Goal: Task Accomplishment & Management: Manage account settings

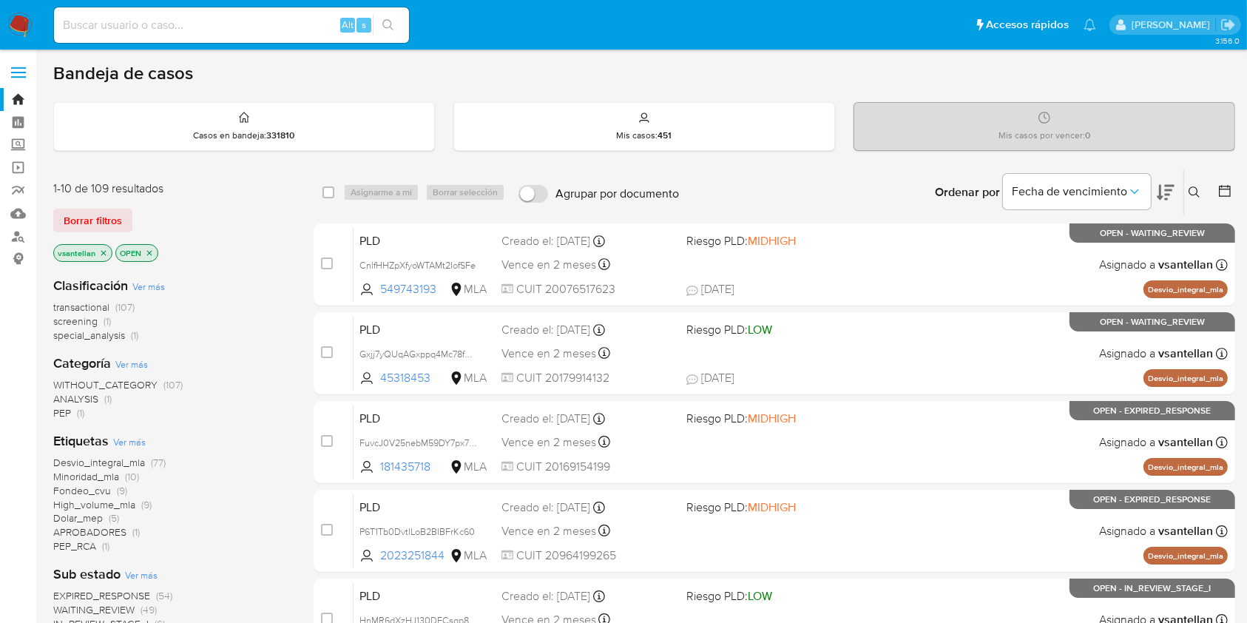
click at [1195, 188] on icon at bounding box center [1195, 192] width 12 height 12
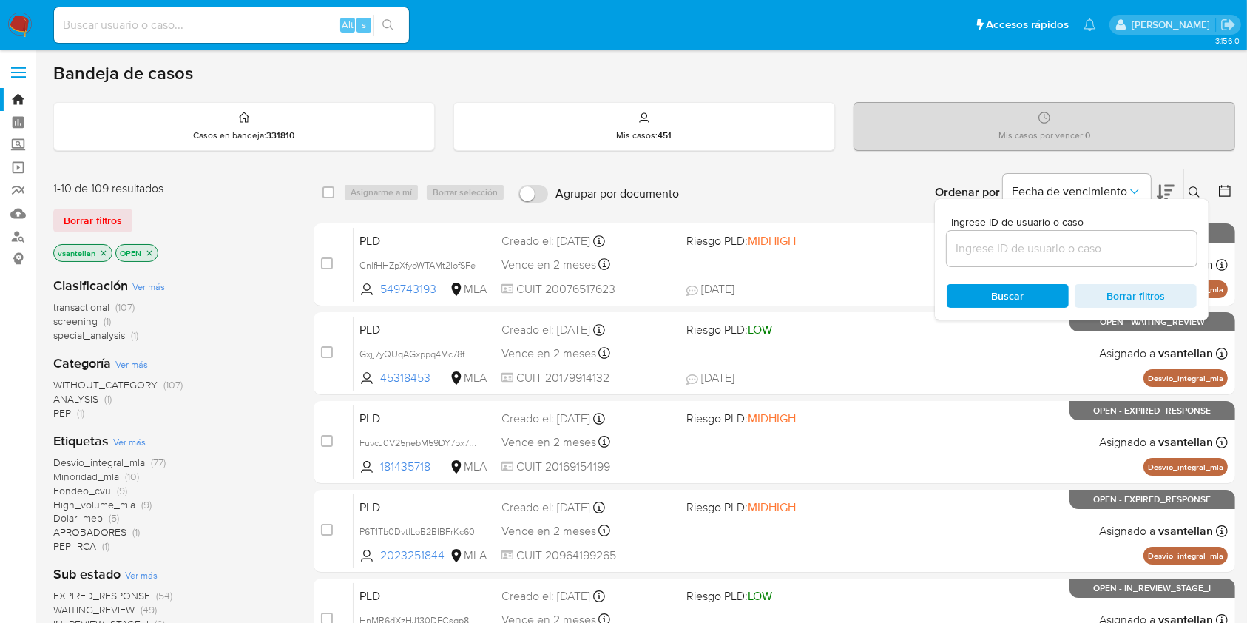
click at [1067, 252] on input at bounding box center [1072, 248] width 250 height 19
type input "399135710"
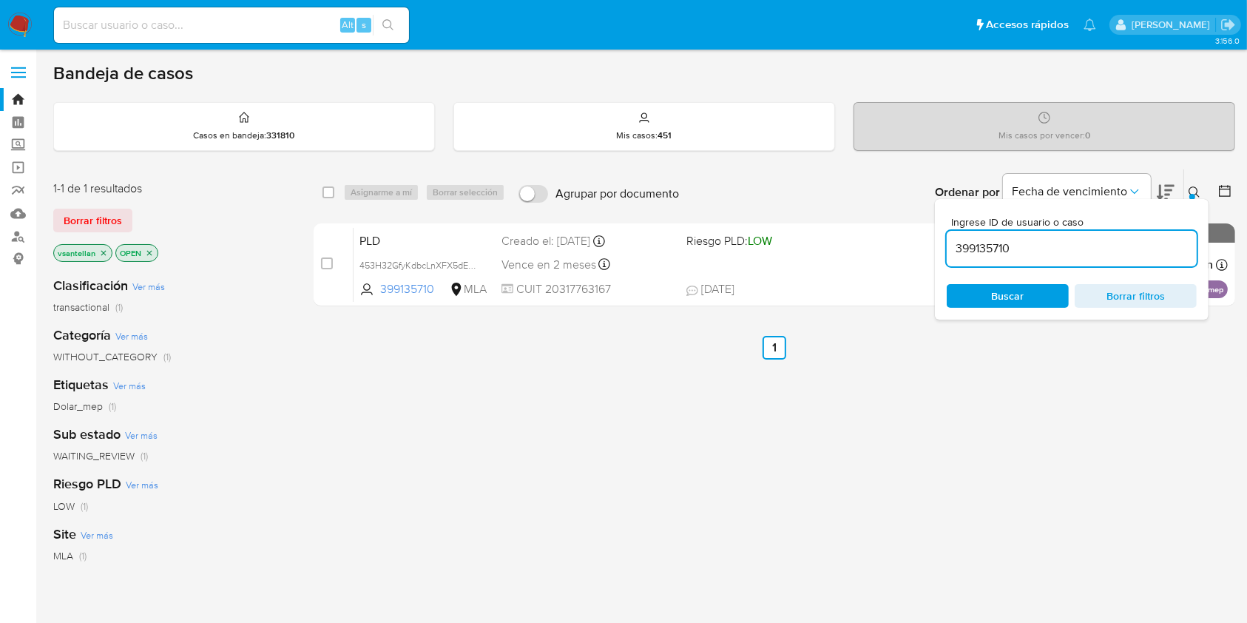
click at [1193, 194] on div at bounding box center [1193, 197] width 6 height 6
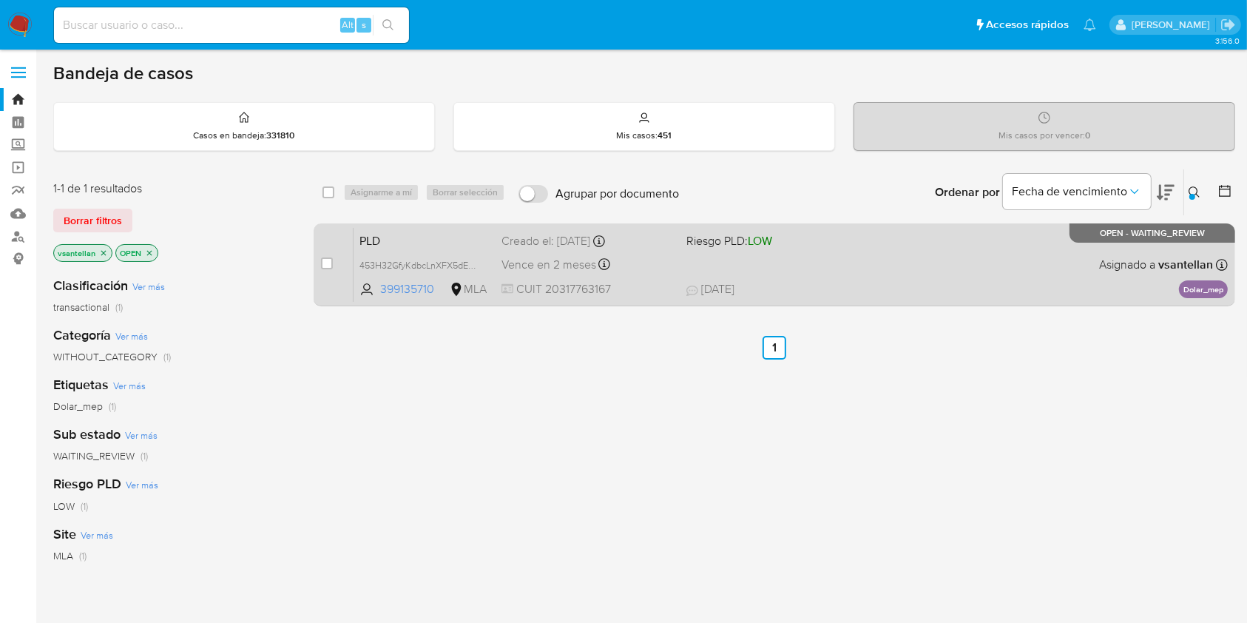
click at [841, 246] on span "Riesgo PLD: LOW" at bounding box center [773, 239] width 172 height 19
click at [328, 260] on input "checkbox" at bounding box center [327, 263] width 12 height 12
checkbox input "true"
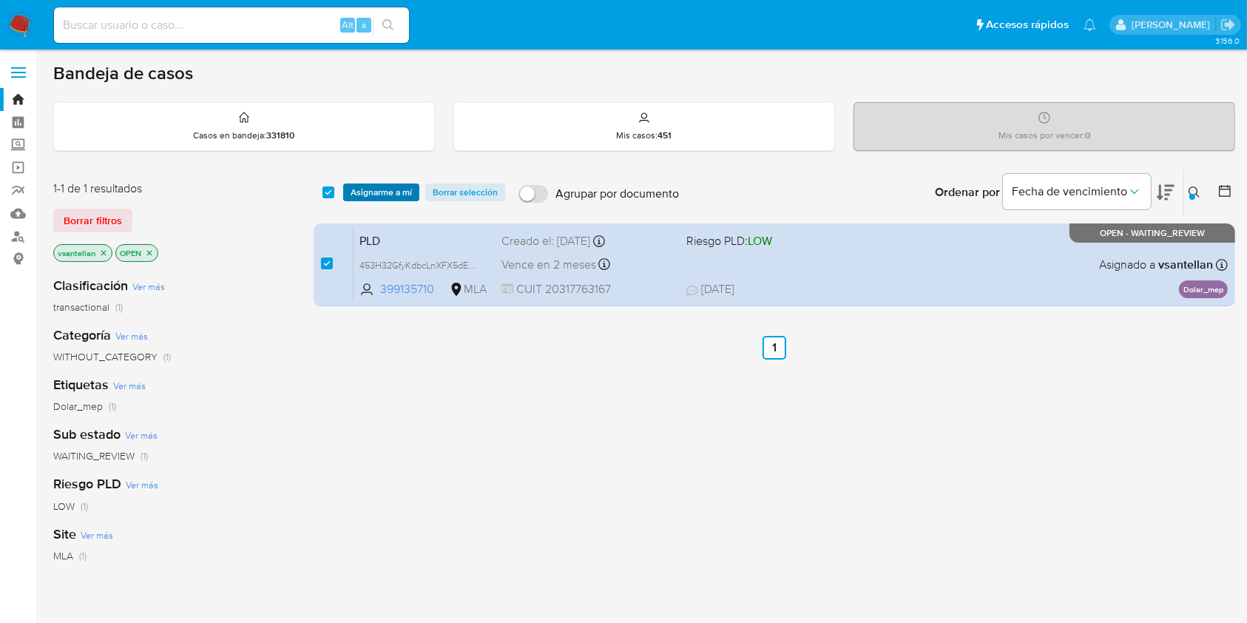
click at [360, 192] on span "Asignarme a mí" at bounding box center [381, 192] width 61 height 15
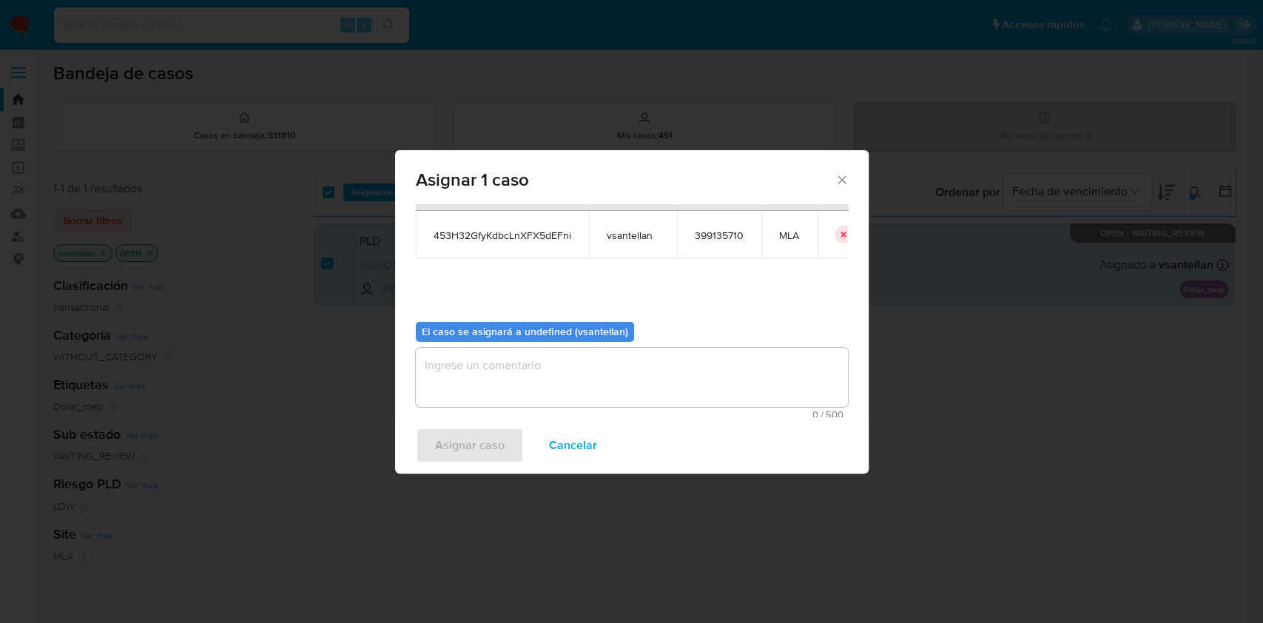
scroll to position [75, 0]
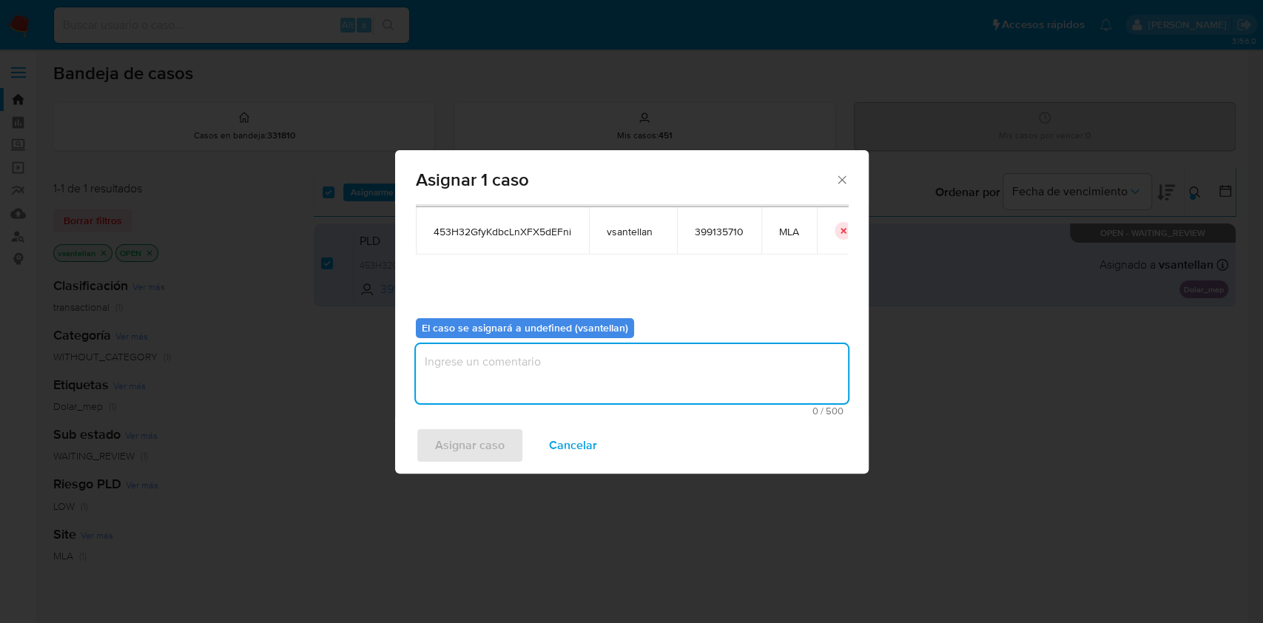
click at [448, 373] on textarea "assign-modal" at bounding box center [632, 373] width 432 height 59
type textarea "1"
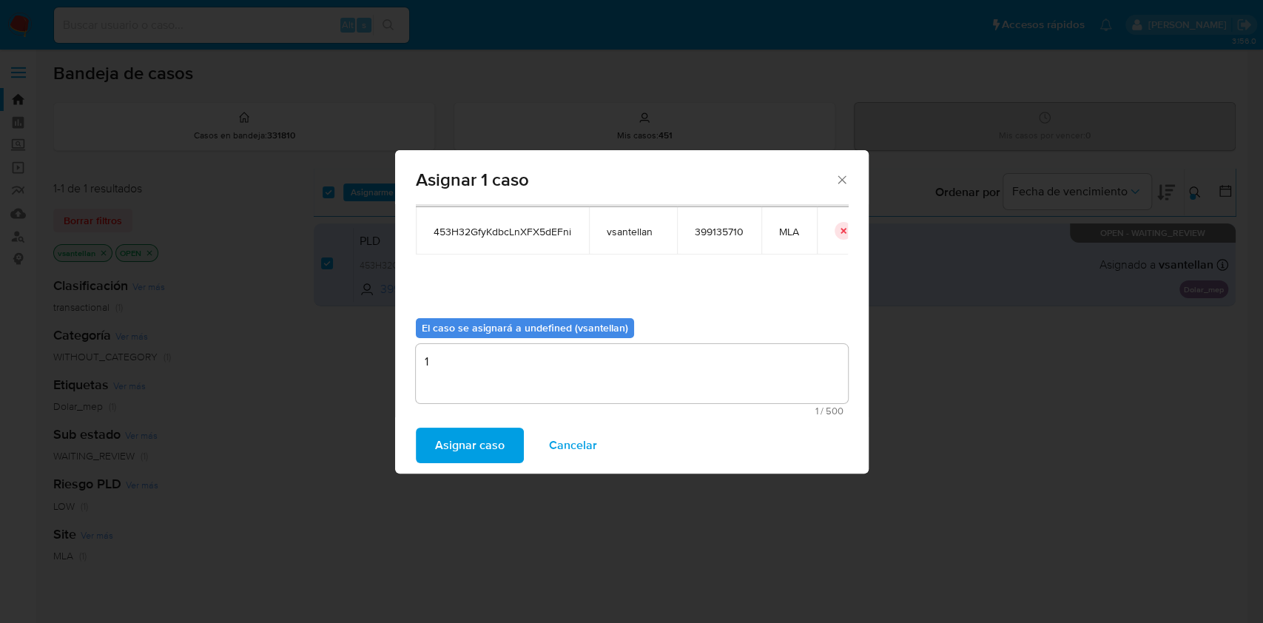
drag, startPoint x: 462, startPoint y: 454, endPoint x: 689, endPoint y: 476, distance: 227.5
click at [462, 454] on span "Asignar caso" at bounding box center [470, 445] width 70 height 33
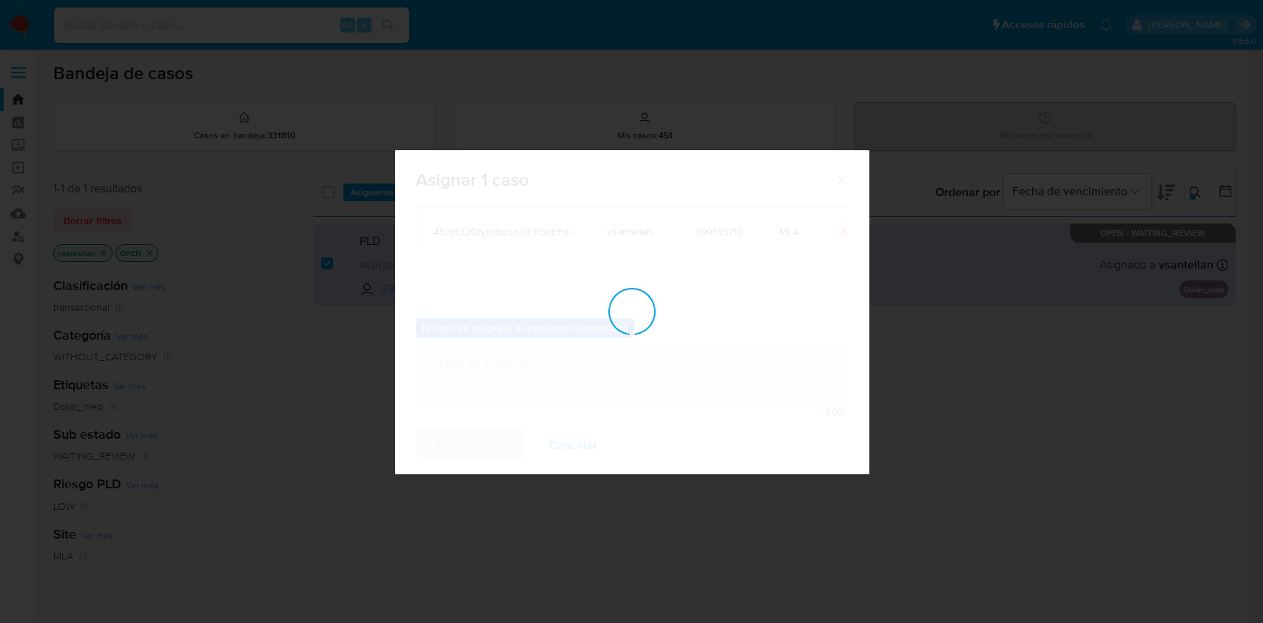
checkbox input "false"
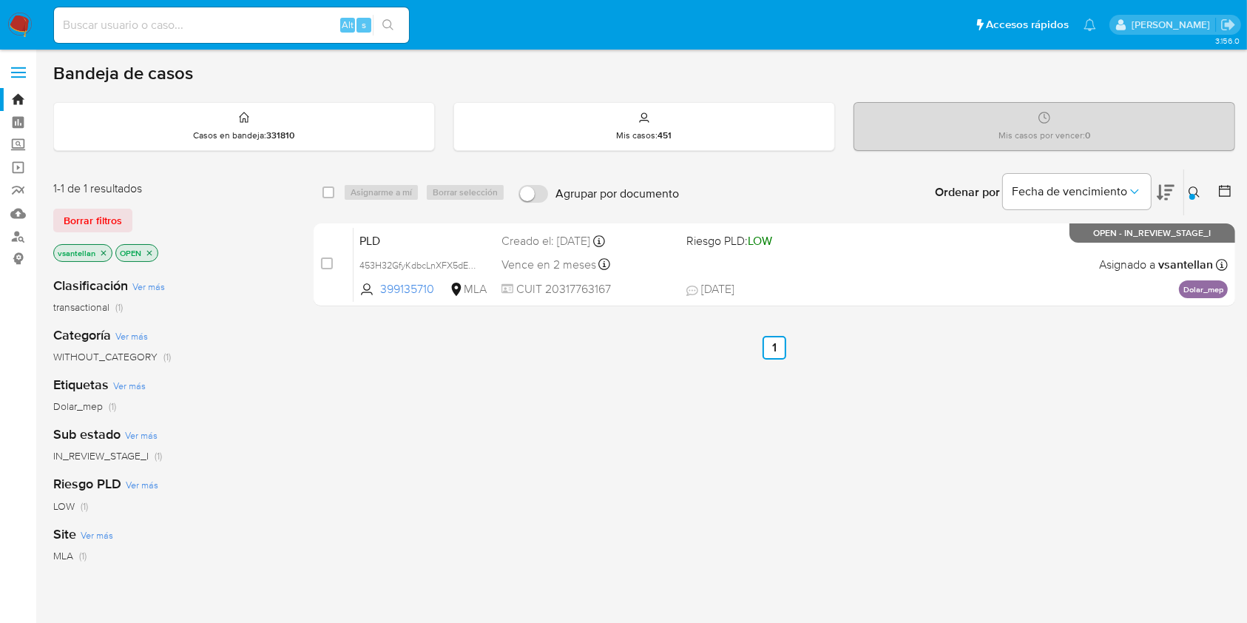
drag, startPoint x: 1191, startPoint y: 192, endPoint x: 1184, endPoint y: 193, distance: 7.4
click at [1193, 194] on div at bounding box center [1193, 197] width 6 height 6
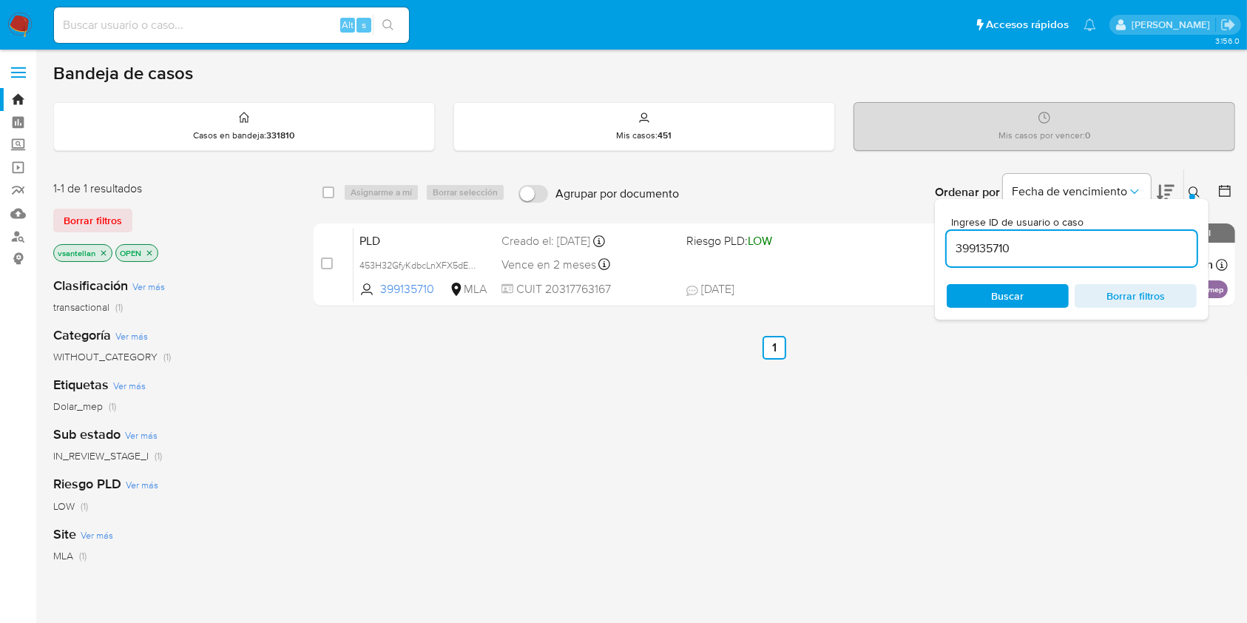
click at [1089, 252] on input "399135710" at bounding box center [1072, 248] width 250 height 19
type input "274128894"
click at [1199, 189] on icon at bounding box center [1195, 192] width 12 height 12
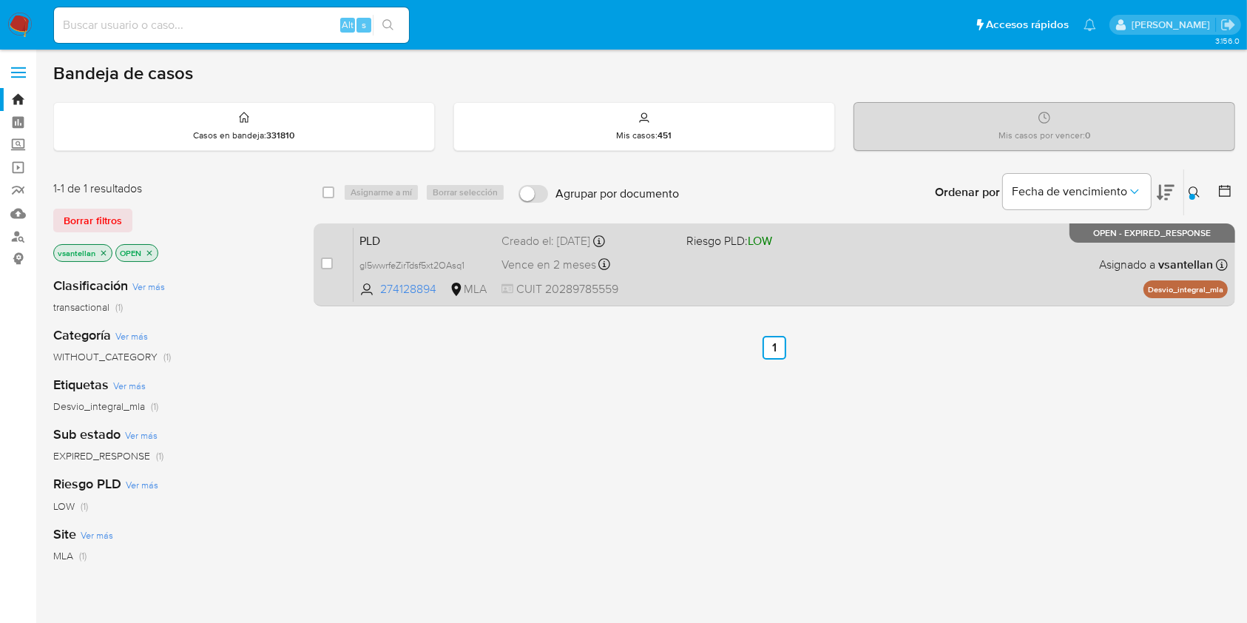
click at [934, 276] on div "PLD gl5wwrfeZirTdsf5xt2OAsq1 274128894 MLA Riesgo PLD: LOW Creado el: 12/08/202…" at bounding box center [791, 264] width 874 height 75
click at [321, 257] on div "case-item-checkbox No es posible asignar el caso PLD gl5wwrfeZirTdsf5xt2OAsq1 2…" at bounding box center [775, 264] width 922 height 83
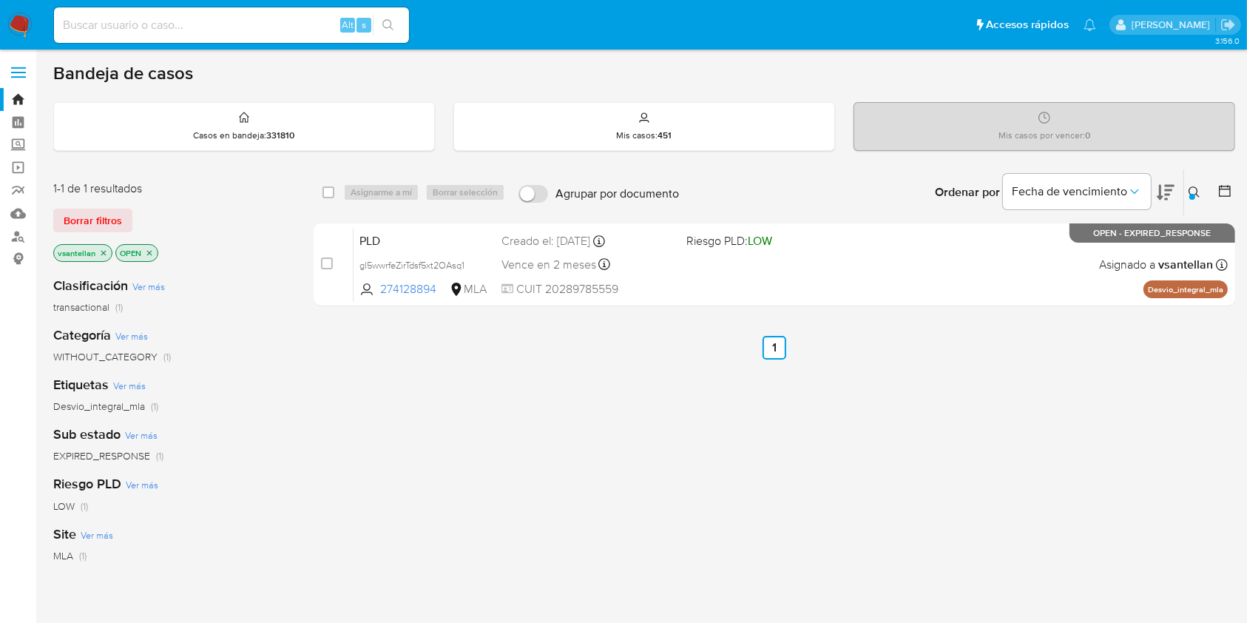
drag, startPoint x: 326, startPoint y: 262, endPoint x: 355, endPoint y: 220, distance: 51.5
click at [326, 263] on input "checkbox" at bounding box center [327, 263] width 12 height 12
checkbox input "true"
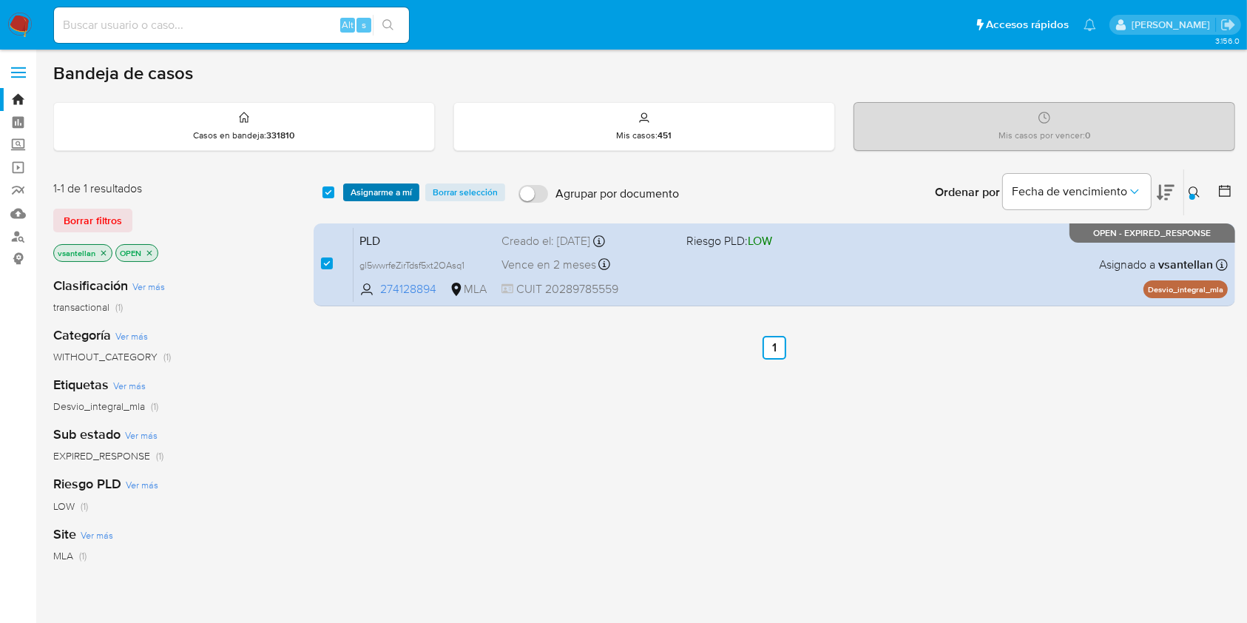
click at [371, 189] on span "Asignarme a mí" at bounding box center [381, 192] width 61 height 15
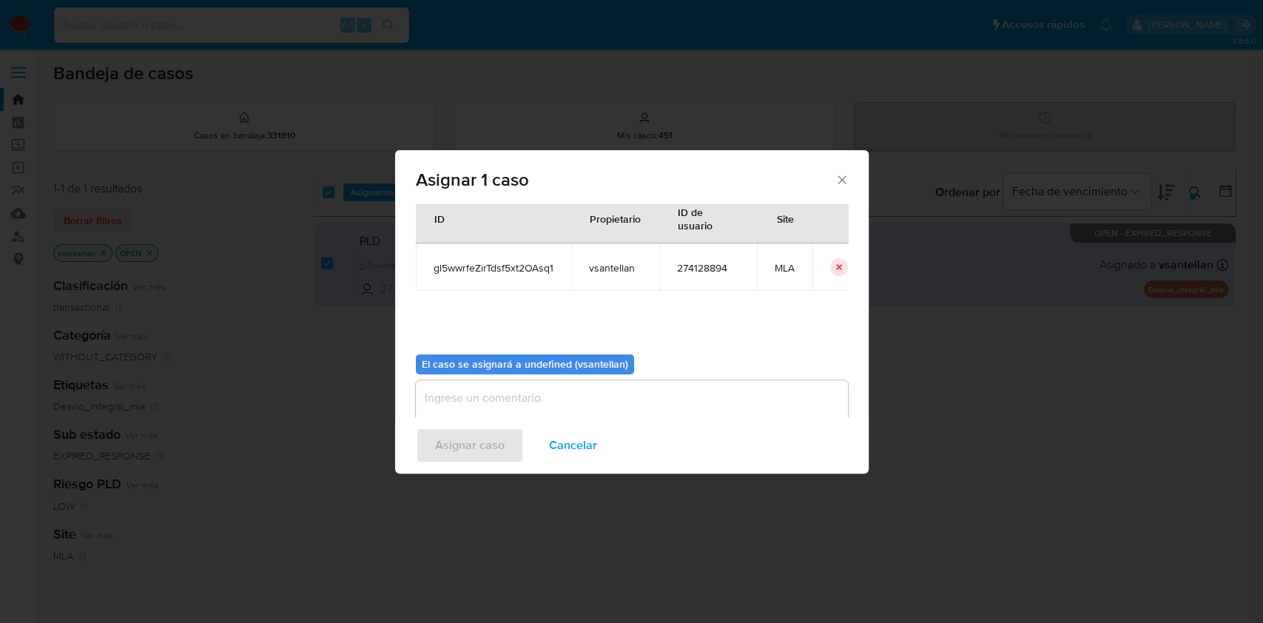
scroll to position [75, 0]
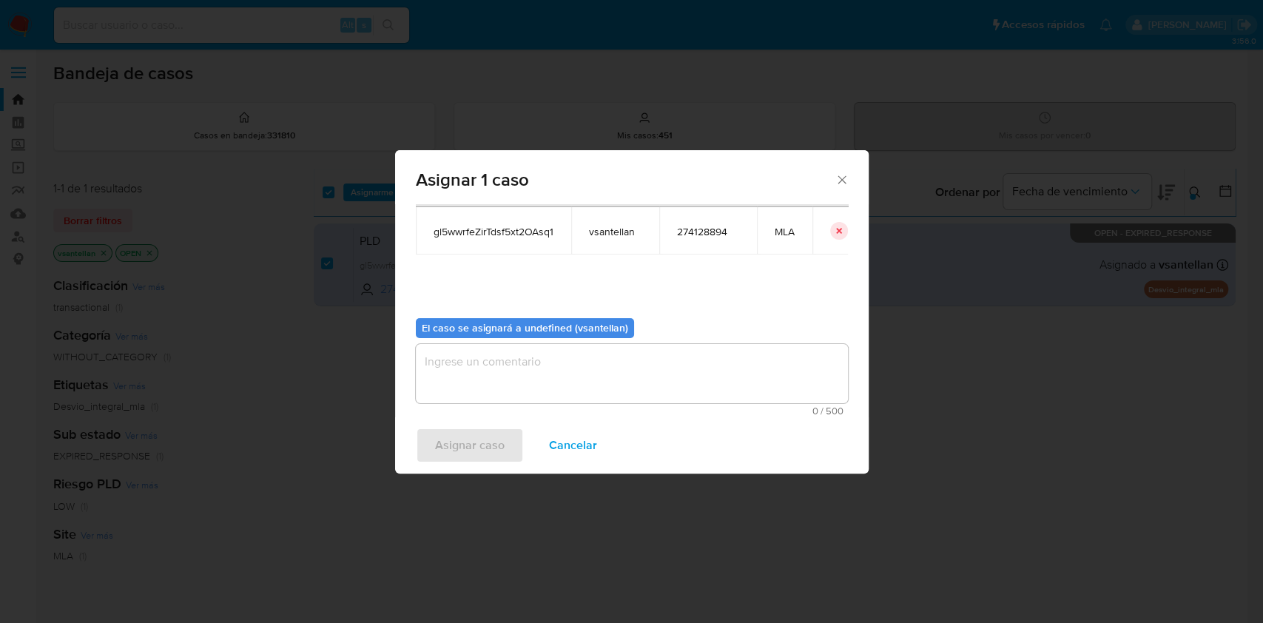
click at [461, 367] on textarea "assign-modal" at bounding box center [632, 373] width 432 height 59
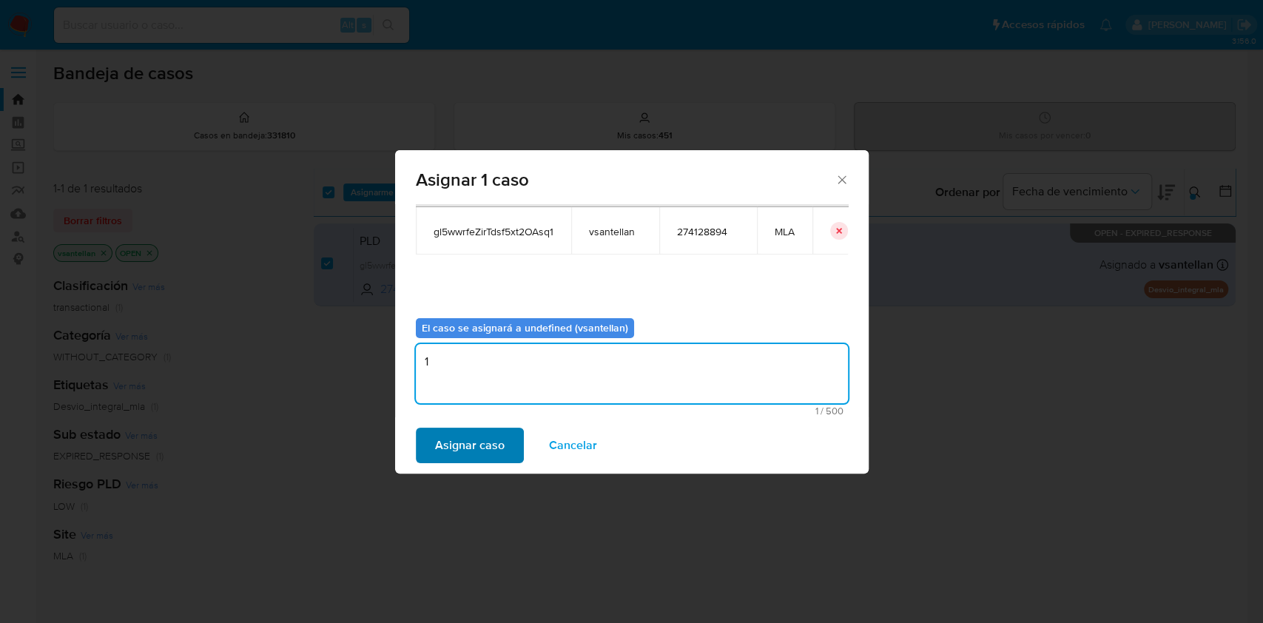
type textarea "1"
click at [456, 450] on span "Asignar caso" at bounding box center [470, 445] width 70 height 33
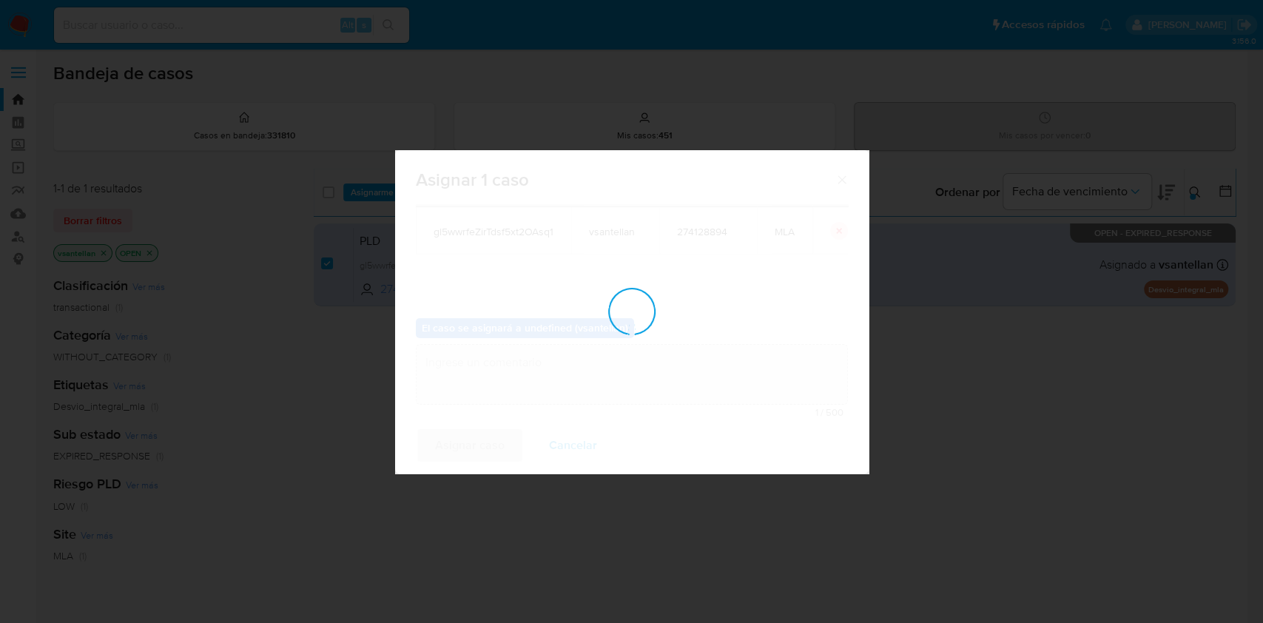
checkbox input "false"
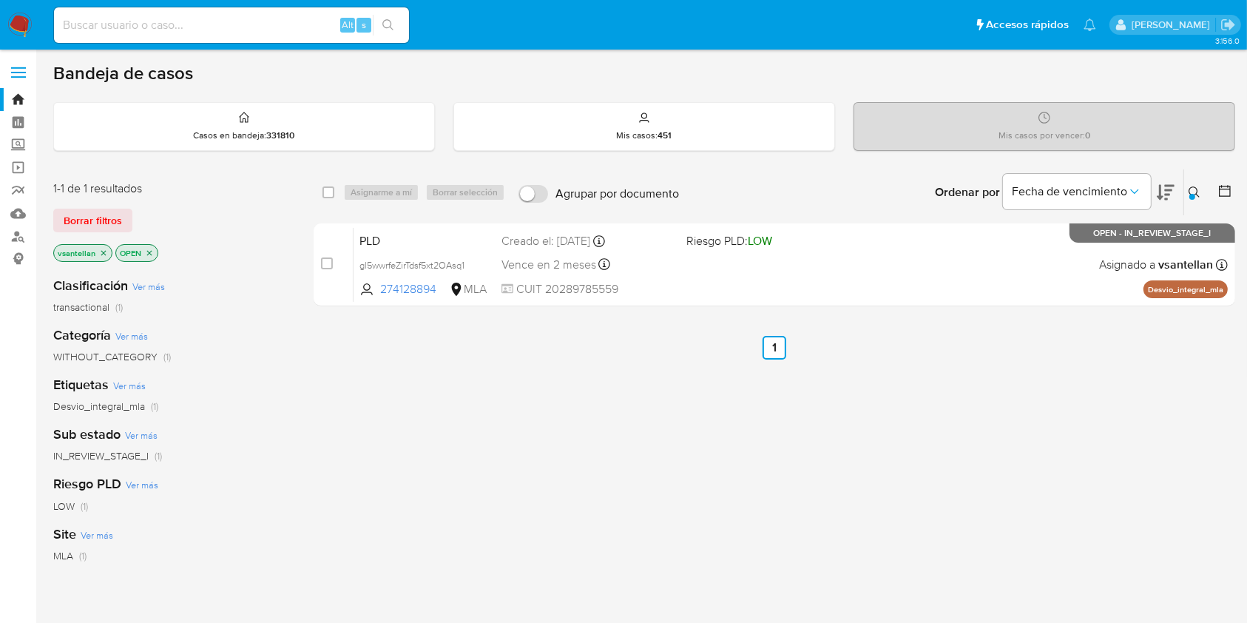
click at [1196, 191] on icon at bounding box center [1195, 192] width 12 height 12
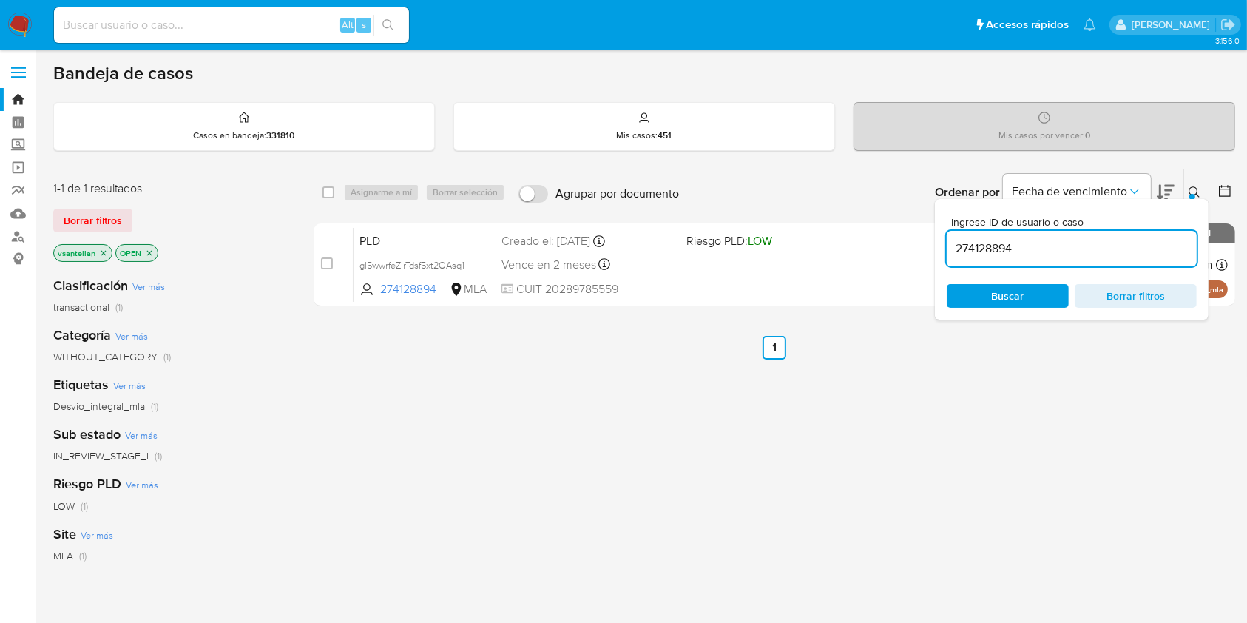
click at [1091, 257] on input "274128894" at bounding box center [1072, 248] width 250 height 19
type input "60929269"
click at [1196, 189] on icon at bounding box center [1195, 192] width 12 height 12
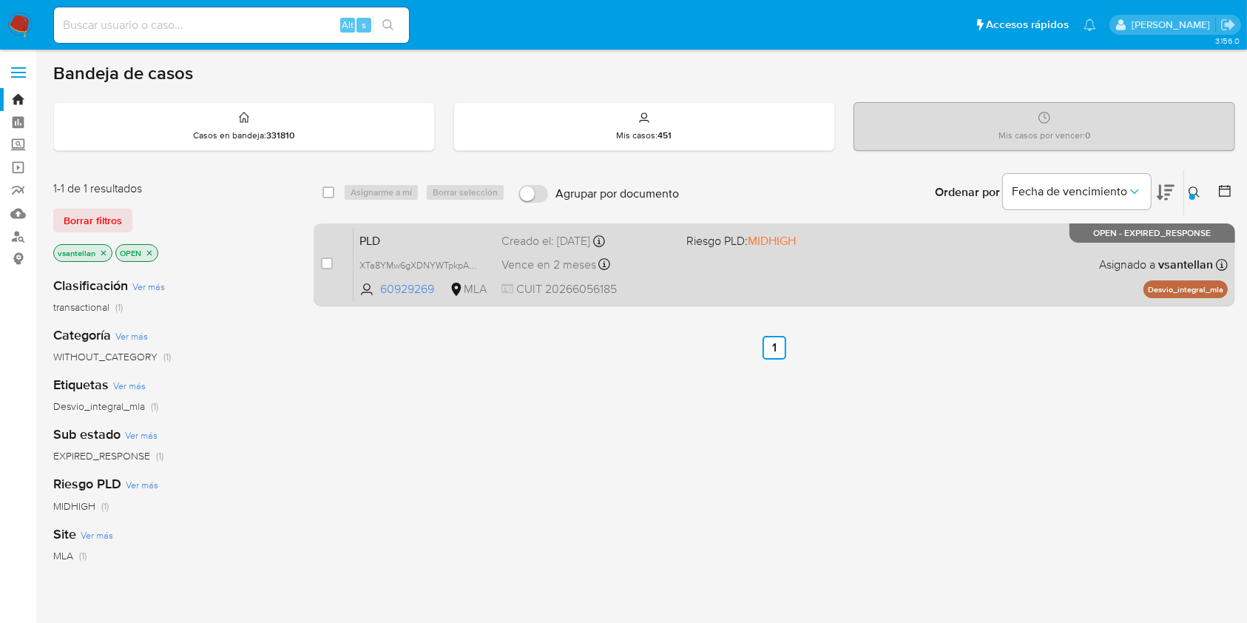
click at [977, 259] on div "PLD XTa8YMw6gXDNYWTpkpAgzkHl 60929269 MLA Riesgo PLD: MIDHIGH Creado el: 12/08/…" at bounding box center [791, 264] width 874 height 75
click at [325, 263] on input "checkbox" at bounding box center [327, 263] width 12 height 12
checkbox input "true"
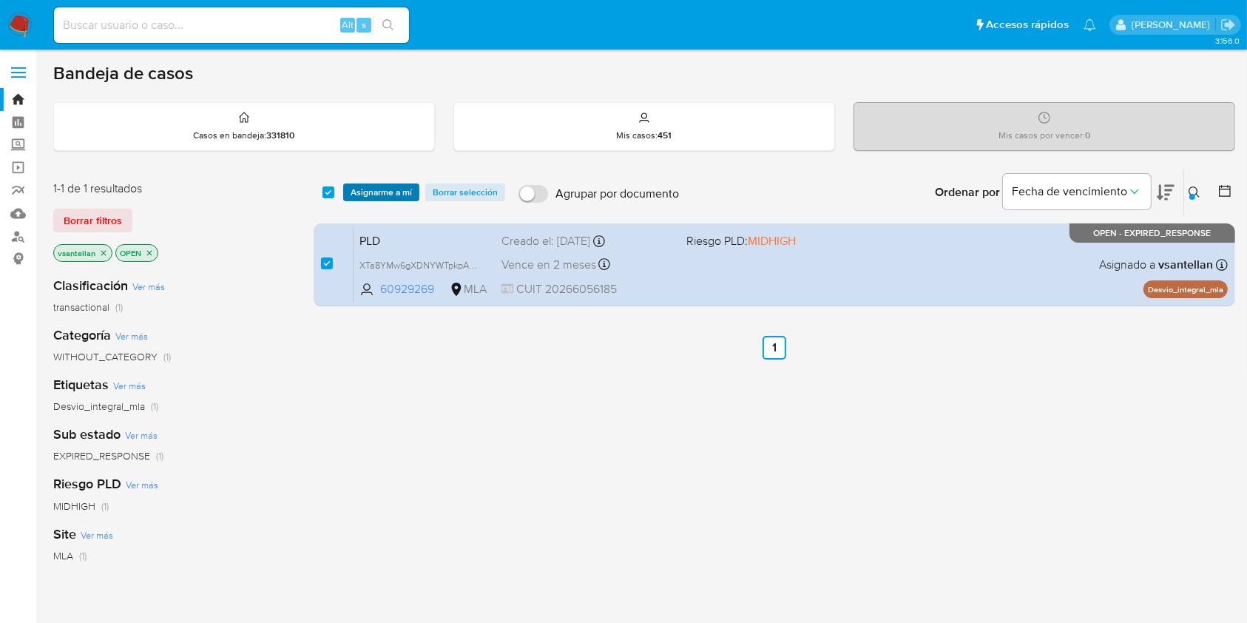
click at [362, 186] on span "Asignarme a mí" at bounding box center [381, 192] width 61 height 15
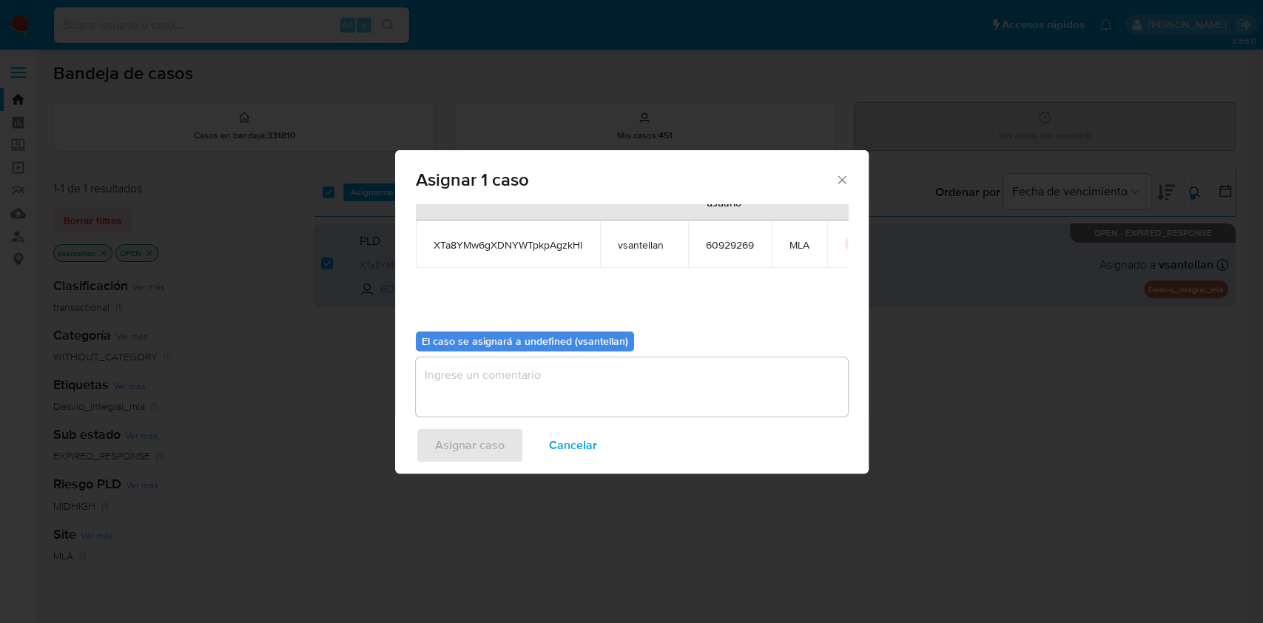
scroll to position [75, 0]
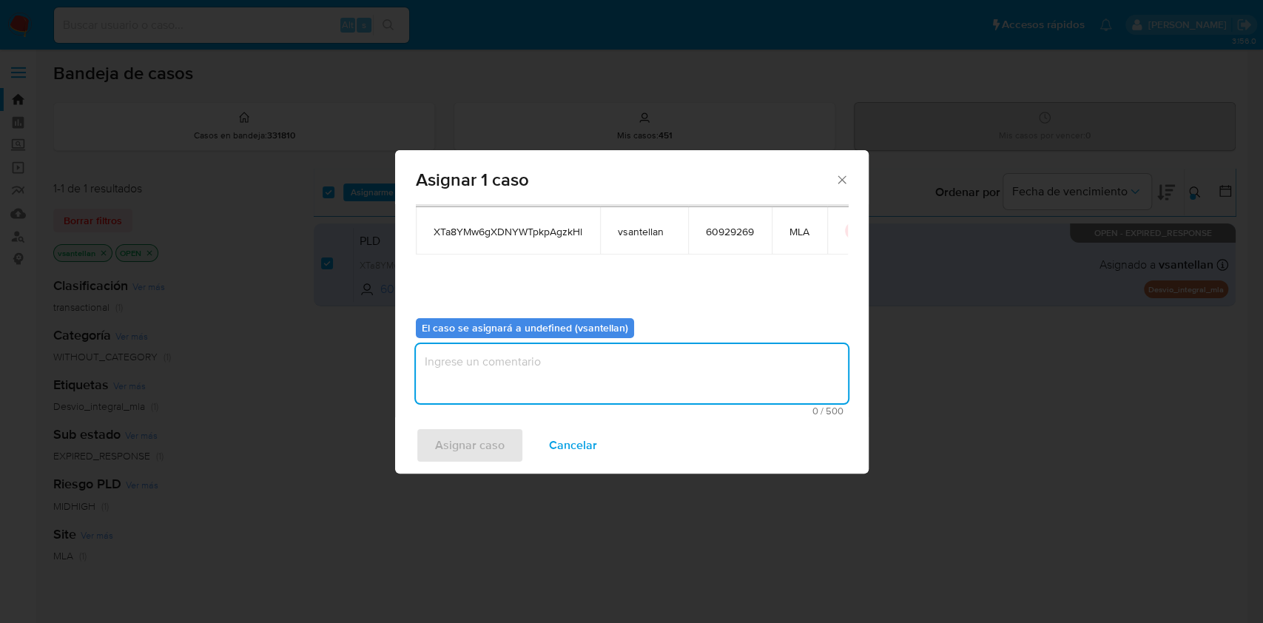
drag, startPoint x: 492, startPoint y: 365, endPoint x: 477, endPoint y: 414, distance: 50.3
click at [492, 366] on textarea "assign-modal" at bounding box center [632, 373] width 432 height 59
type textarea "1"
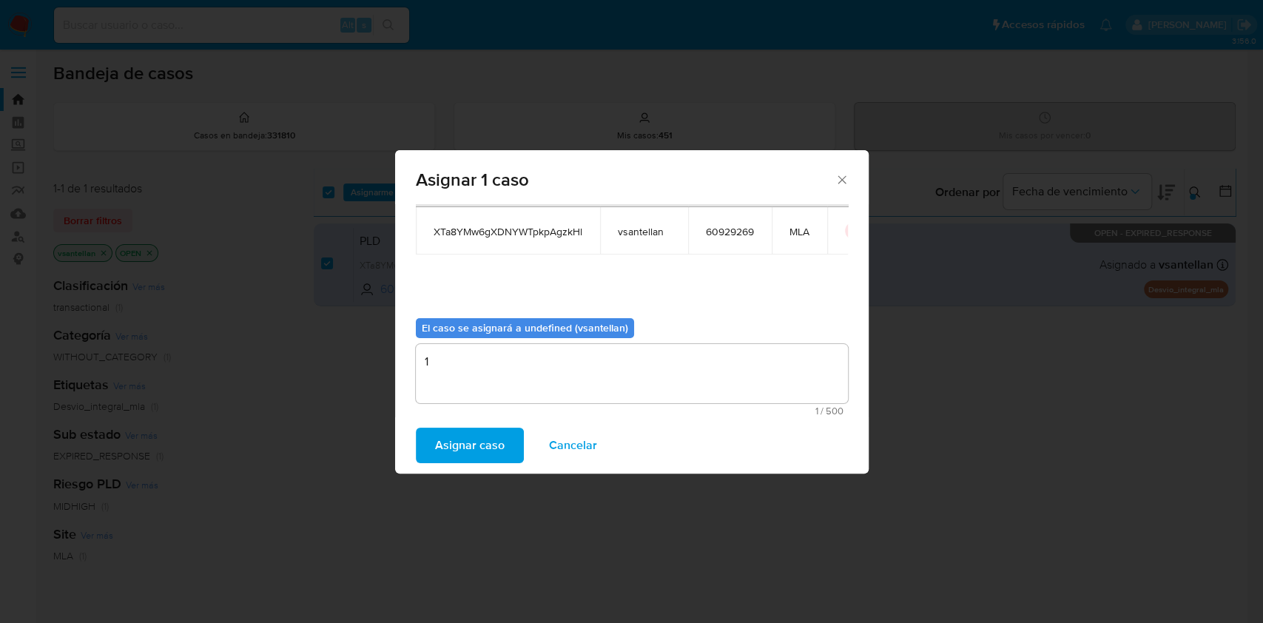
click at [470, 455] on span "Asignar caso" at bounding box center [470, 445] width 70 height 33
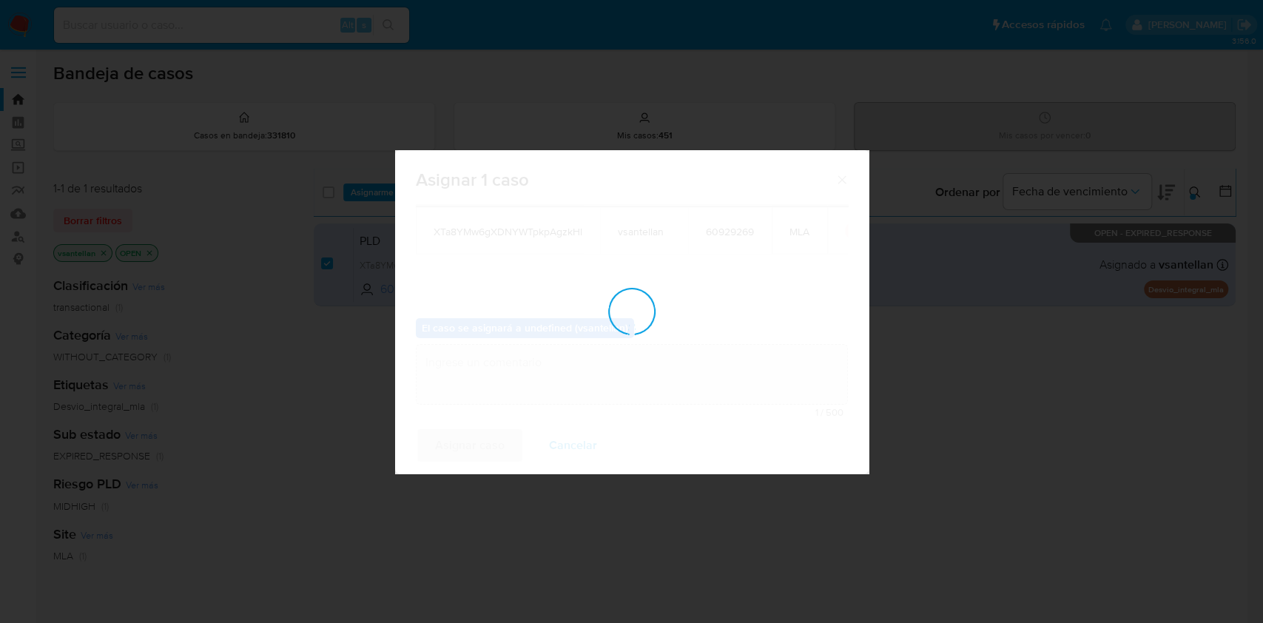
checkbox input "false"
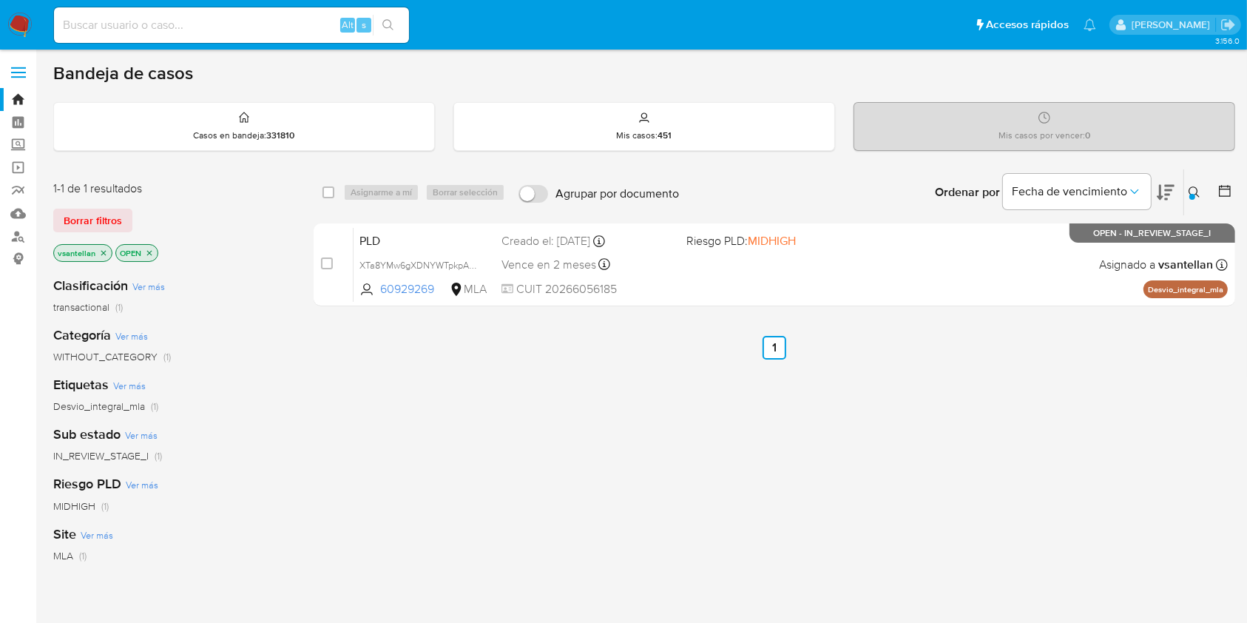
click at [1196, 186] on icon at bounding box center [1195, 192] width 12 height 12
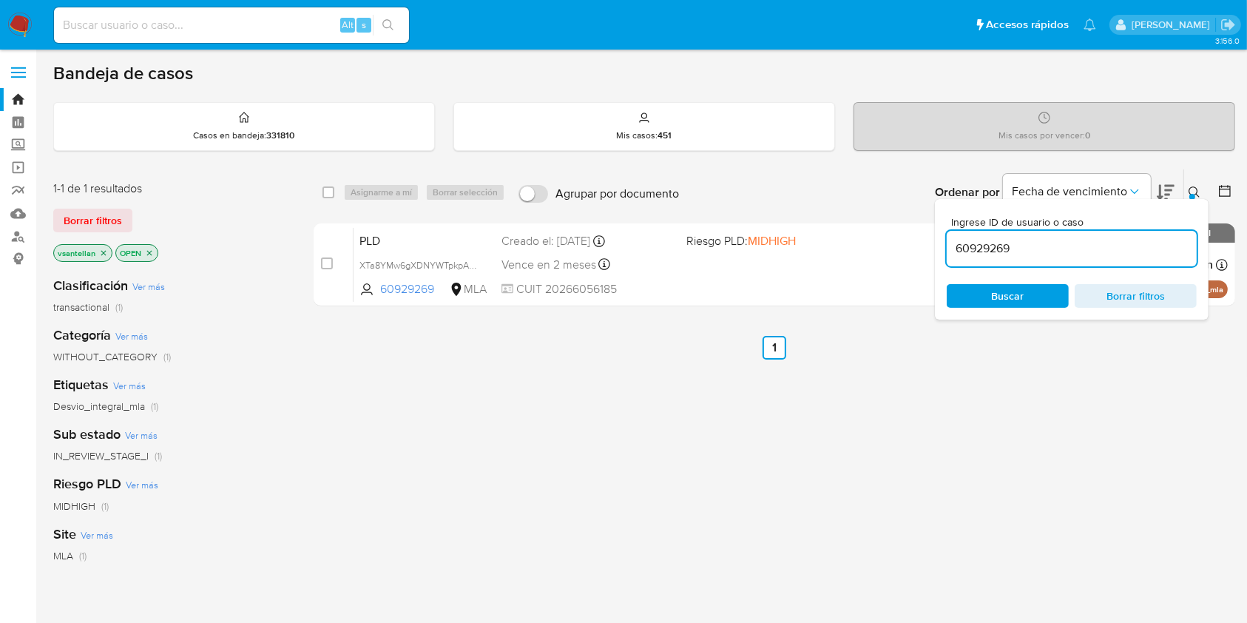
click at [1098, 240] on input "60929269" at bounding box center [1072, 248] width 250 height 19
click at [1098, 241] on input "60929269" at bounding box center [1072, 248] width 250 height 19
type input "127025611"
click at [1202, 189] on button at bounding box center [1196, 192] width 24 height 18
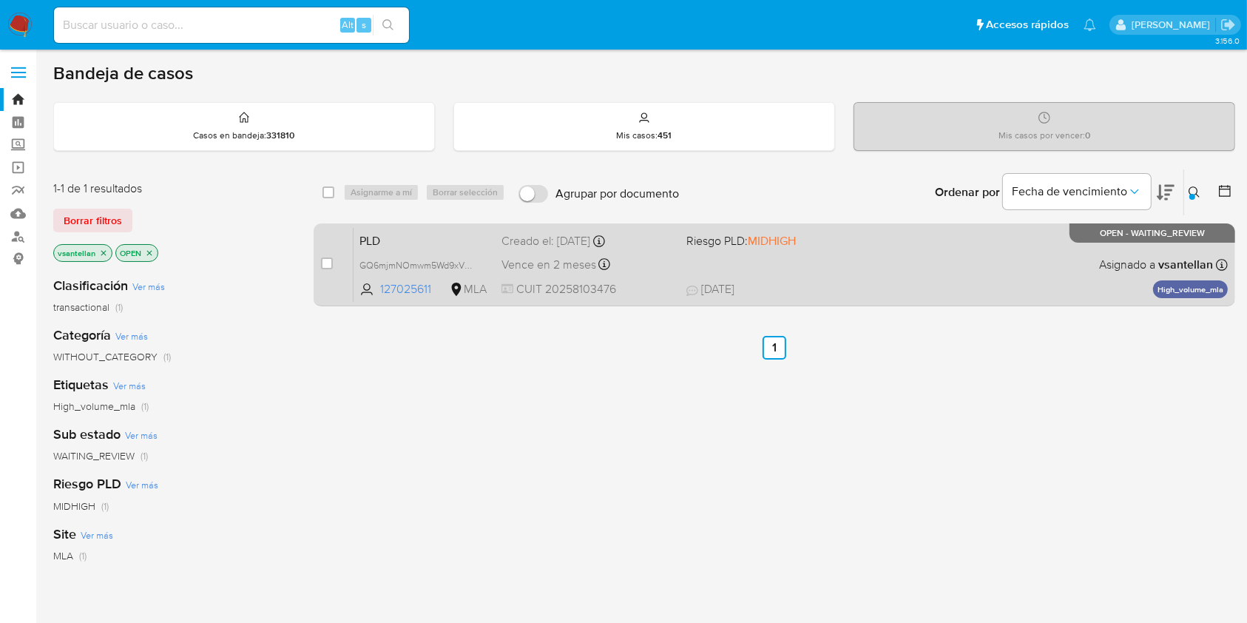
click at [943, 271] on div "PLD GQ6mjmNOmwm5Wd9xVNMVyfcd 127025611 MLA Riesgo PLD: MIDHIGH Creado el: 12/08…" at bounding box center [791, 264] width 874 height 75
click at [327, 270] on div "case-item-checkbox" at bounding box center [327, 265] width 12 height 18
click at [326, 256] on div "case-item-checkbox" at bounding box center [327, 263] width 12 height 15
click at [327, 261] on input "checkbox" at bounding box center [327, 263] width 12 height 12
checkbox input "true"
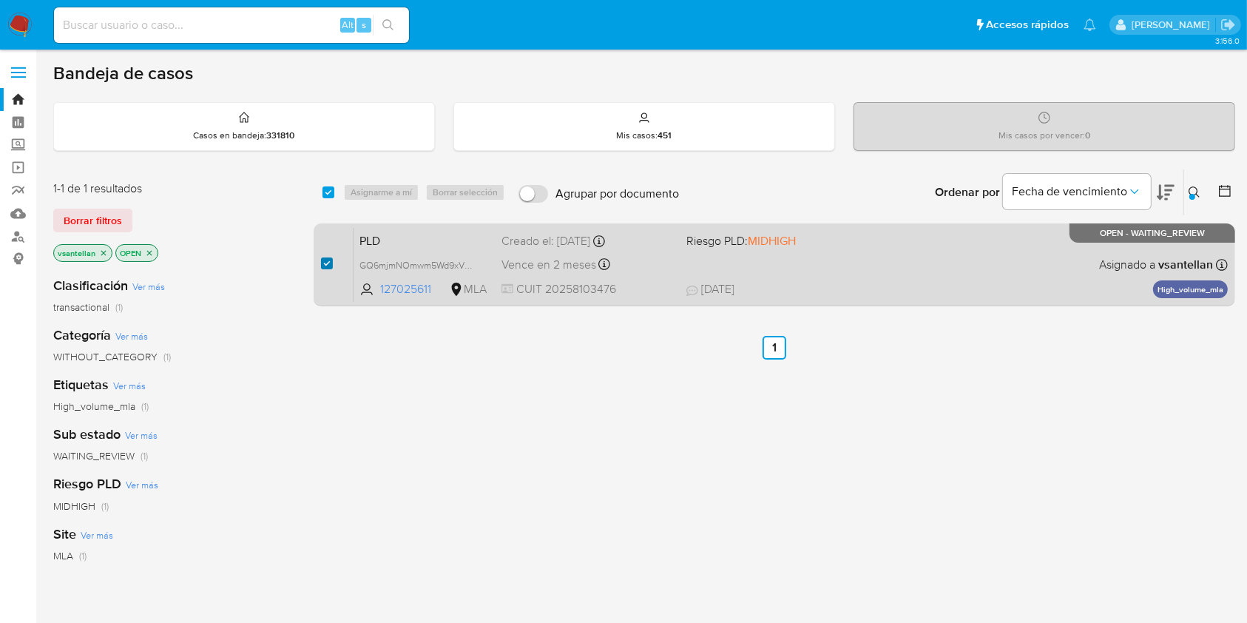
checkbox input "true"
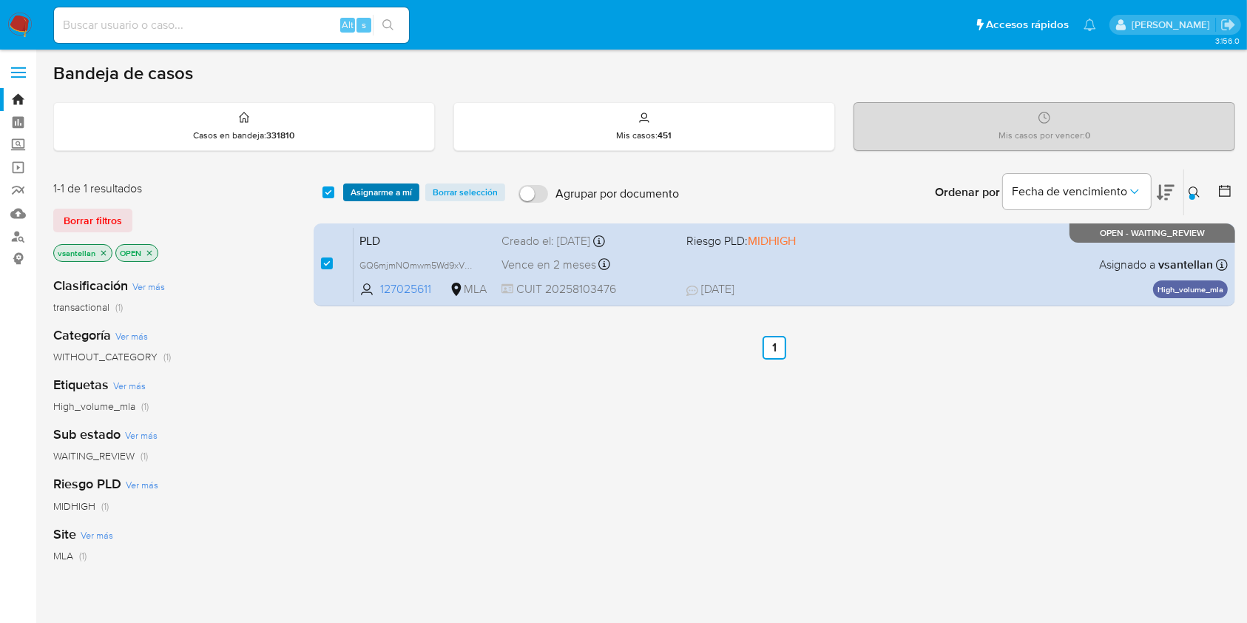
click at [378, 196] on span "Asignarme a mí" at bounding box center [381, 192] width 61 height 15
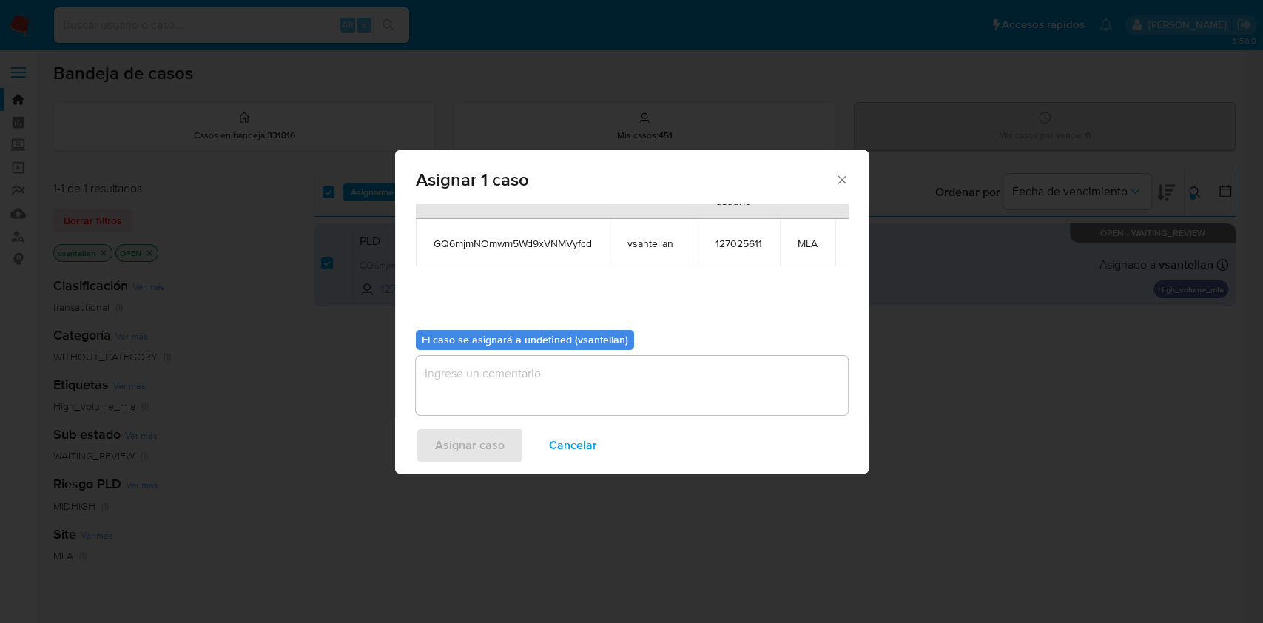
scroll to position [90, 0]
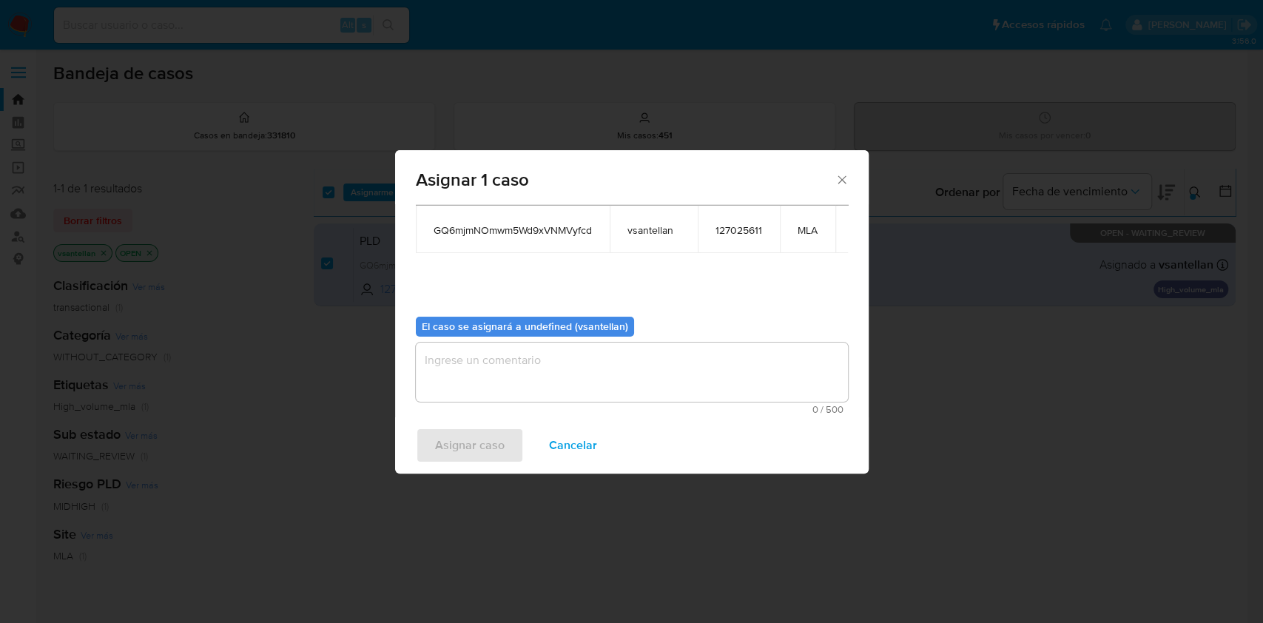
click at [440, 354] on textarea "assign-modal" at bounding box center [632, 372] width 432 height 59
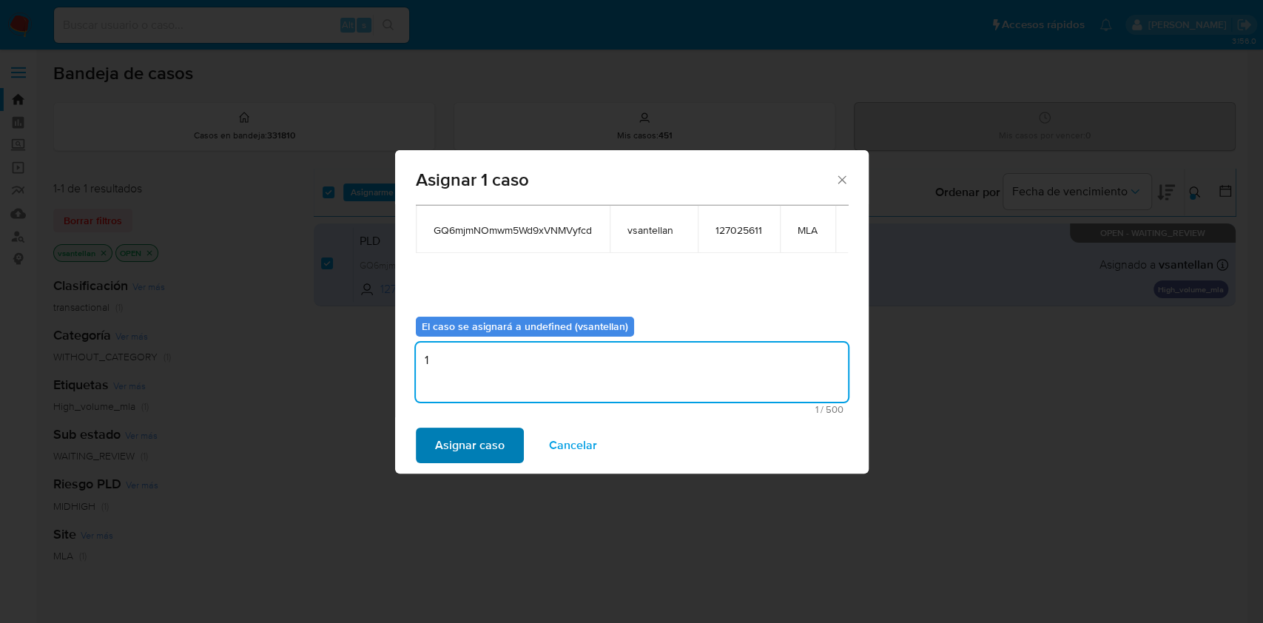
type textarea "1"
click at [458, 453] on span "Asignar caso" at bounding box center [470, 445] width 70 height 33
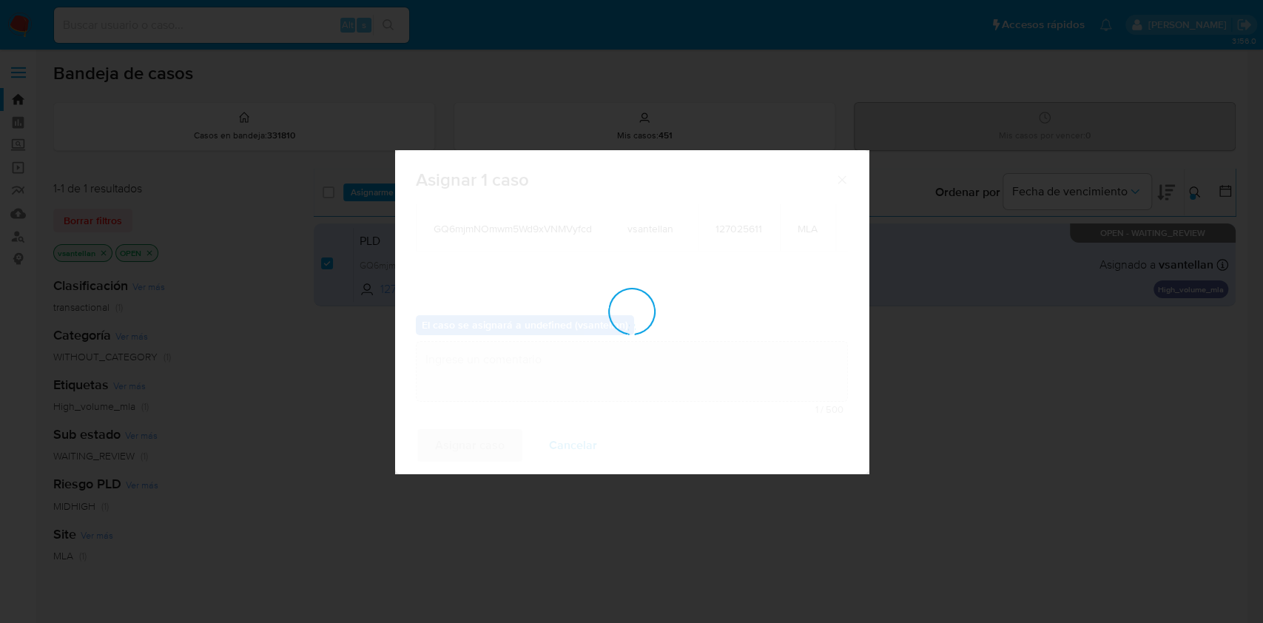
checkbox input "false"
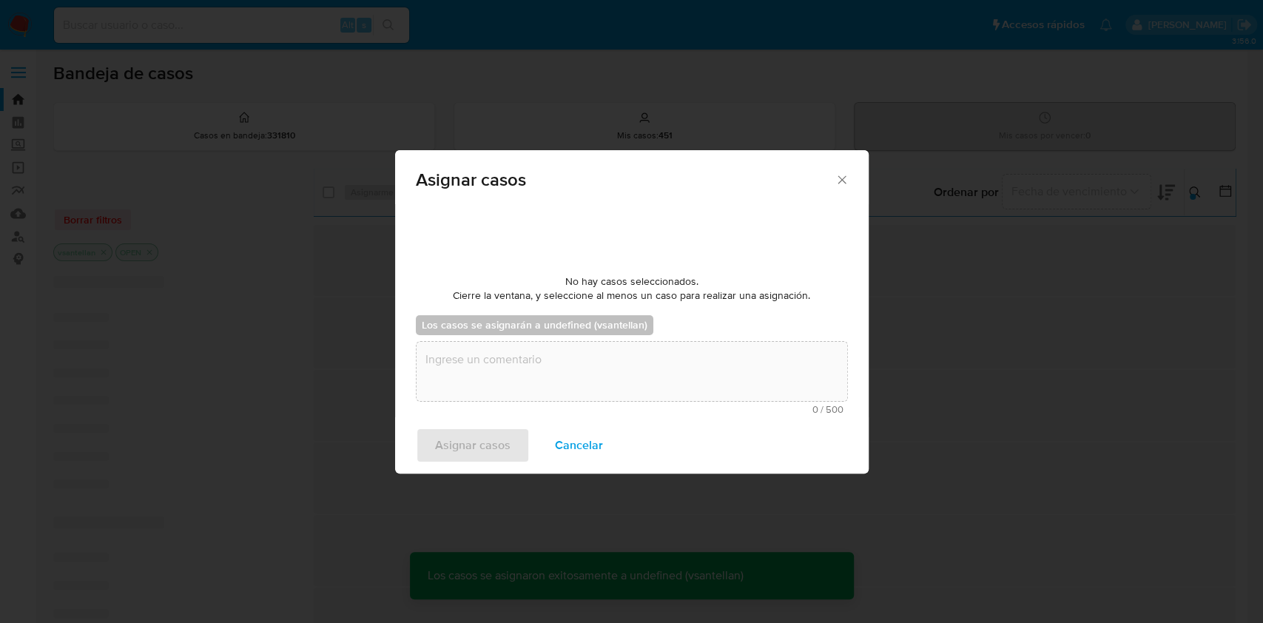
scroll to position [89, 0]
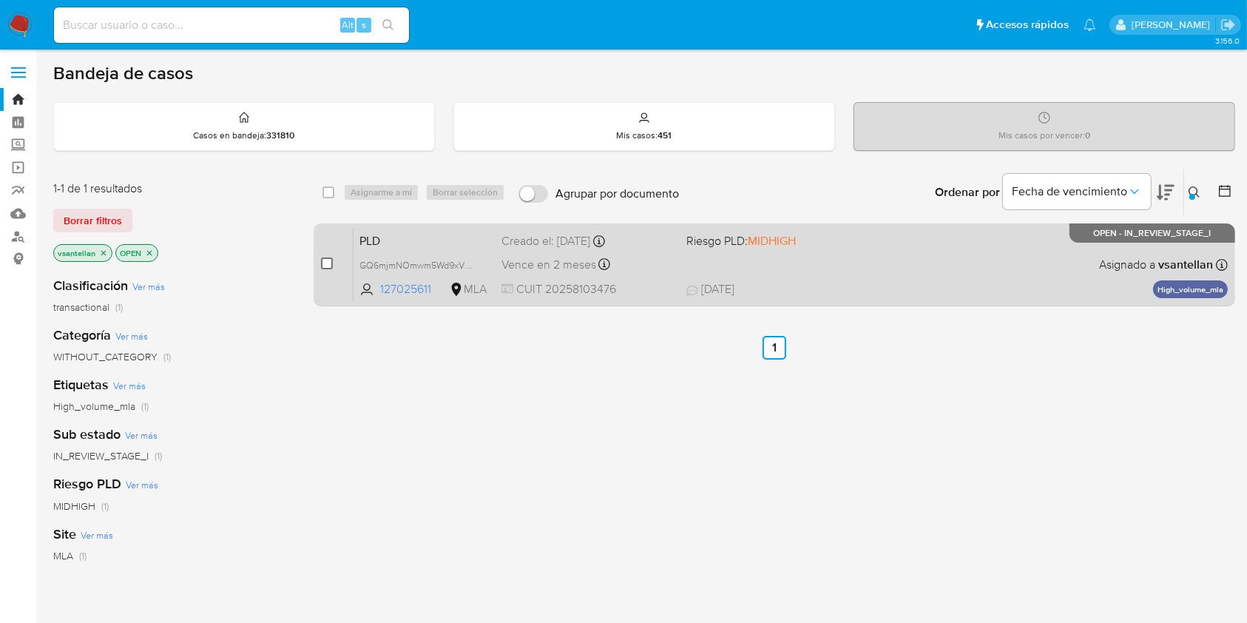
click at [331, 266] on input "checkbox" at bounding box center [327, 263] width 12 height 12
checkbox input "true"
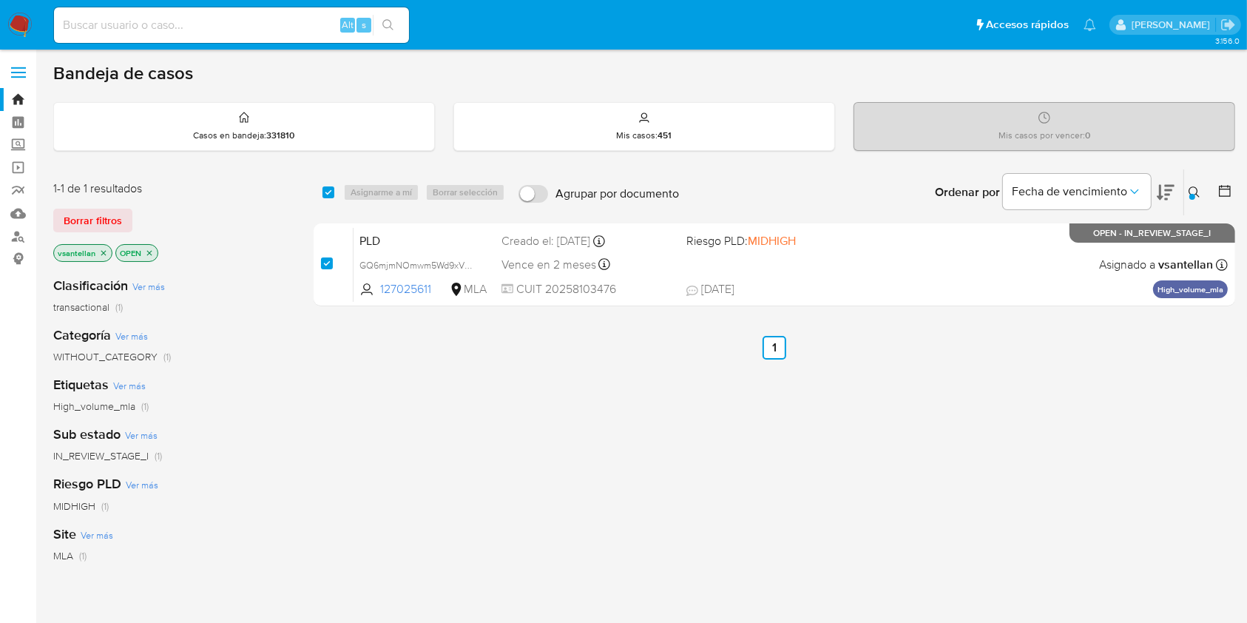
checkbox input "true"
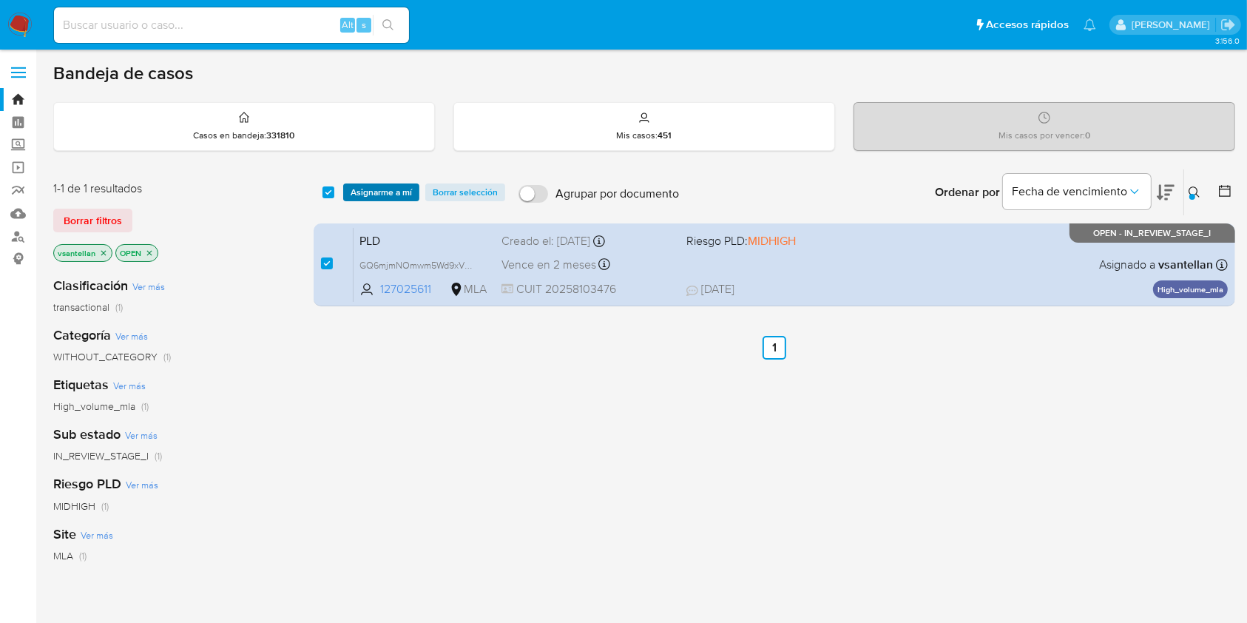
click at [382, 186] on span "Asignarme a mí" at bounding box center [381, 192] width 61 height 15
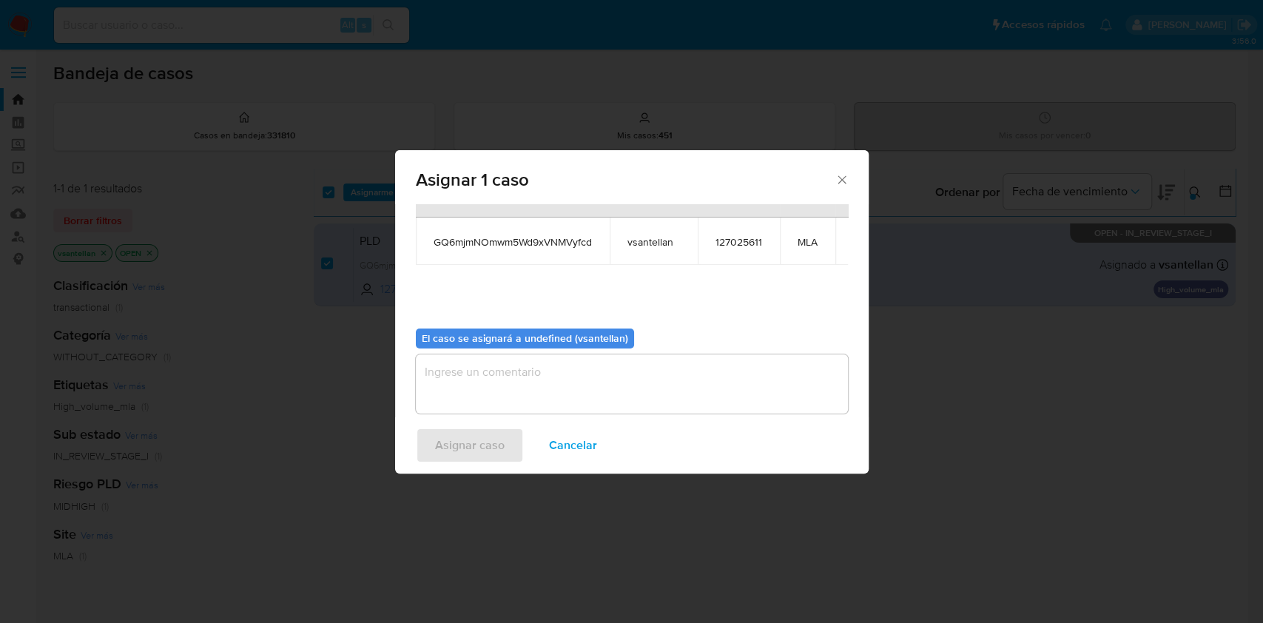
scroll to position [90, 0]
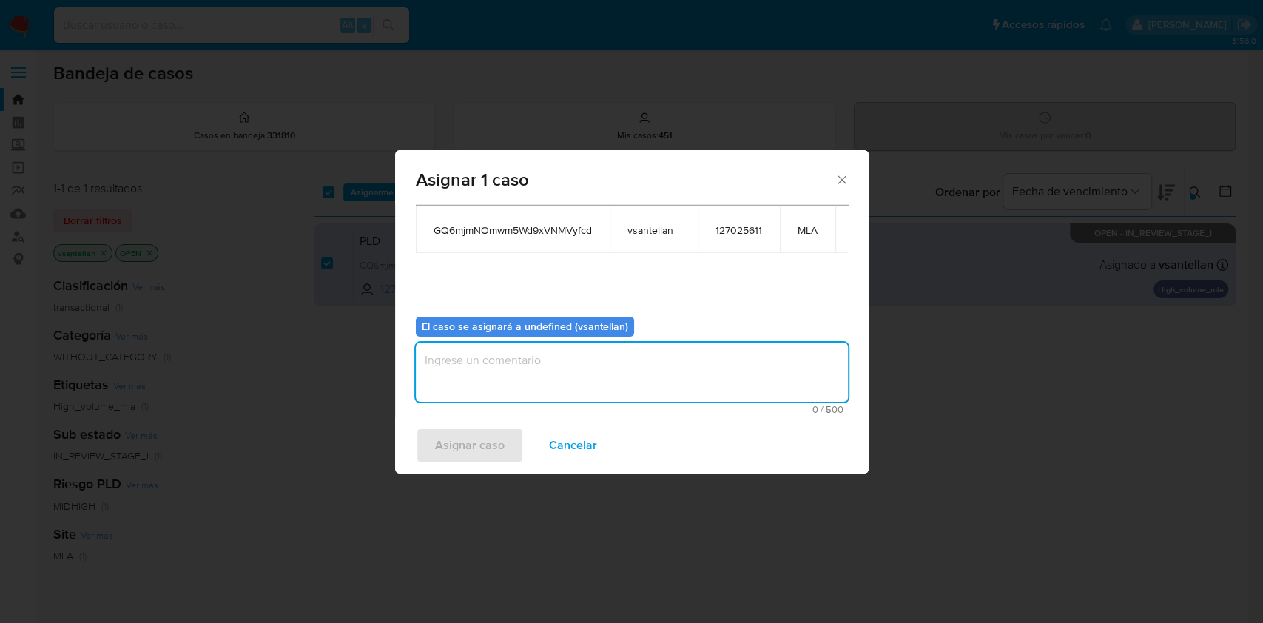
click at [503, 374] on textarea "assign-modal" at bounding box center [632, 372] width 432 height 59
type textarea "1"
click at [473, 434] on span "Asignar caso" at bounding box center [470, 445] width 70 height 33
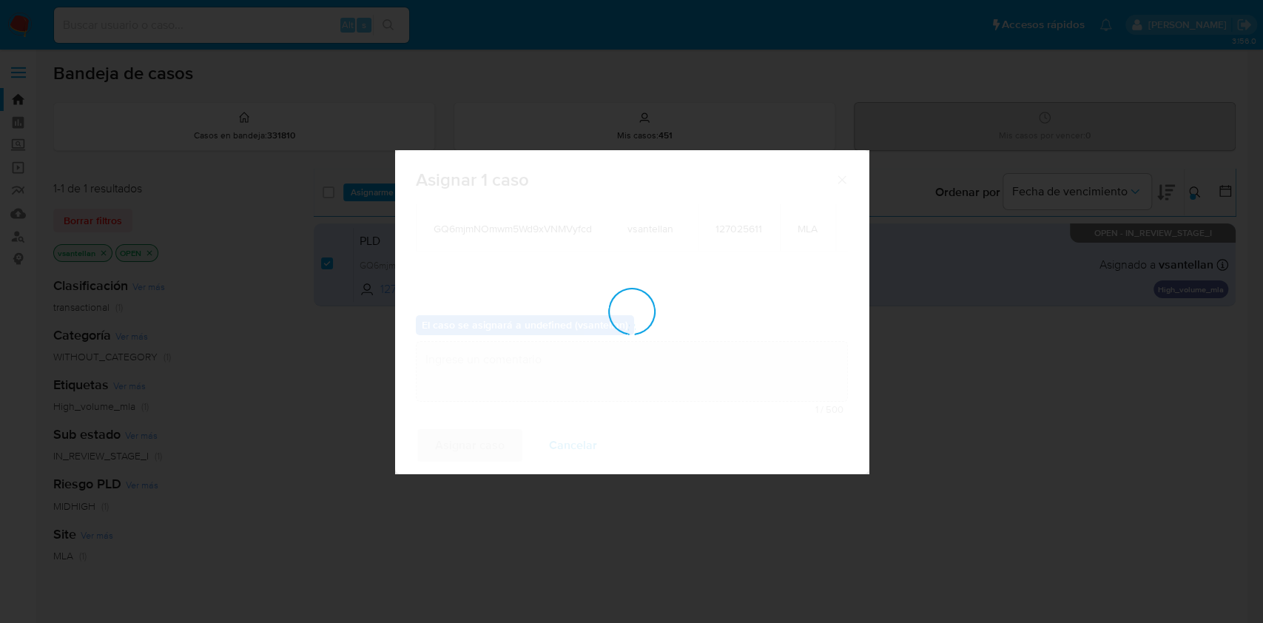
checkbox input "false"
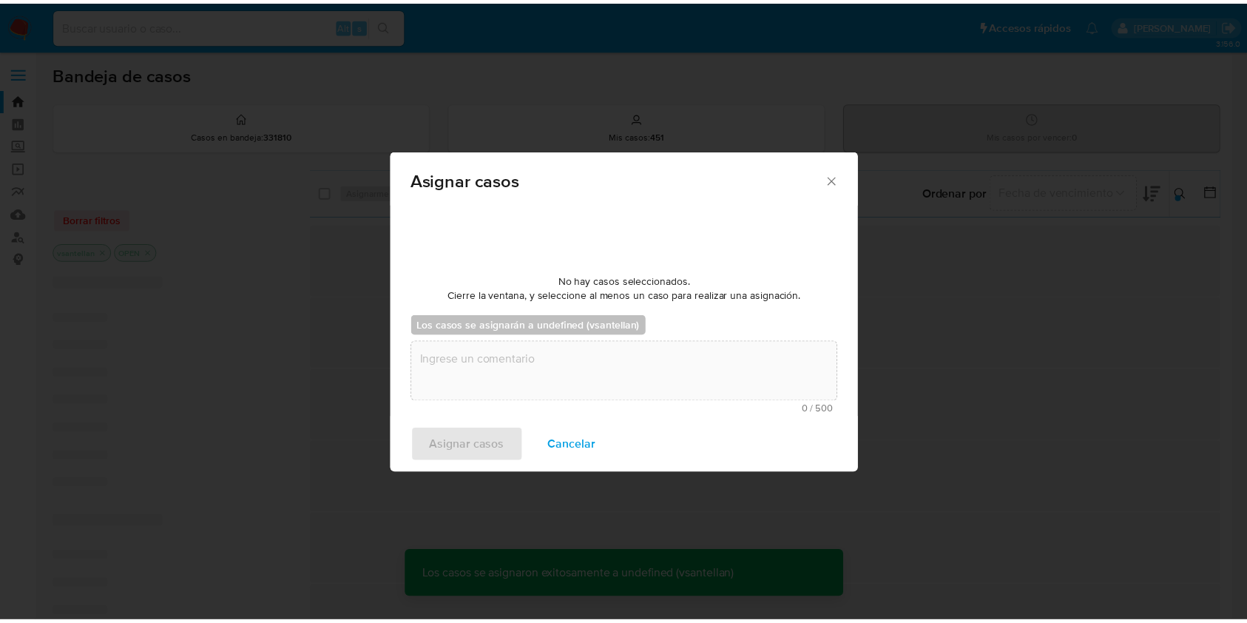
scroll to position [0, 0]
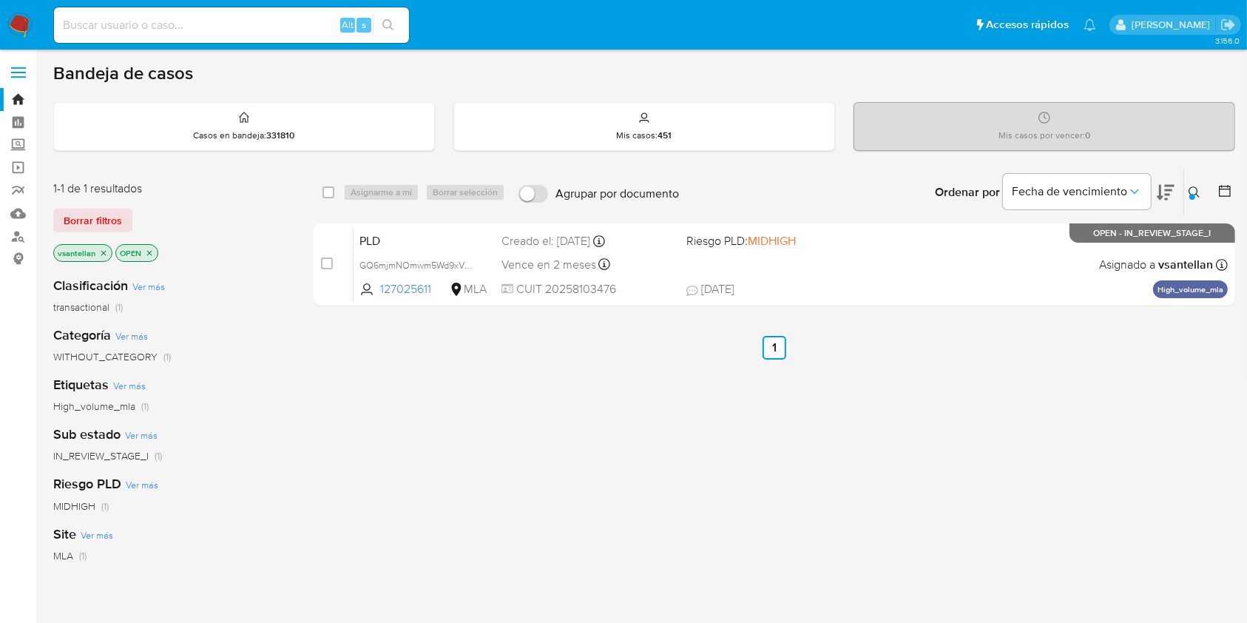
click at [24, 24] on img at bounding box center [19, 25] width 25 height 25
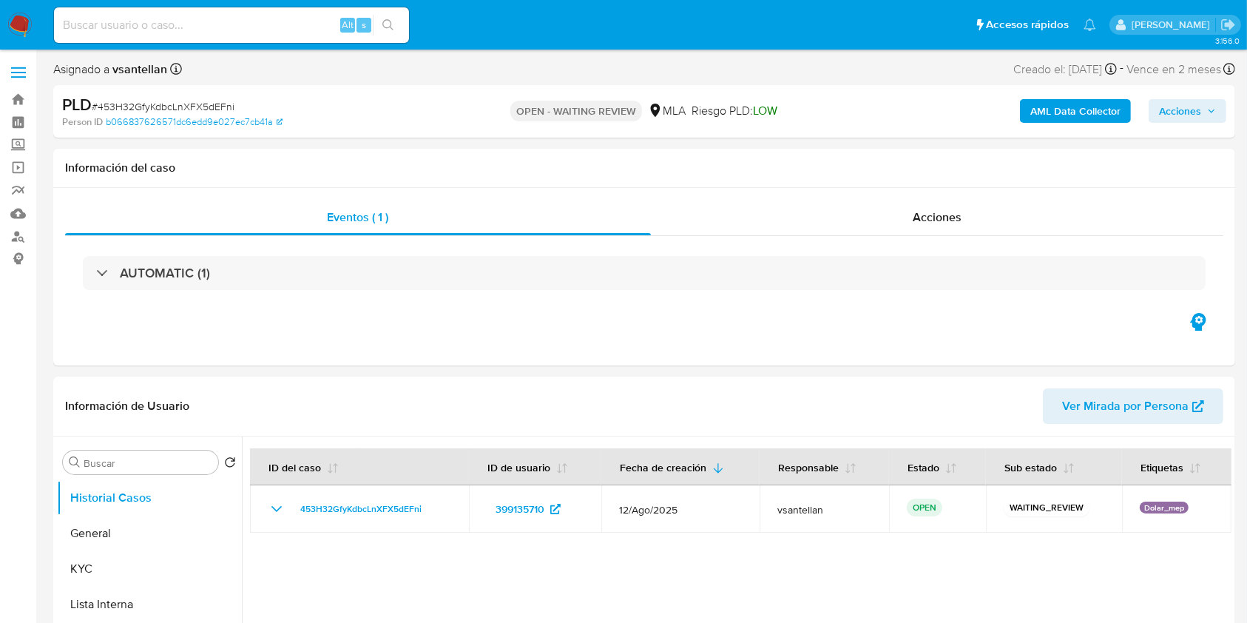
select select "10"
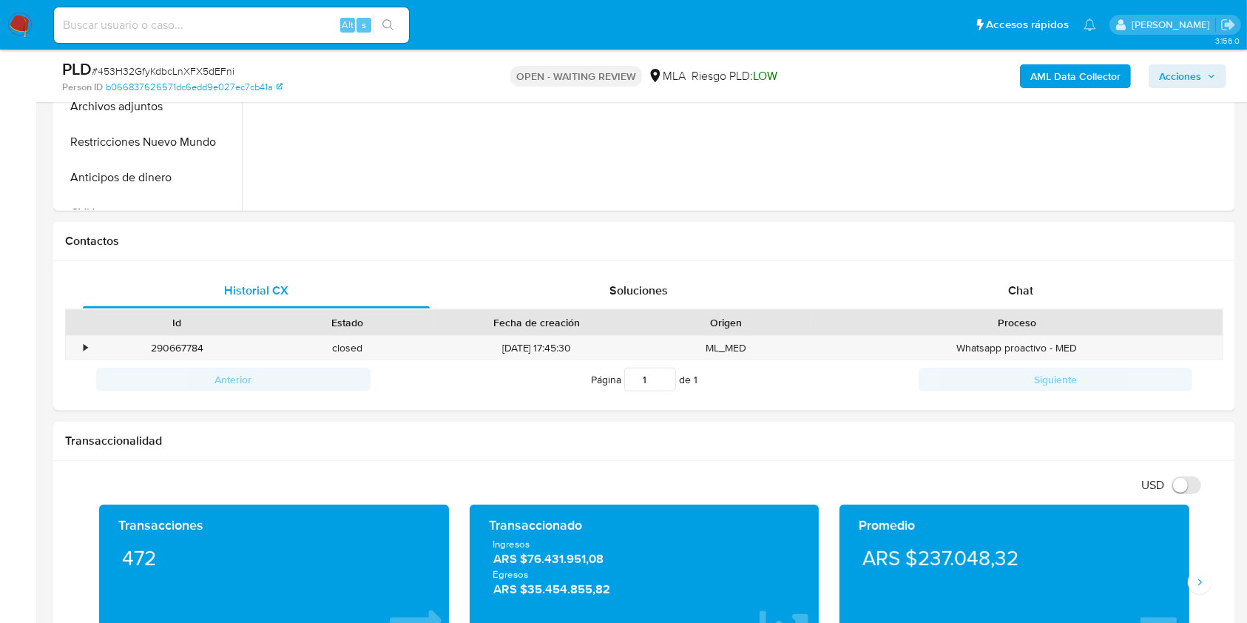
scroll to position [589, 0]
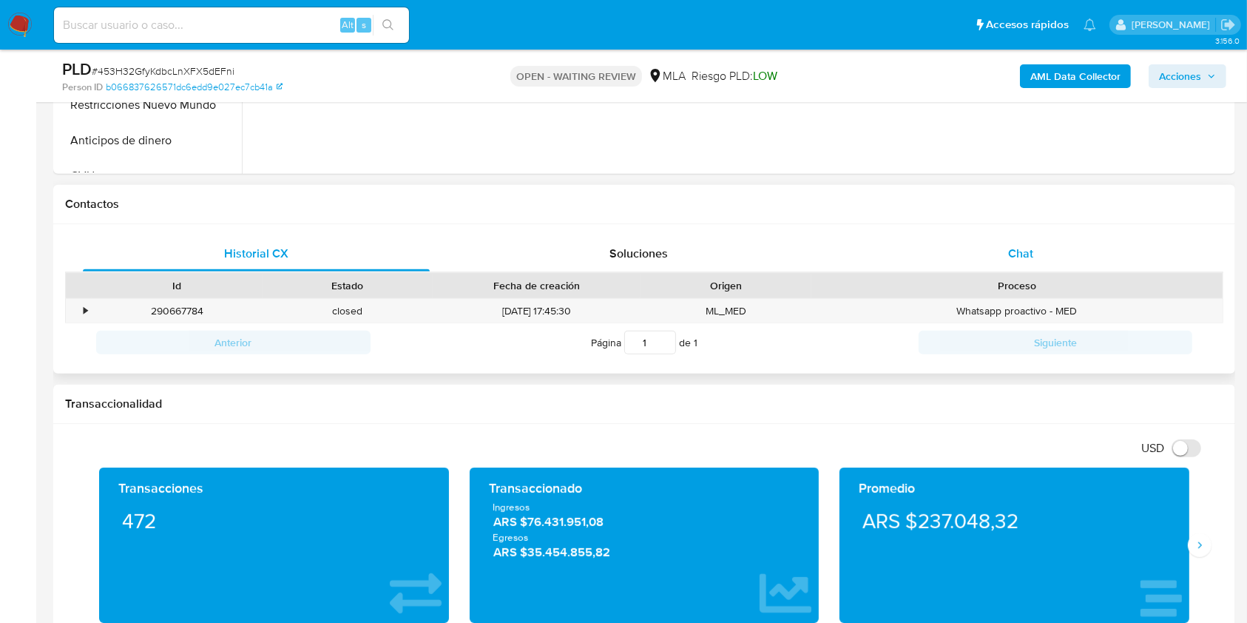
click at [1113, 249] on div "Chat" at bounding box center [1021, 254] width 347 height 36
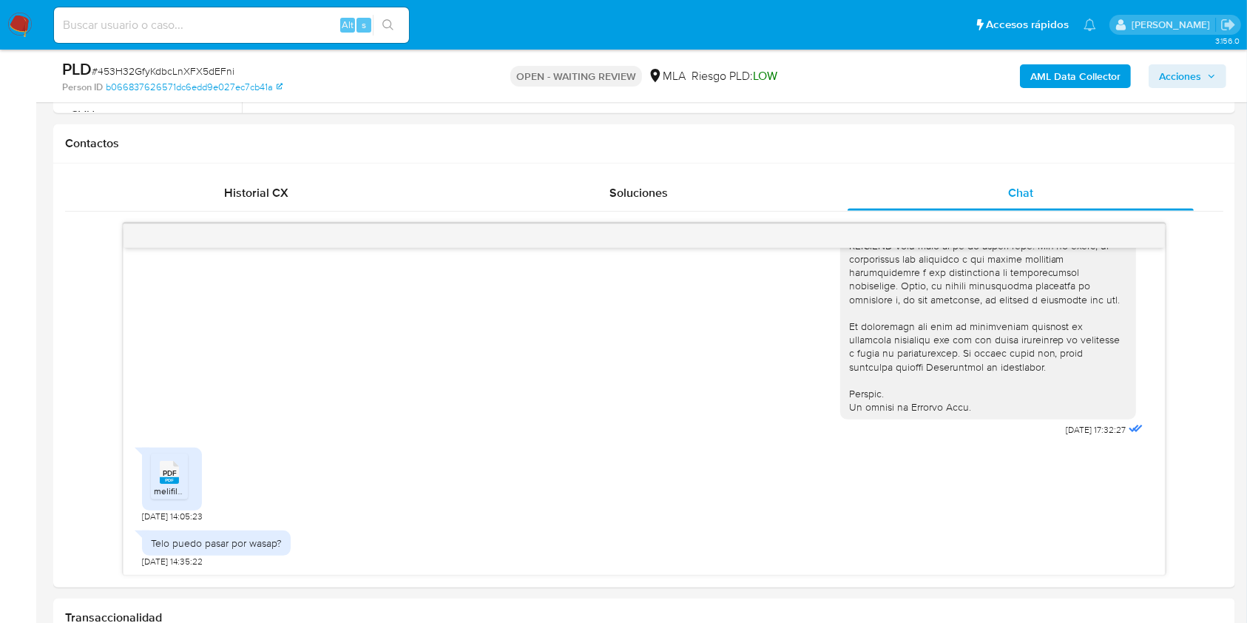
scroll to position [653, 0]
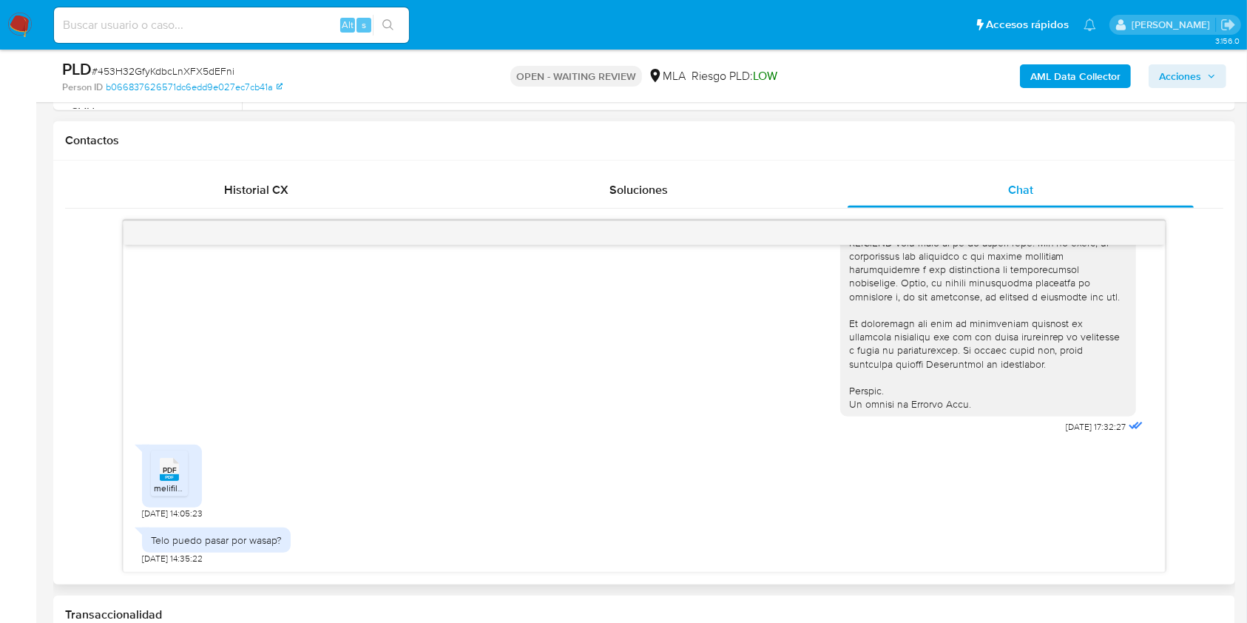
click at [169, 475] on rect at bounding box center [169, 477] width 19 height 7
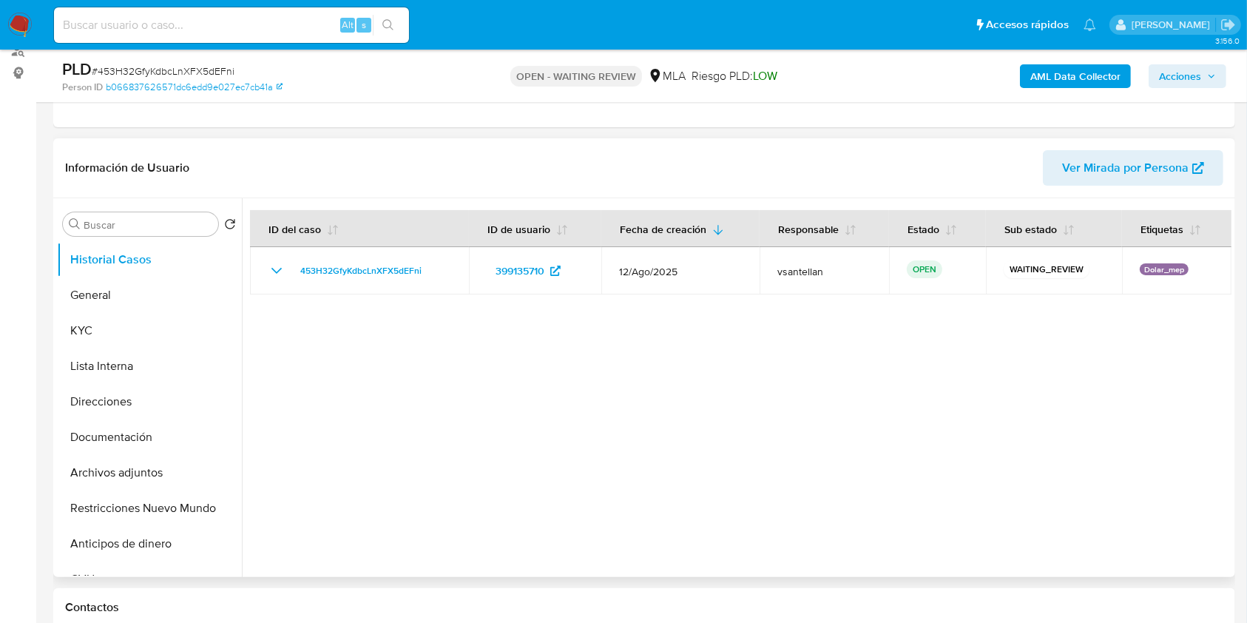
scroll to position [160, 0]
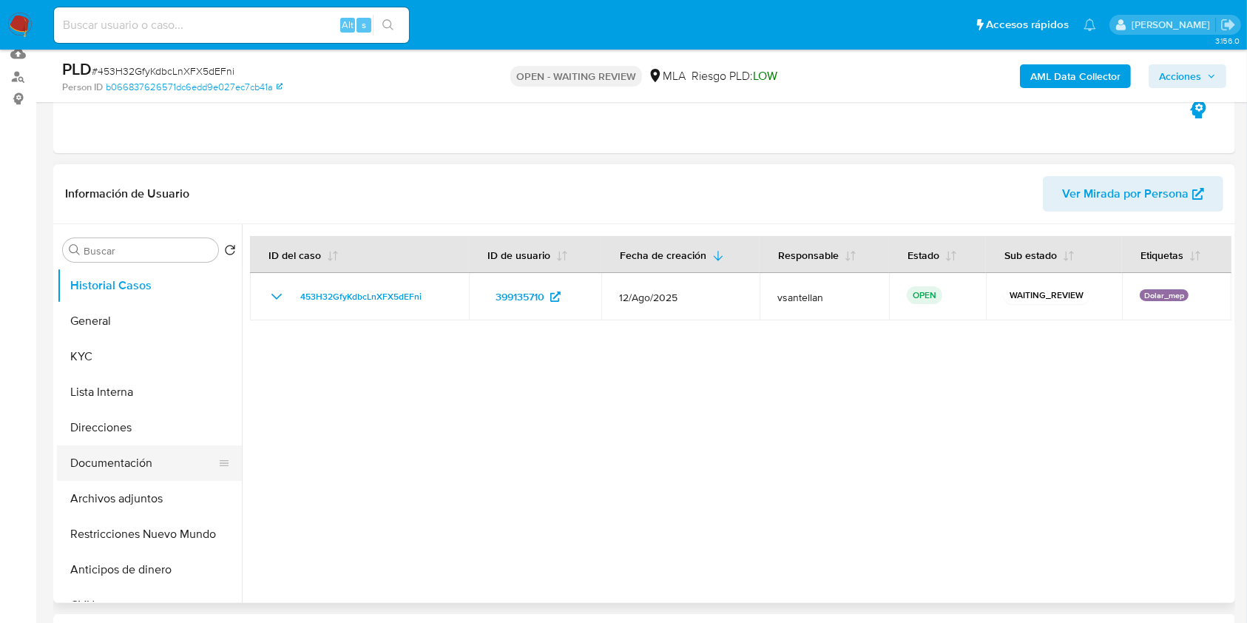
drag, startPoint x: 141, startPoint y: 484, endPoint x: 138, endPoint y: 471, distance: 12.8
click at [141, 484] on button "Archivos adjuntos" at bounding box center [149, 499] width 185 height 36
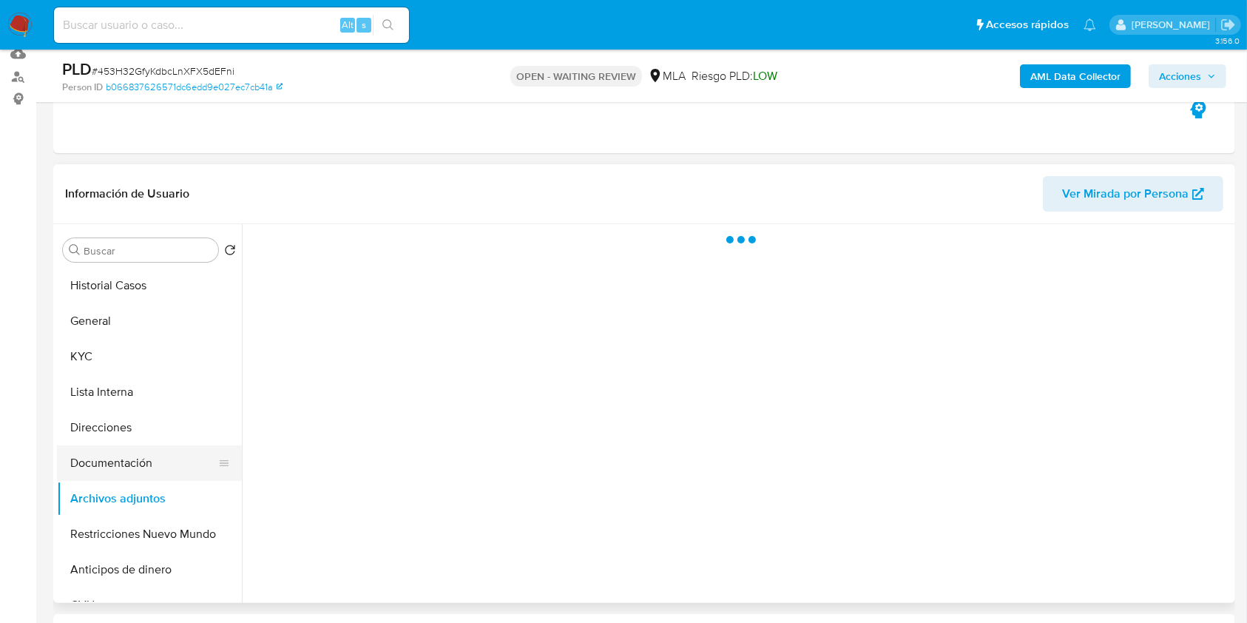
click at [140, 465] on button "Documentación" at bounding box center [143, 463] width 173 height 36
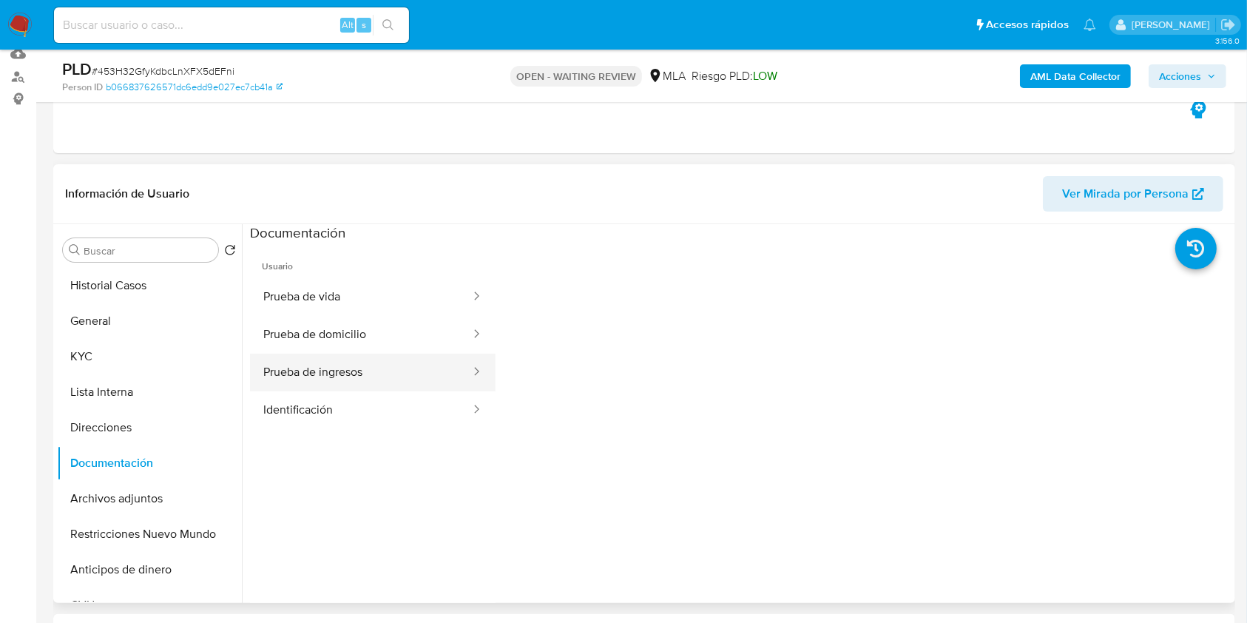
click at [354, 367] on button "Prueba de ingresos" at bounding box center [361, 373] width 222 height 38
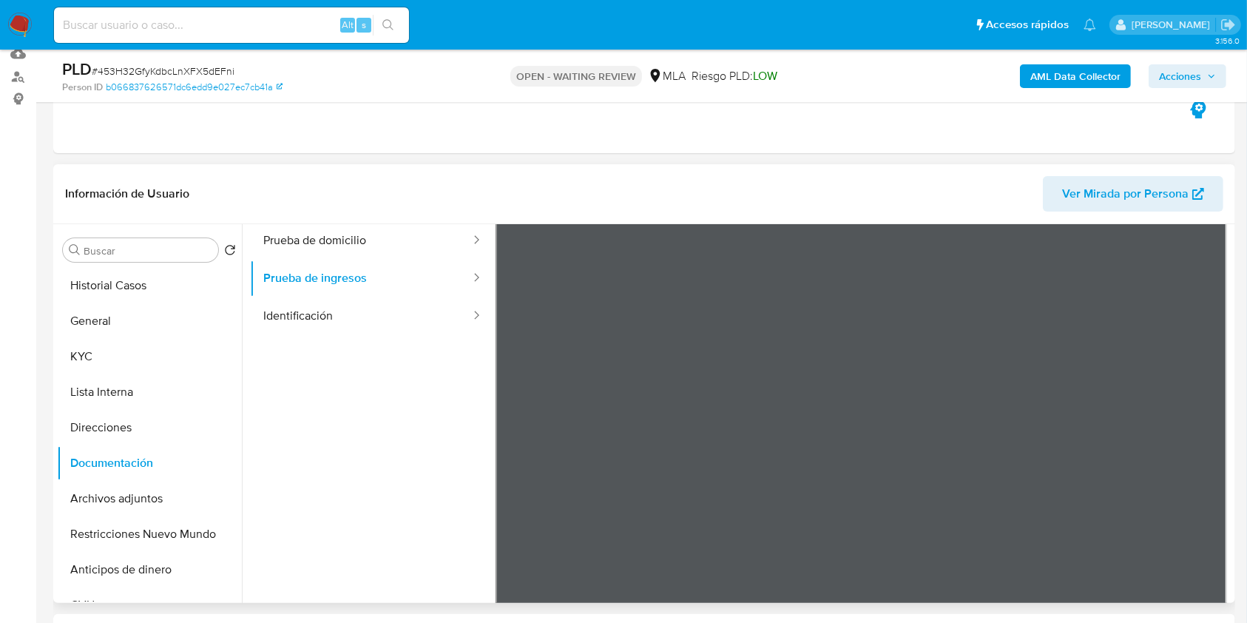
scroll to position [98, 0]
click at [149, 342] on button "KYC" at bounding box center [143, 357] width 173 height 36
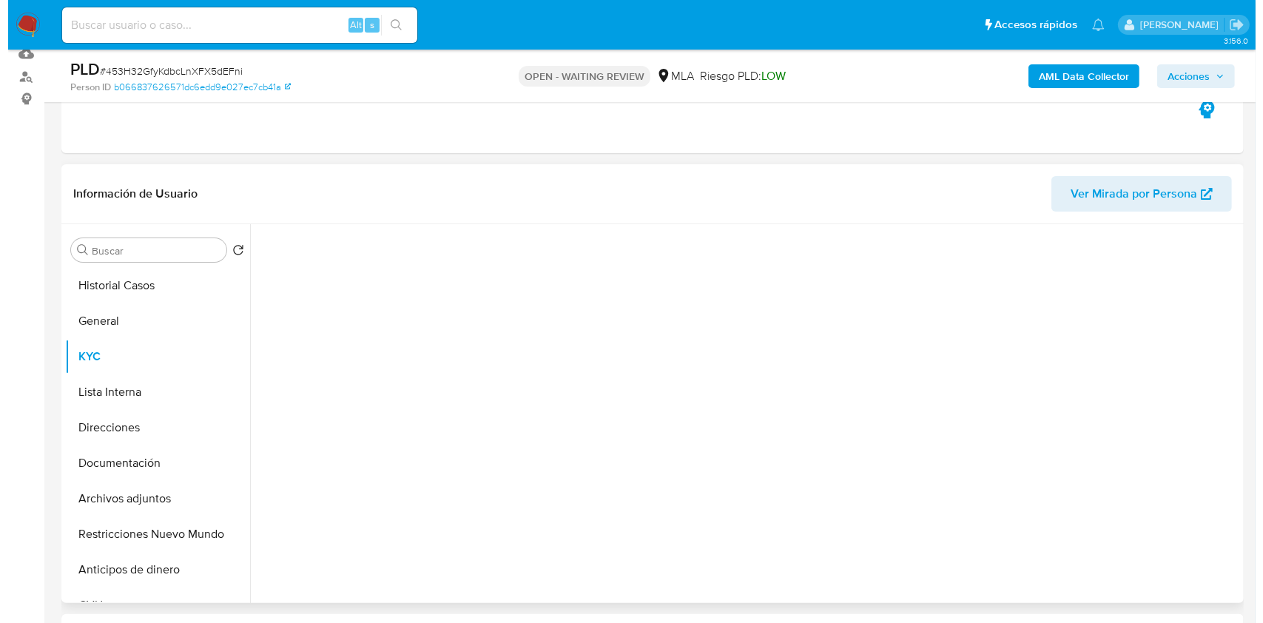
scroll to position [0, 0]
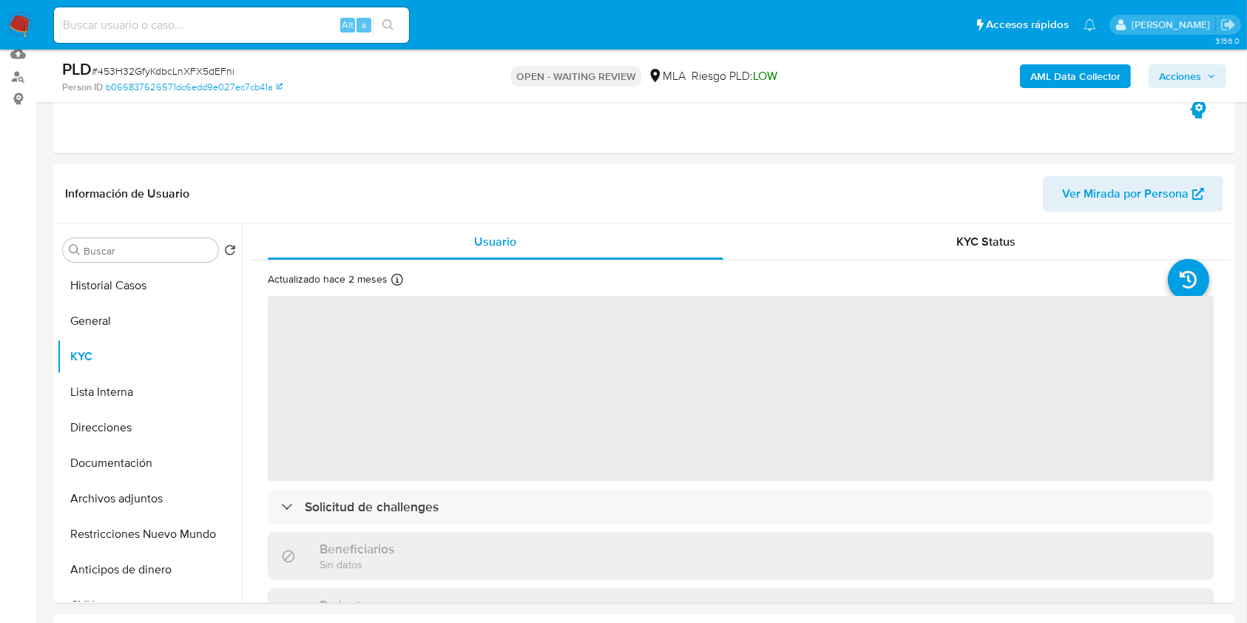
click at [1054, 72] on b "AML Data Collector" at bounding box center [1076, 76] width 90 height 24
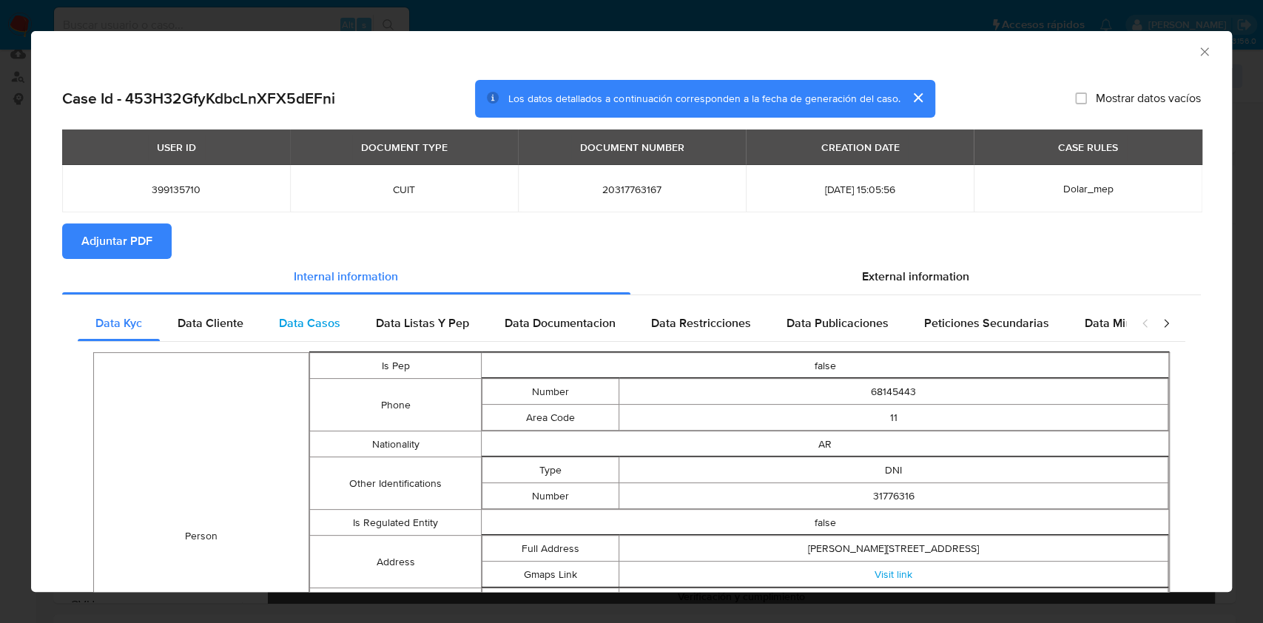
drag, startPoint x: 212, startPoint y: 311, endPoint x: 277, endPoint y: 329, distance: 67.7
click at [216, 311] on div "Data Cliente" at bounding box center [210, 324] width 101 height 36
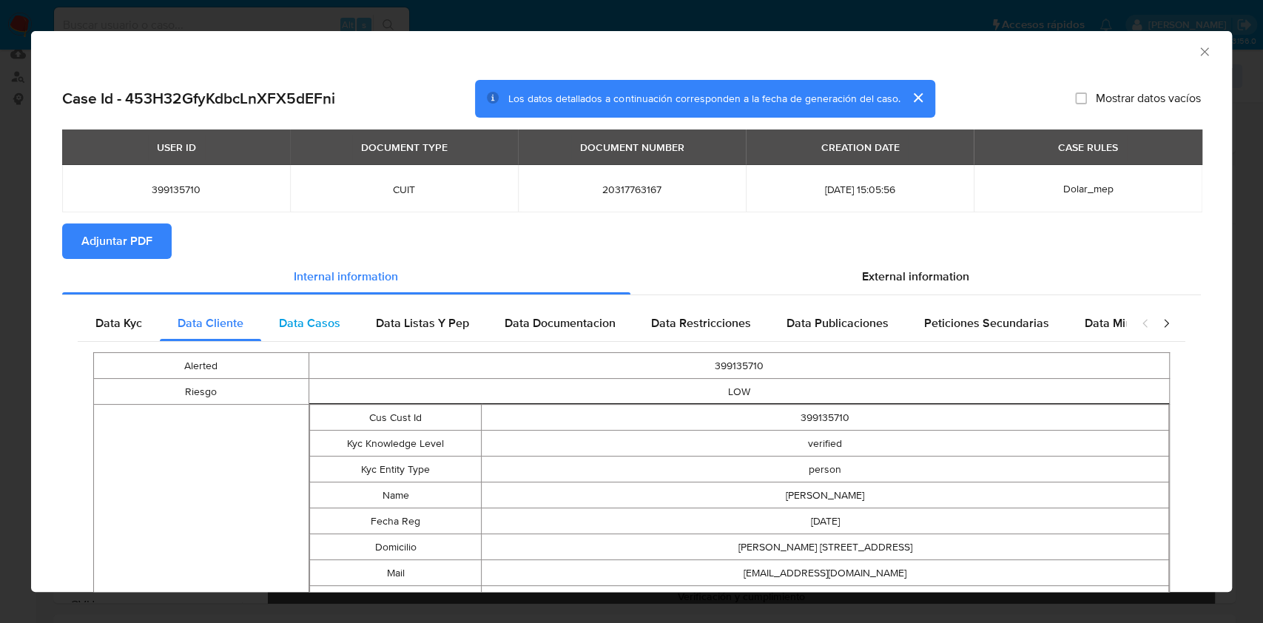
click at [286, 329] on span "Data Casos" at bounding box center [309, 322] width 61 height 17
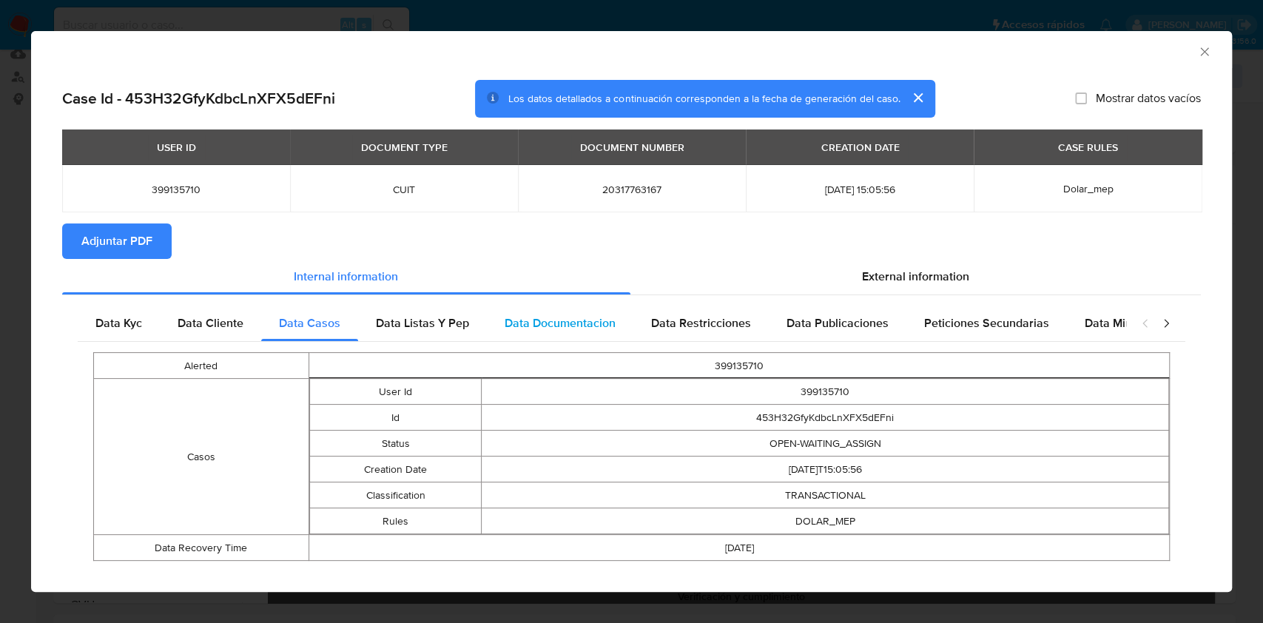
drag, startPoint x: 402, startPoint y: 323, endPoint x: 604, endPoint y: 334, distance: 202.3
click at [408, 326] on span "Data Listas Y Pep" at bounding box center [422, 322] width 93 height 17
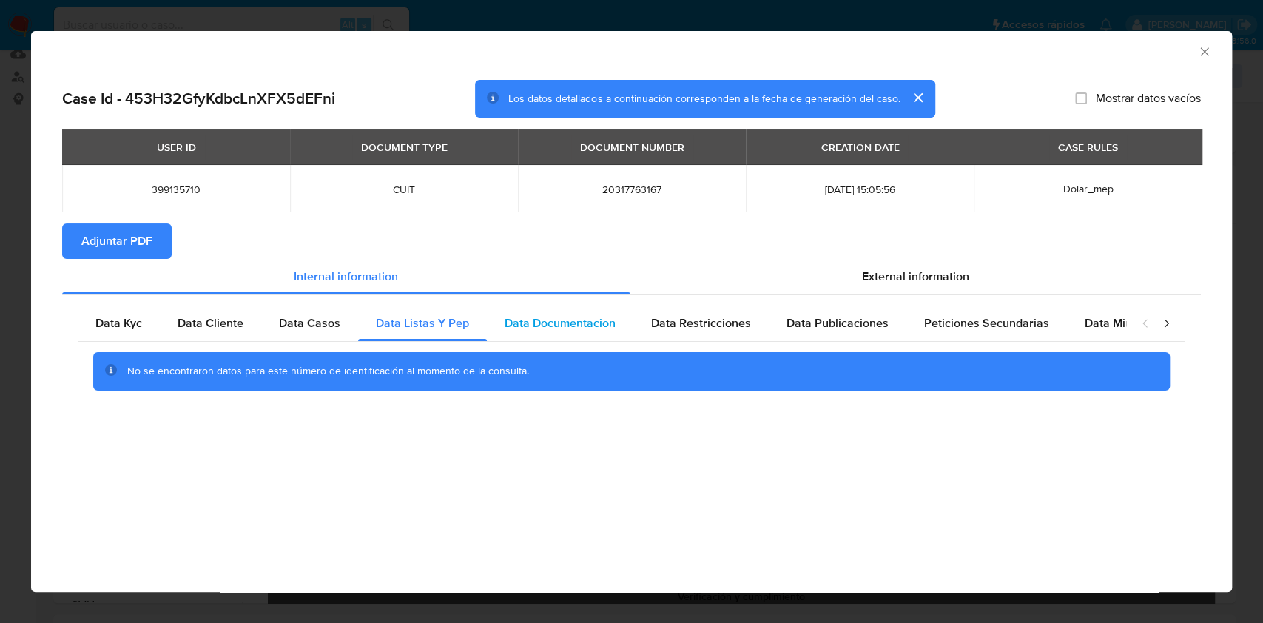
click at [574, 326] on span "Data Documentacion" at bounding box center [560, 322] width 111 height 17
click at [717, 334] on div "Data Restricciones" at bounding box center [700, 324] width 135 height 36
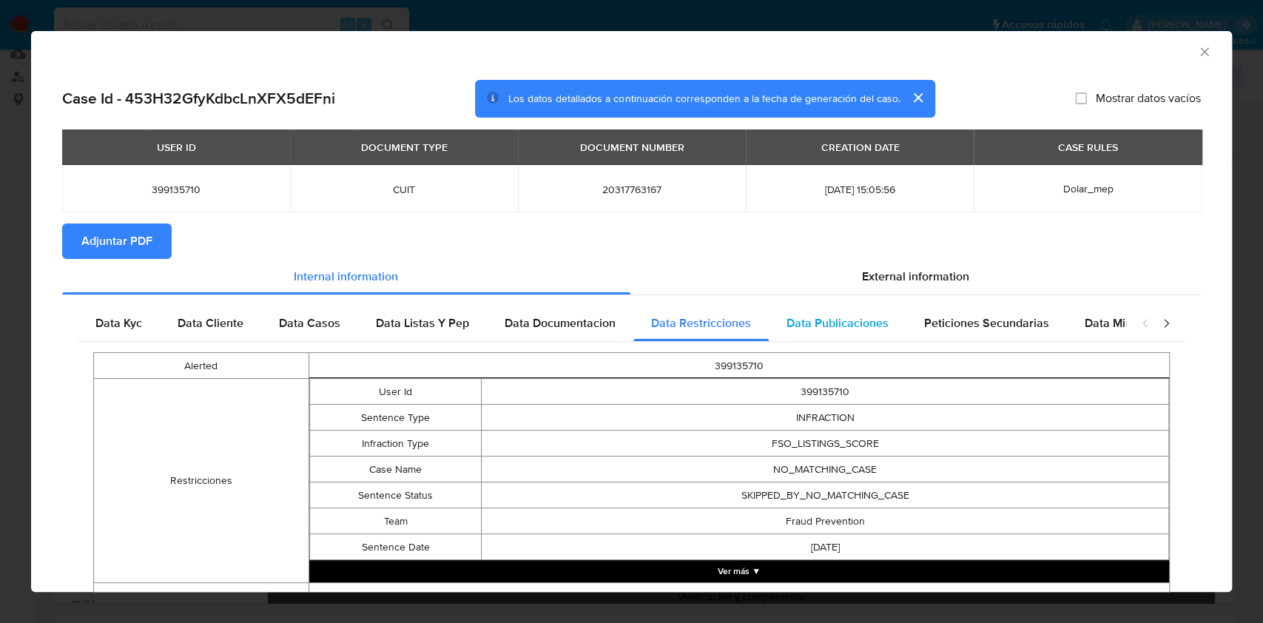
click at [798, 318] on span "Data Publicaciones" at bounding box center [837, 322] width 102 height 17
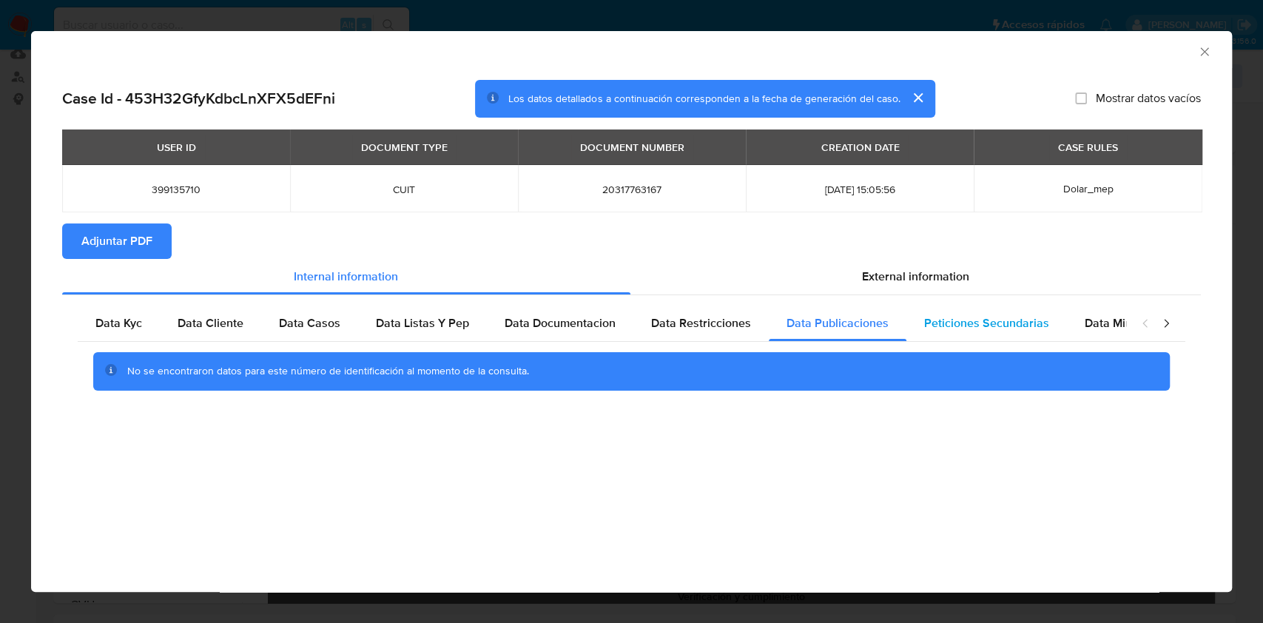
click at [926, 317] on span "Peticiones Secundarias" at bounding box center [986, 322] width 125 height 17
drag, startPoint x: 1088, startPoint y: 319, endPoint x: 1121, endPoint y: 329, distance: 34.2
click at [1088, 319] on span "Data Minoridad" at bounding box center [1125, 322] width 81 height 17
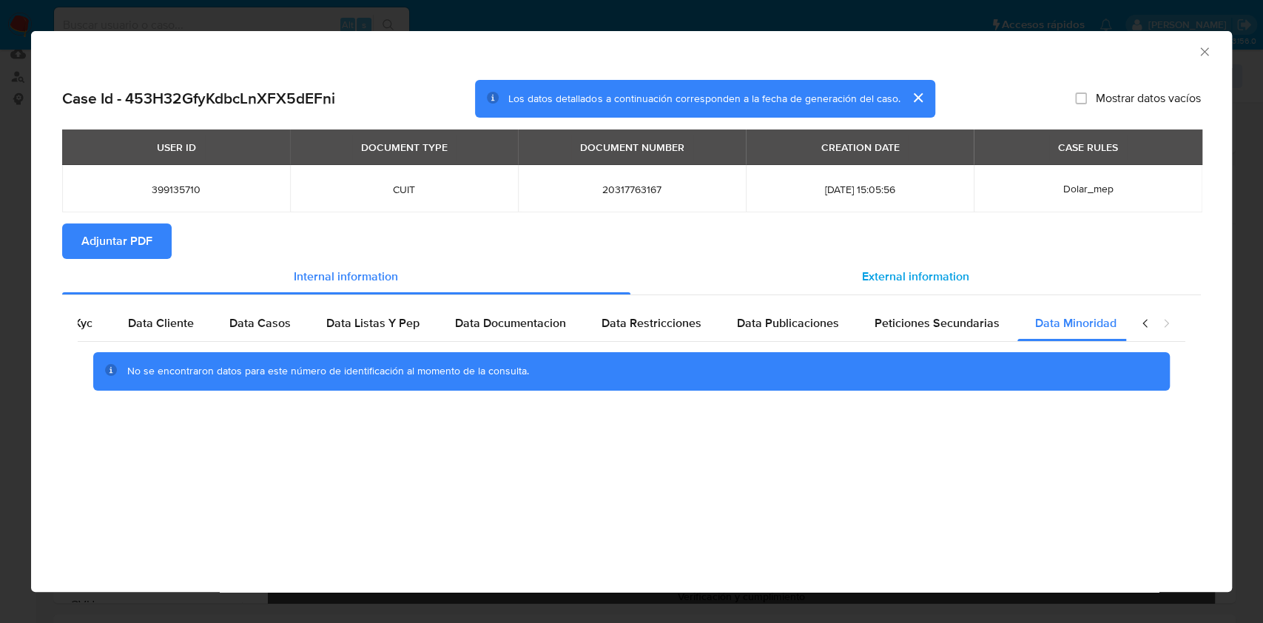
drag, startPoint x: 991, startPoint y: 279, endPoint x: 961, endPoint y: 281, distance: 29.7
click at [990, 279] on div "External information" at bounding box center [915, 277] width 571 height 36
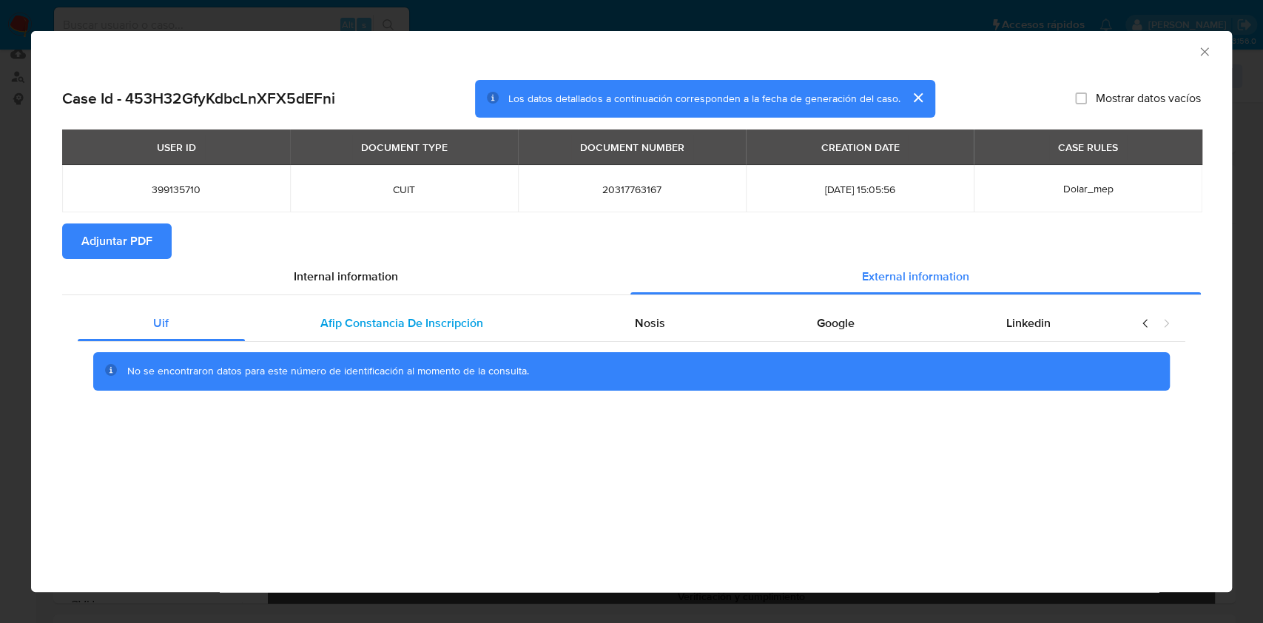
scroll to position [0, 0]
click at [386, 328] on span "Afip Constancia De Inscripción" at bounding box center [401, 322] width 163 height 17
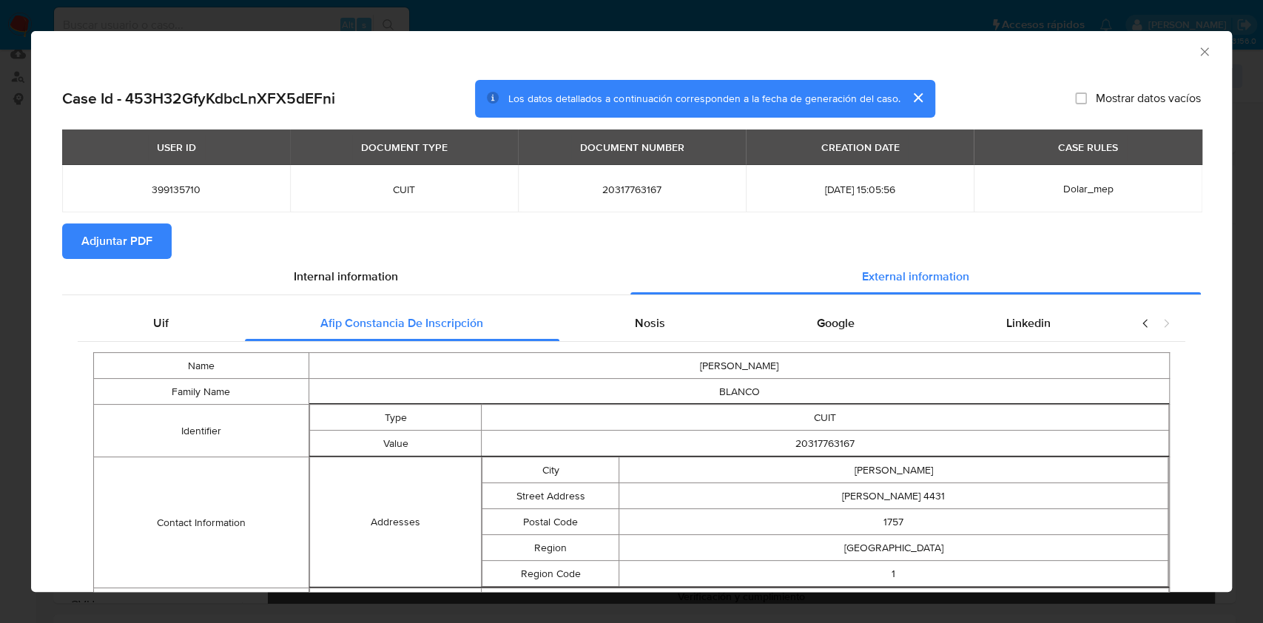
click at [650, 317] on span "Nosis" at bounding box center [650, 322] width 30 height 17
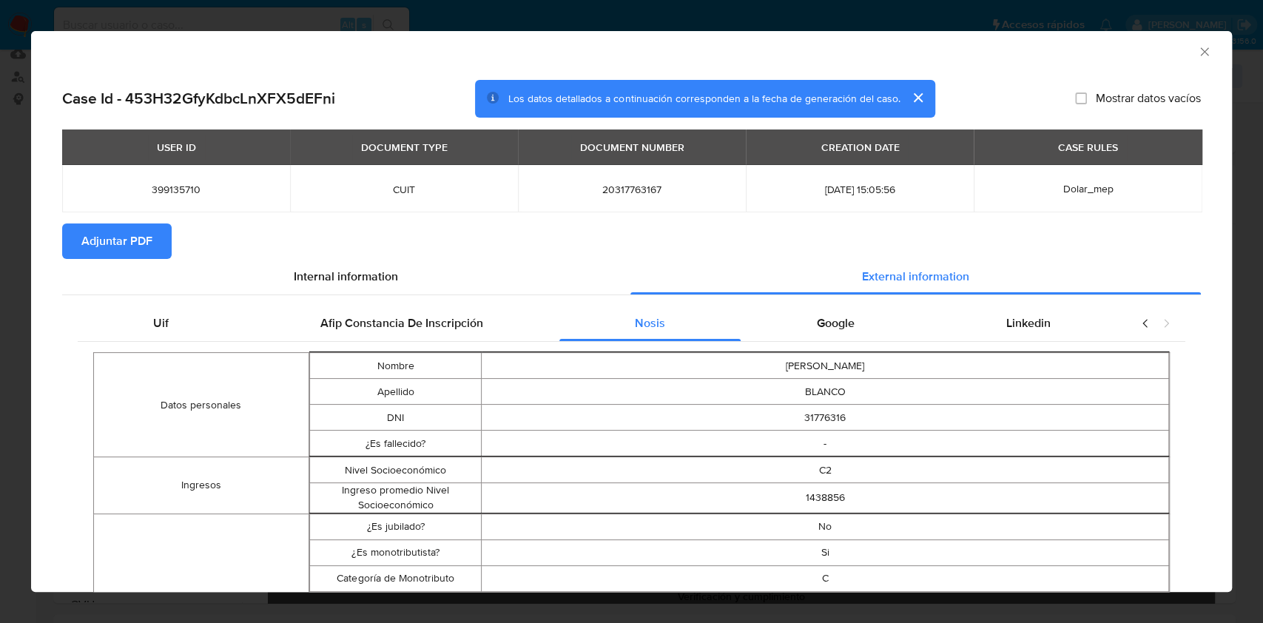
click at [817, 328] on span "Google" at bounding box center [836, 322] width 38 height 17
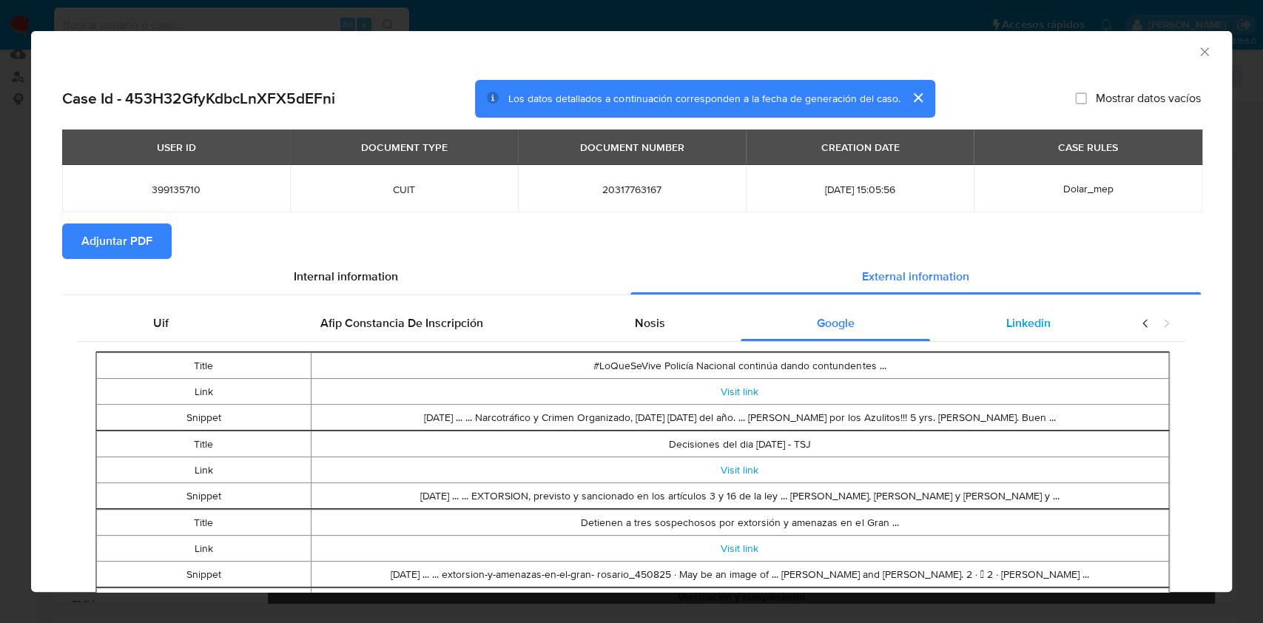
click at [951, 327] on div "Linkedin" at bounding box center [1028, 324] width 196 height 36
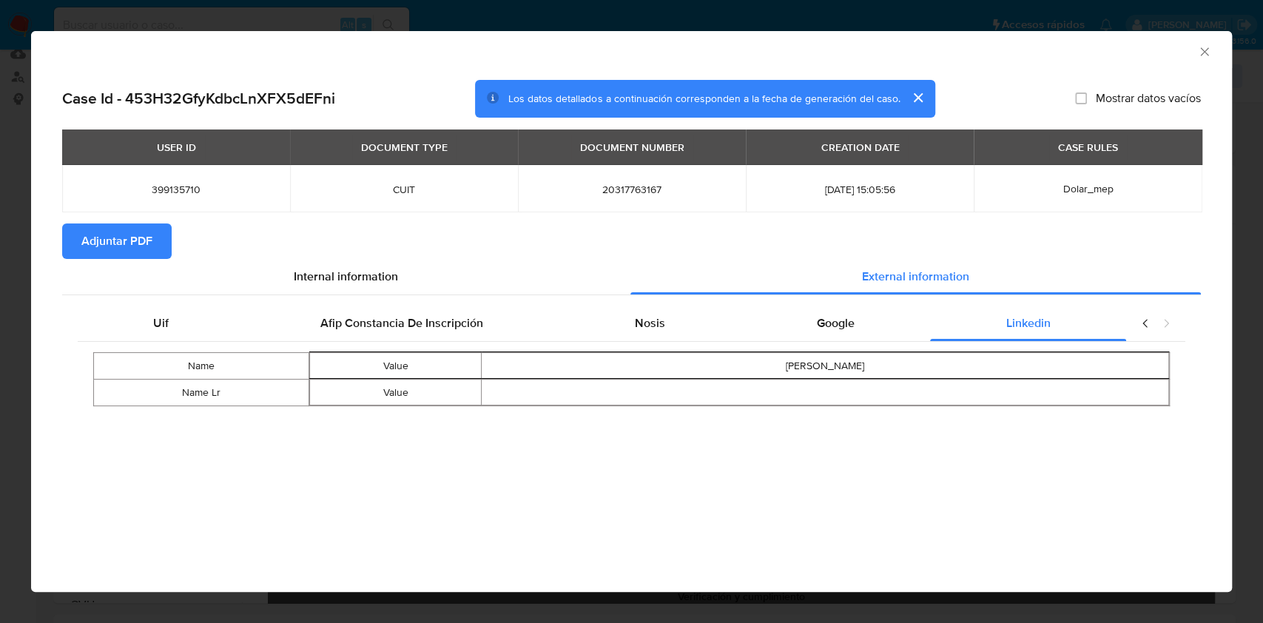
drag, startPoint x: 144, startPoint y: 231, endPoint x: 172, endPoint y: 228, distance: 28.3
click at [144, 231] on span "Adjuntar PDF" at bounding box center [116, 241] width 71 height 33
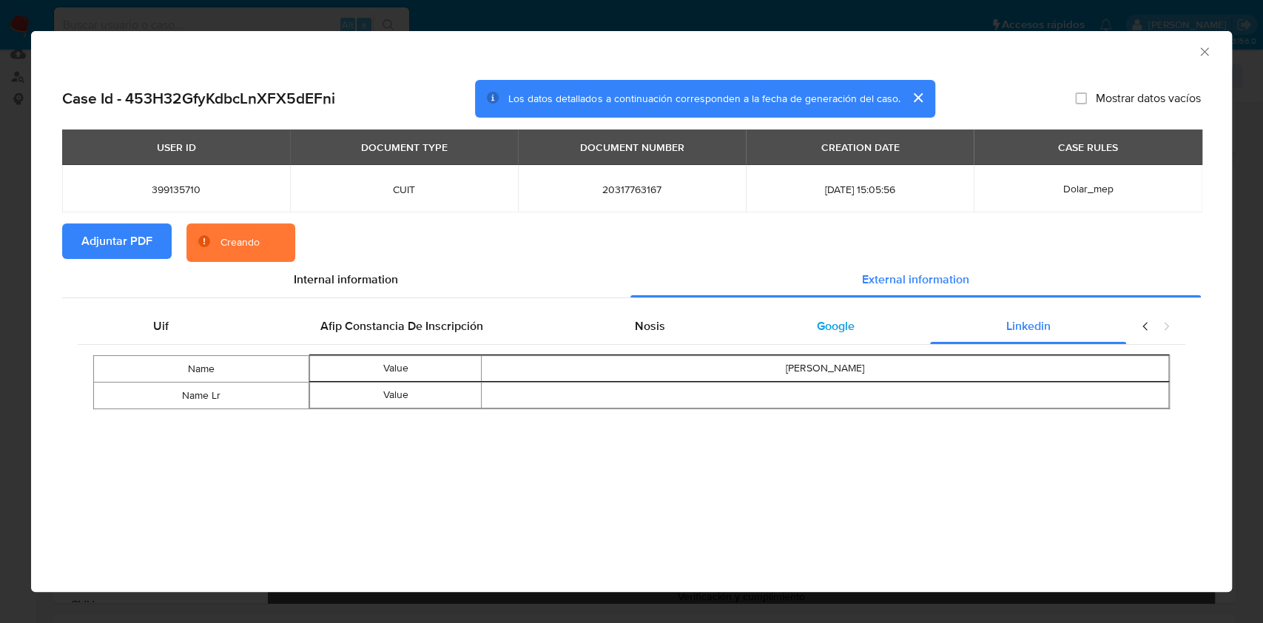
click at [795, 342] on div "Google" at bounding box center [835, 327] width 189 height 36
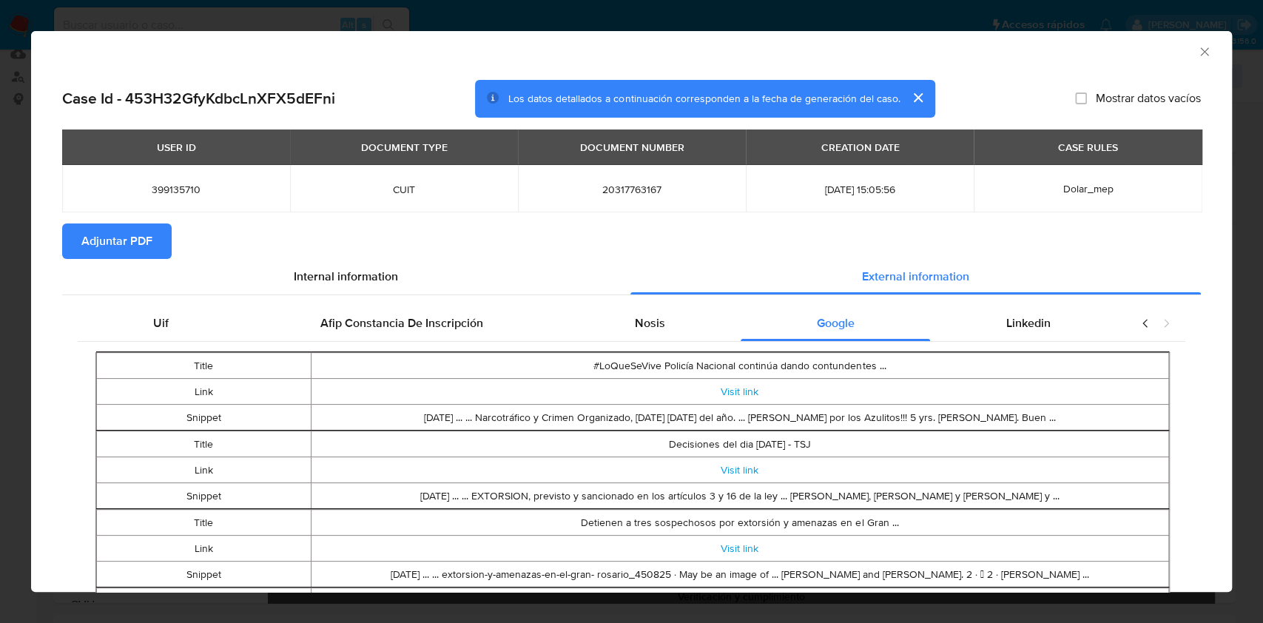
click at [1197, 50] on icon "Cerrar ventana" at bounding box center [1204, 51] width 15 height 15
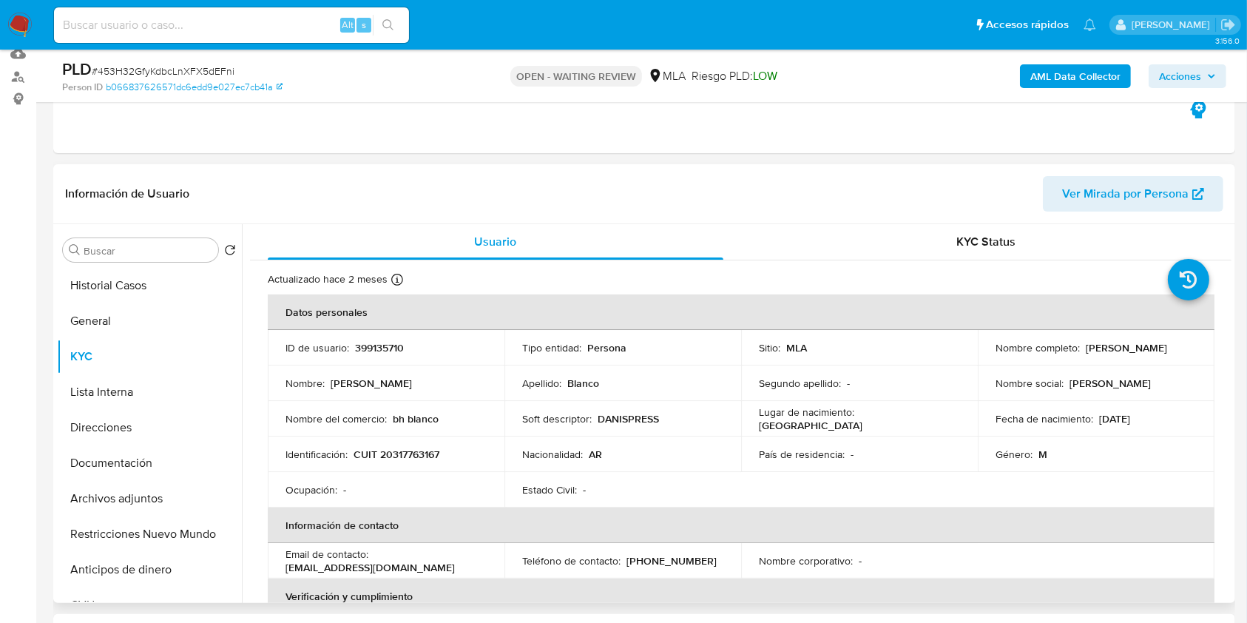
click at [403, 451] on p "CUIT 20317763167" at bounding box center [397, 454] width 86 height 13
copy p "20317763167"
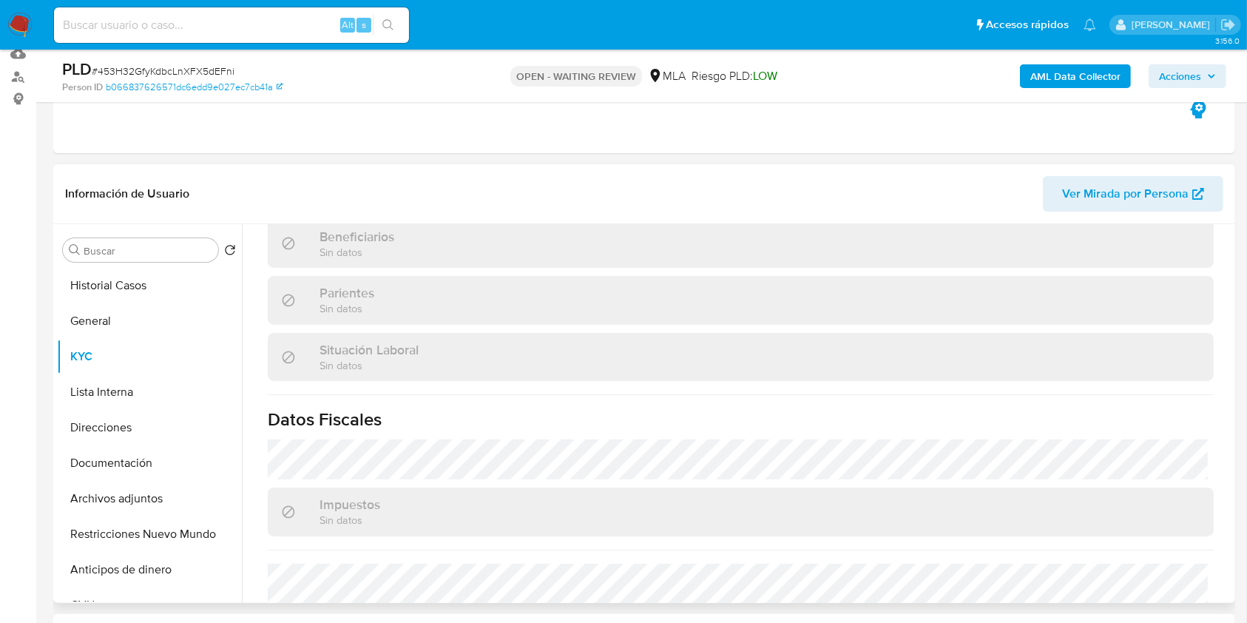
scroll to position [690, 0]
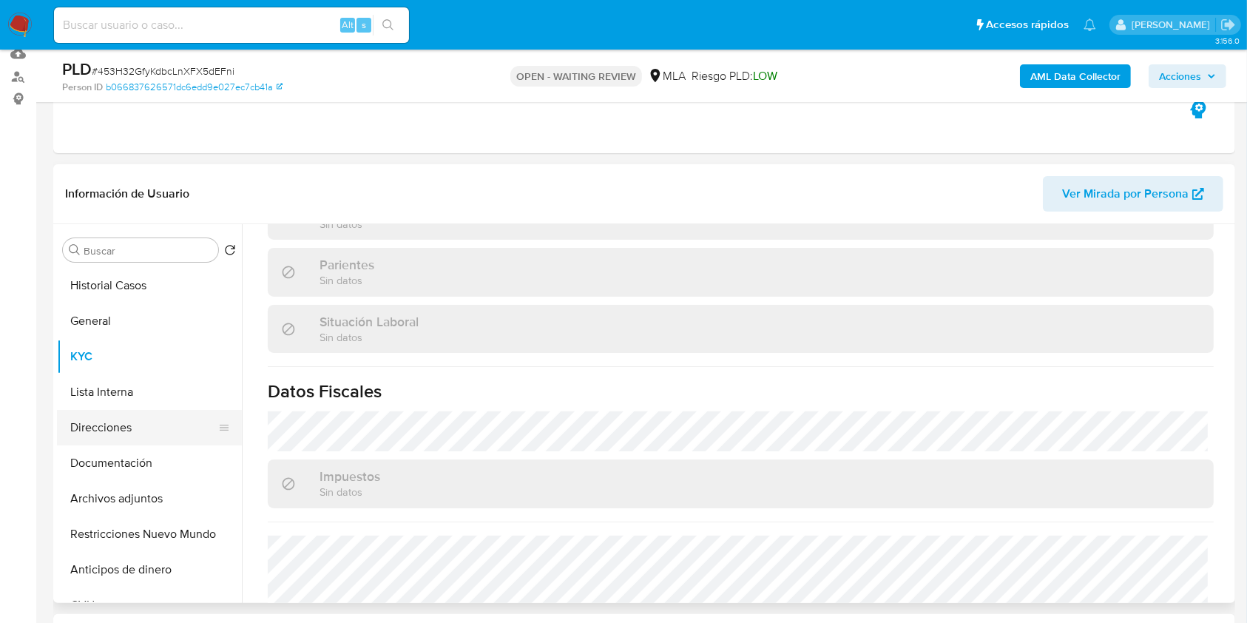
click at [128, 437] on button "Direcciones" at bounding box center [143, 428] width 173 height 36
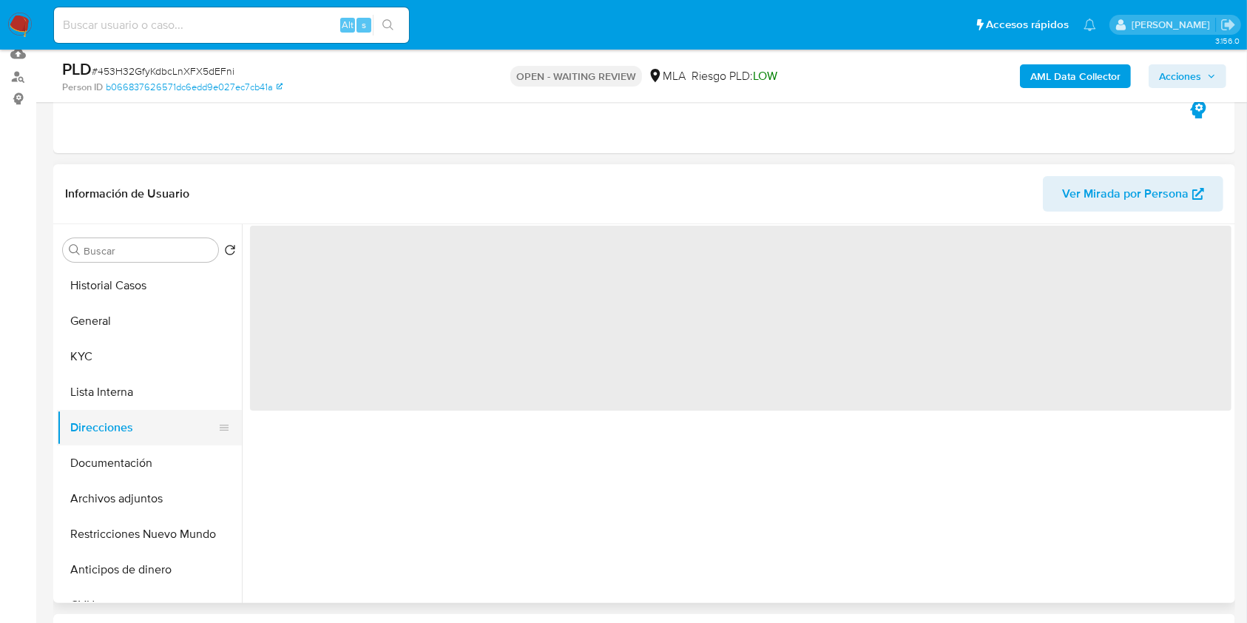
scroll to position [0, 0]
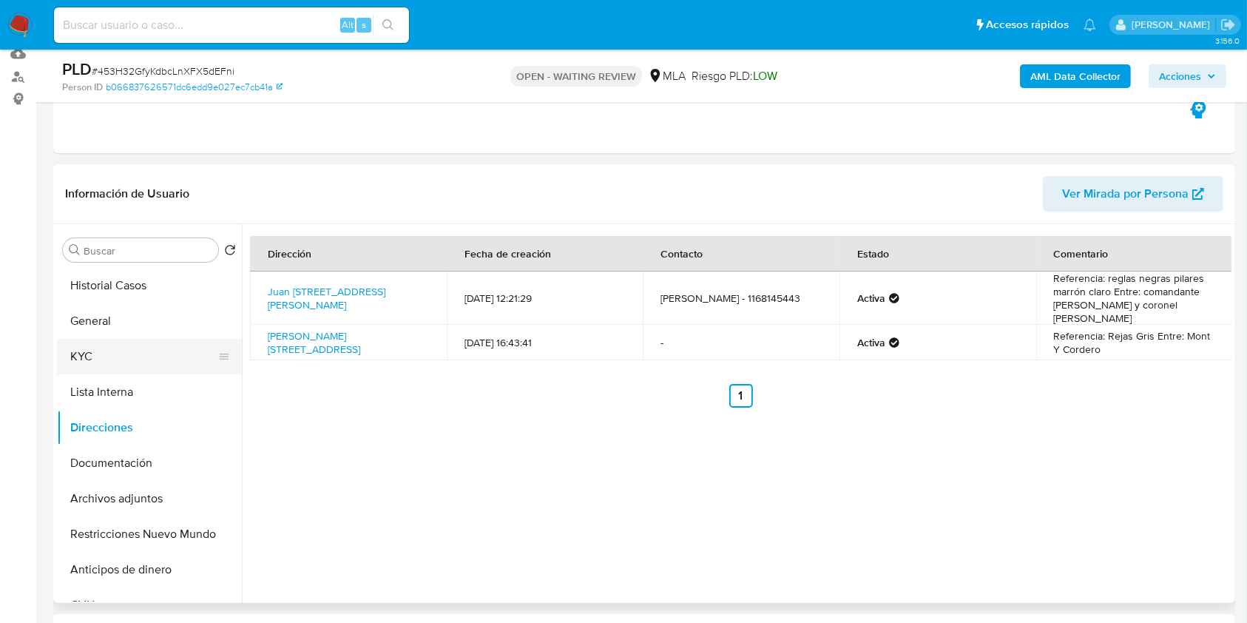
click at [145, 348] on button "KYC" at bounding box center [143, 357] width 173 height 36
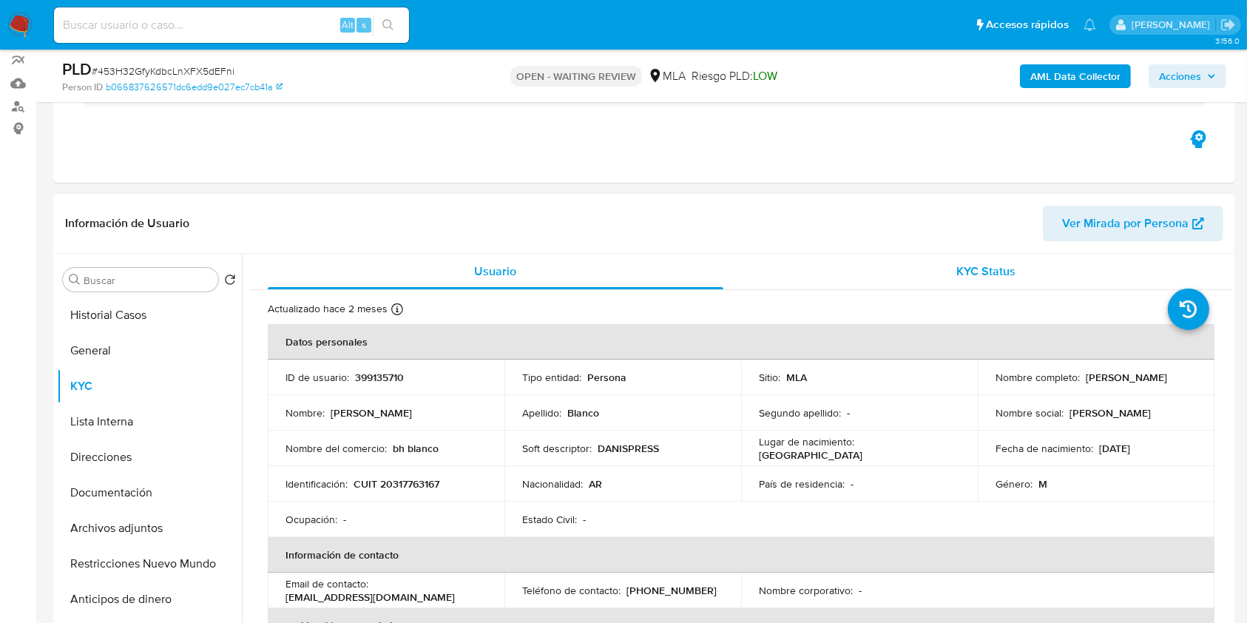
scroll to position [160, 0]
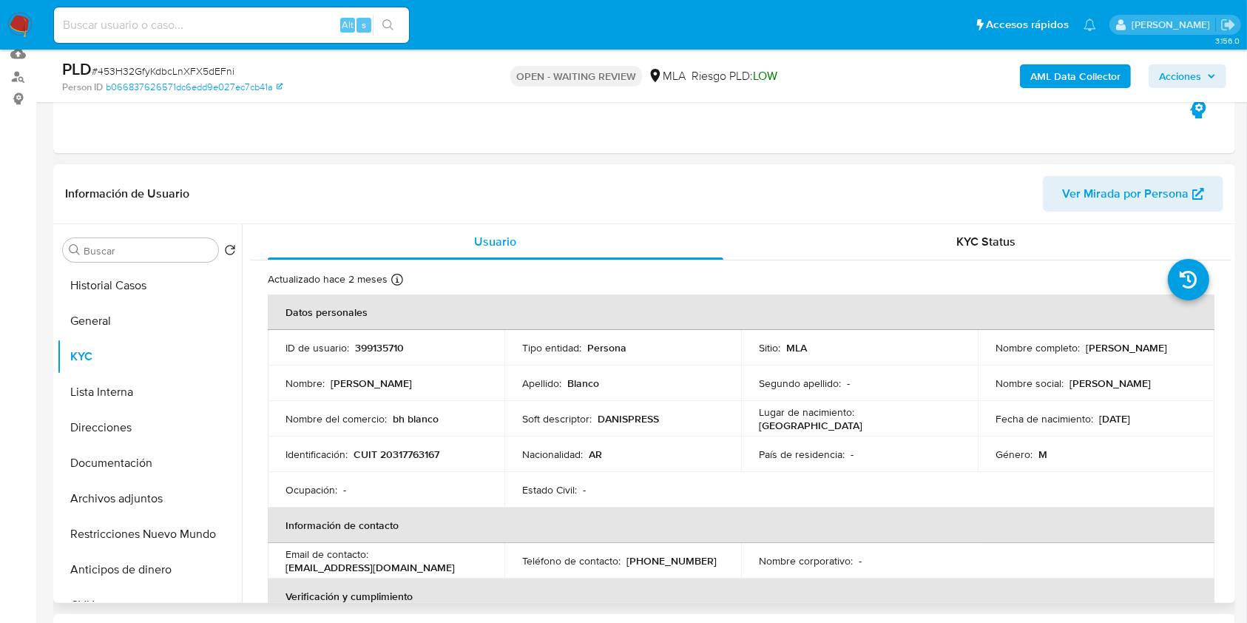
click at [651, 559] on p "(11) 68145443" at bounding box center [672, 560] width 90 height 13
click at [651, 560] on p "(11) 68145443" at bounding box center [672, 560] width 90 height 13
copy p "68145443"
drag, startPoint x: 172, startPoint y: 459, endPoint x: 161, endPoint y: 439, distance: 22.5
click at [172, 459] on button "Documentación" at bounding box center [149, 463] width 185 height 36
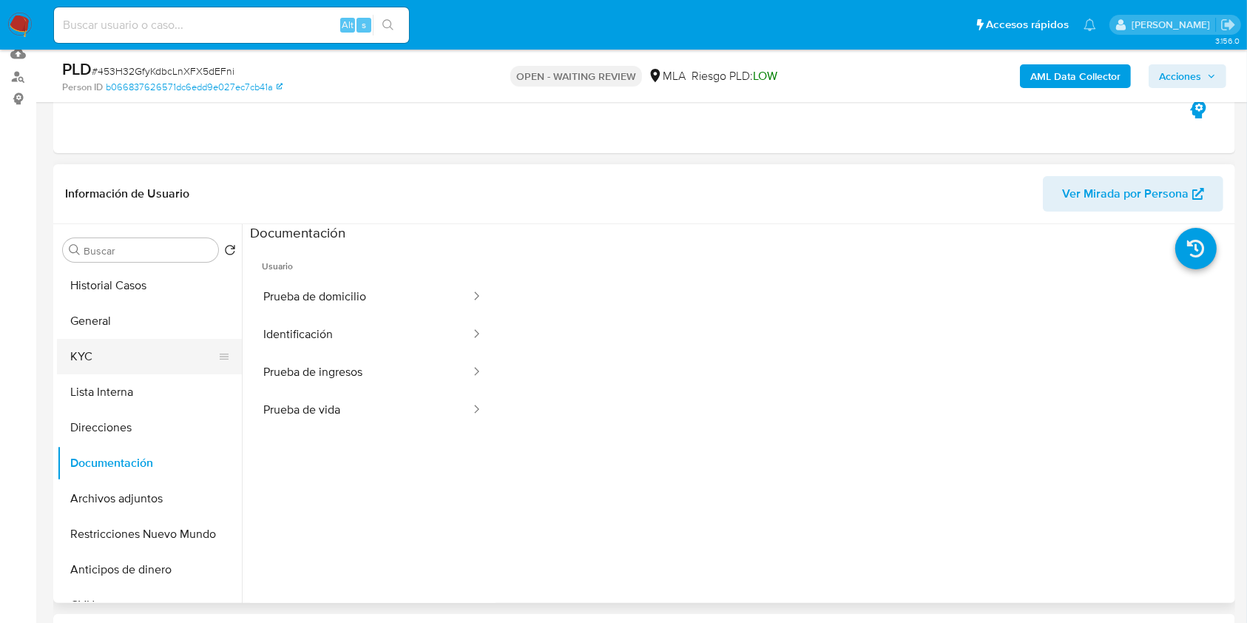
click at [129, 361] on button "KYC" at bounding box center [143, 357] width 173 height 36
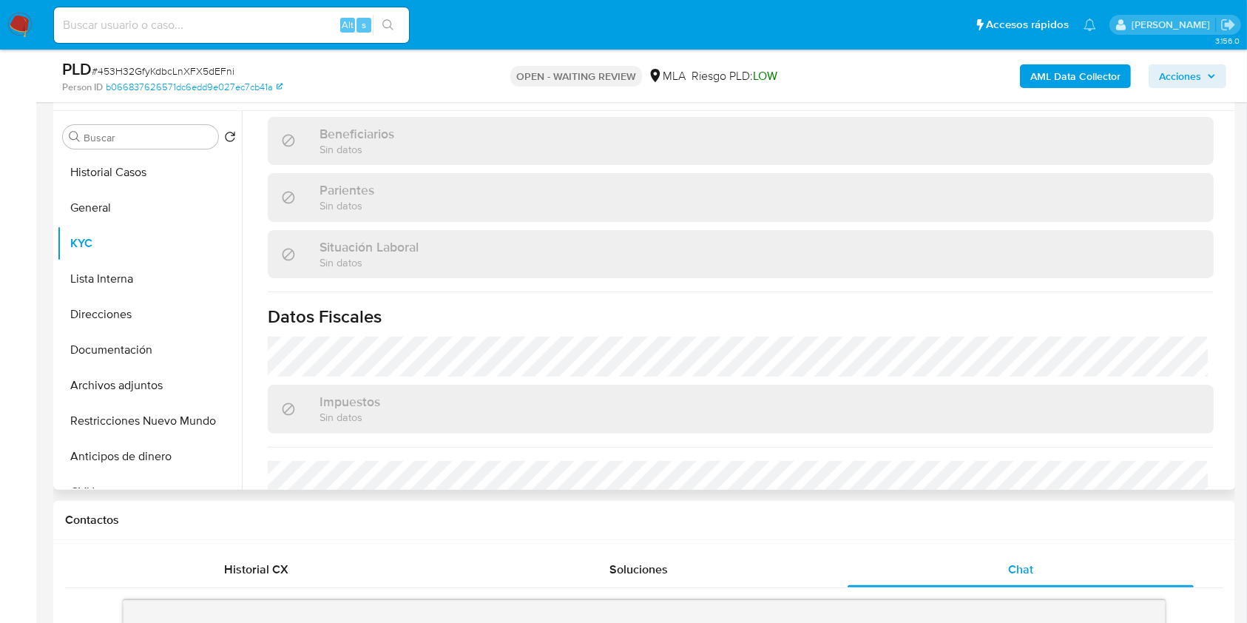
scroll to position [690, 0]
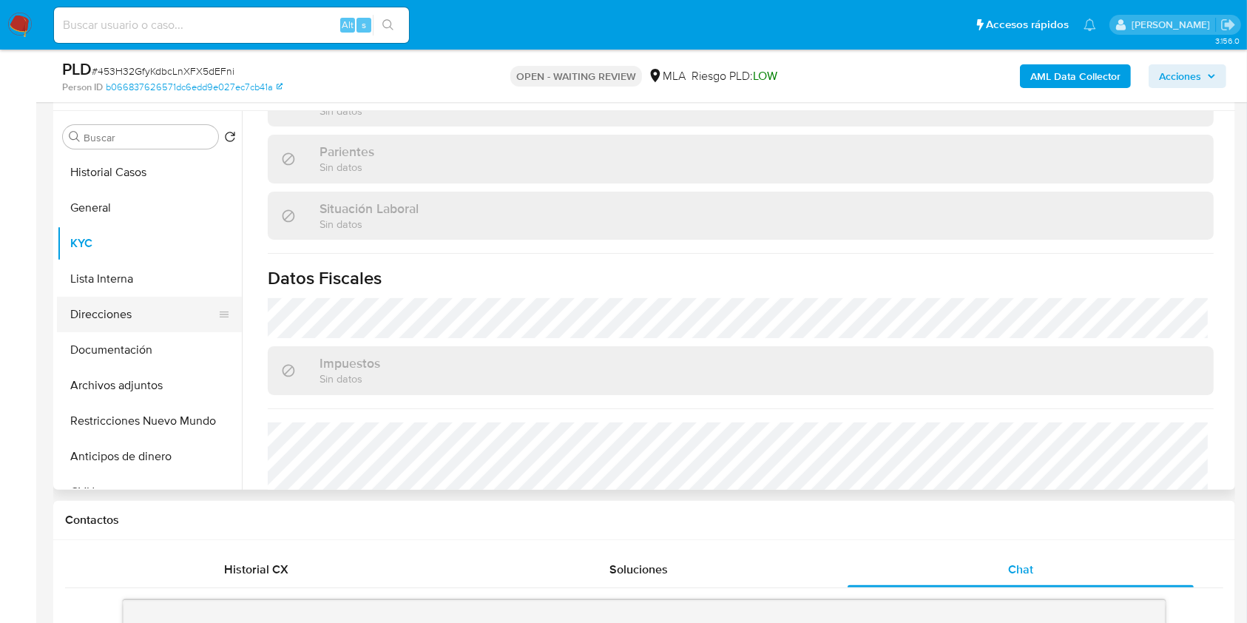
click at [124, 303] on button "Direcciones" at bounding box center [143, 315] width 173 height 36
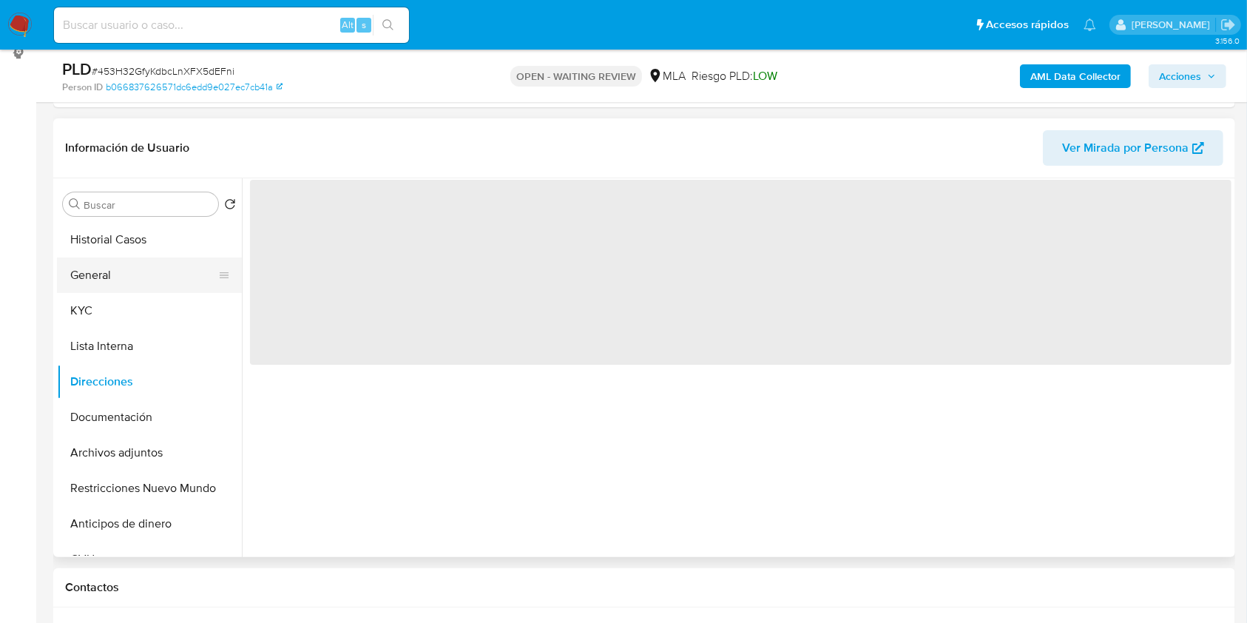
scroll to position [175, 0]
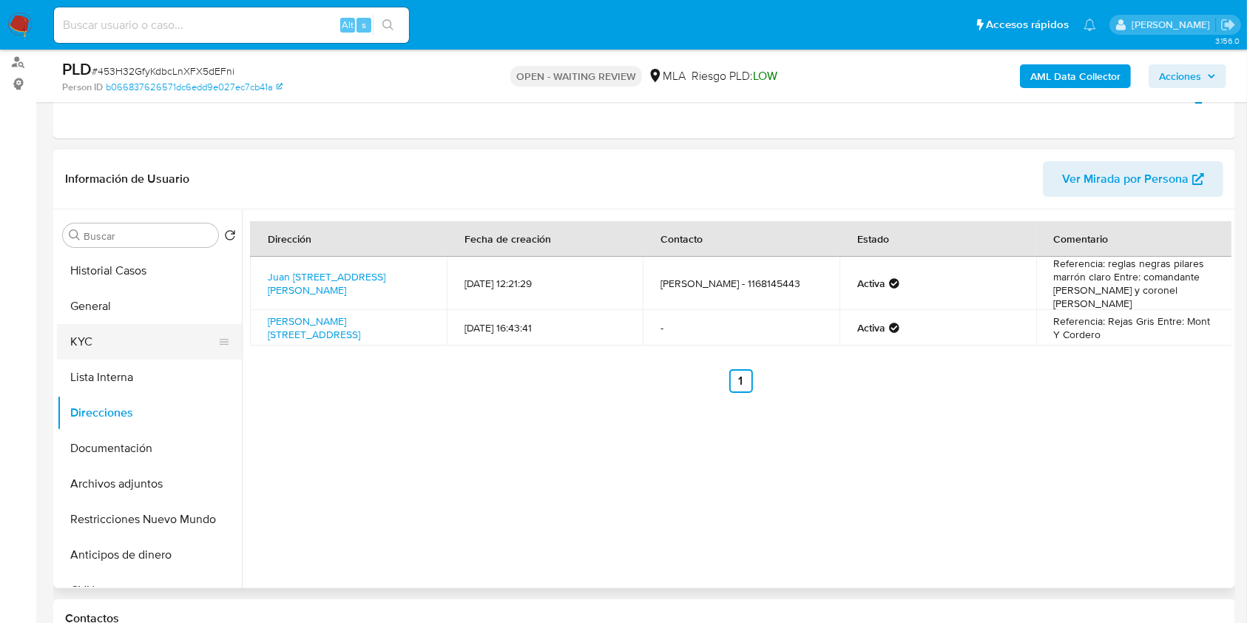
click at [96, 334] on button "KYC" at bounding box center [143, 342] width 173 height 36
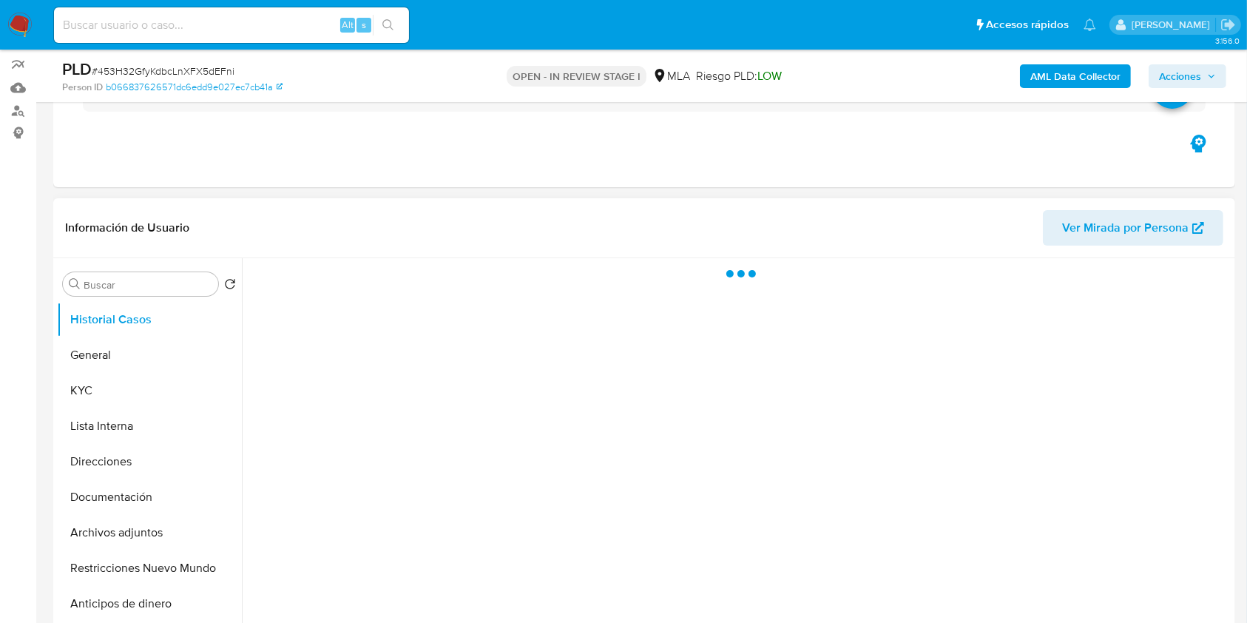
scroll to position [197, 0]
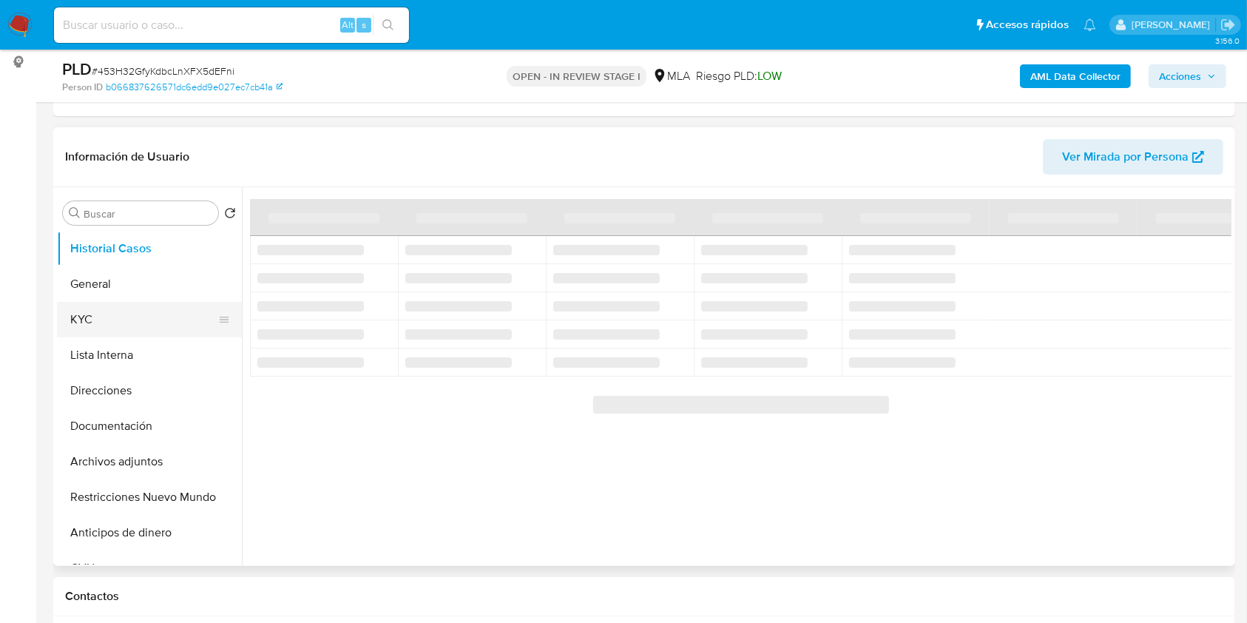
click at [125, 326] on button "KYC" at bounding box center [143, 320] width 173 height 36
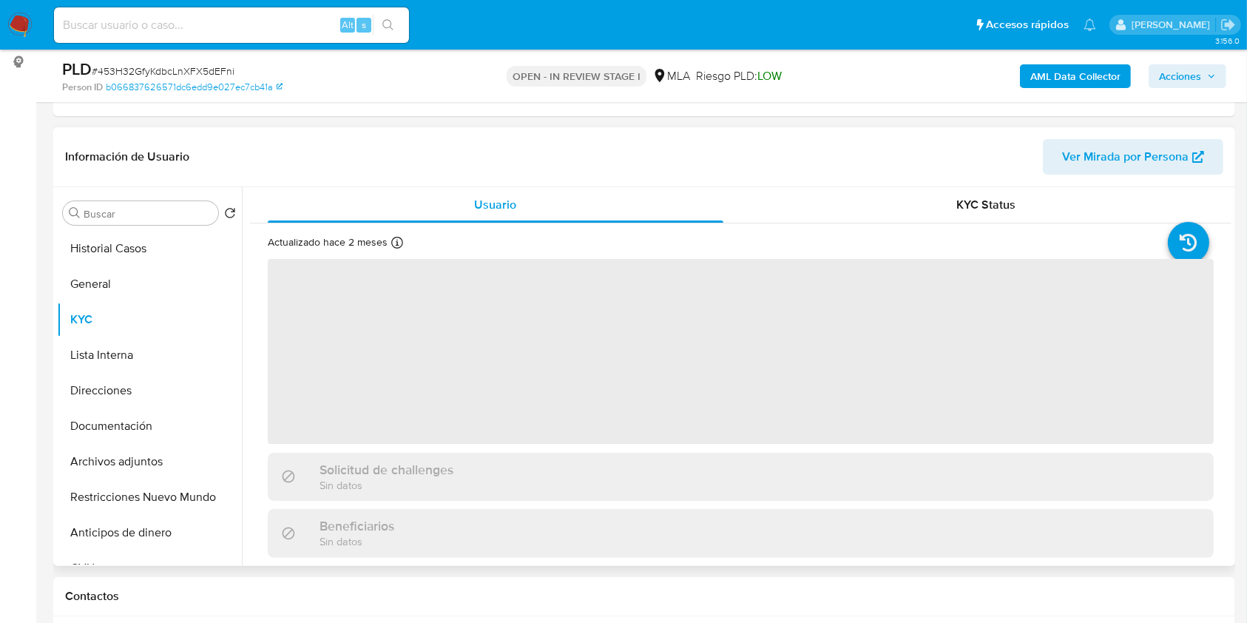
select select "10"
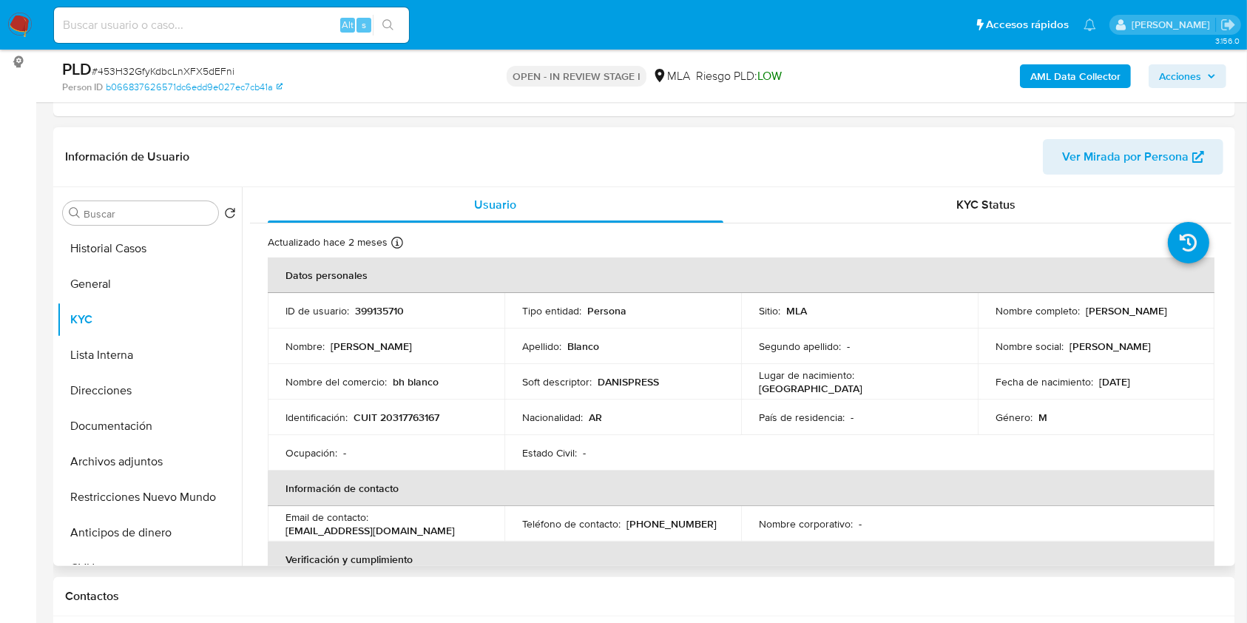
drag, startPoint x: 1080, startPoint y: 312, endPoint x: 1201, endPoint y: 315, distance: 120.6
click at [1201, 315] on td "Nombre completo : Carlos Daniel Blanco" at bounding box center [1096, 311] width 237 height 36
copy p "[PERSON_NAME]"
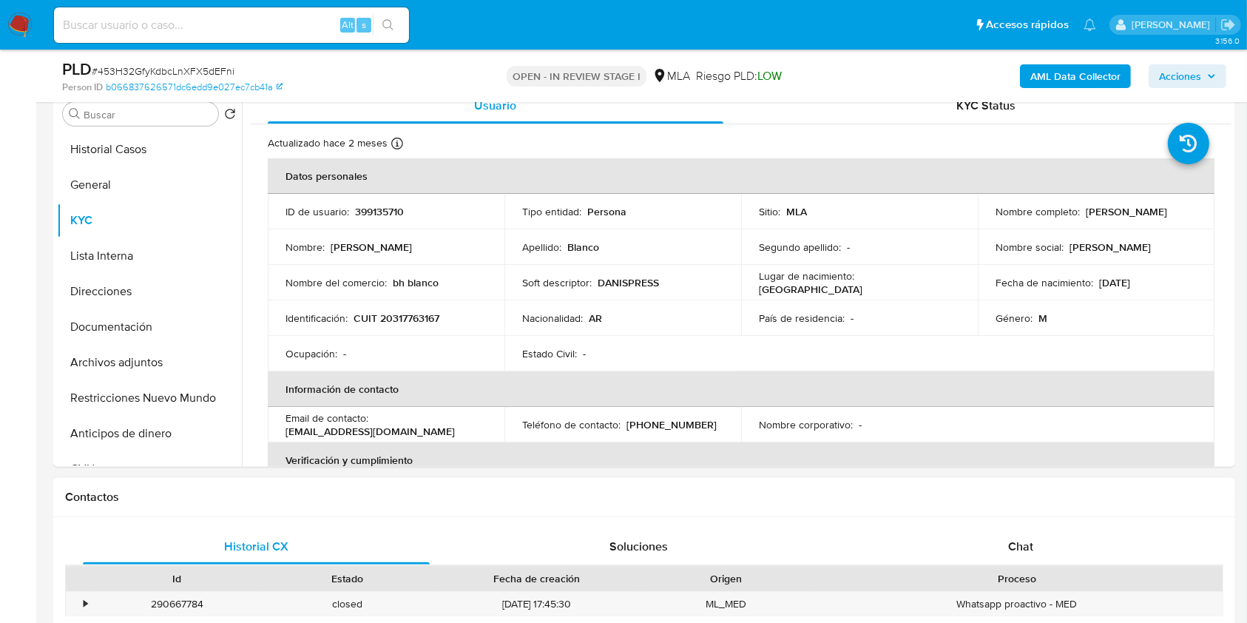
click at [1039, 556] on div "Chat" at bounding box center [1021, 547] width 347 height 36
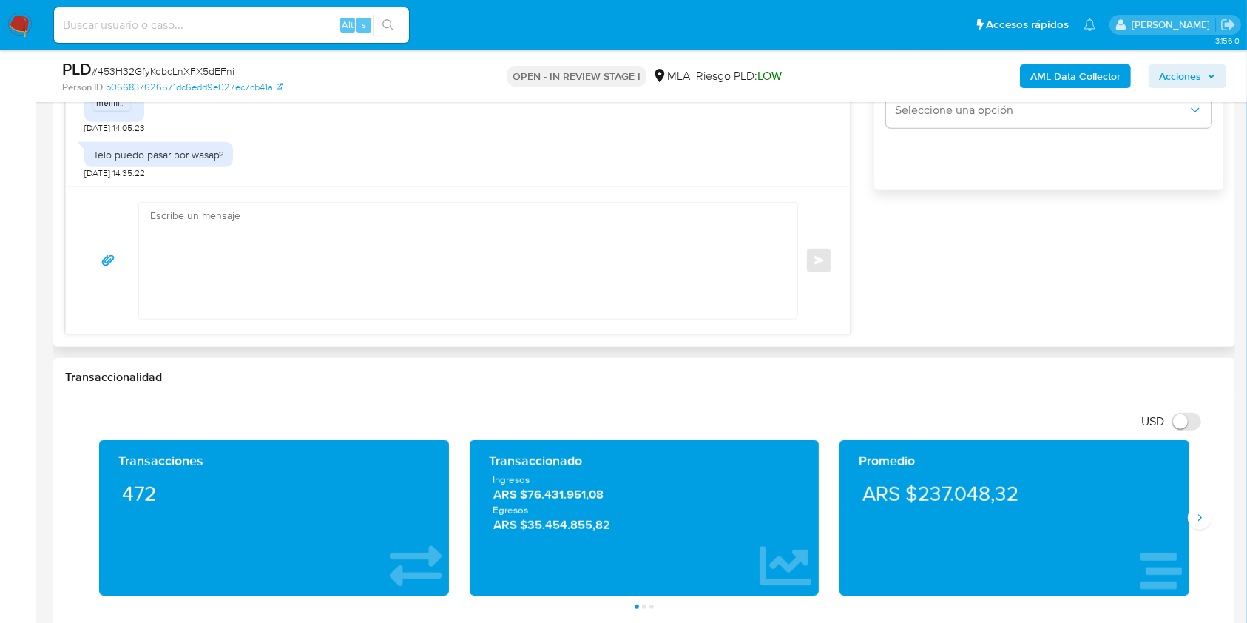
scroll to position [986, 0]
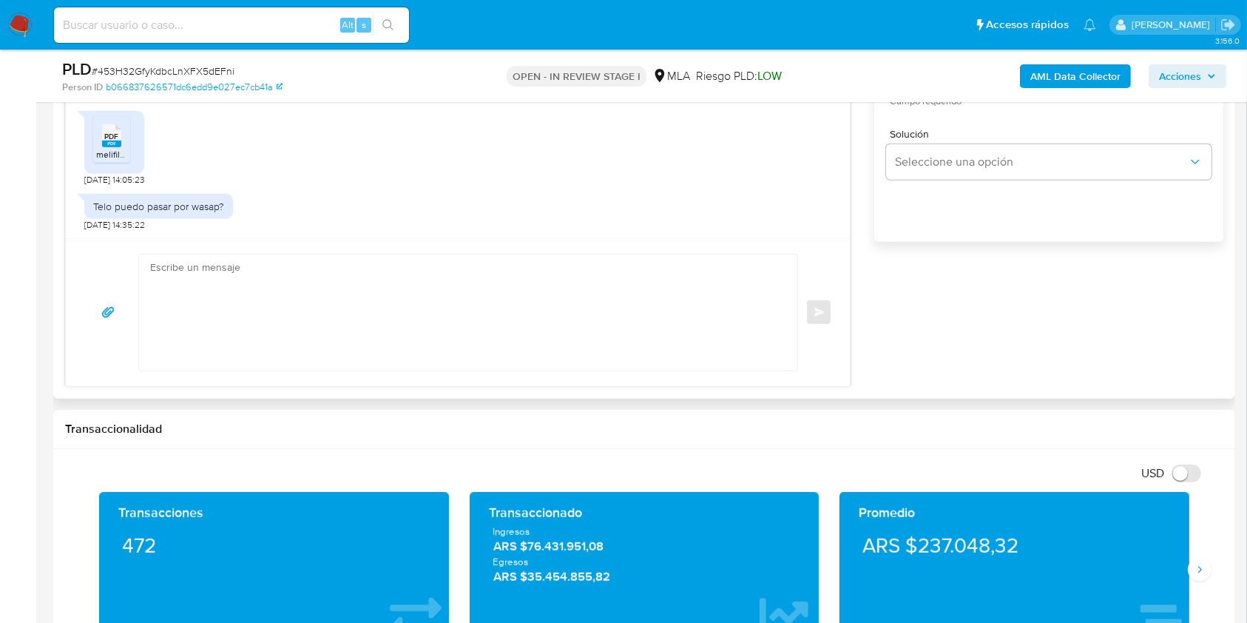
click at [260, 314] on textarea at bounding box center [464, 313] width 629 height 116
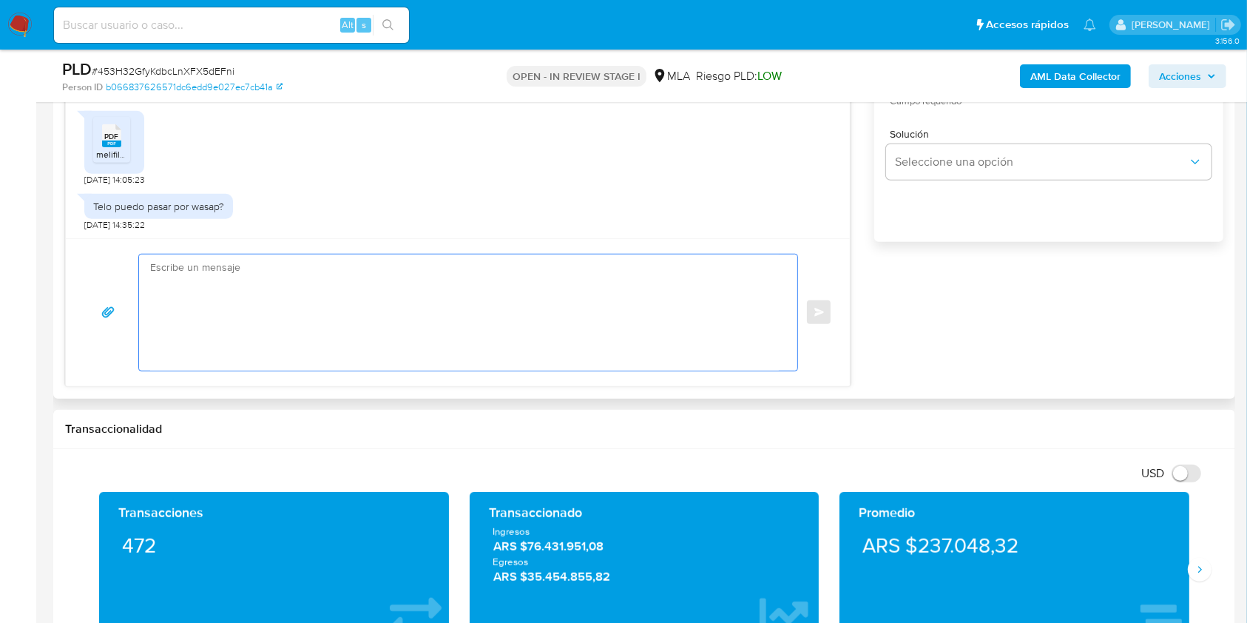
paste textarea "Hola Carlos Daniel Blanco, En función de las operaciones registradas en tu cuen…"
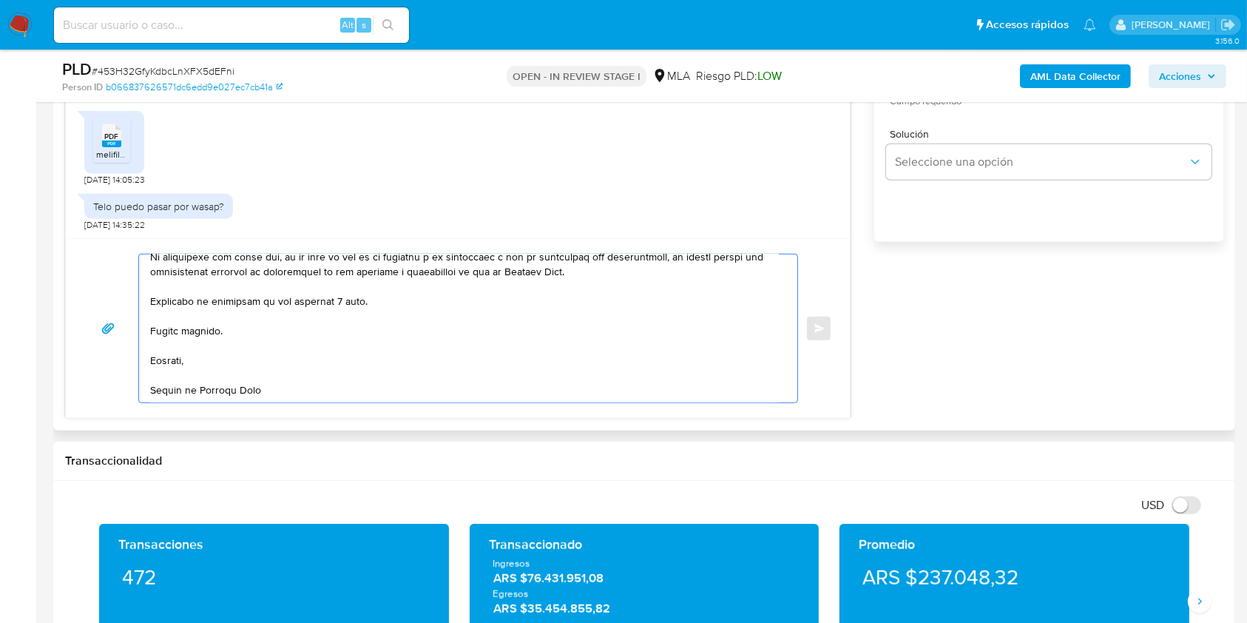
scroll to position [616, 0]
click at [342, 298] on textarea at bounding box center [464, 329] width 629 height 148
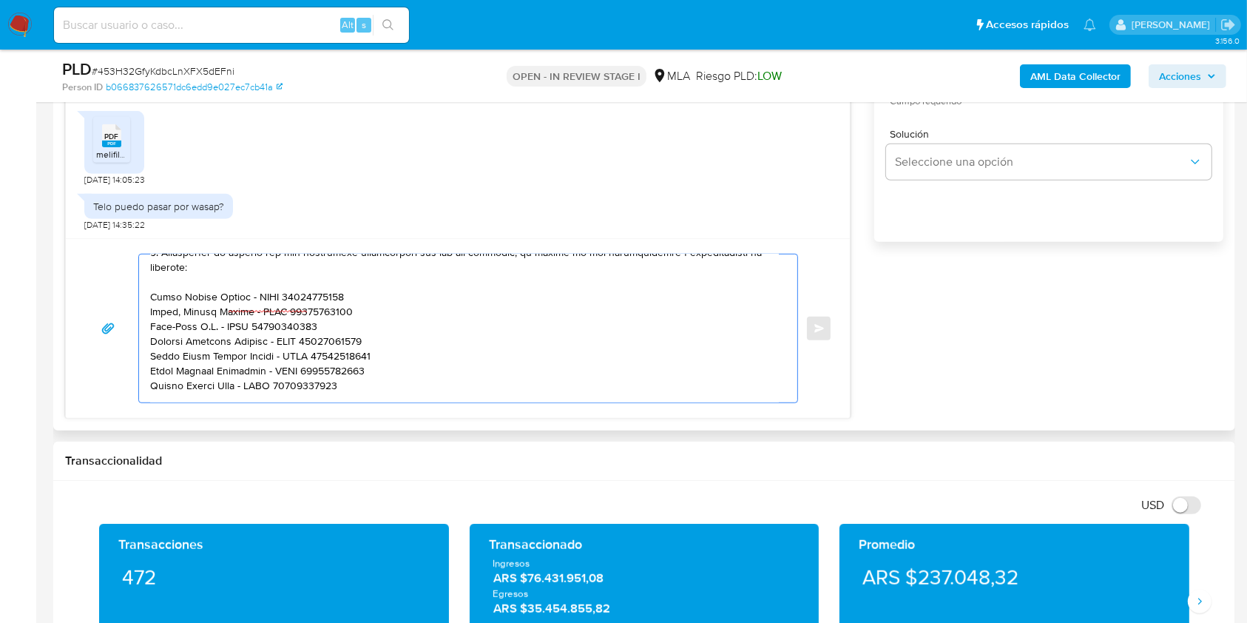
scroll to position [431, 0]
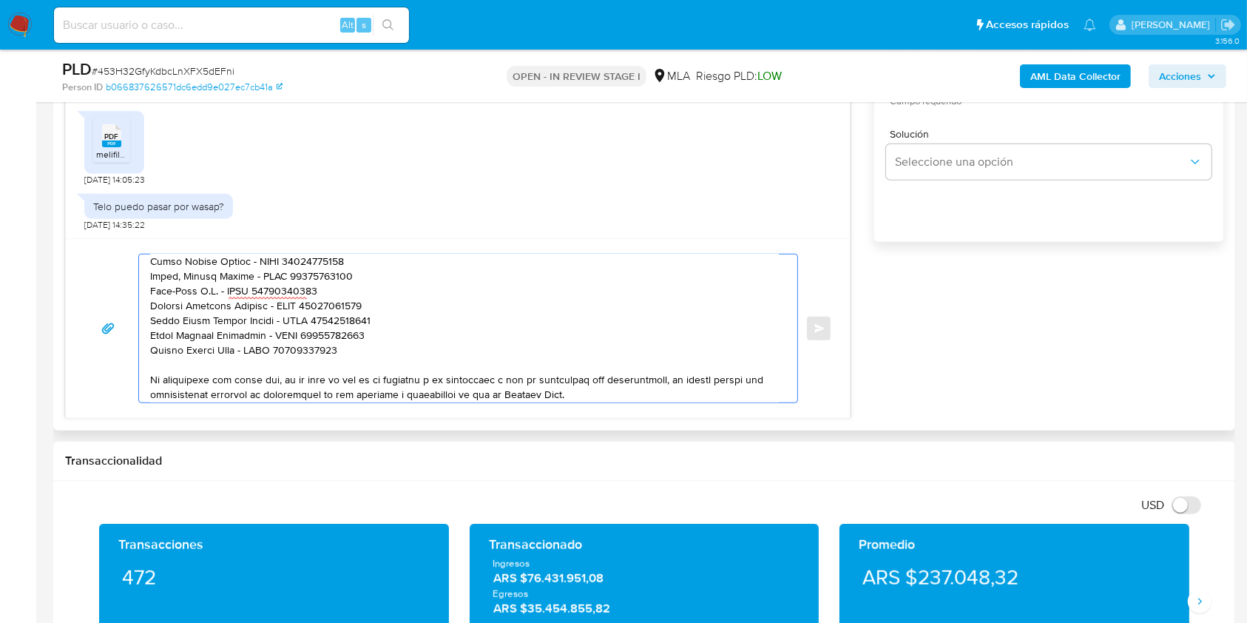
click at [467, 371] on textarea at bounding box center [464, 329] width 629 height 148
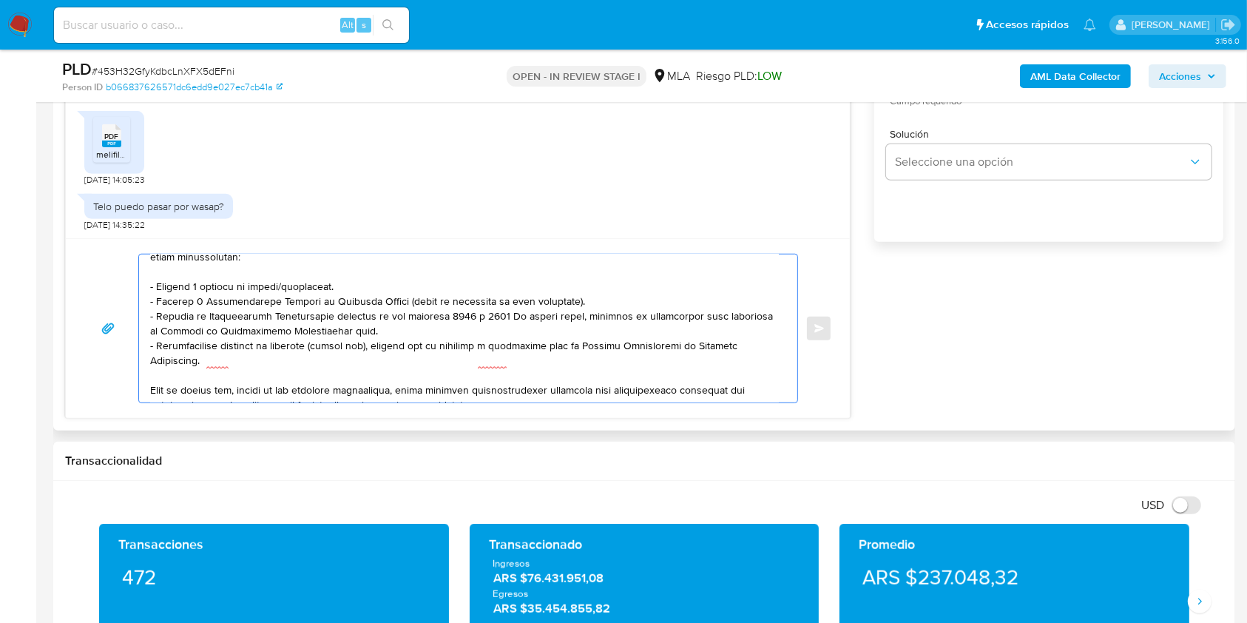
drag, startPoint x: 336, startPoint y: 291, endPoint x: 140, endPoint y: 291, distance: 196.1
click at [140, 291] on div at bounding box center [464, 329] width 651 height 148
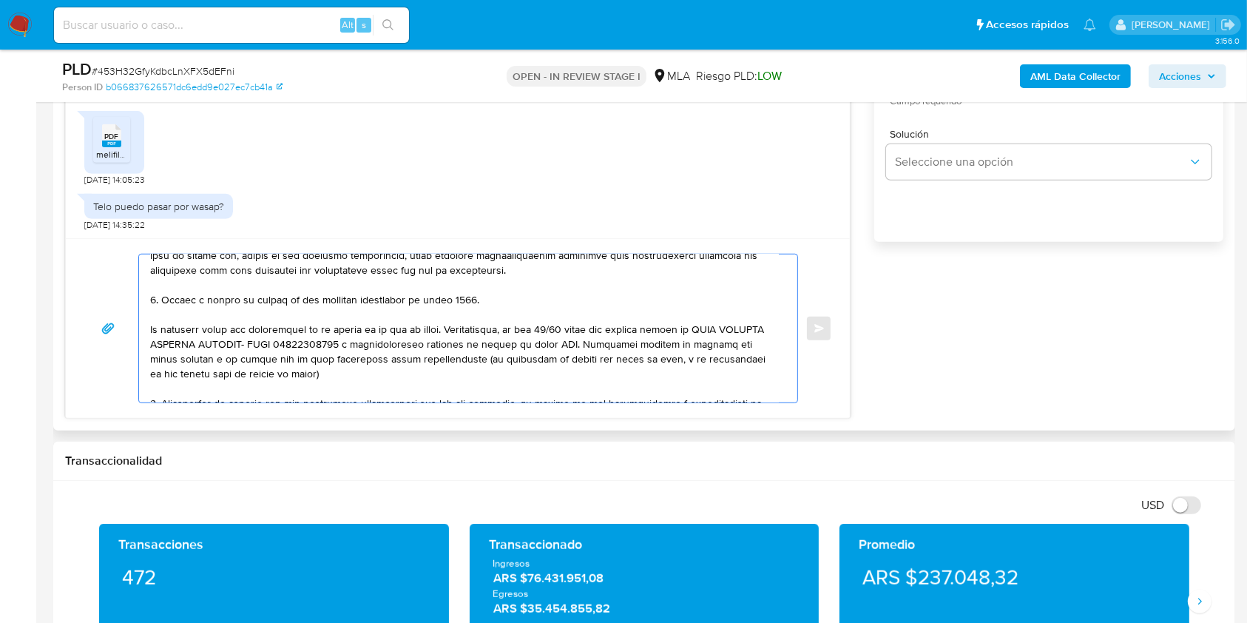
click at [350, 380] on textarea at bounding box center [464, 329] width 629 height 148
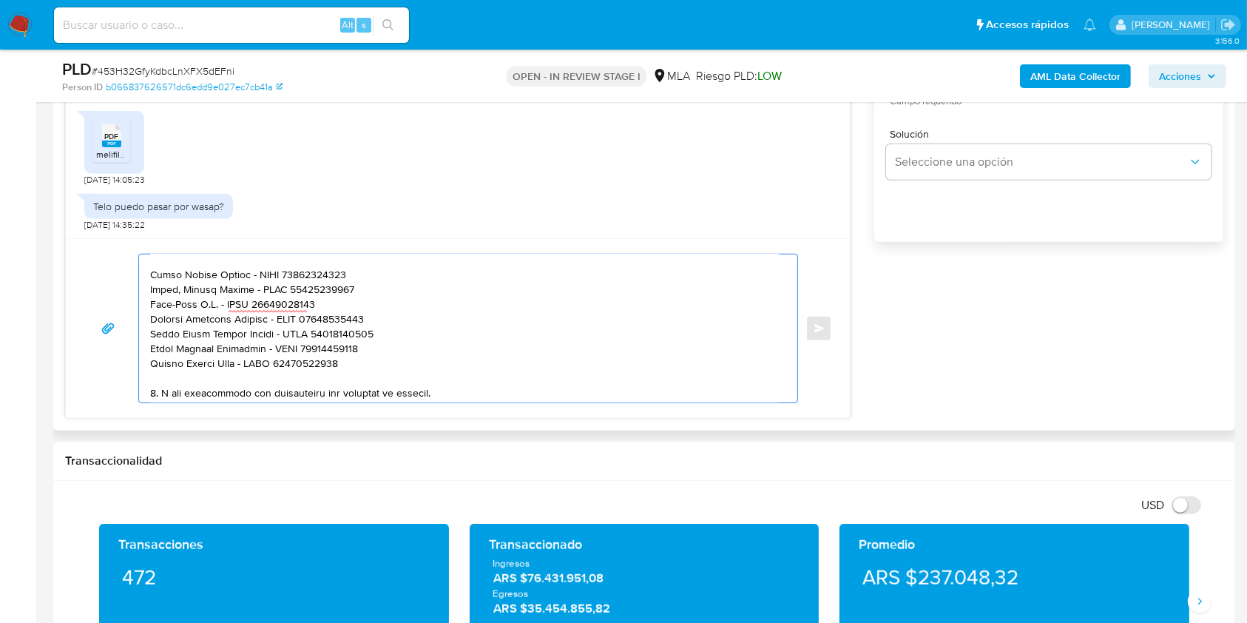
drag, startPoint x: 380, startPoint y: 340, endPoint x: 136, endPoint y: 348, distance: 243.5
click at [136, 348] on div "Enviar" at bounding box center [458, 328] width 749 height 149
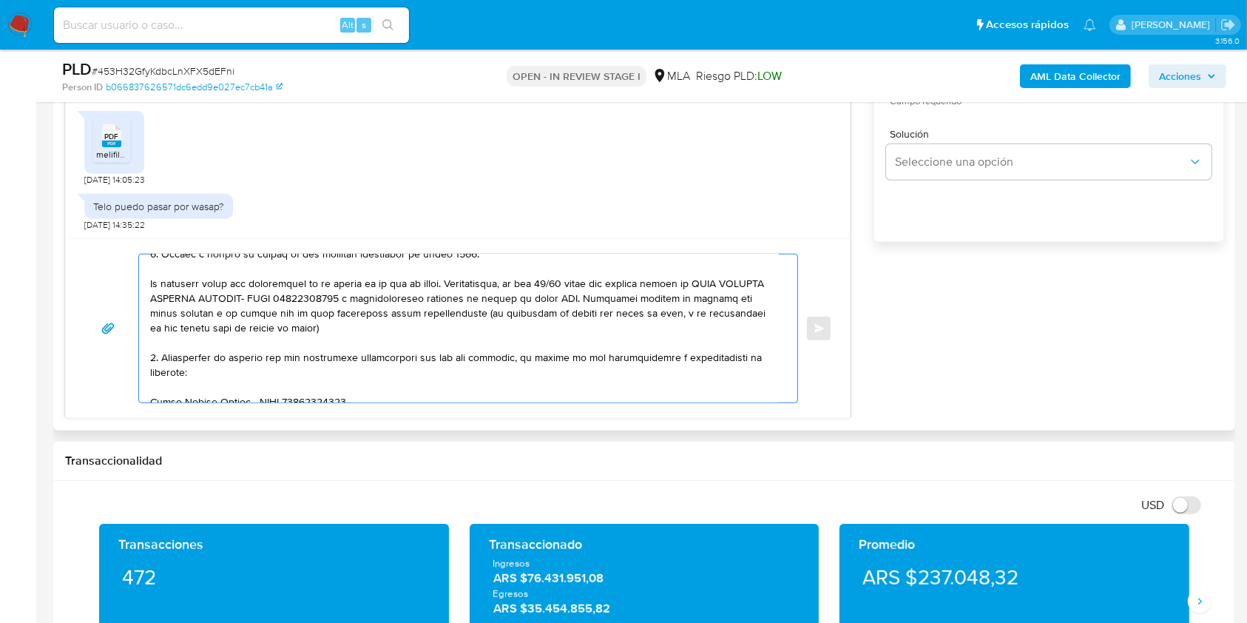
drag, startPoint x: 714, startPoint y: 288, endPoint x: 375, endPoint y: 305, distance: 339.3
click at [375, 305] on textarea at bounding box center [464, 329] width 629 height 148
paste textarea "Elias David Blanco Humofe - CUIT 20434685037"
drag, startPoint x: 572, startPoint y: 293, endPoint x: 550, endPoint y: 288, distance: 22.8
click at [550, 288] on textarea at bounding box center [464, 329] width 629 height 148
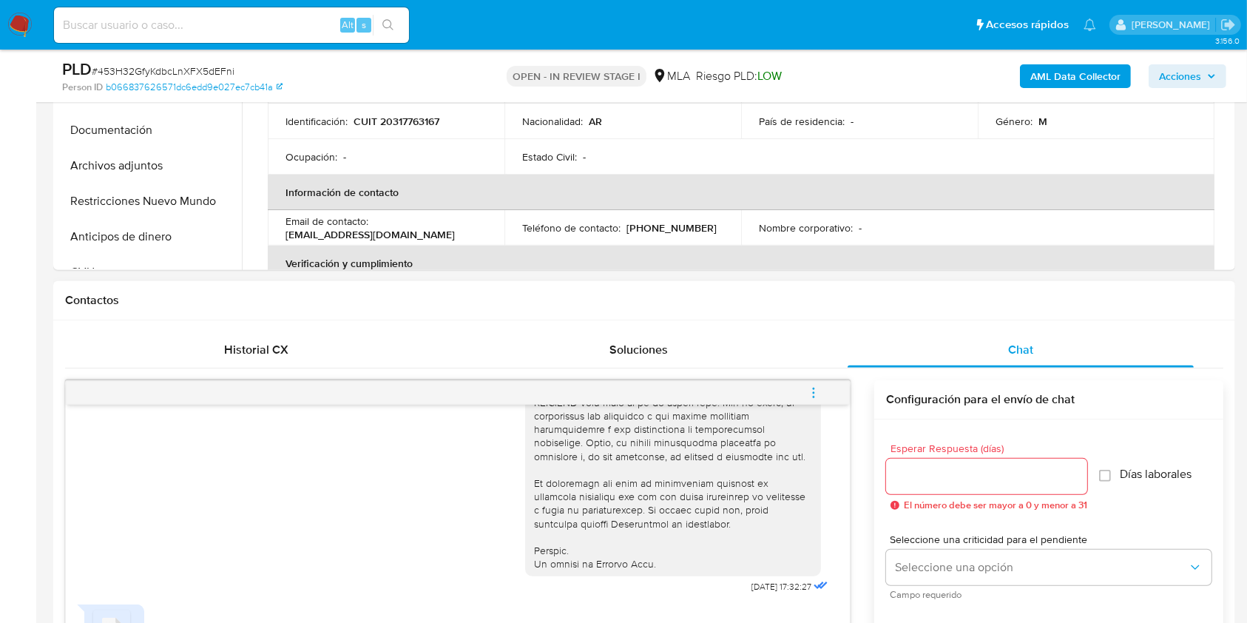
type textarea "Hola Carlos Daniel Blanco, En función de las operaciones registradas en tu cuen…"
click at [946, 477] on input "Esperar Respuesta (días)" at bounding box center [986, 476] width 201 height 19
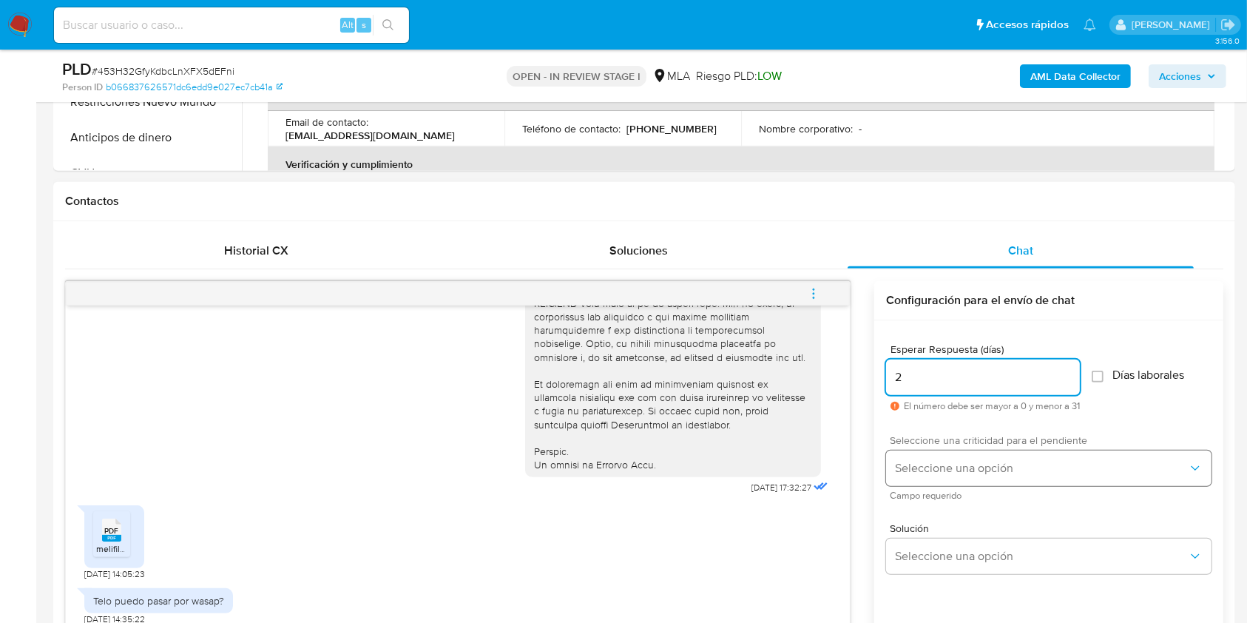
type input "2"
click at [968, 479] on button "Seleccione una opción" at bounding box center [1049, 469] width 326 height 36
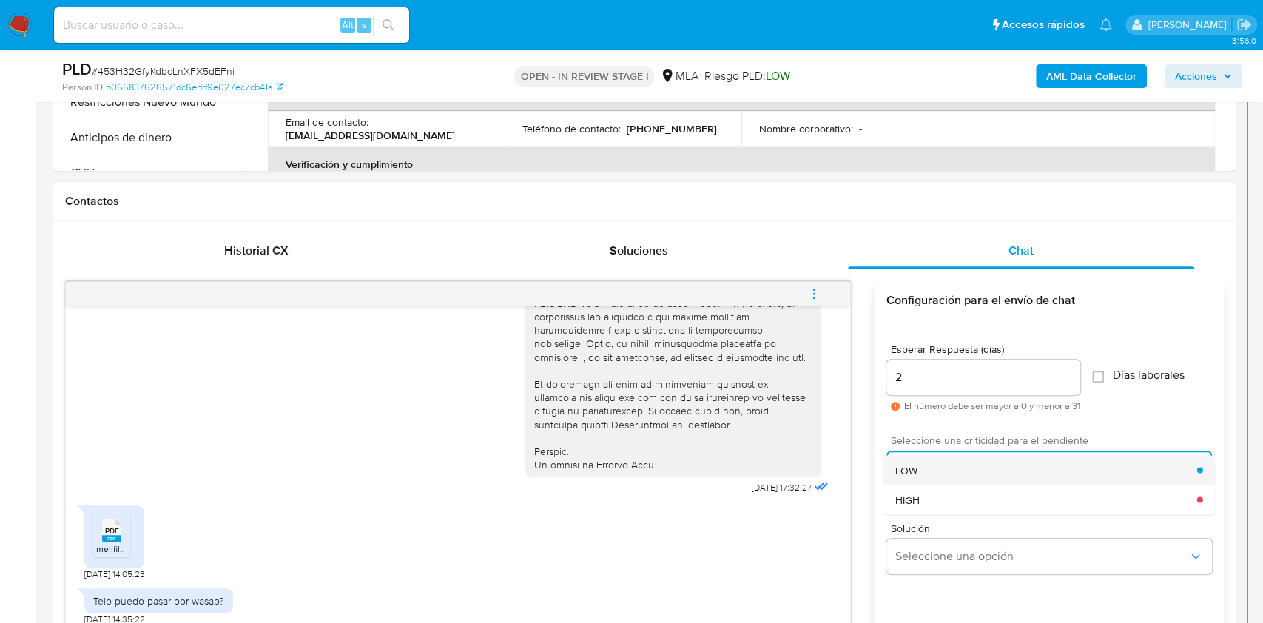
click at [932, 458] on div "LOW" at bounding box center [1046, 470] width 302 height 30
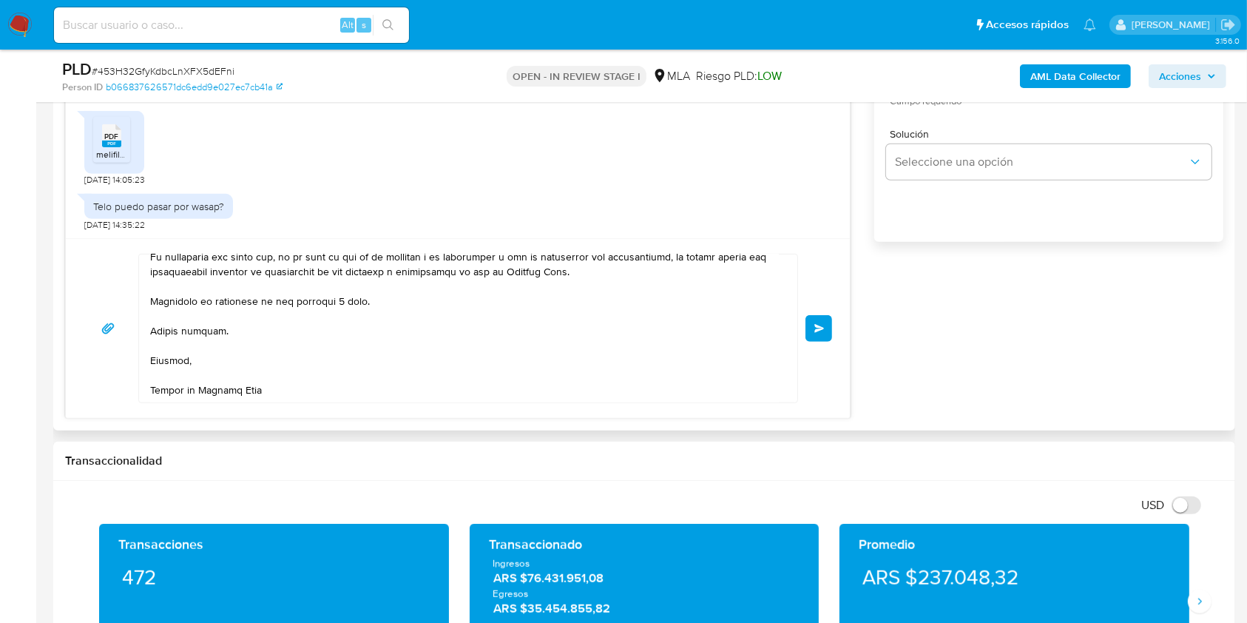
click at [829, 335] on button "Enviar" at bounding box center [819, 328] width 27 height 27
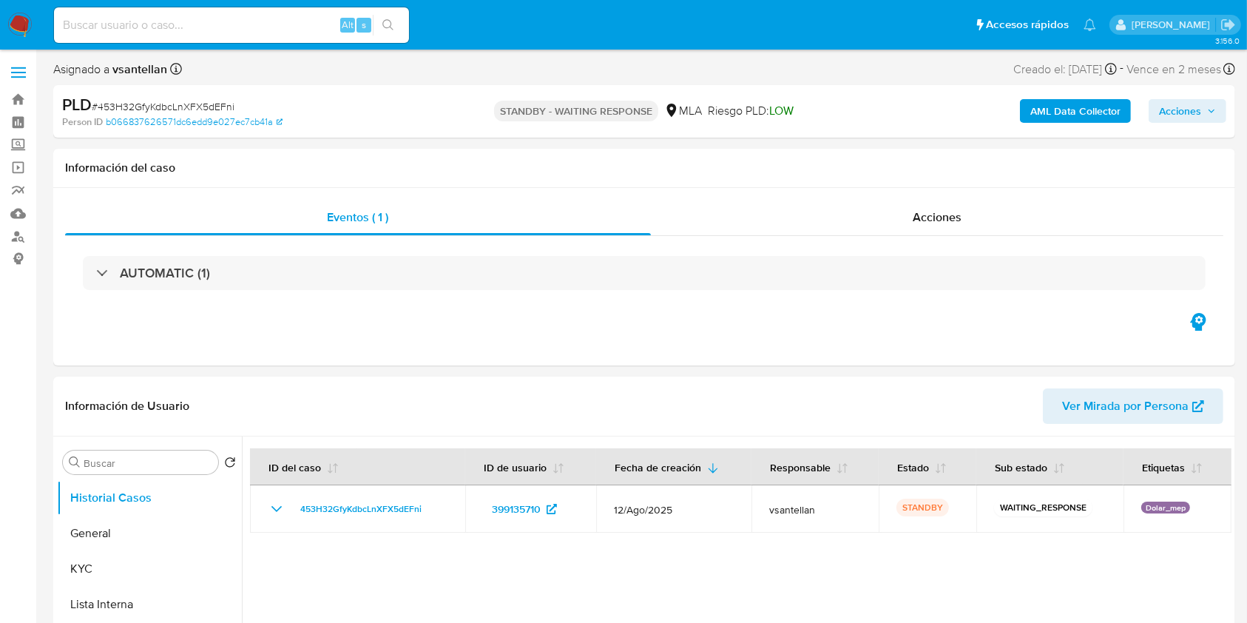
select select "10"
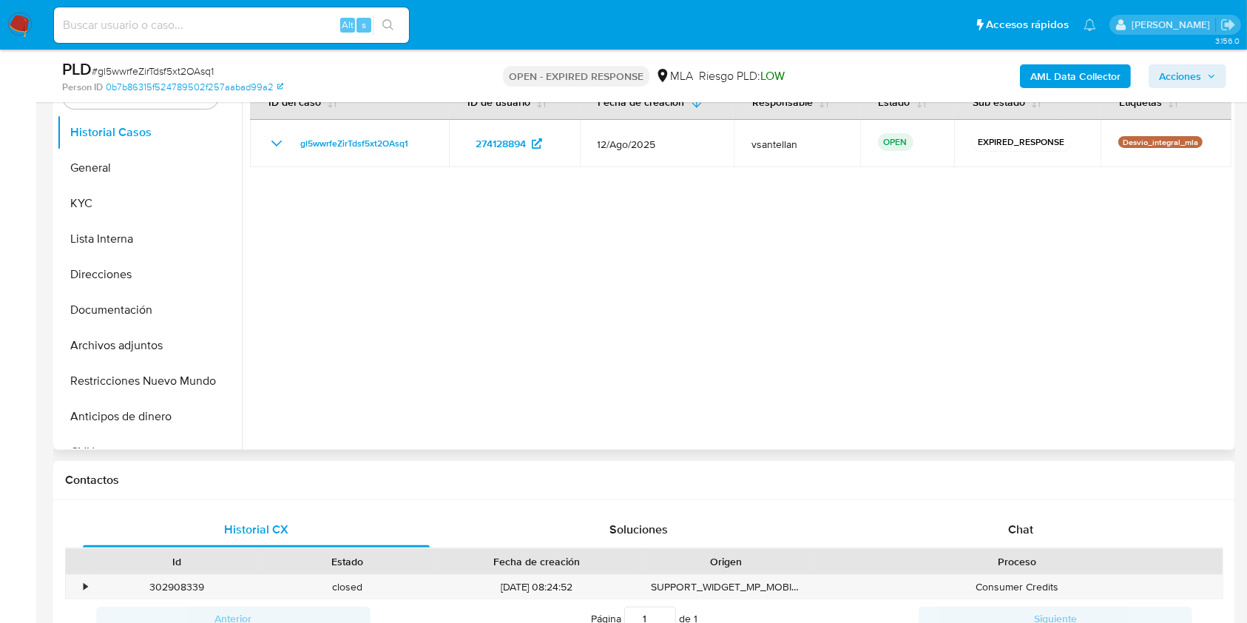
select select "10"
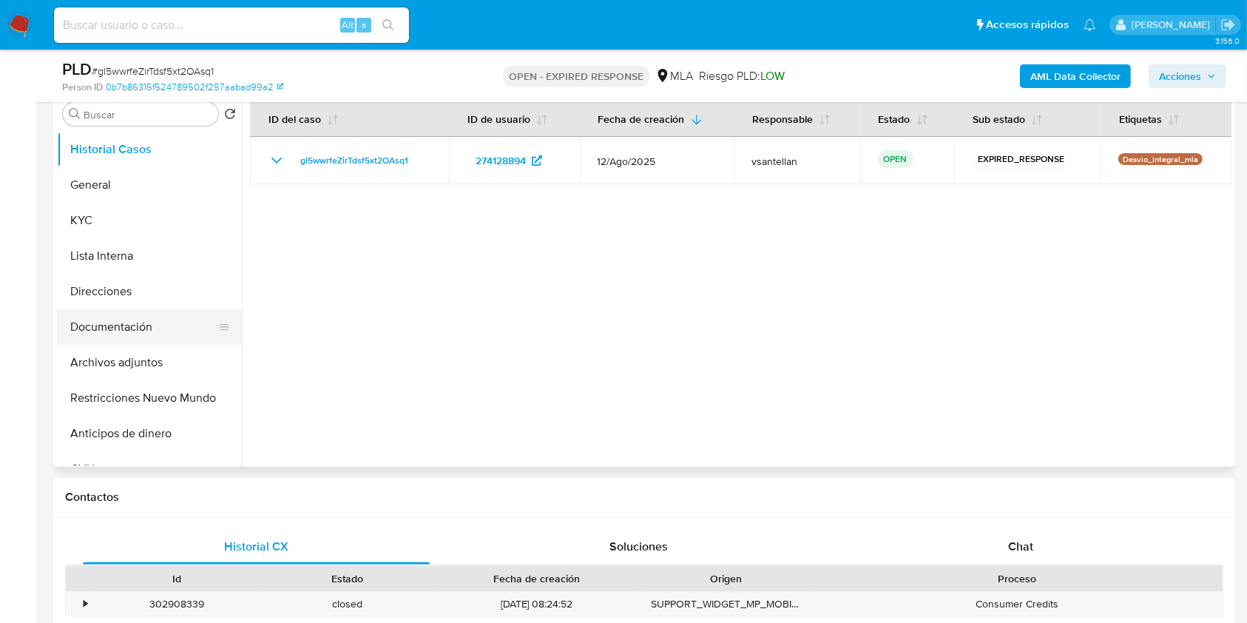
click at [166, 320] on button "Documentación" at bounding box center [143, 327] width 173 height 36
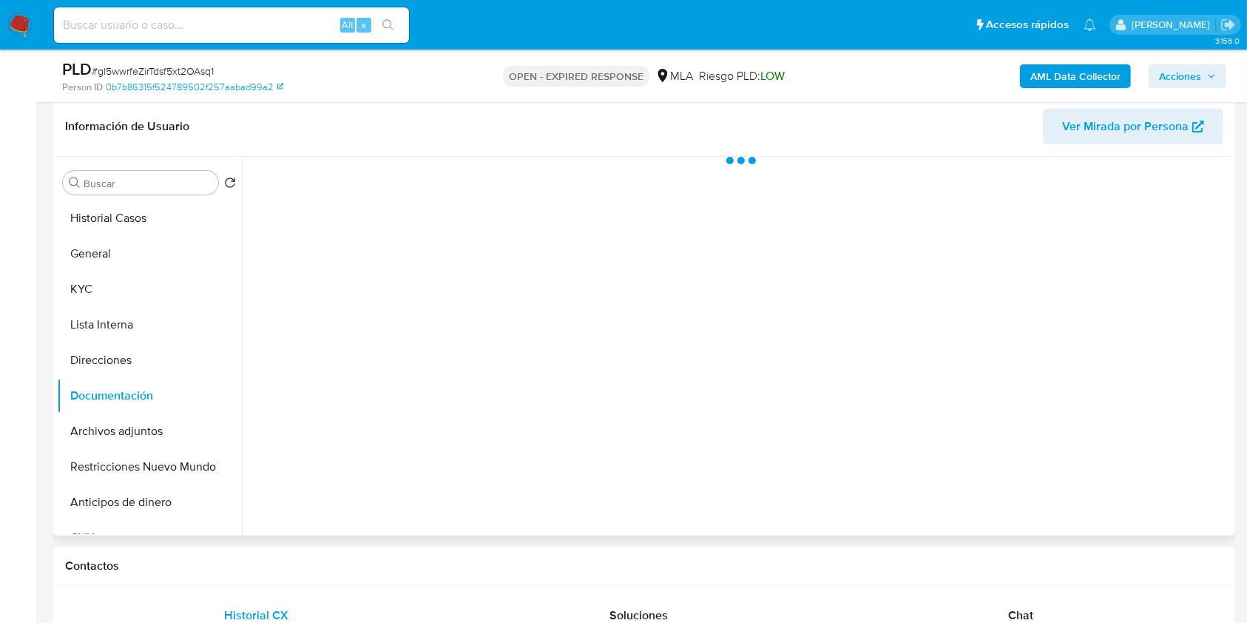
scroll to position [197, 0]
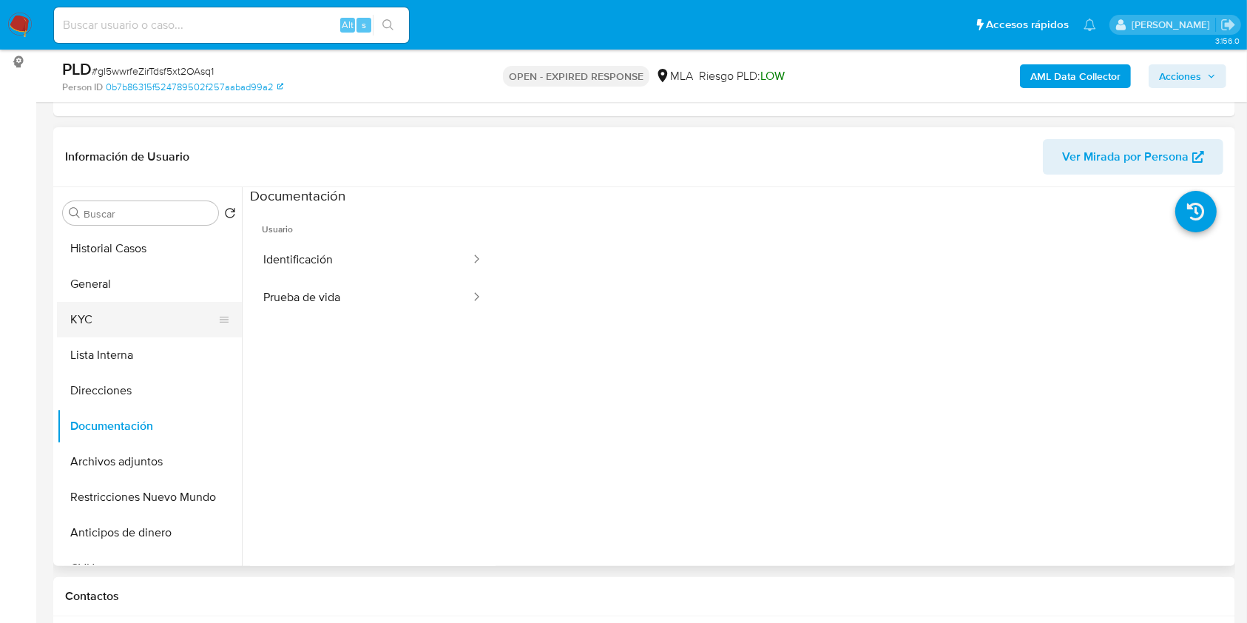
drag, startPoint x: 103, startPoint y: 317, endPoint x: 131, endPoint y: 323, distance: 28.7
click at [103, 317] on button "KYC" at bounding box center [143, 320] width 173 height 36
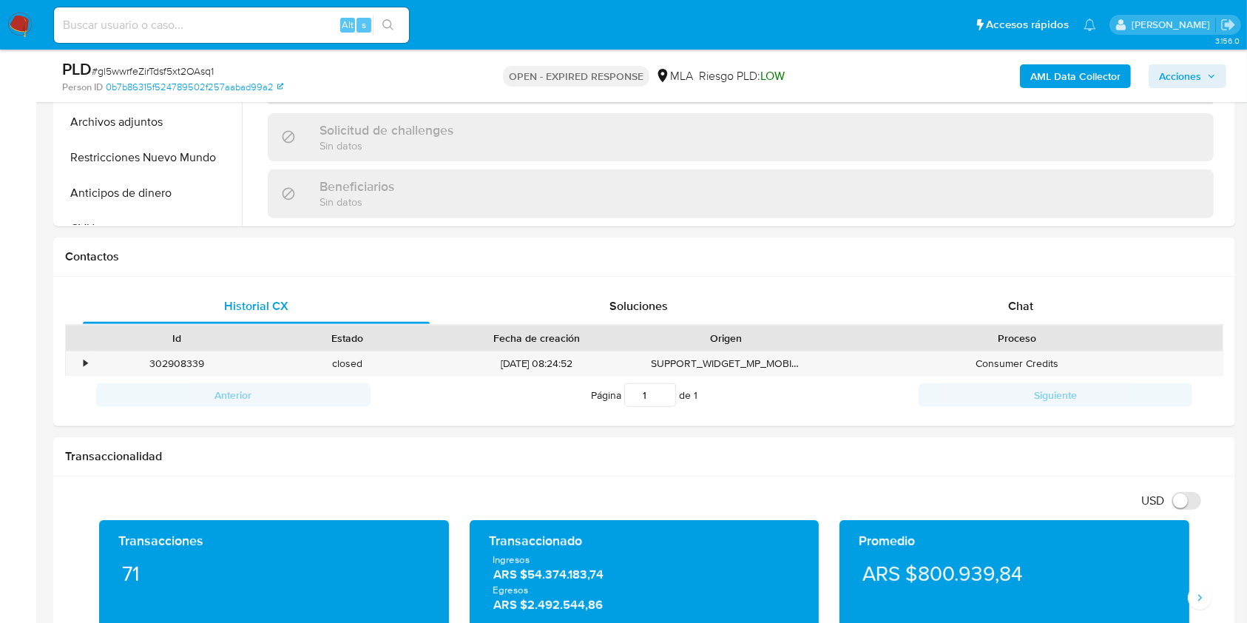
scroll to position [698, 0]
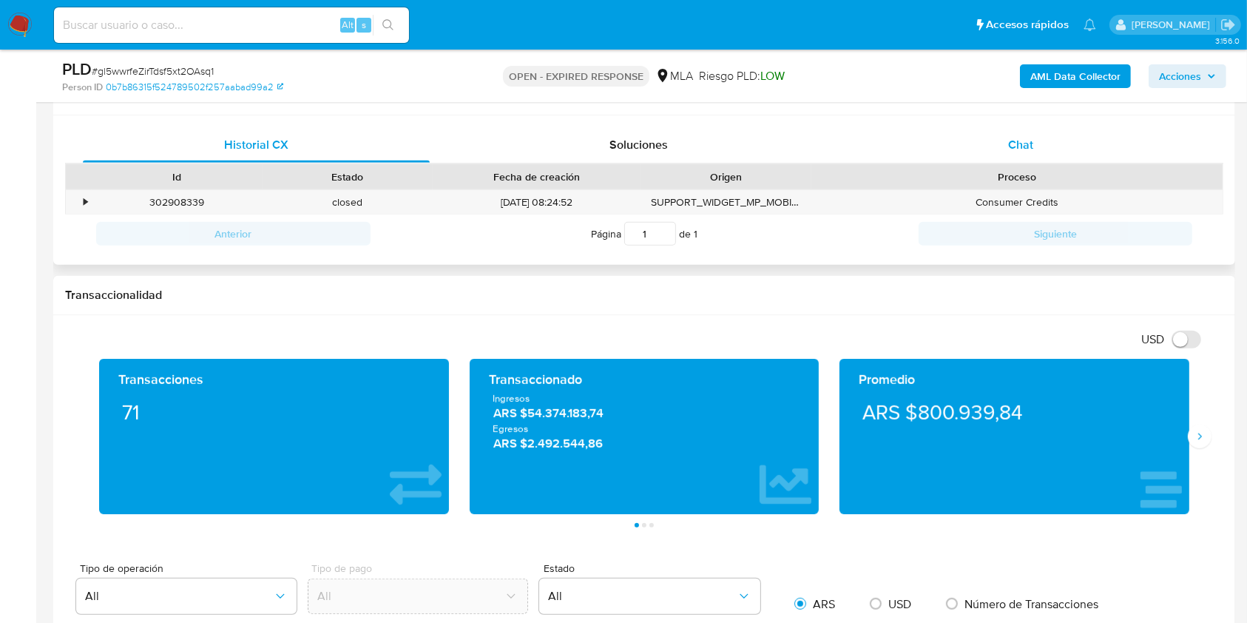
click at [1053, 143] on div "Chat" at bounding box center [1021, 145] width 347 height 36
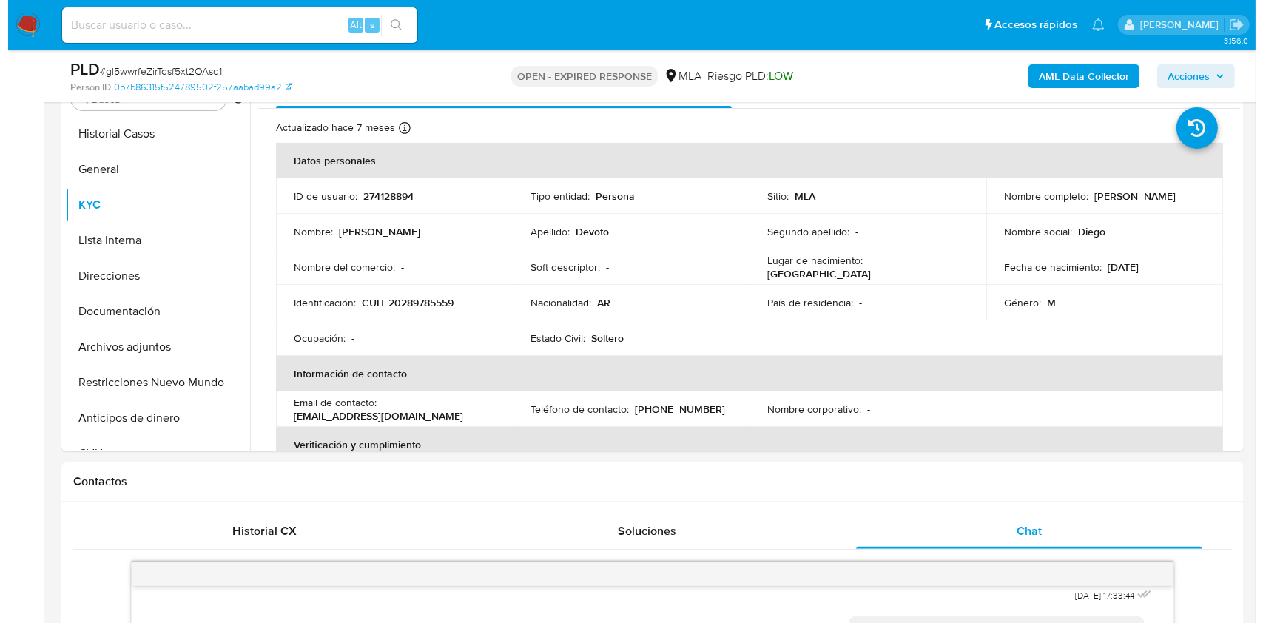
scroll to position [296, 0]
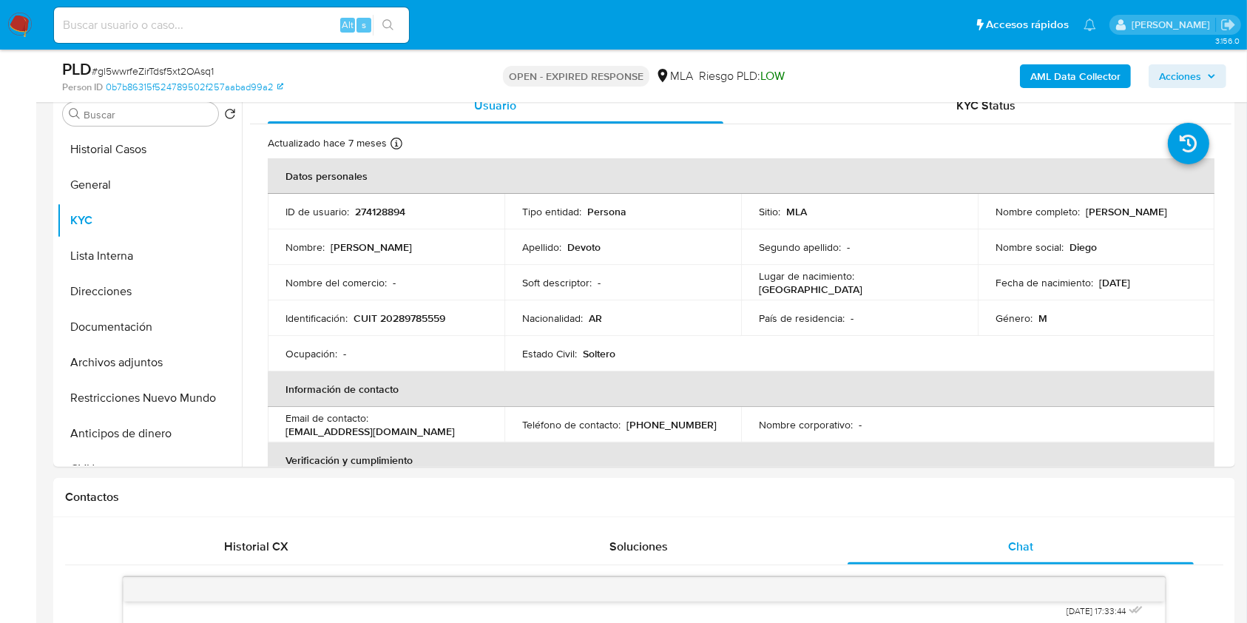
click at [1025, 68] on button "AML Data Collector" at bounding box center [1075, 76] width 111 height 24
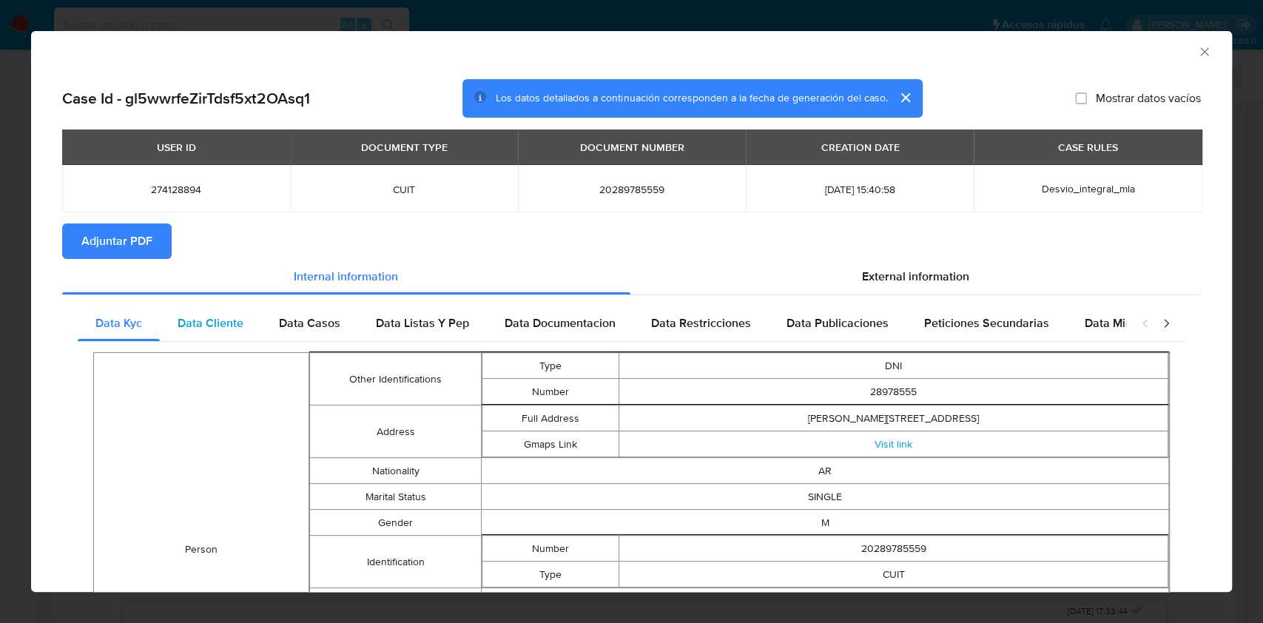
click at [181, 328] on span "Data Cliente" at bounding box center [211, 322] width 66 height 17
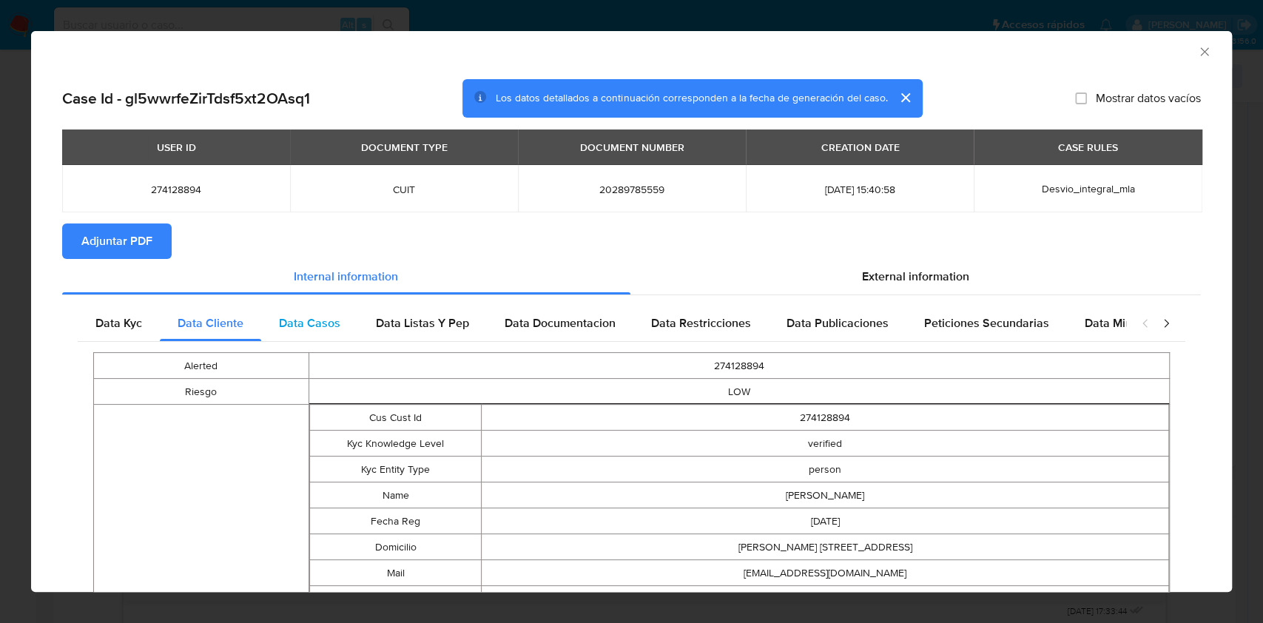
click at [309, 330] on span "Data Casos" at bounding box center [309, 322] width 61 height 17
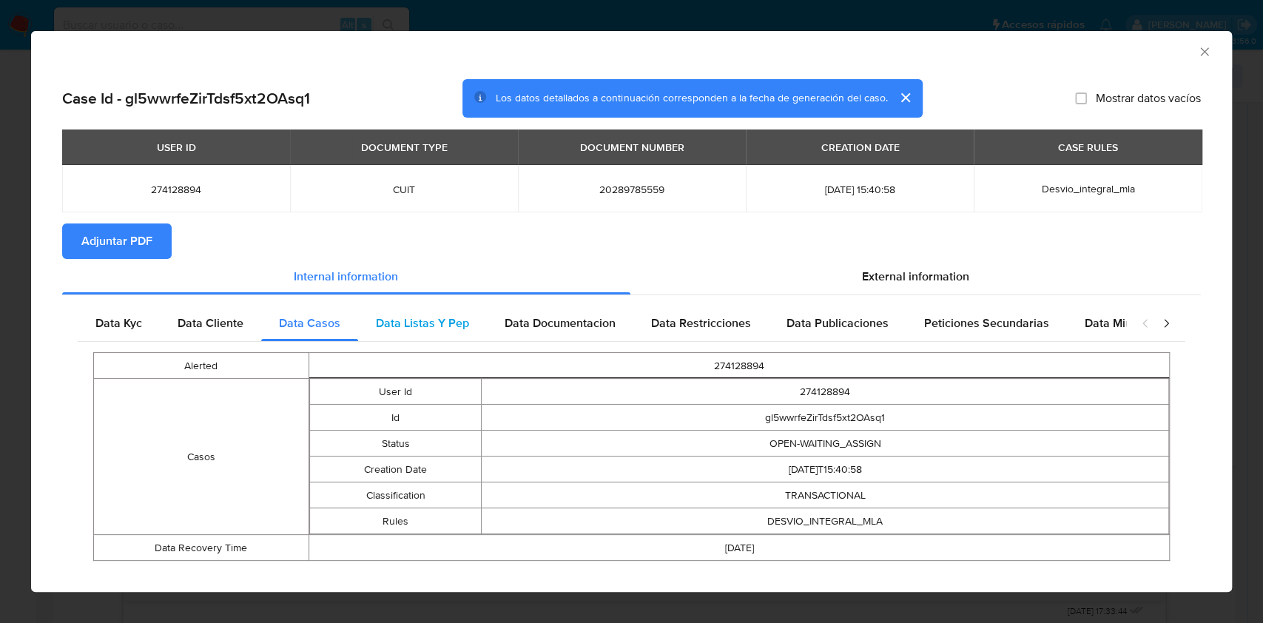
click at [433, 327] on span "Data Listas Y Pep" at bounding box center [422, 322] width 93 height 17
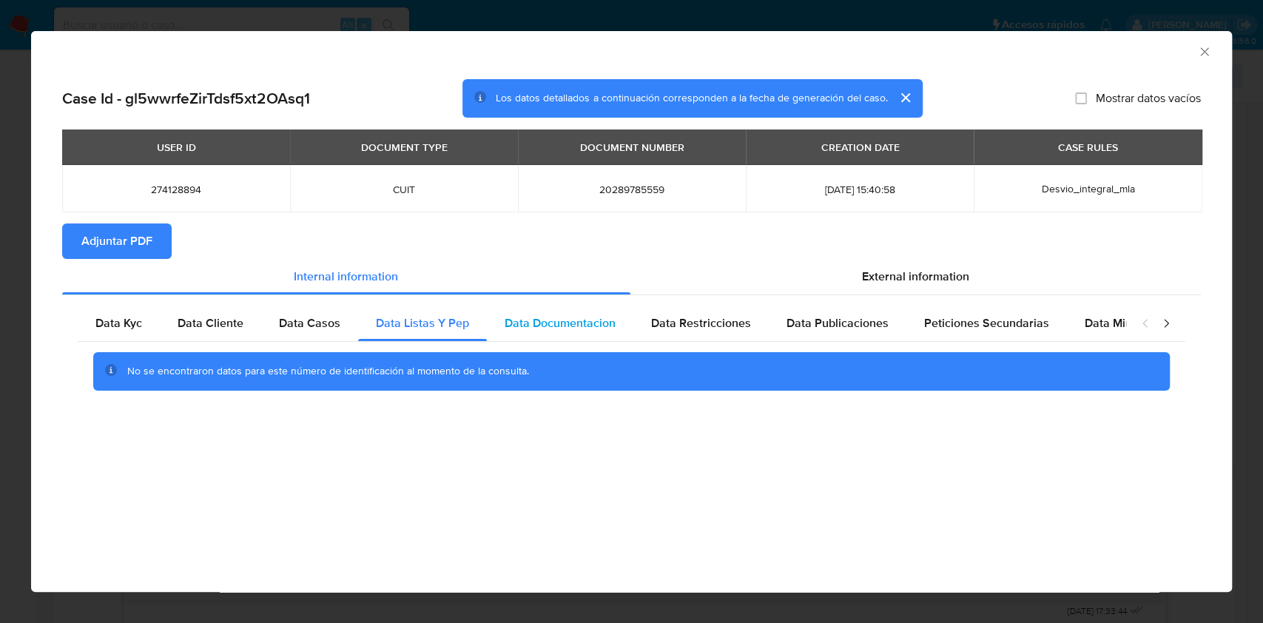
click at [570, 340] on div "Data Documentacion" at bounding box center [560, 324] width 146 height 36
click at [673, 334] on div "Data Restricciones" at bounding box center [700, 324] width 135 height 36
click at [837, 328] on span "Data Publicaciones" at bounding box center [837, 322] width 102 height 17
click at [1002, 334] on div "Peticiones Secundarias" at bounding box center [986, 324] width 161 height 36
drag, startPoint x: 1113, startPoint y: 320, endPoint x: 1012, endPoint y: 303, distance: 101.9
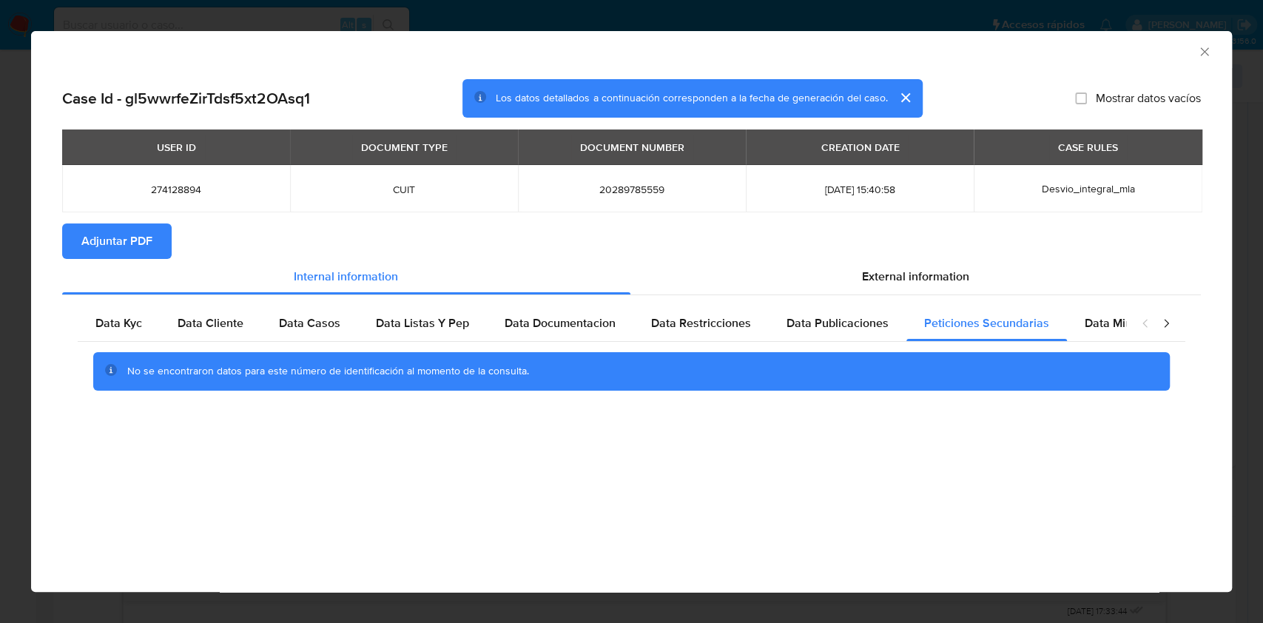
click at [1112, 321] on span "Data Minoridad" at bounding box center [1125, 322] width 81 height 17
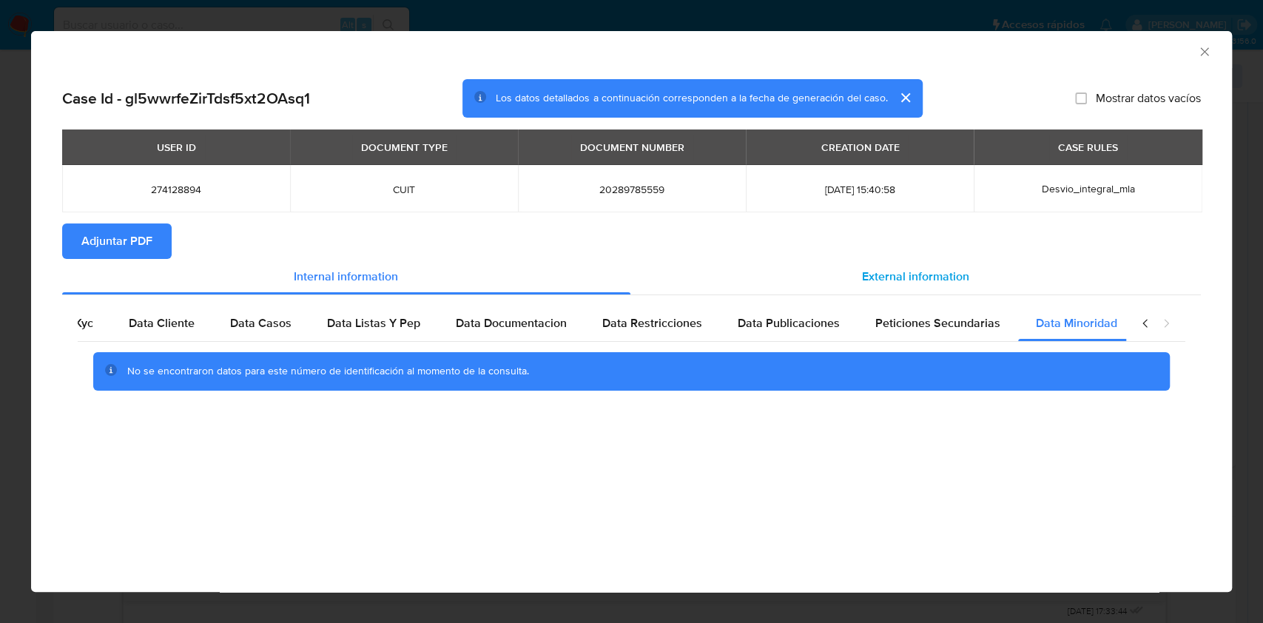
scroll to position [0, 50]
click at [959, 288] on div "External information" at bounding box center [915, 277] width 571 height 36
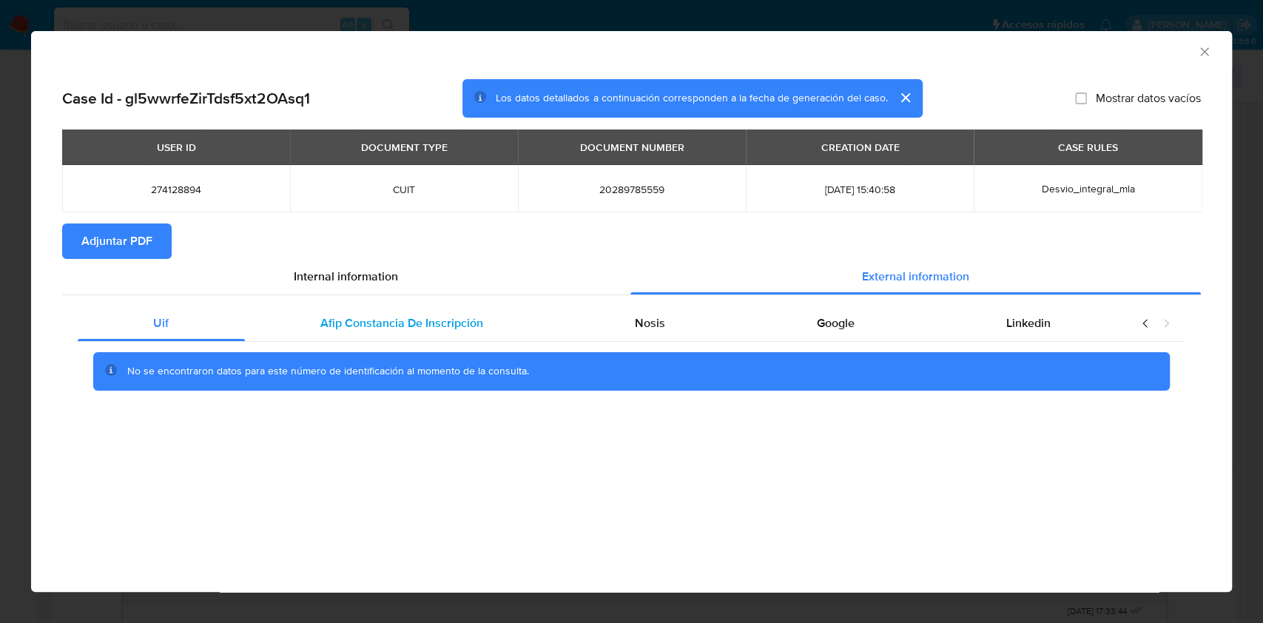
click at [459, 316] on span "Afip Constancia De Inscripción" at bounding box center [401, 322] width 163 height 17
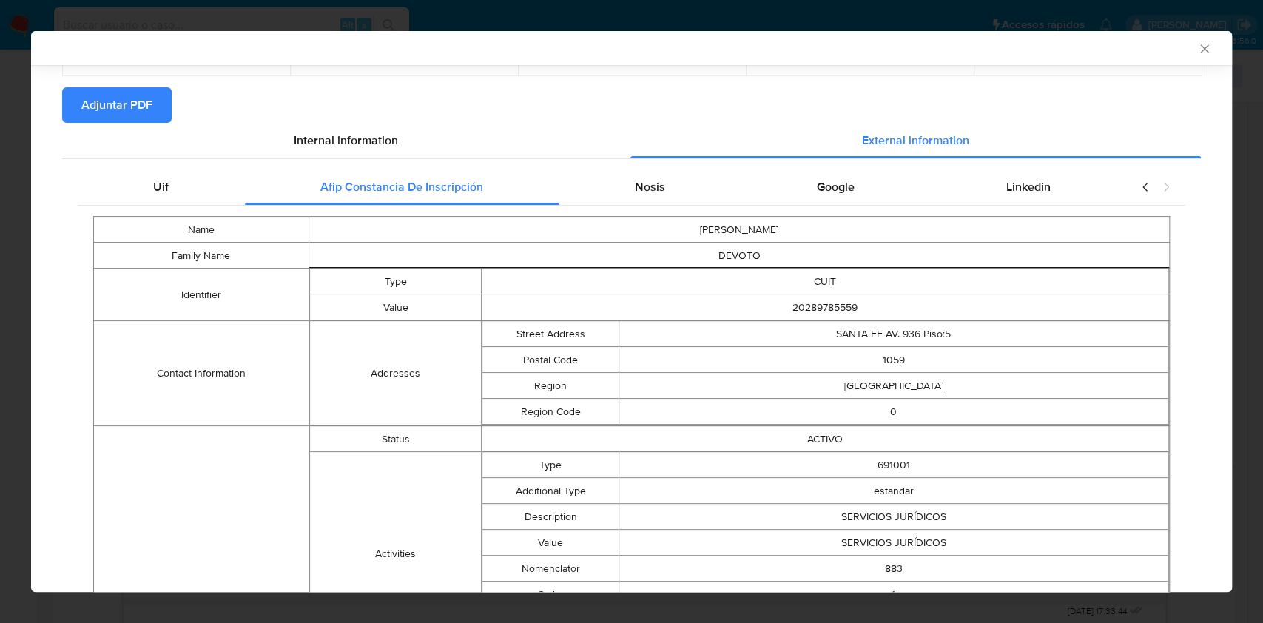
scroll to position [7, 0]
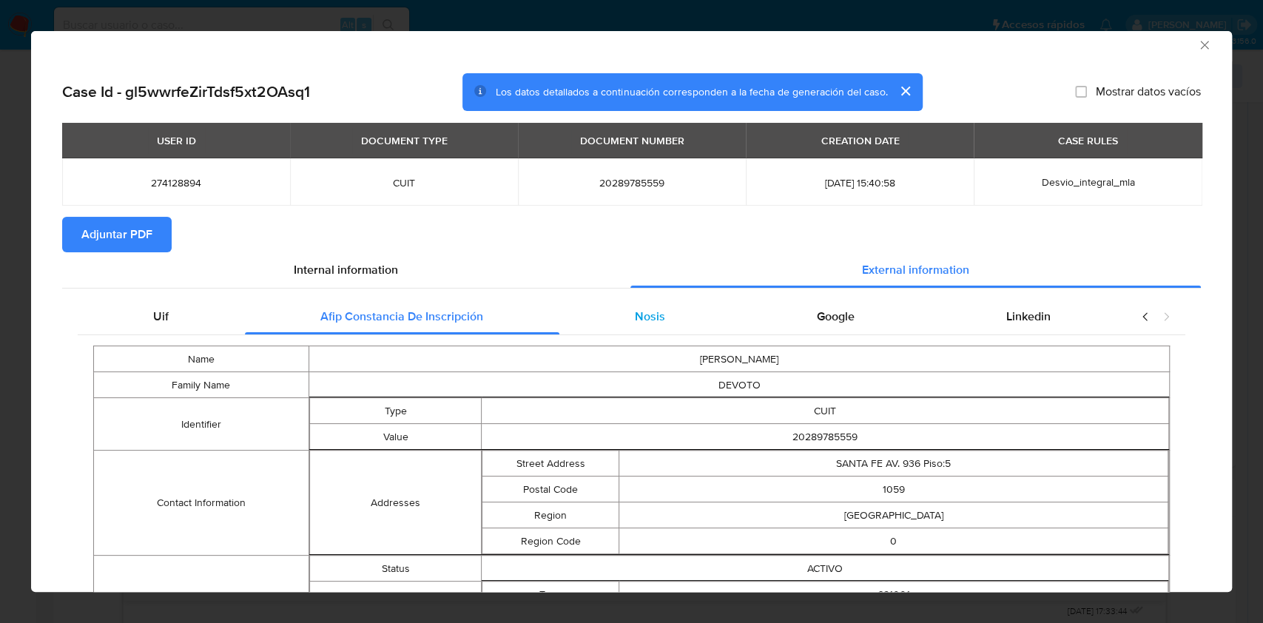
click at [587, 317] on div "Nosis" at bounding box center [650, 317] width 182 height 36
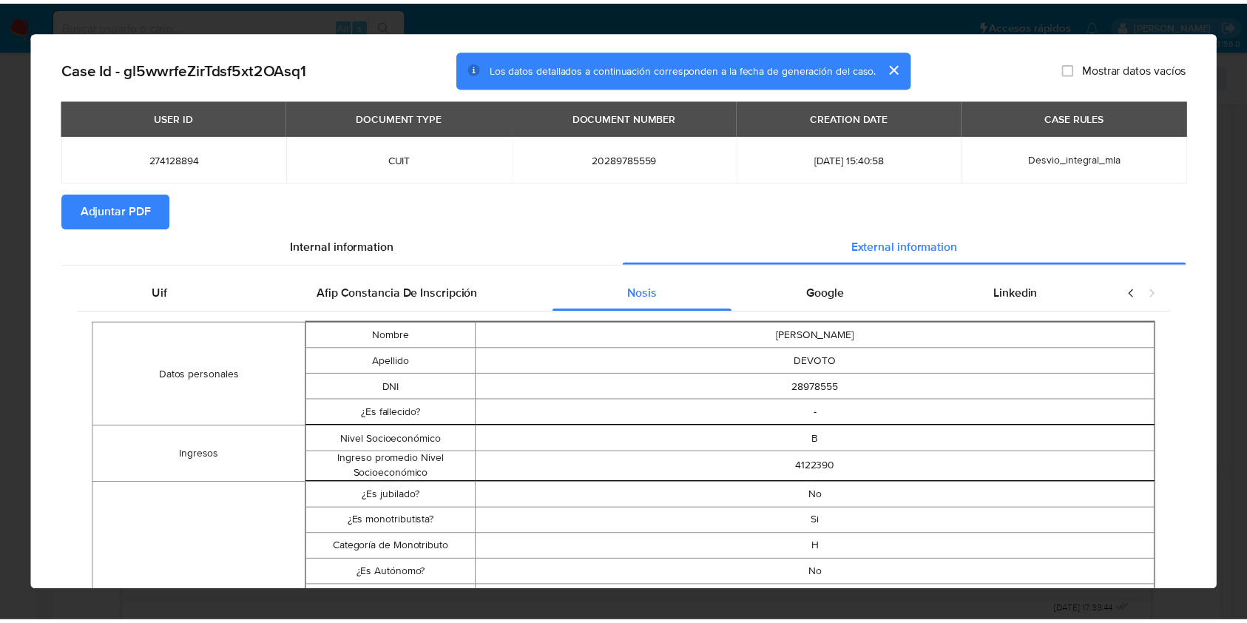
scroll to position [0, 0]
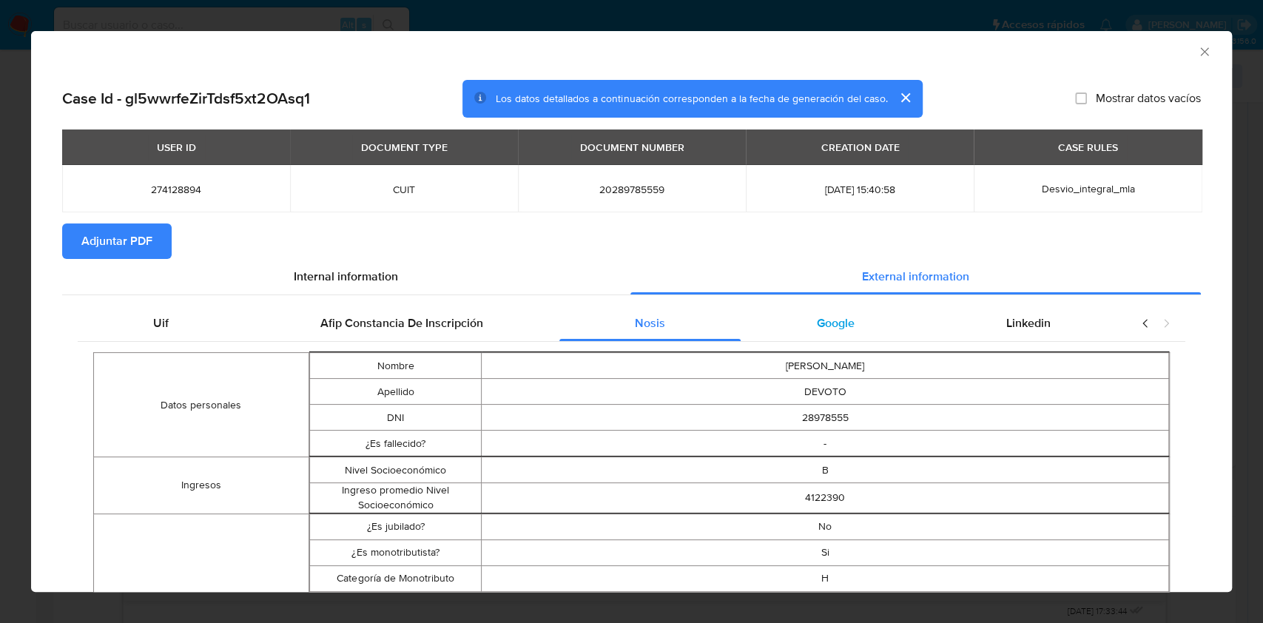
click at [856, 309] on div "Google" at bounding box center [835, 324] width 189 height 36
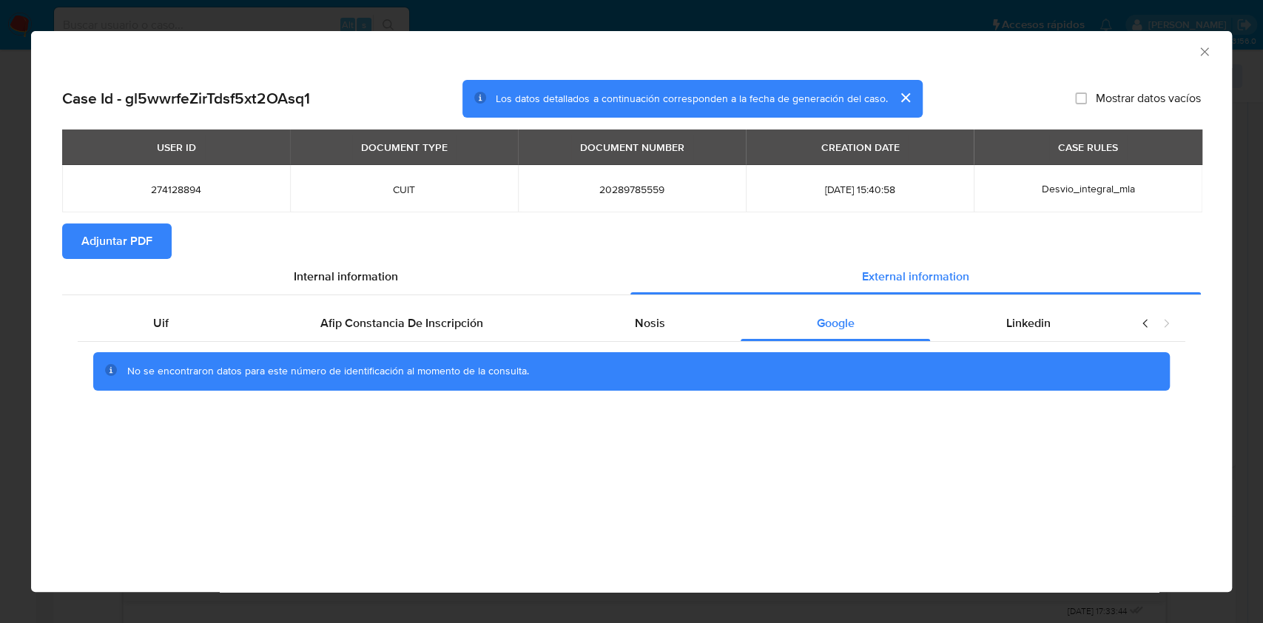
click at [1020, 297] on div "Uif Afip Constancia De Inscripción Nosis Google Linkedin No se encontraron dato…" at bounding box center [631, 353] width 1139 height 116
click at [1021, 316] on span "Linkedin" at bounding box center [1028, 322] width 44 height 17
click at [138, 232] on span "Adjuntar PDF" at bounding box center [116, 241] width 71 height 33
click at [1200, 53] on icon "Cerrar ventana" at bounding box center [1204, 51] width 15 height 15
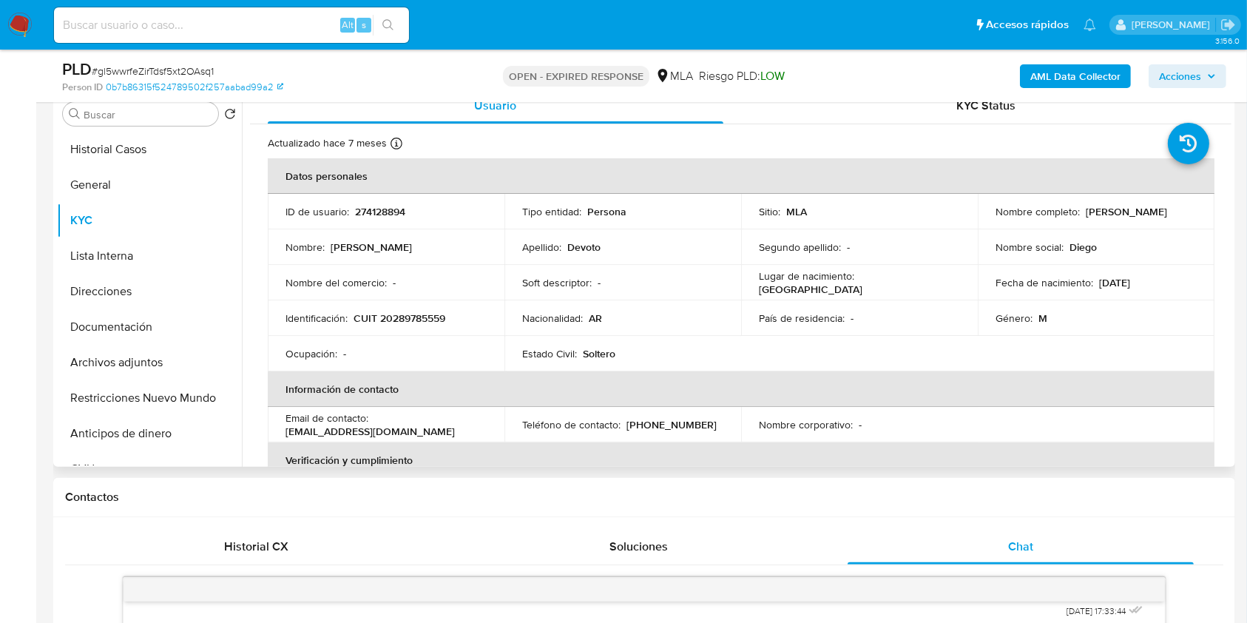
click at [420, 308] on td "Identificación : CUIT 20289785559" at bounding box center [386, 318] width 237 height 36
click at [419, 313] on p "CUIT 20289785559" at bounding box center [400, 317] width 92 height 13
copy p "20289785559"
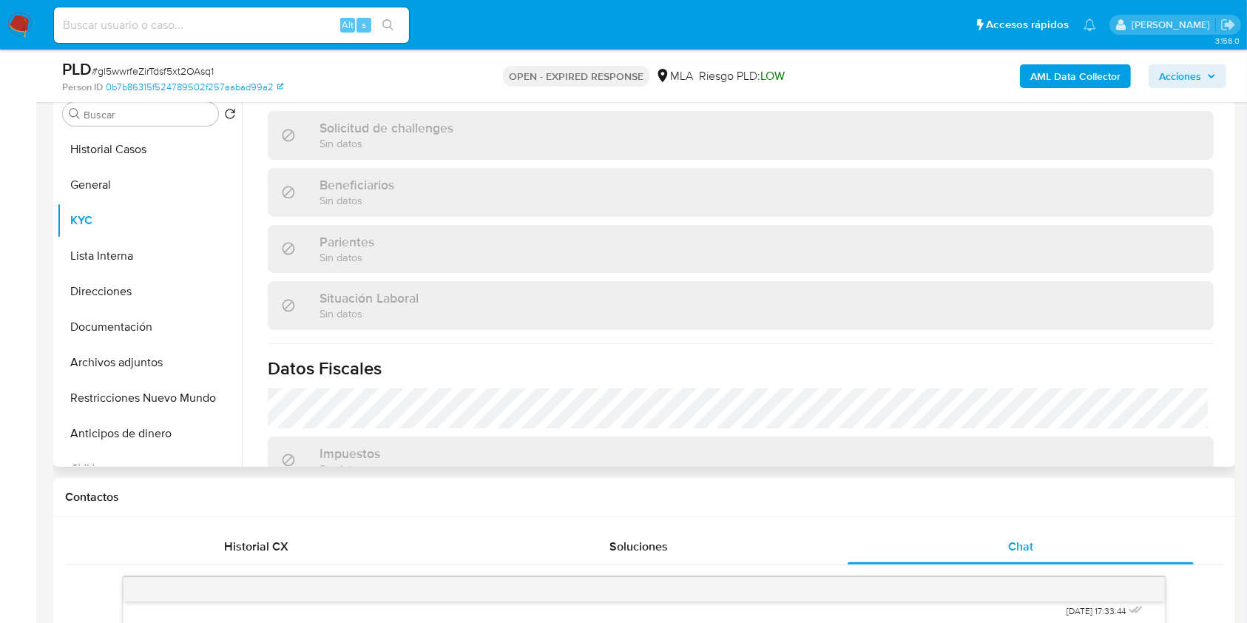
scroll to position [779, 0]
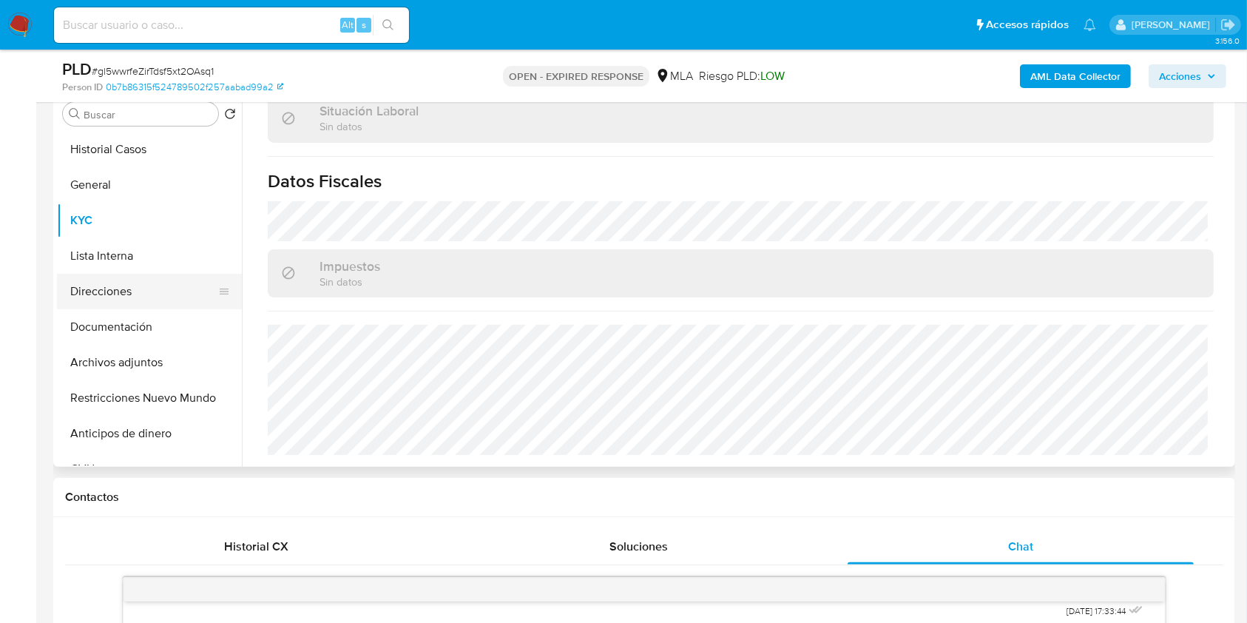
click at [127, 287] on button "Direcciones" at bounding box center [143, 292] width 173 height 36
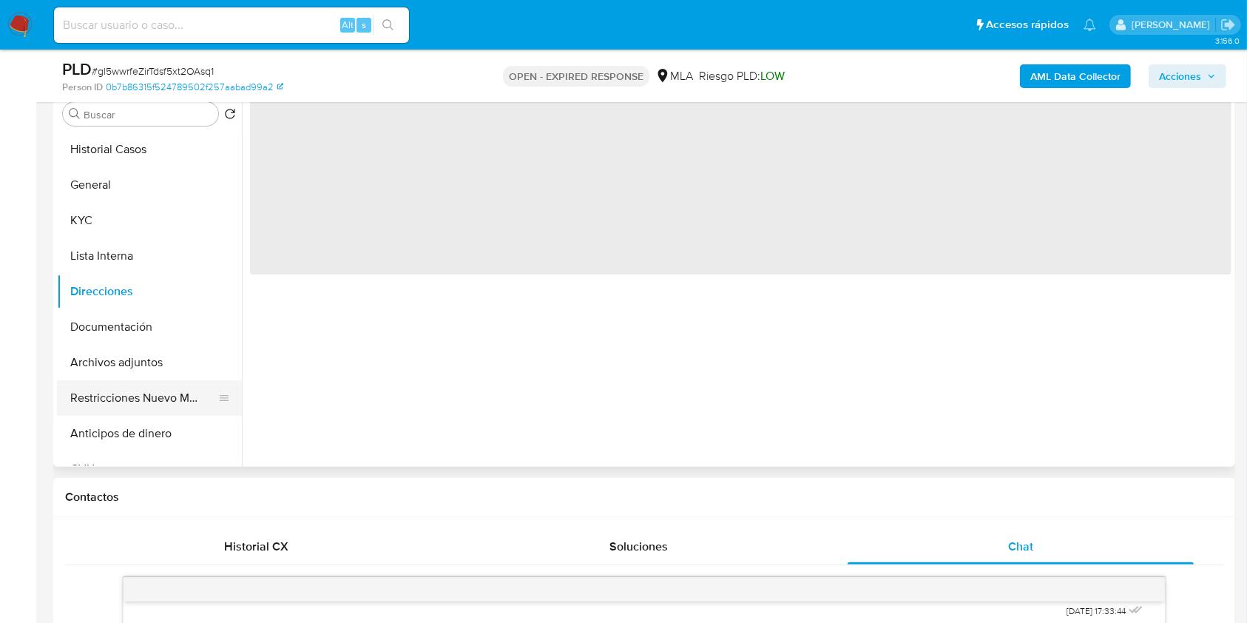
scroll to position [0, 0]
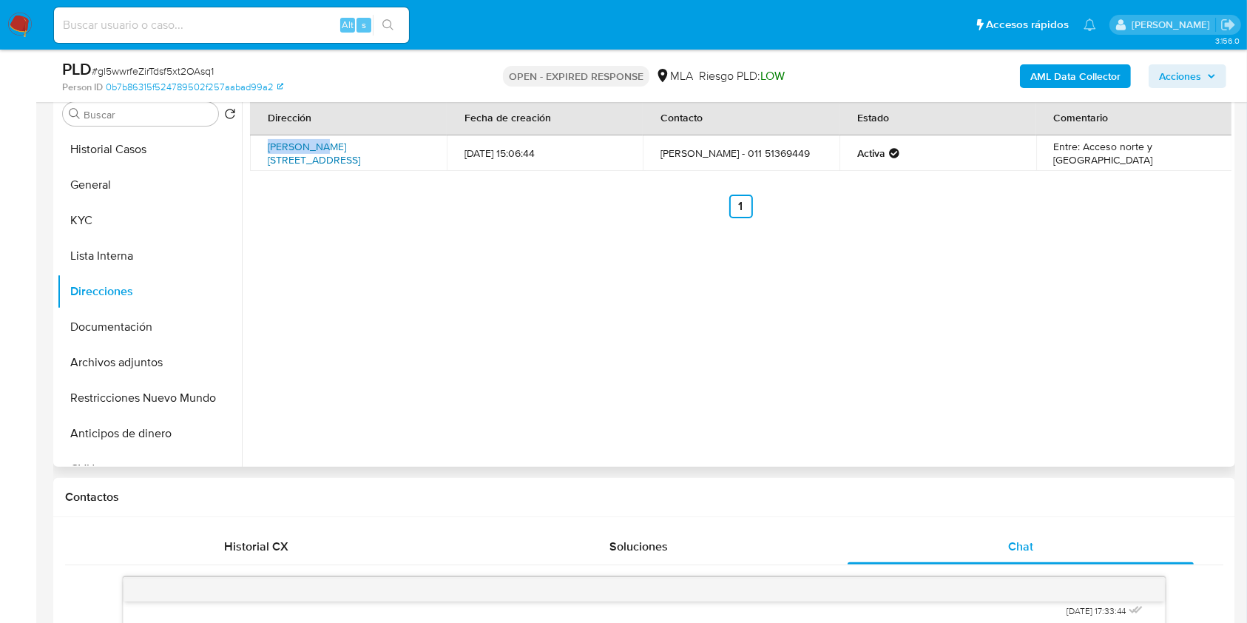
drag, startPoint x: 260, startPoint y: 144, endPoint x: 319, endPoint y: 141, distance: 59.3
click at [319, 141] on td "[PERSON_NAME][STREET_ADDRESS]" at bounding box center [348, 153] width 197 height 36
copy link "[PERSON_NAME] 3327"
click at [130, 316] on button "Documentación" at bounding box center [143, 327] width 173 height 36
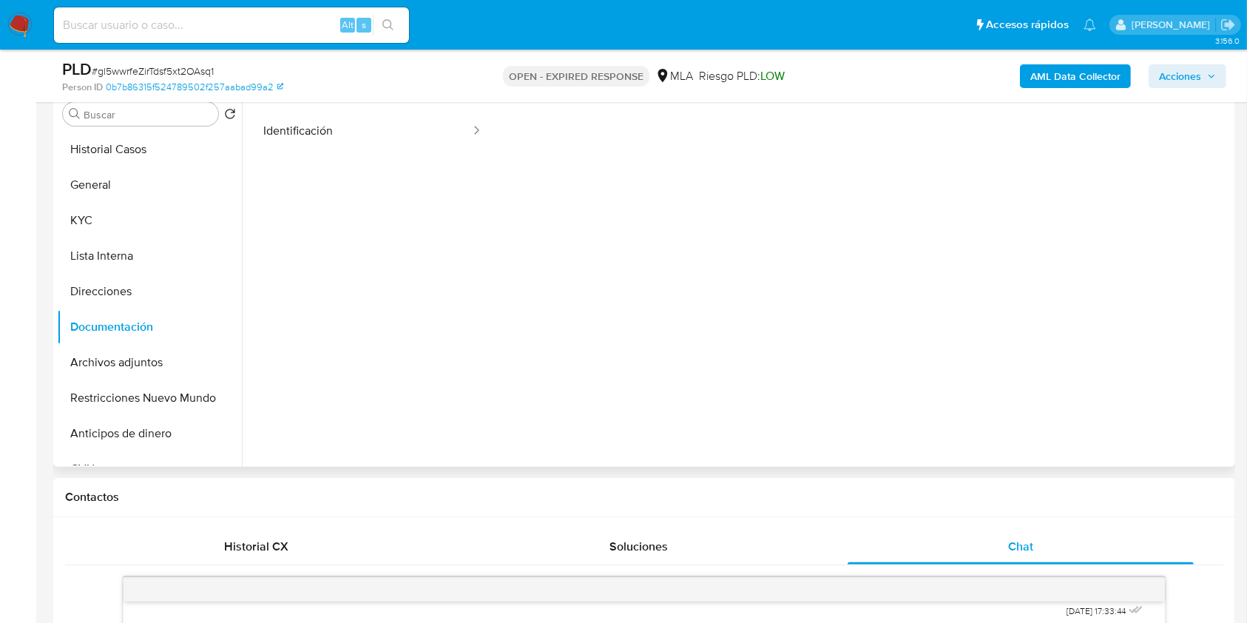
scroll to position [98, 0]
click at [187, 376] on button "Archivos adjuntos" at bounding box center [143, 363] width 173 height 36
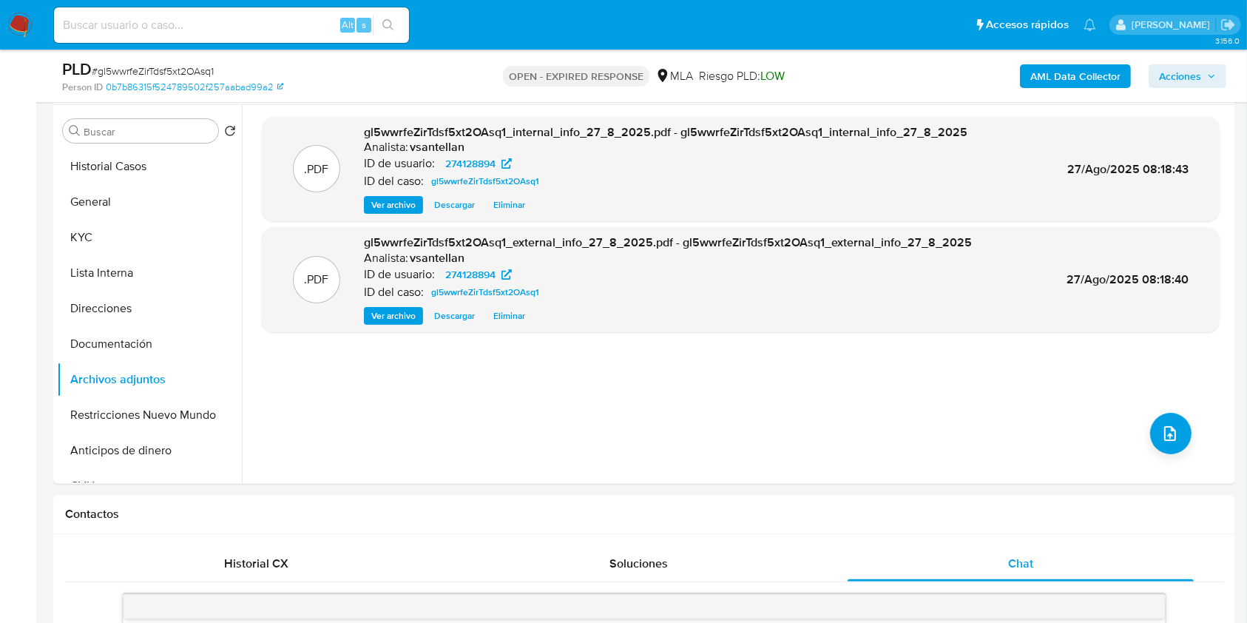
scroll to position [272, 0]
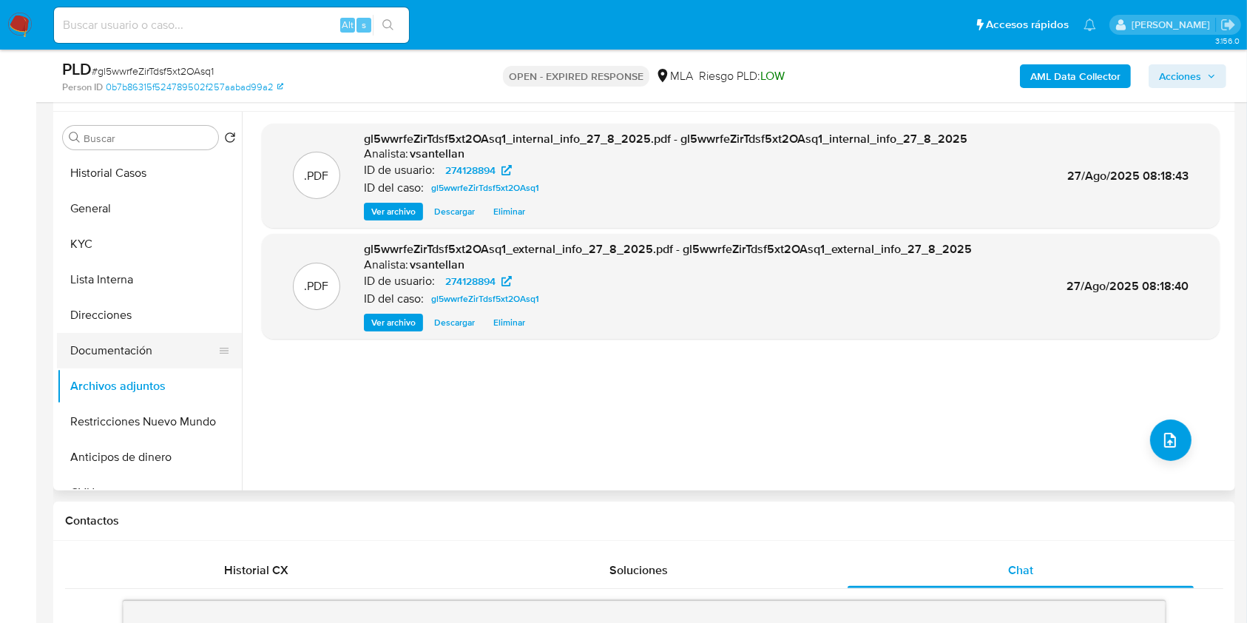
click at [139, 351] on button "Documentación" at bounding box center [143, 351] width 173 height 36
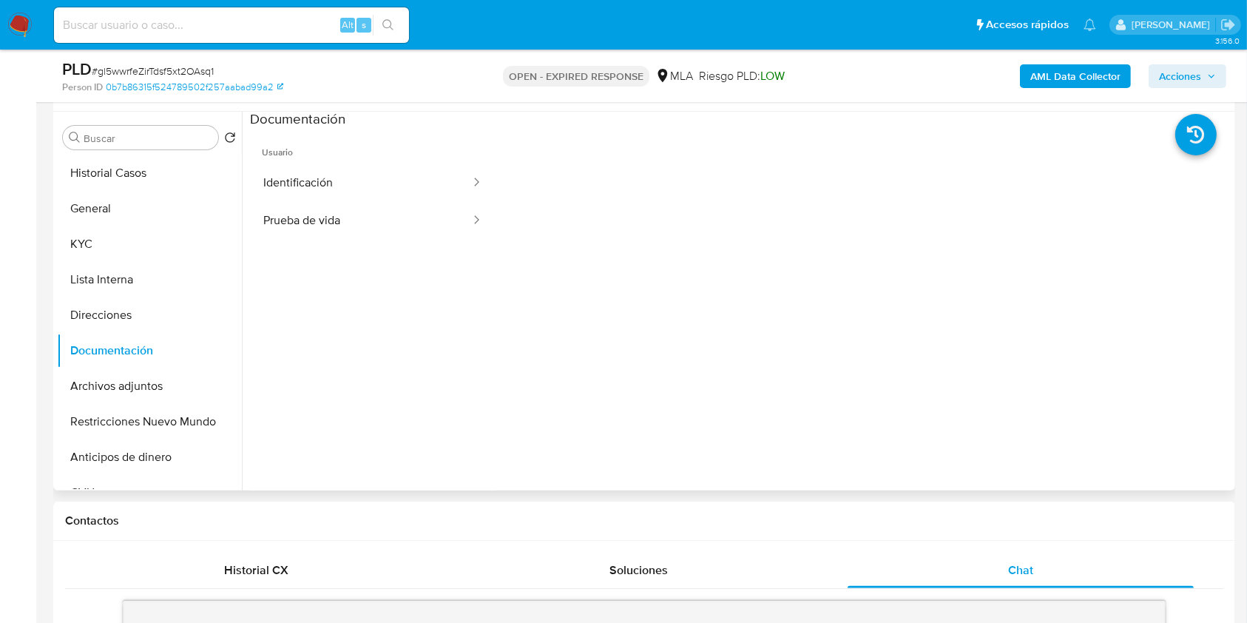
scroll to position [0, 0]
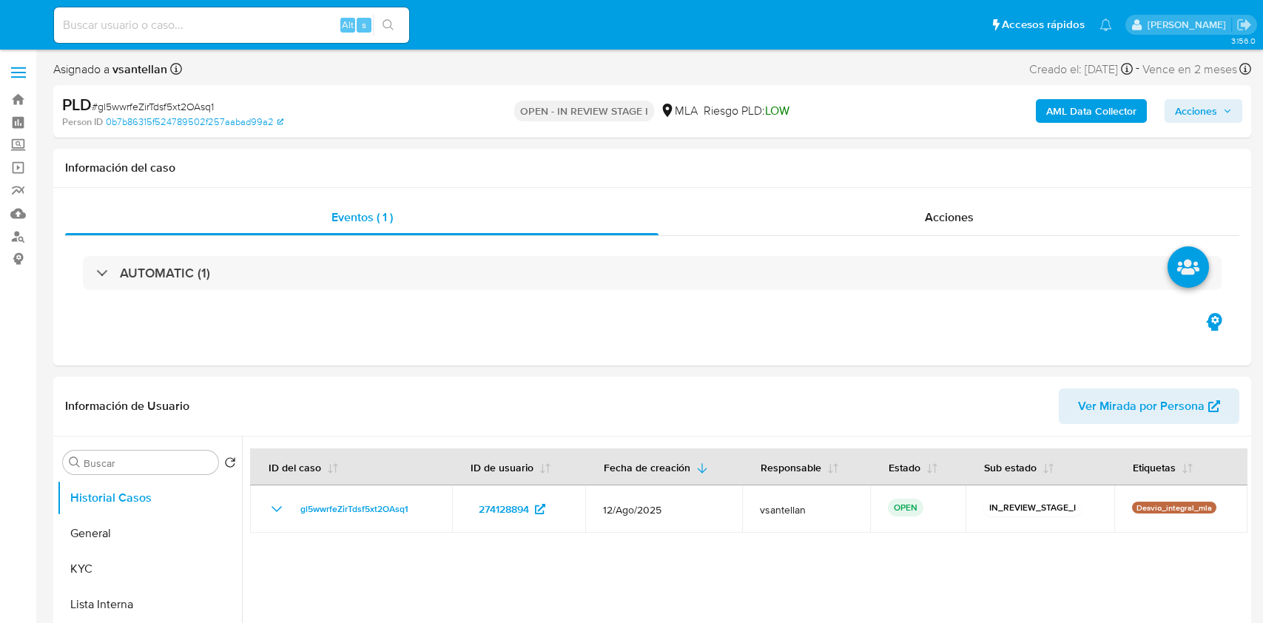
select select "10"
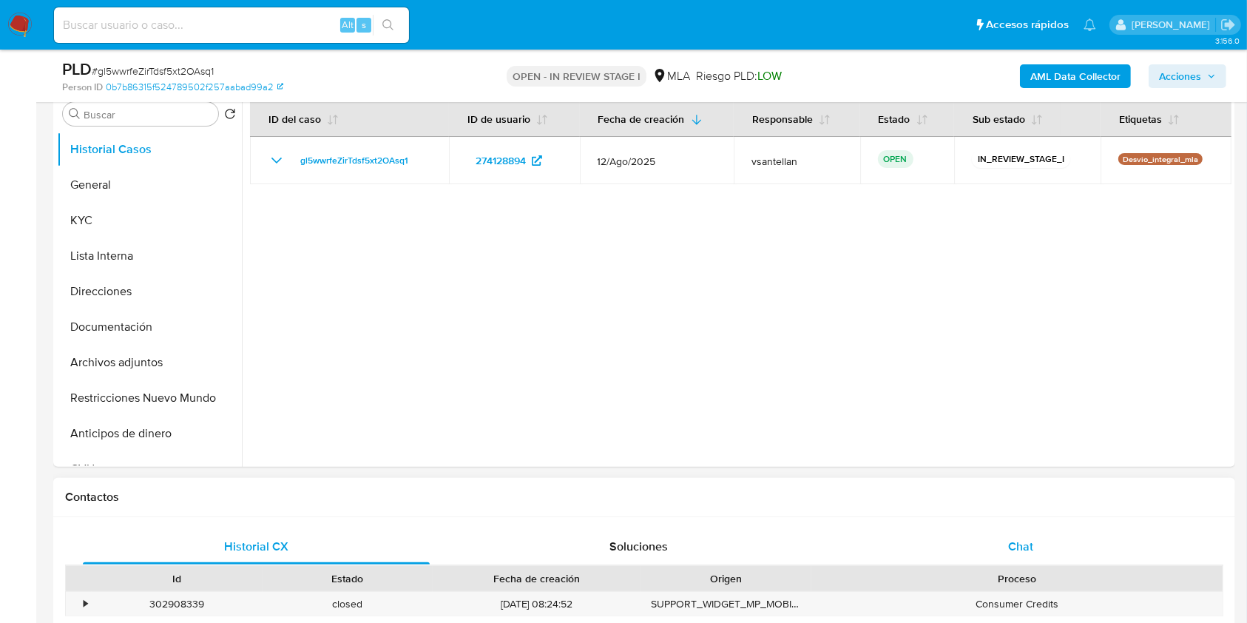
click at [1045, 547] on div "Chat" at bounding box center [1021, 547] width 347 height 36
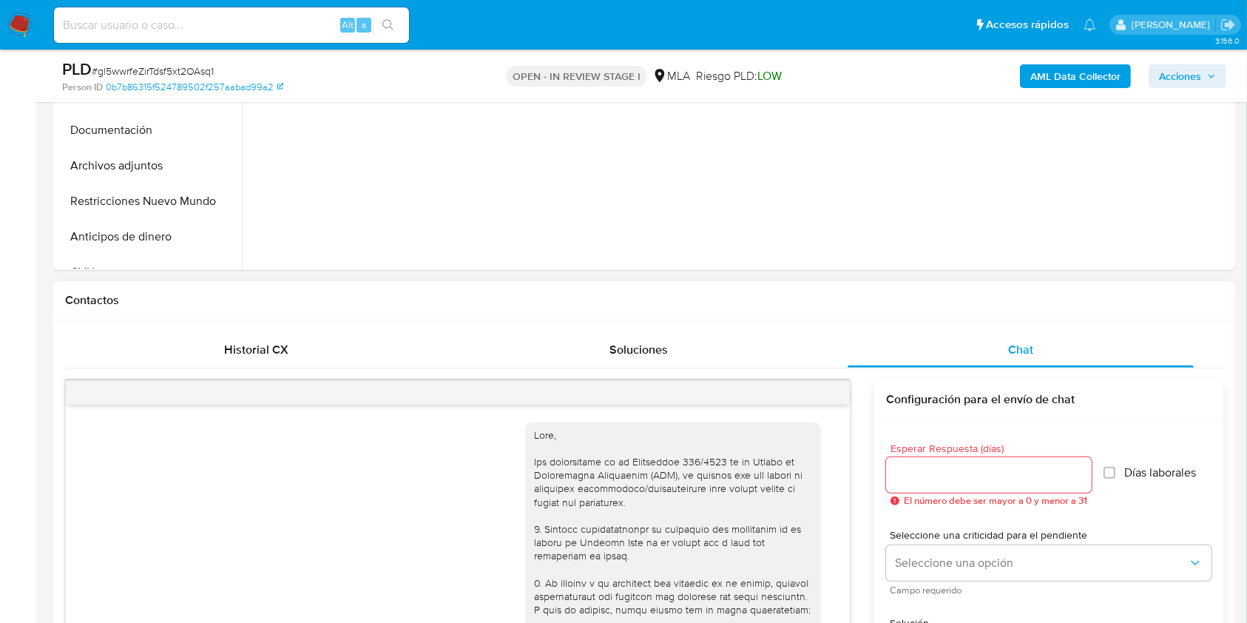
scroll to position [836, 0]
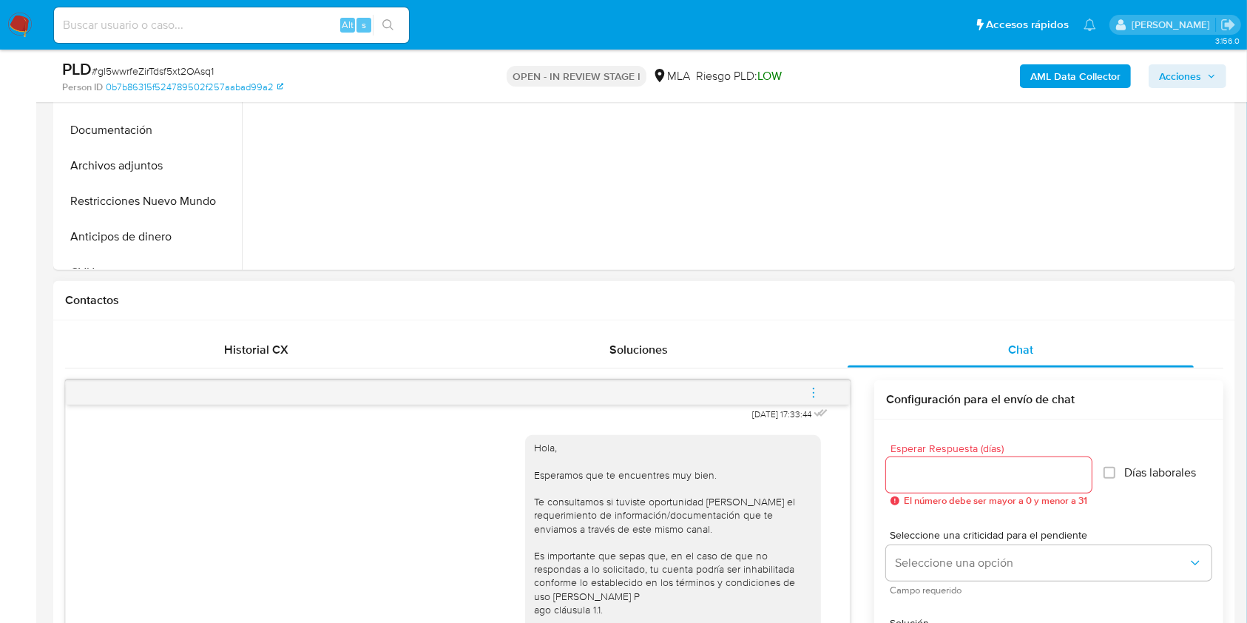
click at [815, 403] on span "menu-action" at bounding box center [813, 393] width 13 height 36
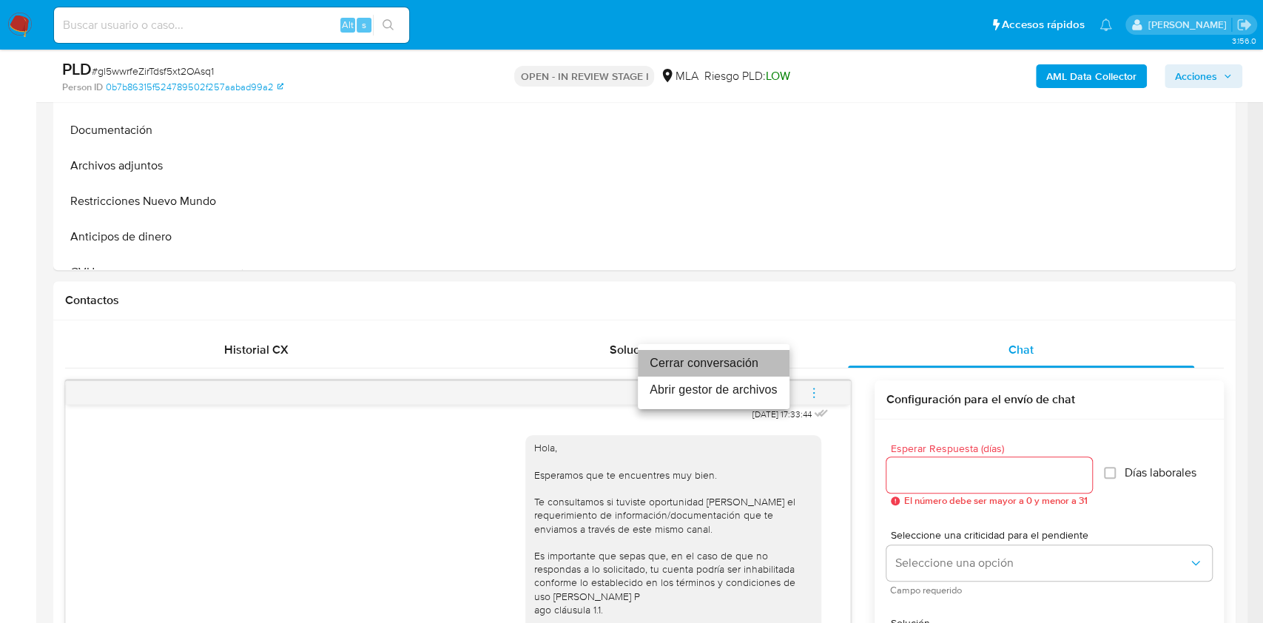
drag, startPoint x: 732, startPoint y: 352, endPoint x: 800, endPoint y: 343, distance: 68.0
click at [732, 353] on li "Cerrar conversación" at bounding box center [714, 363] width 152 height 27
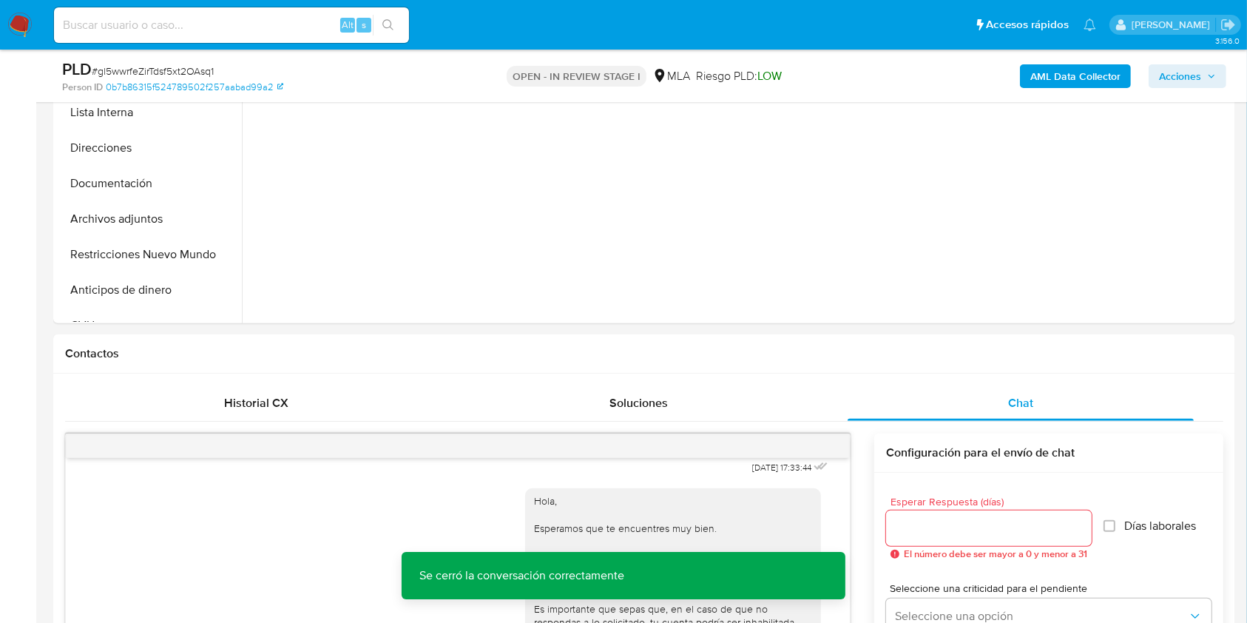
scroll to position [411, 0]
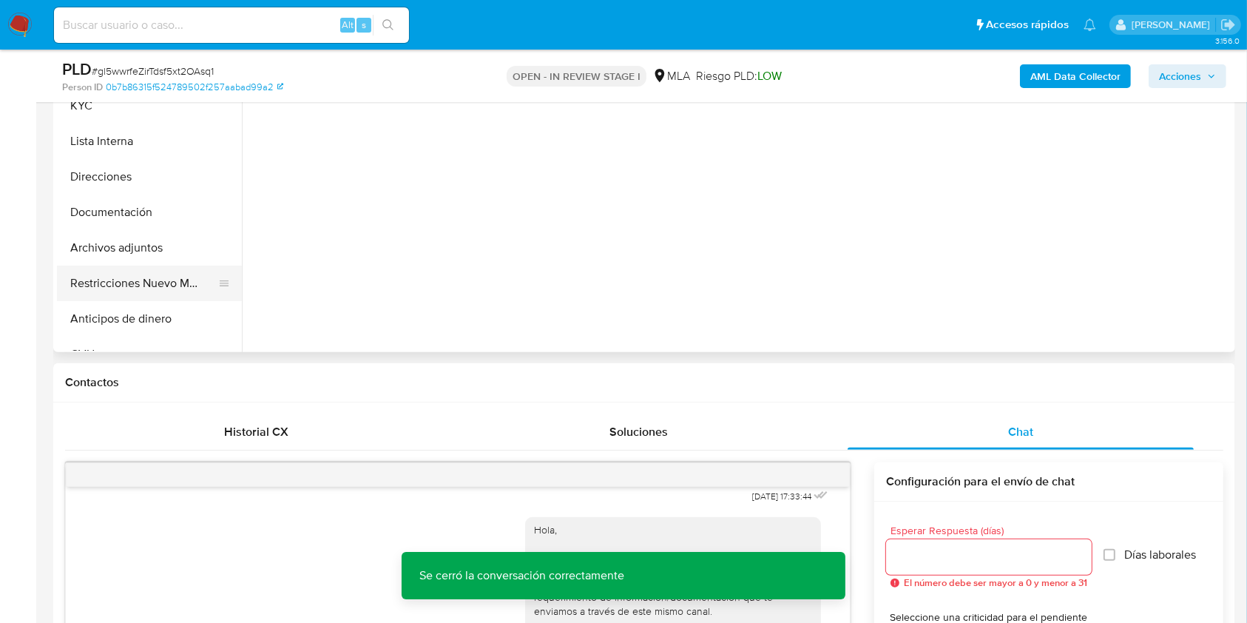
click at [168, 293] on button "Restricciones Nuevo Mundo" at bounding box center [143, 284] width 173 height 36
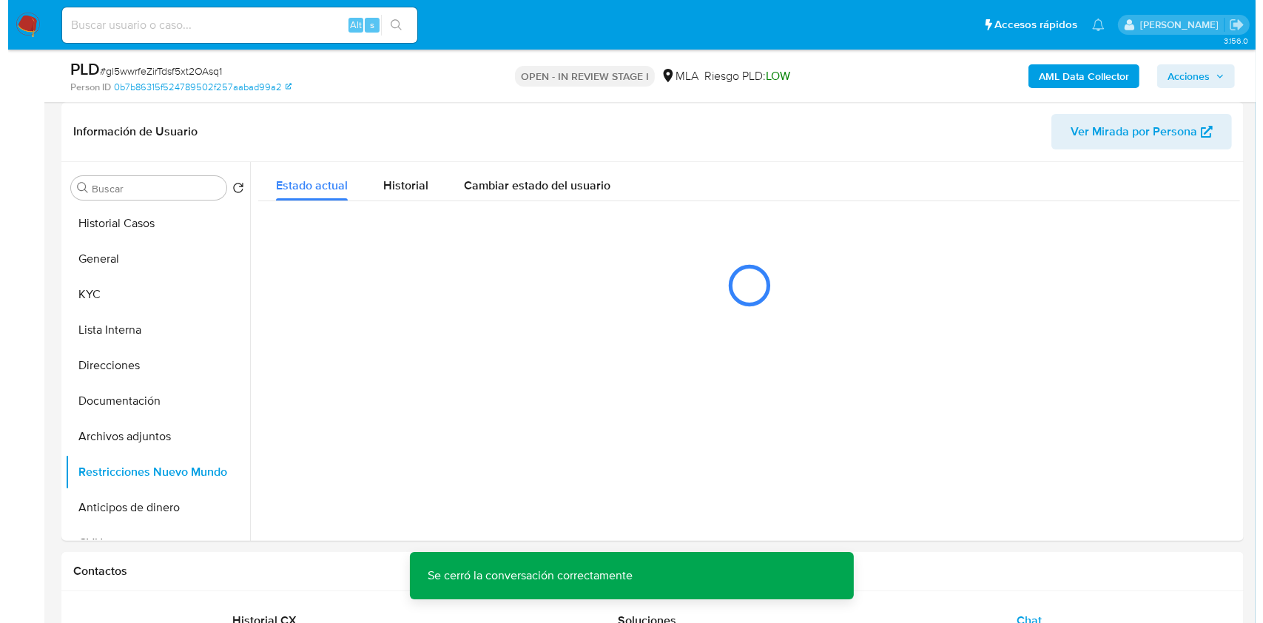
scroll to position [200, 0]
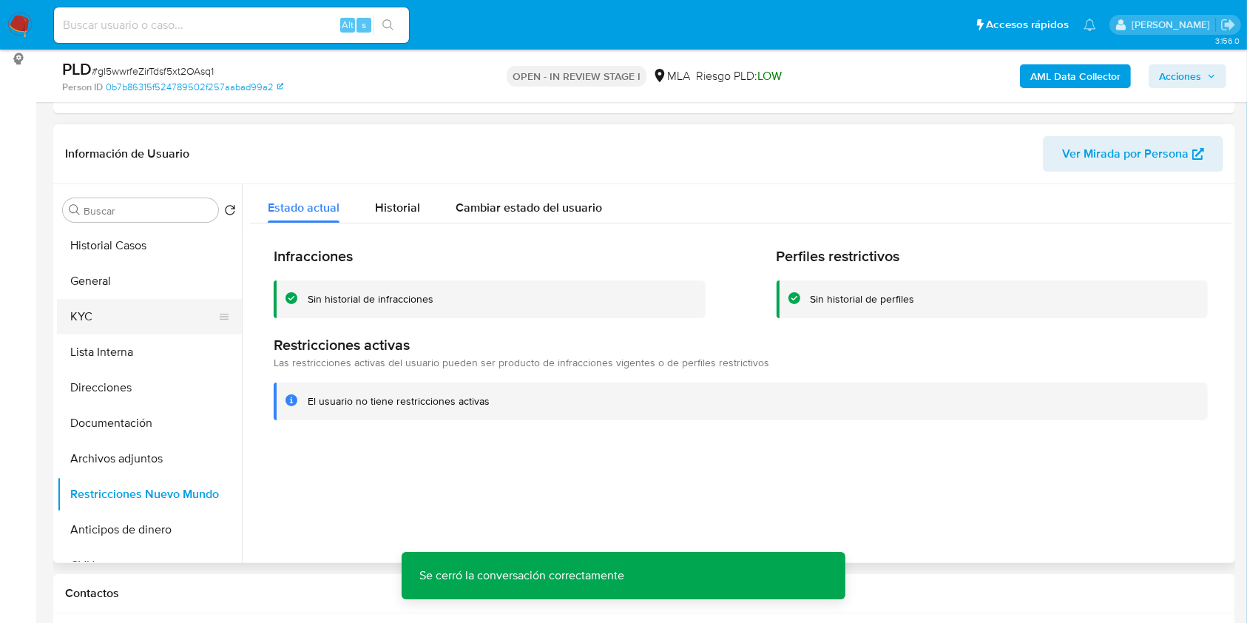
click at [121, 317] on button "KYC" at bounding box center [143, 317] width 173 height 36
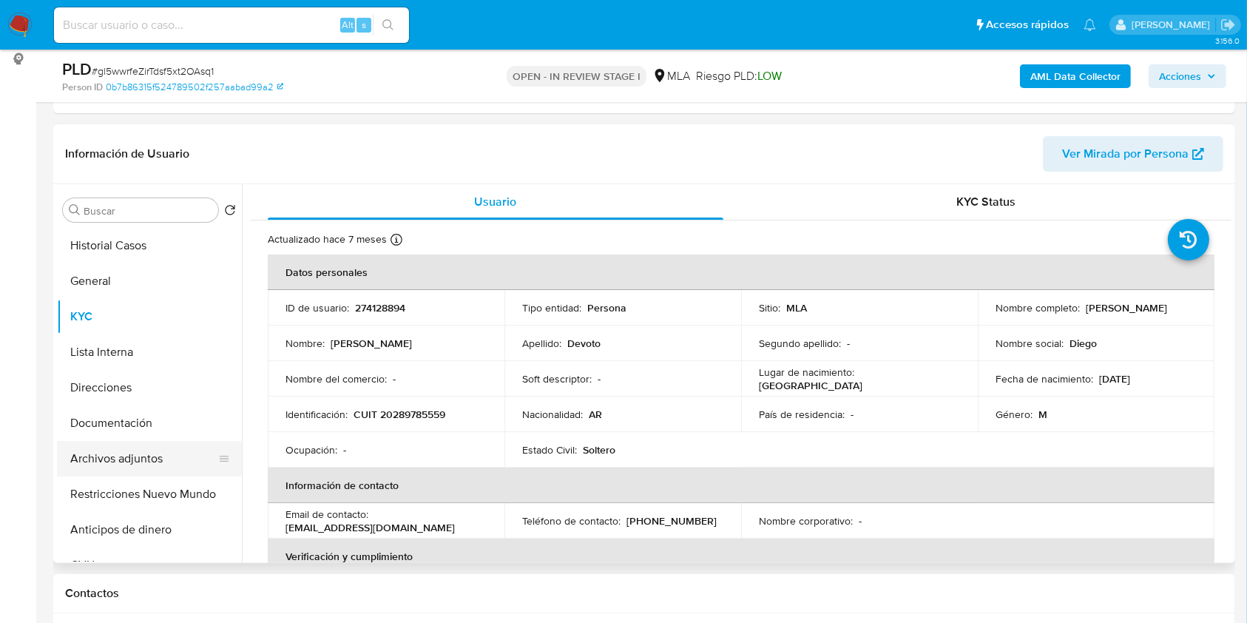
click at [118, 462] on button "Archivos adjuntos" at bounding box center [143, 459] width 173 height 36
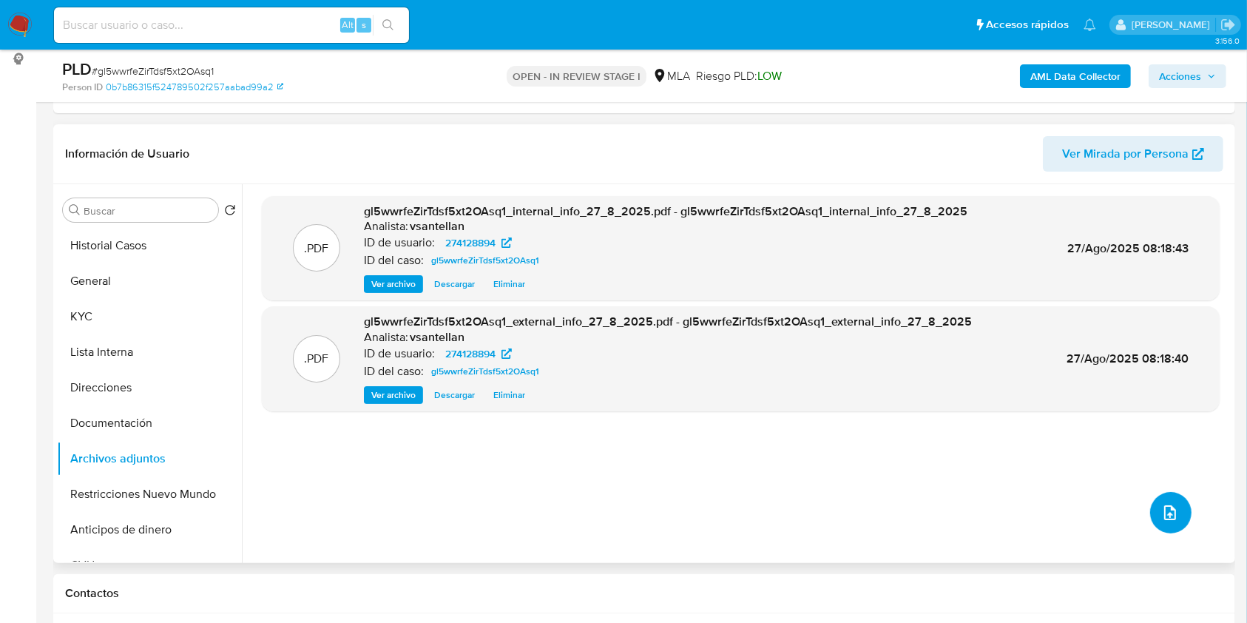
click at [1162, 513] on icon "upload-file" at bounding box center [1171, 513] width 18 height 18
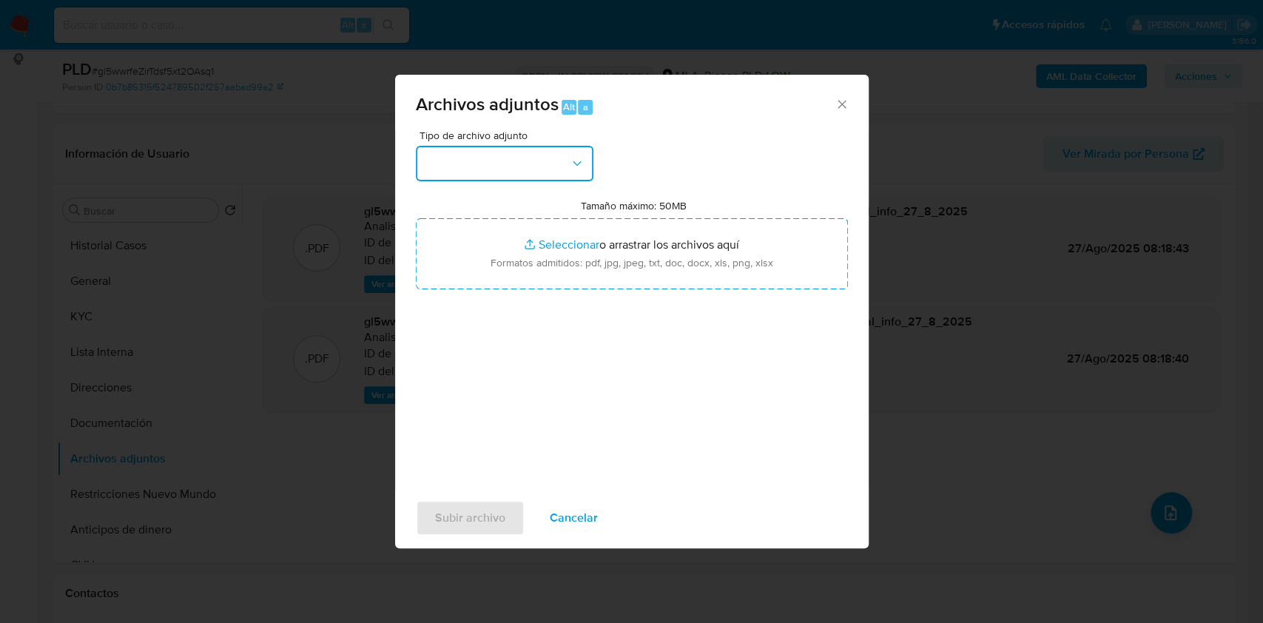
click at [516, 162] on button "button" at bounding box center [505, 164] width 178 height 36
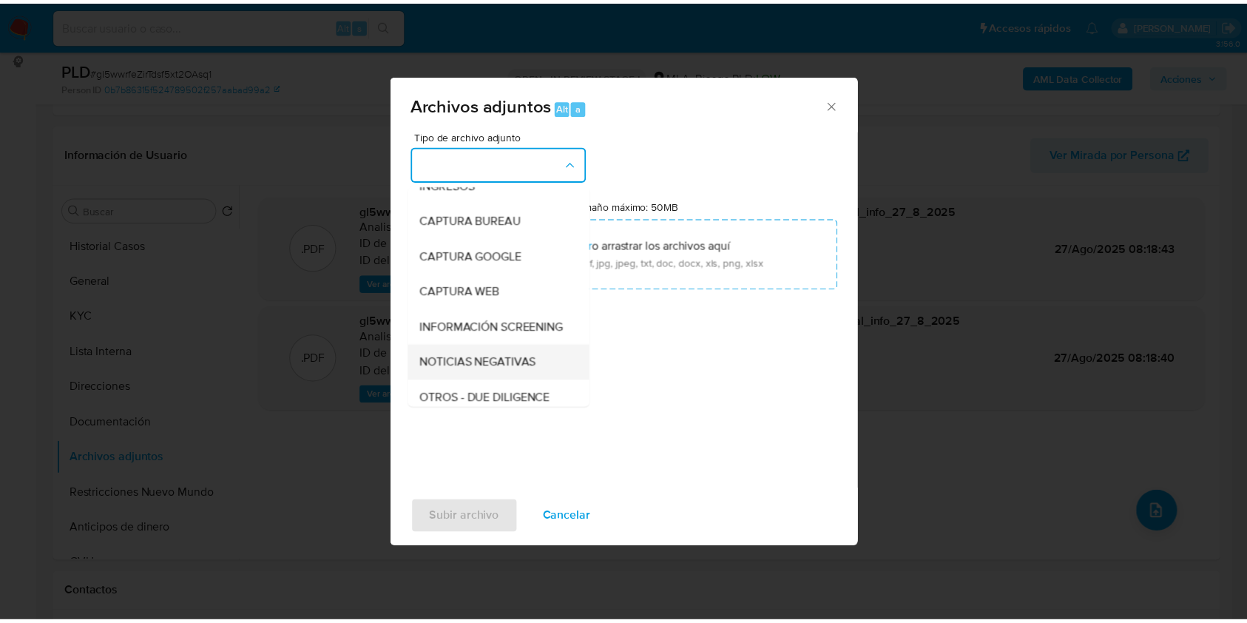
scroll to position [98, 0]
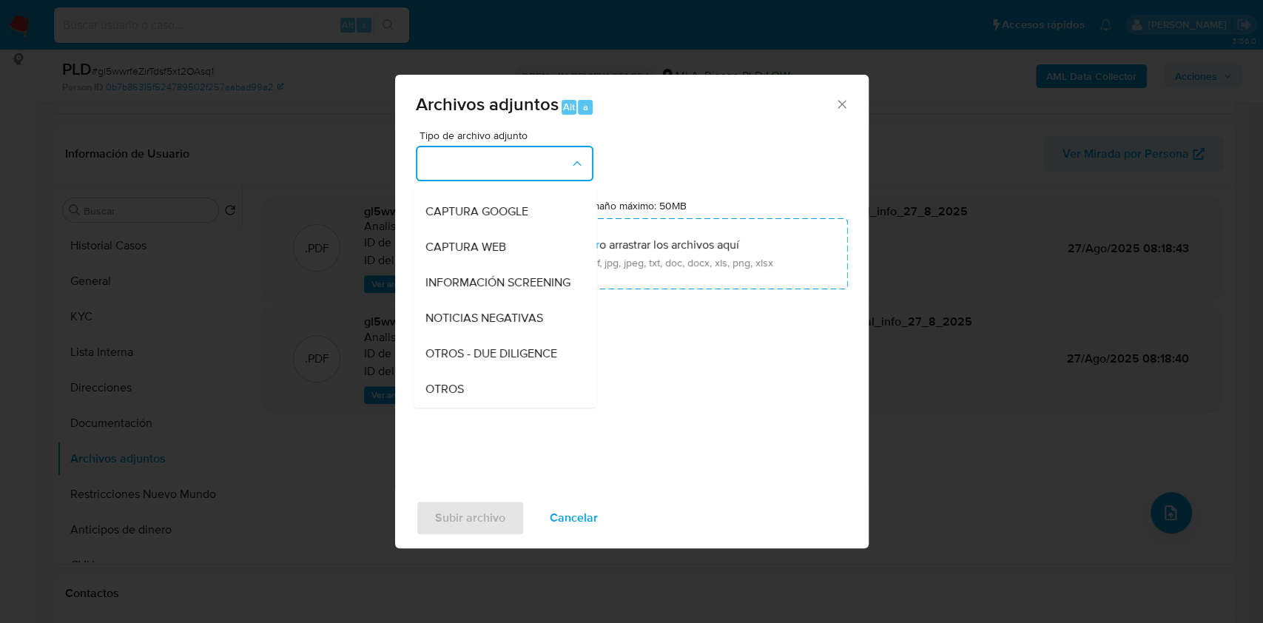
click at [471, 400] on div "OTROS" at bounding box center [500, 389] width 151 height 36
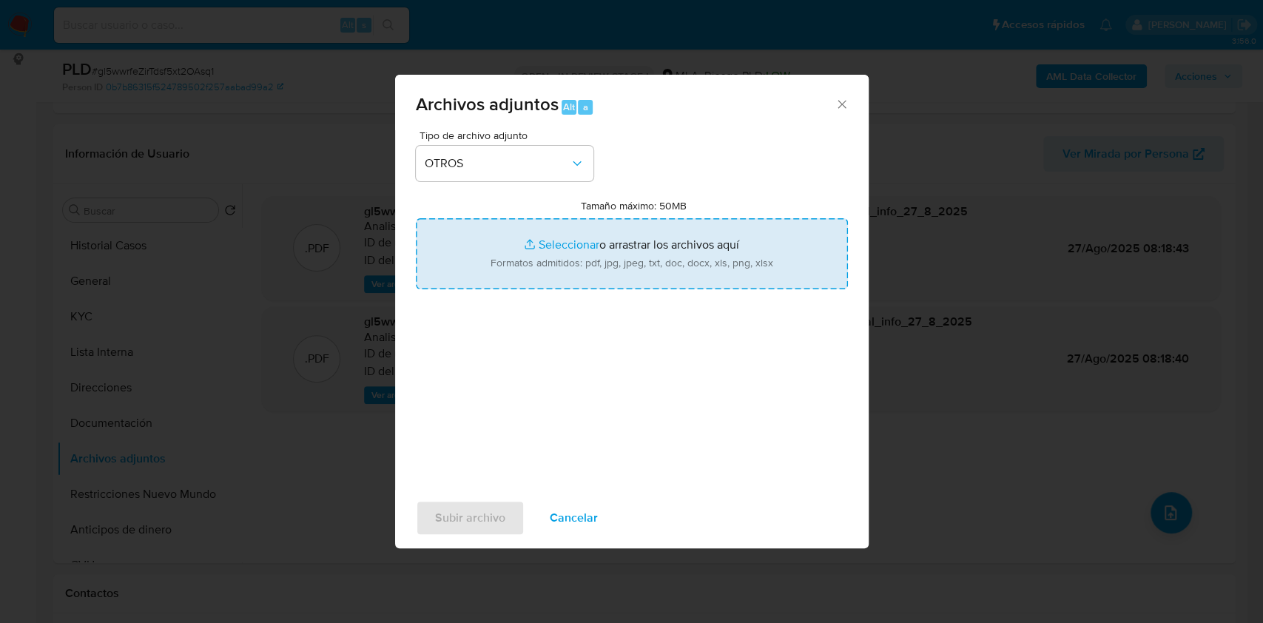
click at [528, 255] on input "Tamaño máximo: 50MB Seleccionar archivos" at bounding box center [632, 253] width 432 height 71
type input "C:\fakepath\Caselog-274128894- NO ROI.docx"
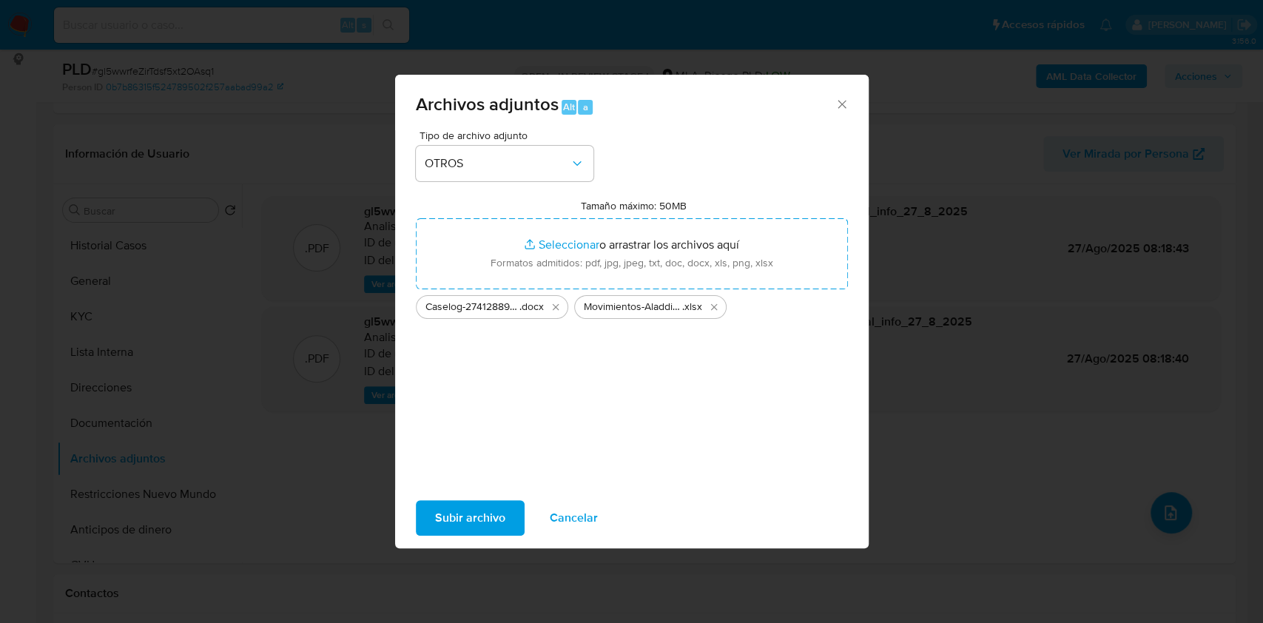
click at [447, 530] on span "Subir archivo" at bounding box center [470, 518] width 70 height 33
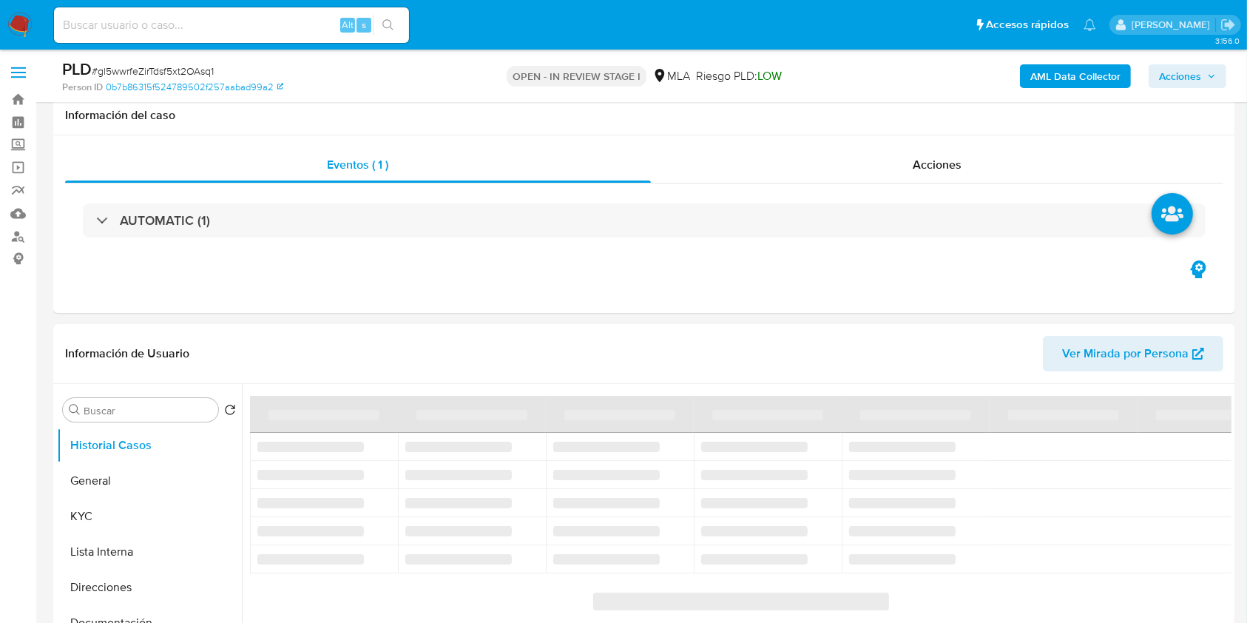
scroll to position [467, 0]
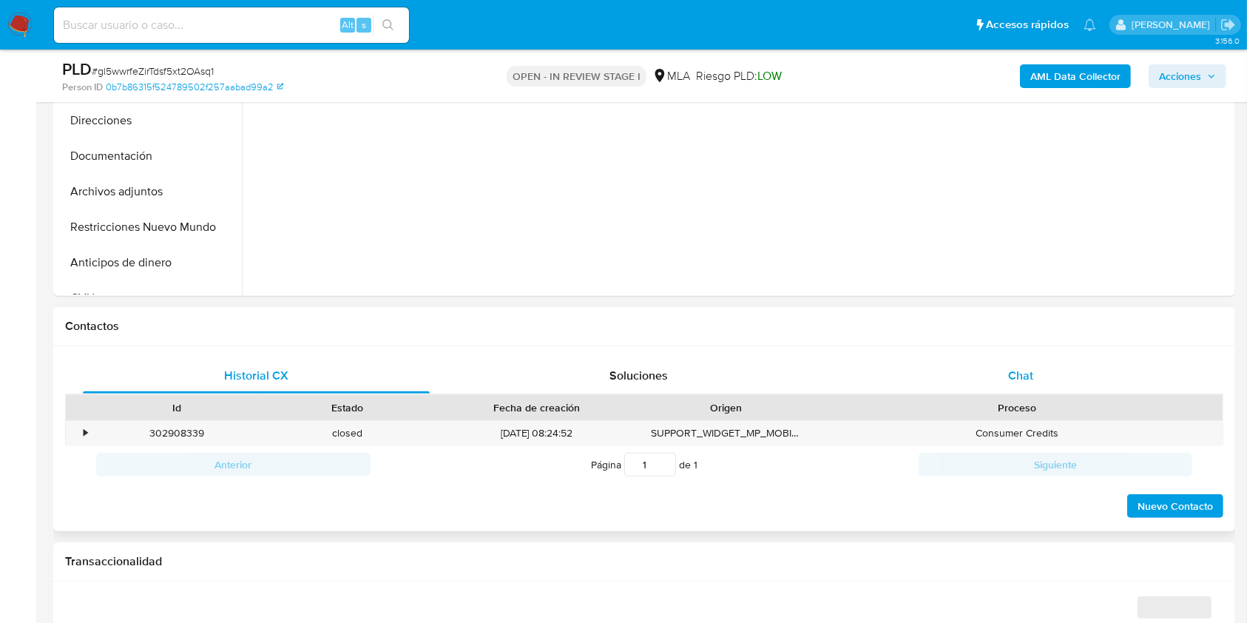
click at [1082, 366] on div "Chat" at bounding box center [1021, 376] width 347 height 36
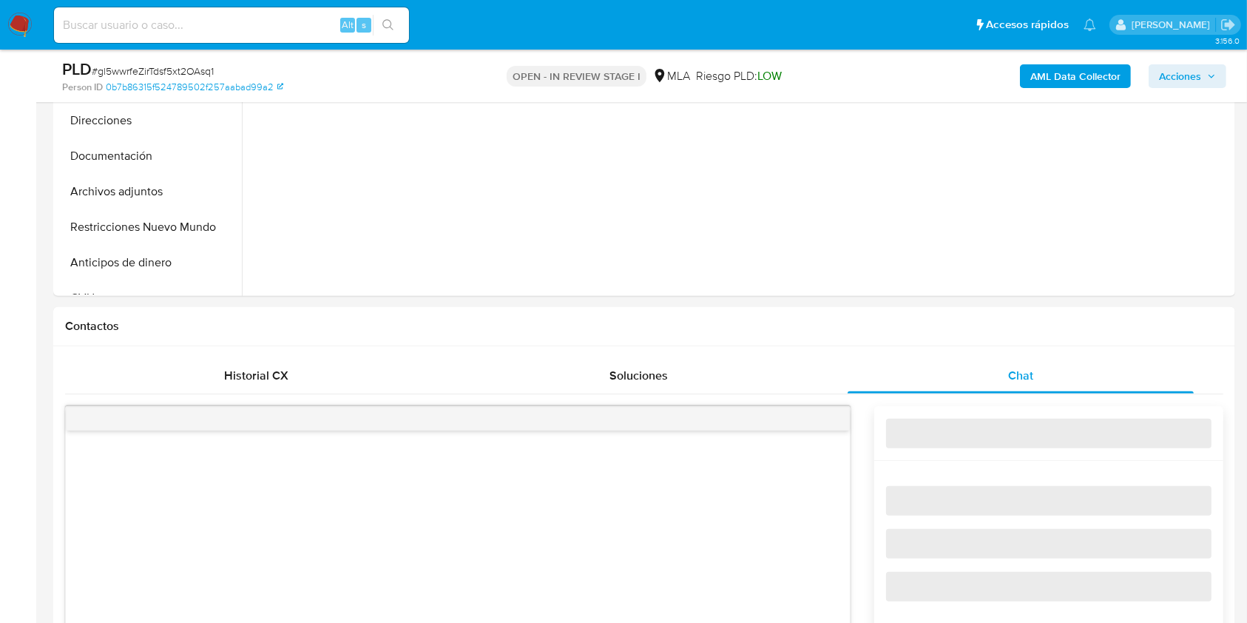
select select "10"
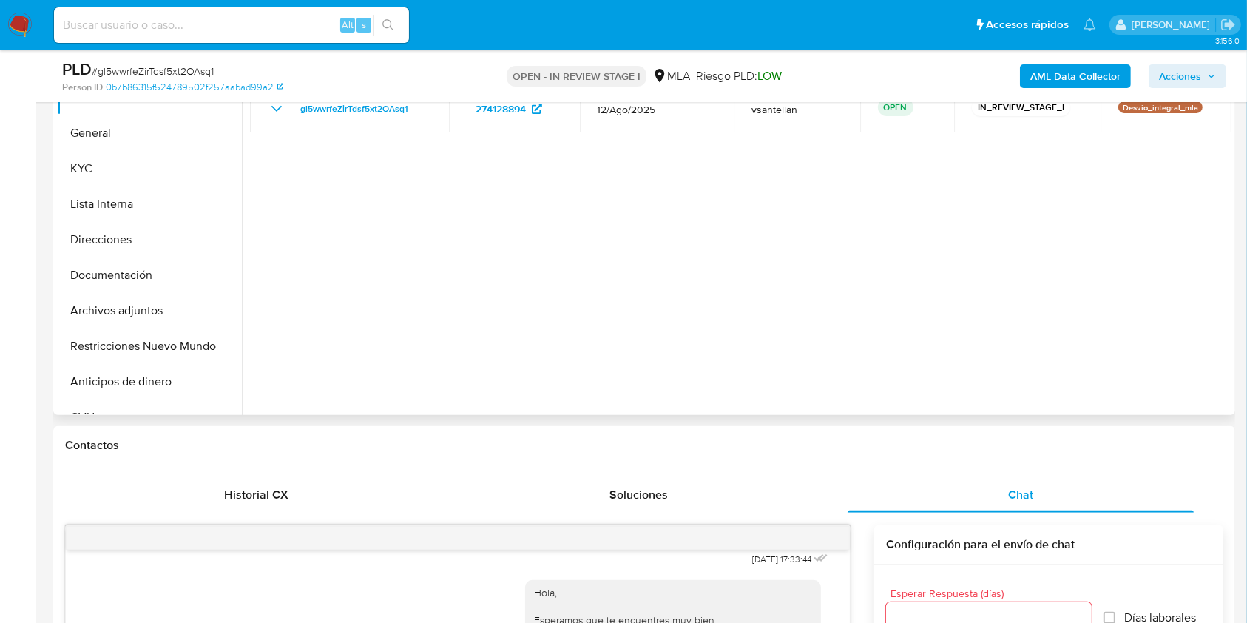
scroll to position [344, 0]
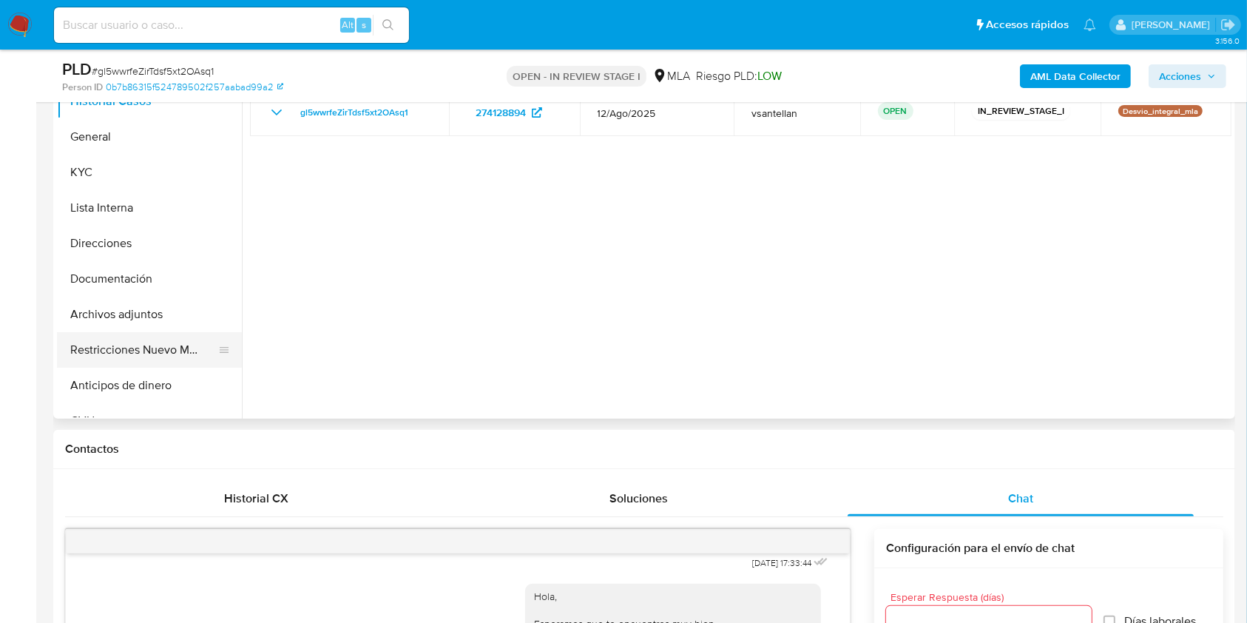
drag, startPoint x: 138, startPoint y: 346, endPoint x: 171, endPoint y: 343, distance: 32.8
click at [138, 346] on button "Restricciones Nuevo Mundo" at bounding box center [143, 350] width 173 height 36
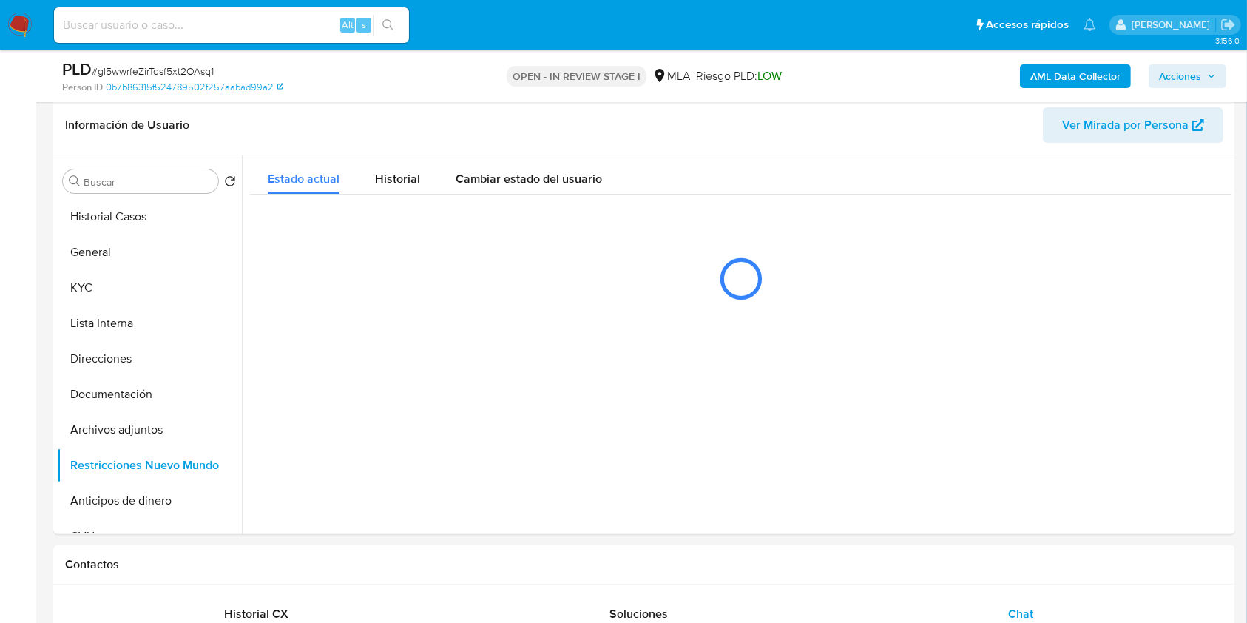
scroll to position [225, 0]
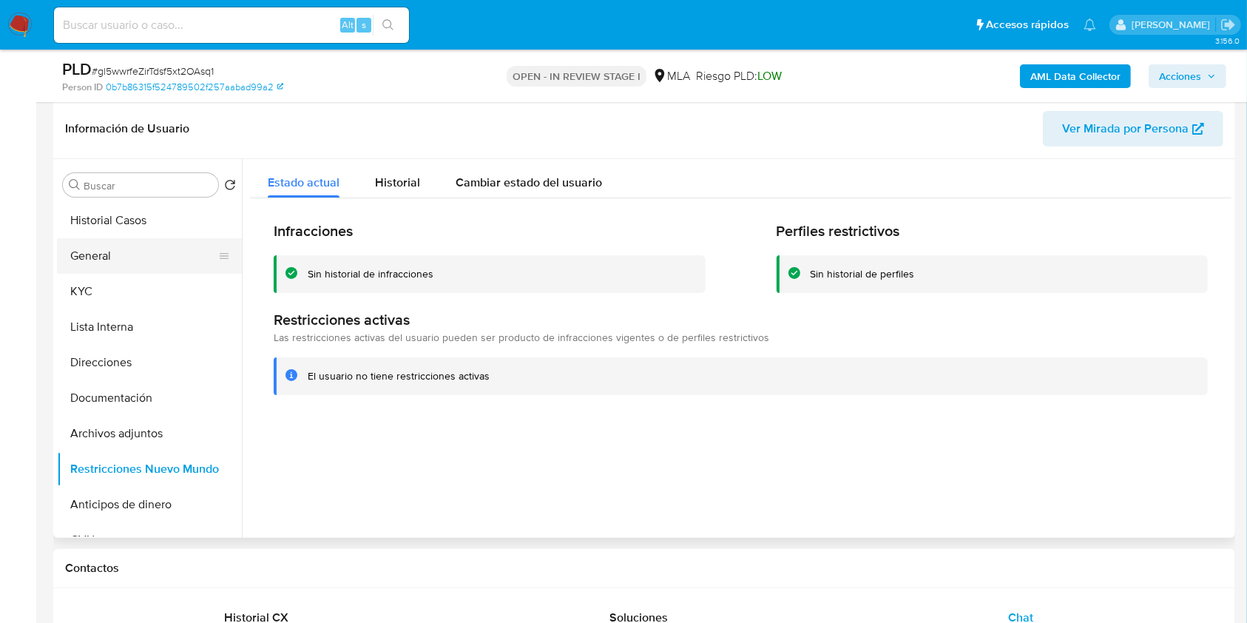
click at [167, 252] on button "General" at bounding box center [143, 256] width 173 height 36
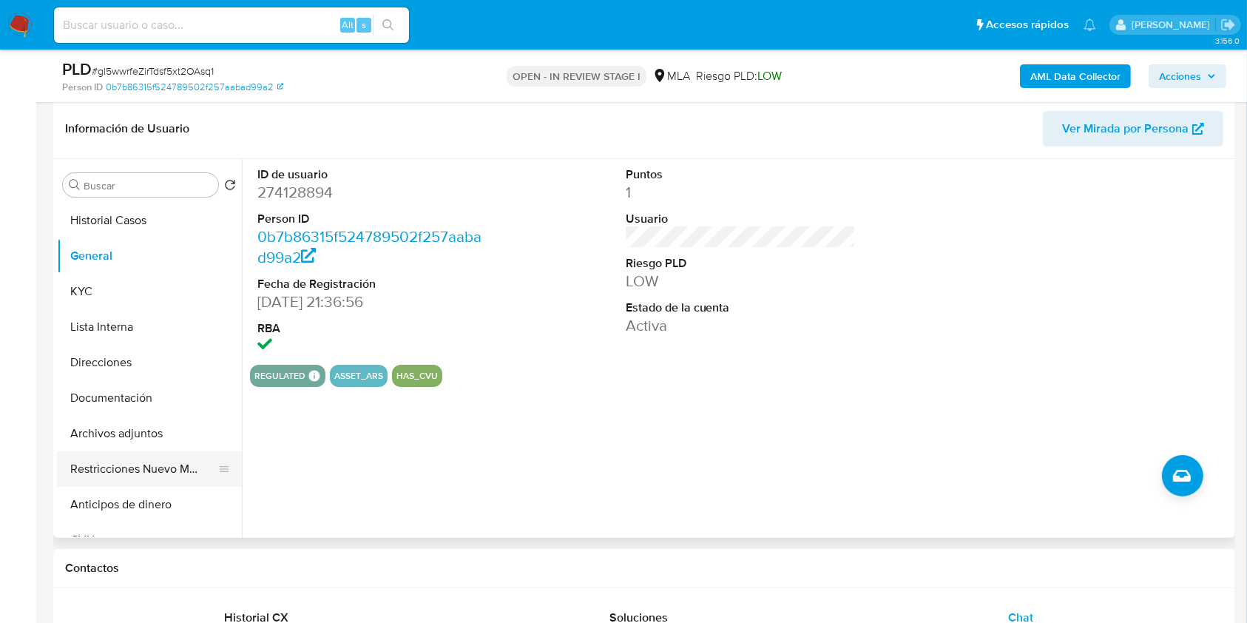
click at [163, 459] on button "Restricciones Nuevo Mundo" at bounding box center [143, 469] width 173 height 36
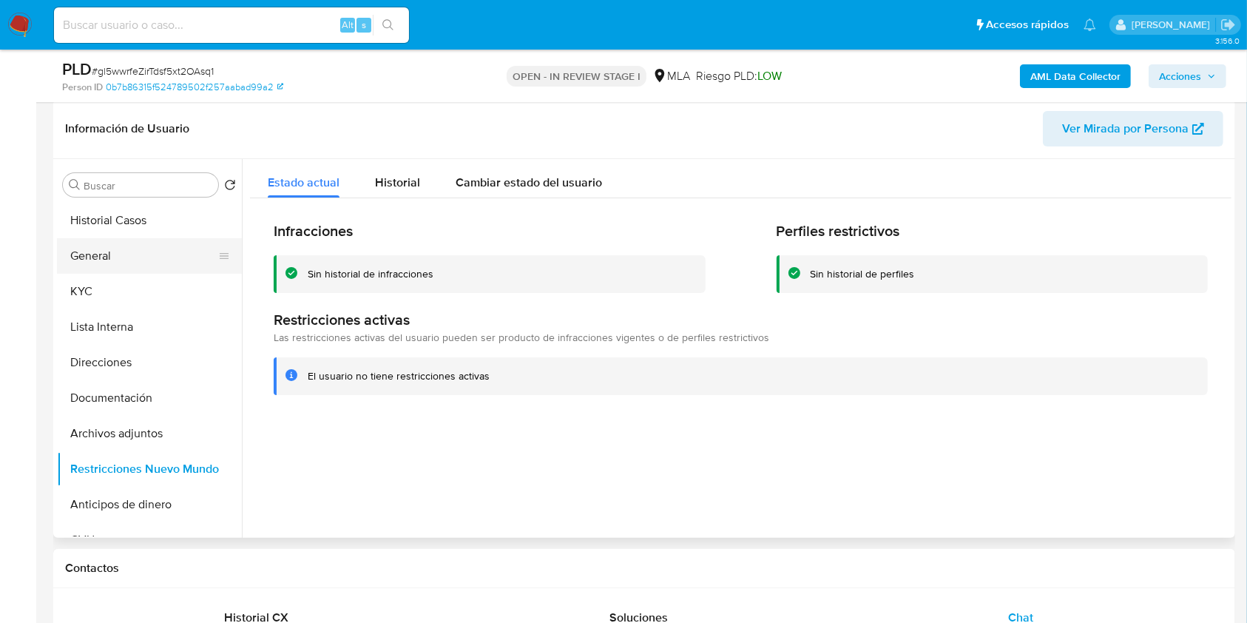
click at [132, 271] on button "General" at bounding box center [143, 256] width 173 height 36
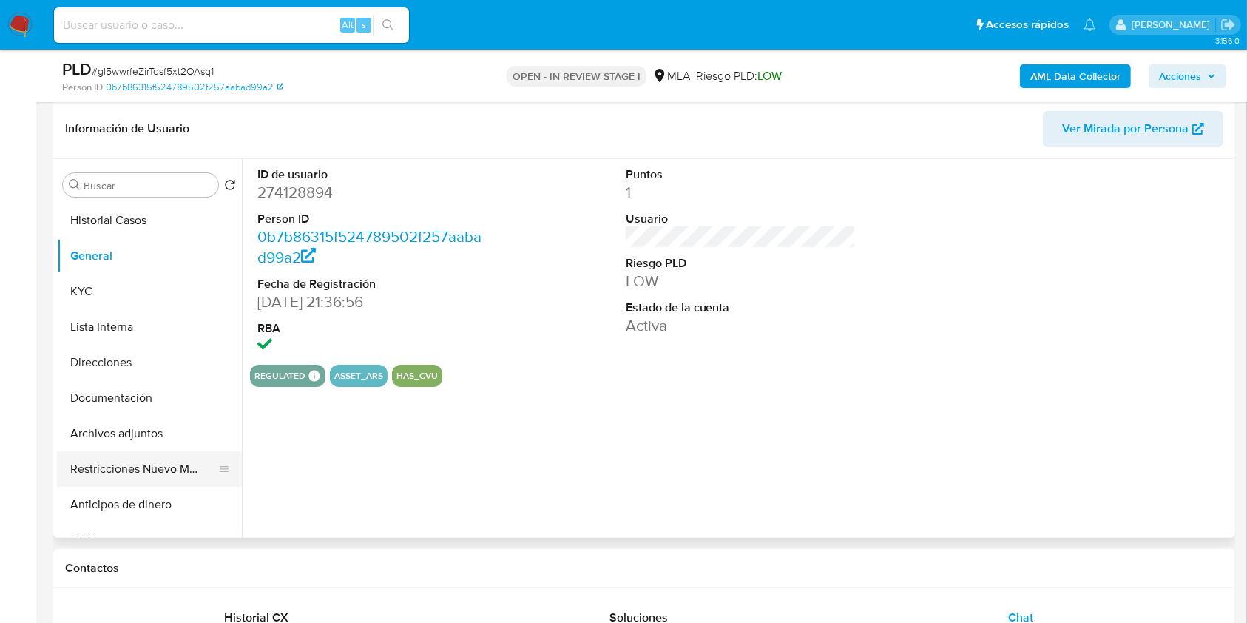
click at [149, 471] on button "Restricciones Nuevo Mundo" at bounding box center [143, 469] width 173 height 36
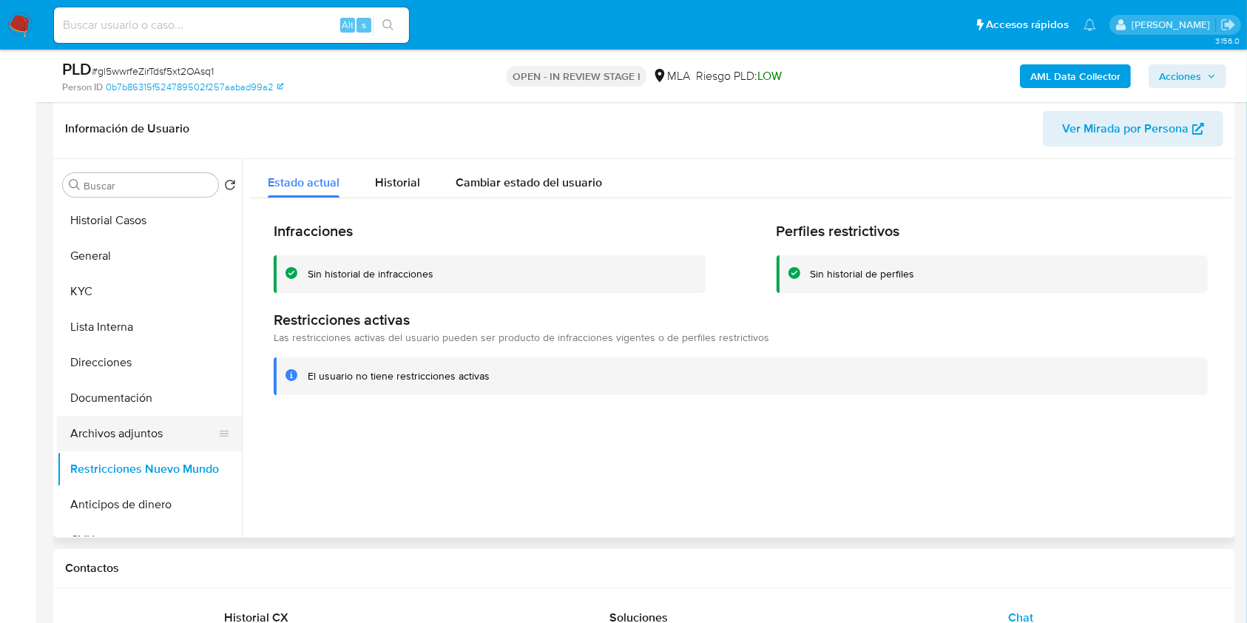
click at [147, 435] on button "Archivos adjuntos" at bounding box center [143, 434] width 173 height 36
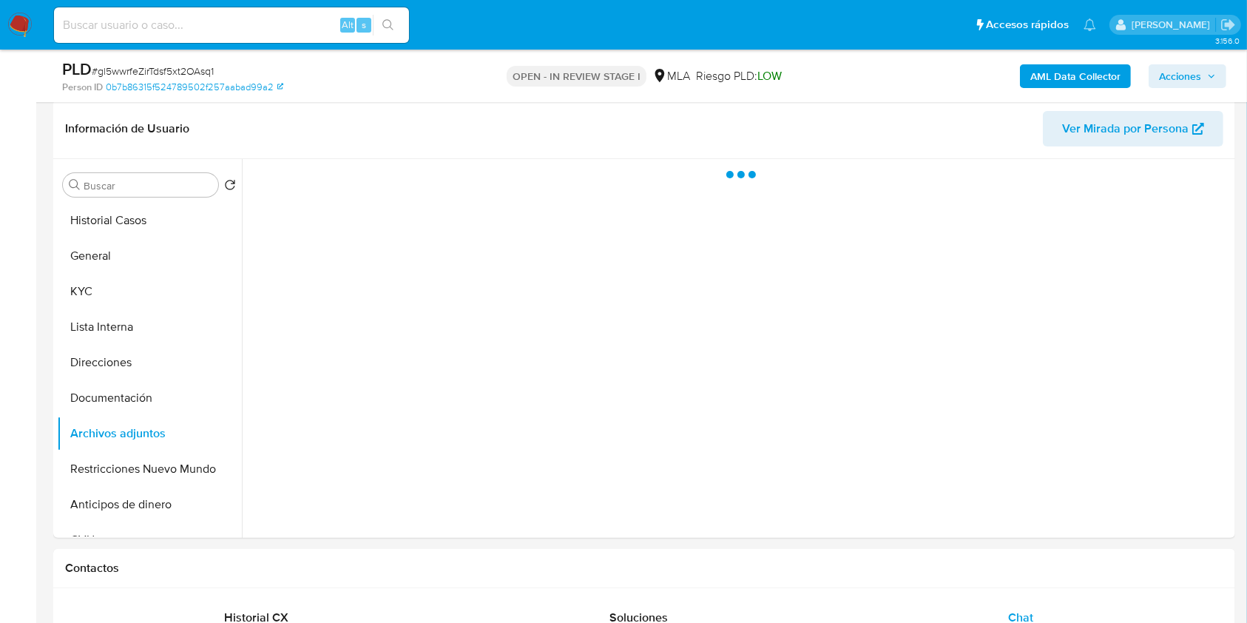
click at [1203, 56] on div "PLD # gl5wwrfeZirTdsf5xt2OAsq1 Person ID 0b7b86315f524789502f257aabad99a2 OPEN …" at bounding box center [644, 76] width 1182 height 53
click at [1202, 68] on span "Acciones" at bounding box center [1180, 76] width 42 height 24
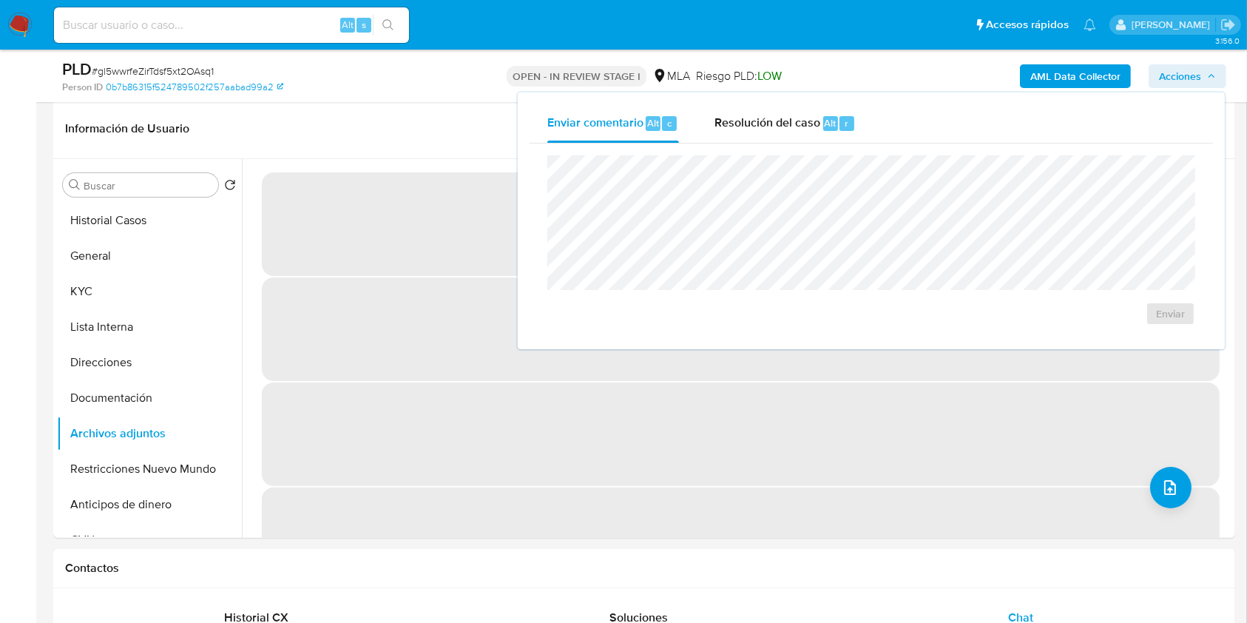
click at [756, 144] on div "Enviar" at bounding box center [872, 241] width 684 height 194
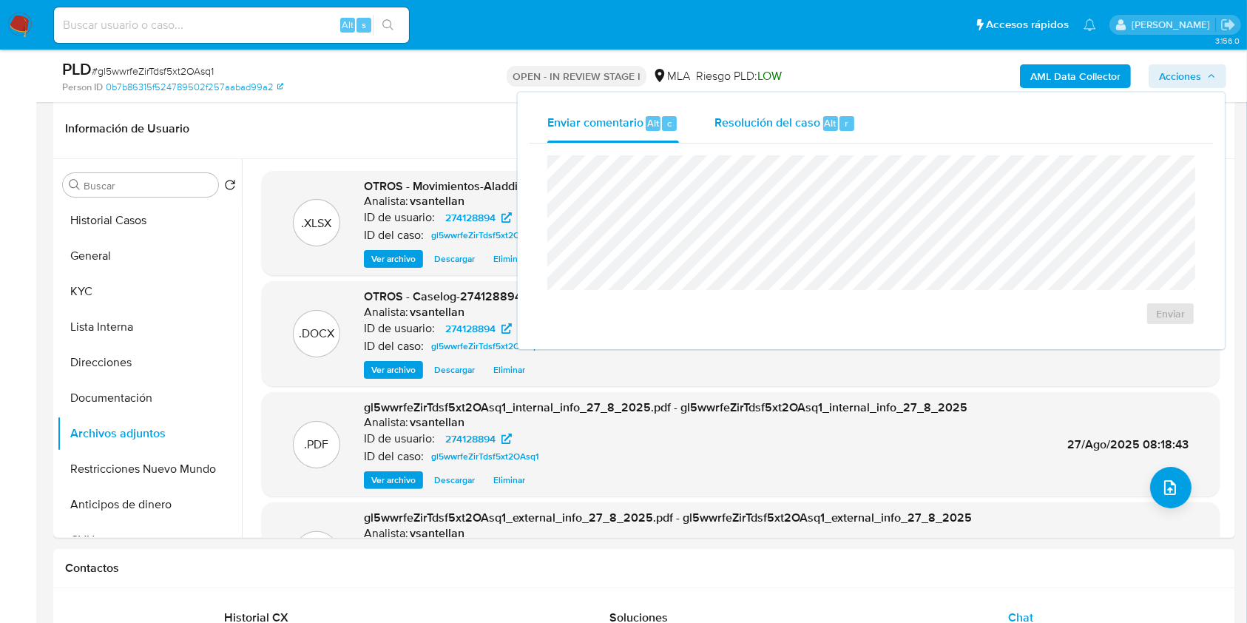
click at [758, 129] on span "Resolución del caso" at bounding box center [768, 122] width 106 height 17
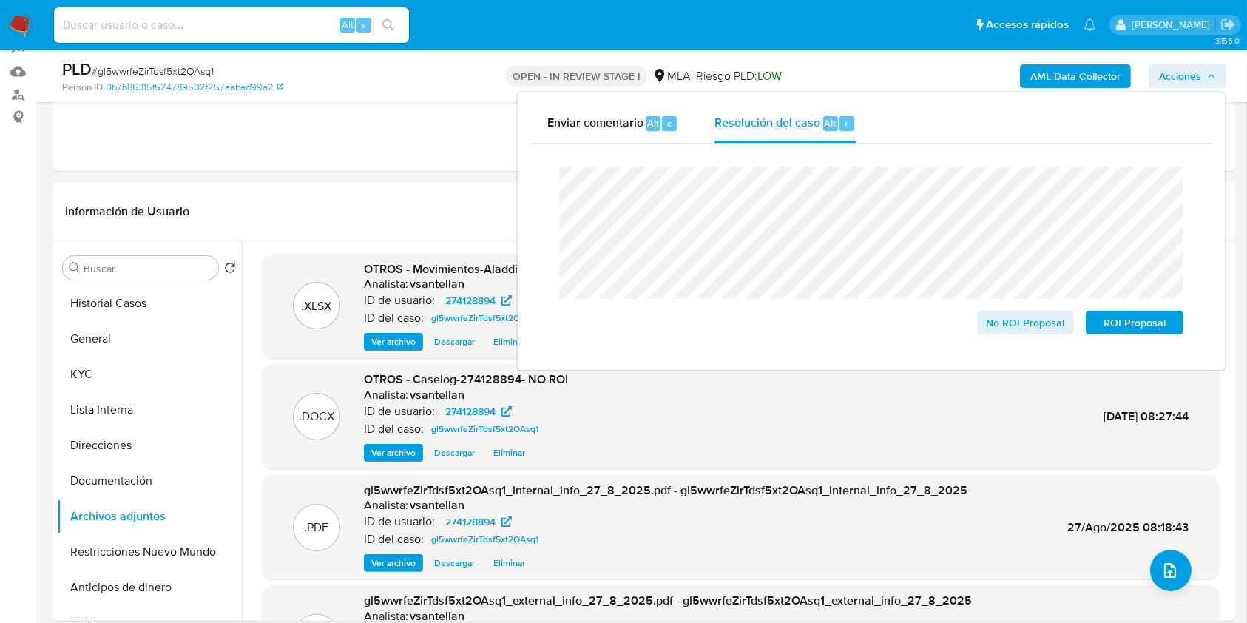
scroll to position [135, 0]
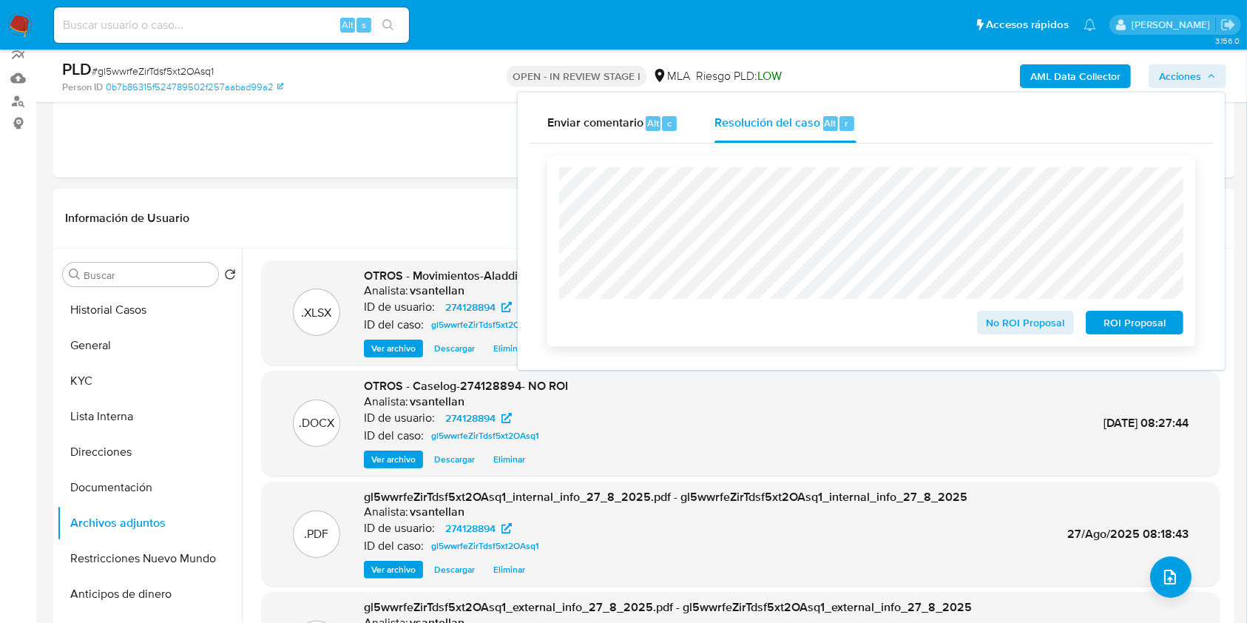
click at [1013, 328] on span "No ROI Proposal" at bounding box center [1026, 322] width 77 height 21
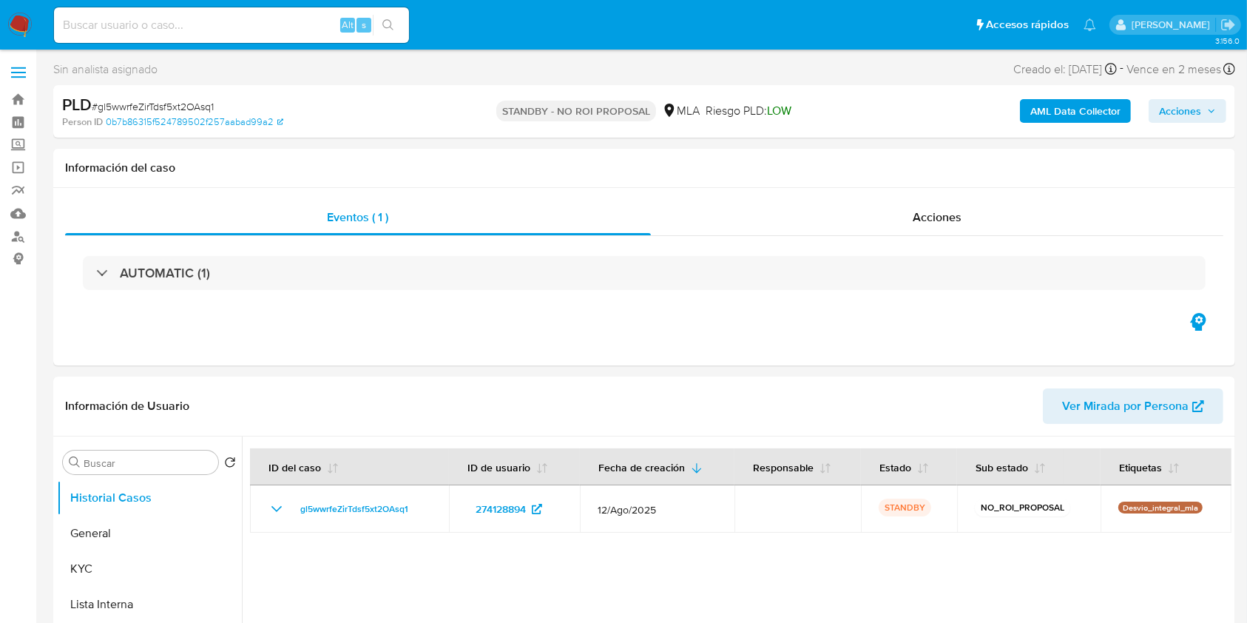
select select "10"
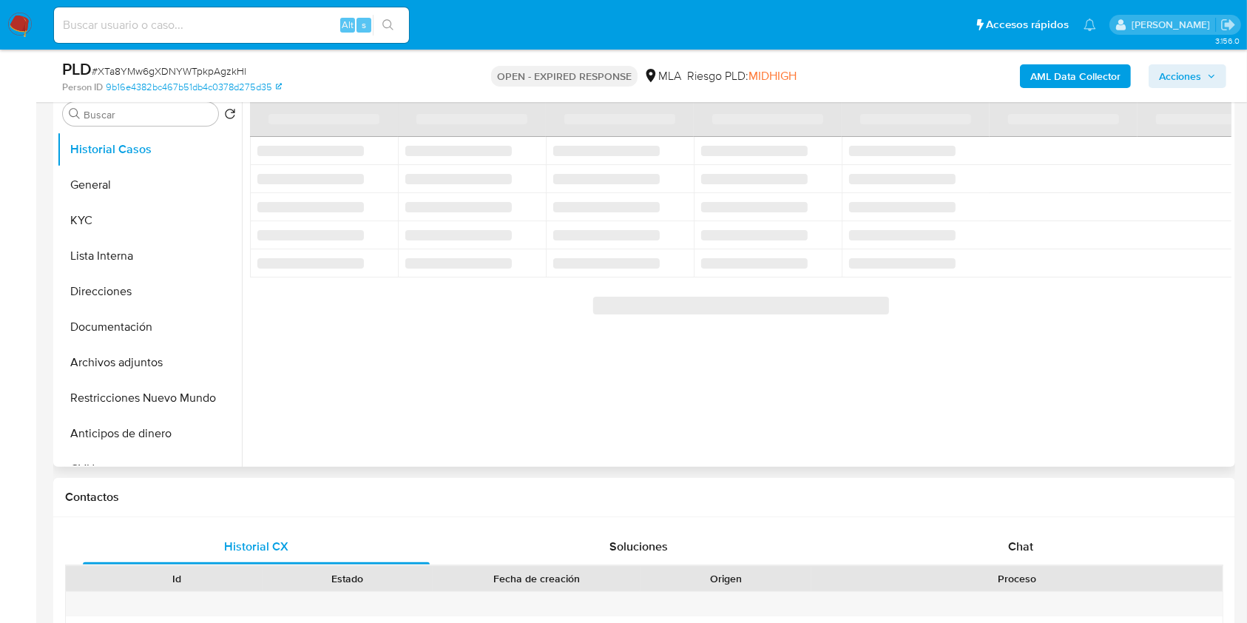
scroll to position [197, 0]
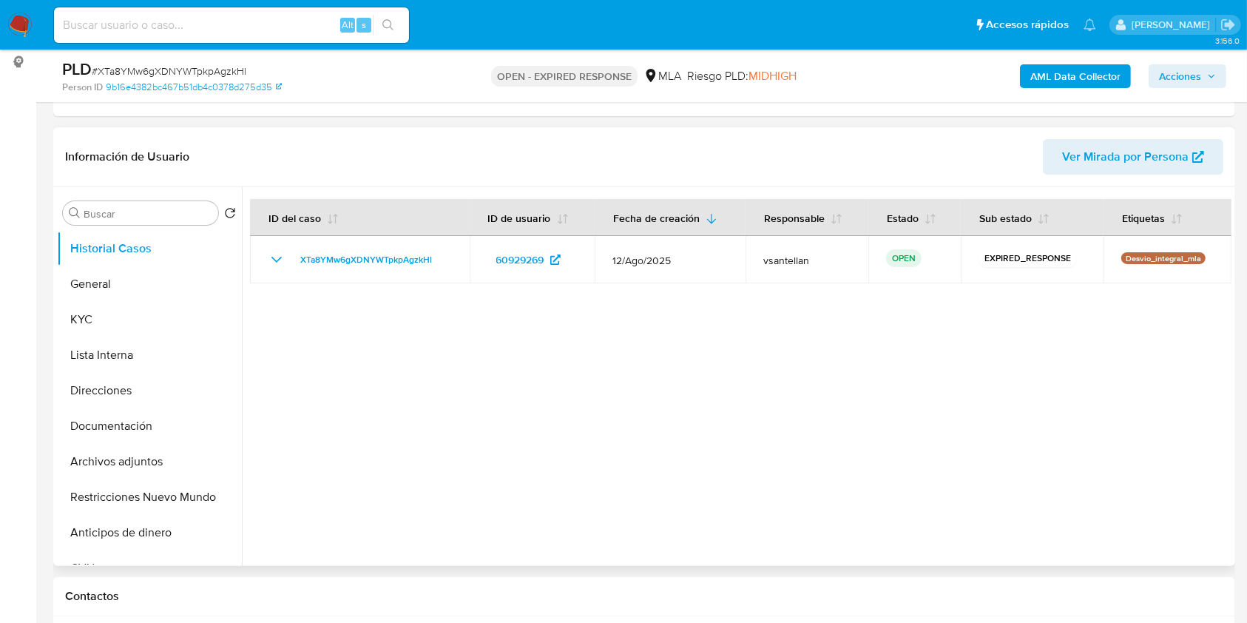
select select "10"
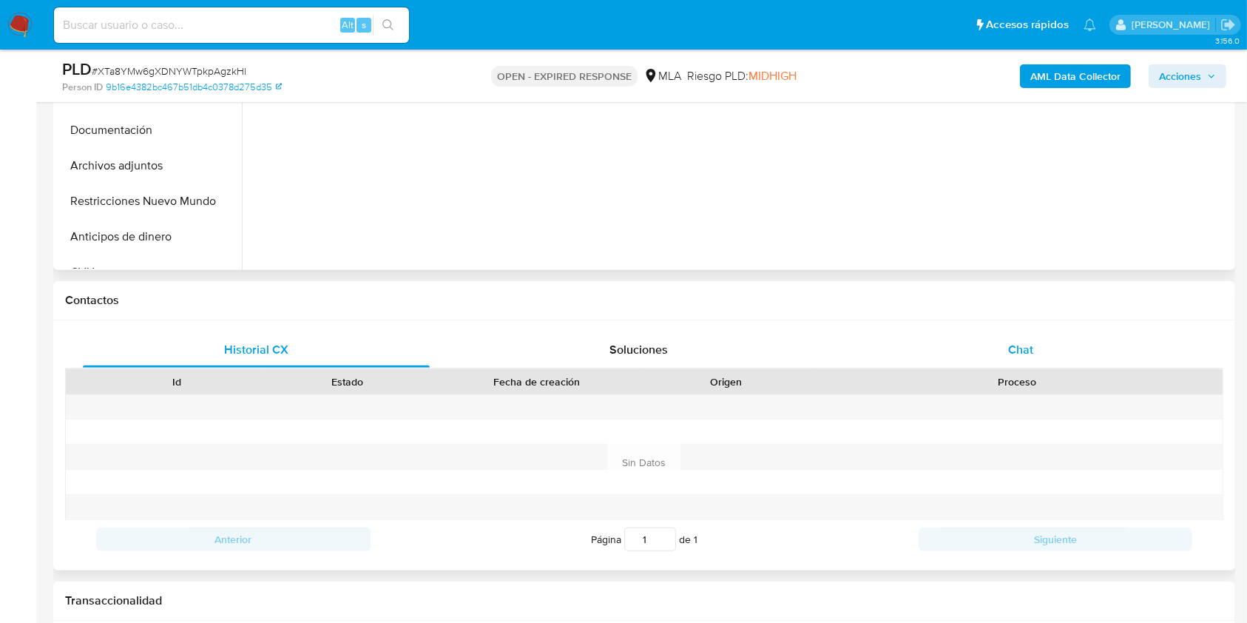
click at [1071, 346] on div "Chat" at bounding box center [1021, 350] width 347 height 36
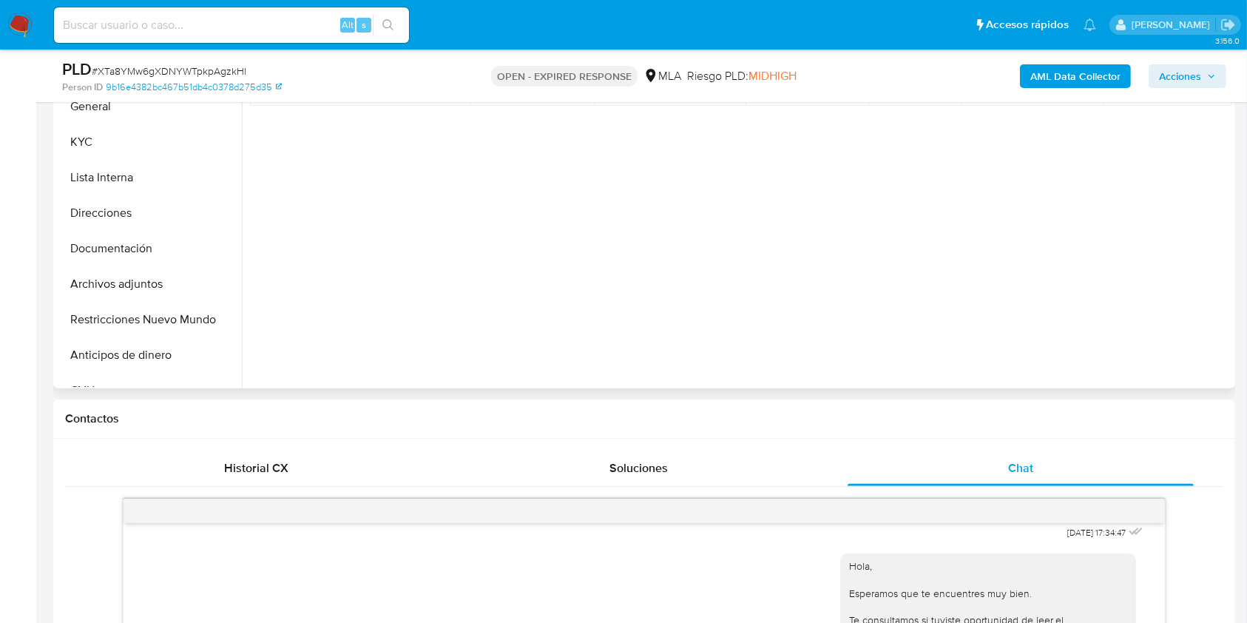
scroll to position [340, 0]
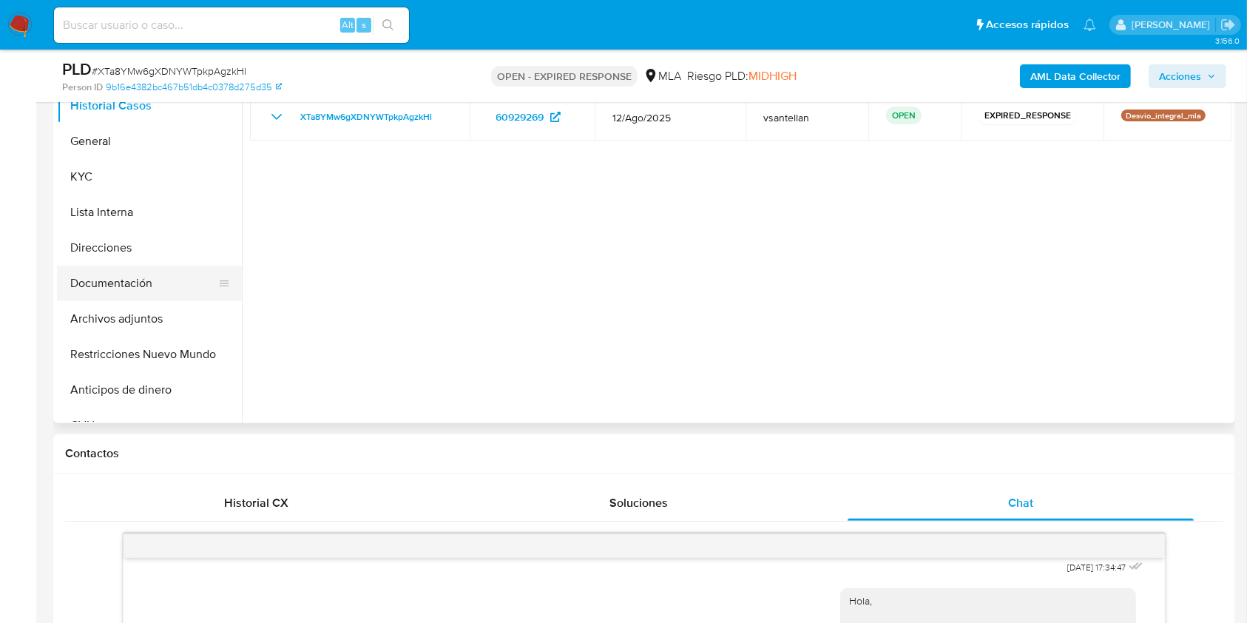
click at [112, 277] on button "Documentación" at bounding box center [143, 284] width 173 height 36
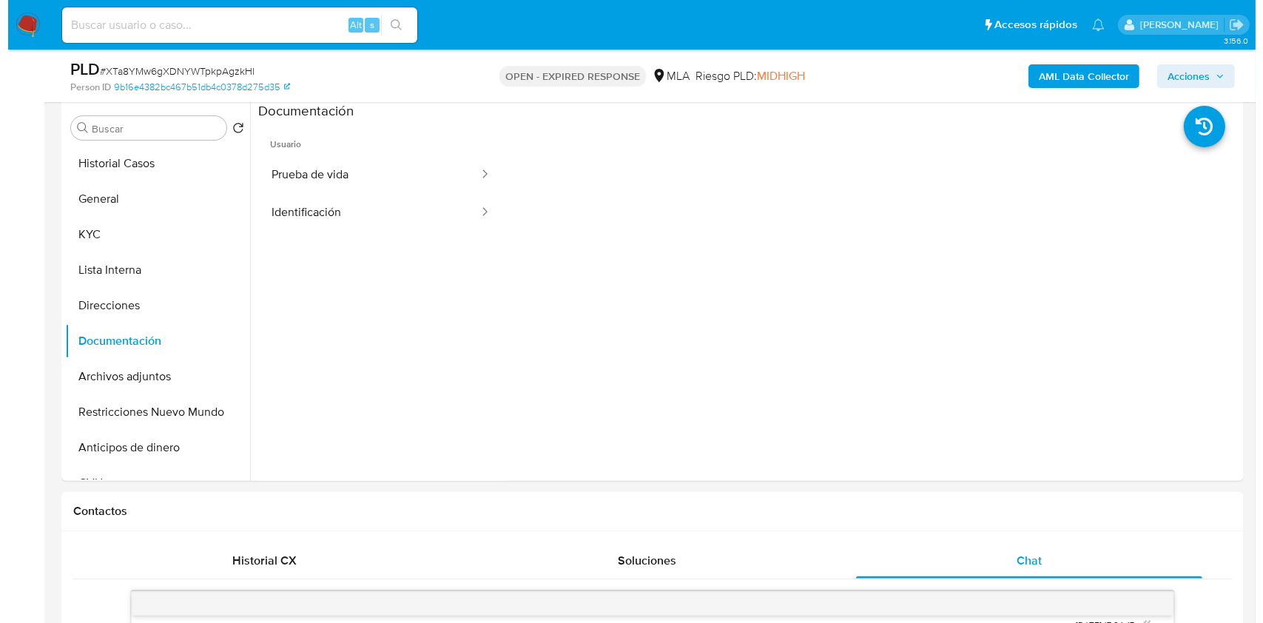
scroll to position [241, 0]
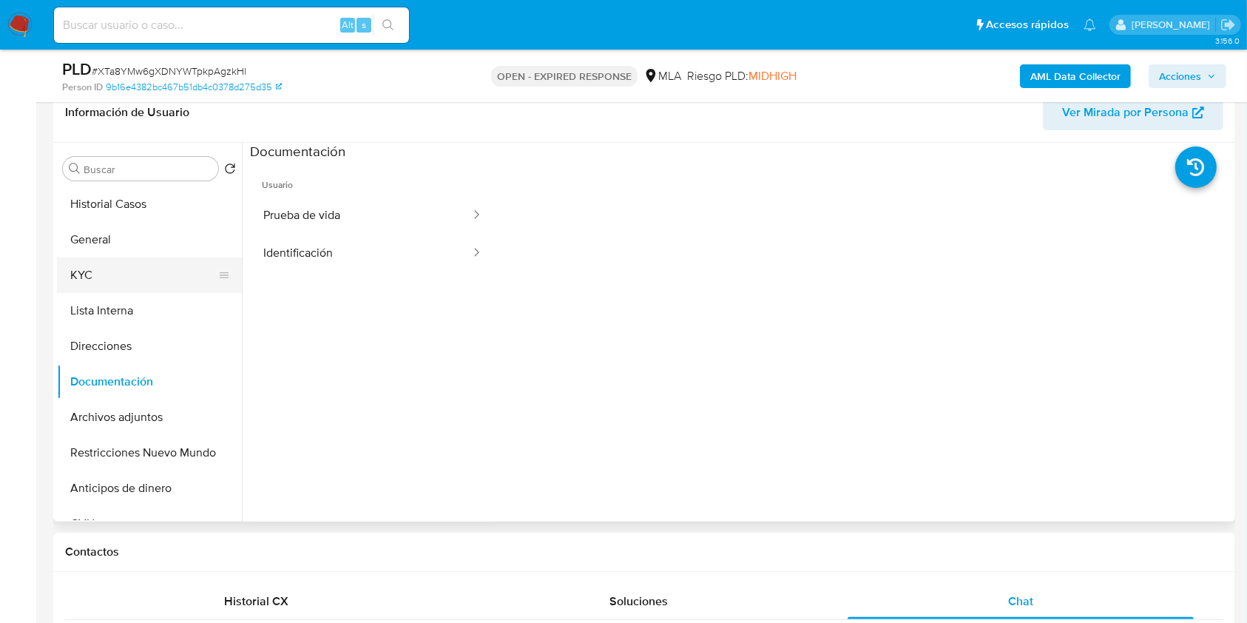
drag, startPoint x: 144, startPoint y: 278, endPoint x: 173, endPoint y: 263, distance: 32.4
click at [144, 278] on button "KYC" at bounding box center [143, 275] width 173 height 36
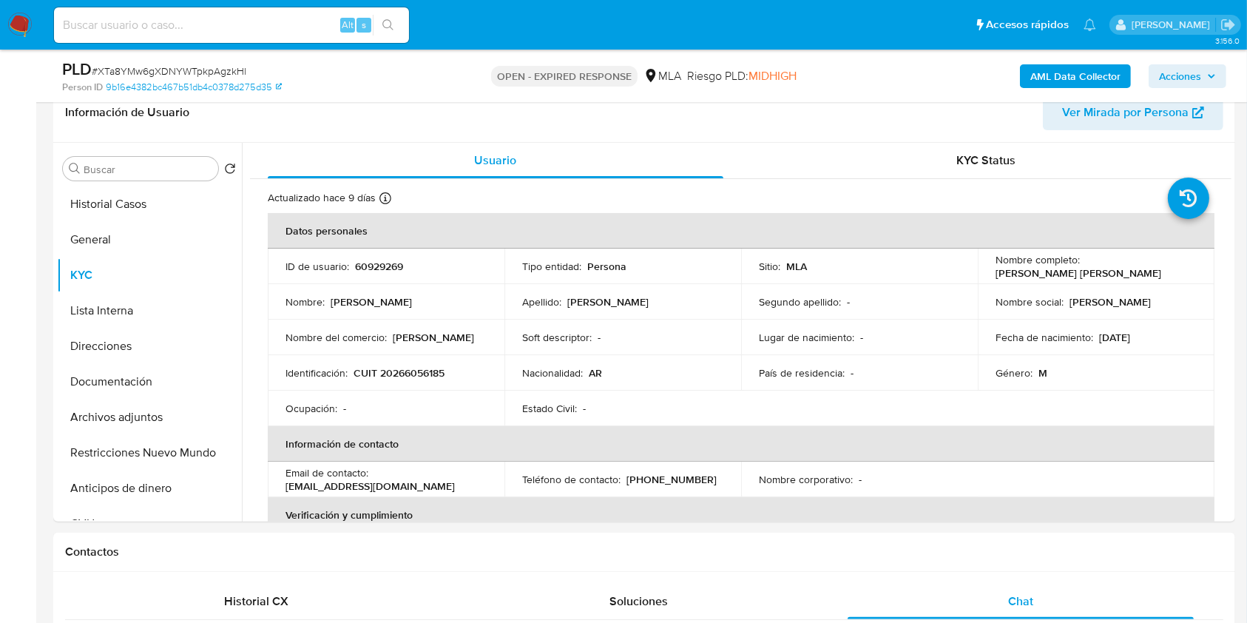
click at [1086, 80] on b "AML Data Collector" at bounding box center [1076, 76] width 90 height 24
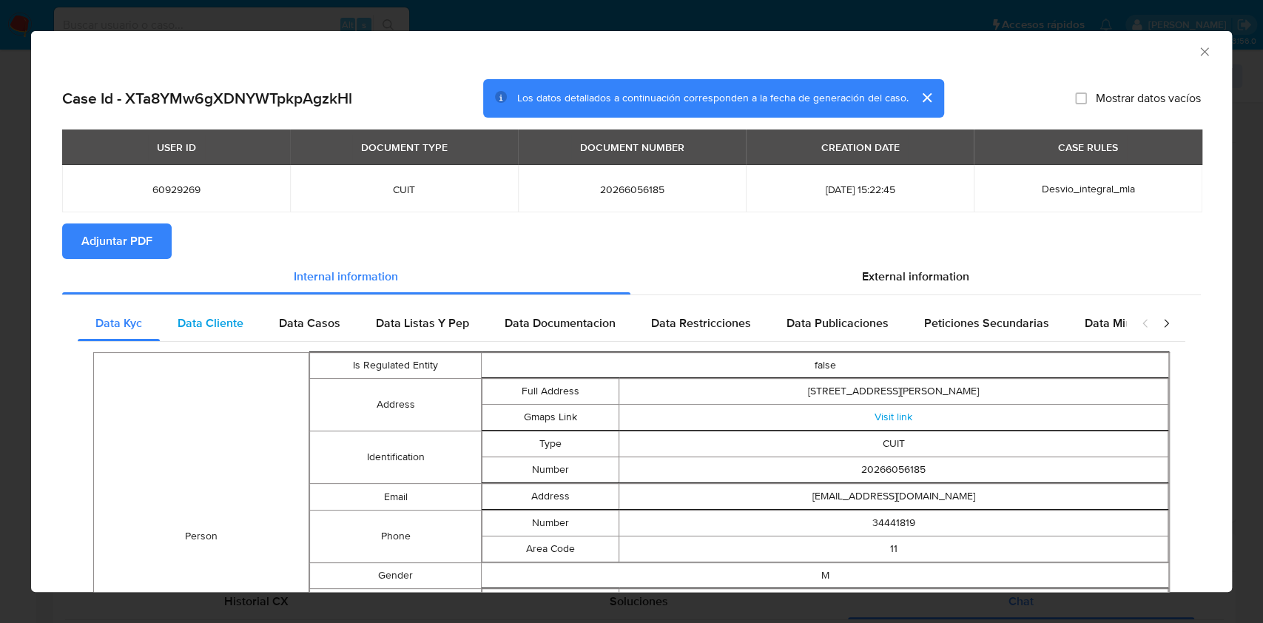
click at [243, 328] on div "Data Cliente" at bounding box center [210, 324] width 101 height 36
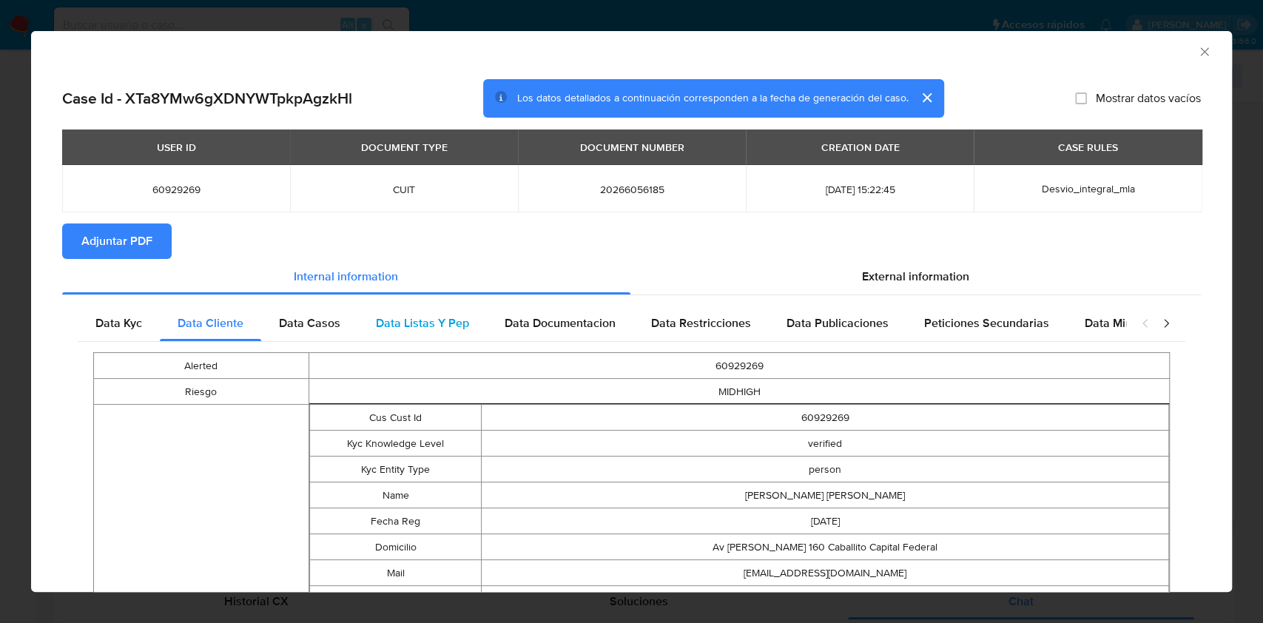
drag, startPoint x: 314, startPoint y: 322, endPoint x: 360, endPoint y: 328, distance: 46.3
click at [314, 321] on span "Data Casos" at bounding box center [309, 322] width 61 height 17
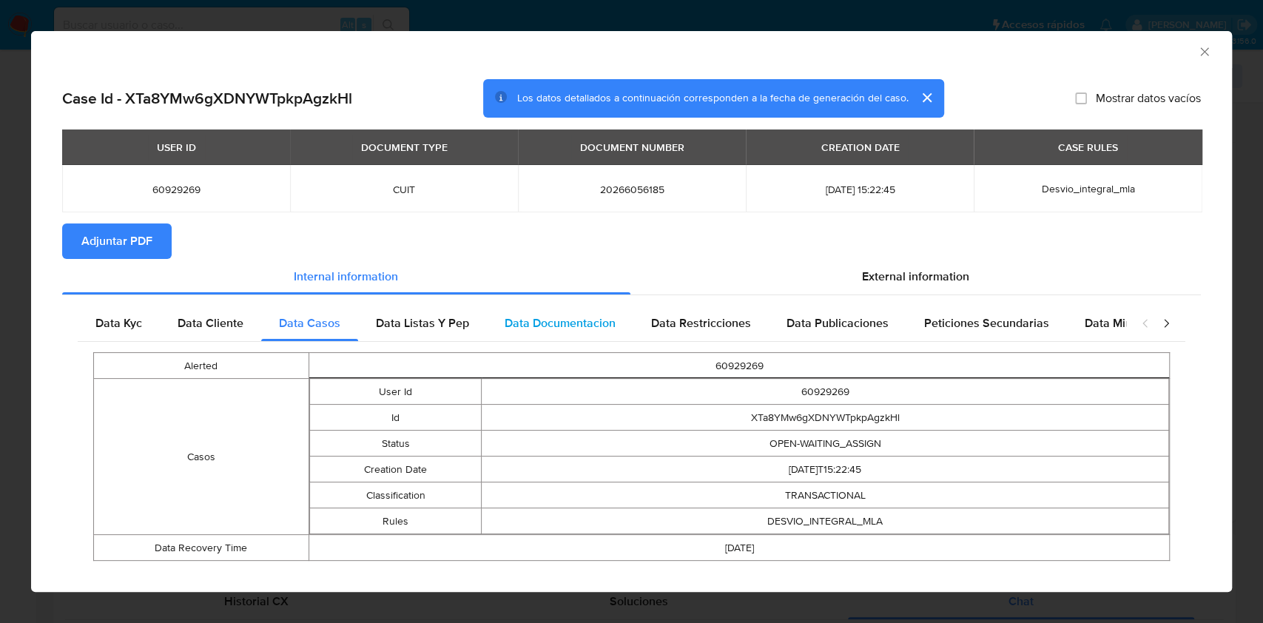
drag, startPoint x: 499, startPoint y: 340, endPoint x: 485, endPoint y: 334, distance: 15.3
click at [498, 340] on div "Data Documentacion" at bounding box center [560, 324] width 146 height 36
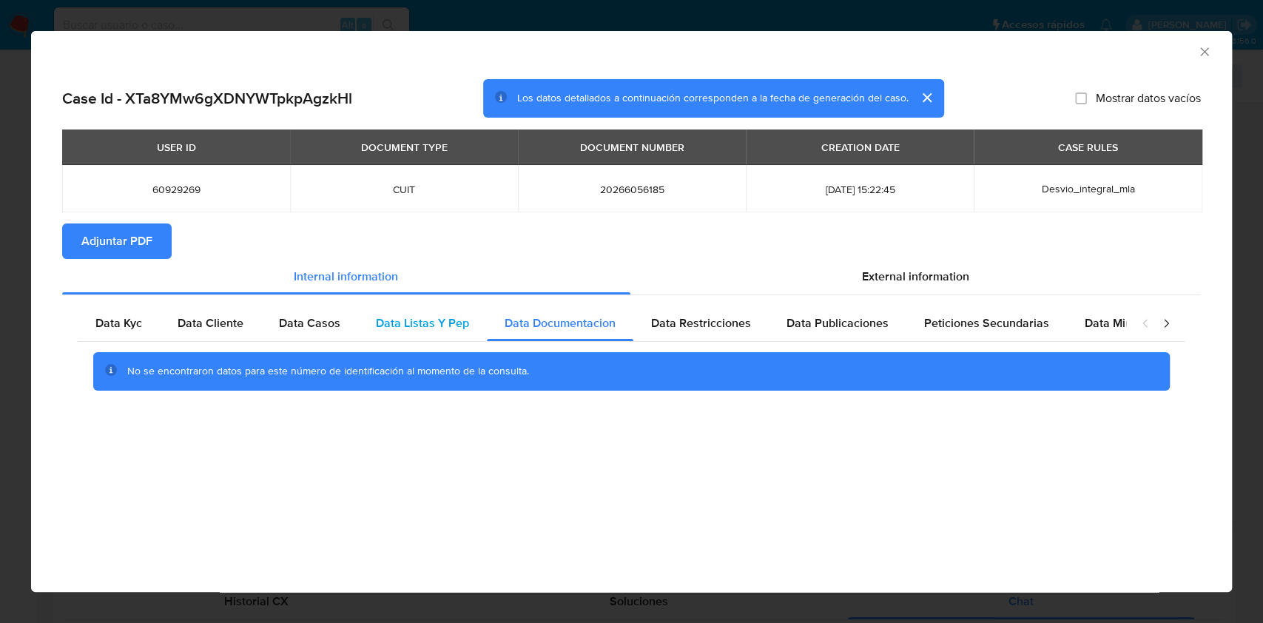
click at [463, 329] on span "Data Listas Y Pep" at bounding box center [422, 322] width 93 height 17
click at [651, 323] on span "Data Restricciones" at bounding box center [701, 322] width 100 height 17
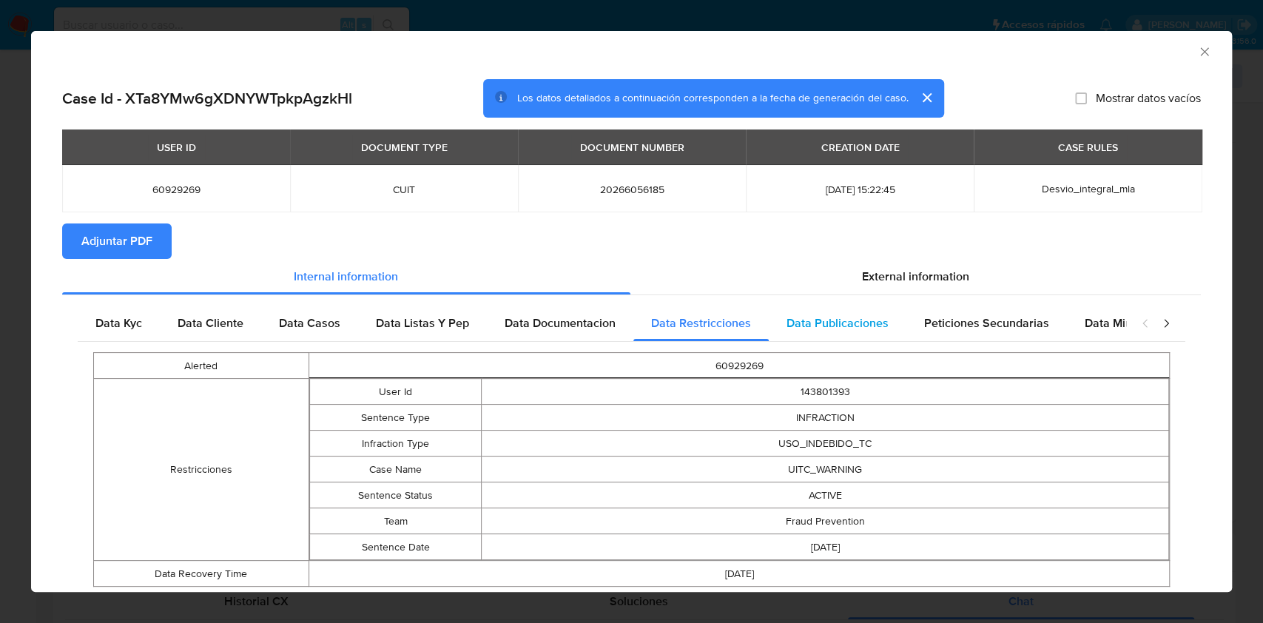
drag, startPoint x: 764, startPoint y: 334, endPoint x: 830, endPoint y: 328, distance: 66.8
click at [769, 334] on div "Data Publicaciones" at bounding box center [838, 324] width 138 height 36
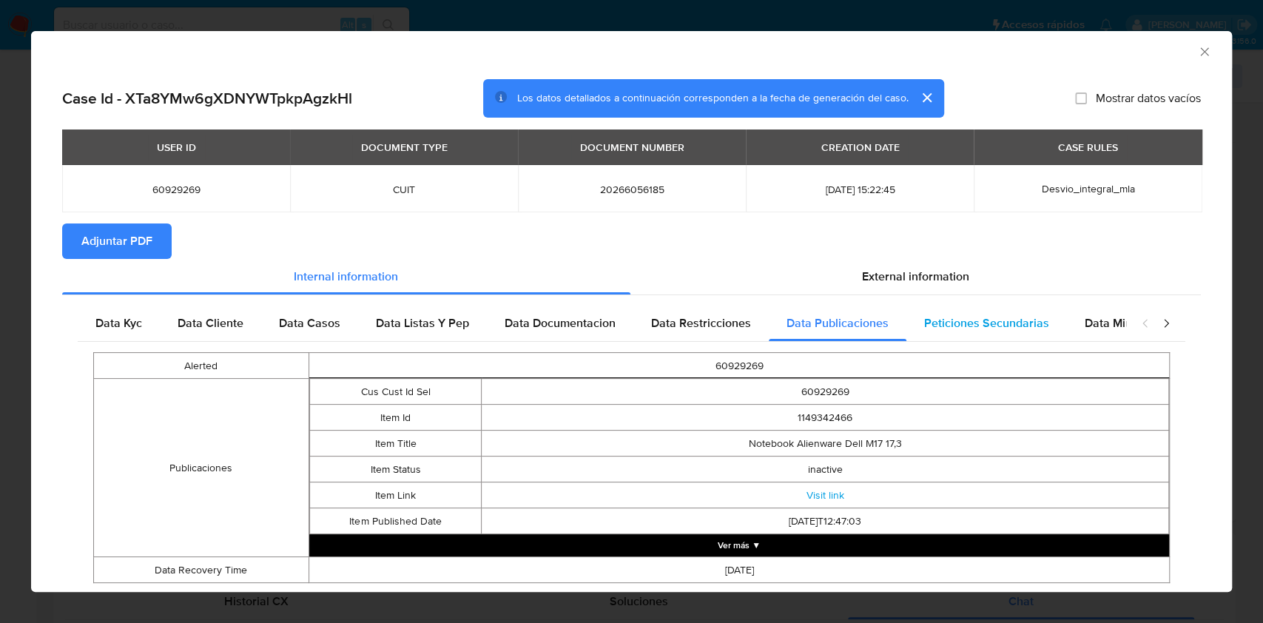
click at [974, 311] on div "Peticiones Secundarias" at bounding box center [986, 324] width 161 height 36
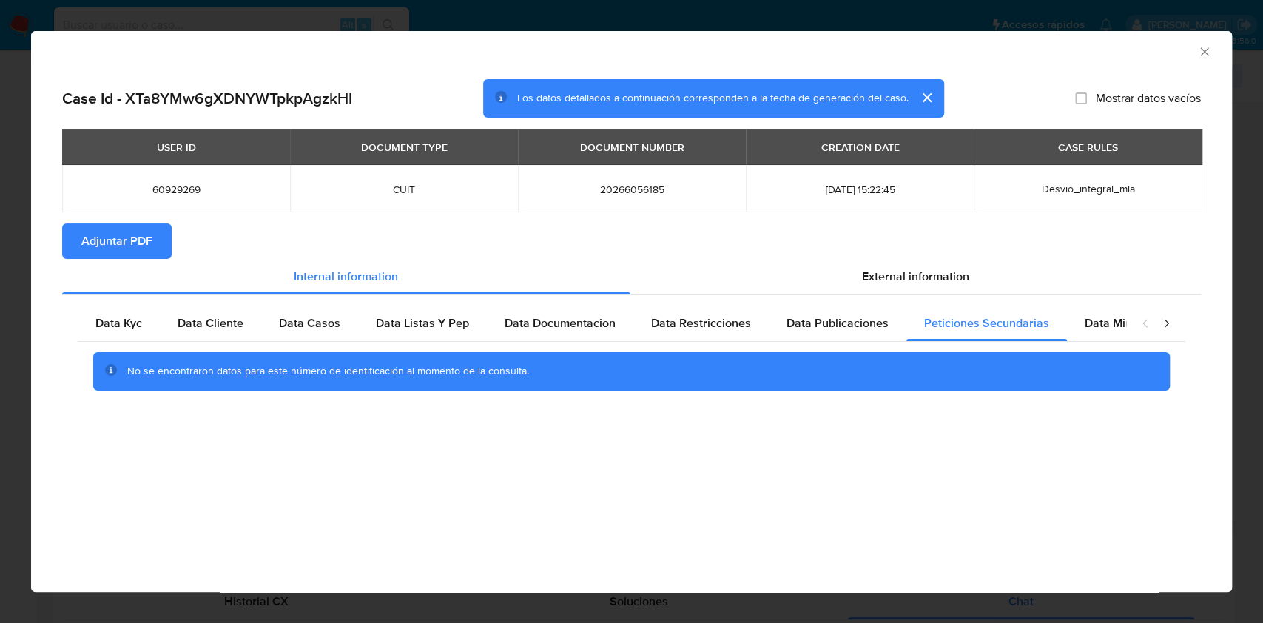
click at [1165, 323] on icon "closure-recommendation-modal" at bounding box center [1166, 323] width 15 height 15
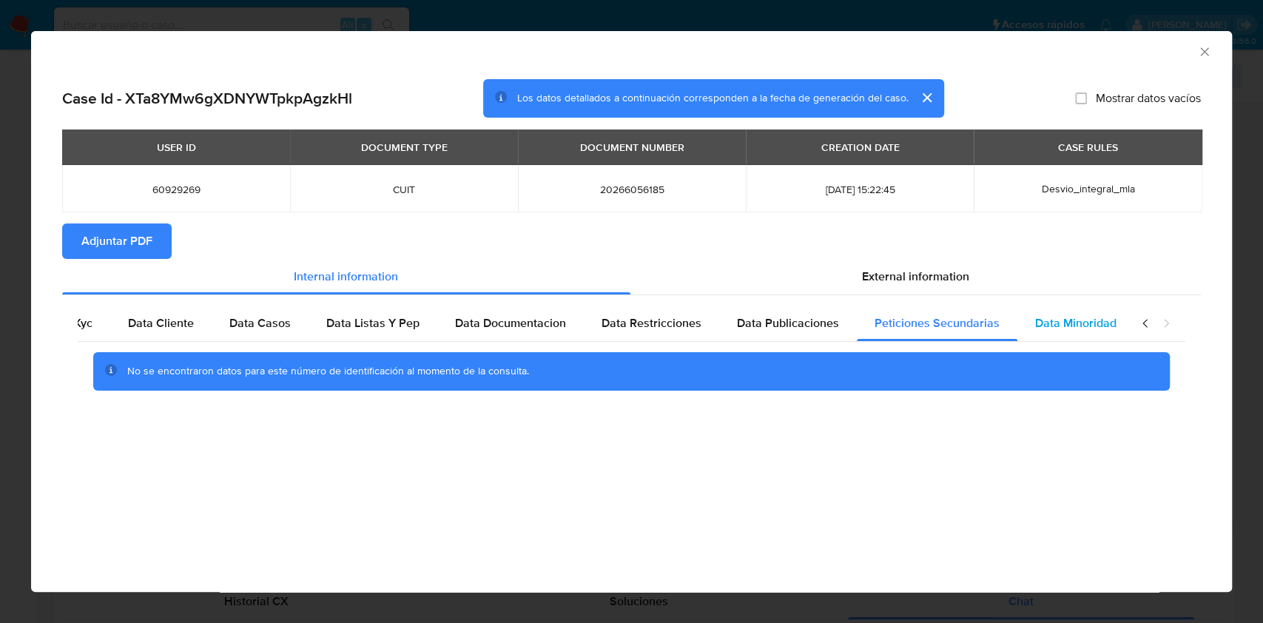
click at [1035, 326] on span "Data Minoridad" at bounding box center [1075, 322] width 81 height 17
click at [983, 283] on div "External information" at bounding box center [915, 277] width 571 height 36
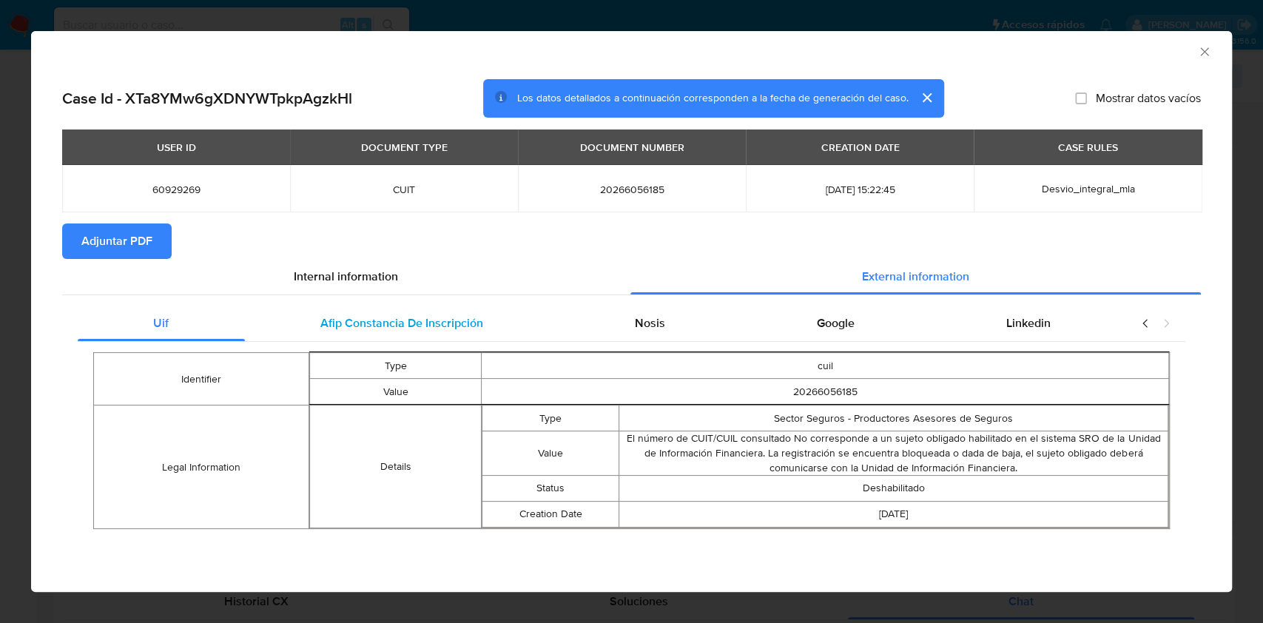
click at [541, 323] on div "Afip Constancia De Inscripción" at bounding box center [402, 324] width 314 height 36
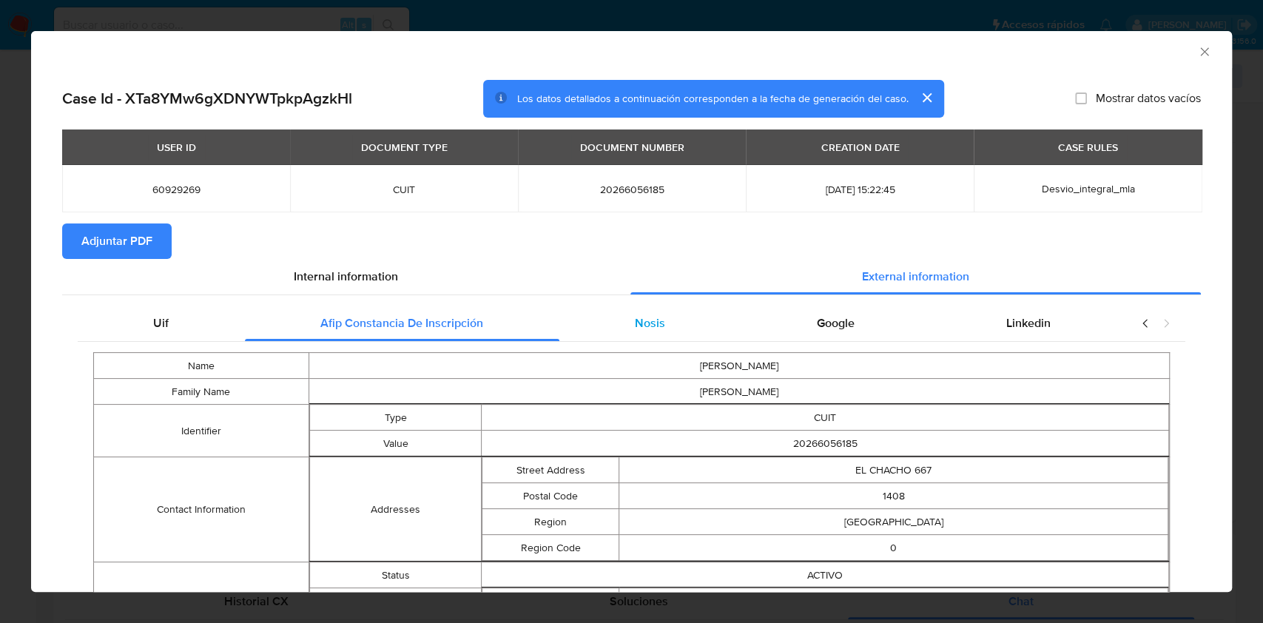
click at [592, 313] on div "Nosis" at bounding box center [650, 324] width 182 height 36
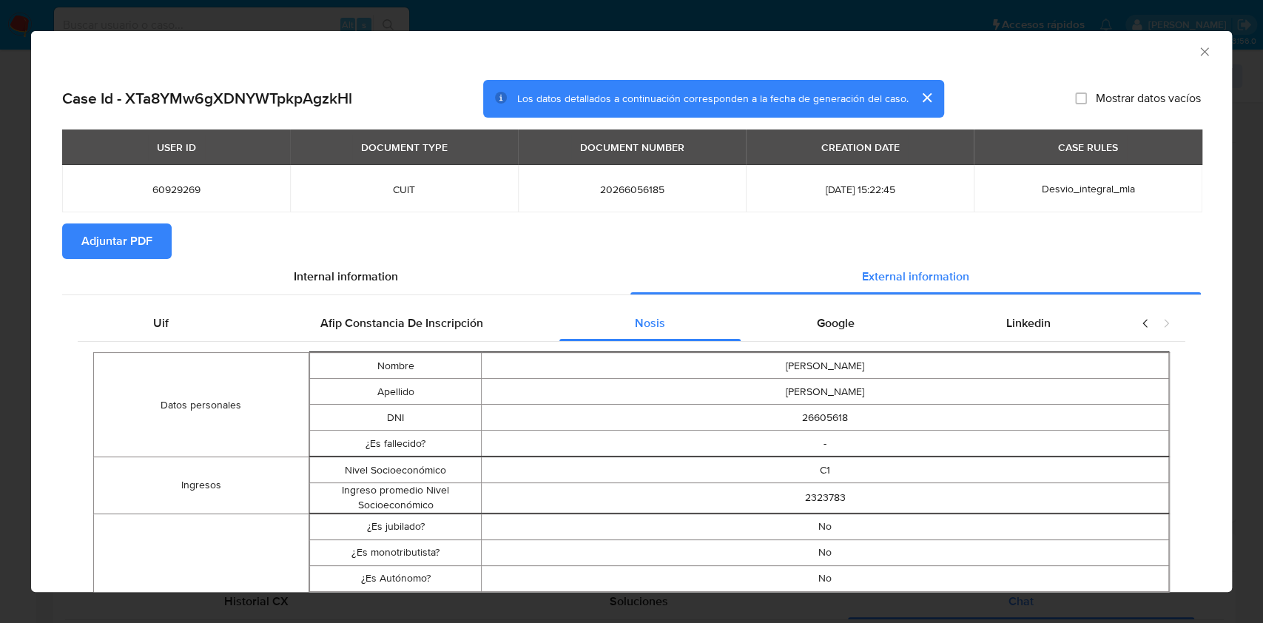
click at [1218, 232] on div "AML Data Collector Case Id - XTa8YMw6gXDNYWTpkpAgzkHl Los datos detallados a co…" at bounding box center [631, 311] width 1201 height 561
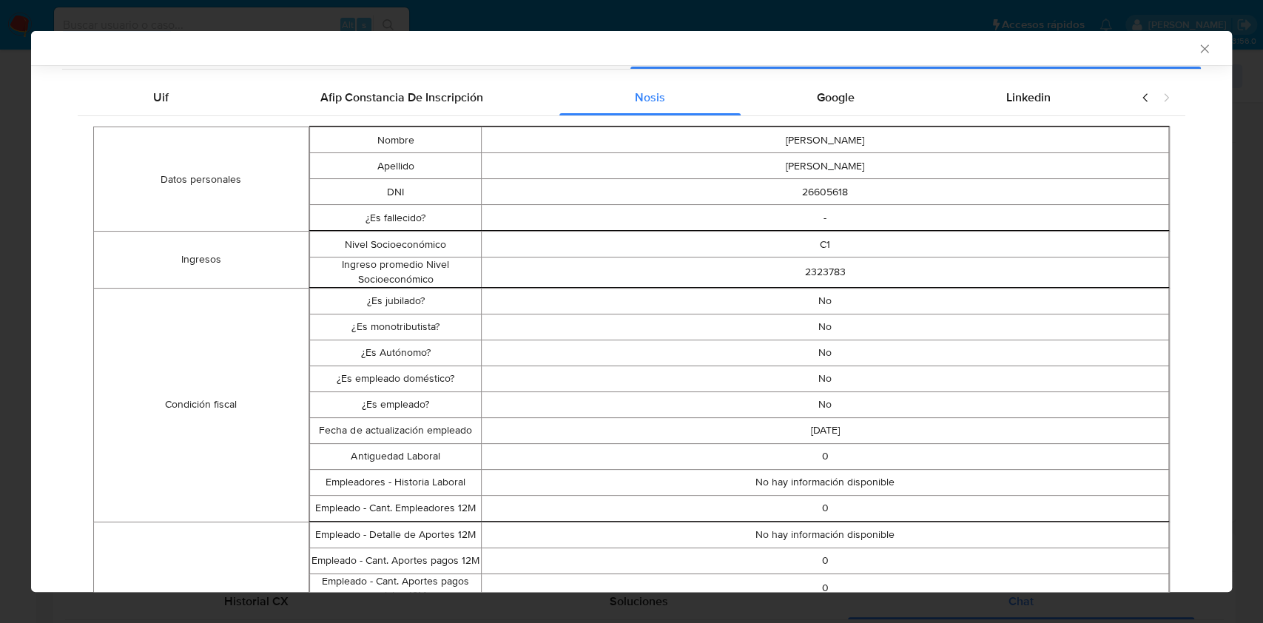
scroll to position [91, 0]
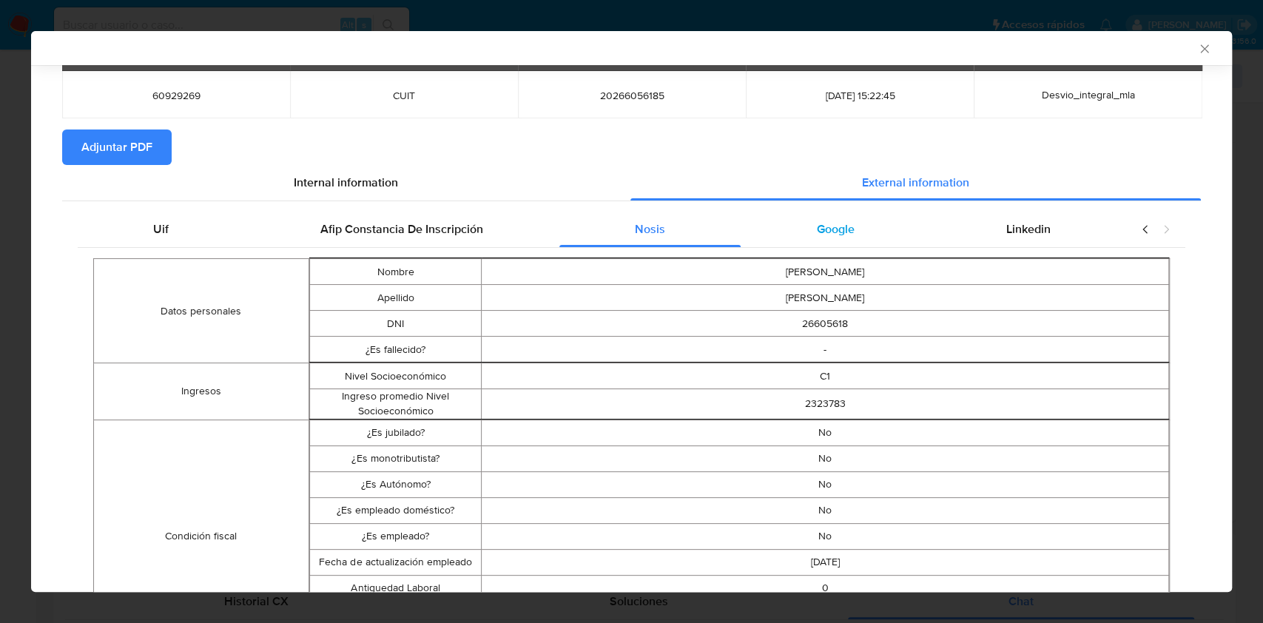
click at [835, 239] on div "Google" at bounding box center [835, 230] width 189 height 36
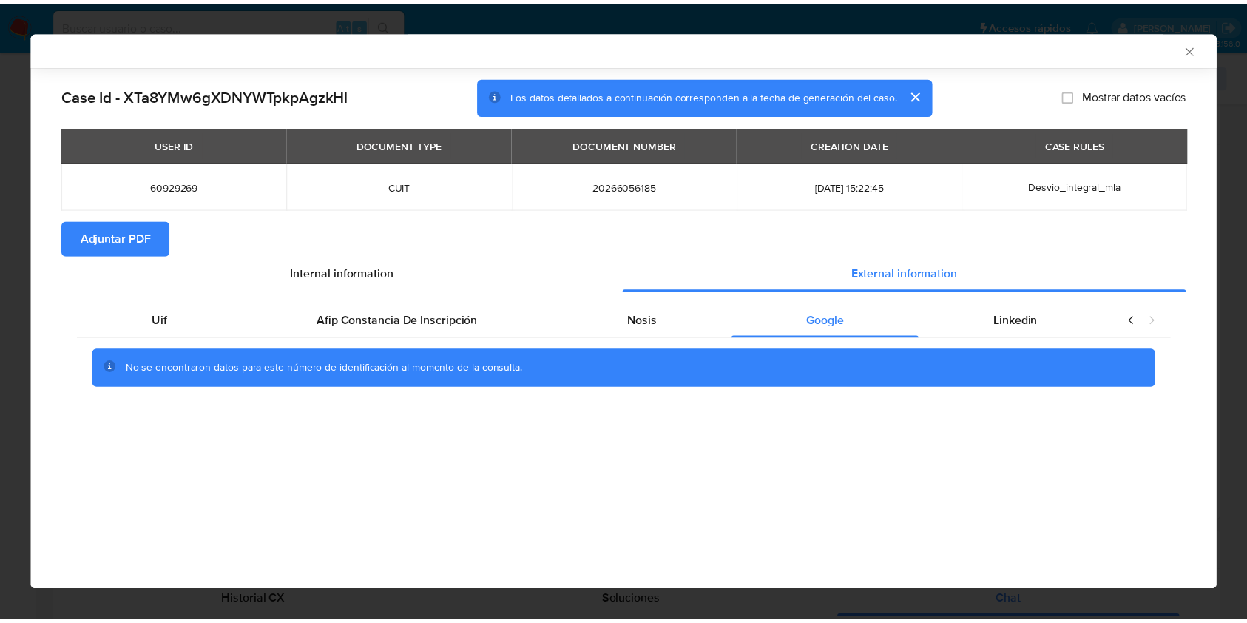
scroll to position [0, 0]
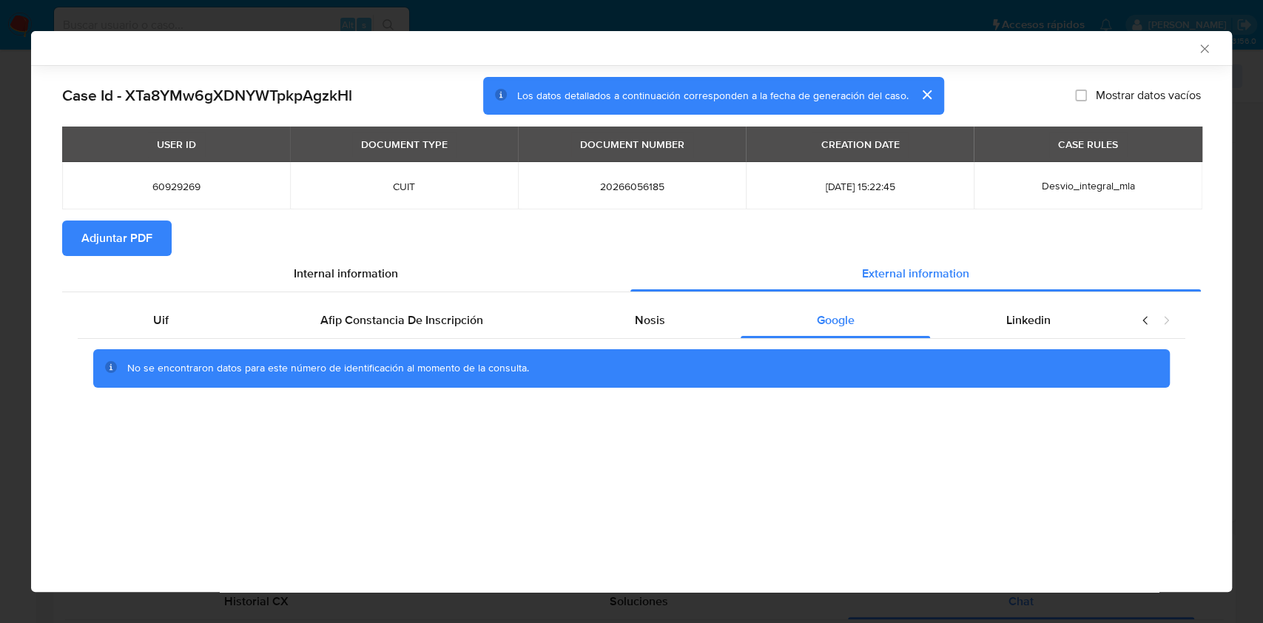
click at [132, 229] on span "Adjuntar PDF" at bounding box center [116, 238] width 71 height 33
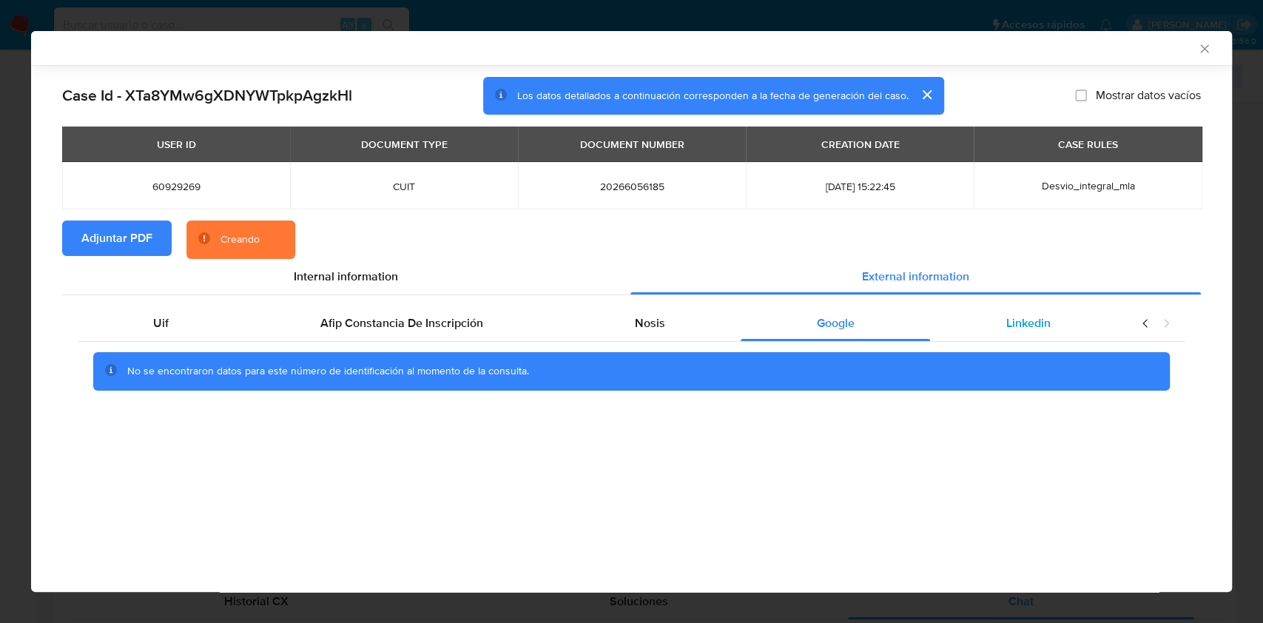
drag, startPoint x: 1046, startPoint y: 320, endPoint x: 1055, endPoint y: 328, distance: 12.6
click at [1048, 320] on span "Linkedin" at bounding box center [1028, 322] width 44 height 17
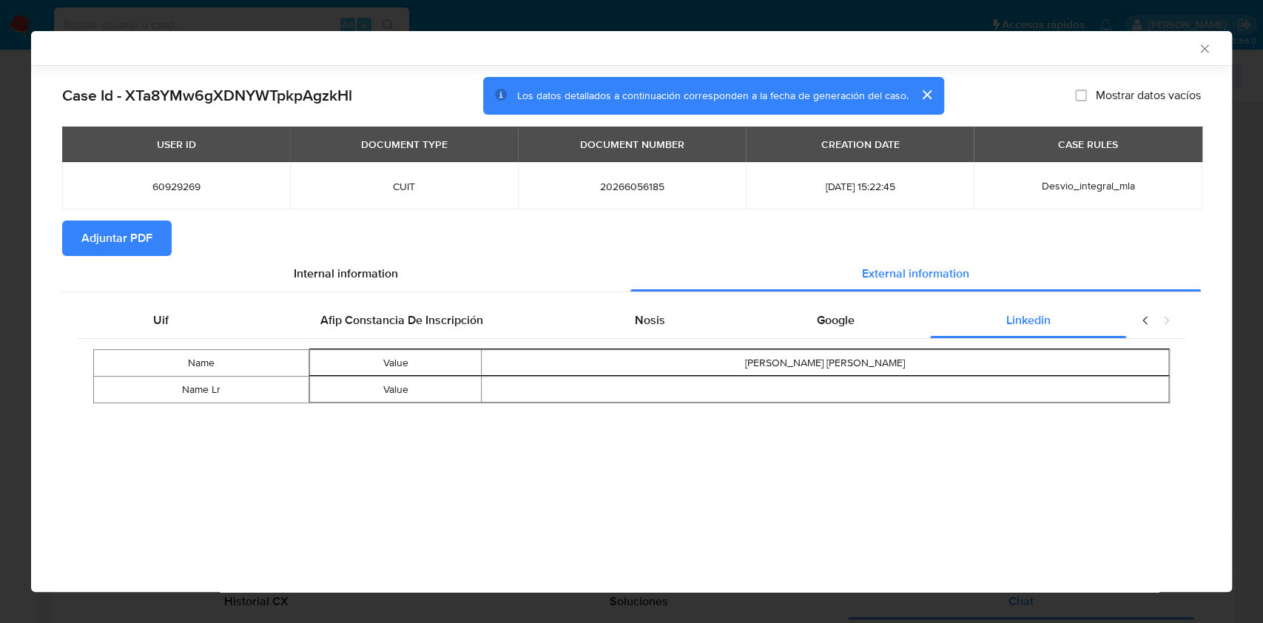
click at [1203, 53] on icon "Cerrar ventana" at bounding box center [1204, 48] width 15 height 15
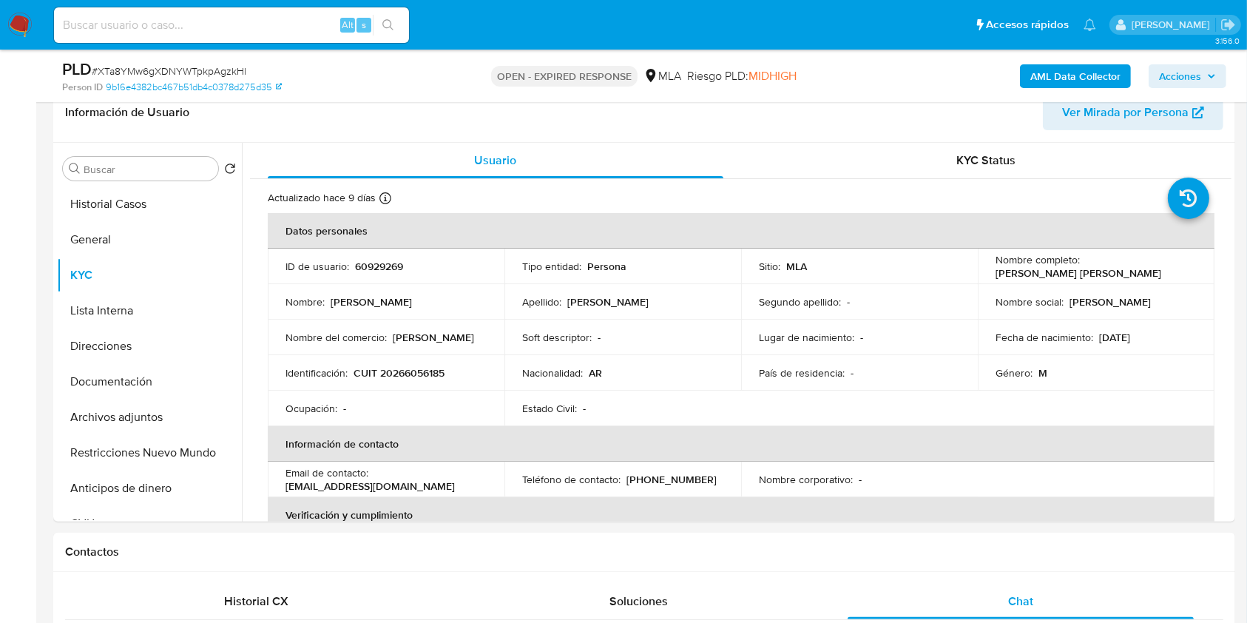
click at [431, 375] on p "CUIT 20266056185" at bounding box center [399, 372] width 91 height 13
copy p "20266056185"
click at [420, 403] on div "Ocupación : -" at bounding box center [386, 408] width 201 height 13
click at [415, 374] on p "CUIT 20266056185" at bounding box center [399, 372] width 91 height 13
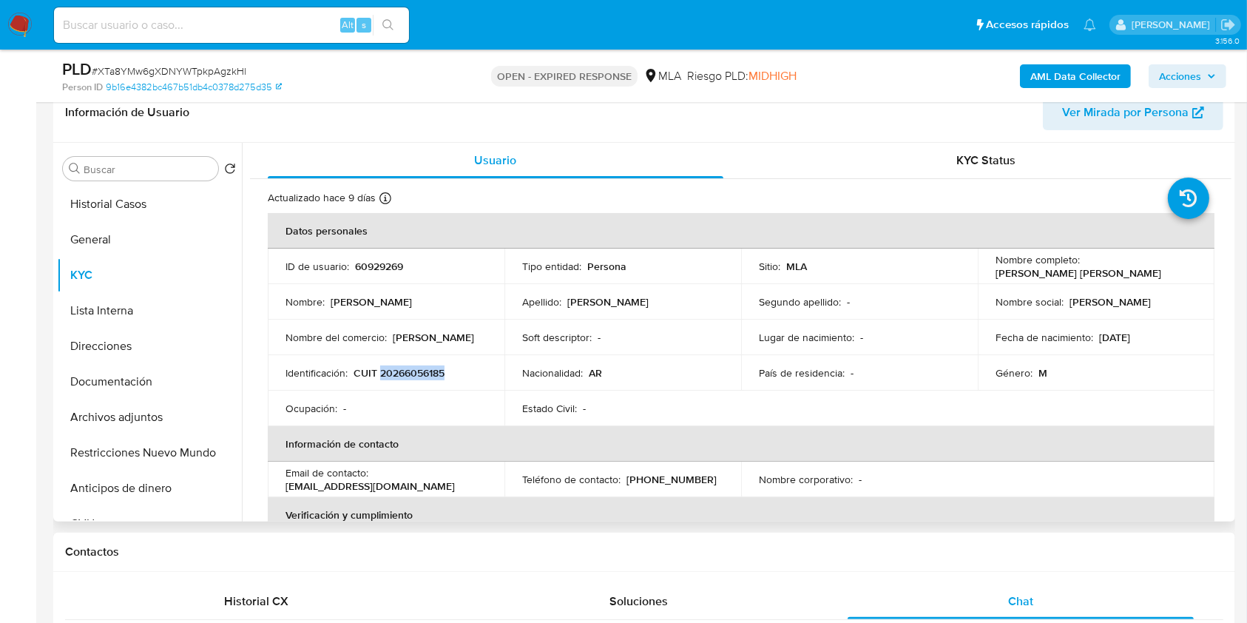
click at [415, 374] on p "CUIT 20266056185" at bounding box center [399, 372] width 91 height 13
copy p "20266056185"
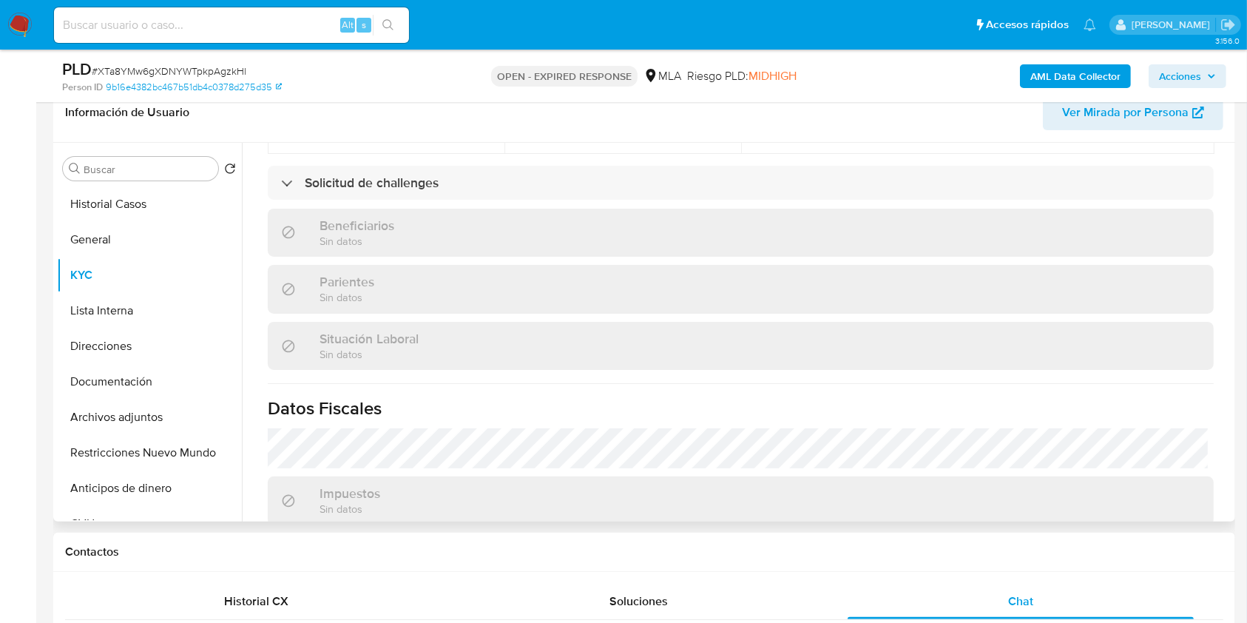
scroll to position [690, 0]
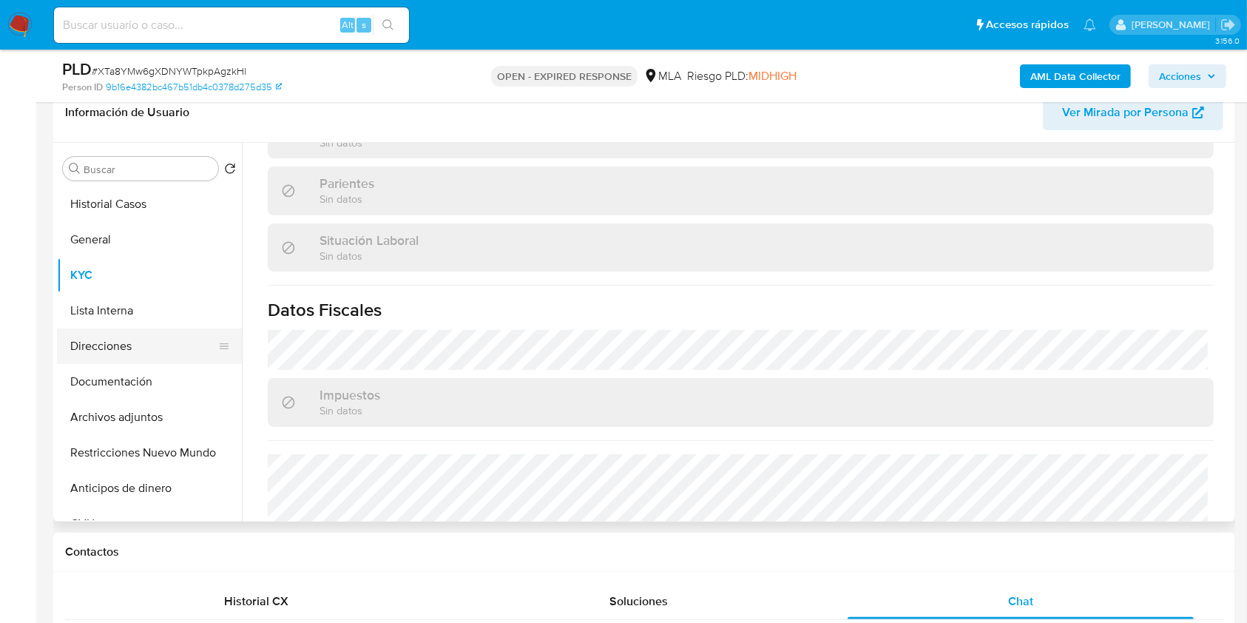
click at [135, 358] on button "Direcciones" at bounding box center [143, 346] width 173 height 36
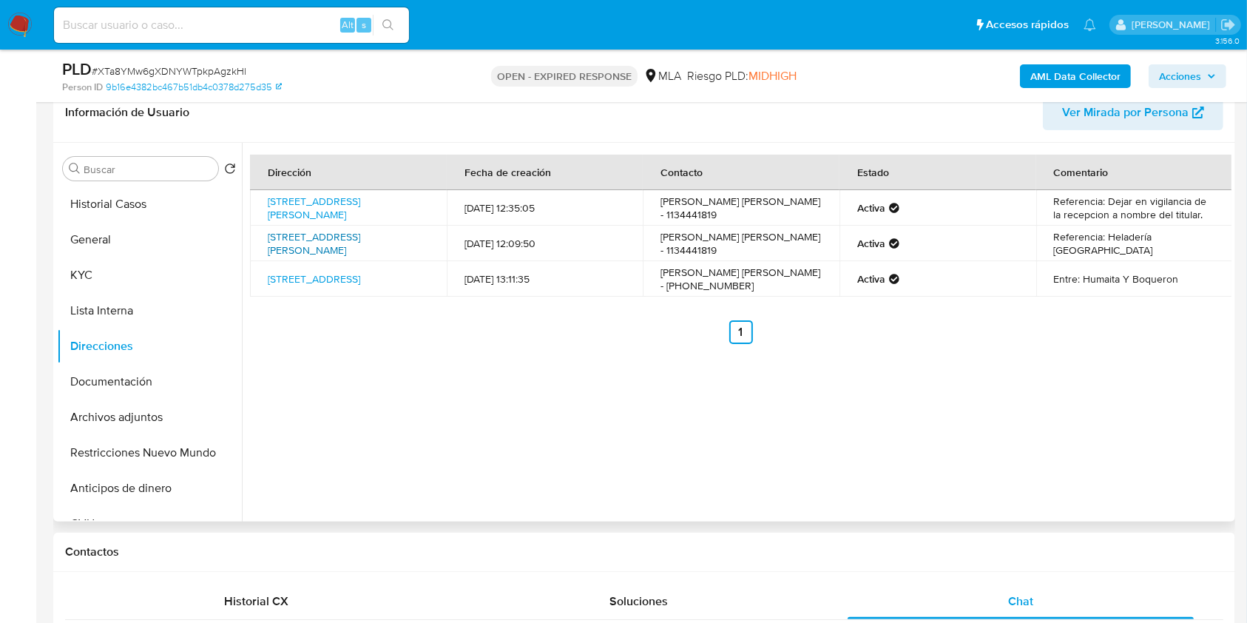
click at [360, 245] on link "[STREET_ADDRESS][PERSON_NAME]" at bounding box center [314, 243] width 92 height 28
click at [360, 276] on link "Pje El Chacho 667, Liniers, Capital Federal, 1408, Argentina 667" at bounding box center [314, 279] width 92 height 15
click at [100, 276] on button "KYC" at bounding box center [143, 275] width 173 height 36
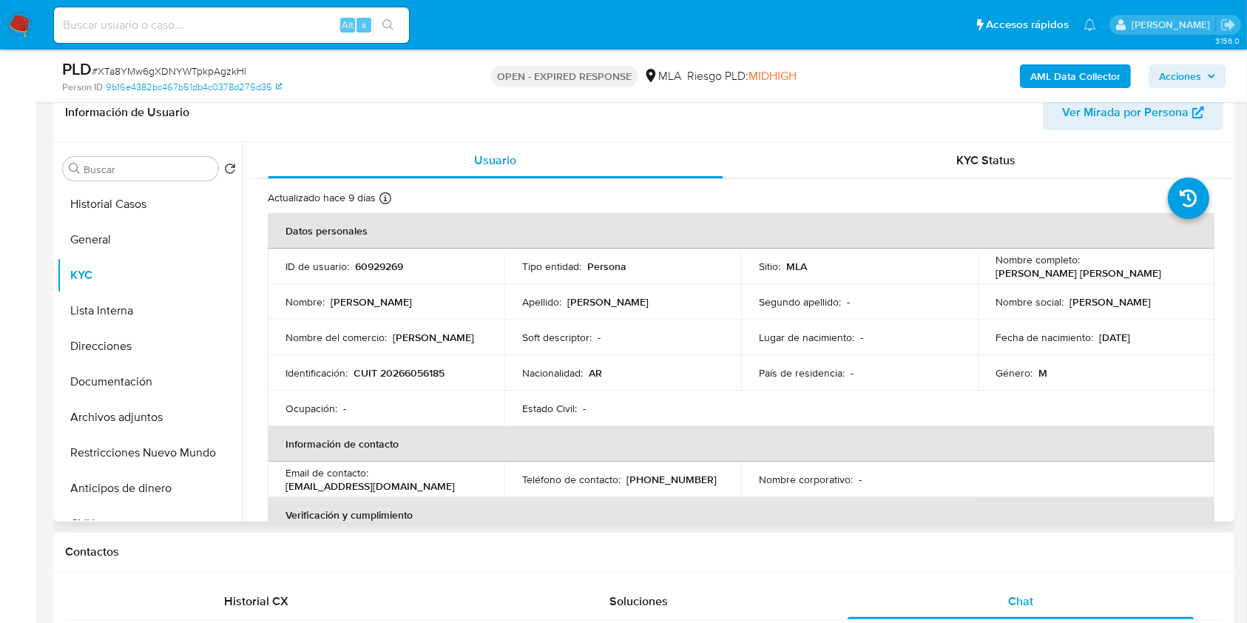
click at [661, 479] on p "(11) 34441819" at bounding box center [672, 479] width 90 height 13
copy p "34441819"
drag, startPoint x: 473, startPoint y: 333, endPoint x: 392, endPoint y: 341, distance: 81.8
click at [392, 341] on div "Nombre del comercio : Pancho CABRON" at bounding box center [386, 337] width 201 height 13
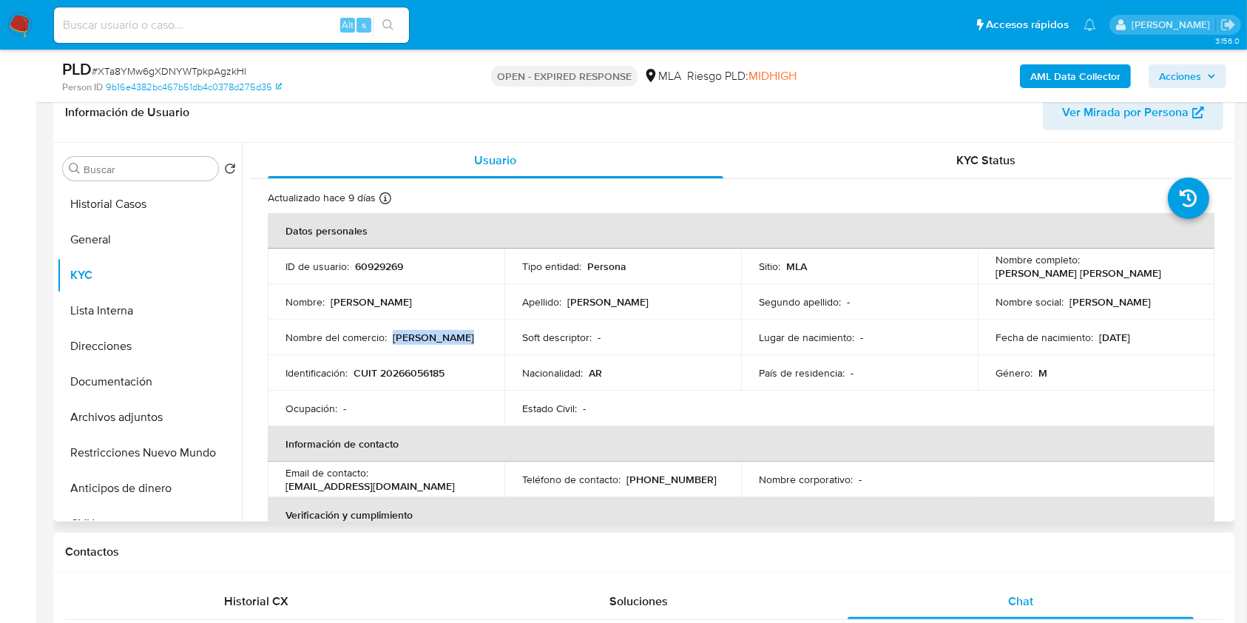
copy p "Pancho CABRON"
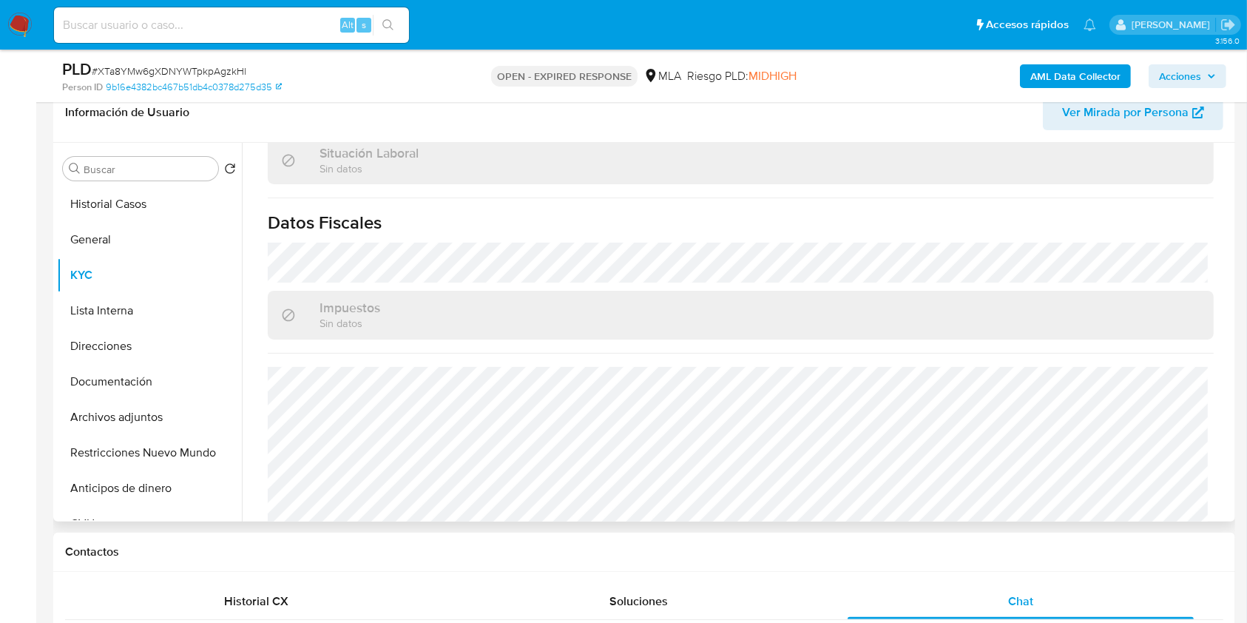
scroll to position [793, 0]
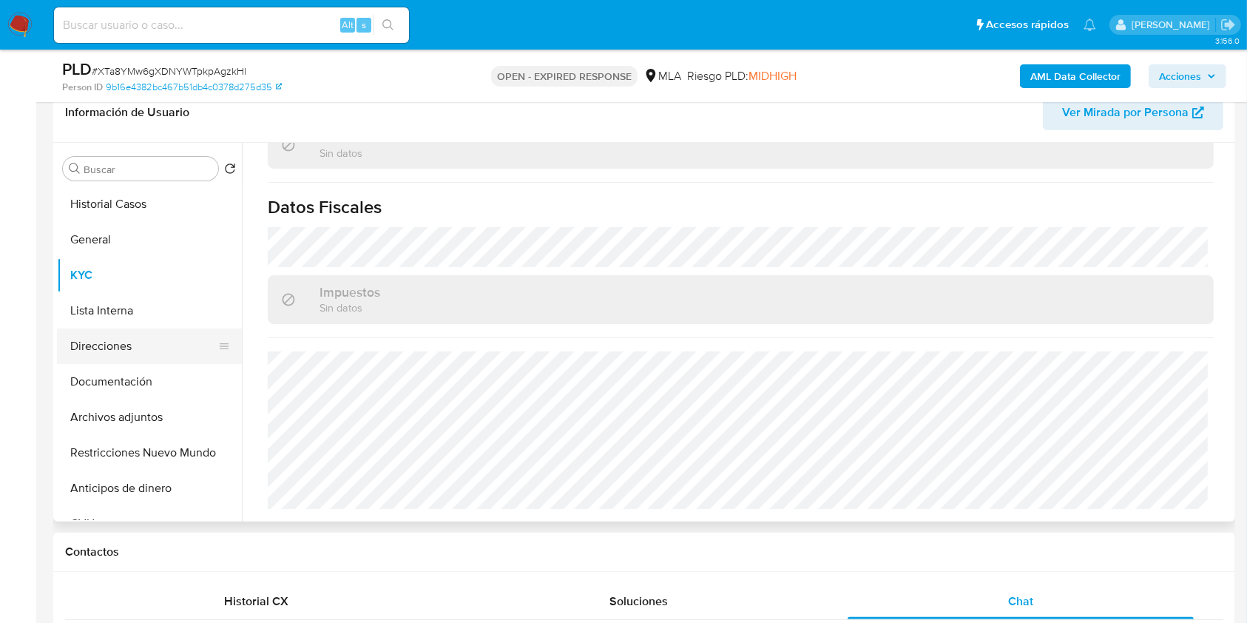
click at [117, 339] on button "Direcciones" at bounding box center [143, 346] width 173 height 36
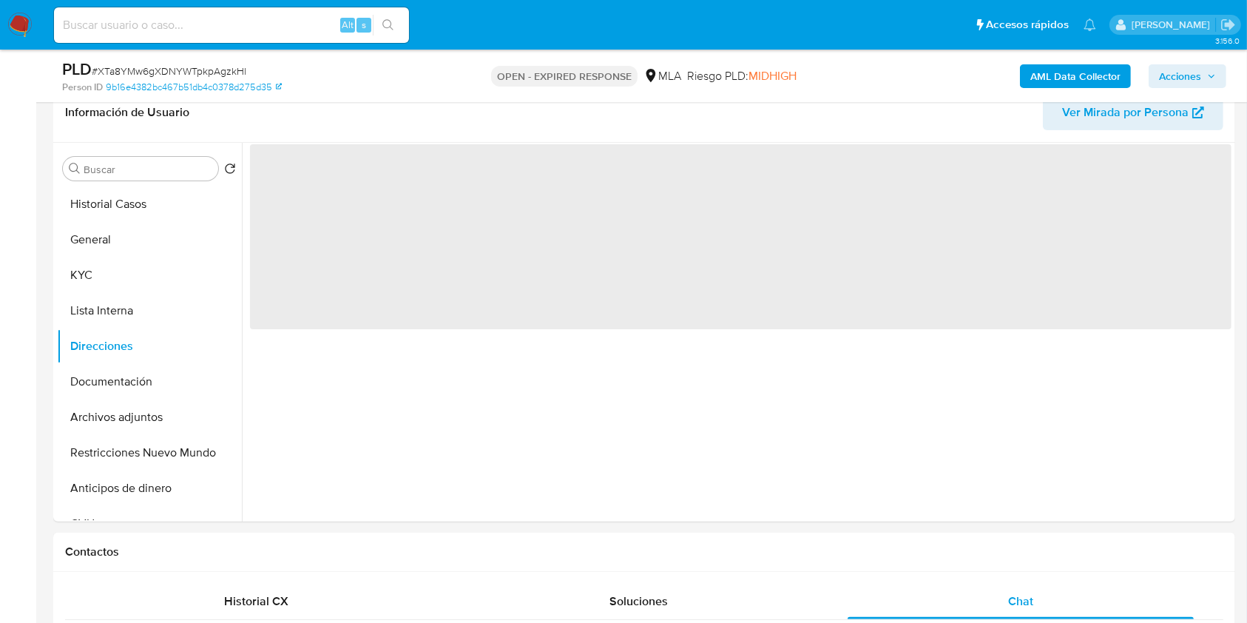
scroll to position [0, 0]
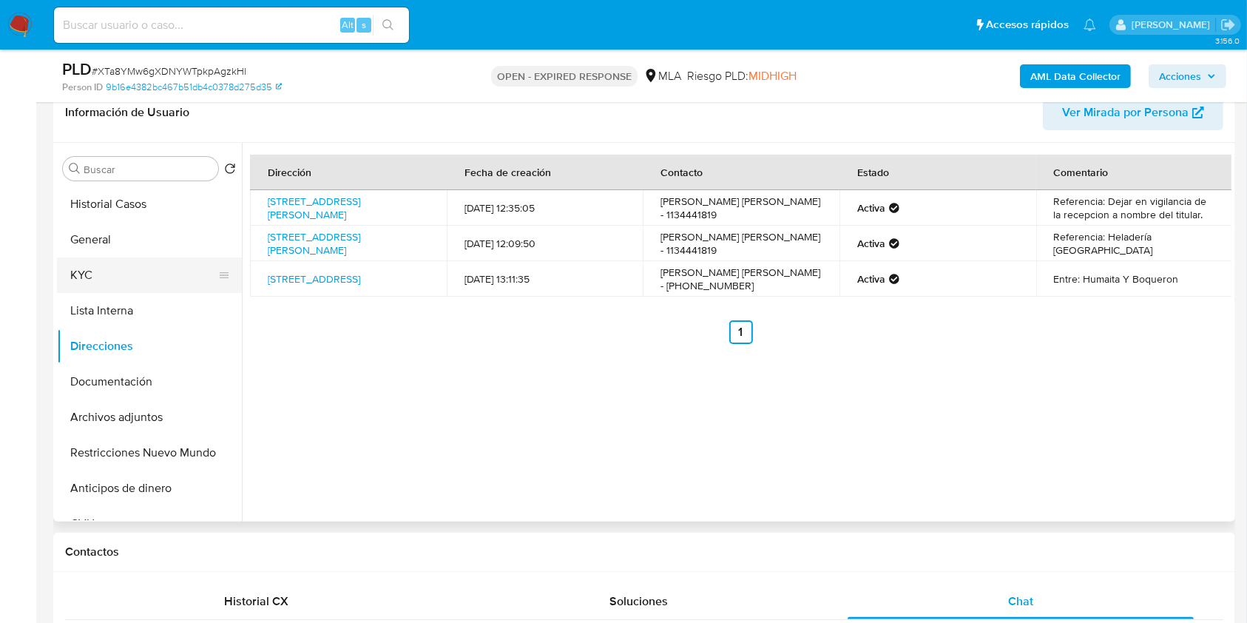
click at [92, 271] on button "KYC" at bounding box center [143, 275] width 173 height 36
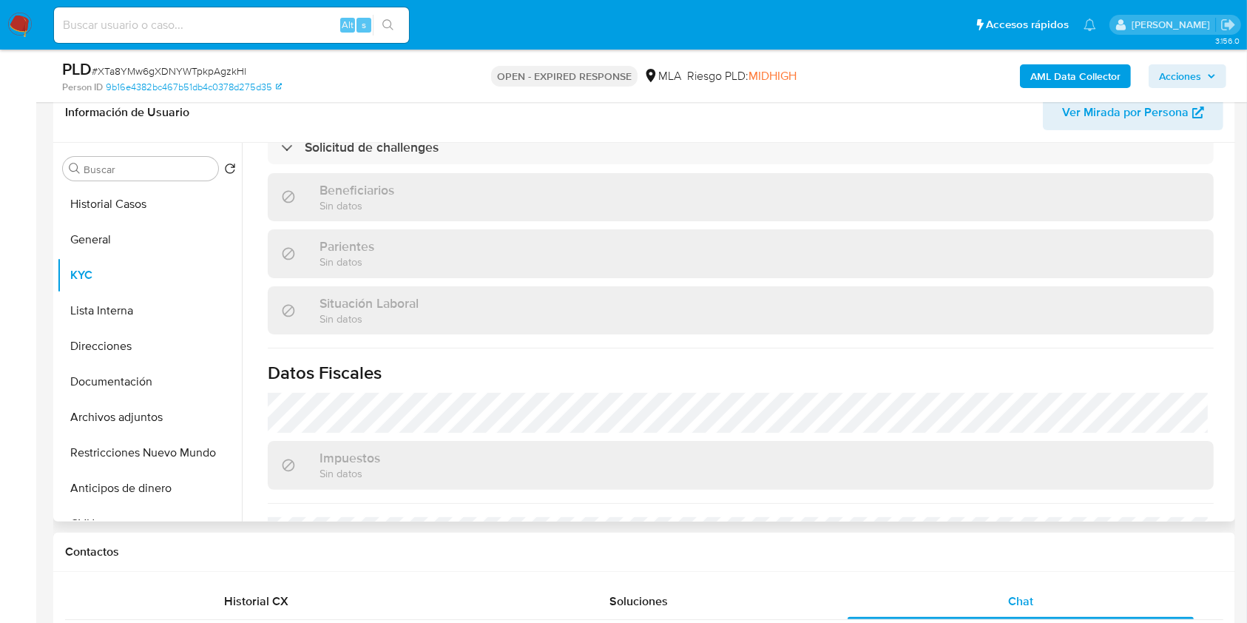
scroll to position [793, 0]
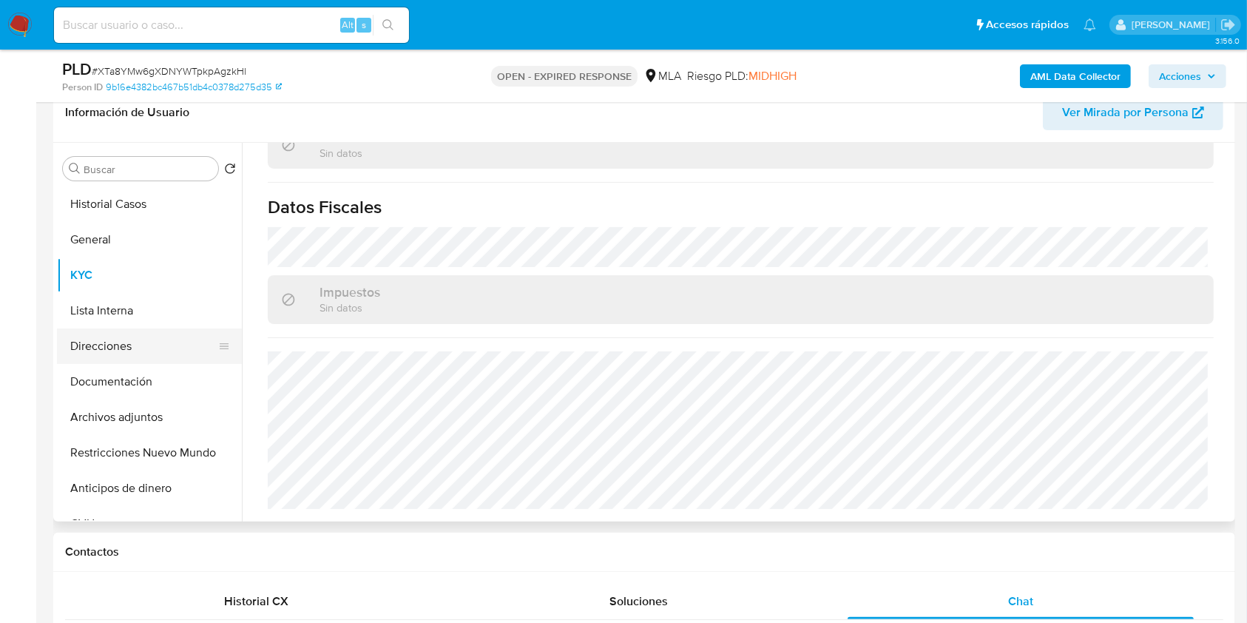
click at [111, 343] on button "Direcciones" at bounding box center [143, 346] width 173 height 36
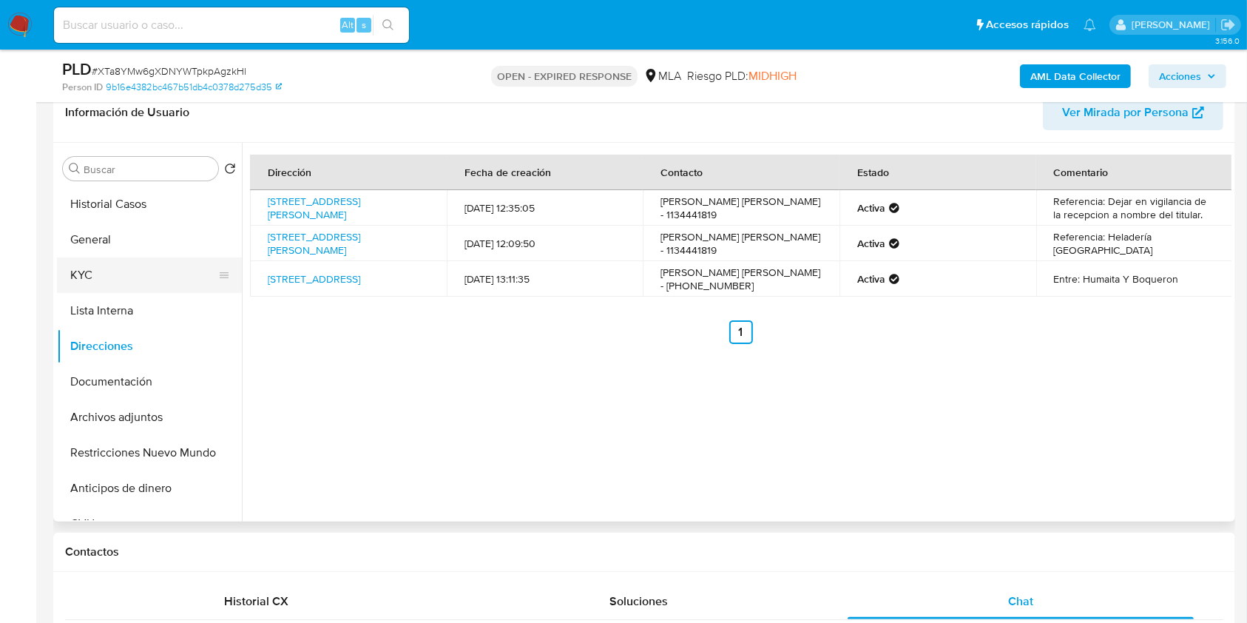
click at [92, 287] on button "KYC" at bounding box center [143, 275] width 173 height 36
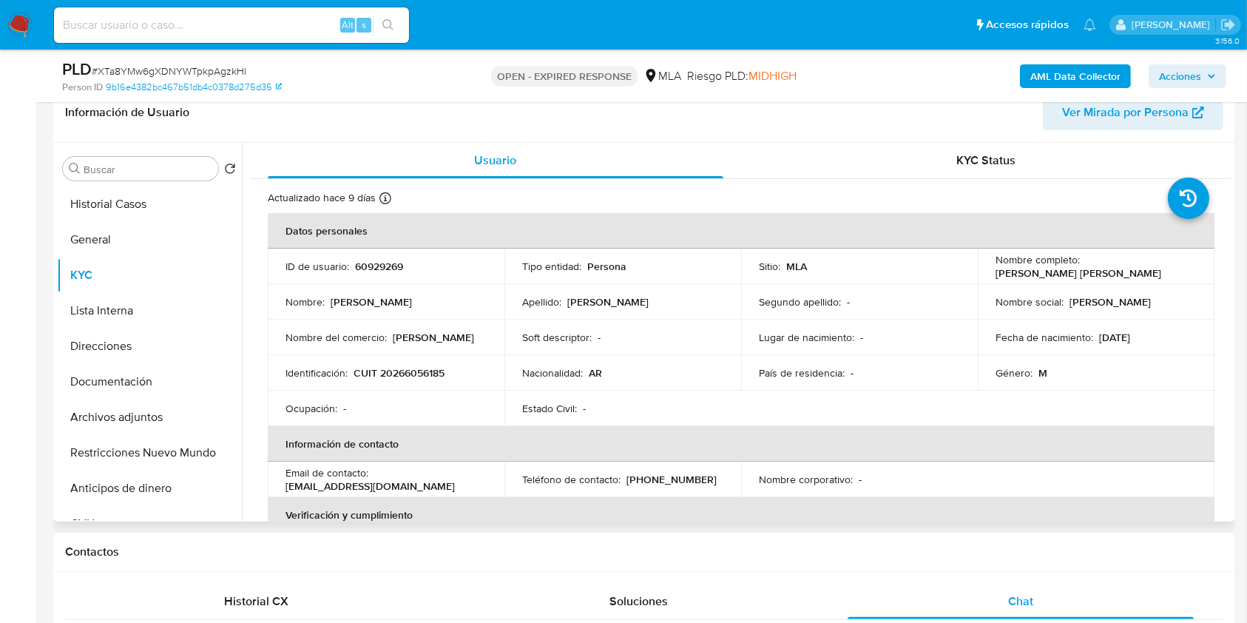
click at [393, 372] on p "CUIT 20266056185" at bounding box center [399, 372] width 91 height 13
copy p "20266056185"
click at [402, 403] on div "Ocupación : -" at bounding box center [386, 408] width 201 height 13
click at [413, 368] on p "CUIT 20266056185" at bounding box center [399, 372] width 91 height 13
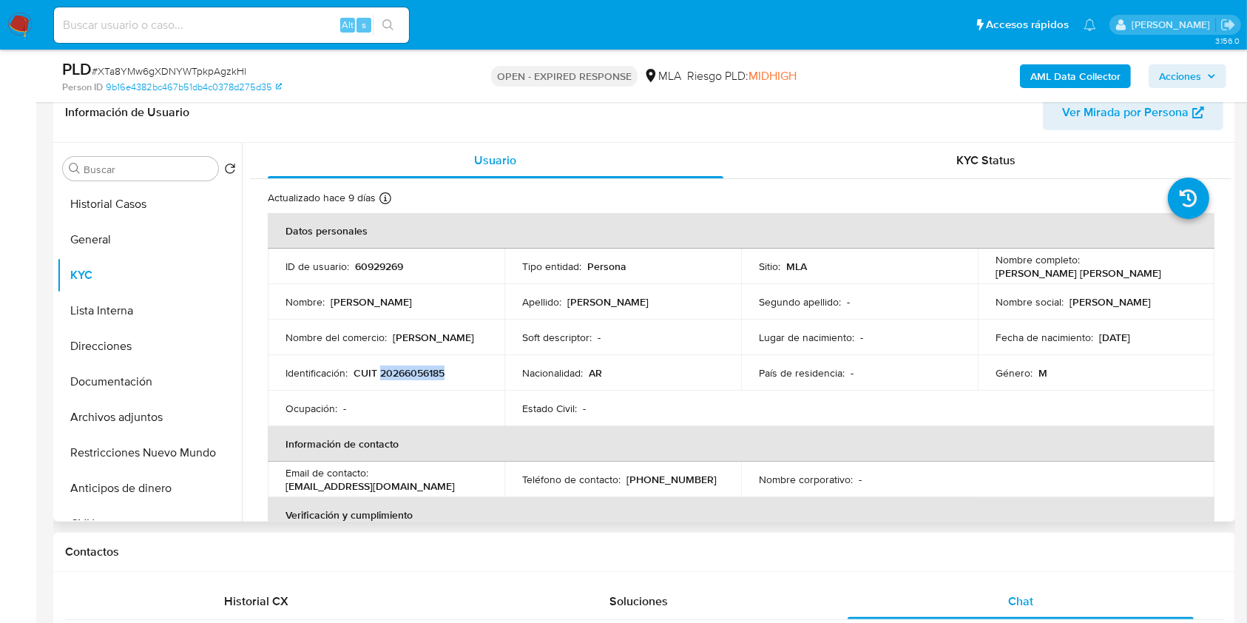
click at [413, 368] on p "CUIT 20266056185" at bounding box center [399, 372] width 91 height 13
copy p "20266056185"
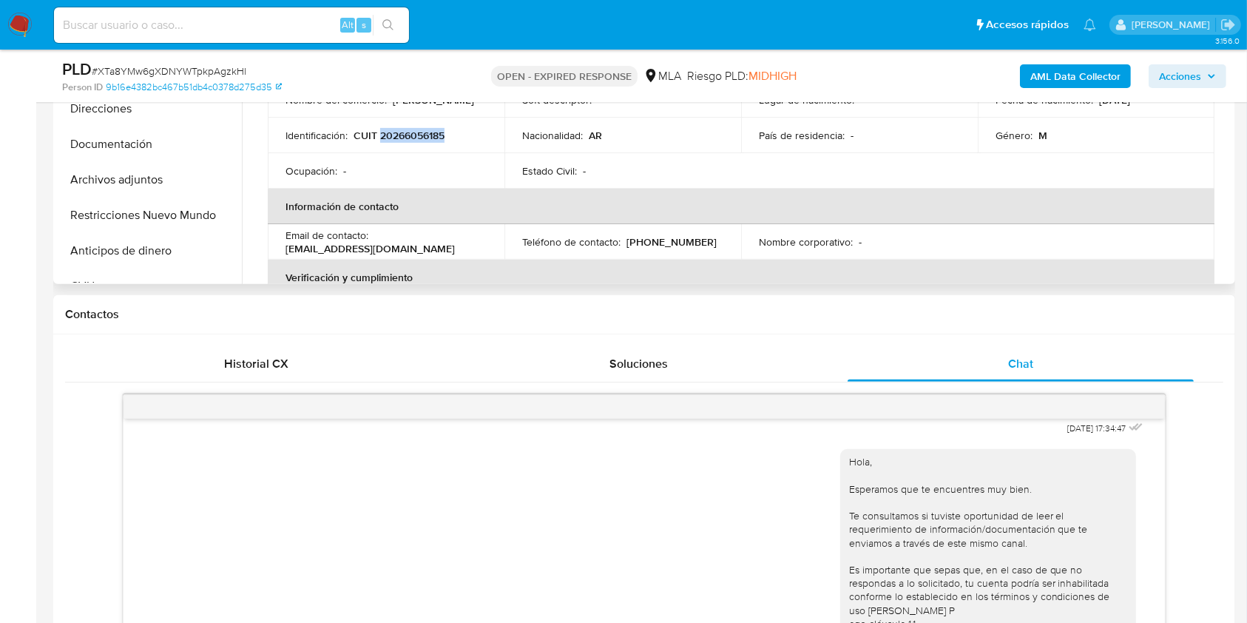
scroll to position [340, 0]
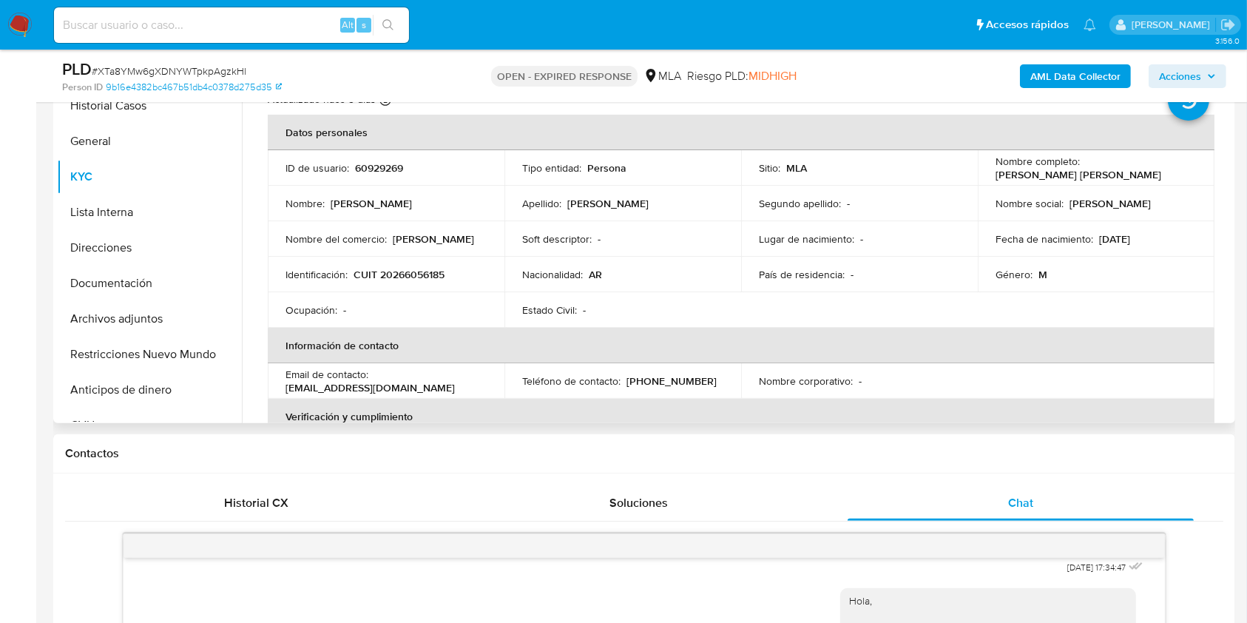
click at [438, 233] on p "[PERSON_NAME] CABRON" at bounding box center [433, 238] width 81 height 13
click at [493, 252] on td "Nombre del comercio : Pancho CABRON" at bounding box center [386, 239] width 237 height 36
drag, startPoint x: 468, startPoint y: 237, endPoint x: 397, endPoint y: 241, distance: 71.2
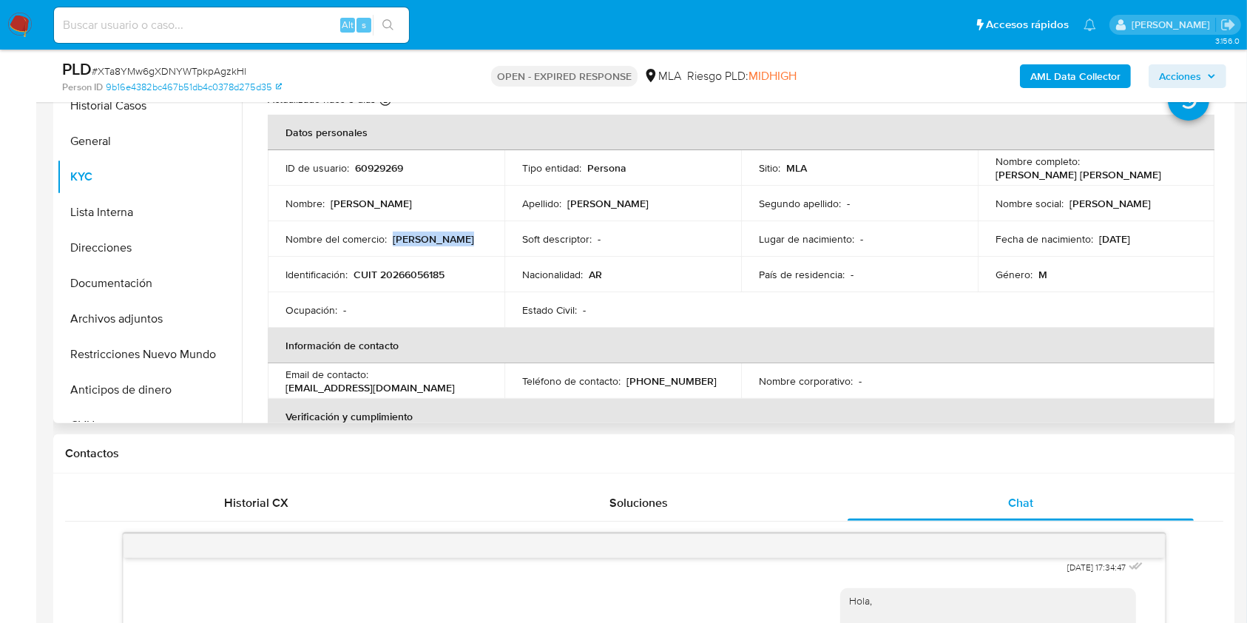
click at [391, 236] on div "Nombre del comercio : Pancho CABRON" at bounding box center [386, 238] width 201 height 13
copy p "[PERSON_NAME] CABRON"
click at [402, 268] on p "CUIT 20266056185" at bounding box center [399, 274] width 91 height 13
click at [411, 276] on p "CUIT 20266056185" at bounding box center [399, 274] width 91 height 13
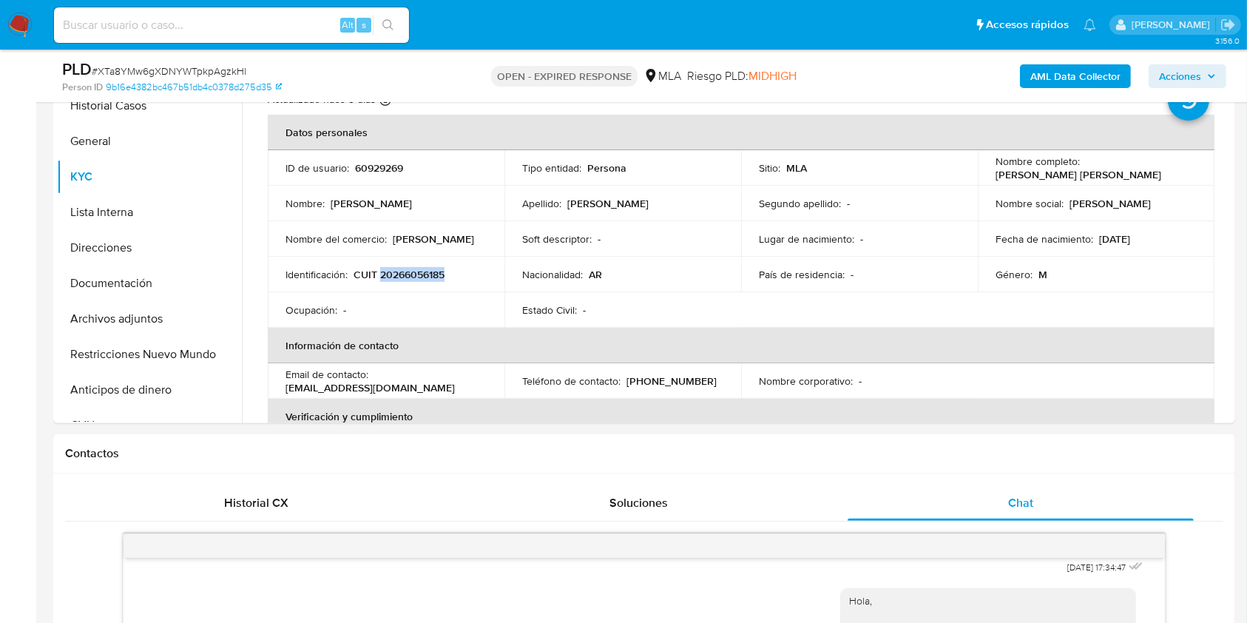
copy p "20266056185"
click at [160, 274] on button "Documentación" at bounding box center [143, 284] width 173 height 36
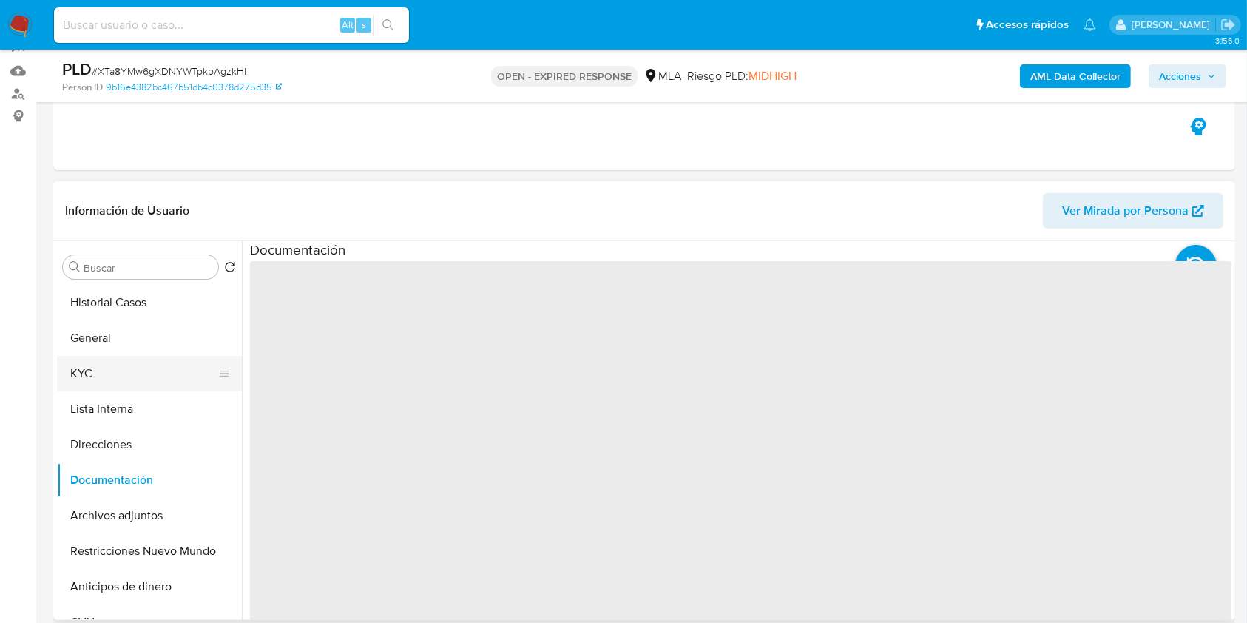
scroll to position [142, 0]
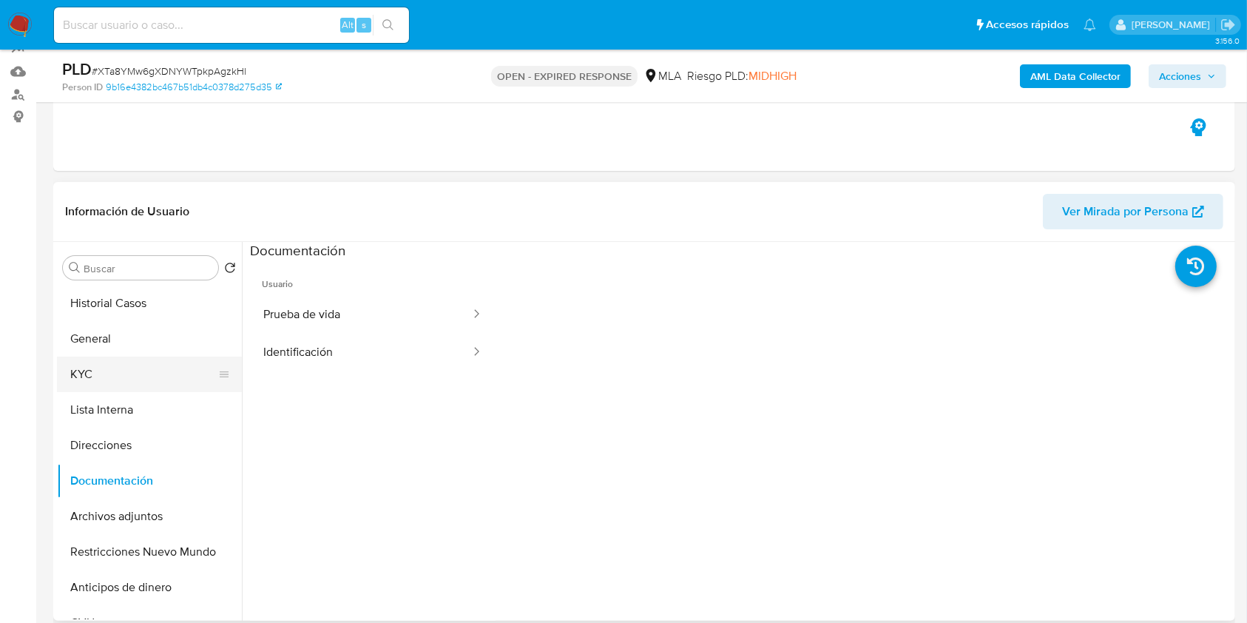
drag, startPoint x: 112, startPoint y: 384, endPoint x: 135, endPoint y: 390, distance: 23.7
click at [112, 380] on button "KYC" at bounding box center [143, 375] width 173 height 36
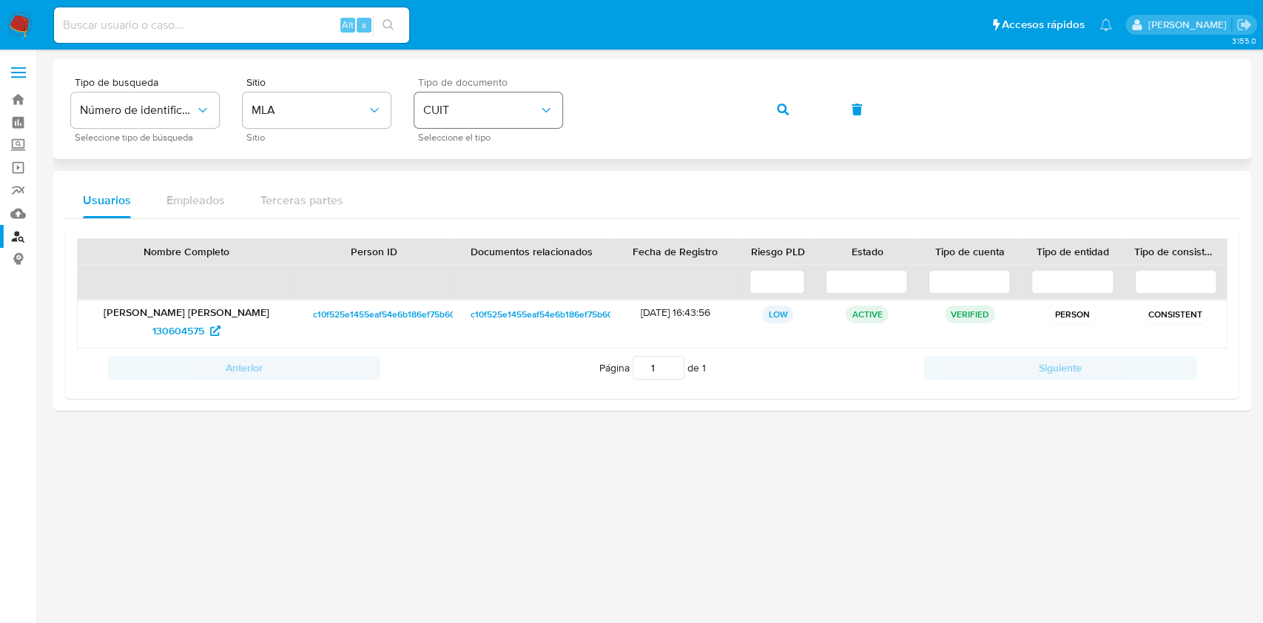
click at [497, 101] on div "Tipo de busqueda Número de identificación Seleccione tipo de búsqueda Sitio MLA…" at bounding box center [652, 109] width 1162 height 64
click at [779, 115] on span "button" at bounding box center [783, 109] width 12 height 33
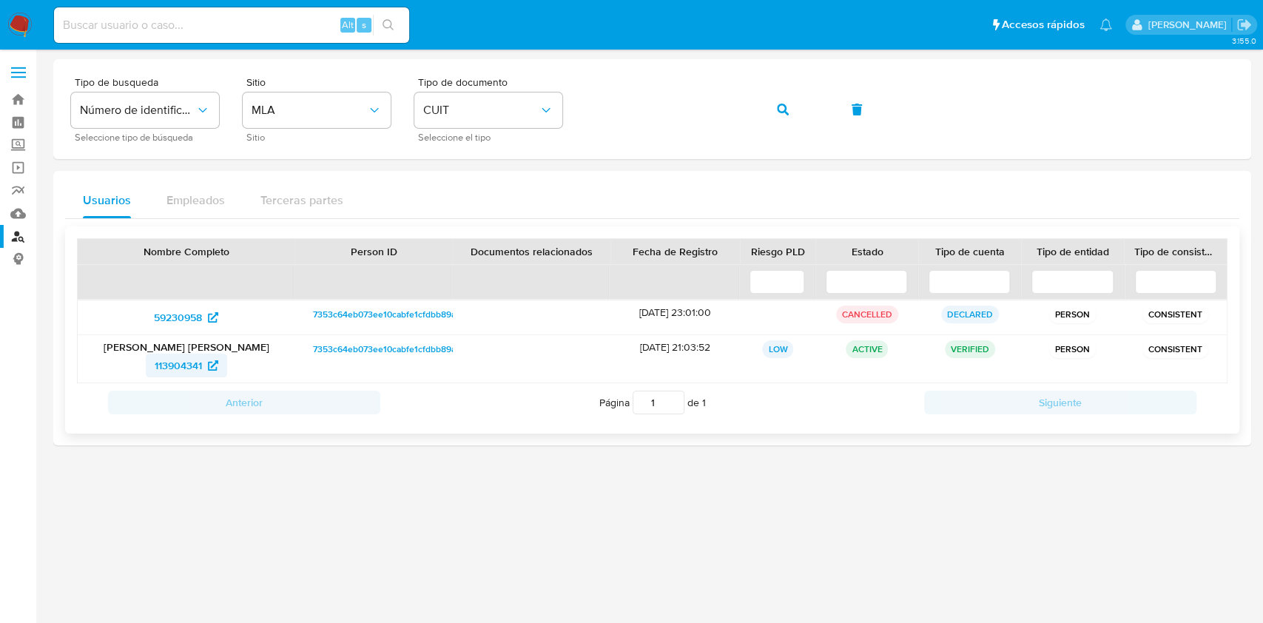
click at [178, 364] on span "113904341" at bounding box center [178, 366] width 47 height 24
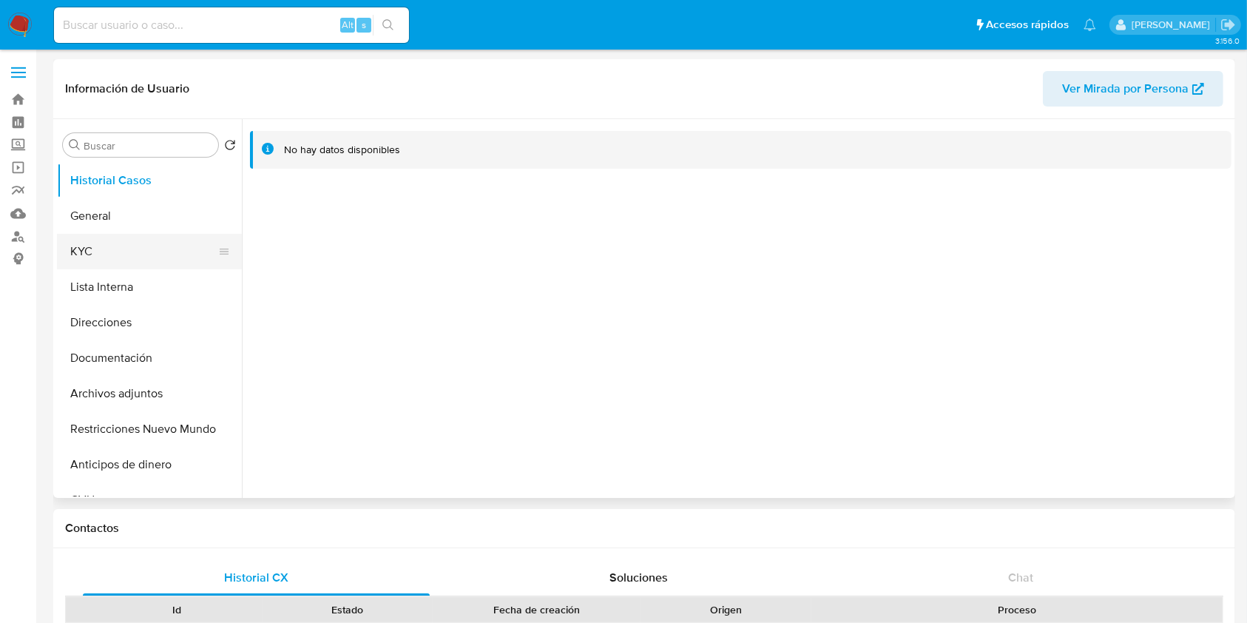
click at [124, 249] on button "KYC" at bounding box center [143, 252] width 173 height 36
select select "10"
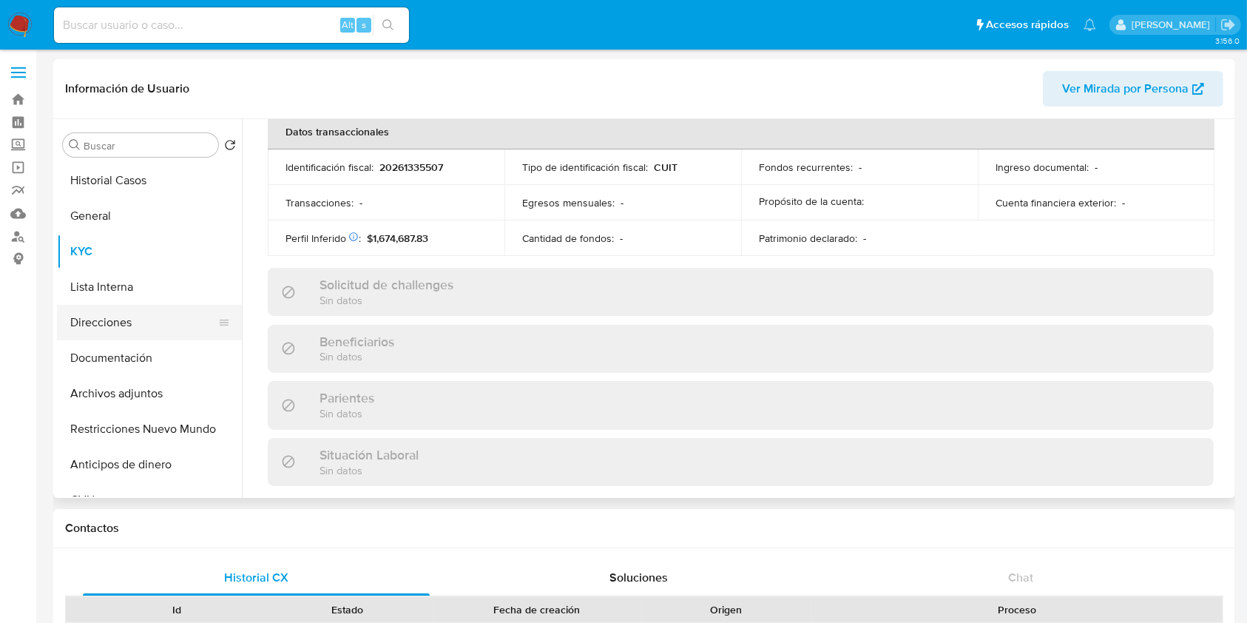
scroll to position [816, 0]
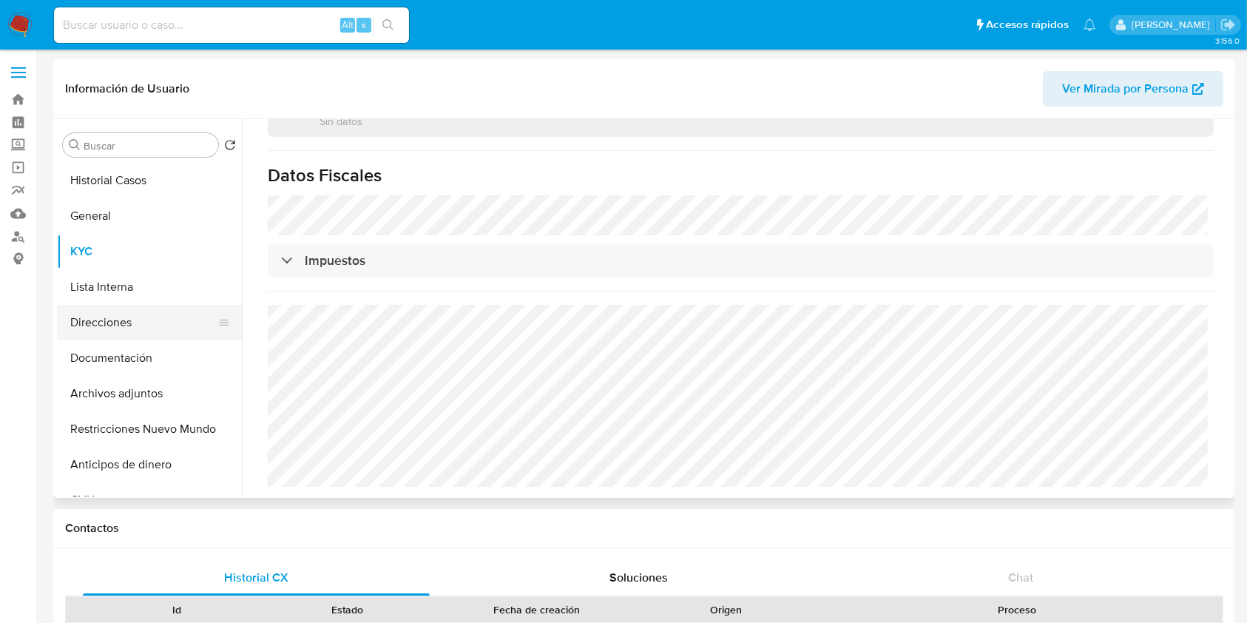
click at [133, 309] on button "Direcciones" at bounding box center [143, 323] width 173 height 36
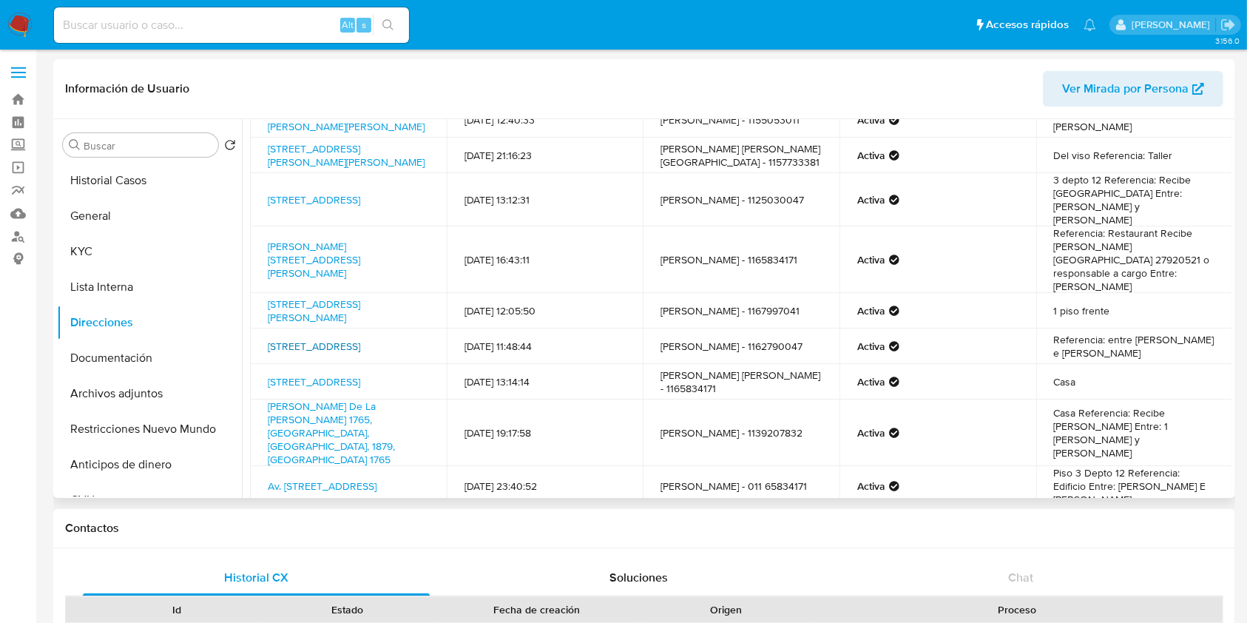
scroll to position [95, 0]
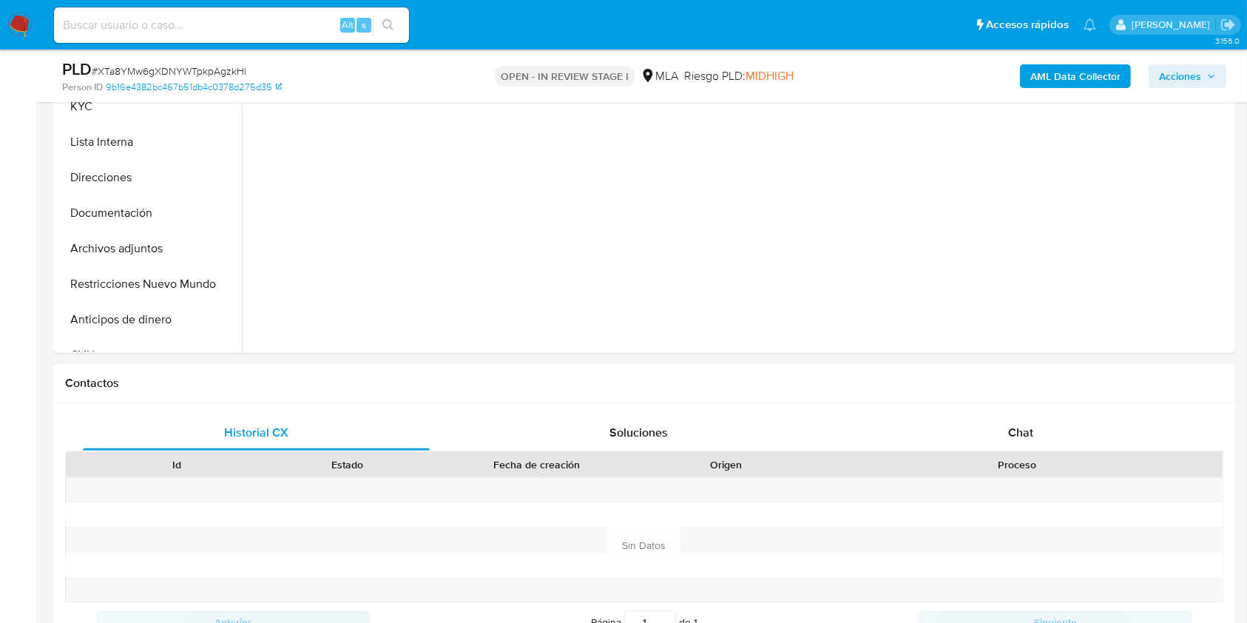
scroll to position [493, 0]
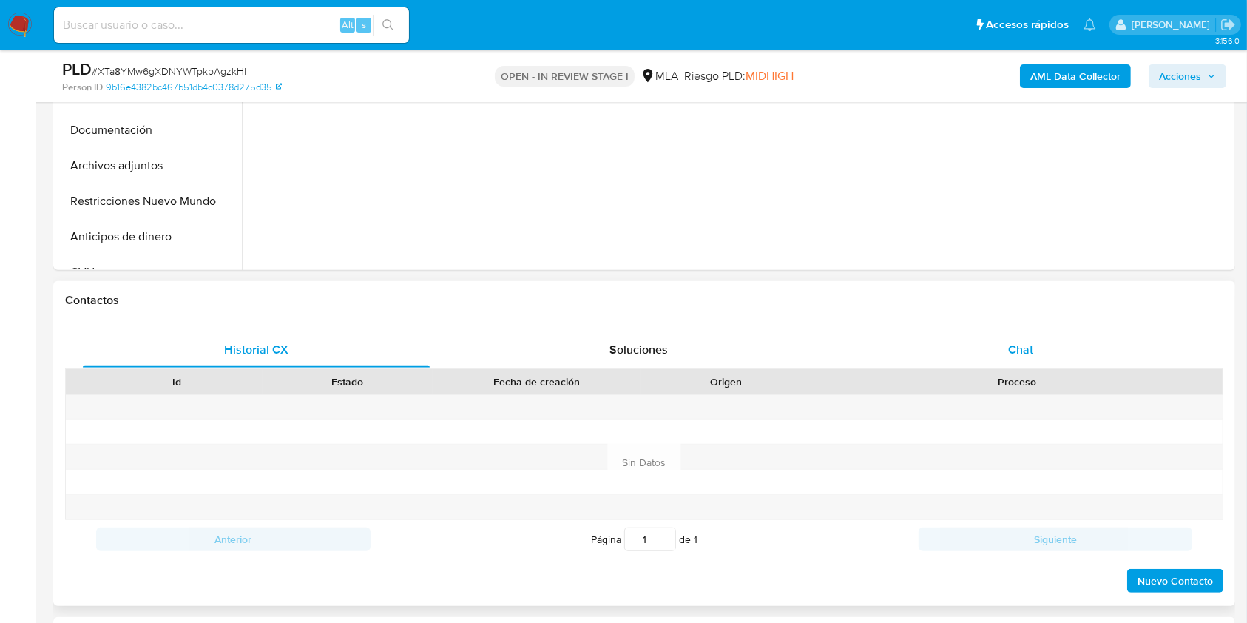
select select "10"
click at [1035, 361] on div "Chat" at bounding box center [1021, 350] width 347 height 36
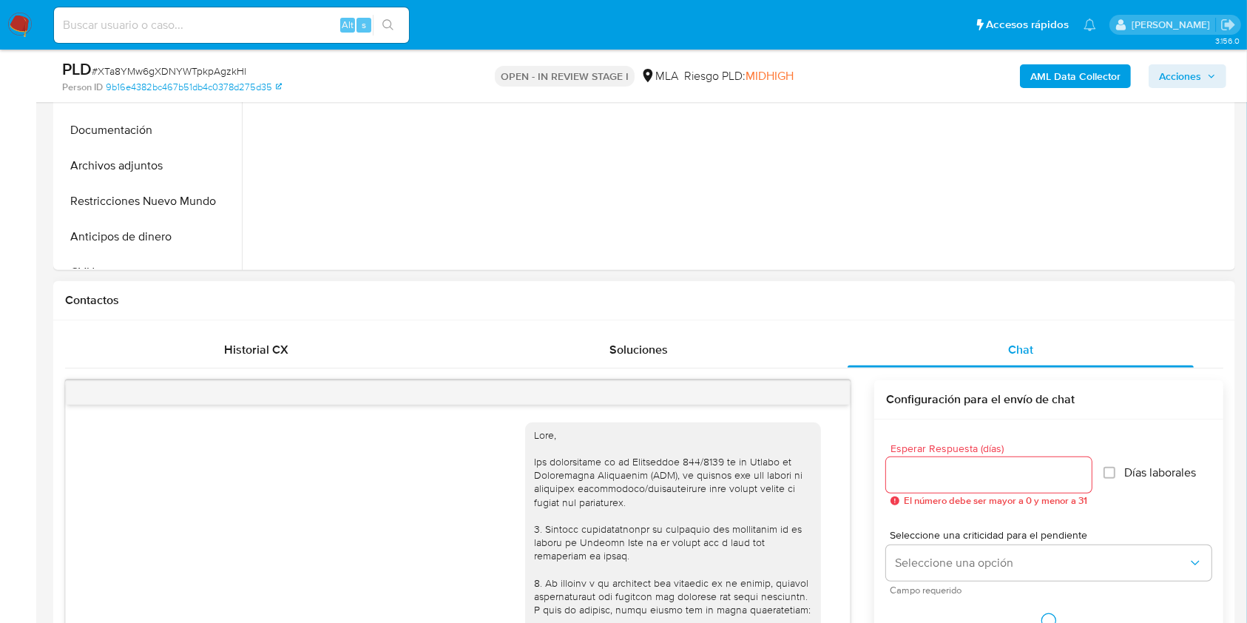
scroll to position [836, 0]
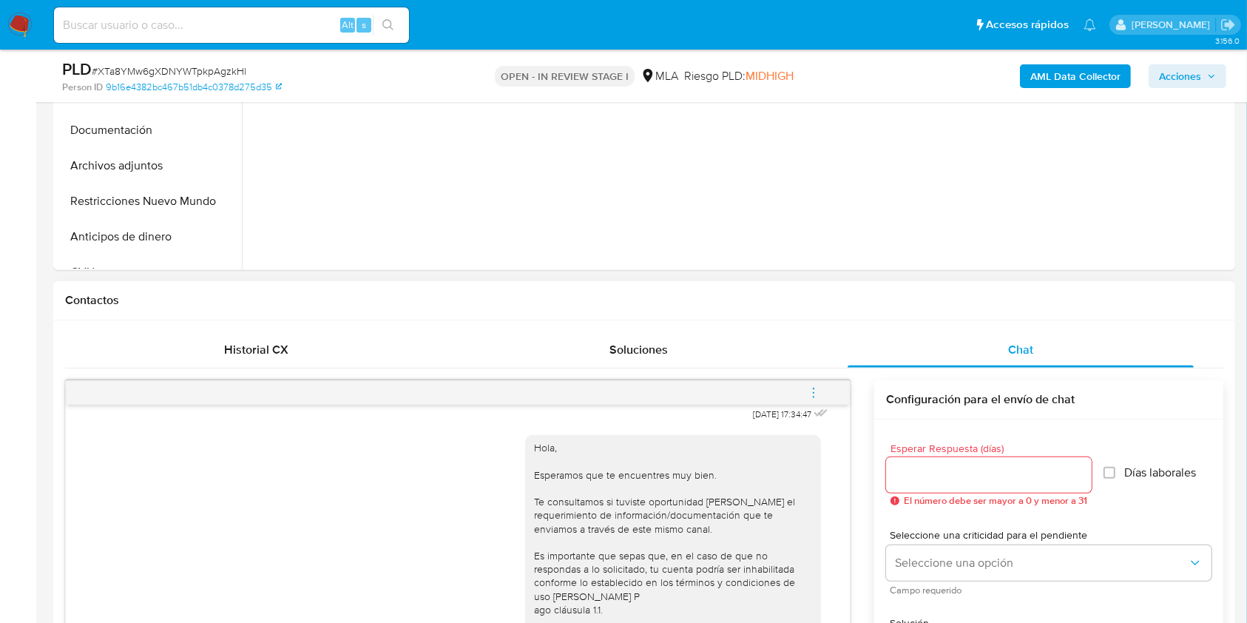
click at [821, 400] on button "menu-action" at bounding box center [813, 393] width 49 height 36
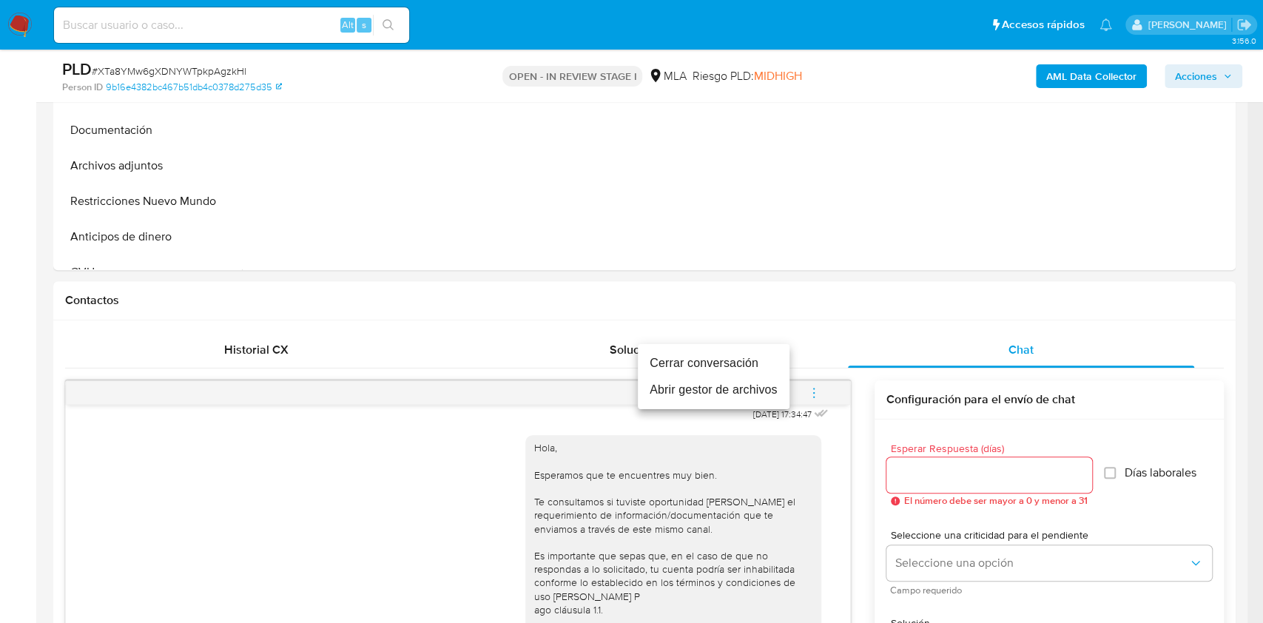
click at [746, 360] on li "Cerrar conversación" at bounding box center [714, 363] width 152 height 27
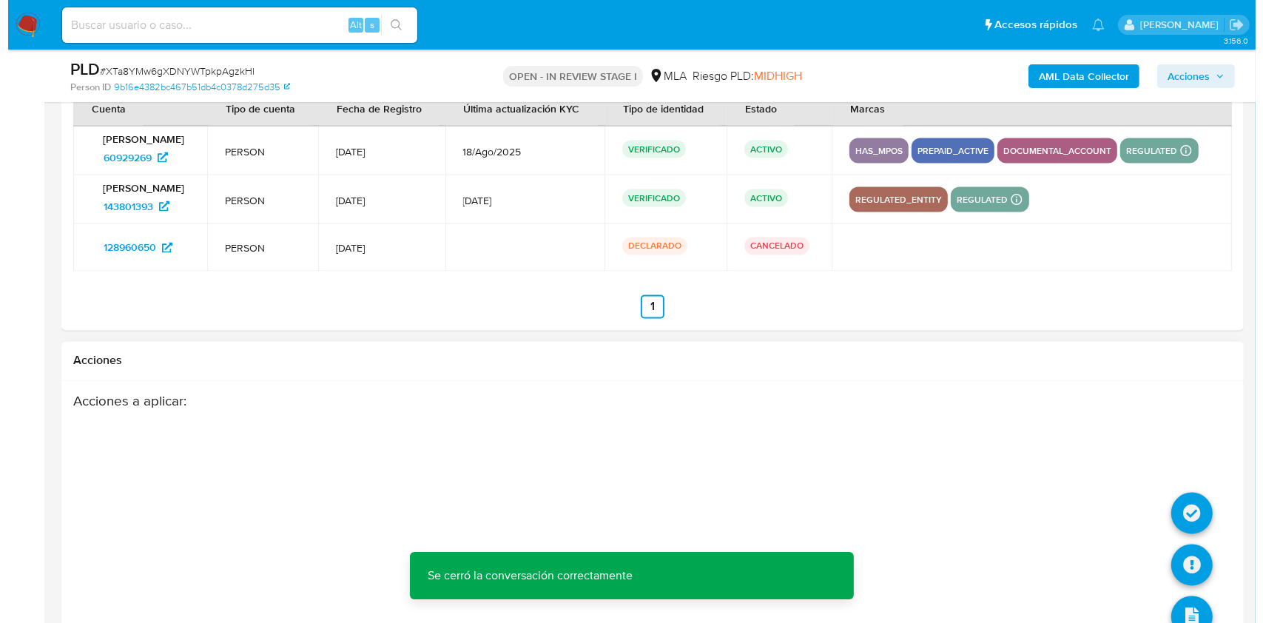
scroll to position [2698, 0]
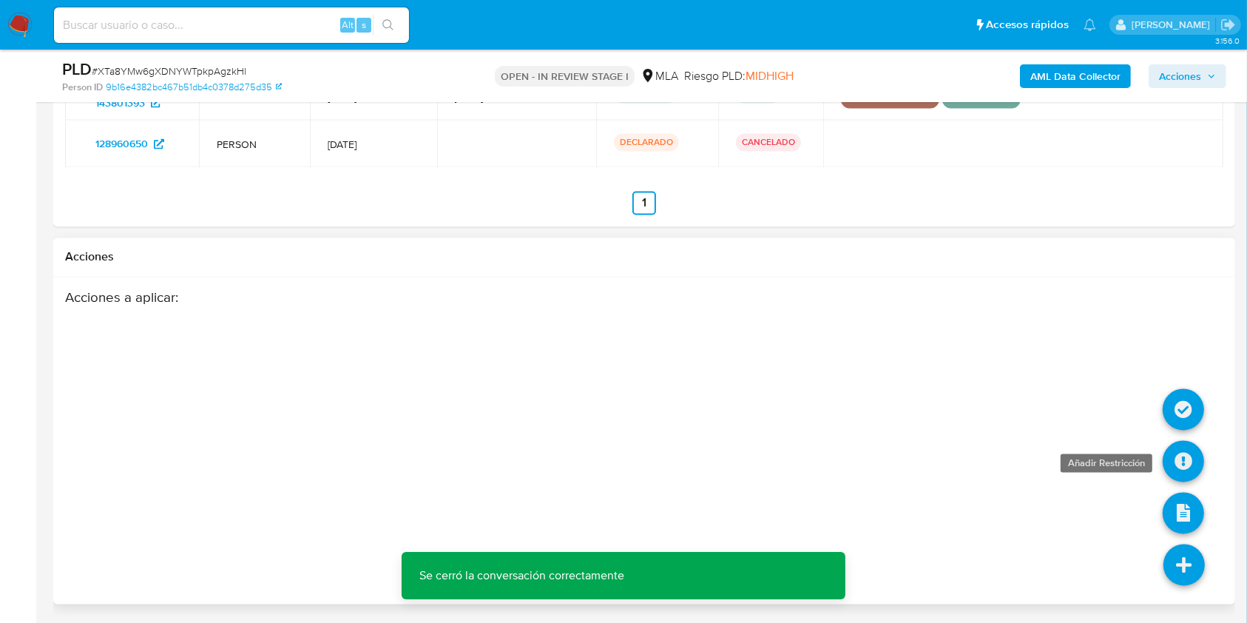
click at [1177, 456] on icon at bounding box center [1183, 461] width 41 height 41
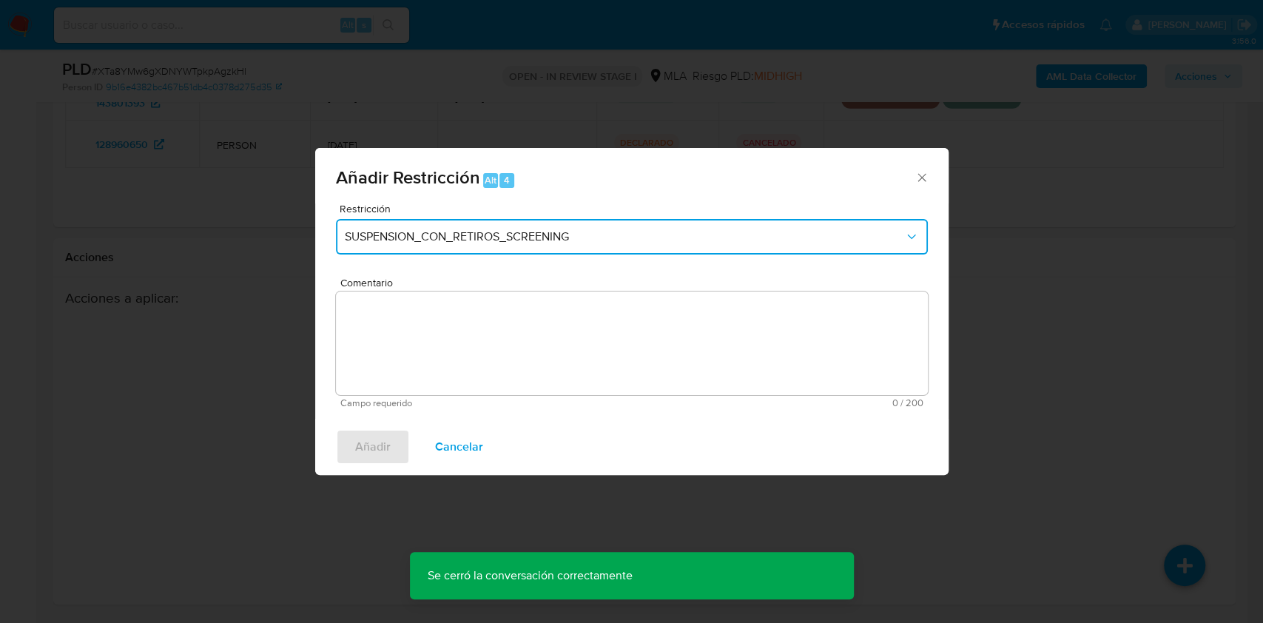
click at [391, 224] on button "SUSPENSION_CON_RETIROS_SCREENING" at bounding box center [632, 237] width 592 height 36
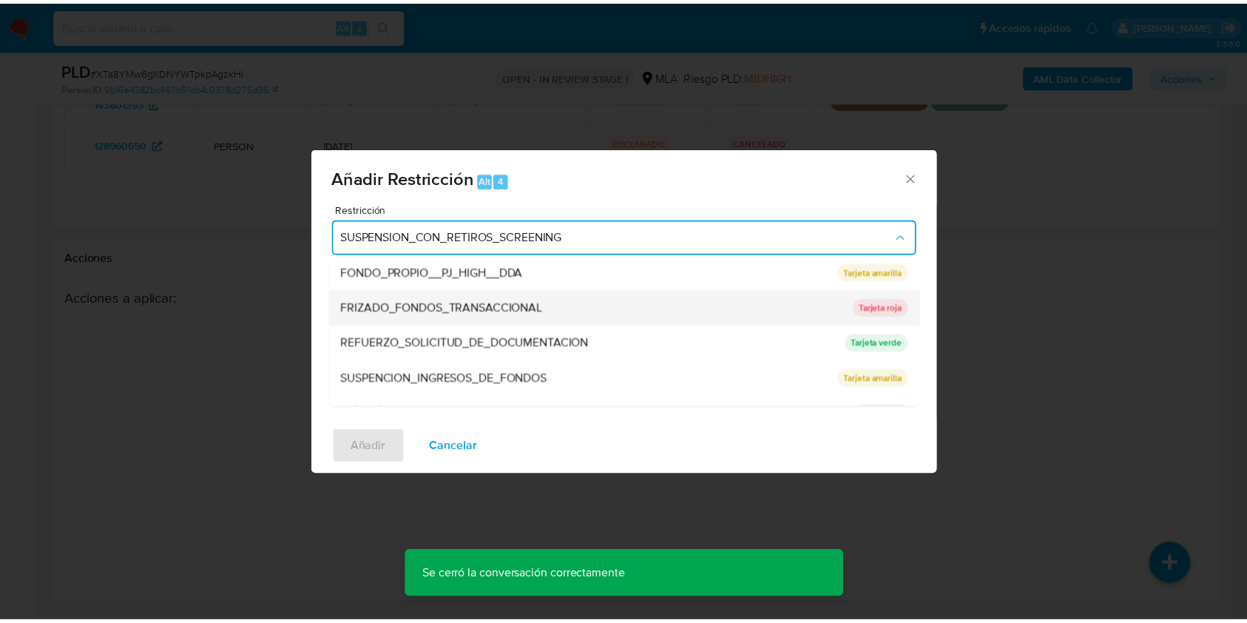
scroll to position [314, 0]
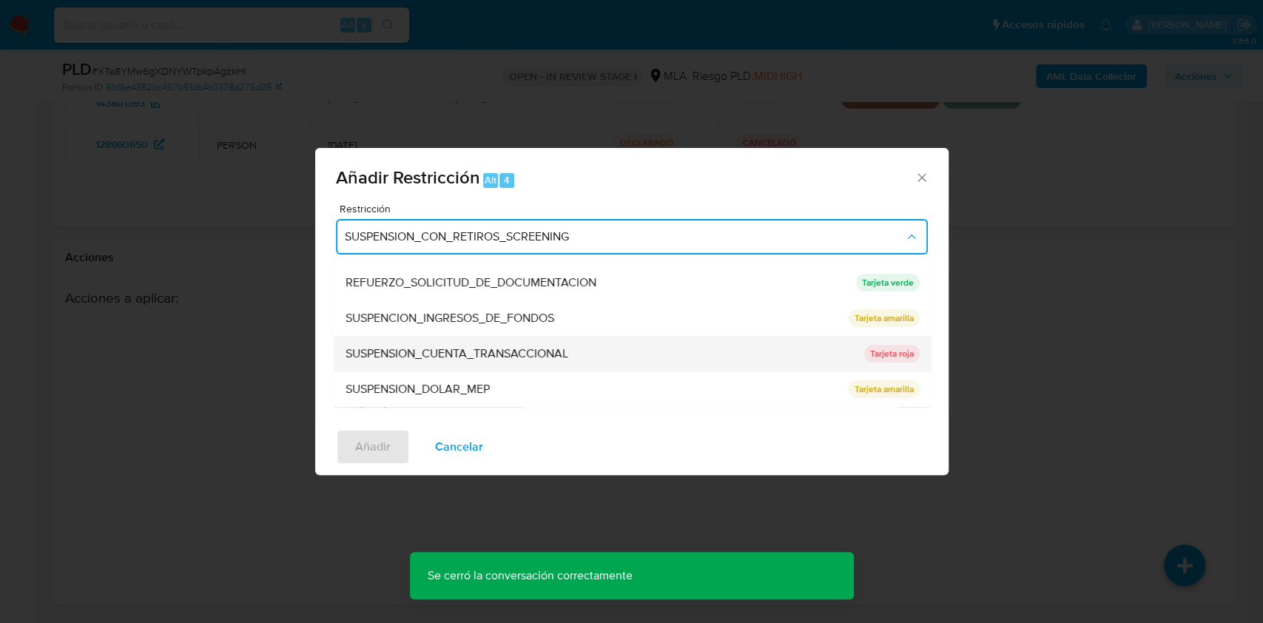
click at [564, 351] on span "SUSPENSION_CUENTA_TRANSACCIONAL" at bounding box center [456, 353] width 223 height 15
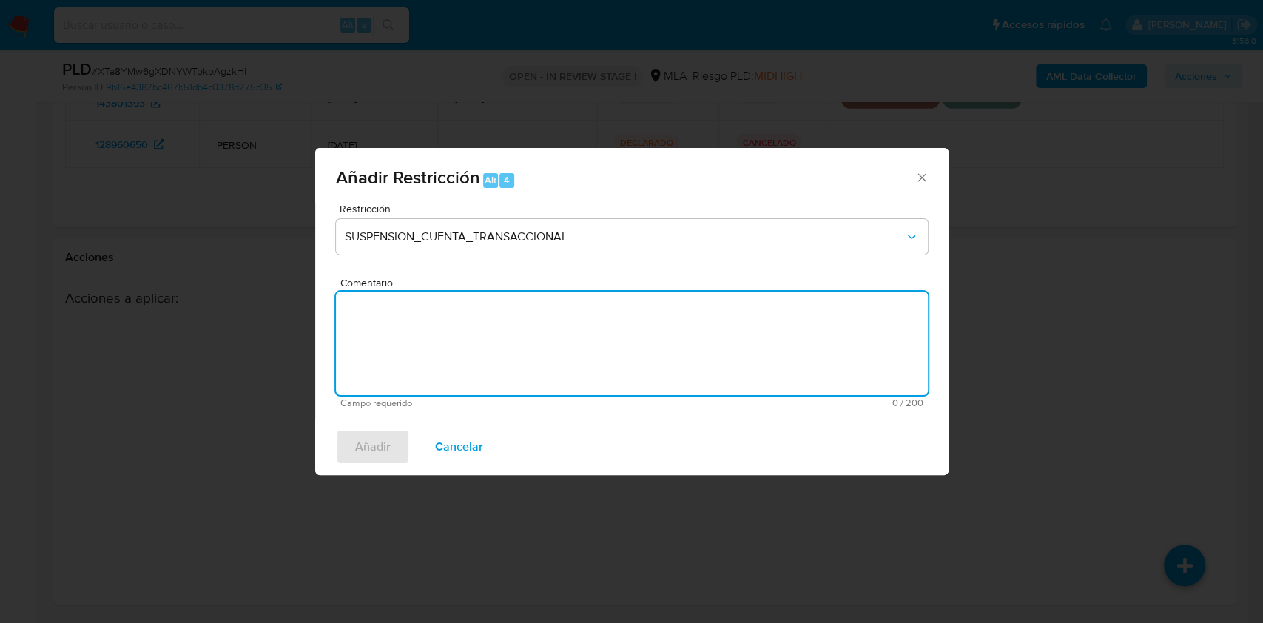
click at [529, 351] on textarea "Comentario" at bounding box center [632, 343] width 592 height 104
type textarea "AML"
click at [334, 407] on div "Restricción SUSPENSION_CUENTA_TRANSACCIONAL Comentario AML Campo requerido 3 / …" at bounding box center [631, 310] width 633 height 215
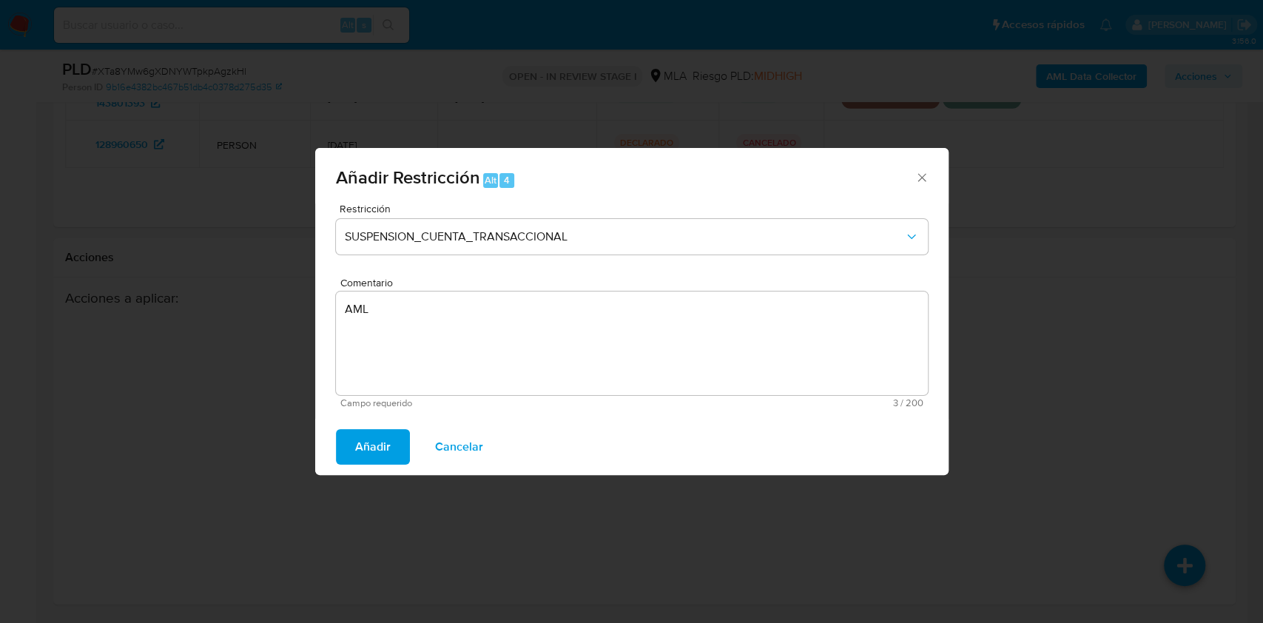
click at [349, 439] on button "Añadir" at bounding box center [373, 447] width 74 height 36
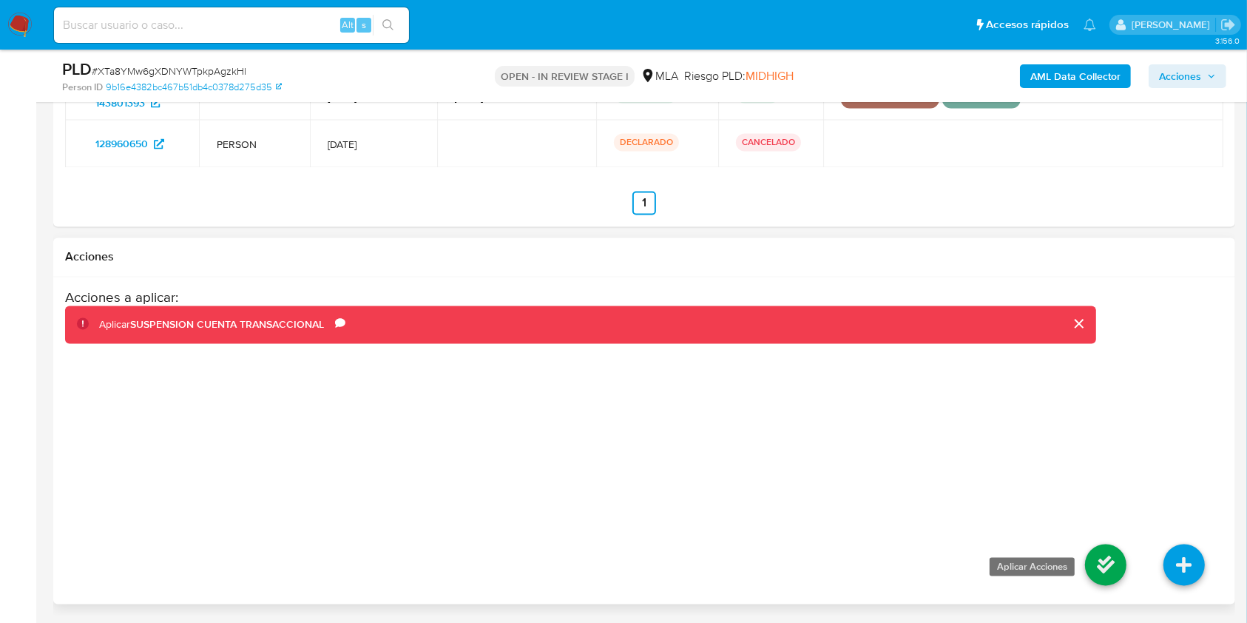
click at [1096, 555] on icon at bounding box center [1105, 565] width 41 height 41
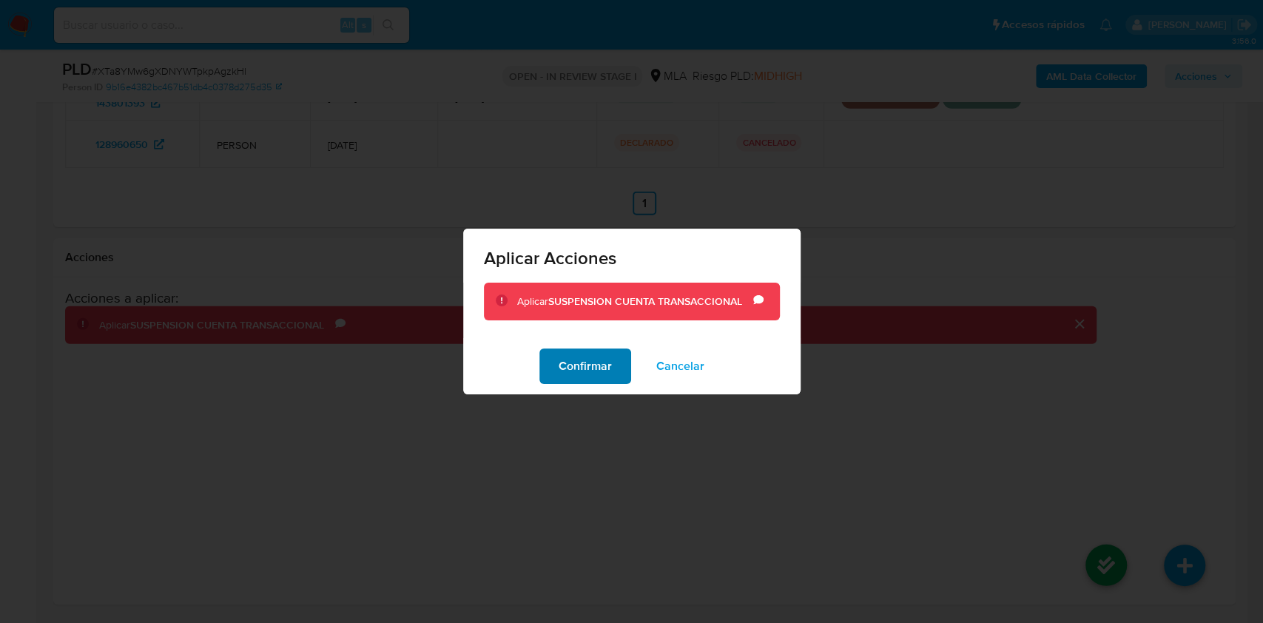
click at [609, 370] on span "Confirmar" at bounding box center [585, 366] width 53 height 33
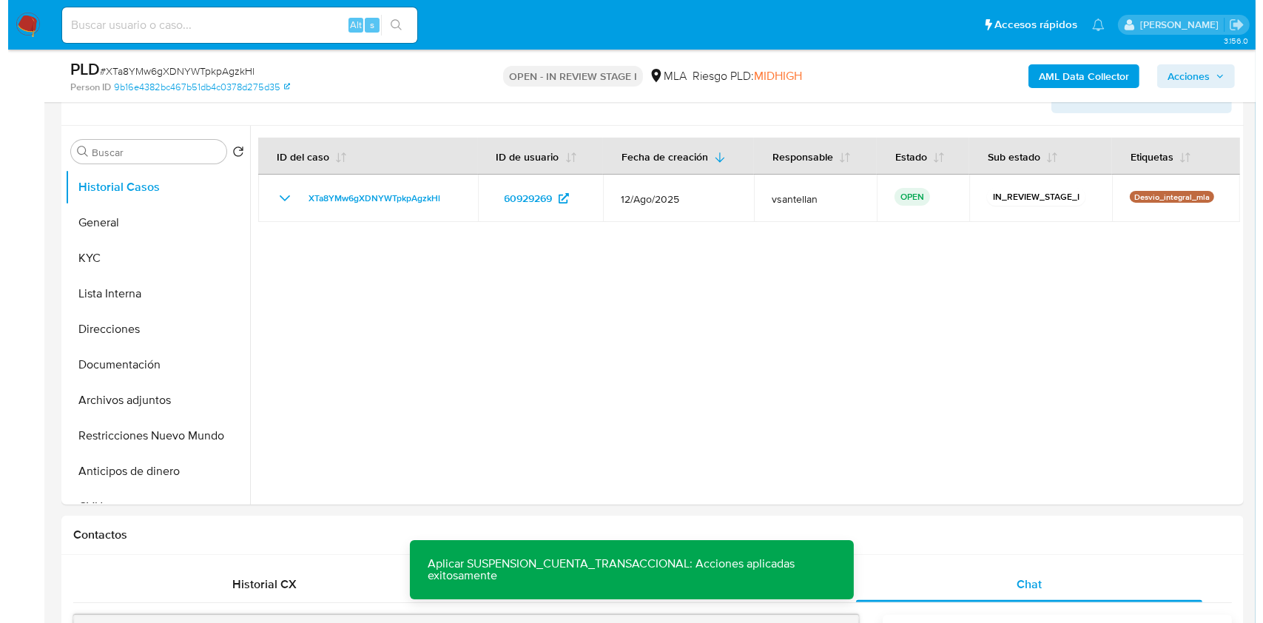
scroll to position [250, 0]
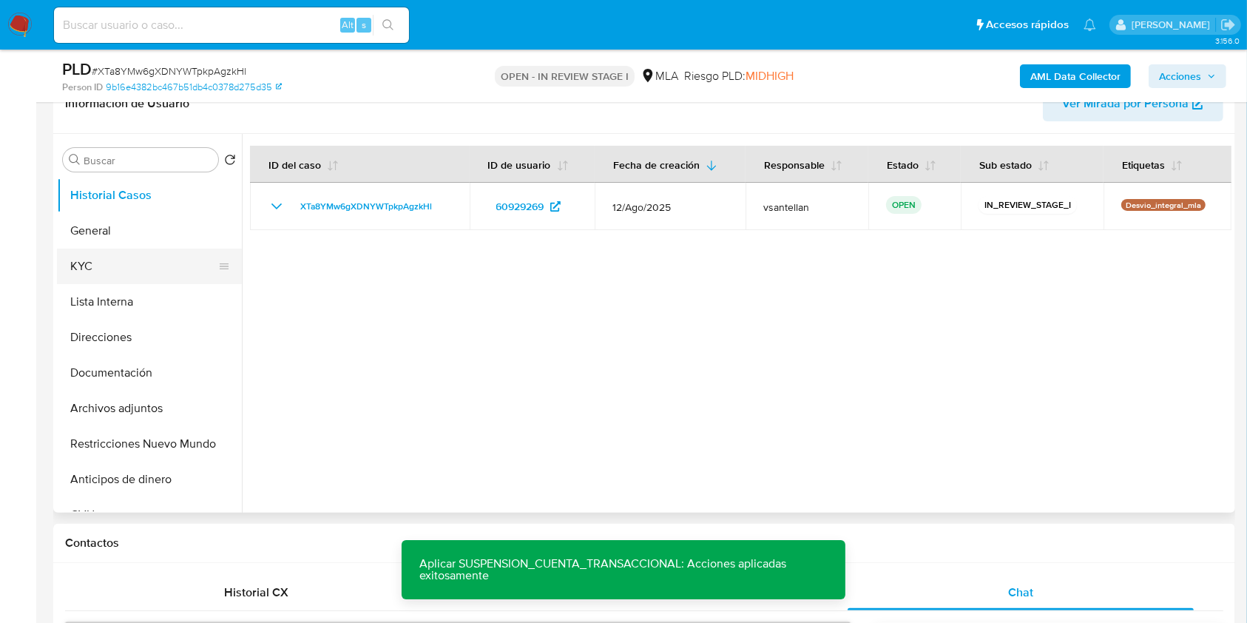
click at [119, 282] on button "KYC" at bounding box center [143, 267] width 173 height 36
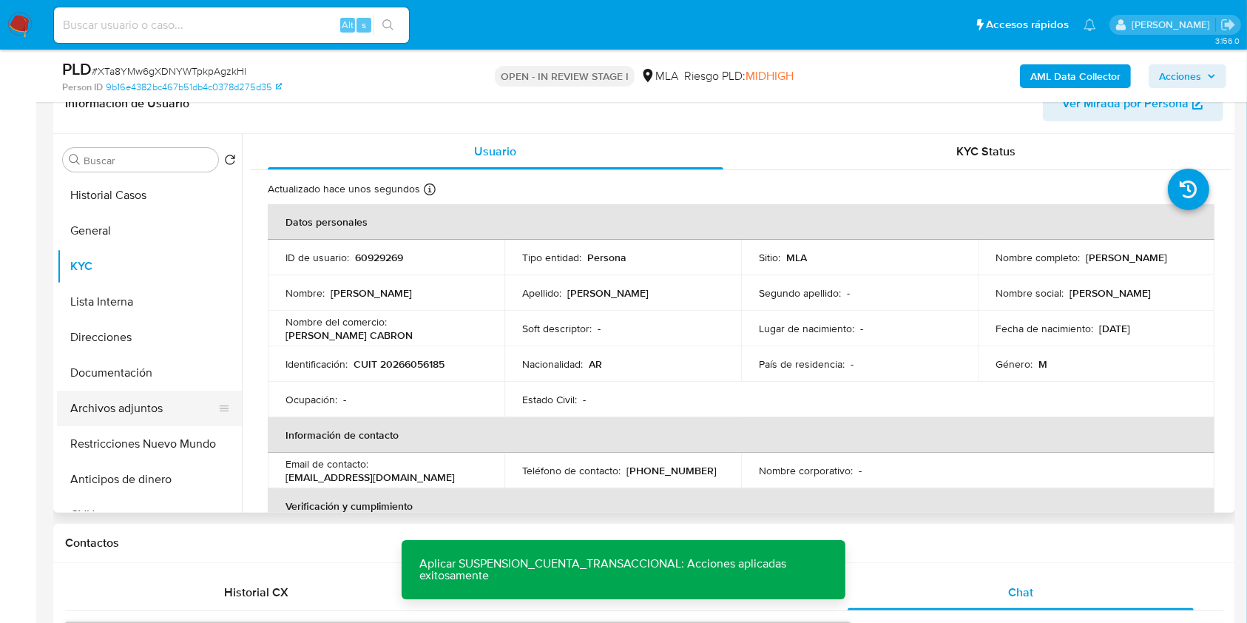
click at [127, 409] on button "Archivos adjuntos" at bounding box center [143, 409] width 173 height 36
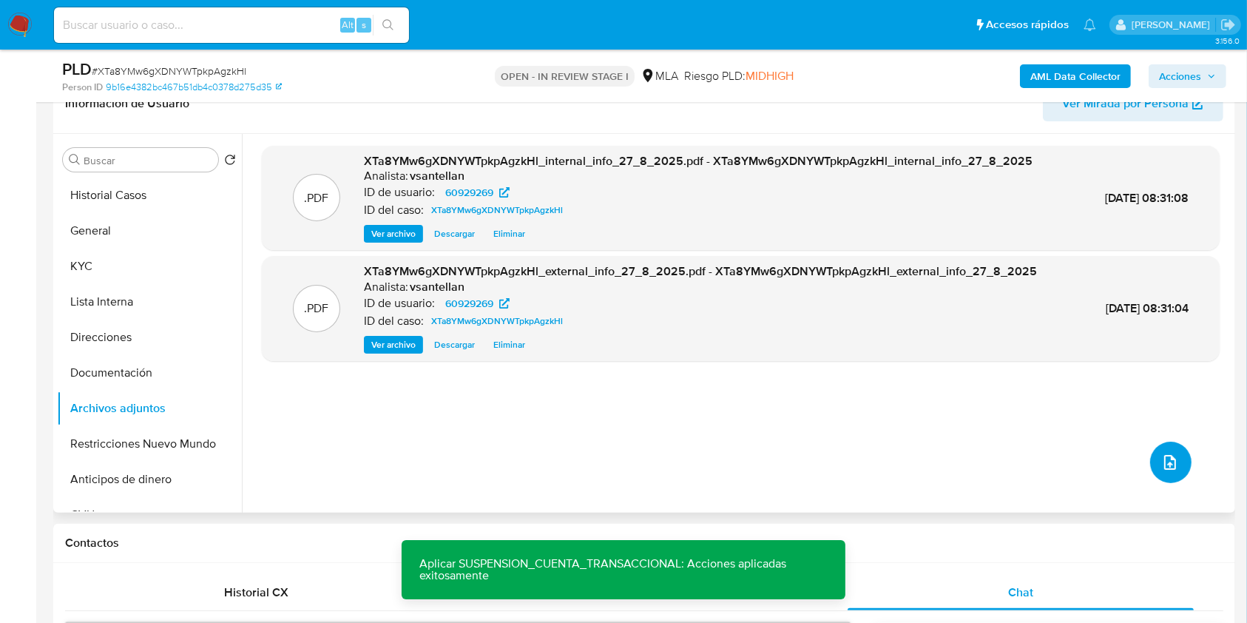
click at [1171, 459] on icon "upload-file" at bounding box center [1171, 463] width 18 height 18
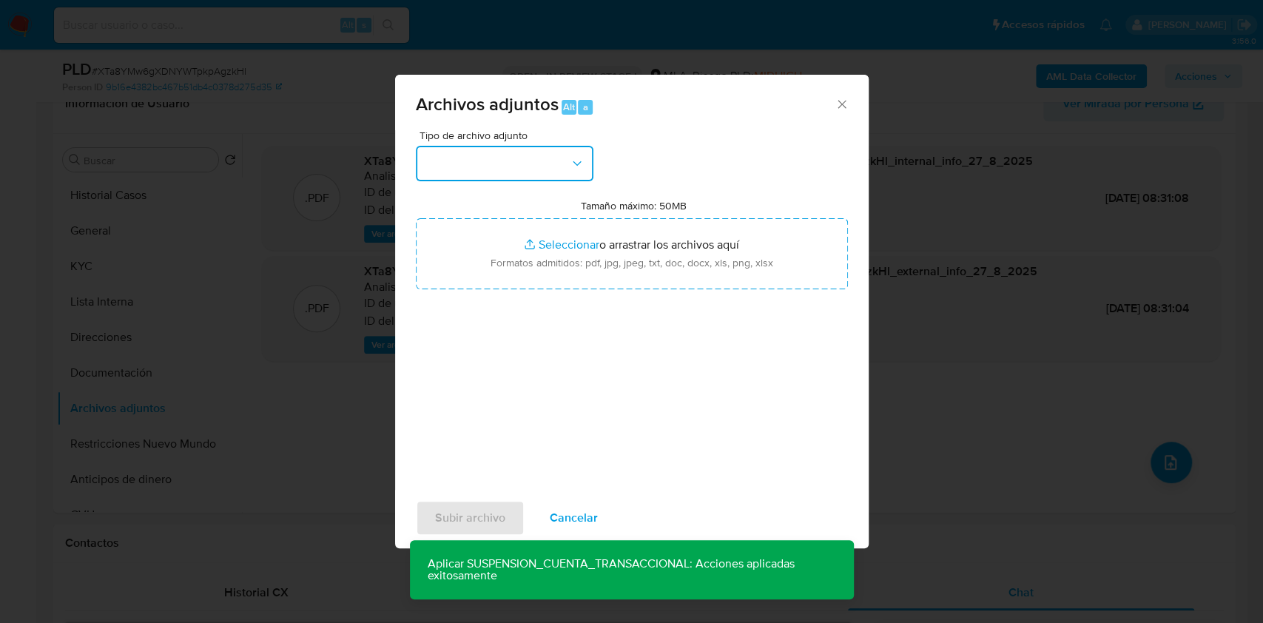
click at [511, 146] on button "button" at bounding box center [505, 164] width 178 height 36
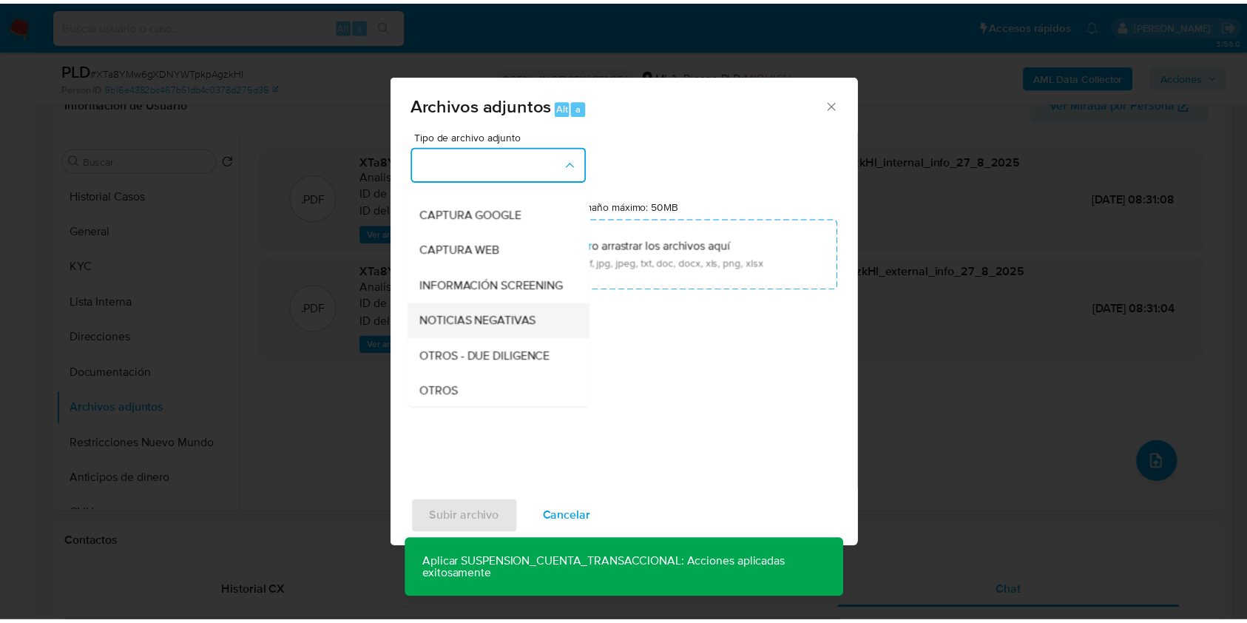
scroll to position [98, 0]
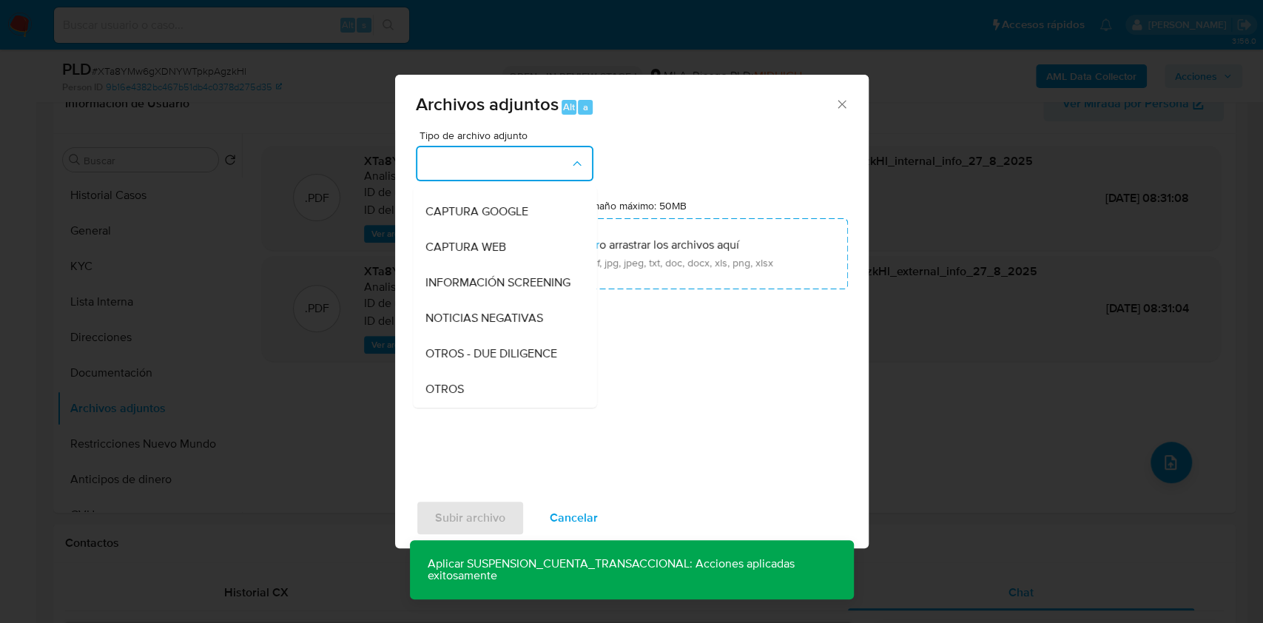
click at [473, 394] on div "OTROS" at bounding box center [500, 389] width 151 height 36
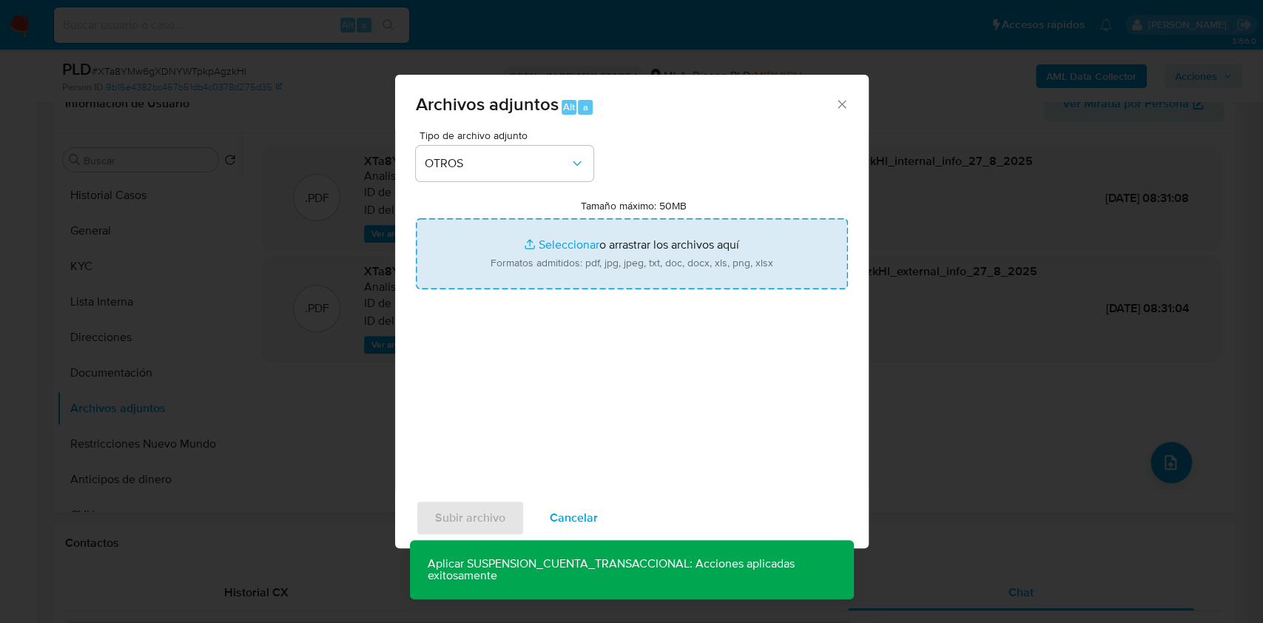
click at [516, 257] on input "Tamaño máximo: 50MB Seleccionar archivos" at bounding box center [632, 253] width 432 height 71
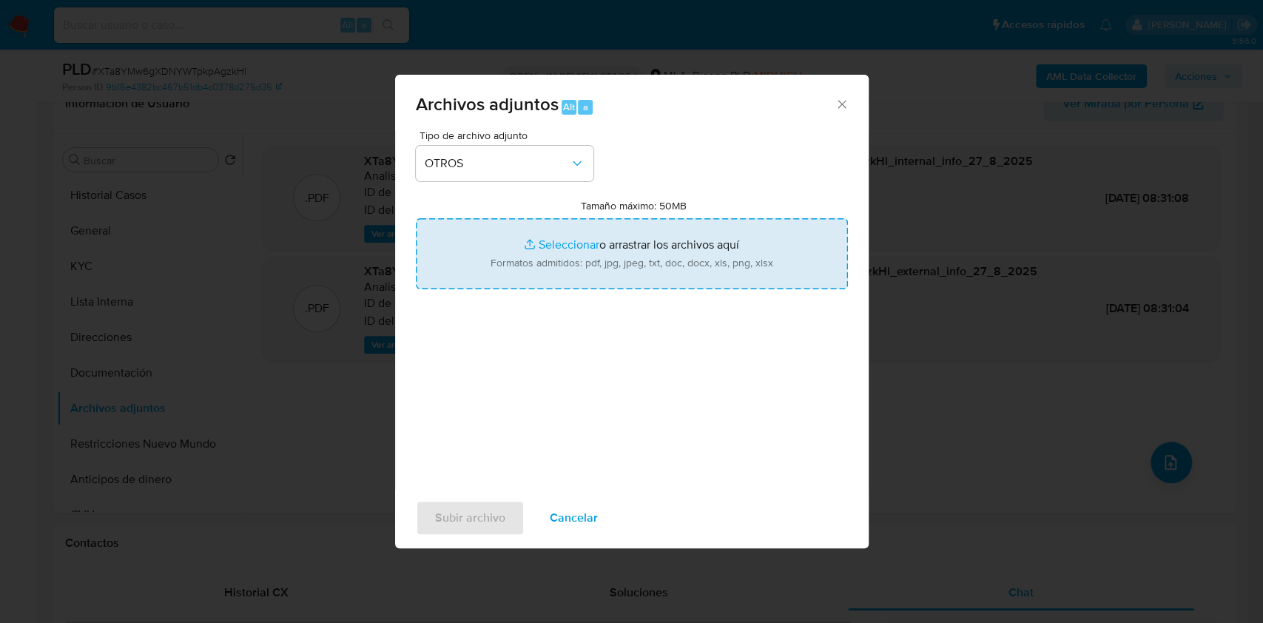
type input "C:\fakepath\Caselog XTa8YMw6gXDNYWTpkpAgzkHl_2025_08_19_07_24_38.docx"
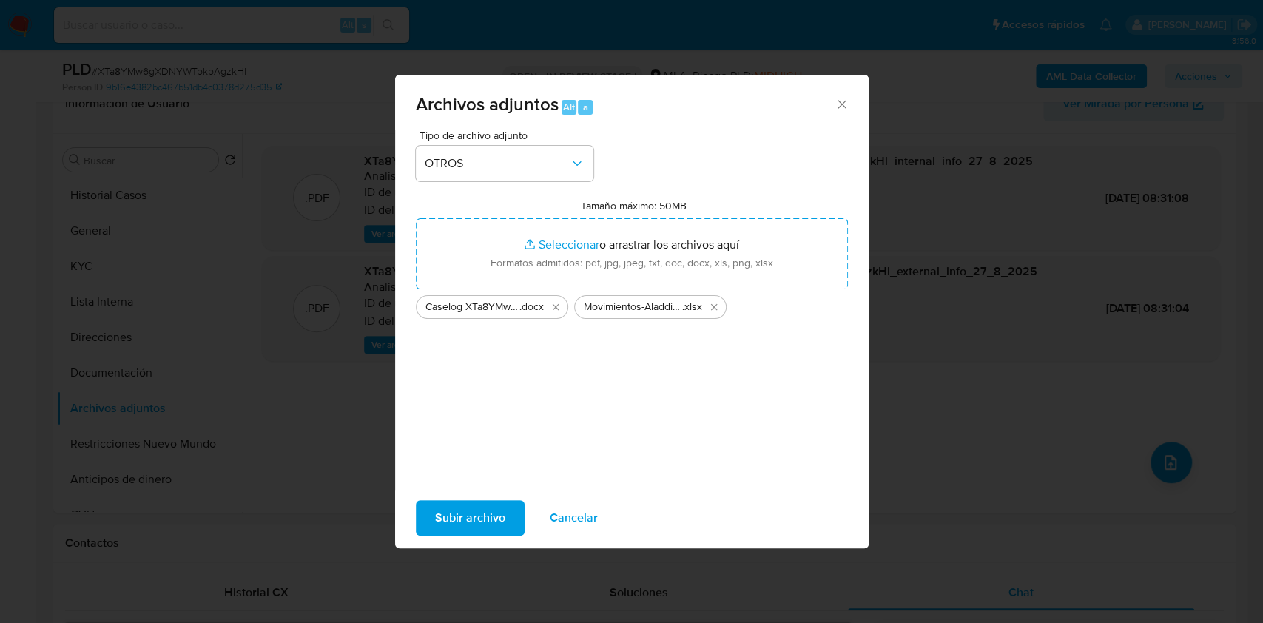
click at [500, 542] on div "Subir archivo Cancelar" at bounding box center [631, 518] width 473 height 56
click at [491, 530] on span "Subir archivo" at bounding box center [470, 518] width 70 height 33
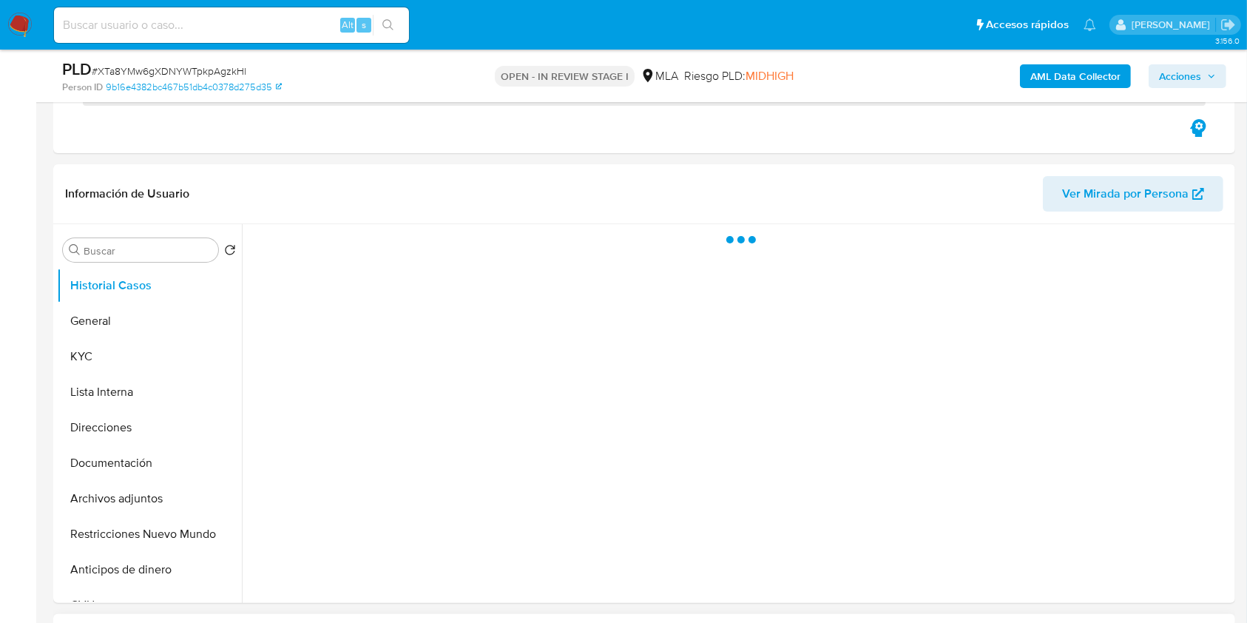
scroll to position [493, 0]
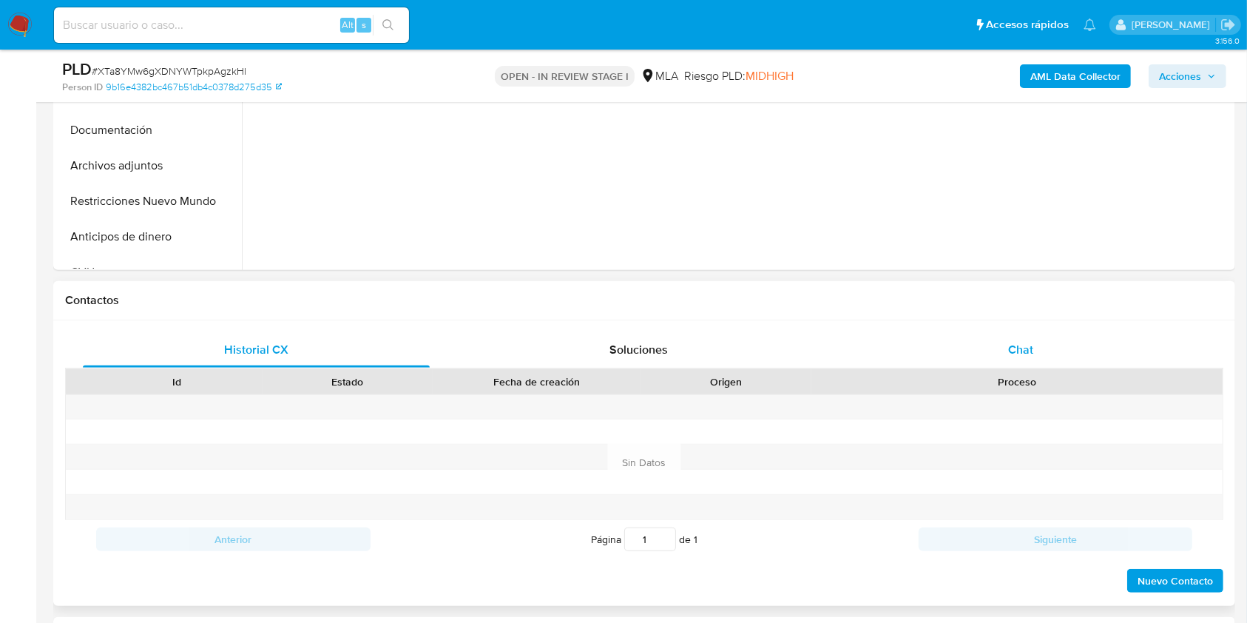
click at [1044, 348] on div "Chat" at bounding box center [1021, 350] width 347 height 36
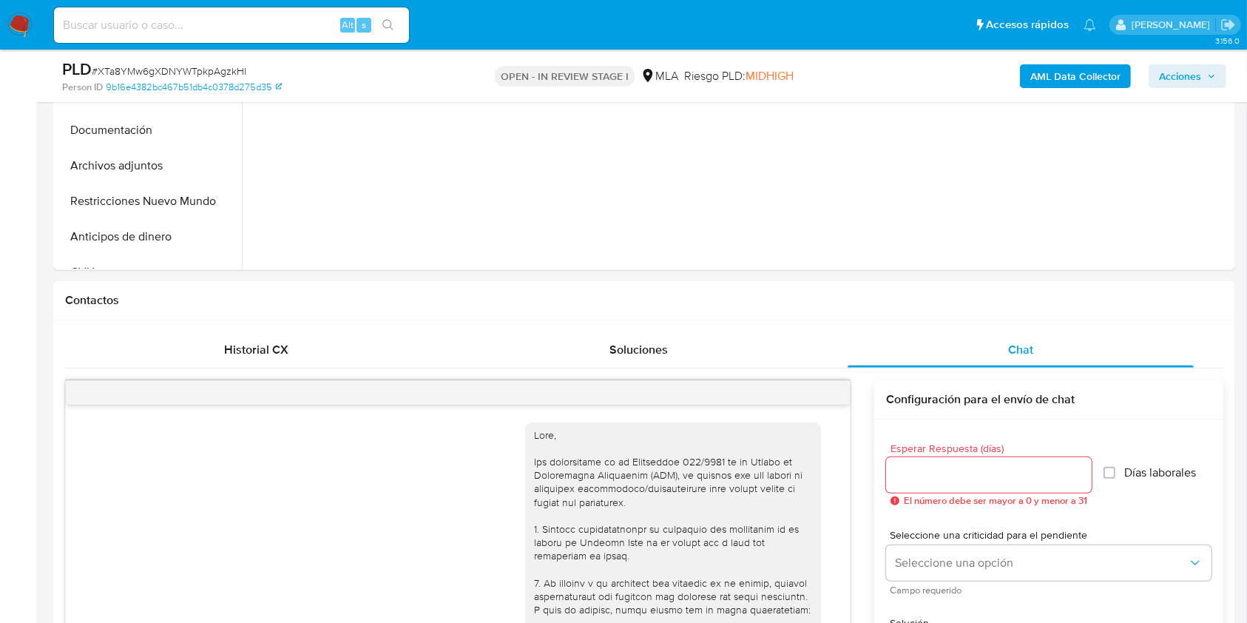
select select "10"
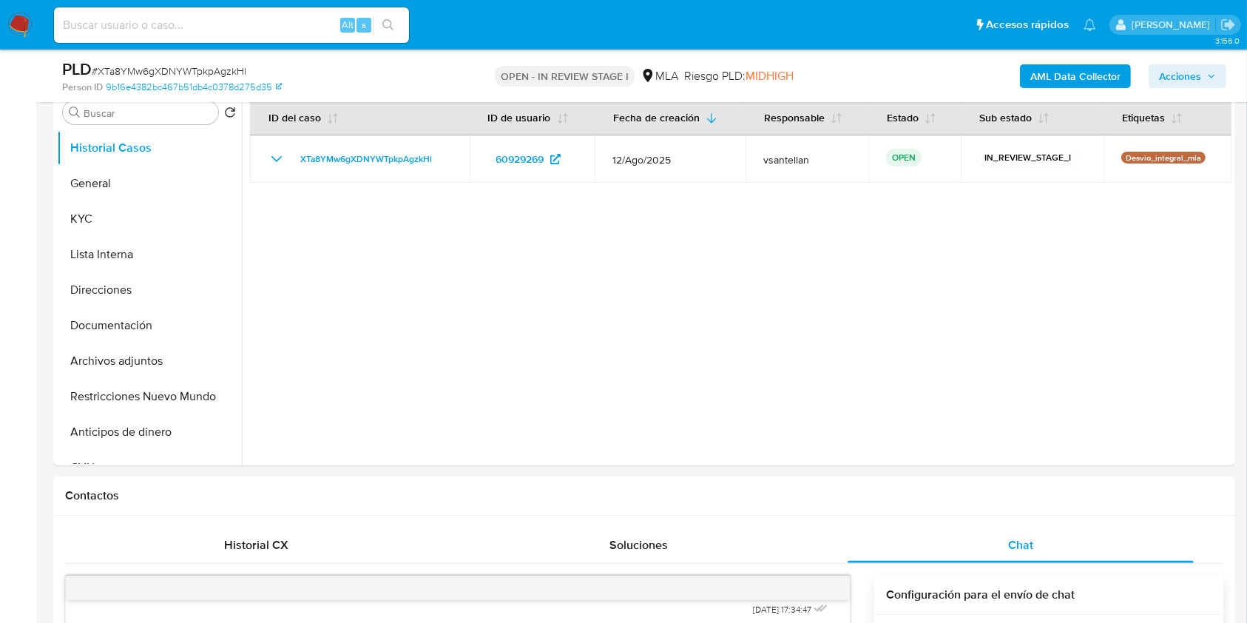
scroll to position [216, 0]
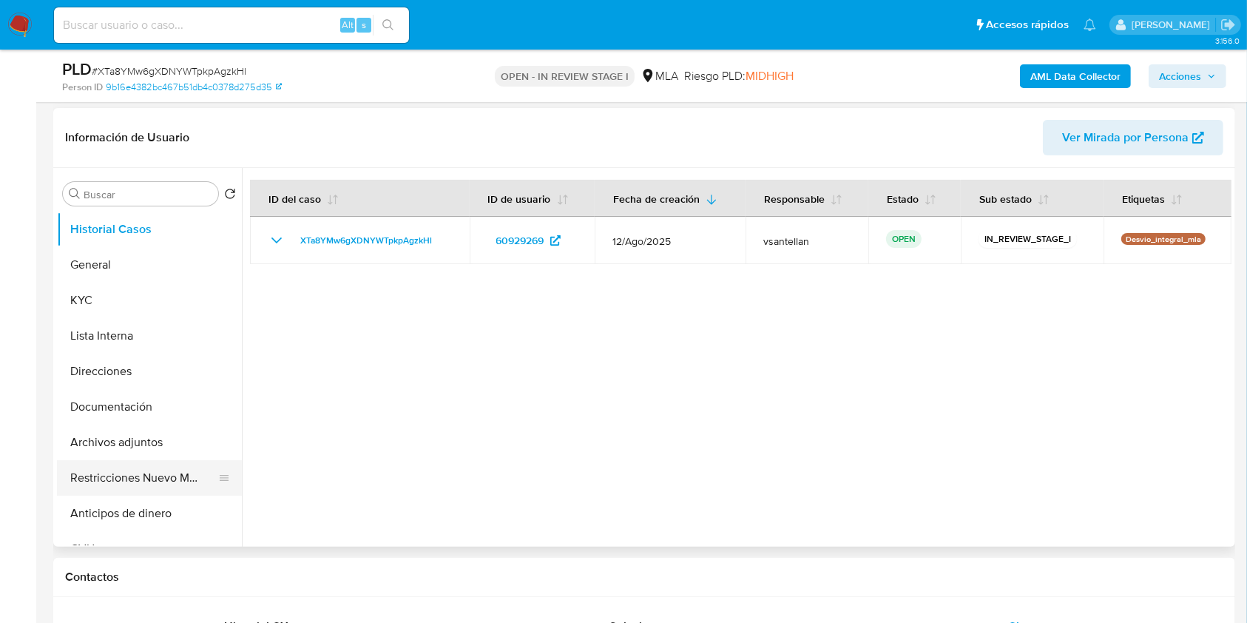
click at [184, 480] on button "Restricciones Nuevo Mundo" at bounding box center [143, 478] width 173 height 36
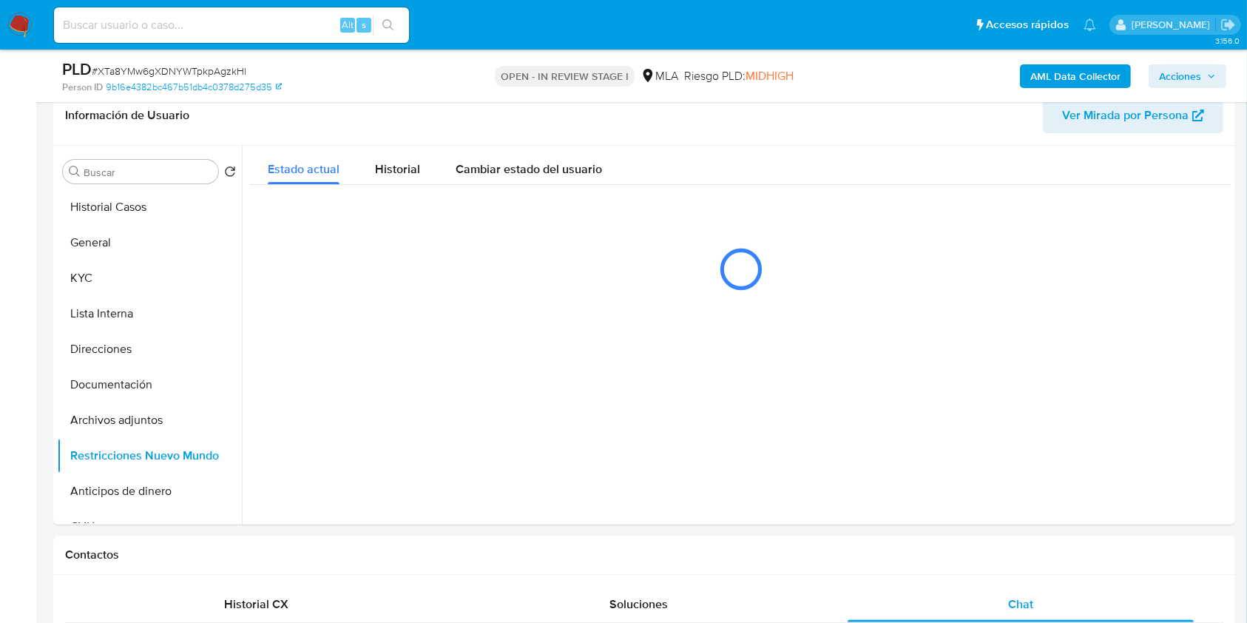
scroll to position [227, 0]
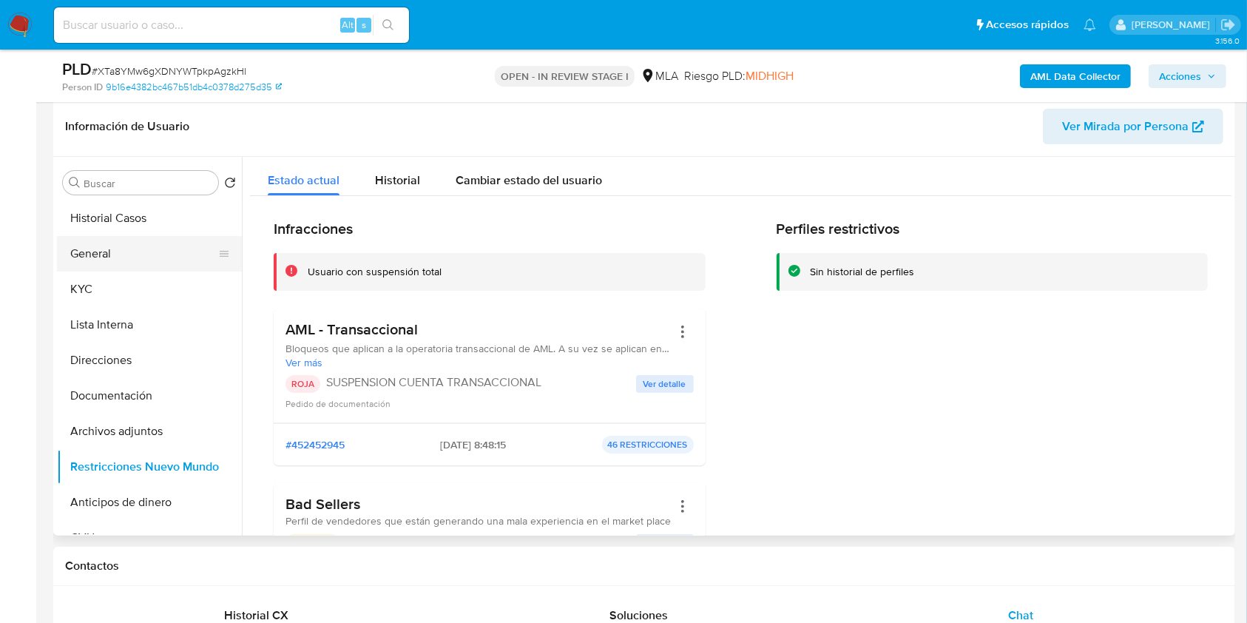
click at [121, 257] on button "General" at bounding box center [143, 254] width 173 height 36
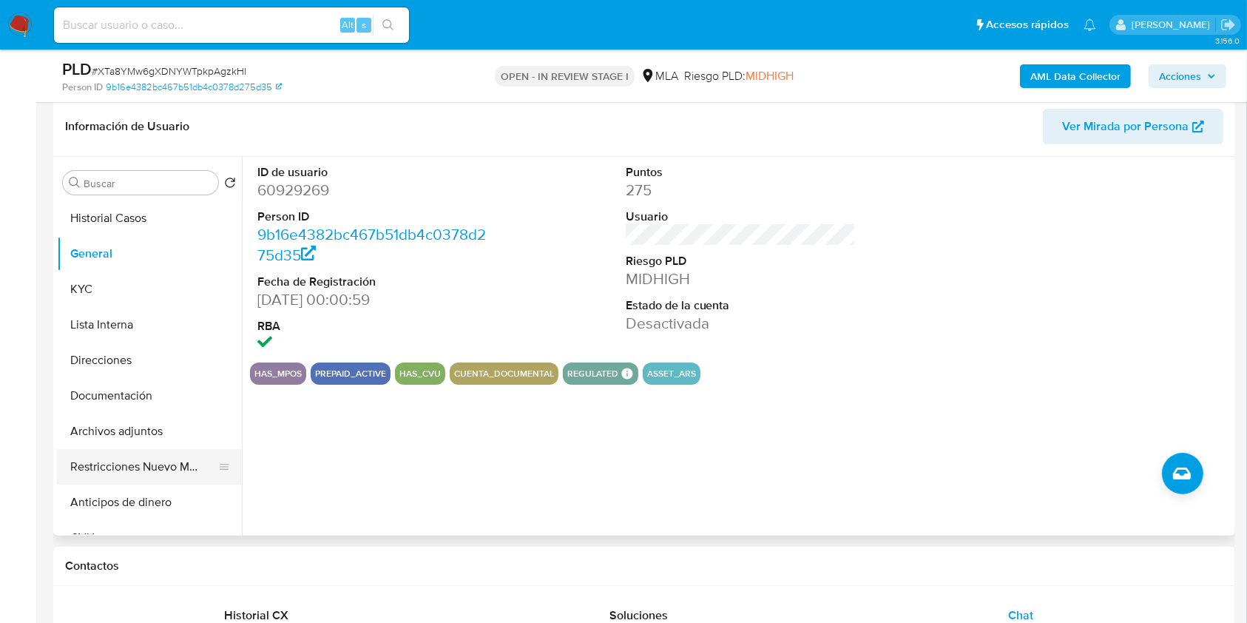
click at [138, 456] on button "Restricciones Nuevo Mundo" at bounding box center [143, 467] width 173 height 36
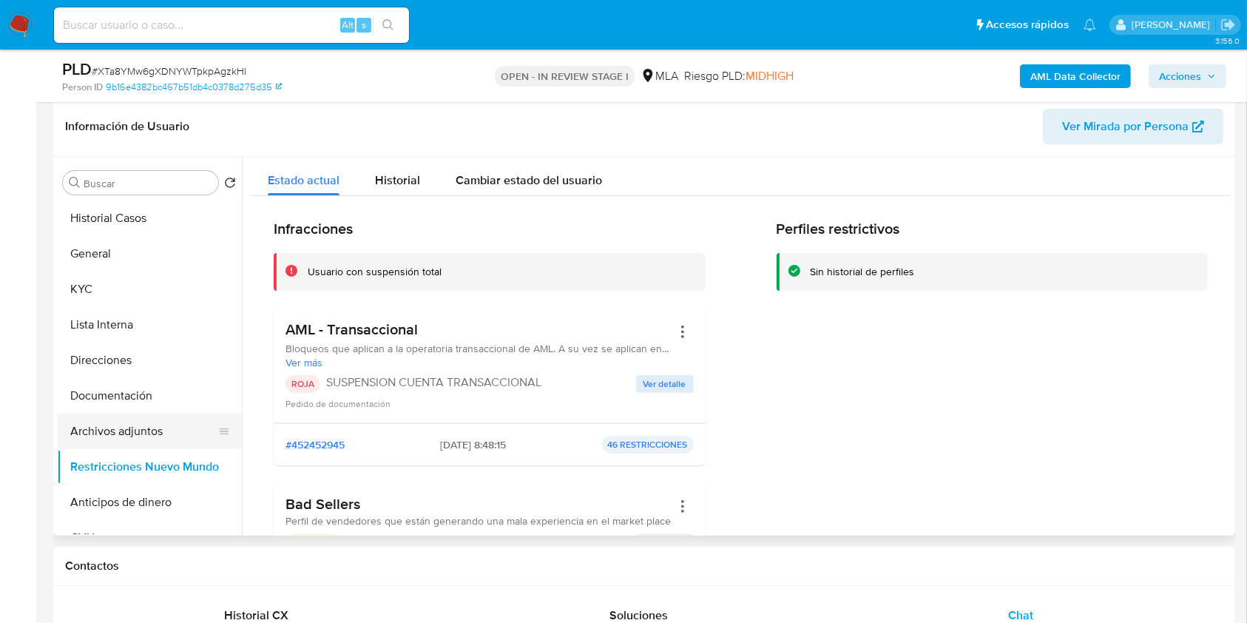
click at [153, 424] on button "Archivos adjuntos" at bounding box center [143, 432] width 173 height 36
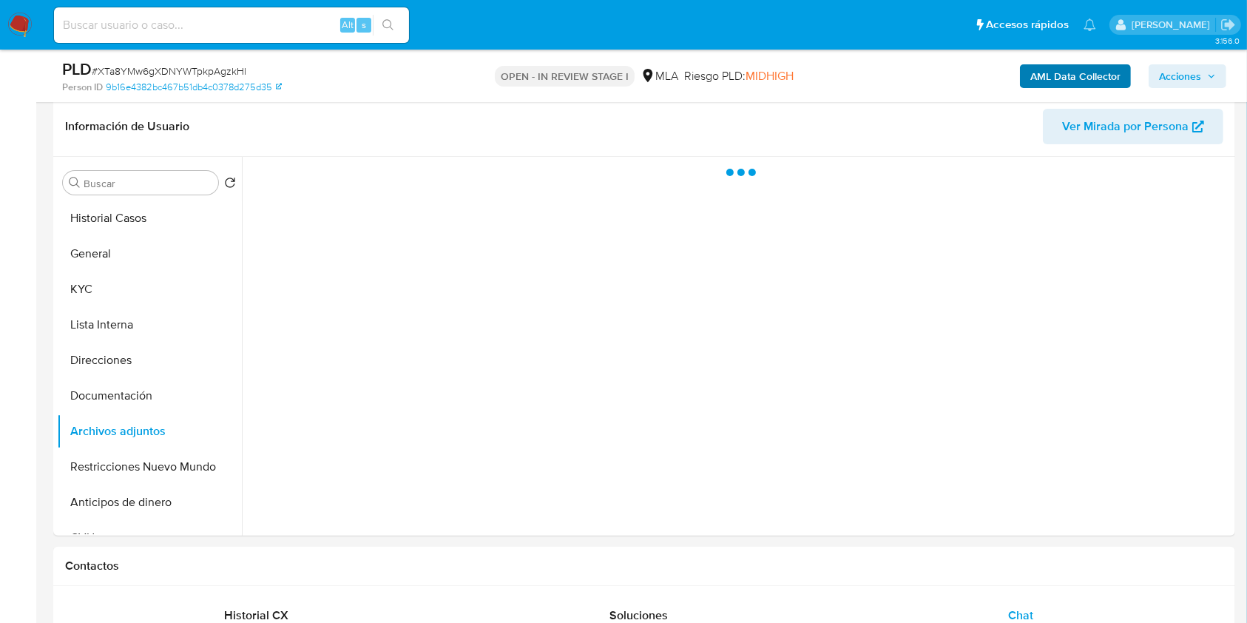
drag, startPoint x: 1167, startPoint y: 78, endPoint x: 1111, endPoint y: 85, distance: 56.6
click at [1167, 76] on span "Acciones" at bounding box center [1180, 76] width 42 height 24
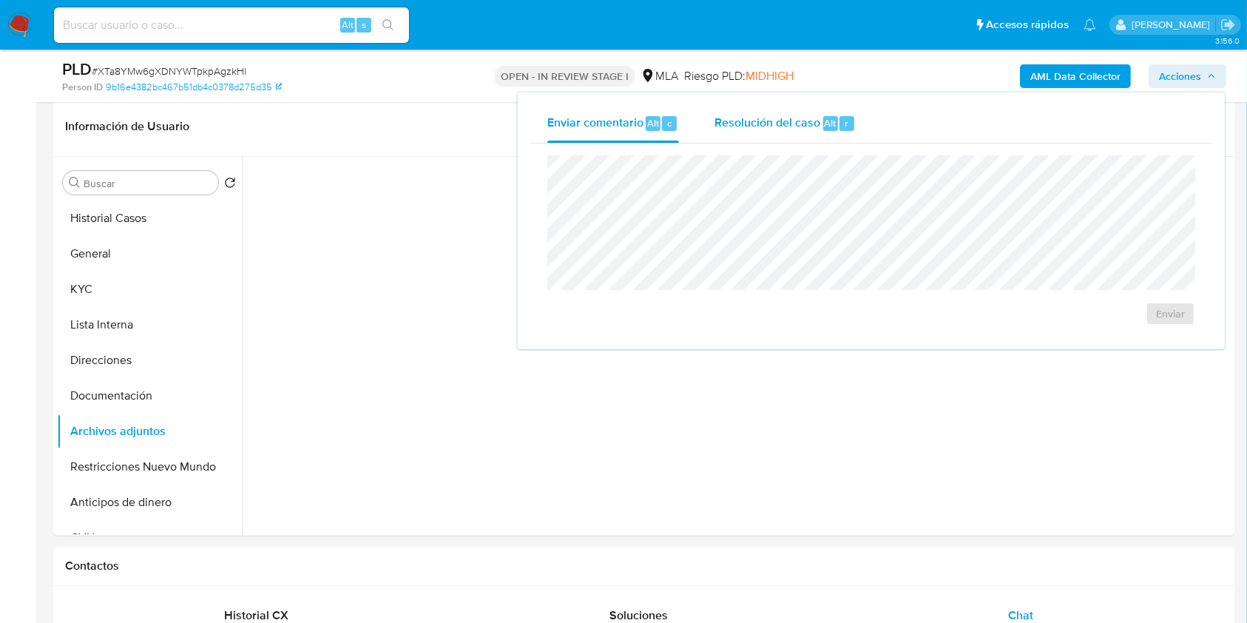
drag, startPoint x: 817, startPoint y: 125, endPoint x: 815, endPoint y: 132, distance: 7.5
click at [817, 126] on span "Resolución del caso" at bounding box center [768, 122] width 106 height 17
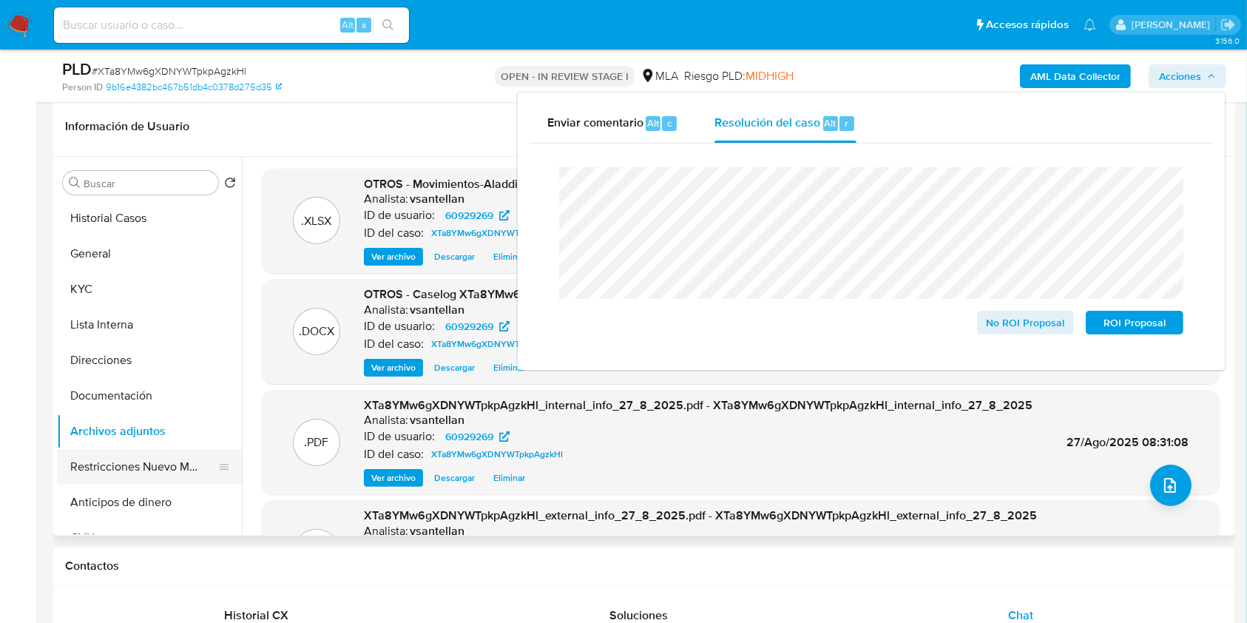
click at [118, 470] on button "Restricciones Nuevo Mundo" at bounding box center [143, 467] width 173 height 36
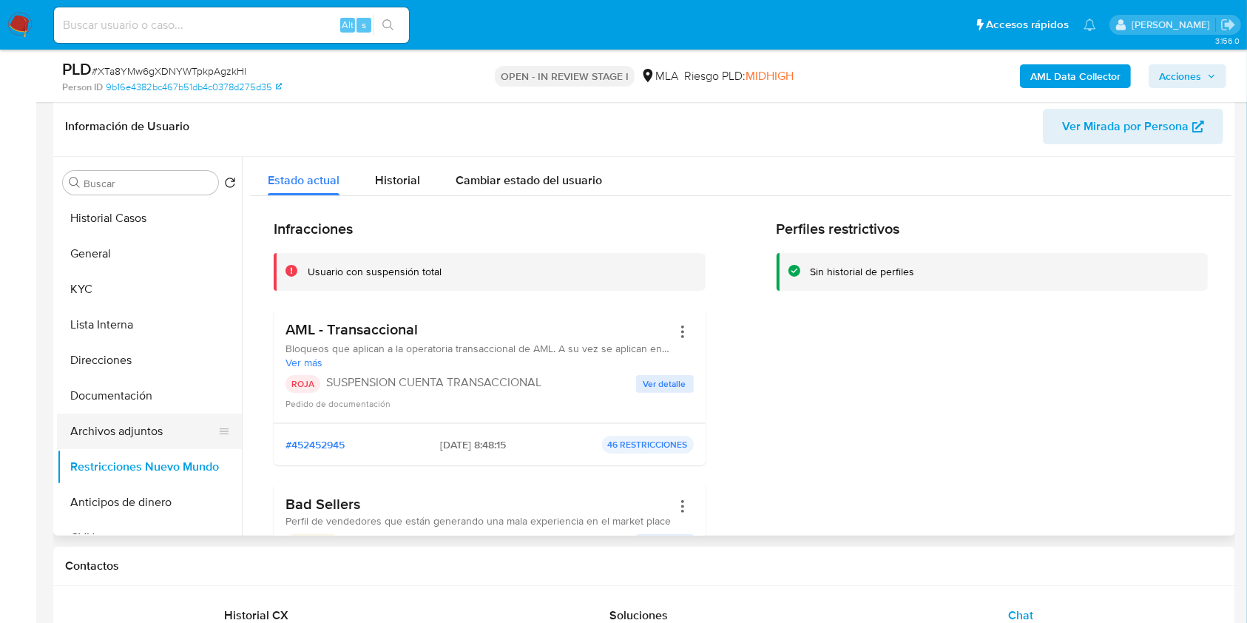
click at [128, 429] on button "Archivos adjuntos" at bounding box center [143, 432] width 173 height 36
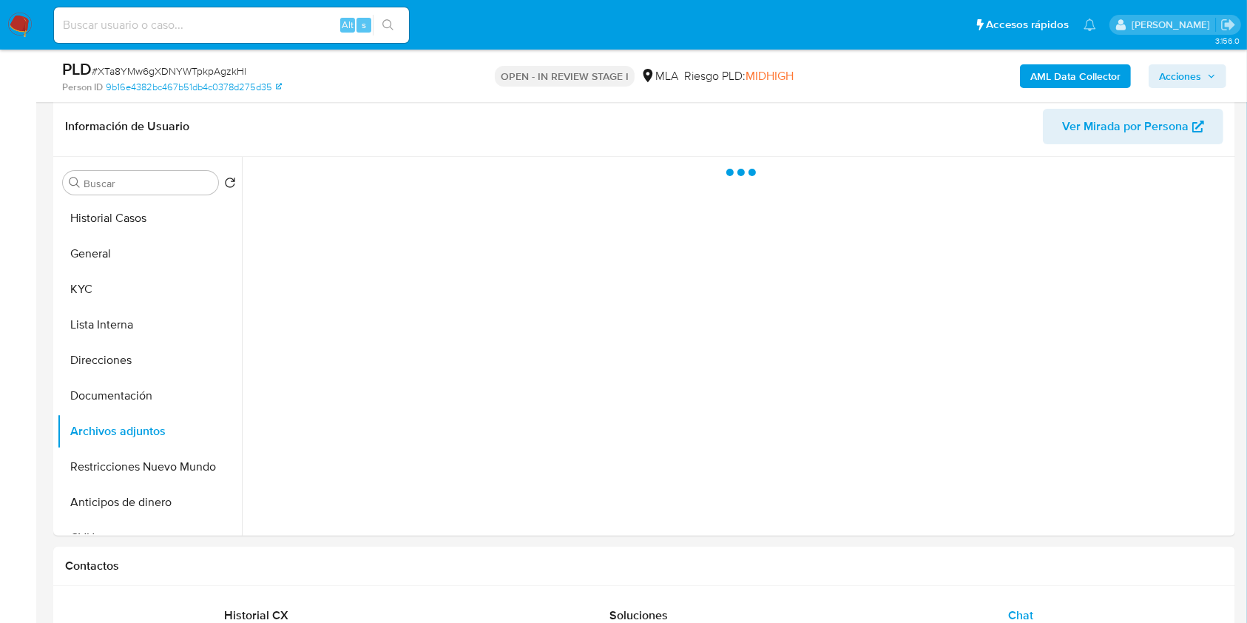
click at [1171, 73] on span "Acciones" at bounding box center [1180, 76] width 42 height 24
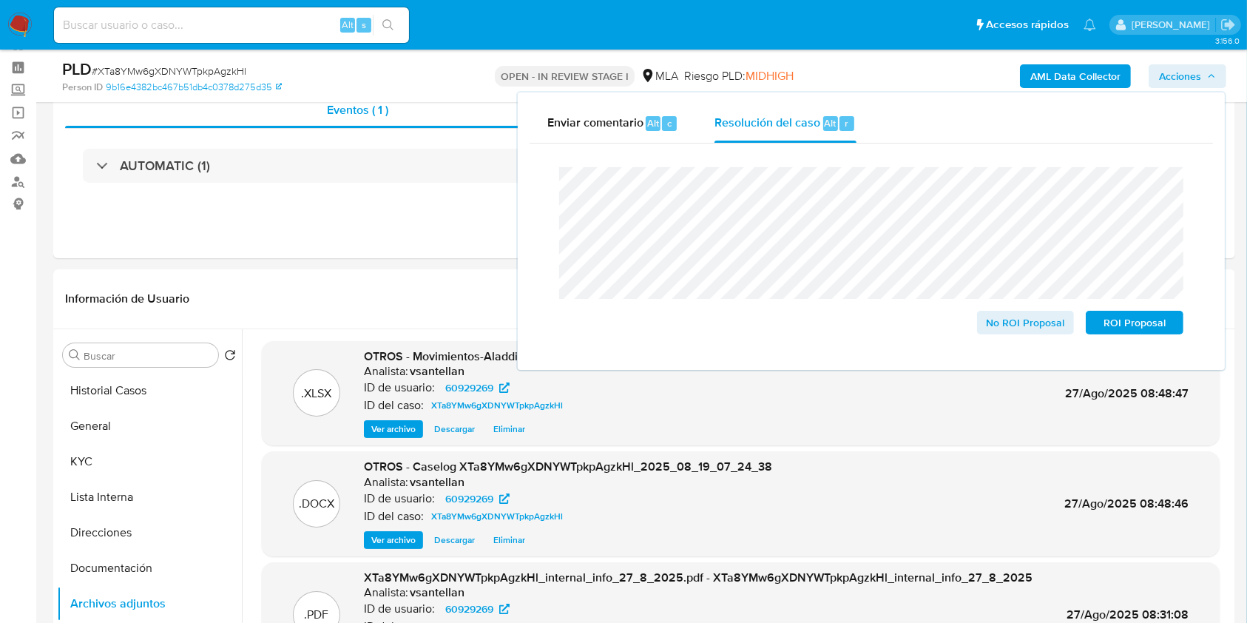
scroll to position [70, 0]
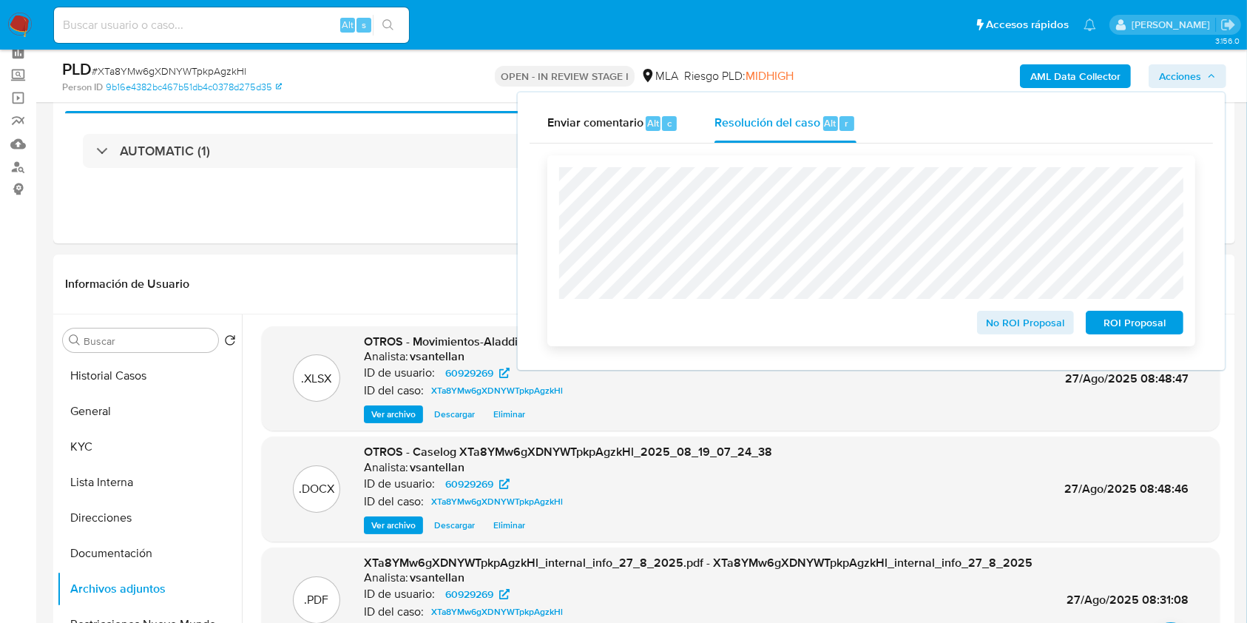
drag, startPoint x: 1122, startPoint y: 322, endPoint x: 1148, endPoint y: 326, distance: 26.3
click at [1122, 323] on span "ROI Proposal" at bounding box center [1134, 322] width 77 height 21
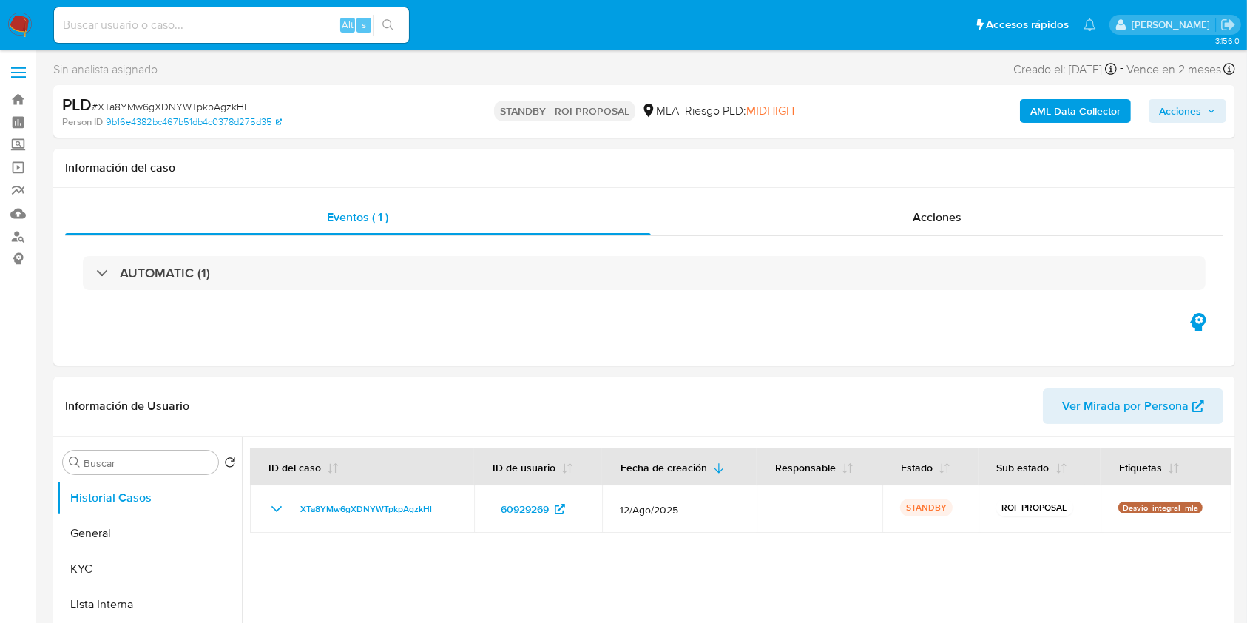
select select "10"
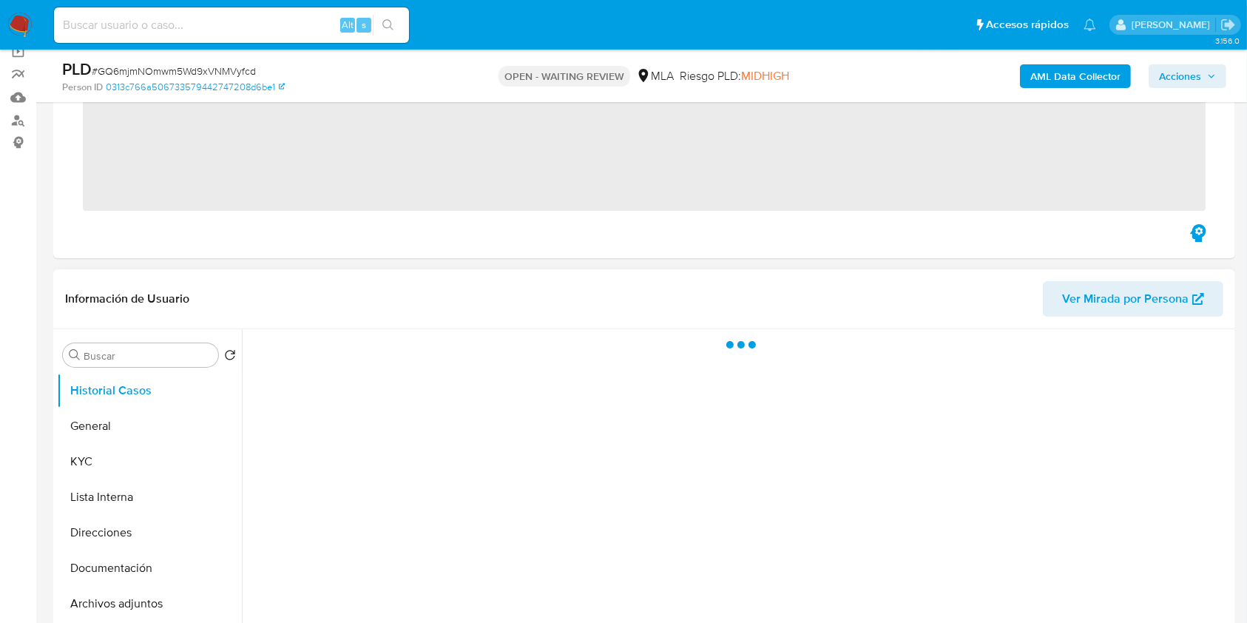
scroll to position [197, 0]
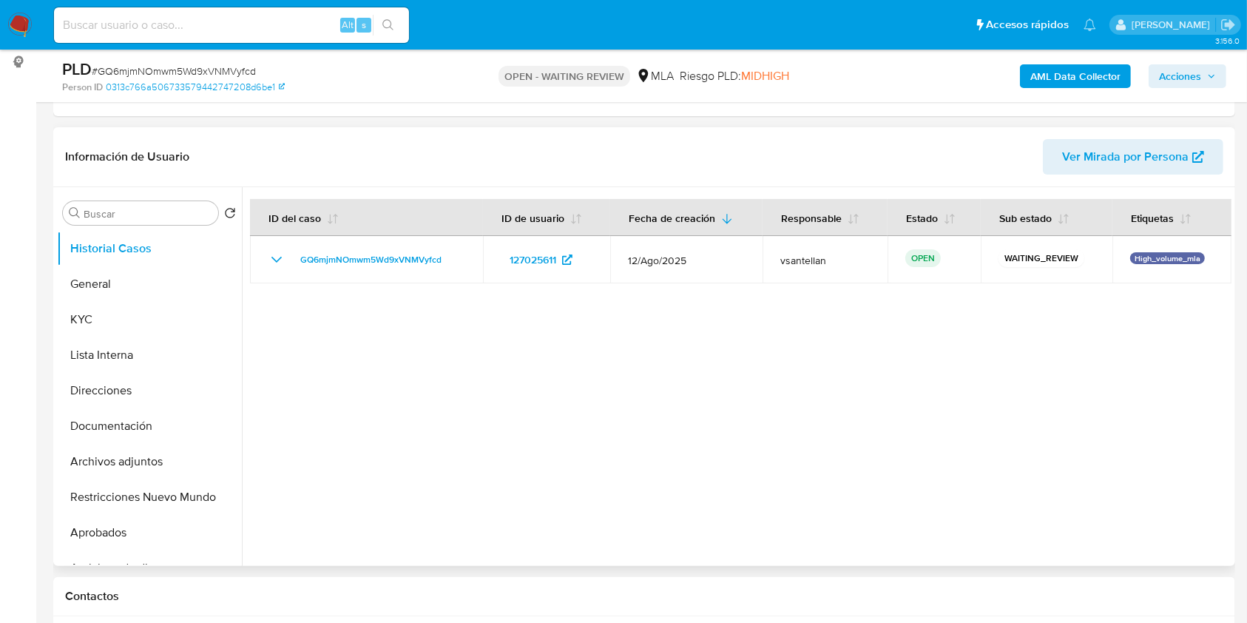
select select "10"
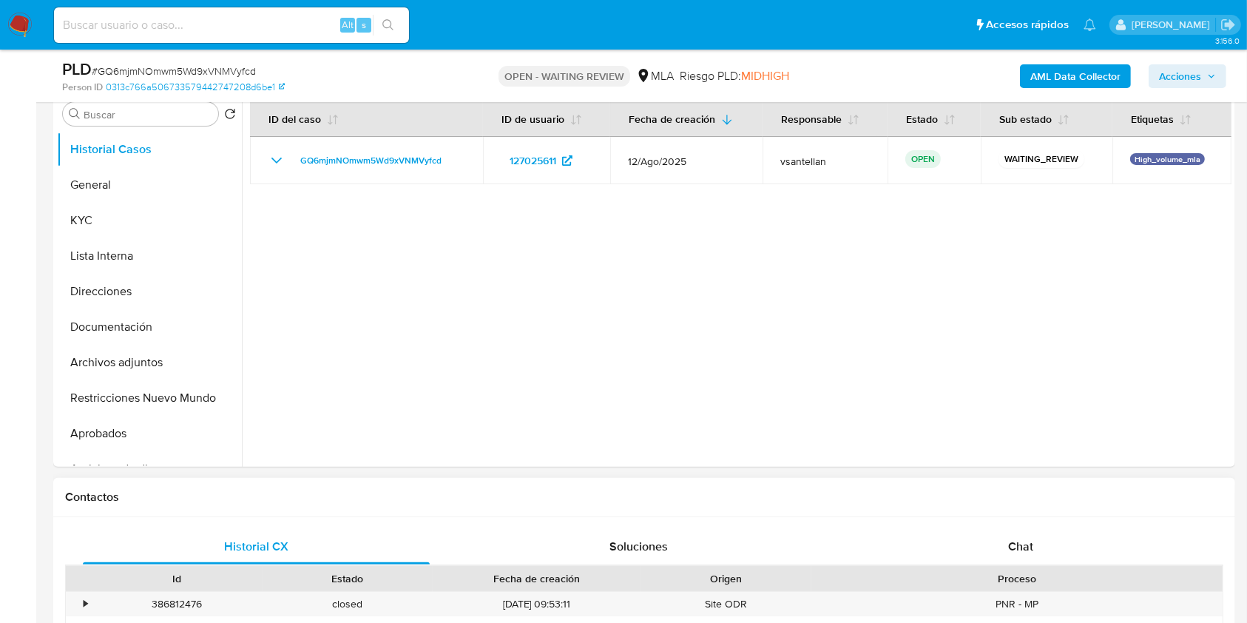
drag, startPoint x: 1048, startPoint y: 539, endPoint x: 1088, endPoint y: 512, distance: 48.0
click at [1048, 540] on div "Chat" at bounding box center [1021, 547] width 347 height 36
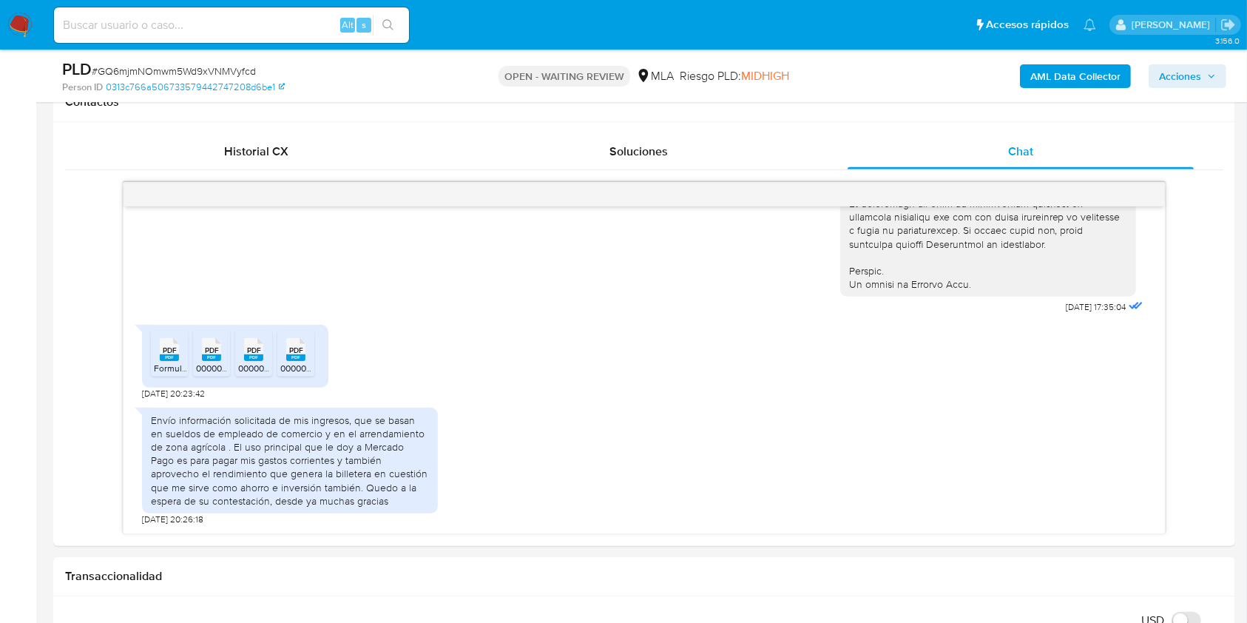
scroll to position [722, 0]
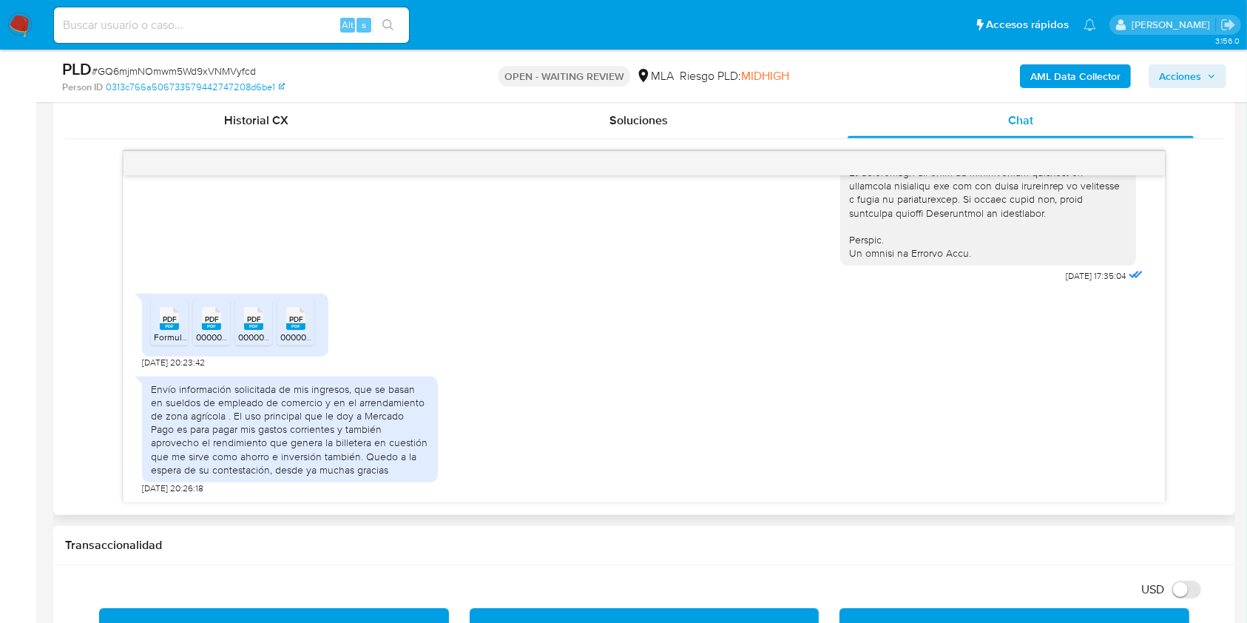
click at [163, 325] on rect at bounding box center [169, 326] width 19 height 7
click at [213, 321] on span "PDF" at bounding box center [212, 319] width 14 height 10
click at [248, 321] on span "PDF" at bounding box center [254, 319] width 14 height 10
click at [289, 323] on span "PDF" at bounding box center [296, 319] width 14 height 10
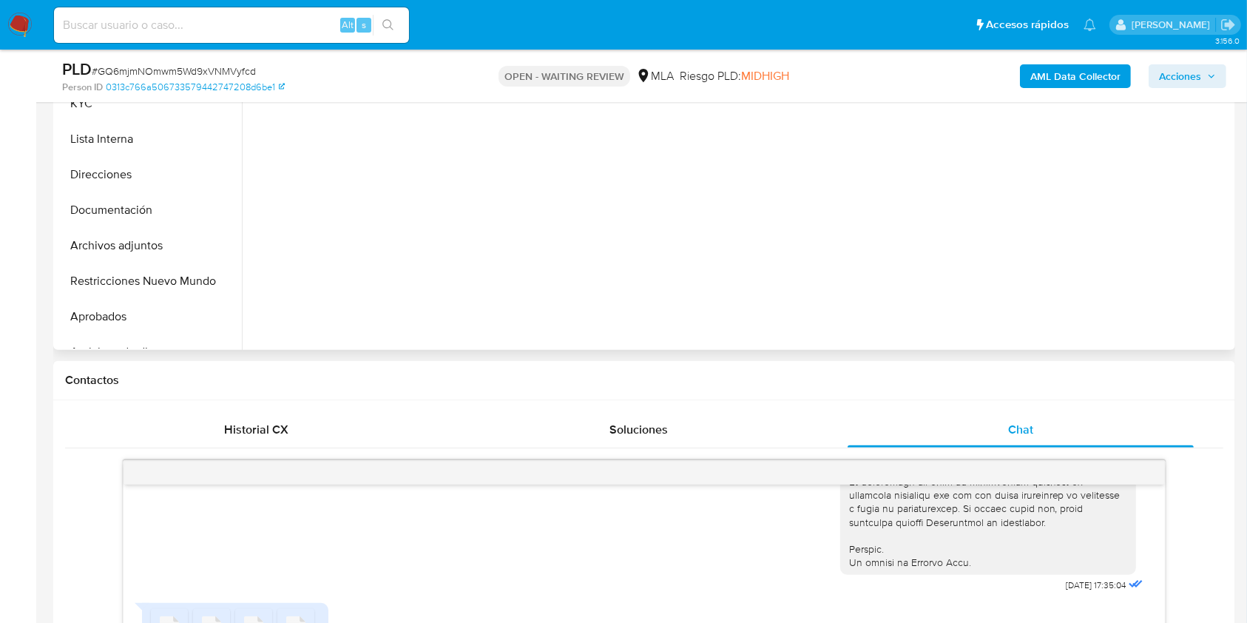
scroll to position [327, 0]
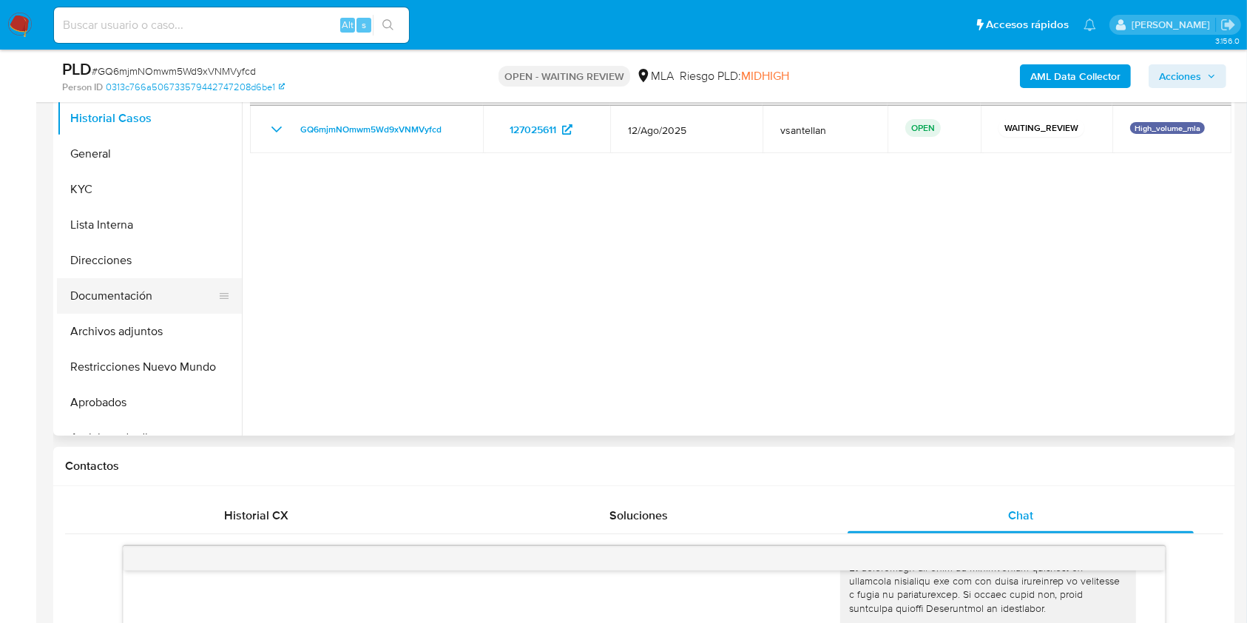
click at [161, 288] on button "Documentación" at bounding box center [143, 296] width 173 height 36
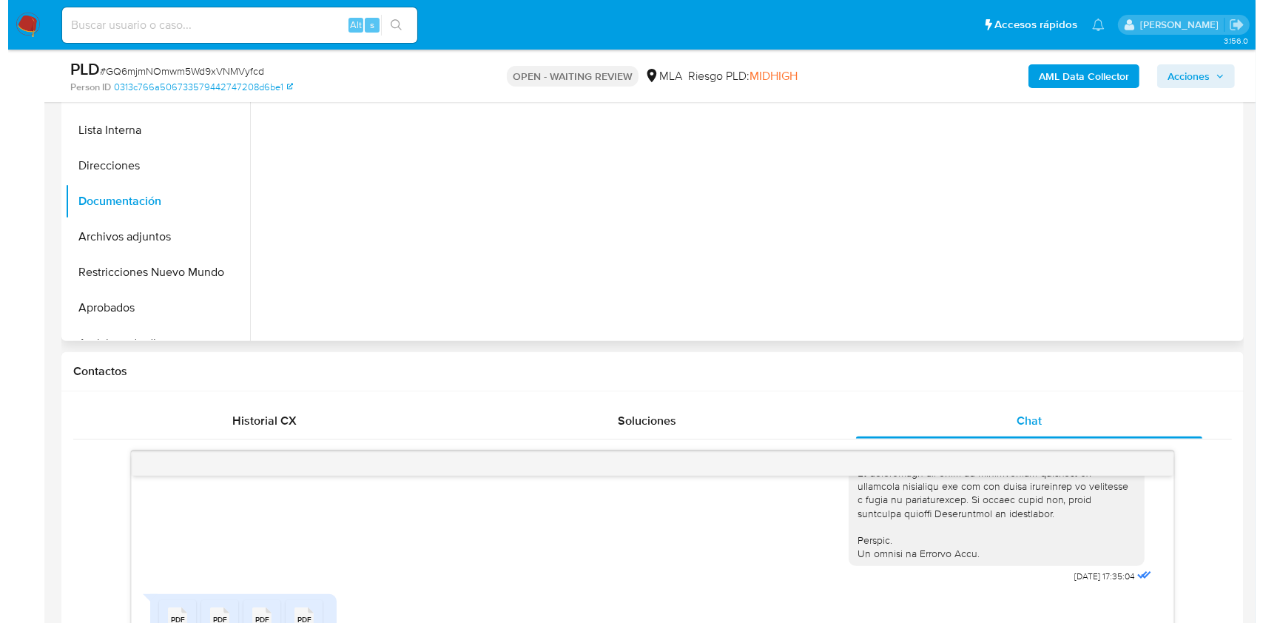
scroll to position [130, 0]
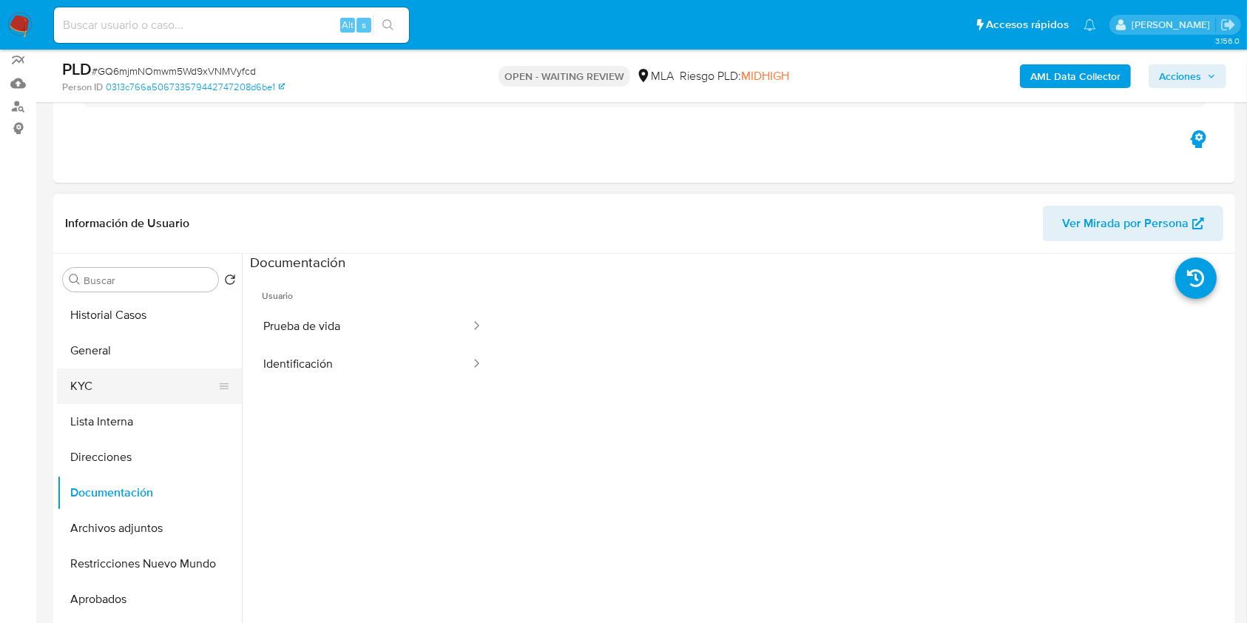
click at [133, 388] on button "KYC" at bounding box center [143, 386] width 173 height 36
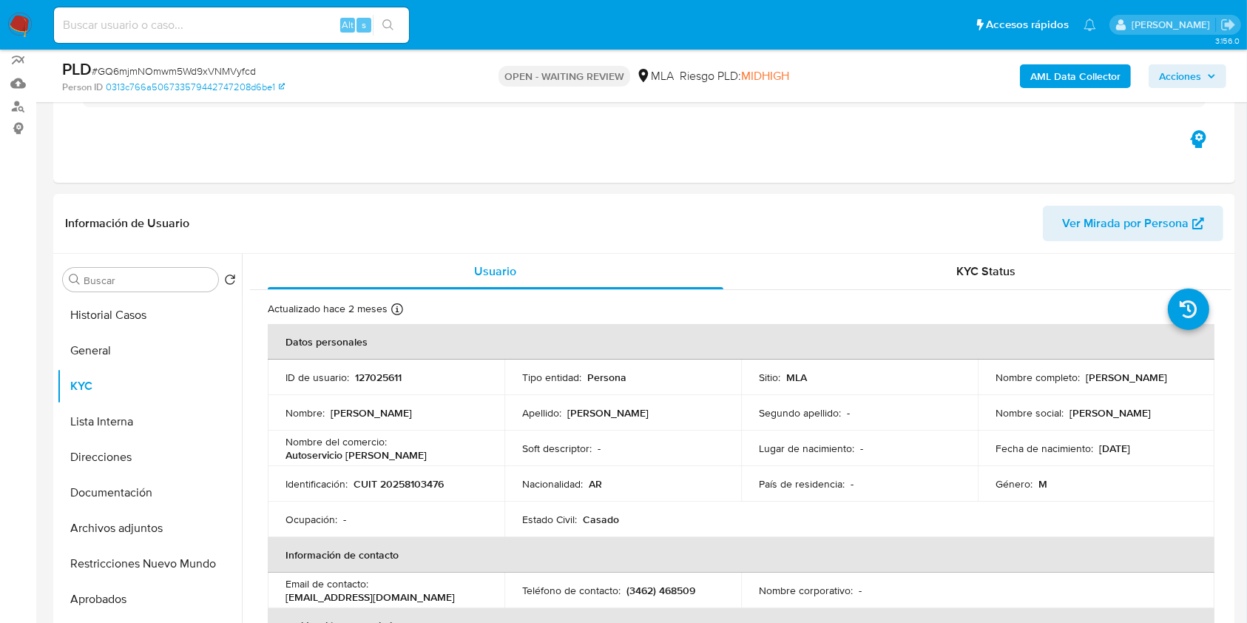
click at [1079, 73] on b "AML Data Collector" at bounding box center [1076, 76] width 90 height 24
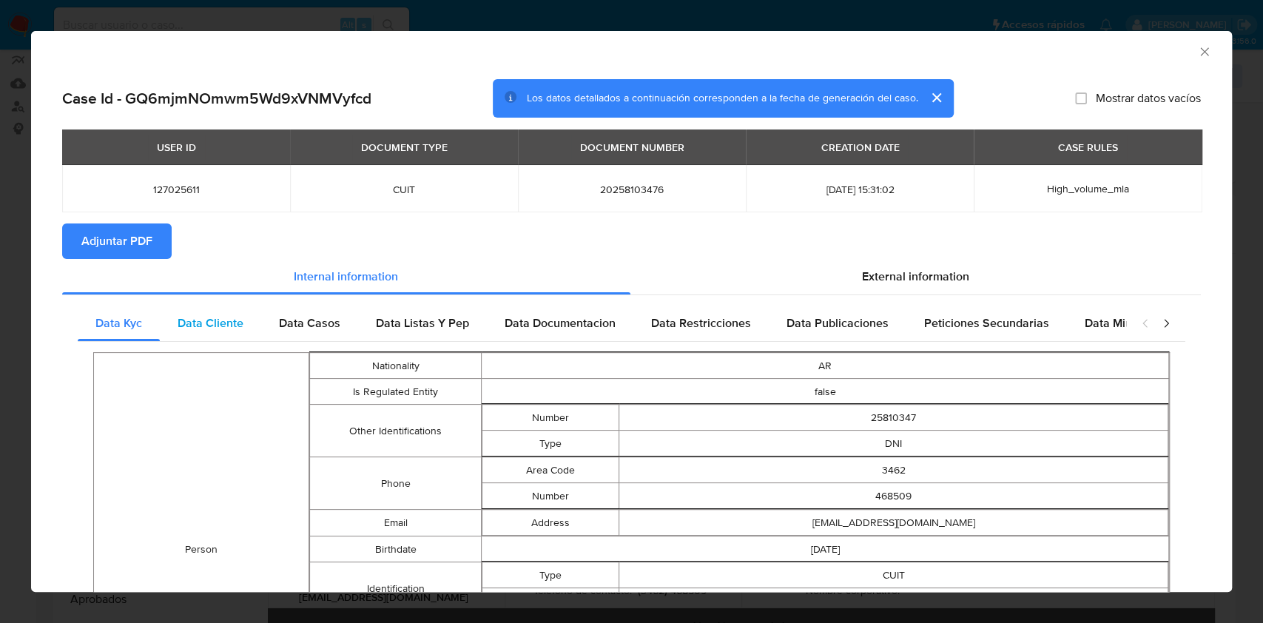
click at [203, 318] on span "Data Cliente" at bounding box center [211, 322] width 66 height 17
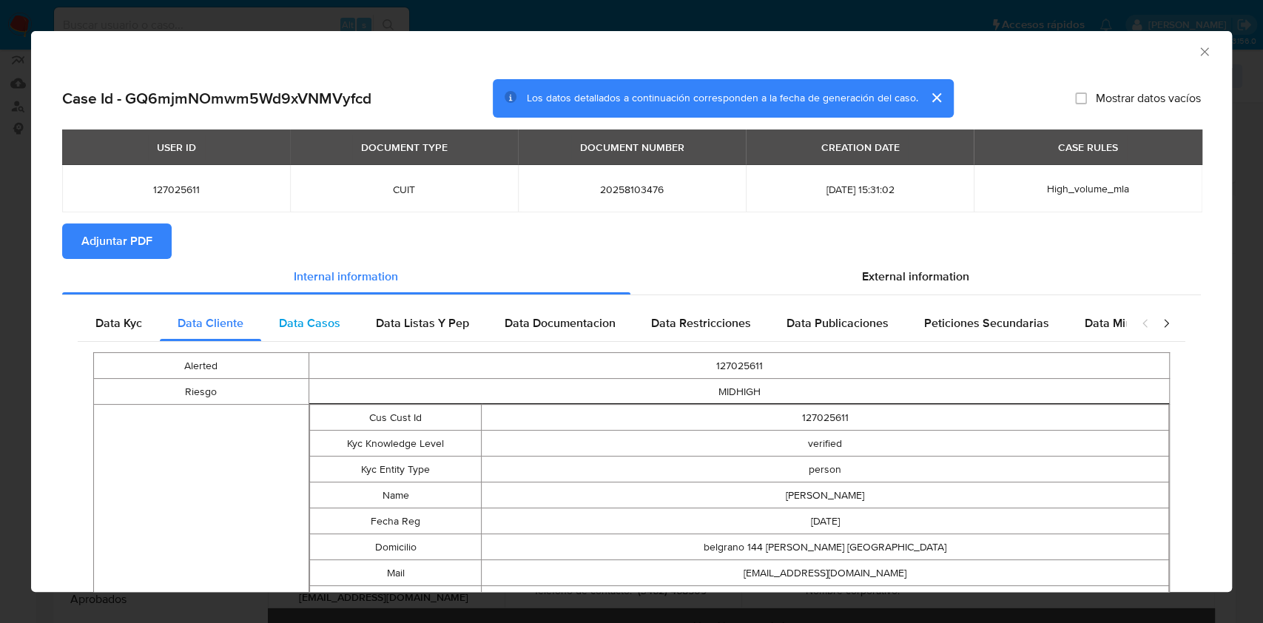
click at [326, 326] on span "Data Casos" at bounding box center [309, 322] width 61 height 17
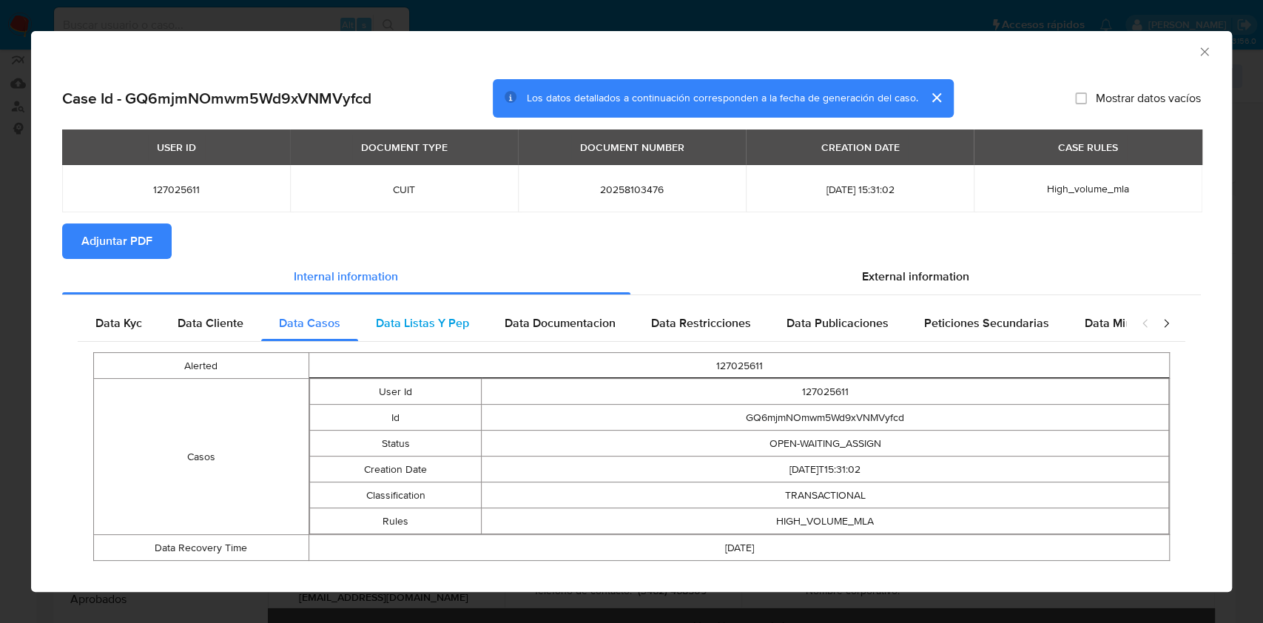
click at [447, 331] on span "Data Listas Y Pep" at bounding box center [422, 322] width 93 height 17
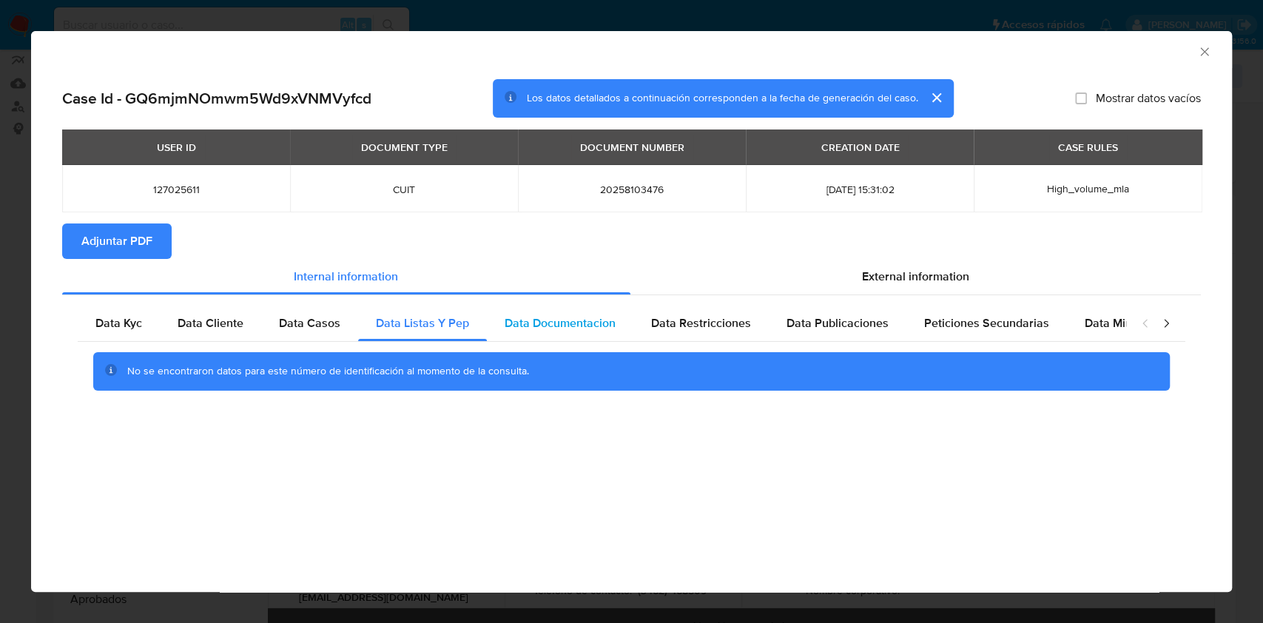
drag, startPoint x: 512, startPoint y: 324, endPoint x: 521, endPoint y: 325, distance: 8.9
click at [512, 325] on span "Data Documentacion" at bounding box center [560, 322] width 111 height 17
drag, startPoint x: 599, startPoint y: 326, endPoint x: 724, endPoint y: 323, distance: 125.1
click at [599, 326] on span "Data Documentacion" at bounding box center [560, 322] width 111 height 17
drag, startPoint x: 724, startPoint y: 323, endPoint x: 826, endPoint y: 324, distance: 102.8
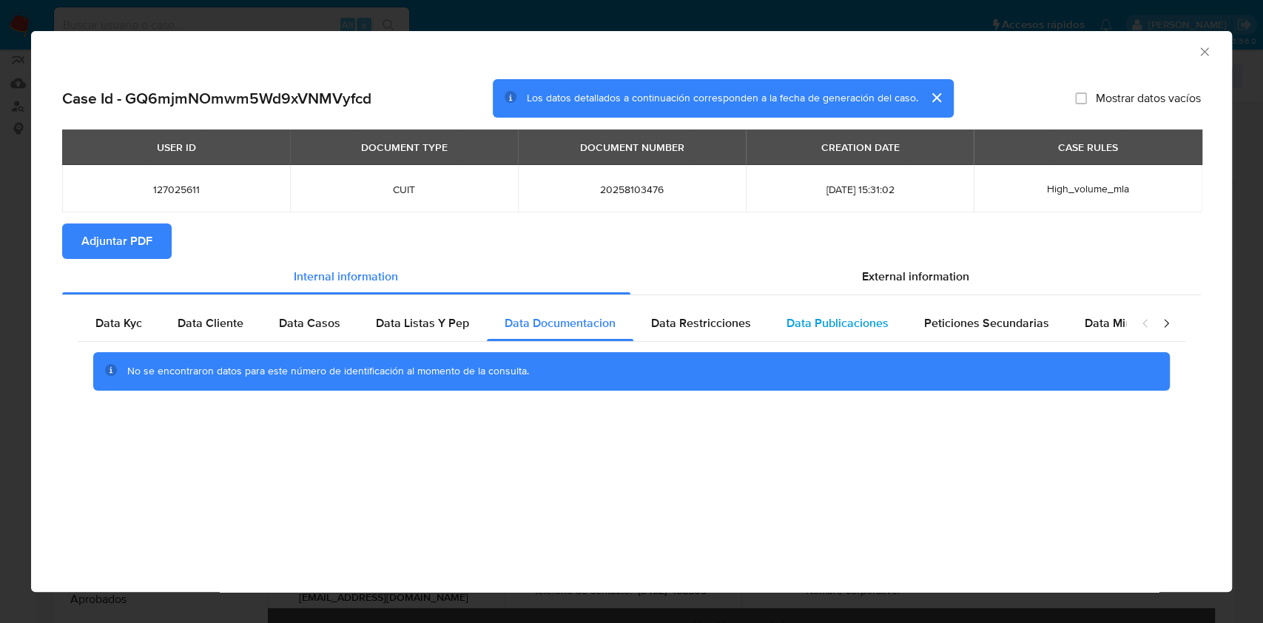
click at [725, 323] on span "Data Restricciones" at bounding box center [701, 322] width 100 height 17
click at [826, 324] on span "Data Publicaciones" at bounding box center [837, 322] width 102 height 17
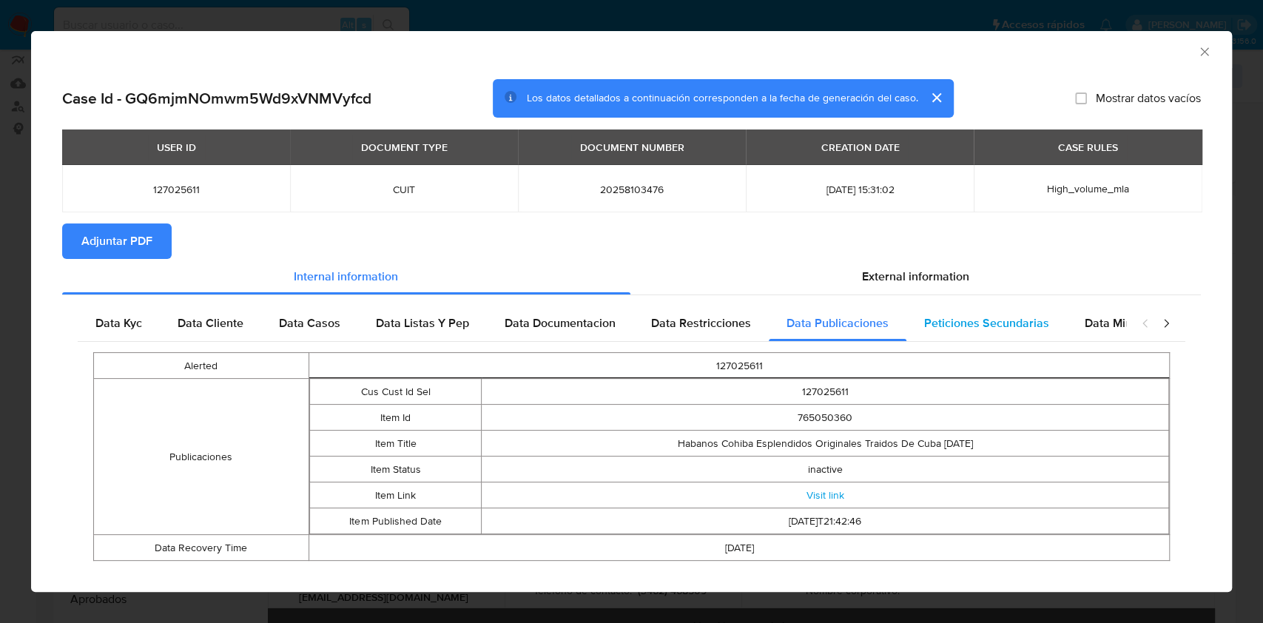
drag, startPoint x: 907, startPoint y: 326, endPoint x: 962, endPoint y: 328, distance: 54.8
click at [910, 326] on div "Peticiones Secundarias" at bounding box center [986, 324] width 161 height 36
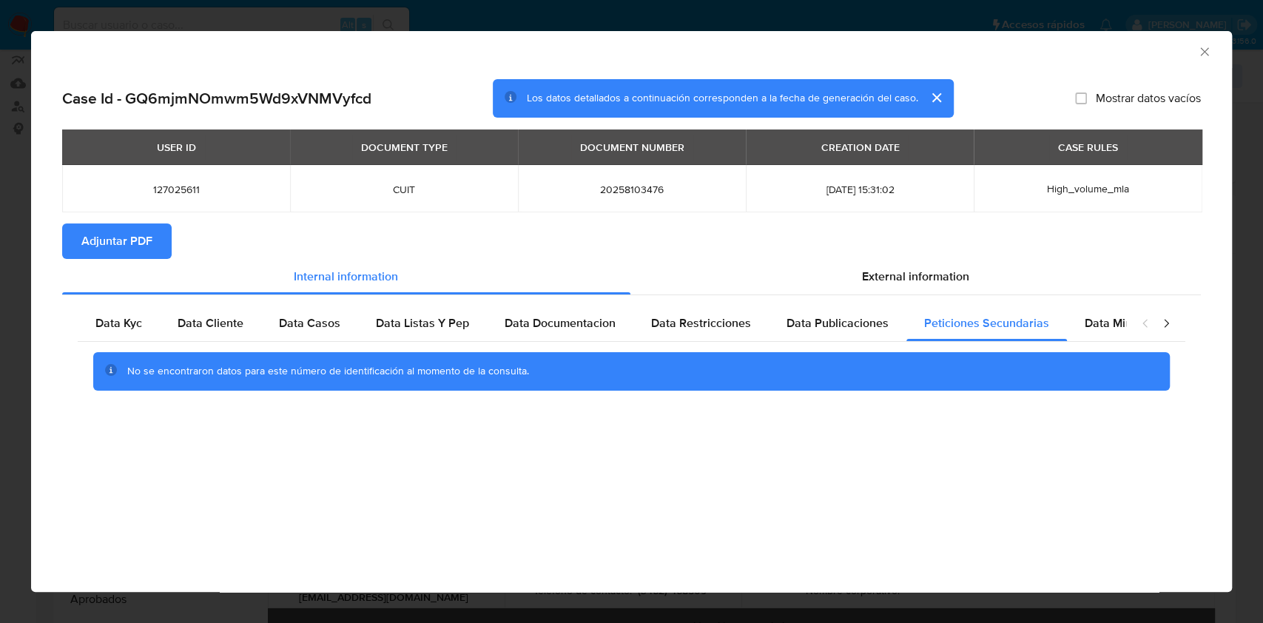
click at [1128, 324] on div "closure-recommendation-modal" at bounding box center [1155, 324] width 59 height 36
drag, startPoint x: 1161, startPoint y: 323, endPoint x: 1125, endPoint y: 327, distance: 36.5
click at [1161, 323] on icon "closure-recommendation-modal" at bounding box center [1166, 323] width 15 height 15
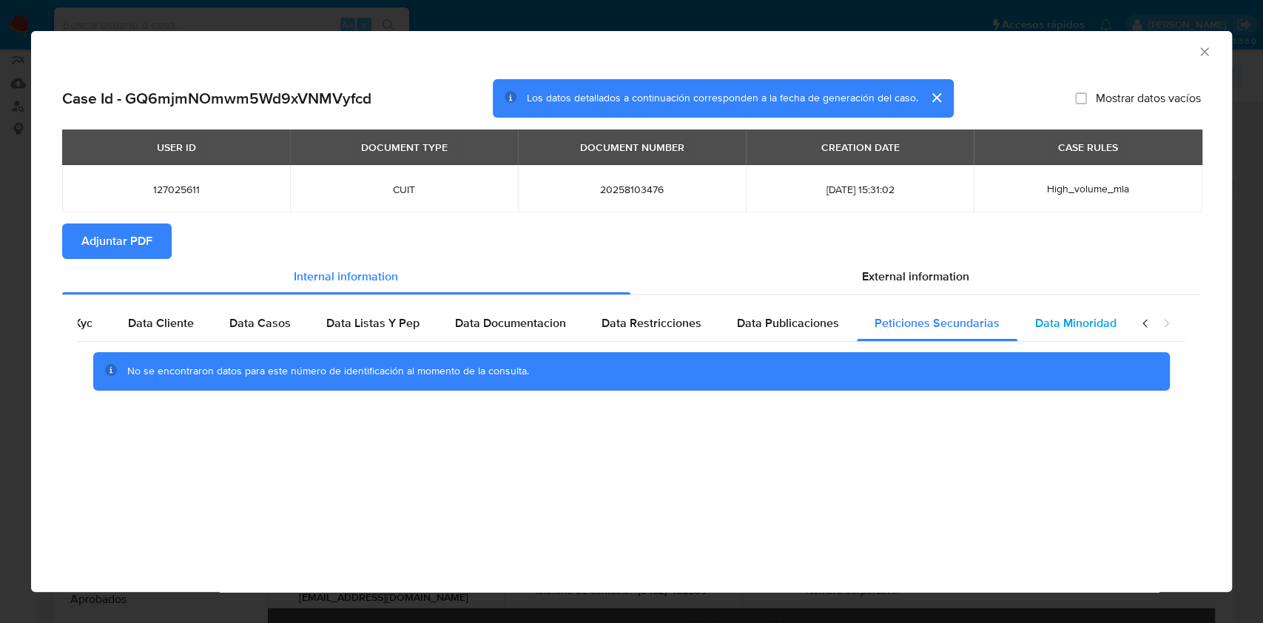
click at [1048, 323] on span "Data Minoridad" at bounding box center [1075, 322] width 81 height 17
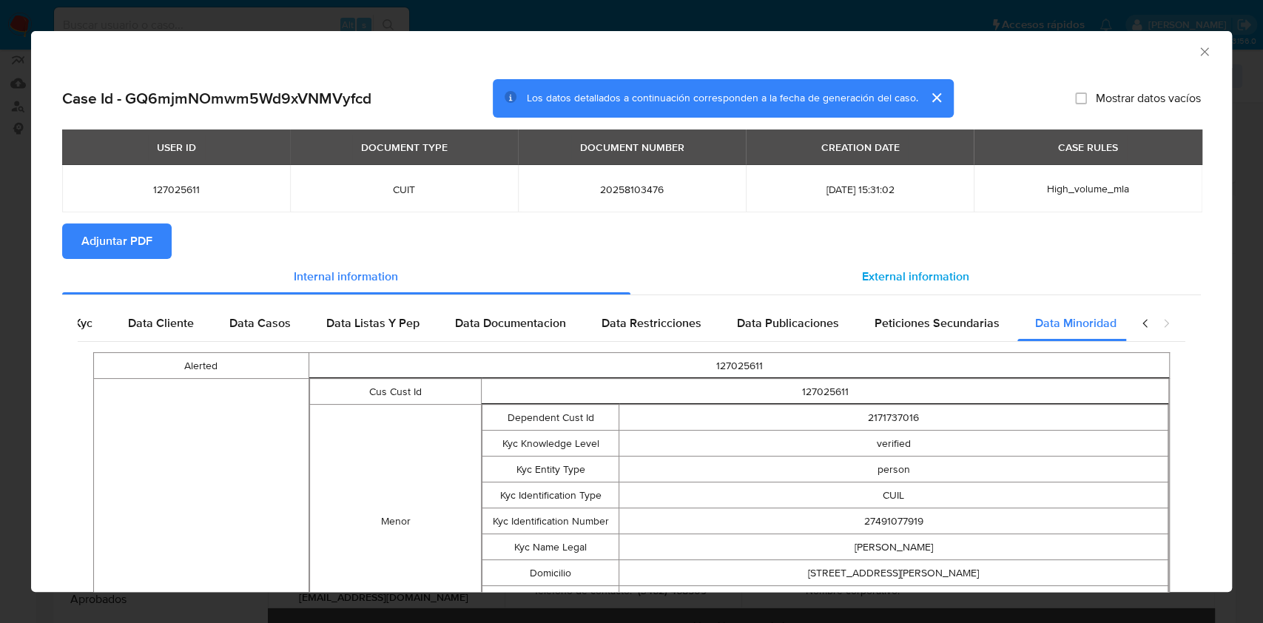
scroll to position [0, 65]
click at [895, 282] on span "External information" at bounding box center [915, 276] width 107 height 17
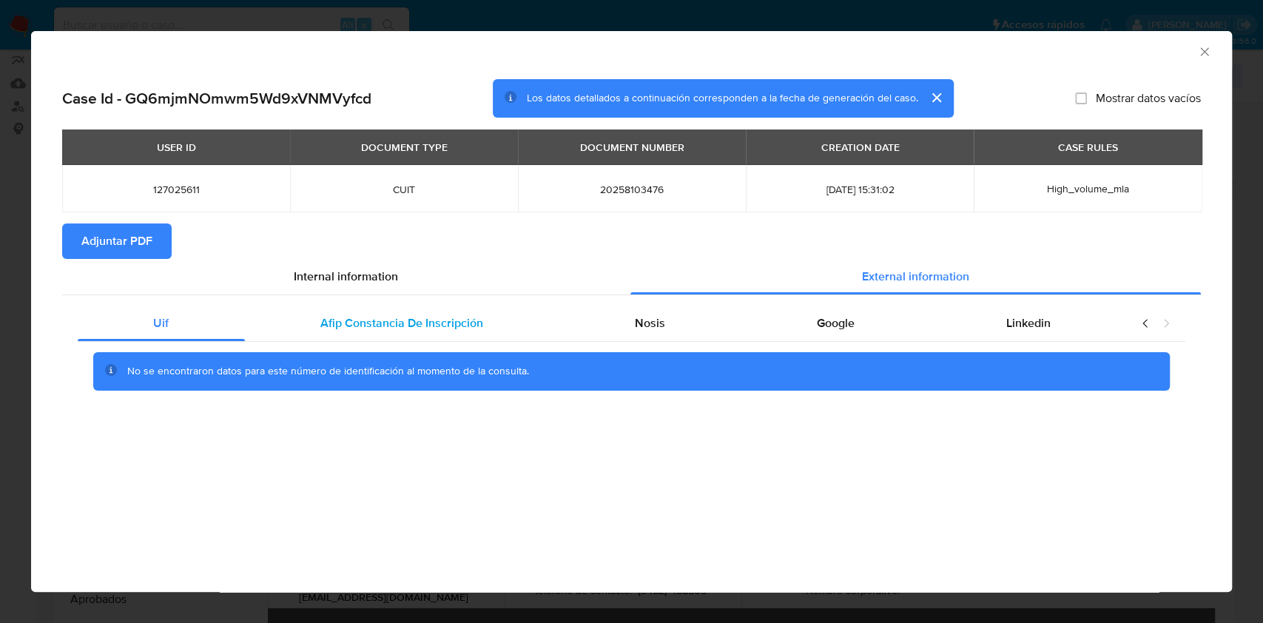
drag, startPoint x: 479, startPoint y: 323, endPoint x: 506, endPoint y: 326, distance: 27.5
click at [479, 324] on span "Afip Constancia De Inscripción" at bounding box center [401, 322] width 163 height 17
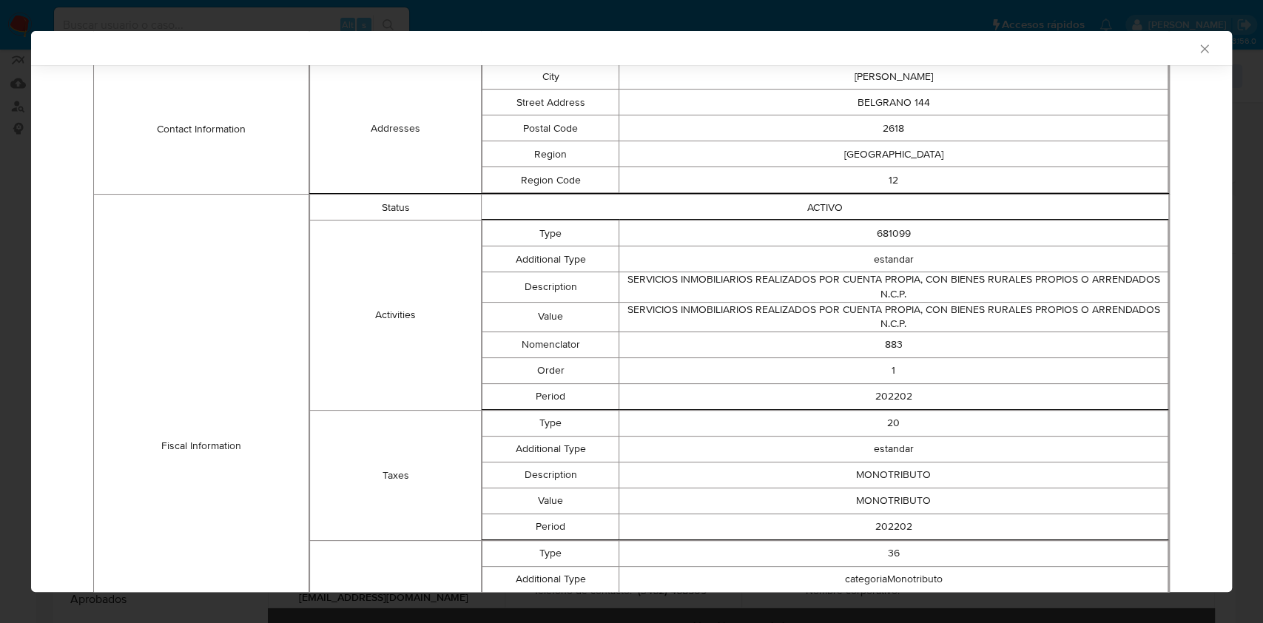
scroll to position [95, 0]
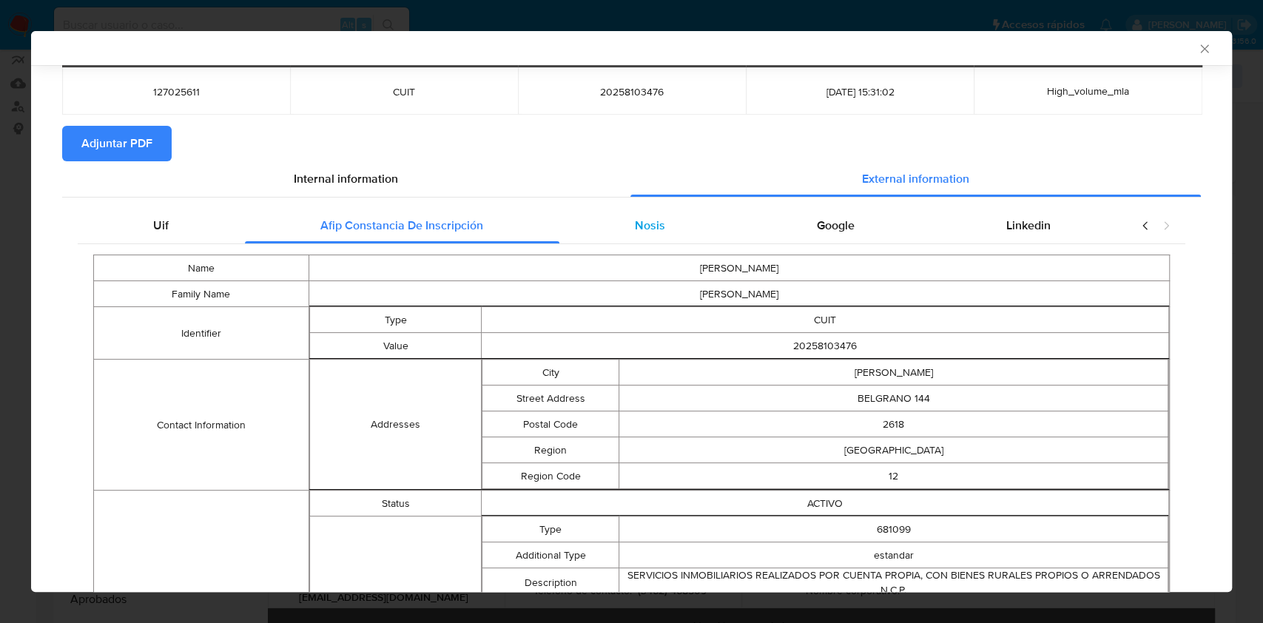
drag, startPoint x: 648, startPoint y: 206, endPoint x: 655, endPoint y: 212, distance: 9.5
click at [648, 205] on div "Uif Afip Constancia De Inscripción Nosis Google Linkedin Name PABLO ADRIAN Fami…" at bounding box center [631, 606] width 1139 height 816
drag, startPoint x: 663, startPoint y: 219, endPoint x: 801, endPoint y: 208, distance: 138.1
click at [667, 217] on div "Nosis" at bounding box center [650, 226] width 182 height 36
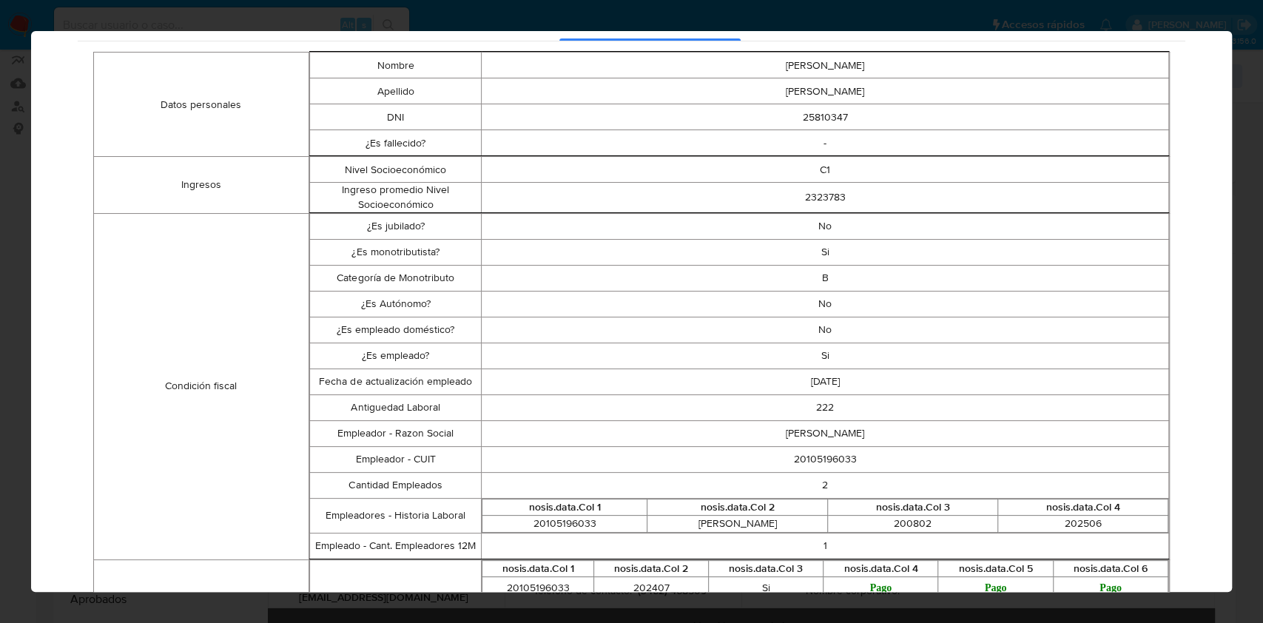
scroll to position [6, 0]
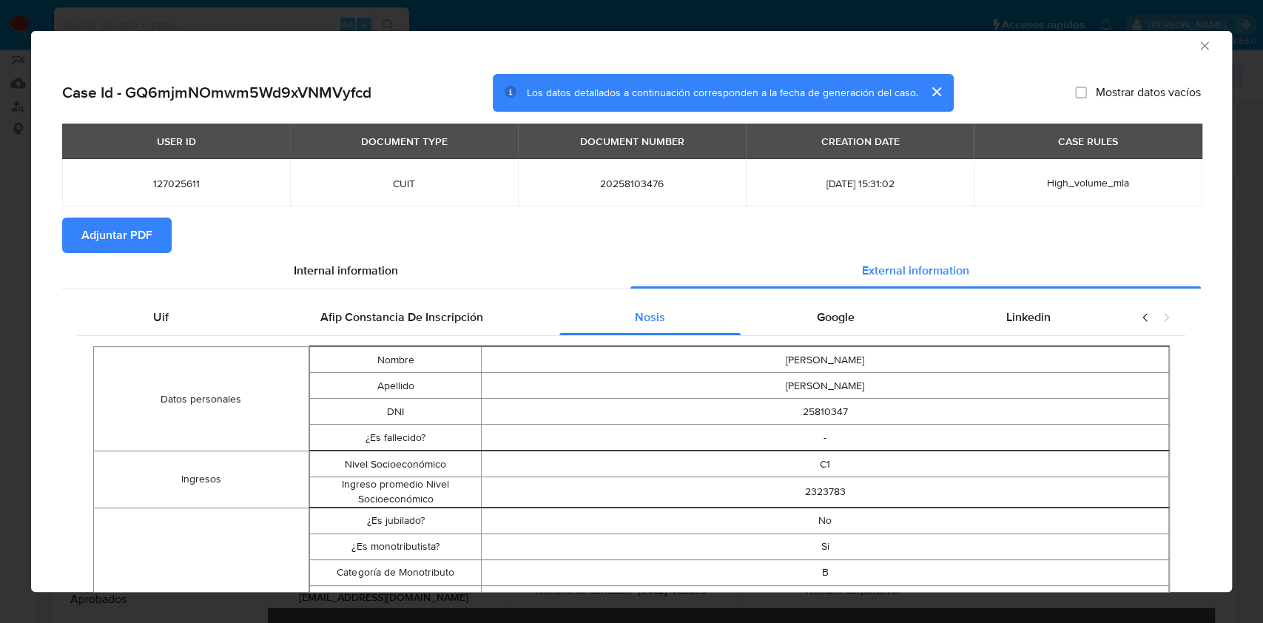
drag, startPoint x: 890, startPoint y: 314, endPoint x: 897, endPoint y: 317, distance: 7.7
click at [892, 314] on div "Google" at bounding box center [835, 318] width 189 height 36
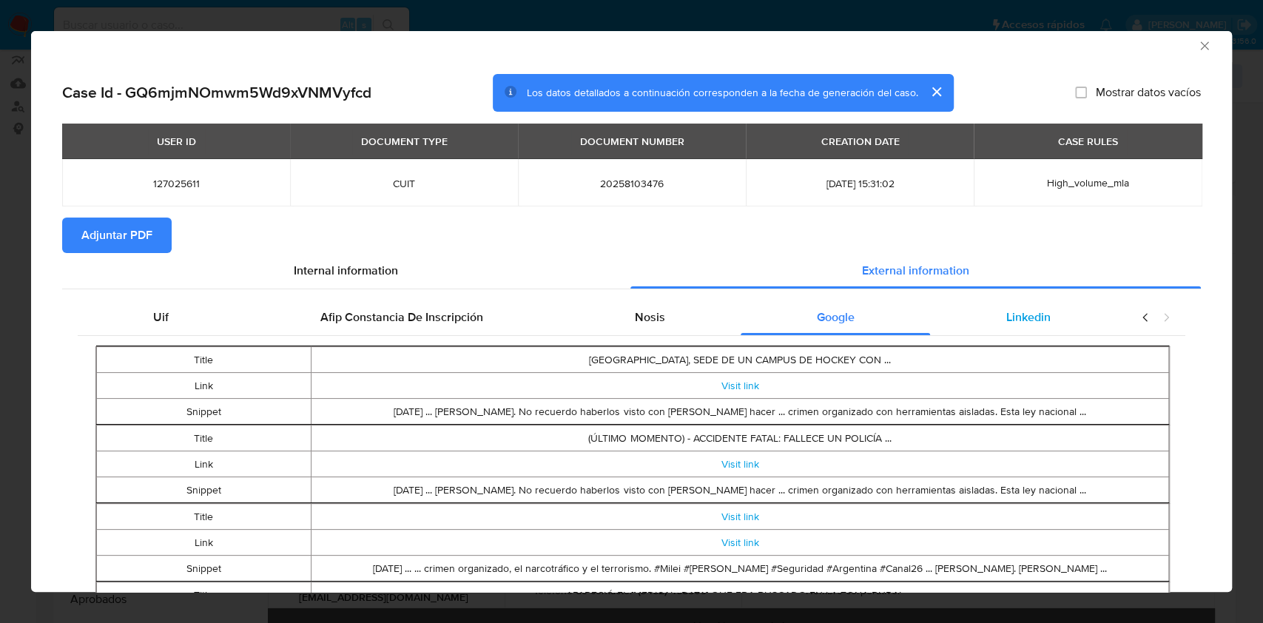
click at [1046, 317] on div "Linkedin" at bounding box center [1028, 318] width 196 height 36
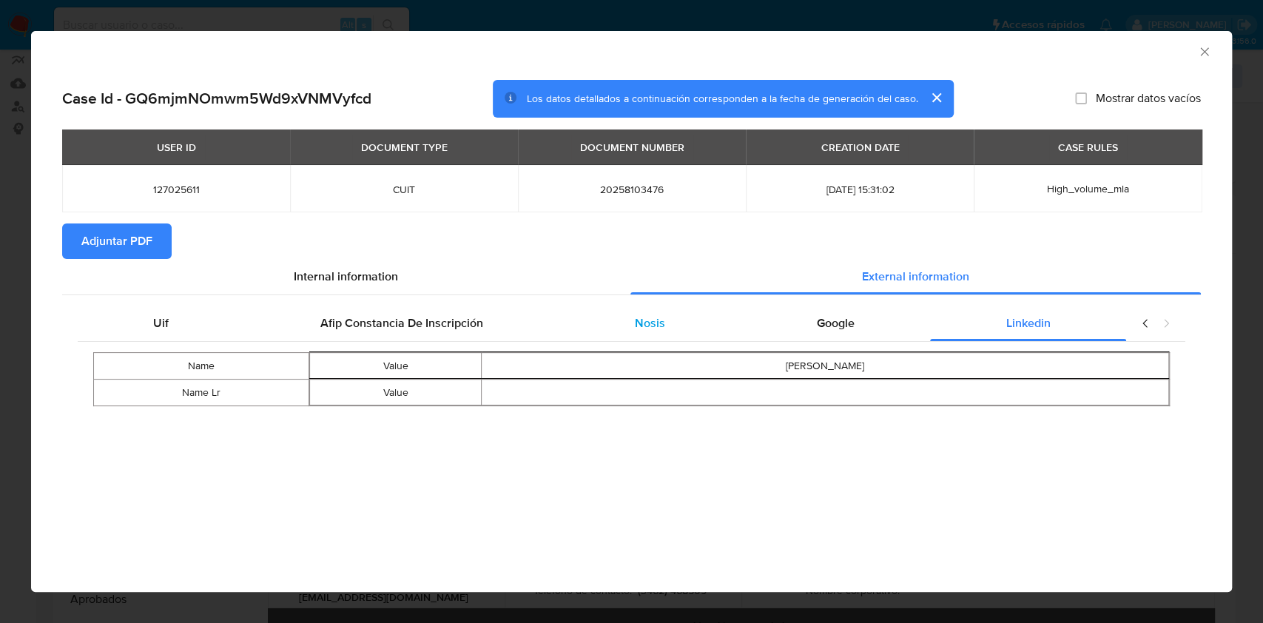
scroll to position [0, 0]
click at [87, 244] on span "Adjuntar PDF" at bounding box center [116, 241] width 71 height 33
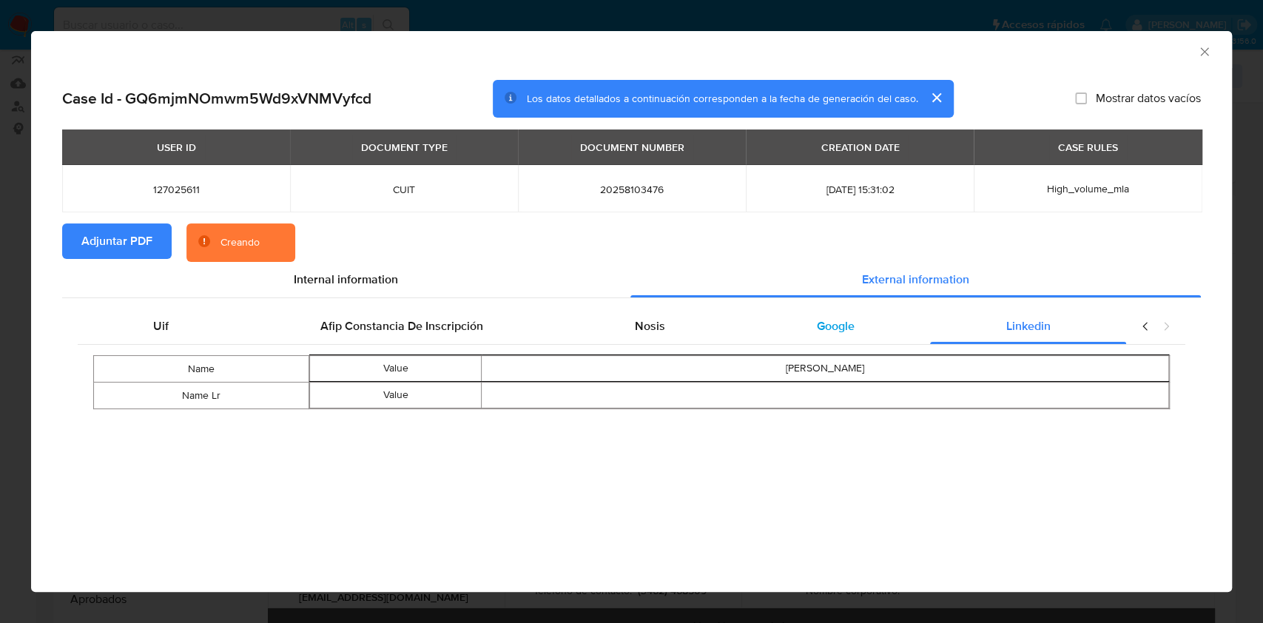
click at [879, 334] on div "Google" at bounding box center [835, 327] width 189 height 36
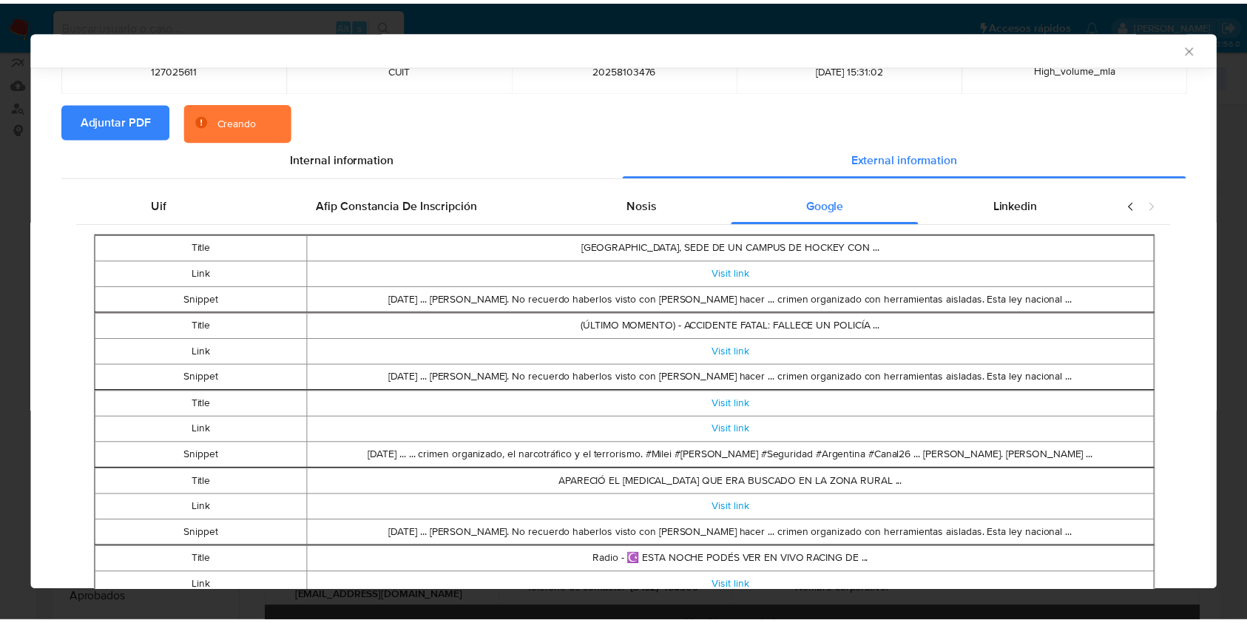
scroll to position [110, 0]
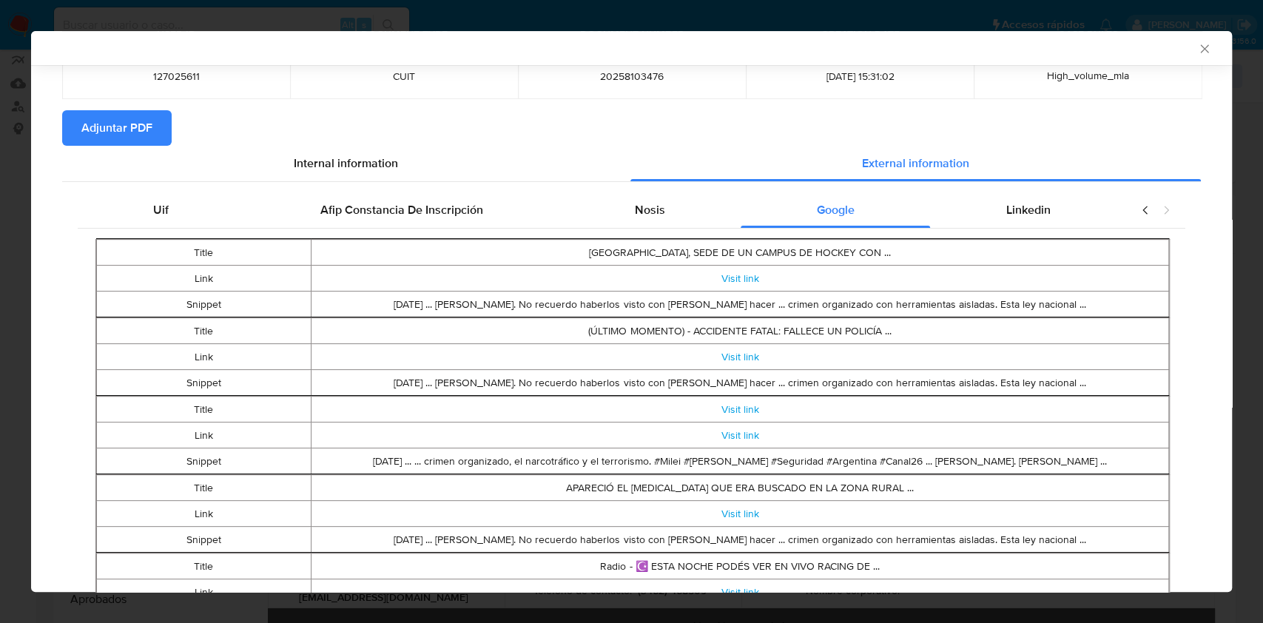
click at [1197, 42] on icon "Cerrar ventana" at bounding box center [1204, 48] width 15 height 15
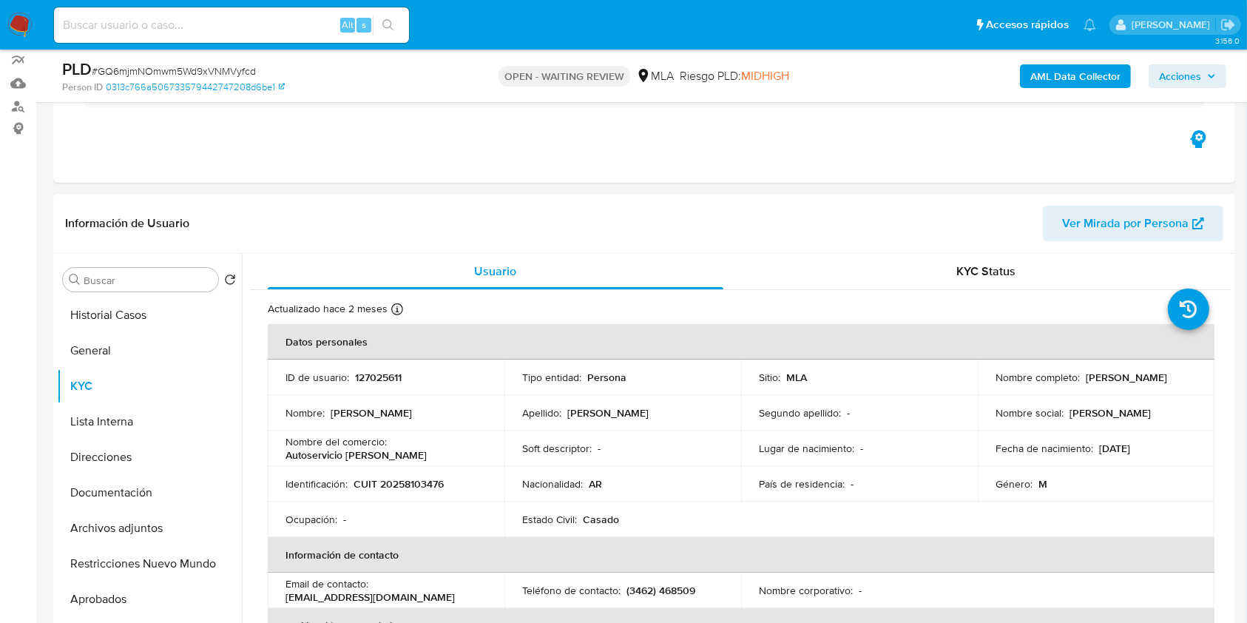
drag, startPoint x: 1093, startPoint y: 385, endPoint x: 994, endPoint y: 386, distance: 99.9
click at [996, 384] on div "Nombre completo : [PERSON_NAME]" at bounding box center [1096, 377] width 201 height 13
copy p "[PERSON_NAME]"
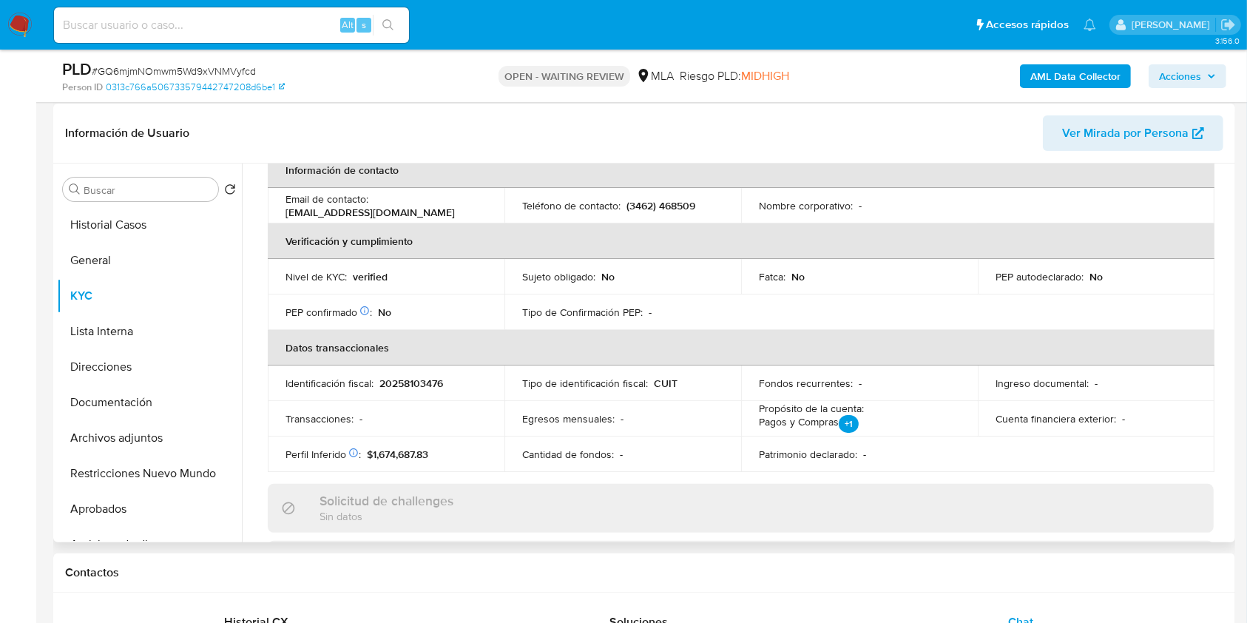
scroll to position [296, 0]
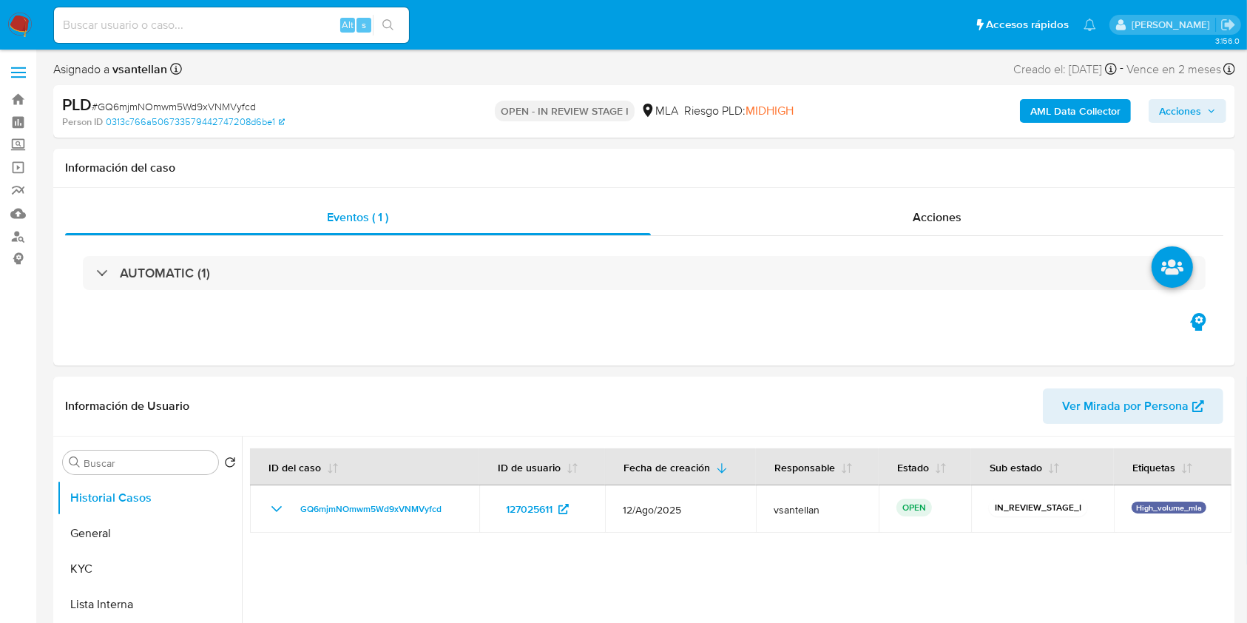
select select "10"
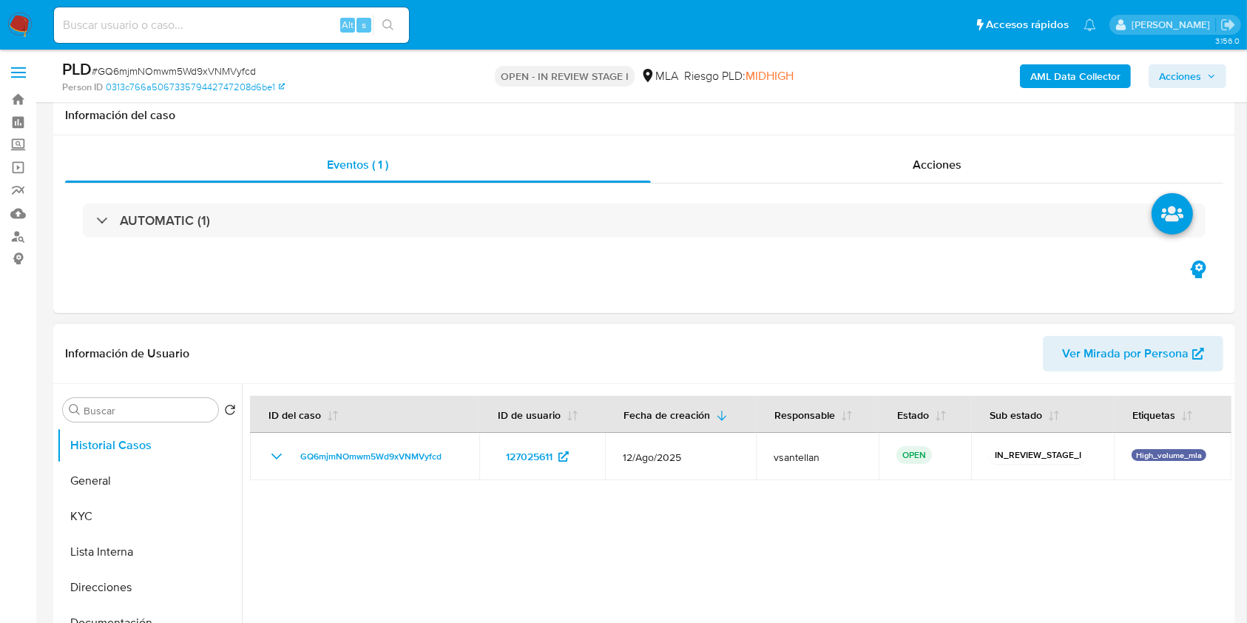
scroll to position [296, 0]
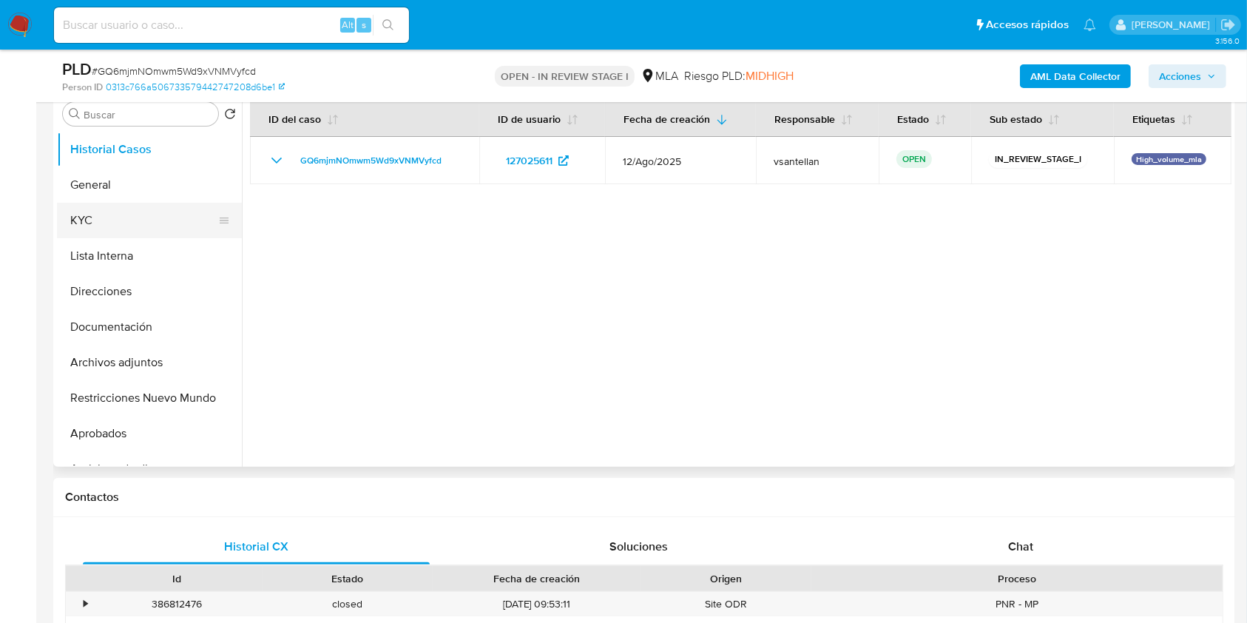
click at [113, 206] on button "KYC" at bounding box center [143, 221] width 173 height 36
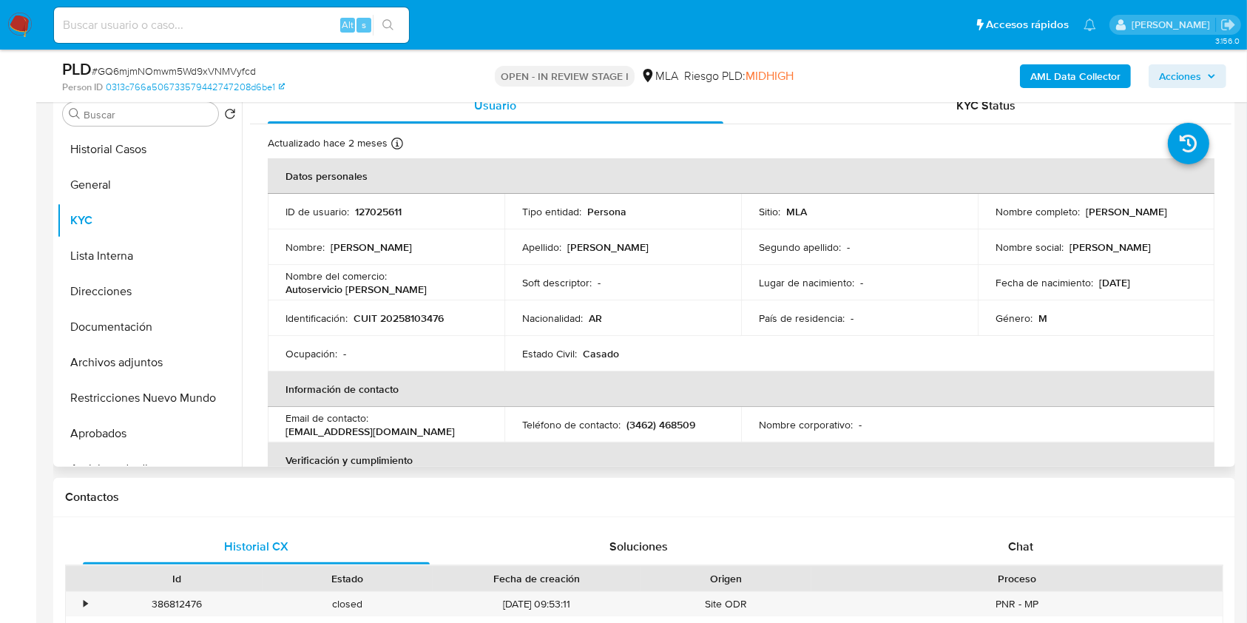
drag, startPoint x: 991, startPoint y: 217, endPoint x: 1127, endPoint y: 213, distance: 136.2
click at [1127, 213] on div "Nombre completo : [PERSON_NAME]" at bounding box center [1096, 211] width 201 height 13
copy p "[PERSON_NAME]"
drag, startPoint x: 983, startPoint y: 524, endPoint x: 997, endPoint y: 536, distance: 18.4
click at [983, 524] on div "Historial CX Soluciones Chat Id Estado Fecha de creación Origen Proceso • 38681…" at bounding box center [644, 622] width 1182 height 211
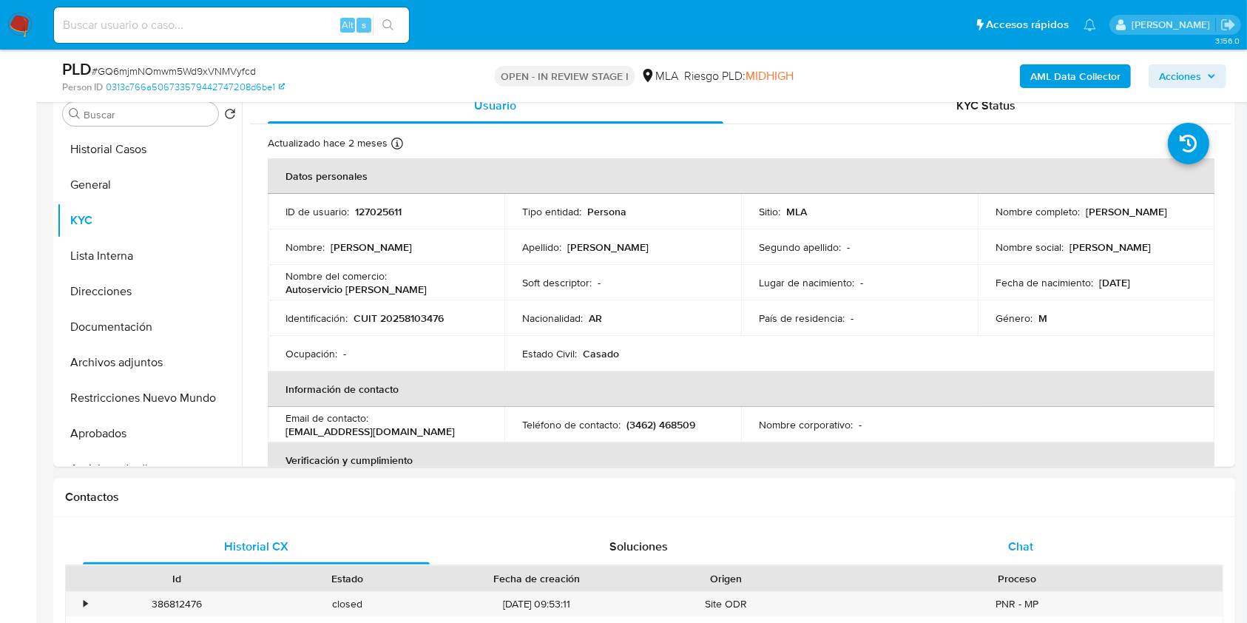
click at [1002, 543] on div "Chat" at bounding box center [1021, 547] width 347 height 36
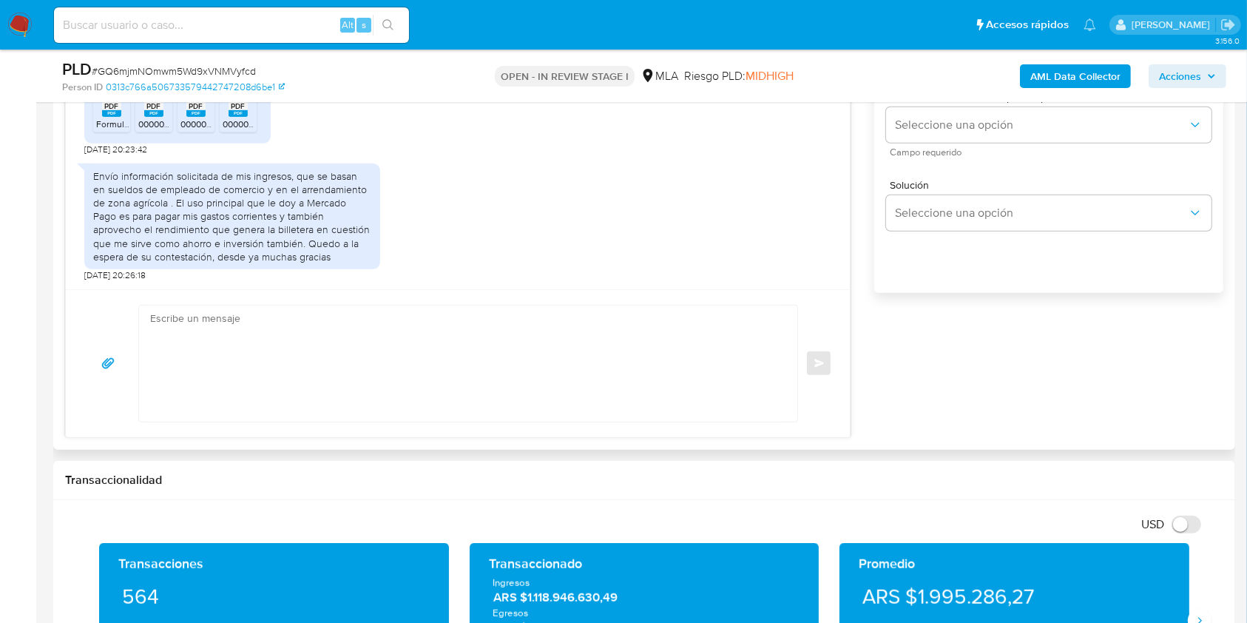
scroll to position [824, 0]
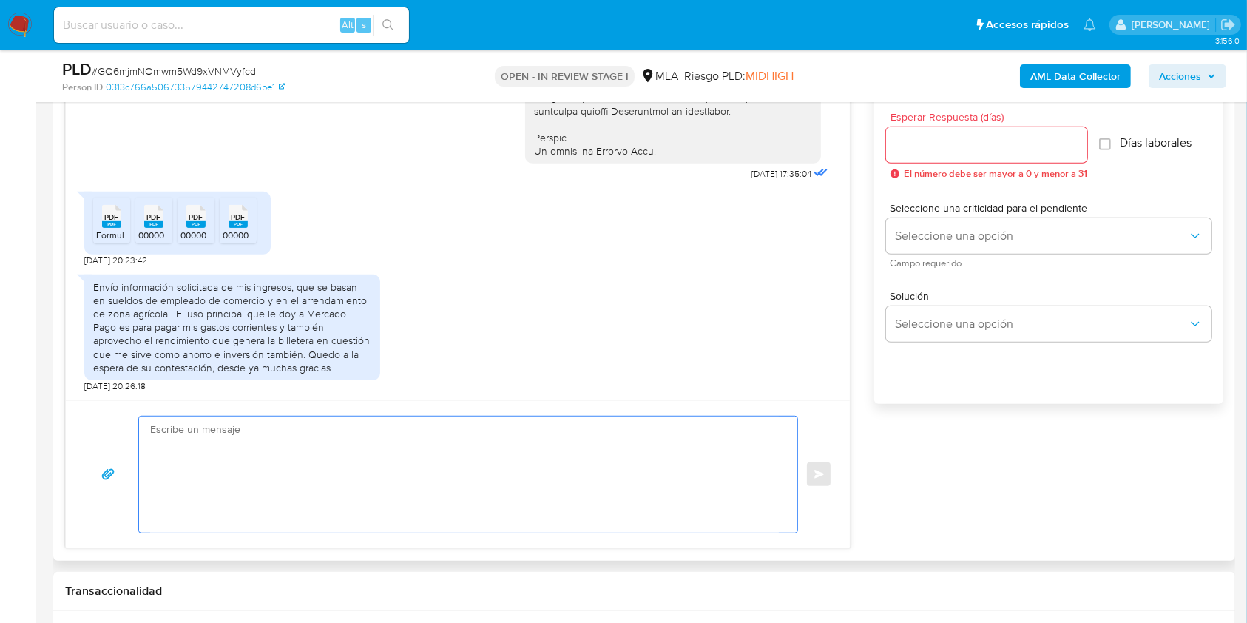
click at [481, 502] on textarea at bounding box center [464, 475] width 629 height 116
paste textarea "Hola [PERSON_NAME], Muchas gracias por la respuesta. Te confirmamos la recepció…"
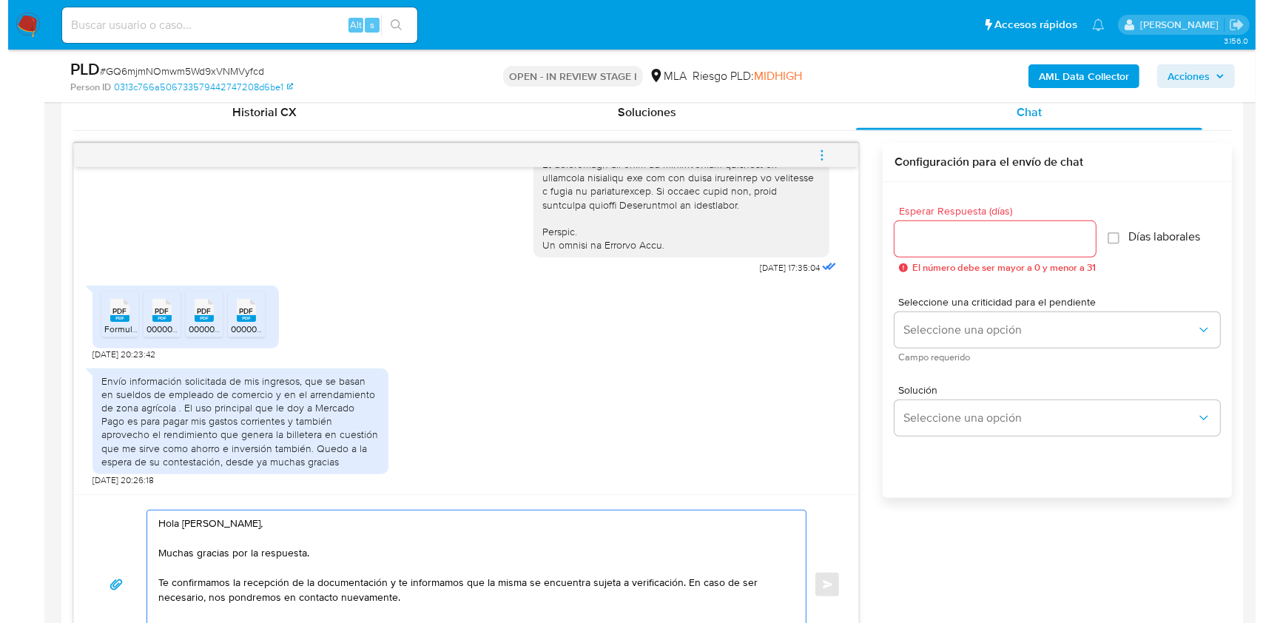
scroll to position [723, 0]
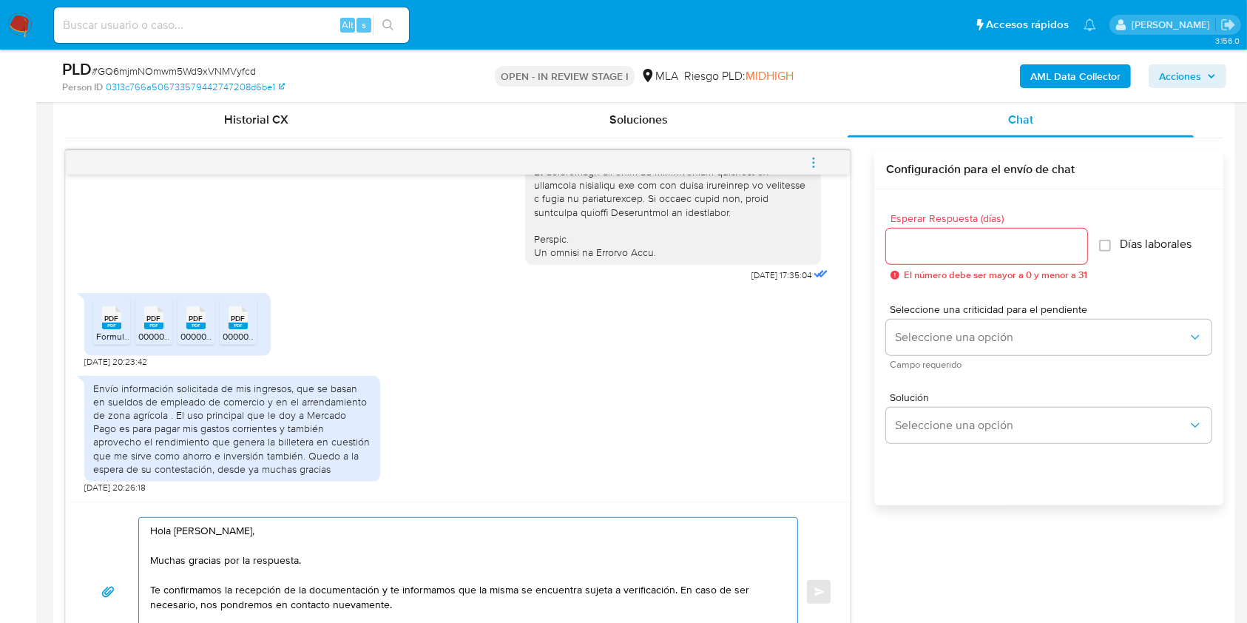
type textarea "Hola [PERSON_NAME], Muchas gracias por la respuesta. Te confirmamos la recepció…"
click at [938, 257] on div at bounding box center [986, 247] width 201 height 36
click at [940, 244] on input "Esperar Respuesta (días)" at bounding box center [986, 246] width 201 height 19
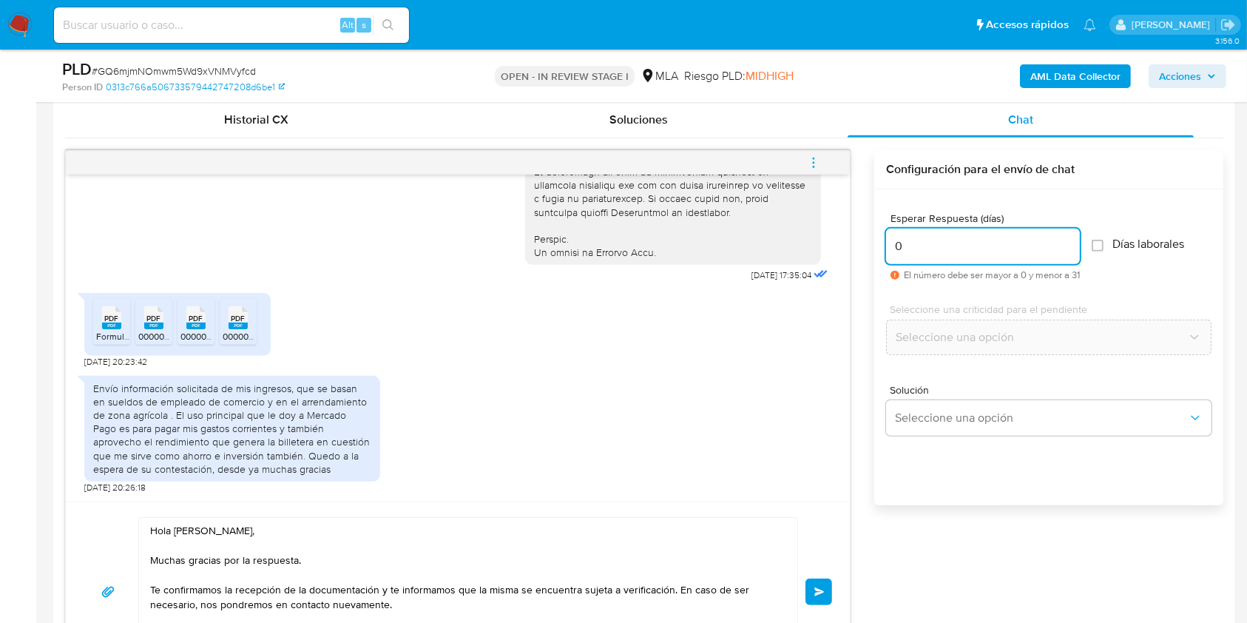
type input "0"
click at [820, 609] on div "Hola [PERSON_NAME], Muchas gracias por la respuesta. Te confirmamos la recepció…" at bounding box center [458, 591] width 749 height 149
click at [815, 595] on button "Enviar" at bounding box center [819, 592] width 27 height 27
click at [803, 159] on button "menu-action" at bounding box center [813, 163] width 49 height 36
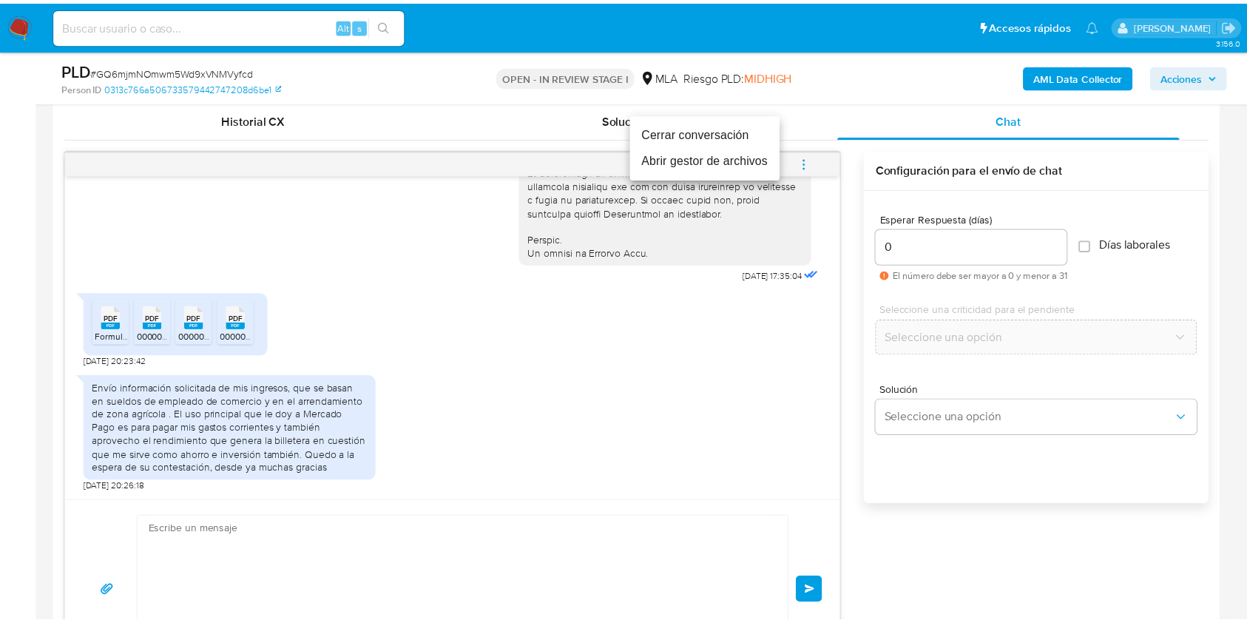
scroll to position [964, 0]
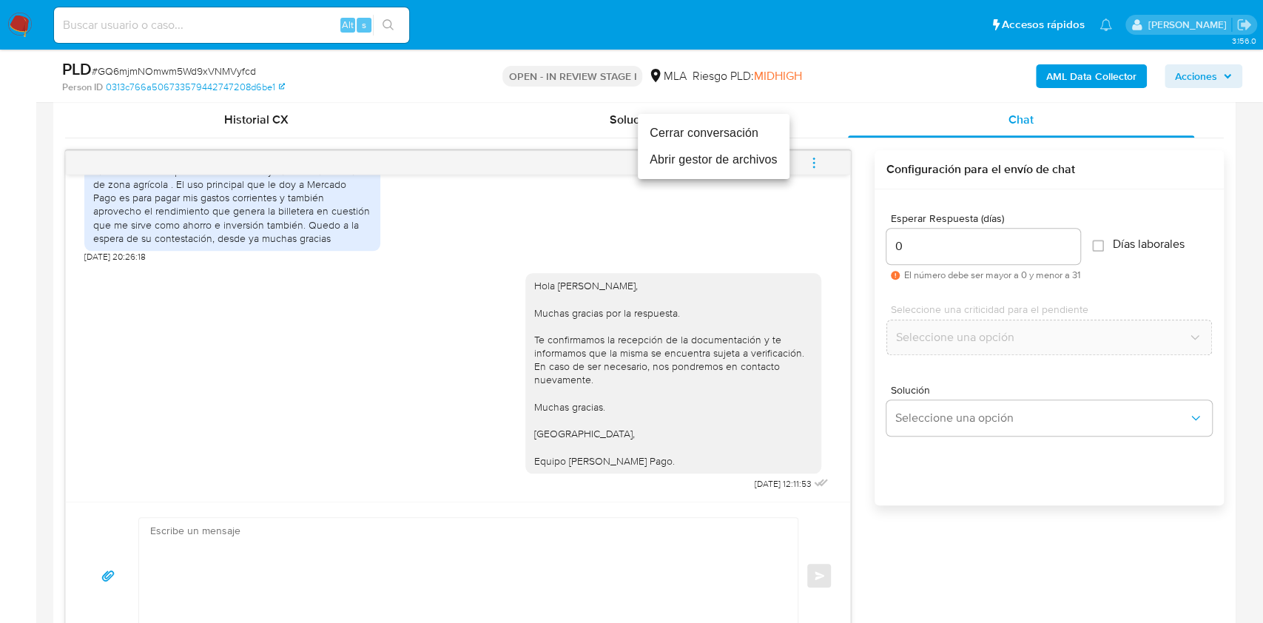
click at [714, 133] on li "Cerrar conversación" at bounding box center [714, 133] width 152 height 27
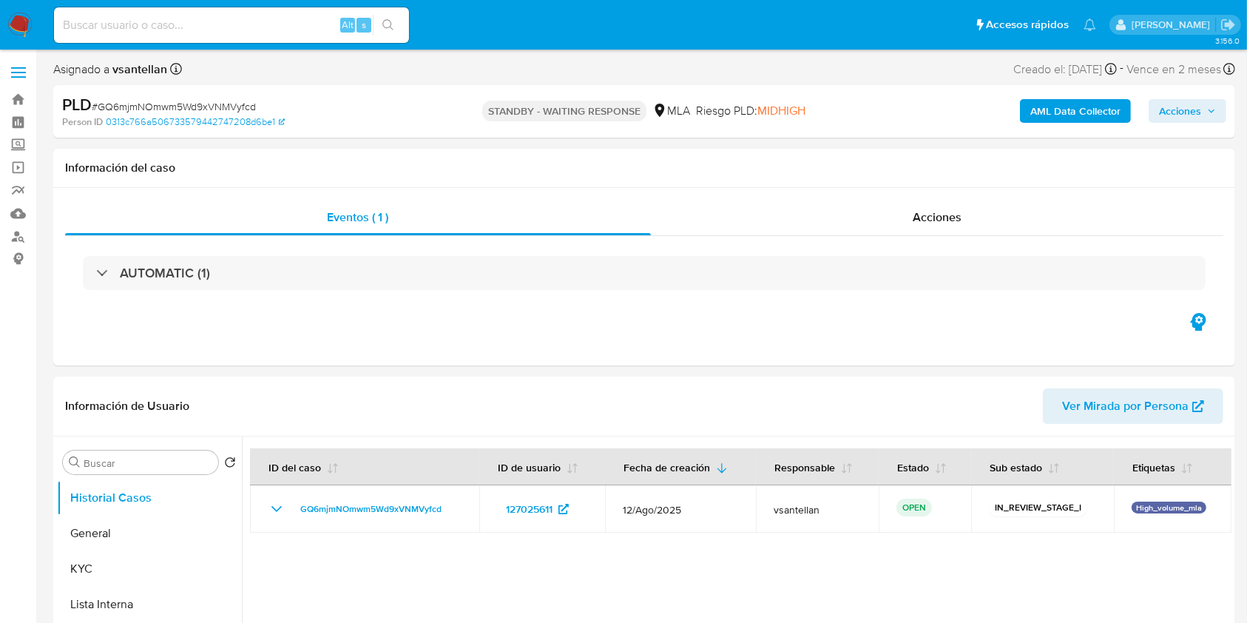
select select "10"
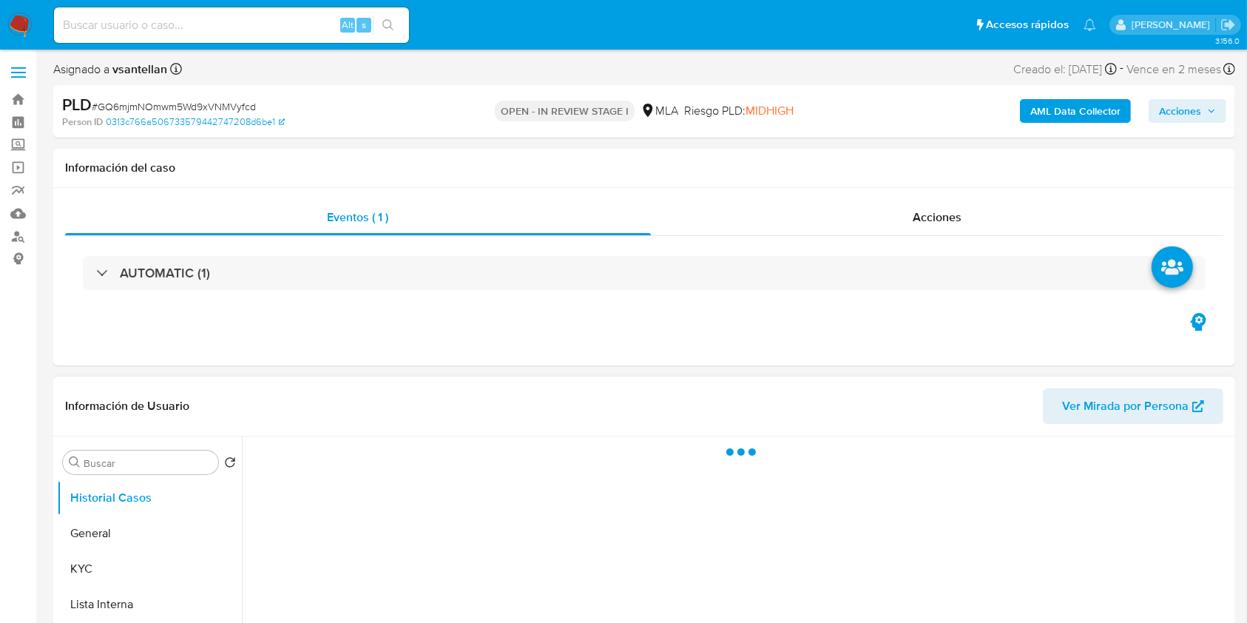
scroll to position [98, 0]
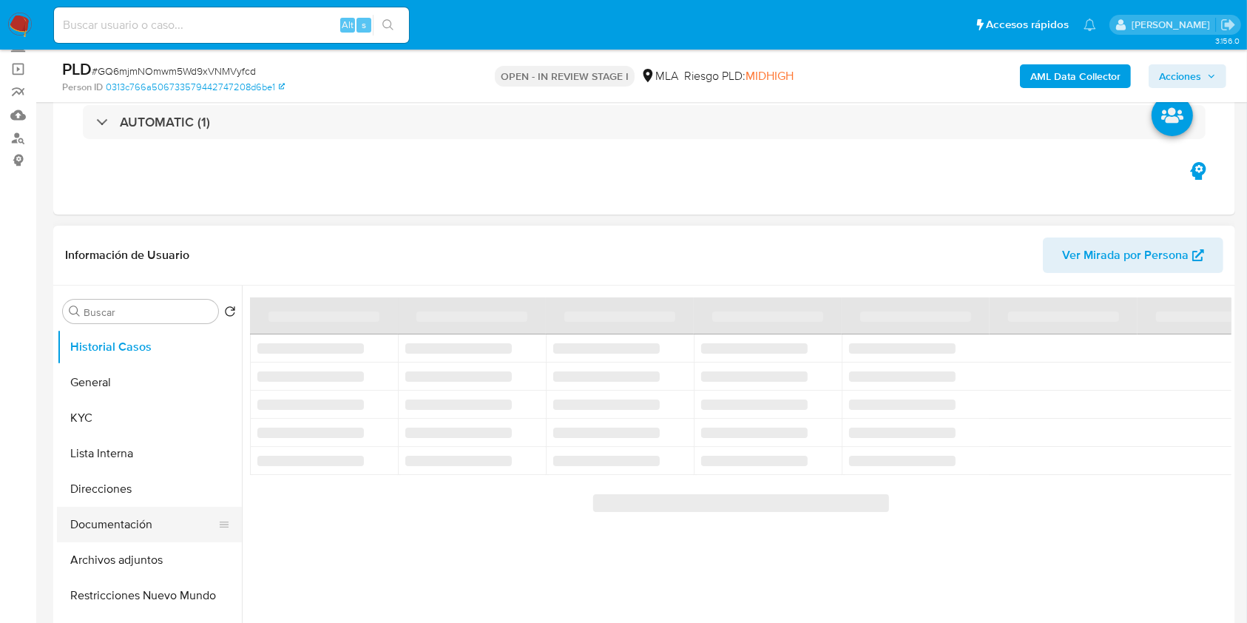
click at [152, 518] on button "Documentación" at bounding box center [143, 525] width 173 height 36
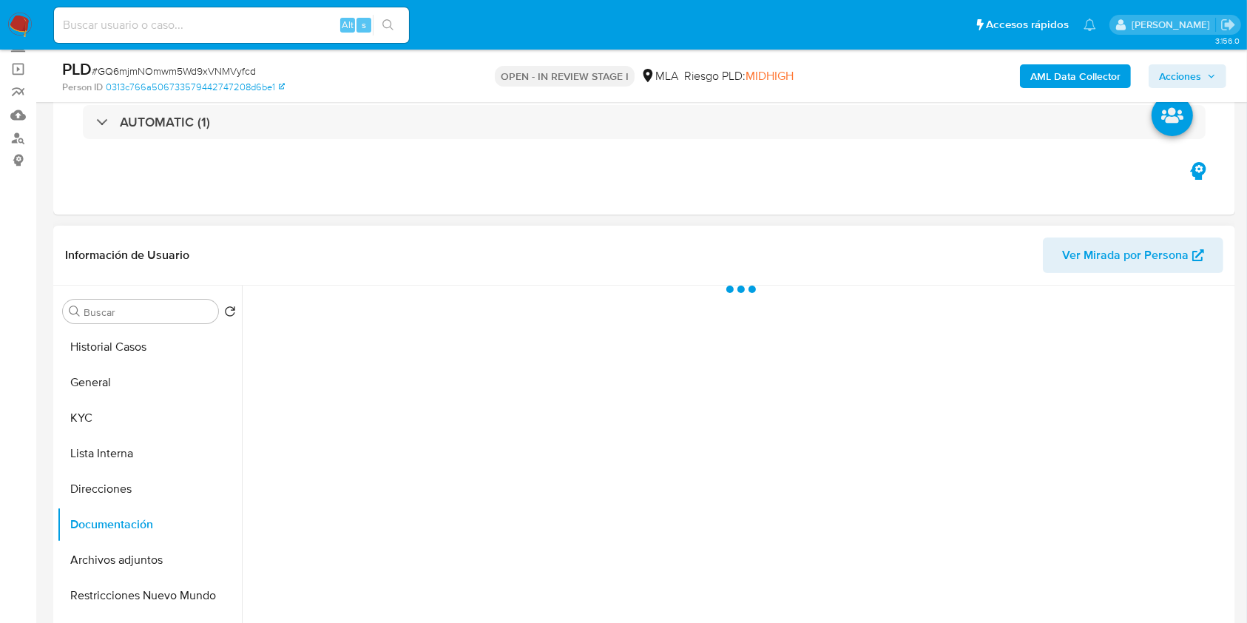
select select "10"
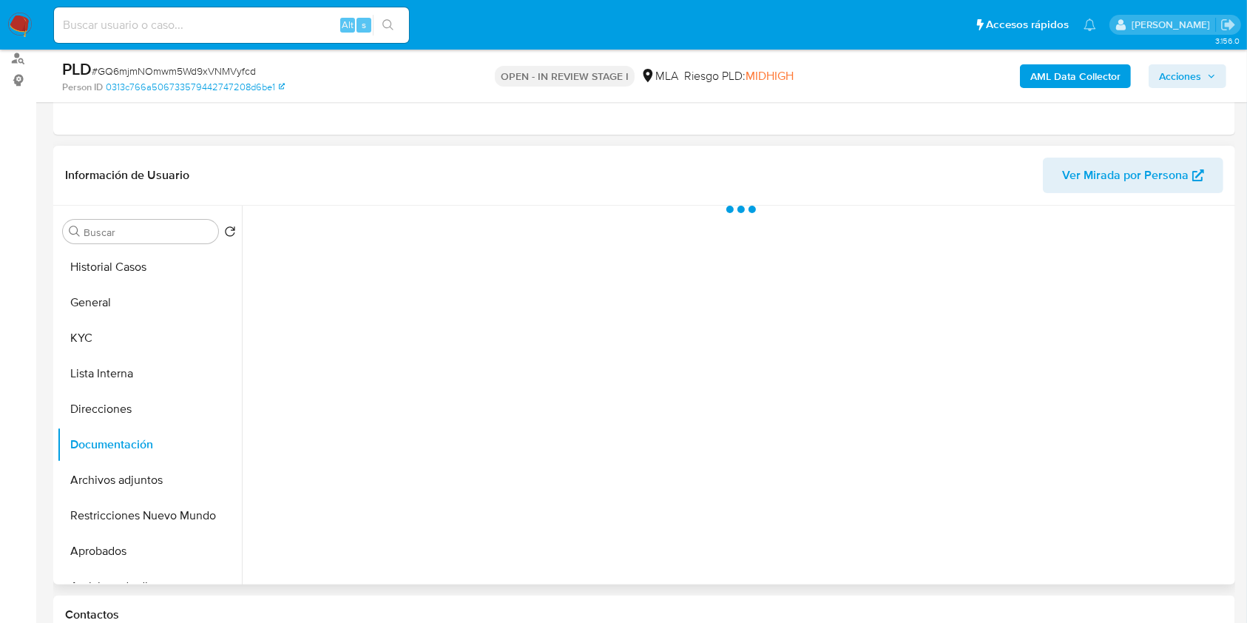
scroll to position [197, 0]
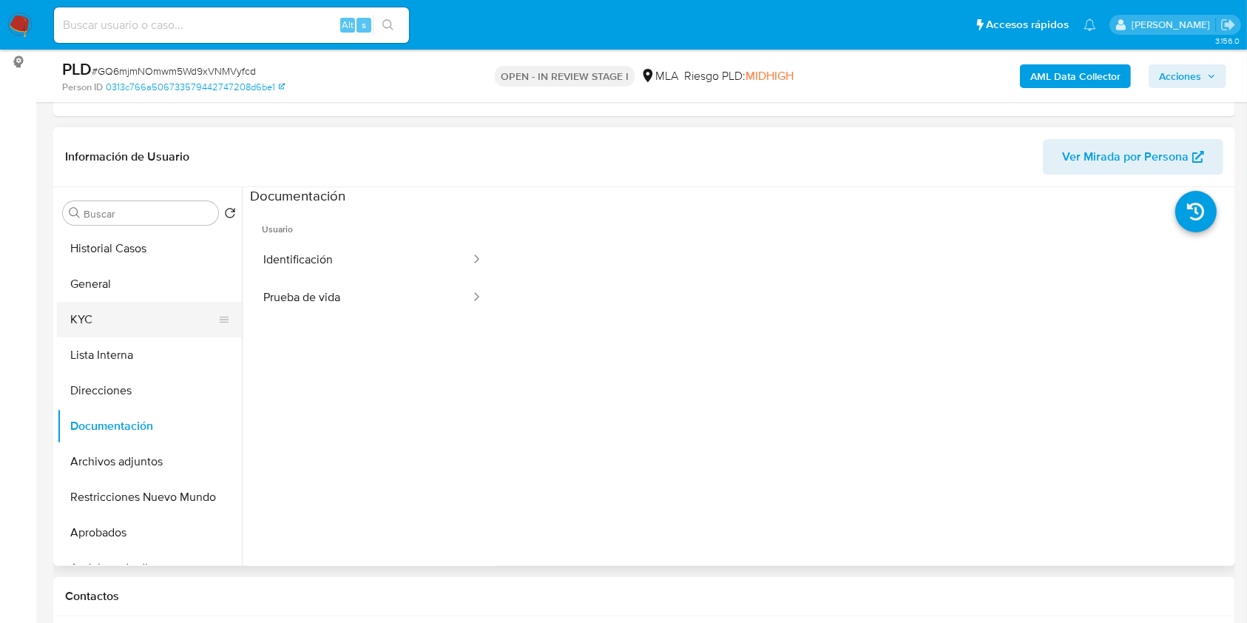
click at [113, 323] on button "KYC" at bounding box center [143, 320] width 173 height 36
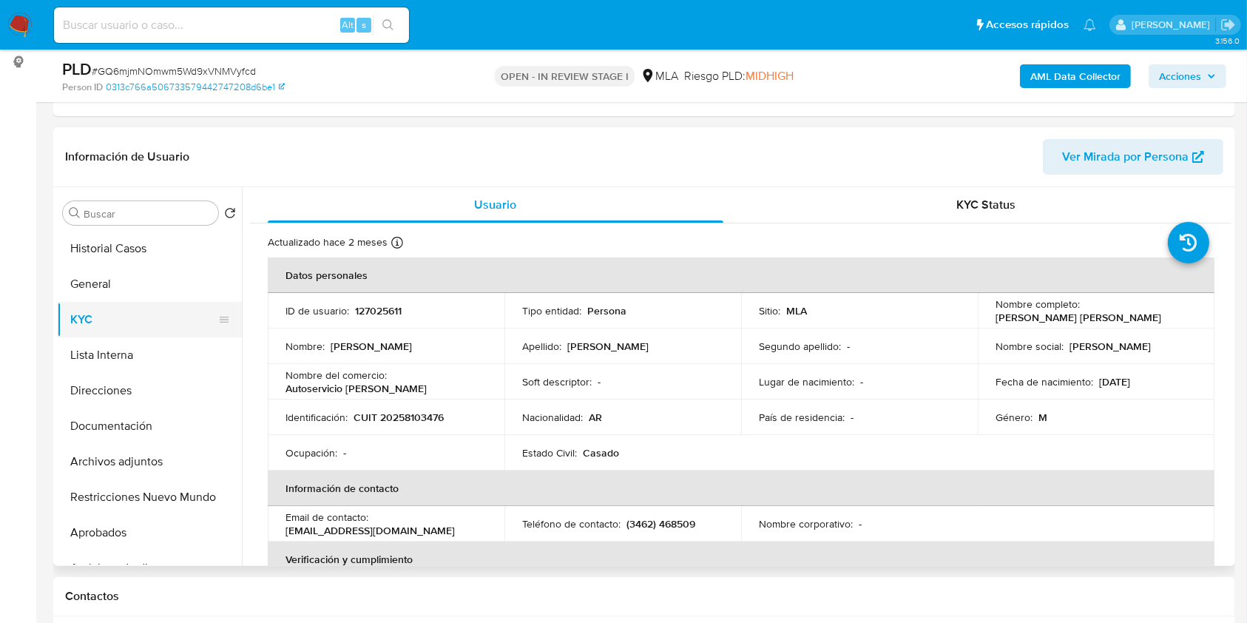
drag, startPoint x: 116, startPoint y: 297, endPoint x: 109, endPoint y: 312, distance: 16.9
click at [116, 297] on button "General" at bounding box center [149, 284] width 185 height 36
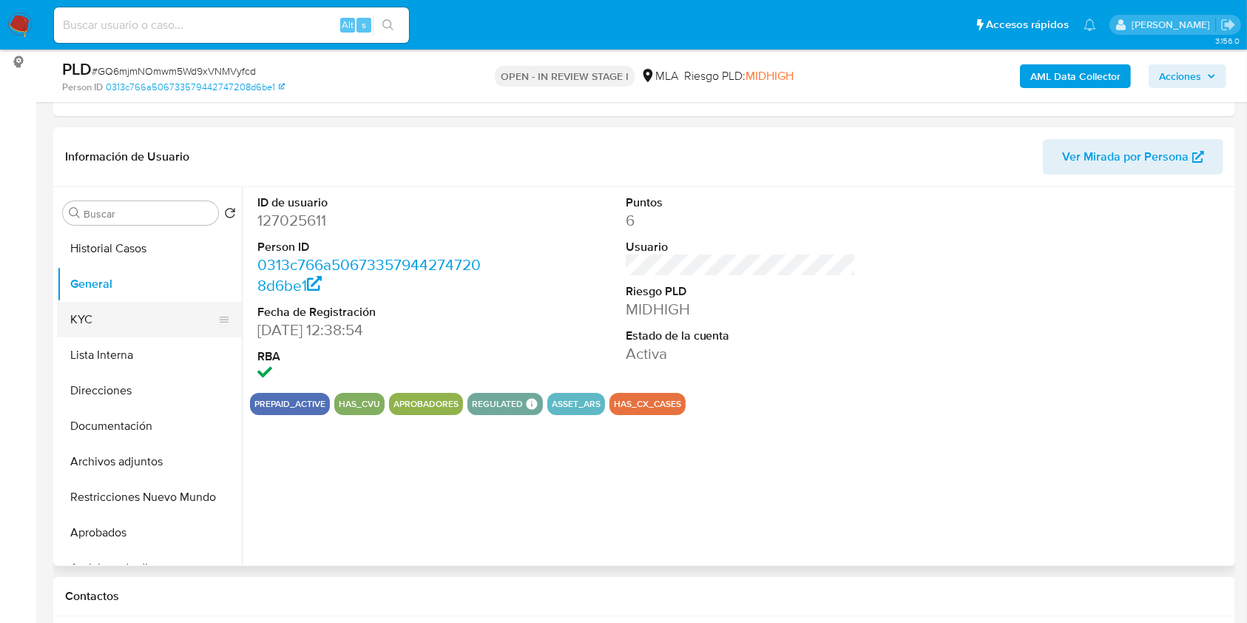
click at [104, 317] on button "KYC" at bounding box center [143, 320] width 173 height 36
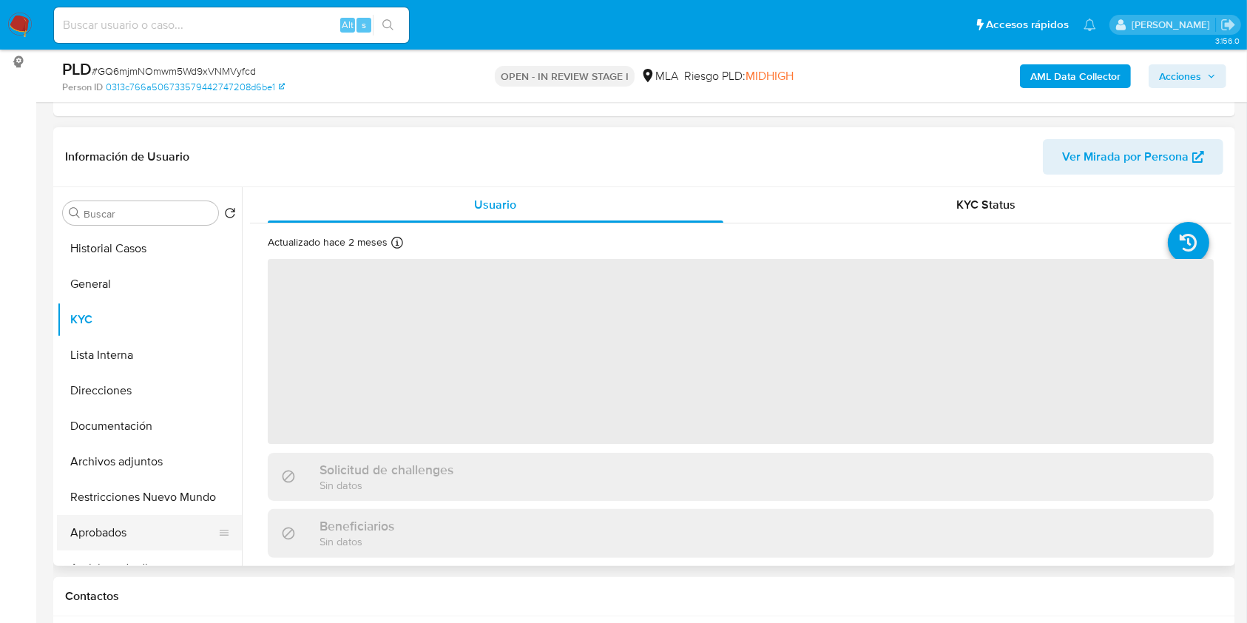
click at [172, 541] on button "Aprobados" at bounding box center [143, 533] width 173 height 36
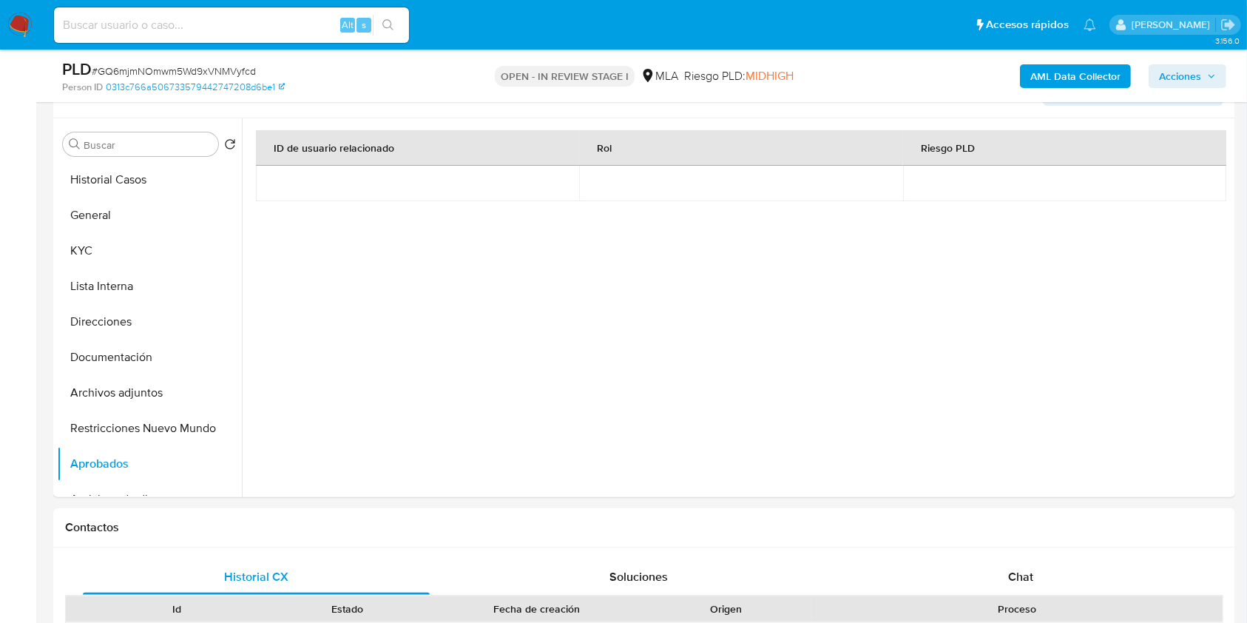
scroll to position [394, 0]
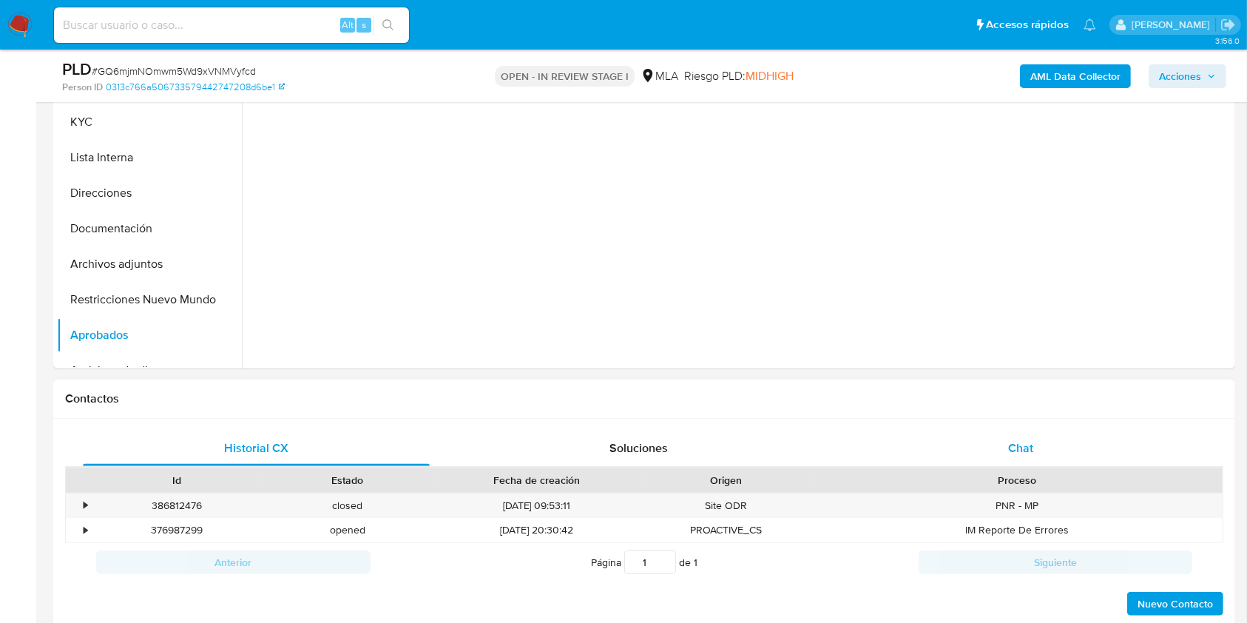
click at [1056, 447] on div "Chat" at bounding box center [1021, 449] width 347 height 36
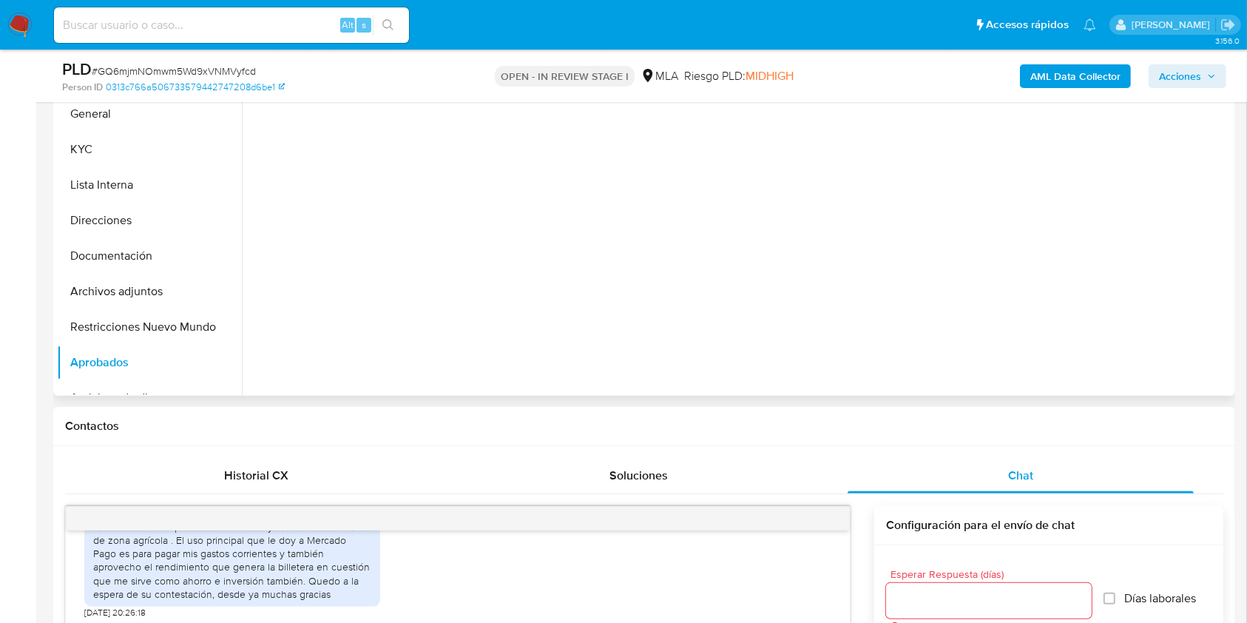
scroll to position [323, 0]
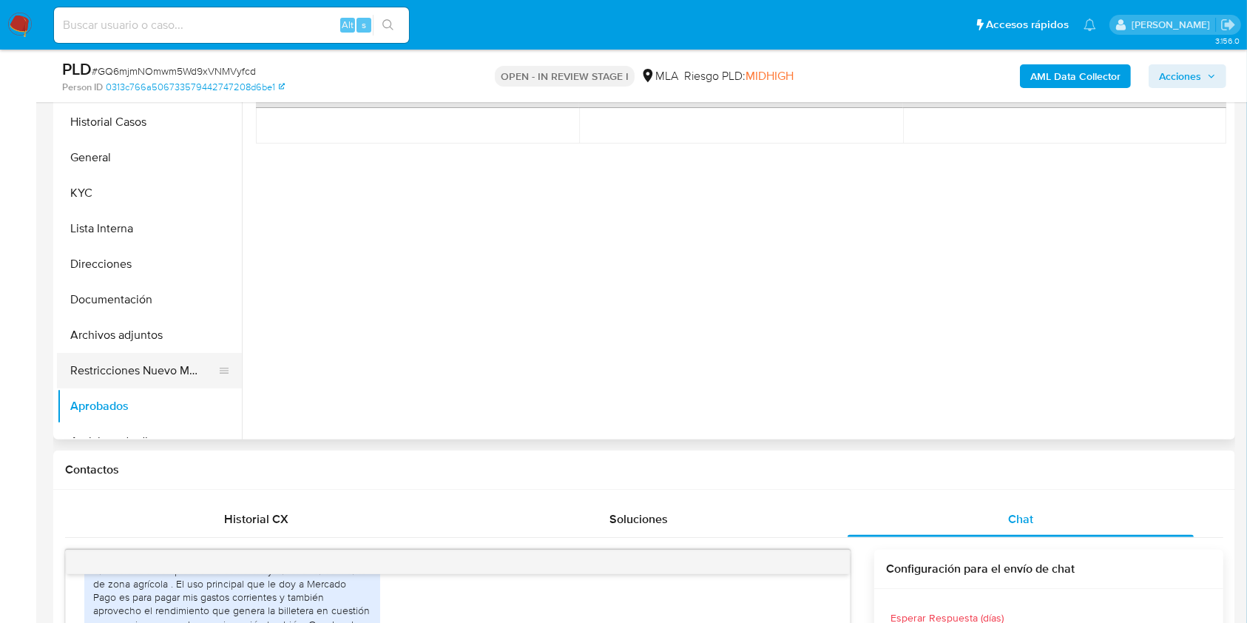
drag, startPoint x: 109, startPoint y: 358, endPoint x: 227, endPoint y: 360, distance: 117.6
click at [108, 358] on button "Restricciones Nuevo Mundo" at bounding box center [143, 371] width 173 height 36
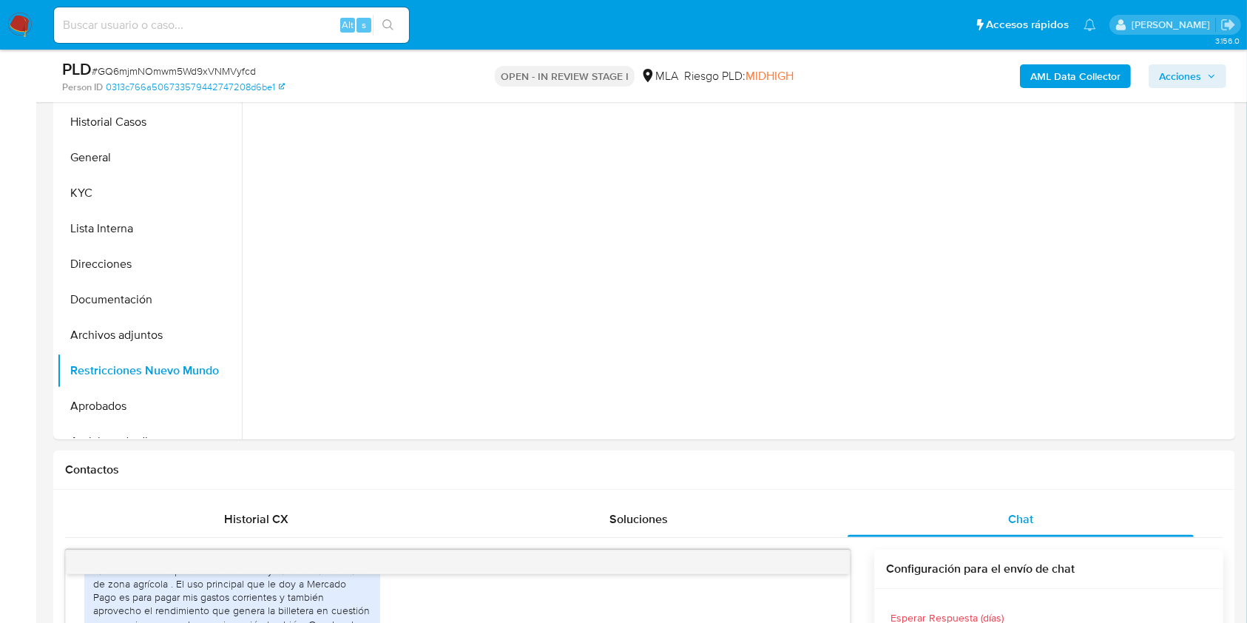
drag, startPoint x: 1247, startPoint y: 118, endPoint x: 1247, endPoint y: 134, distance: 16.3
drag, startPoint x: 63, startPoint y: 387, endPoint x: 92, endPoint y: 405, distance: 33.9
click at [67, 392] on ul "Historial Casos General KYC Lista Interna Direcciones Documentación Archivos ad…" at bounding box center [149, 271] width 185 height 334
click at [92, 406] on button "Aprobados" at bounding box center [143, 406] width 173 height 36
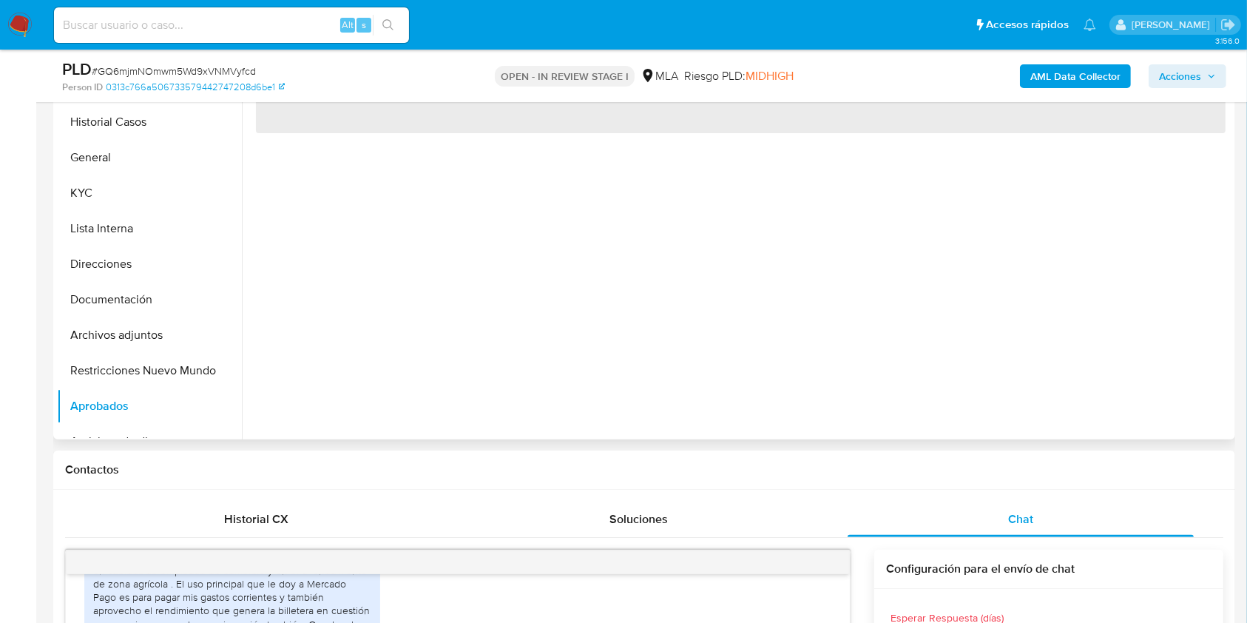
scroll to position [225, 0]
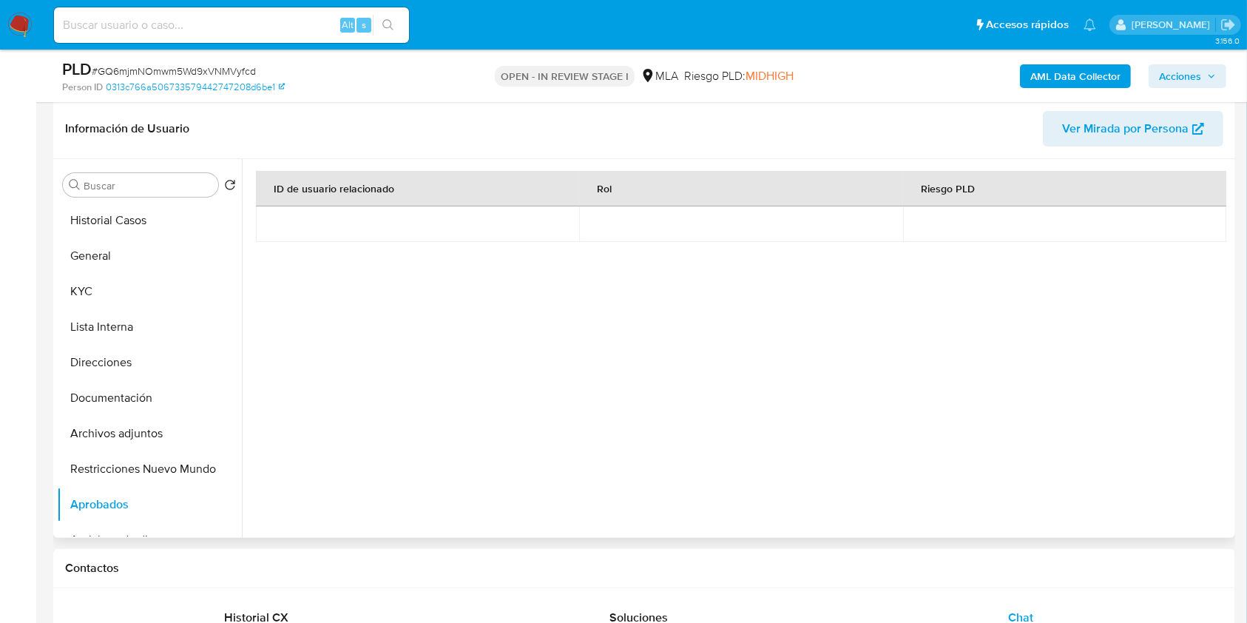
drag, startPoint x: 142, startPoint y: 459, endPoint x: 653, endPoint y: 310, distance: 531.9
click at [142, 461] on button "Restricciones Nuevo Mundo" at bounding box center [149, 469] width 185 height 36
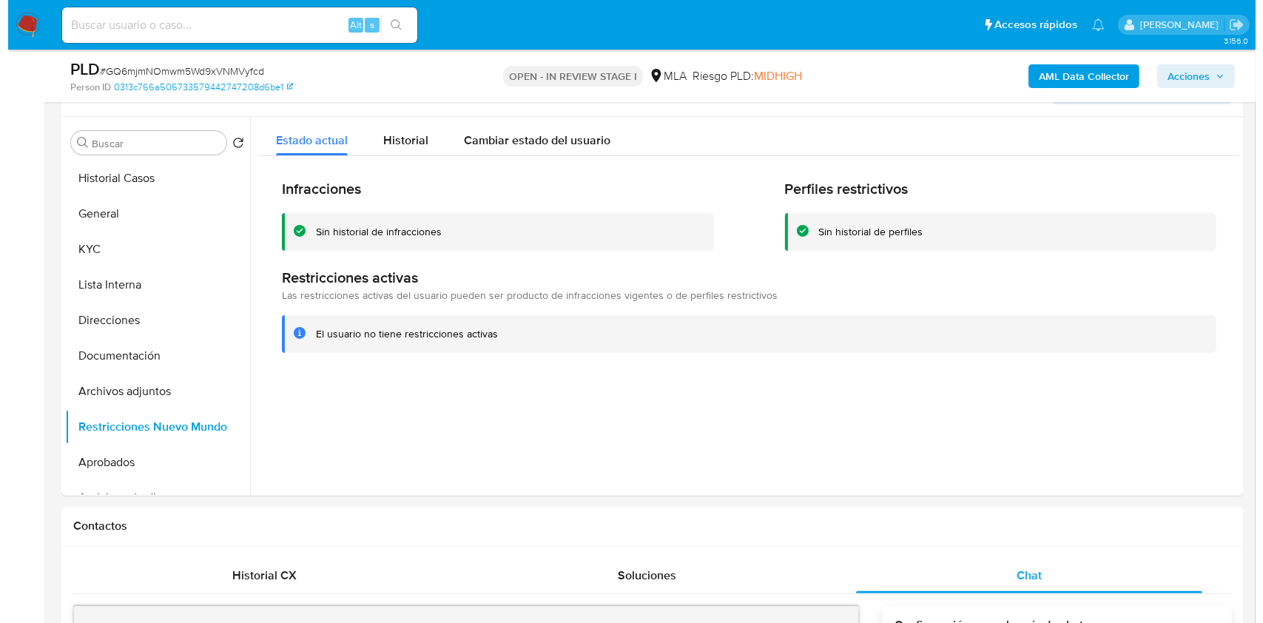
scroll to position [231, 0]
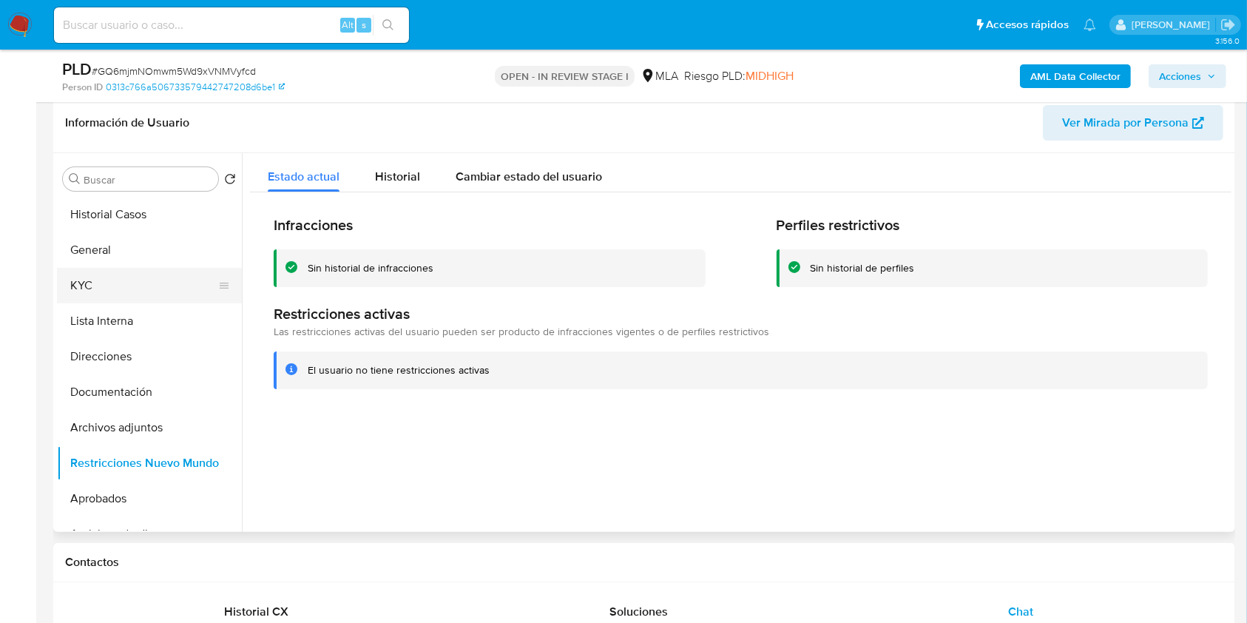
click at [166, 289] on button "KYC" at bounding box center [143, 286] width 173 height 36
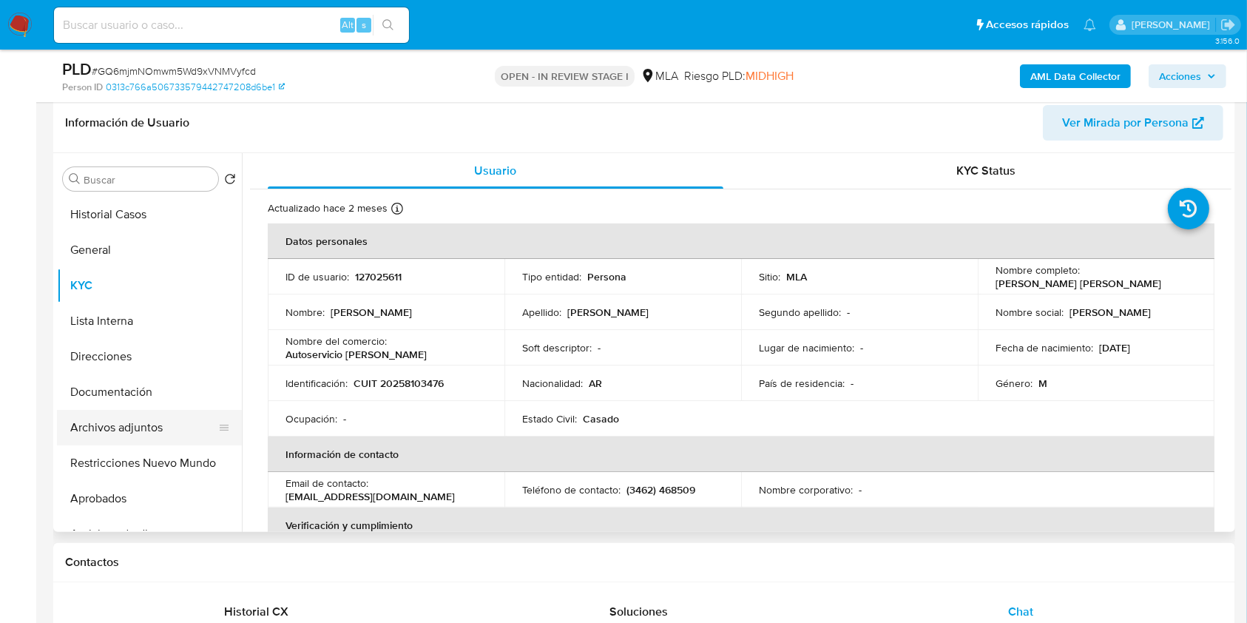
click at [179, 430] on button "Archivos adjuntos" at bounding box center [143, 428] width 173 height 36
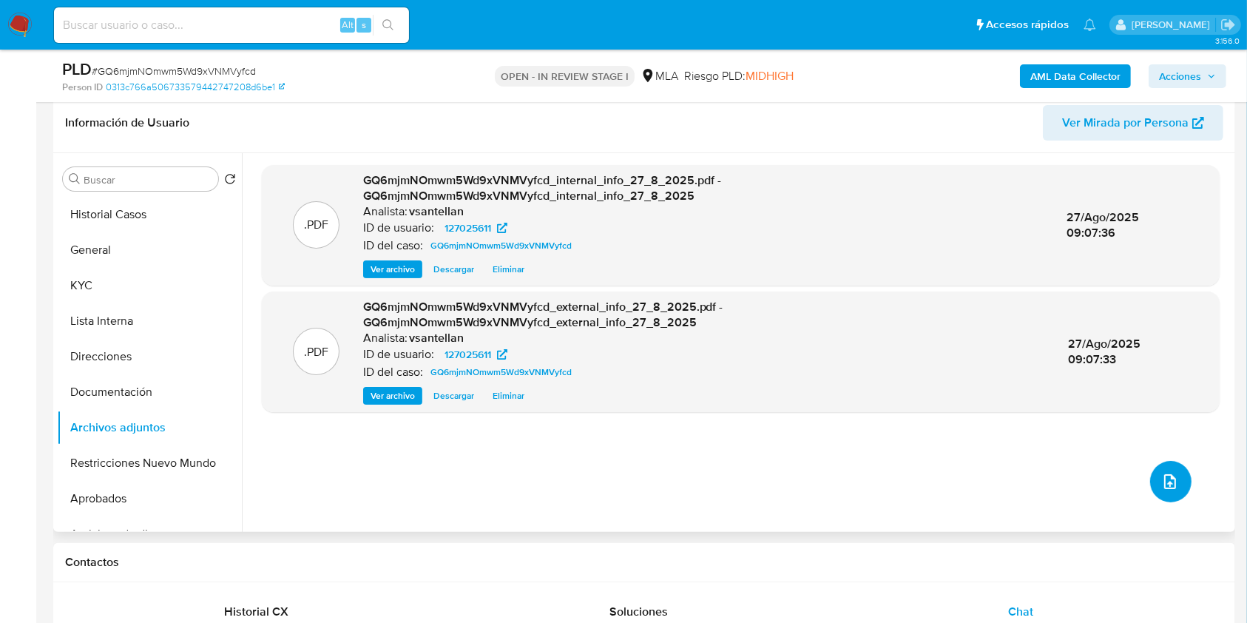
click at [1162, 483] on icon "upload-file" at bounding box center [1171, 482] width 18 height 18
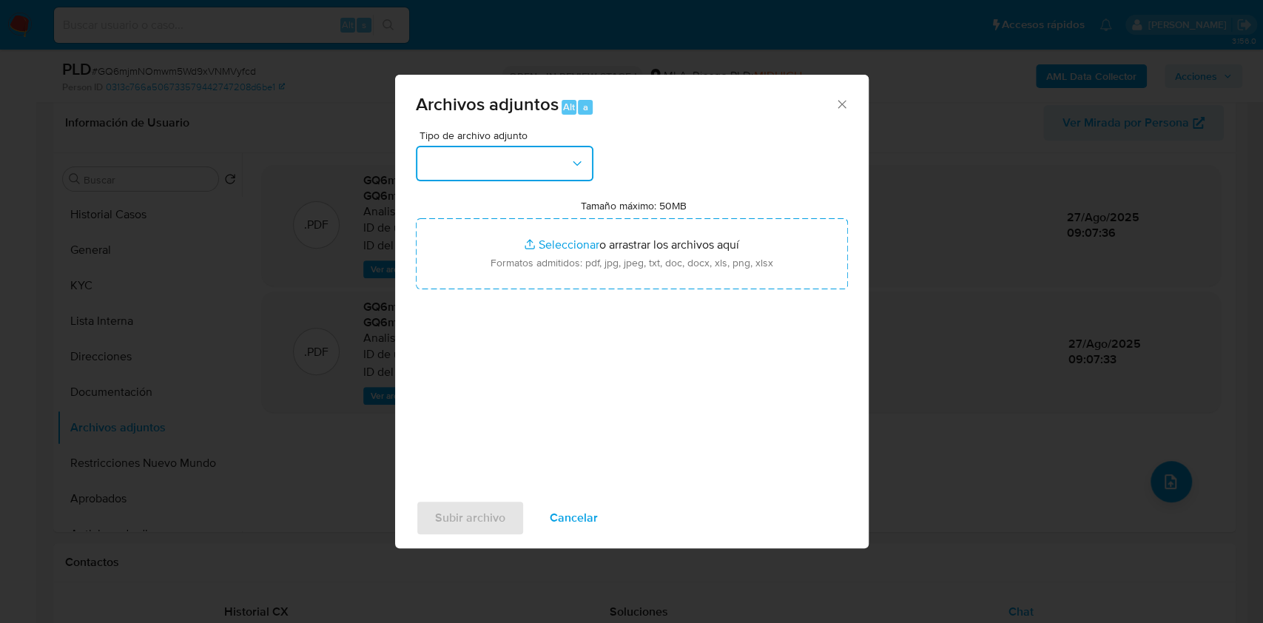
drag, startPoint x: 548, startPoint y: 156, endPoint x: 549, endPoint y: 173, distance: 17.0
click at [548, 157] on button "button" at bounding box center [505, 164] width 178 height 36
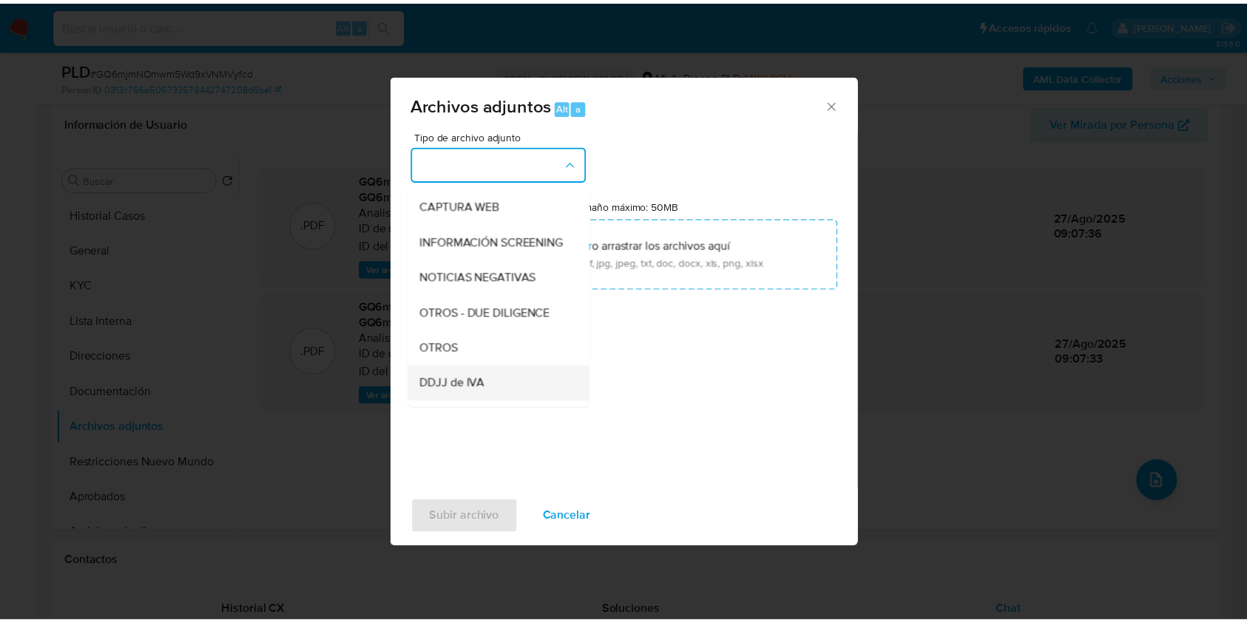
scroll to position [197, 0]
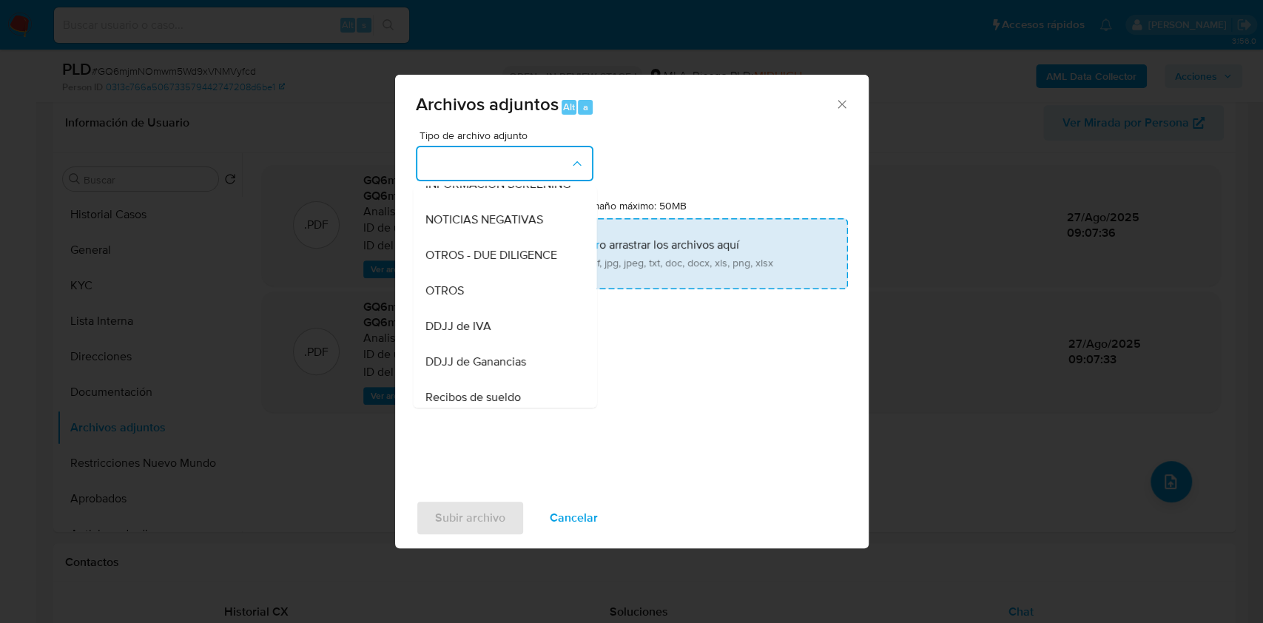
click at [493, 300] on div "OTROS" at bounding box center [500, 291] width 151 height 36
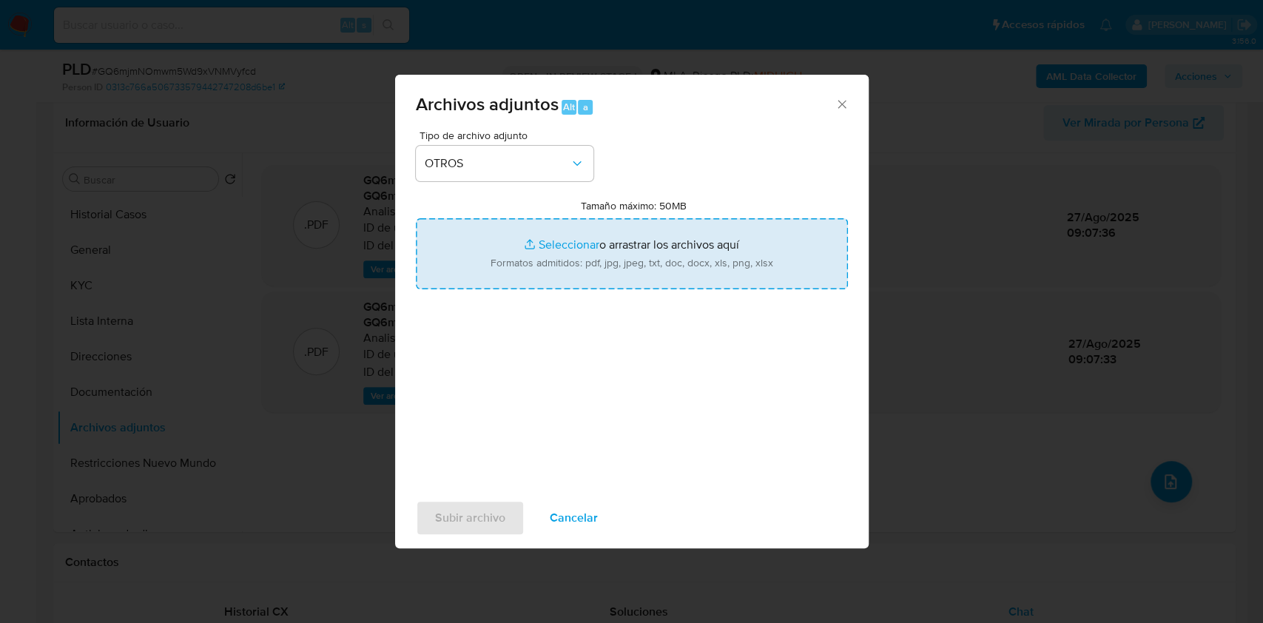
click at [552, 266] on input "Tamaño máximo: 50MB Seleccionar archivos" at bounding box center [632, 253] width 432 height 71
type input "C:\fakepath\Caselog-127025611- NO ROI.docx"
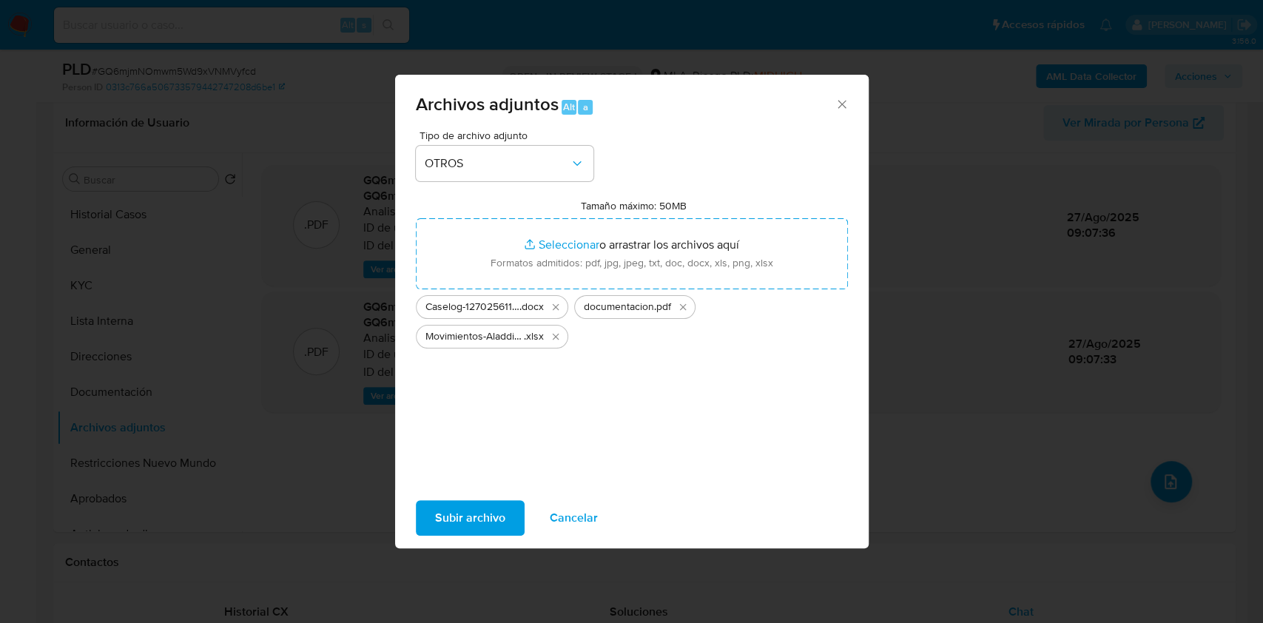
click at [478, 519] on span "Subir archivo" at bounding box center [470, 518] width 70 height 33
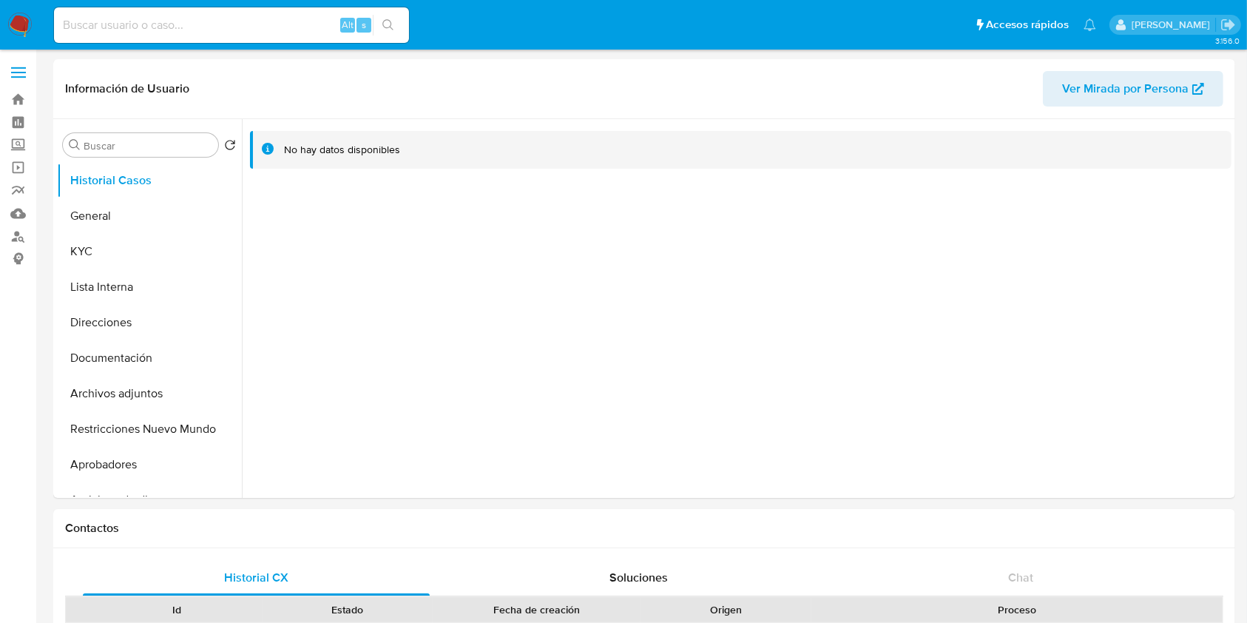
select select "10"
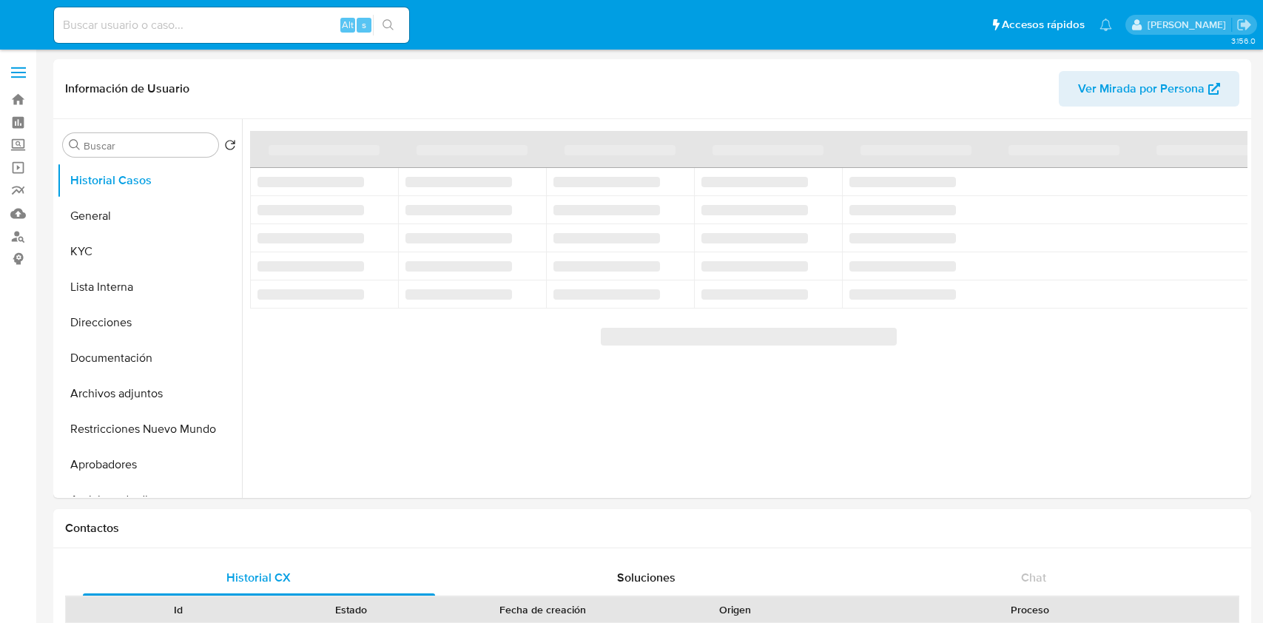
select select "10"
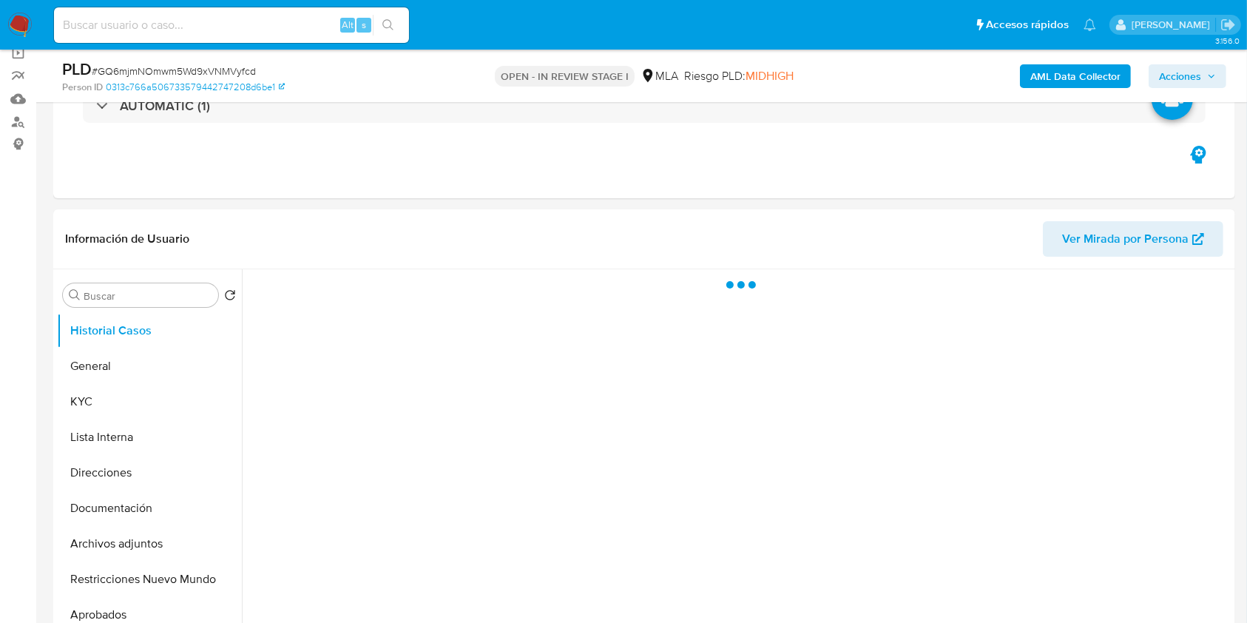
scroll to position [255, 0]
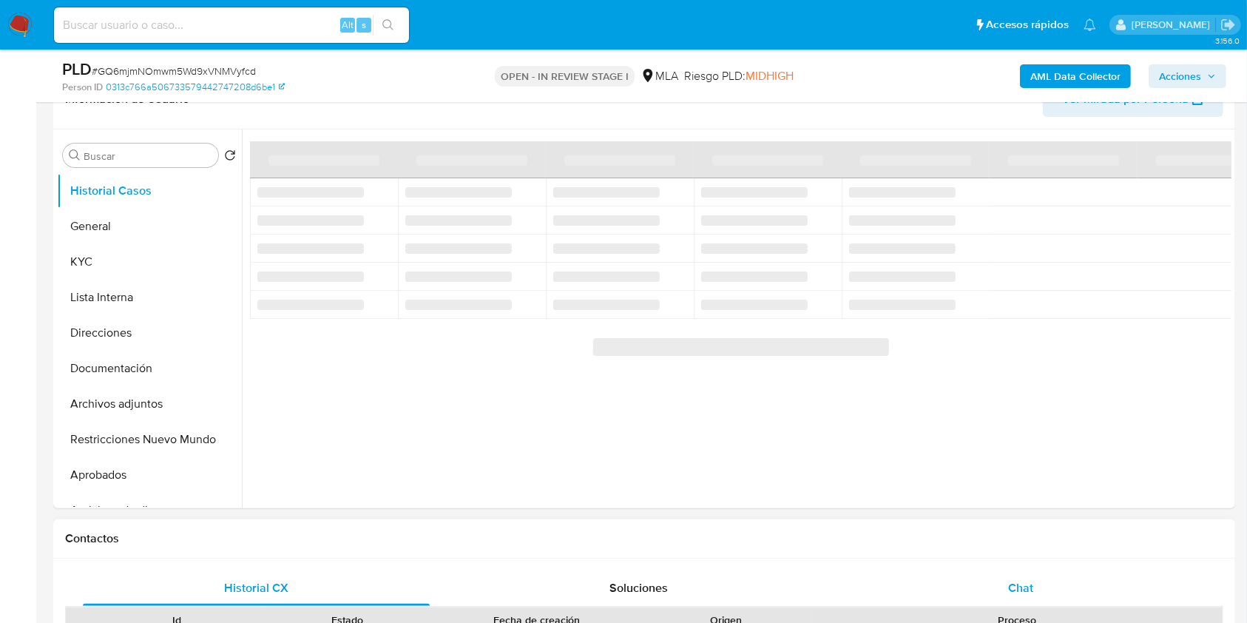
click at [1024, 598] on div "Chat" at bounding box center [1021, 588] width 347 height 36
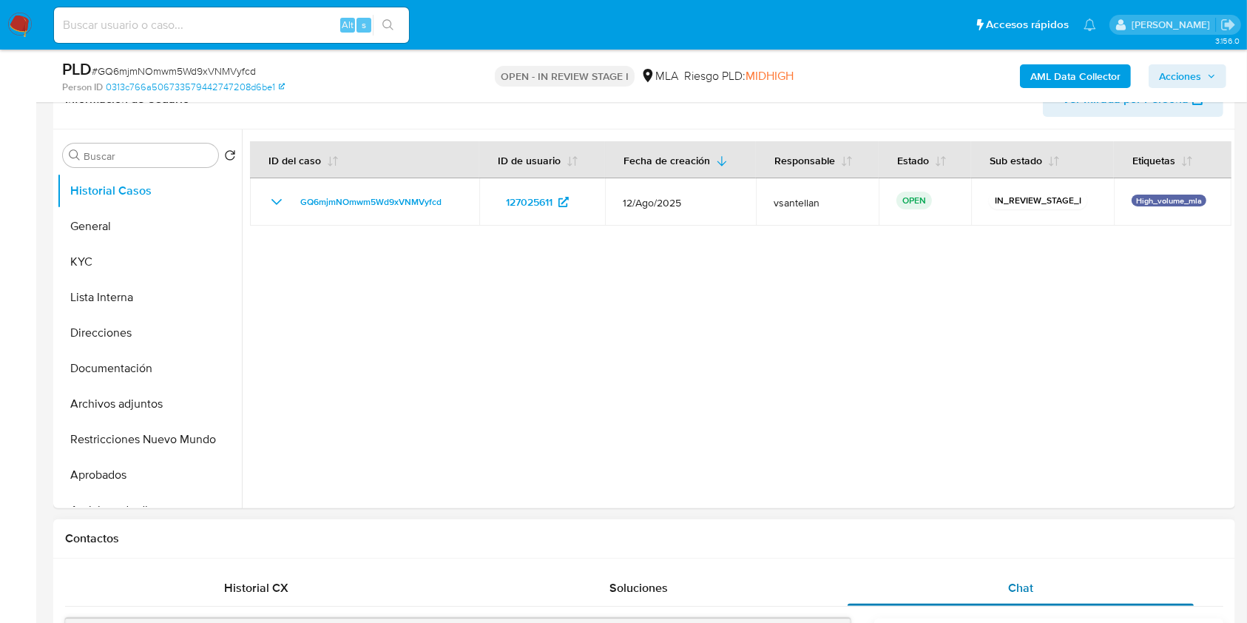
select select "10"
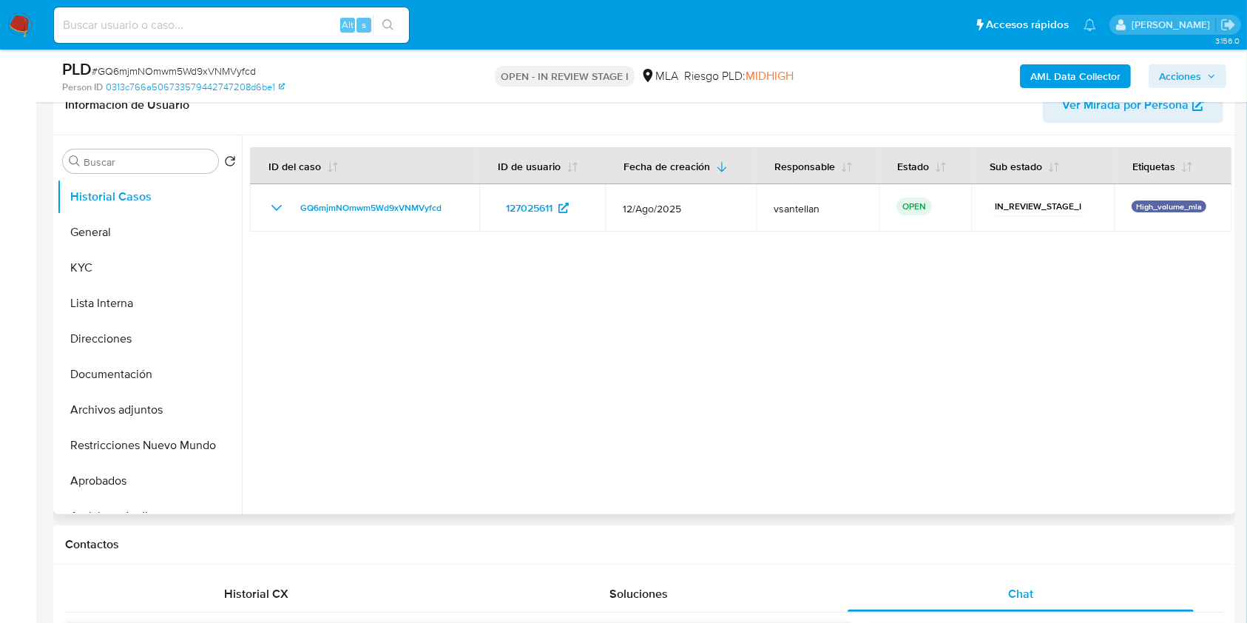
drag, startPoint x: 162, startPoint y: 445, endPoint x: 451, endPoint y: 301, distance: 323.3
click at [162, 448] on button "Restricciones Nuevo Mundo" at bounding box center [149, 446] width 185 height 36
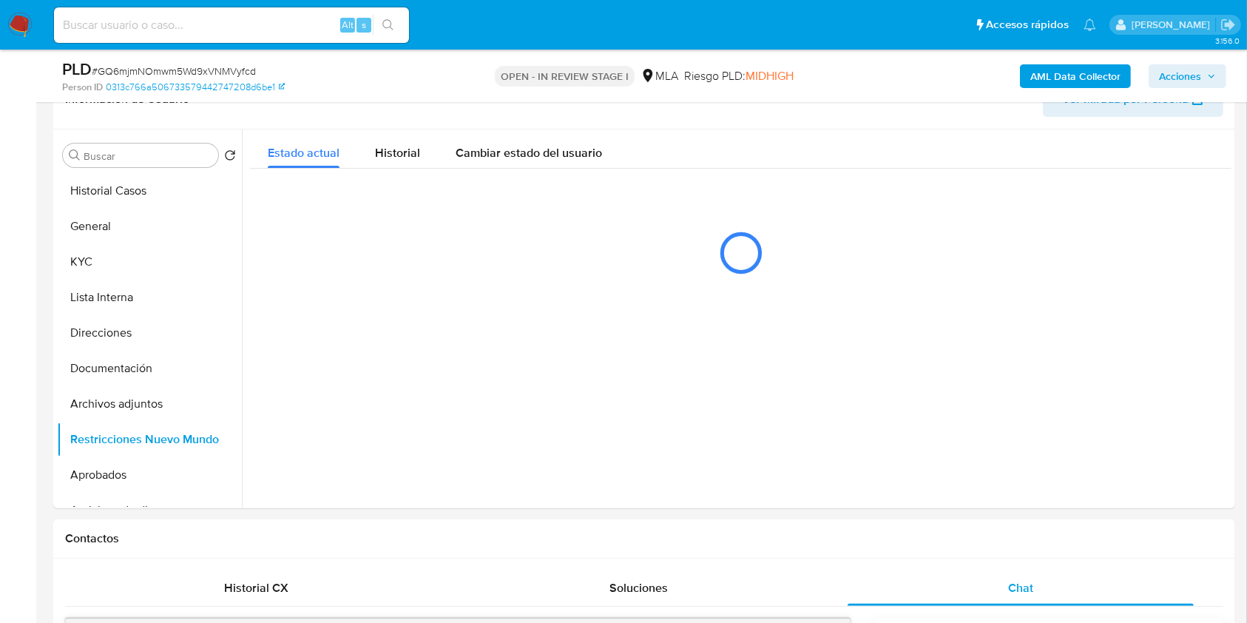
scroll to position [218, 0]
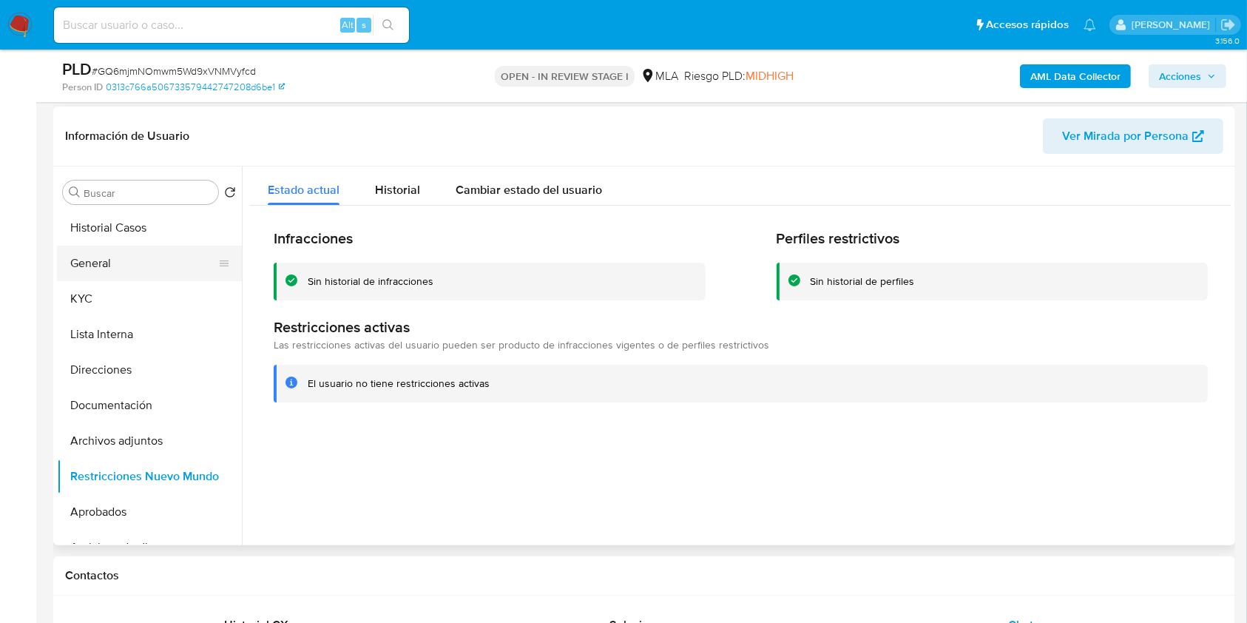
click at [130, 264] on button "General" at bounding box center [143, 264] width 173 height 36
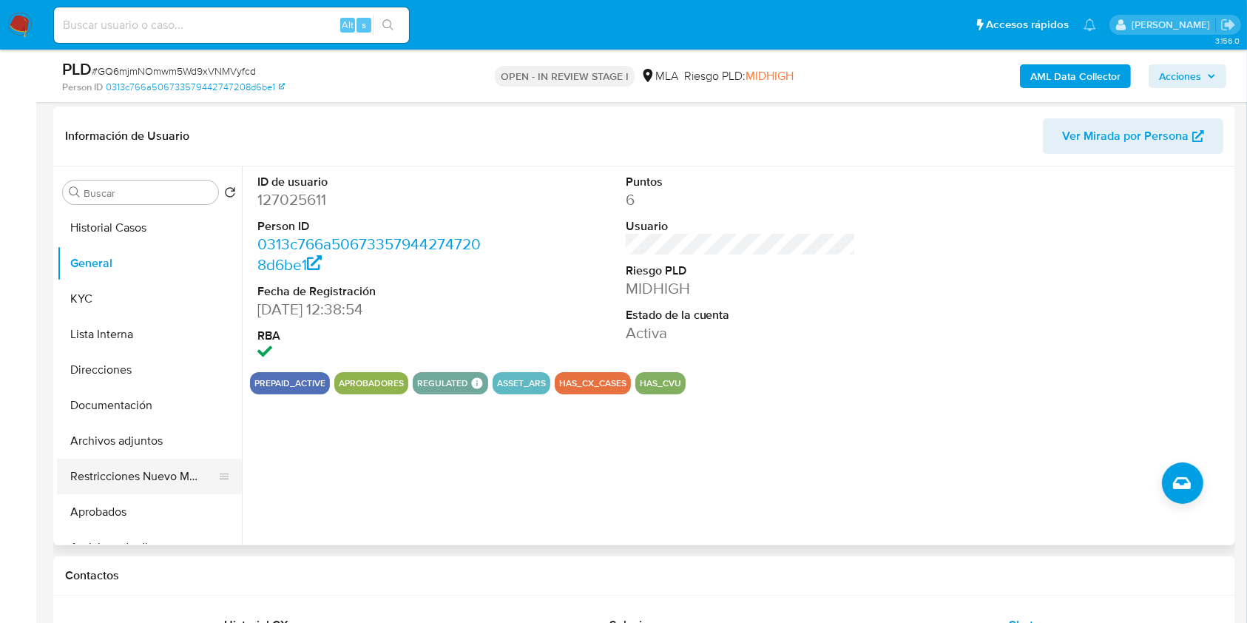
click at [111, 470] on button "Restricciones Nuevo Mundo" at bounding box center [143, 477] width 173 height 36
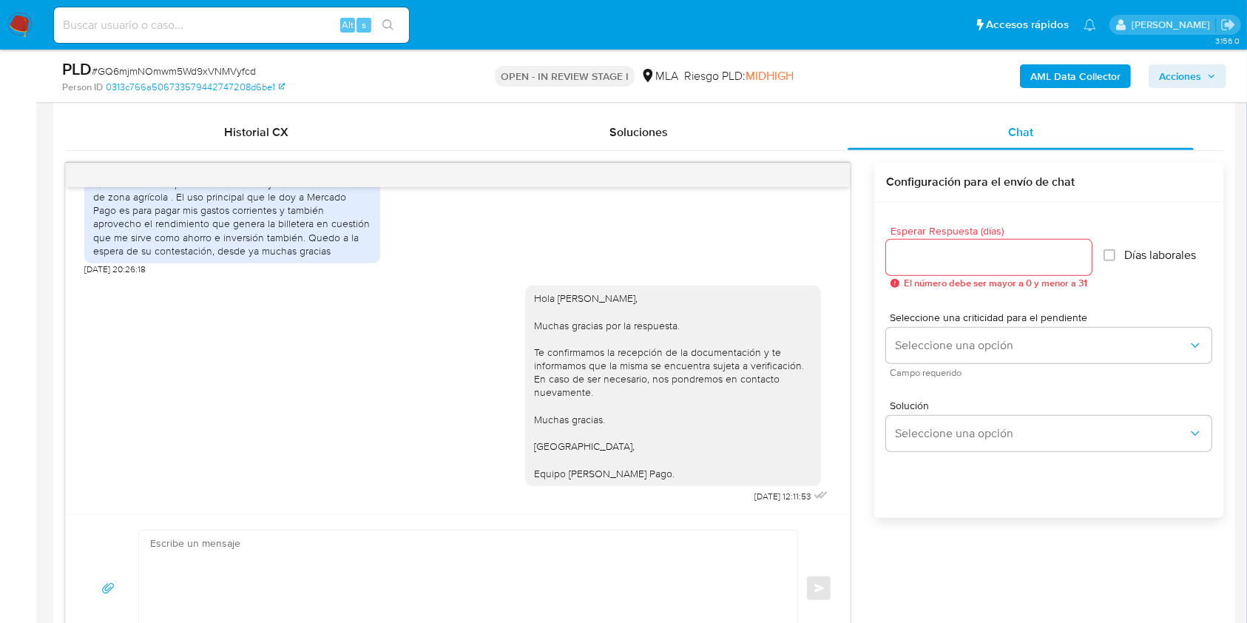
scroll to position [681, 0]
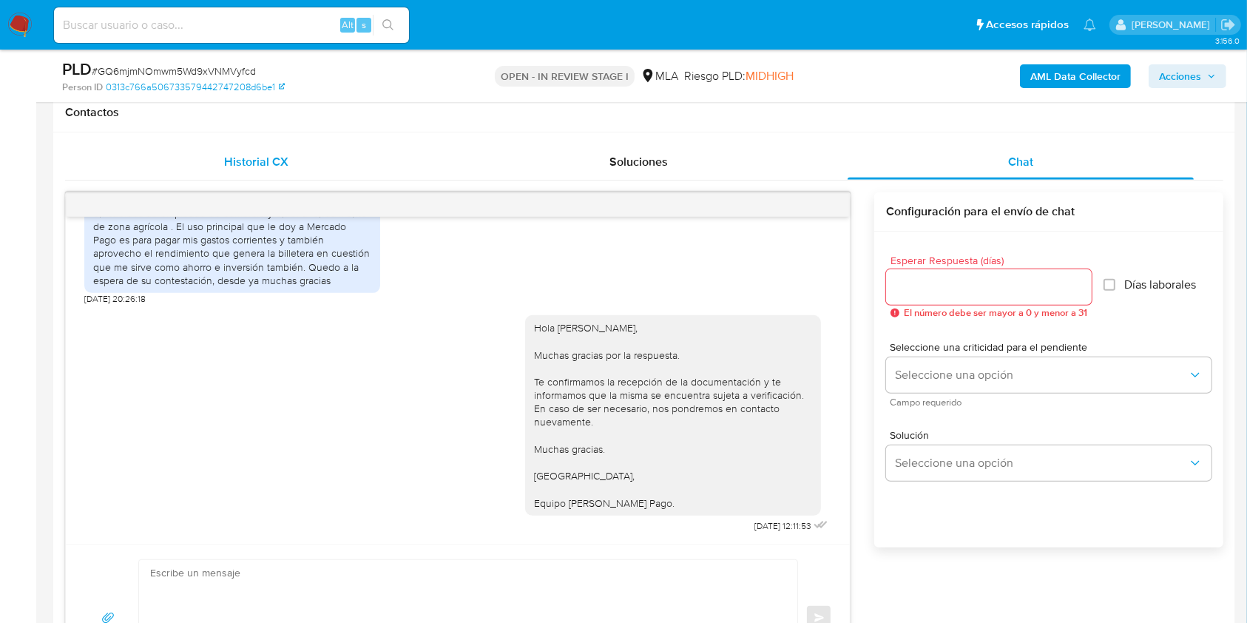
click at [223, 154] on div "Historial CX" at bounding box center [256, 162] width 347 height 36
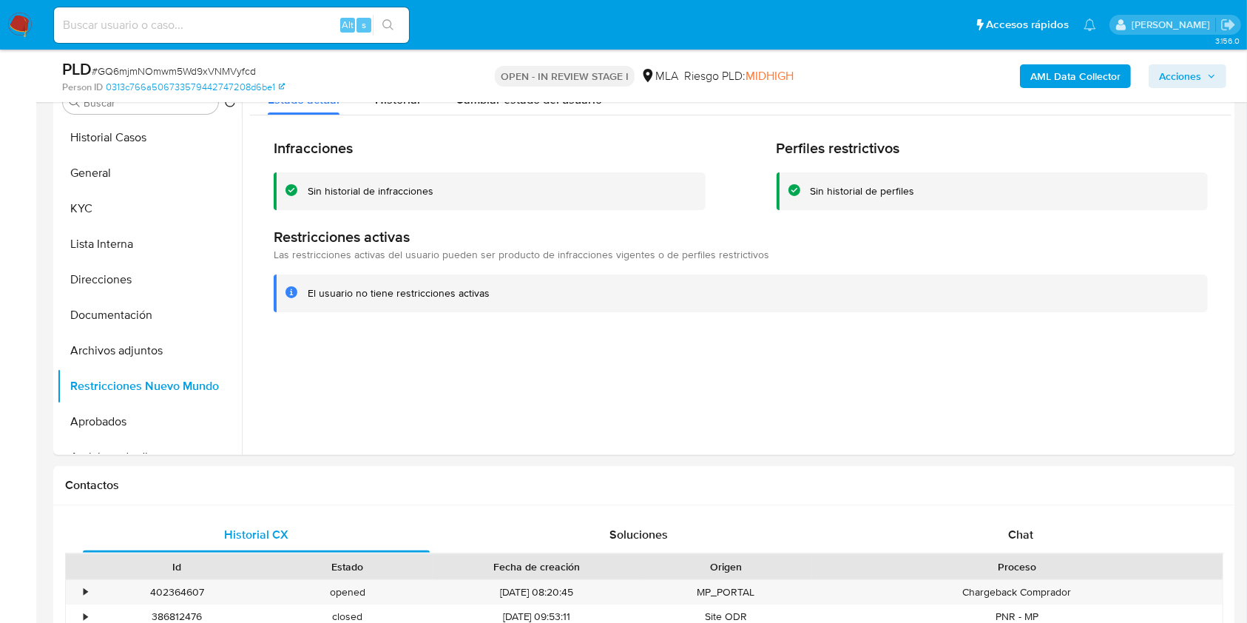
scroll to position [325, 0]
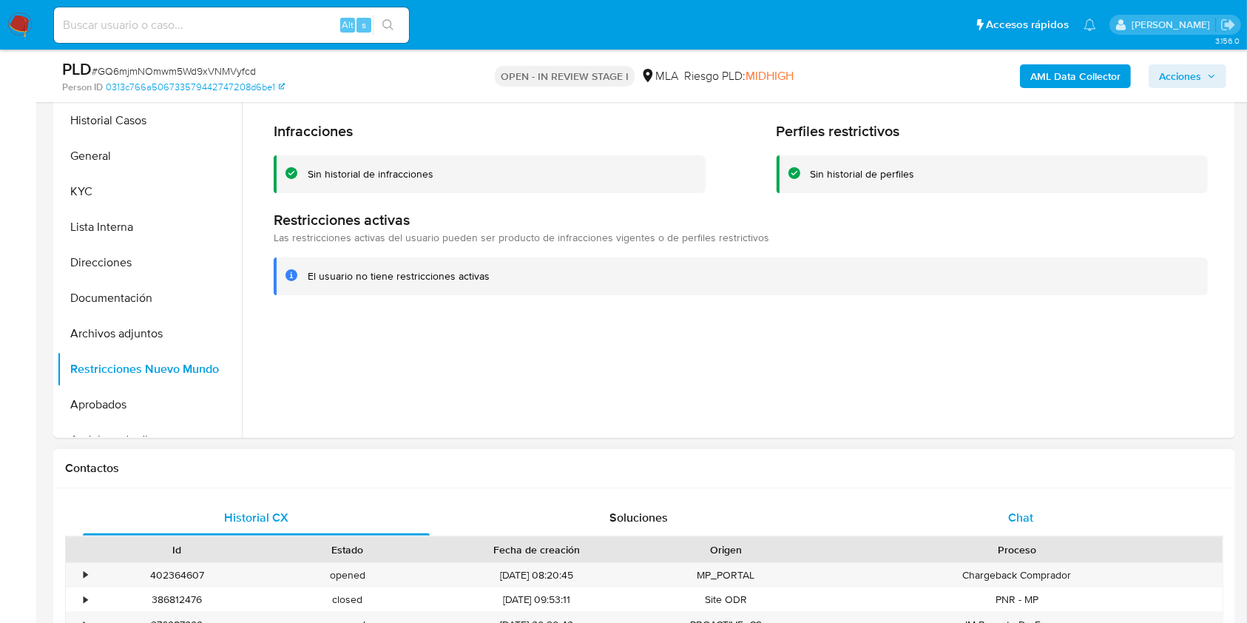
click at [1017, 505] on div "Chat" at bounding box center [1021, 518] width 347 height 36
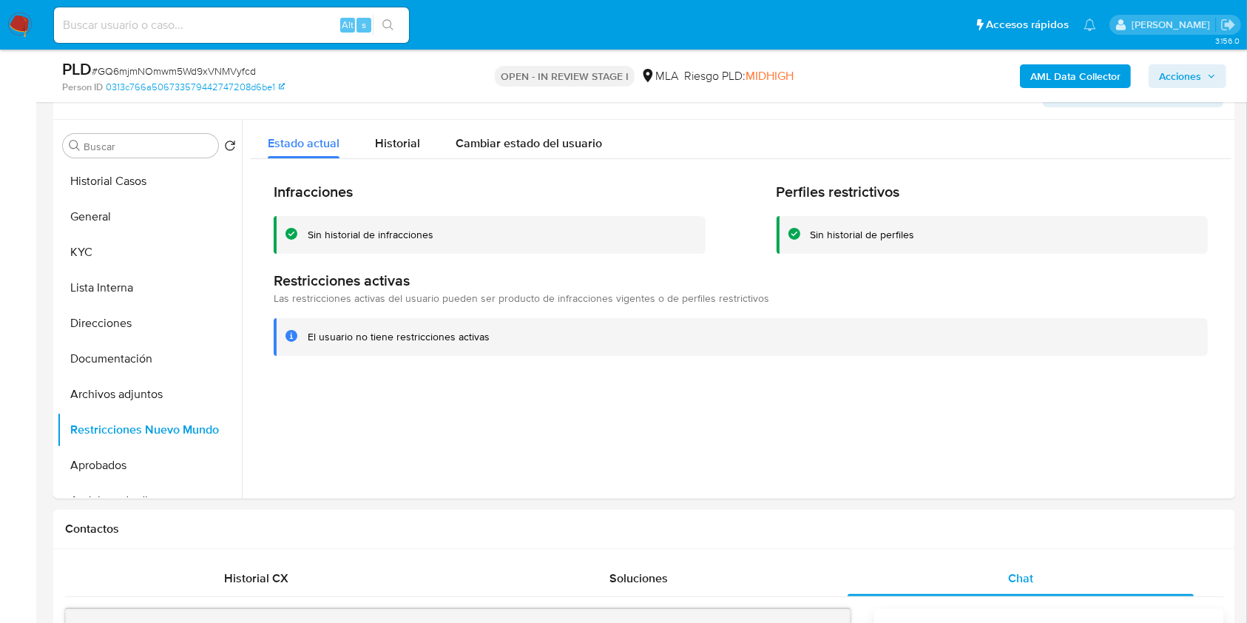
scroll to position [198, 0]
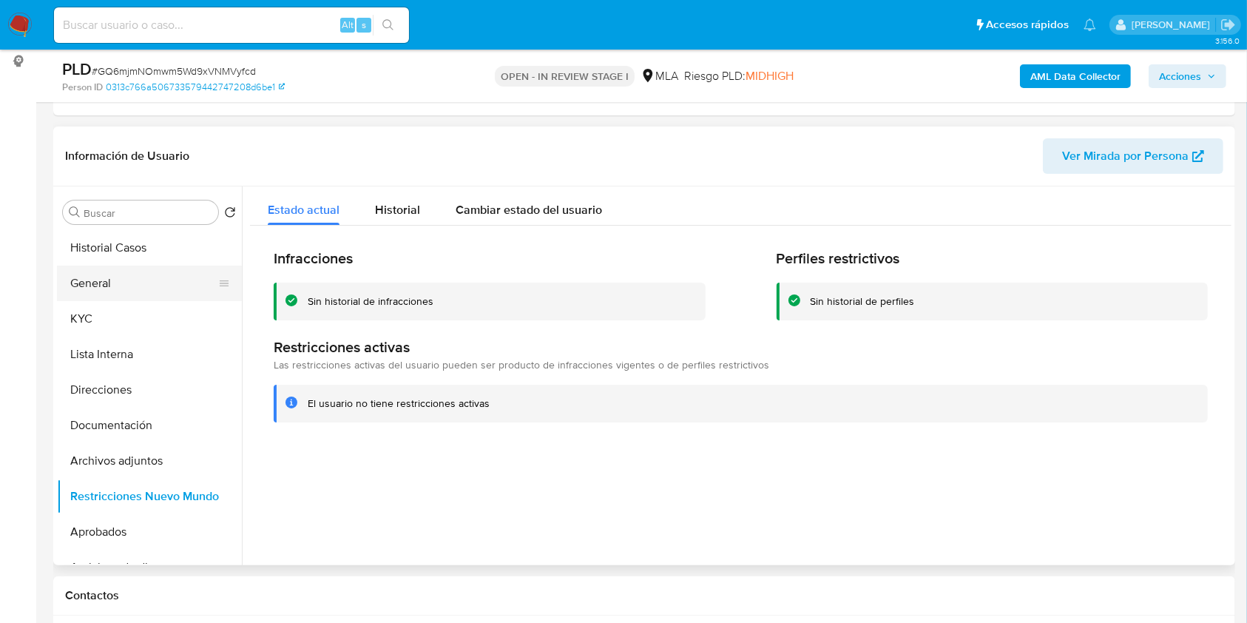
click at [111, 289] on button "General" at bounding box center [143, 284] width 173 height 36
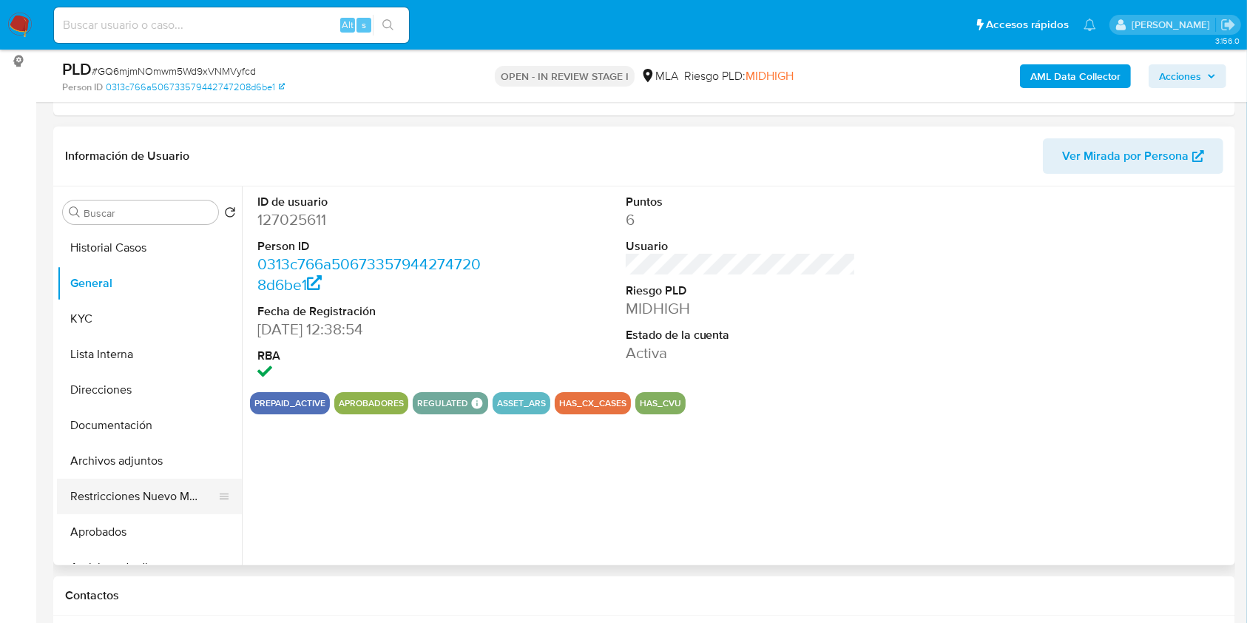
click at [127, 489] on button "Restricciones Nuevo Mundo" at bounding box center [143, 497] width 173 height 36
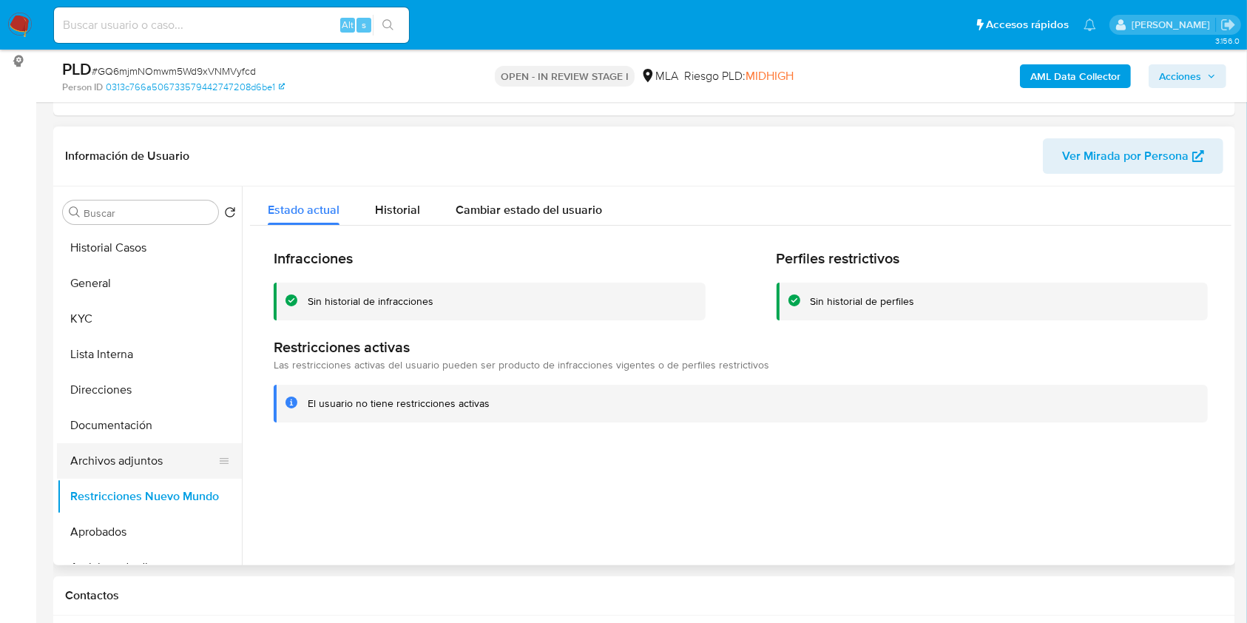
click at [140, 468] on button "Archivos adjuntos" at bounding box center [143, 461] width 173 height 36
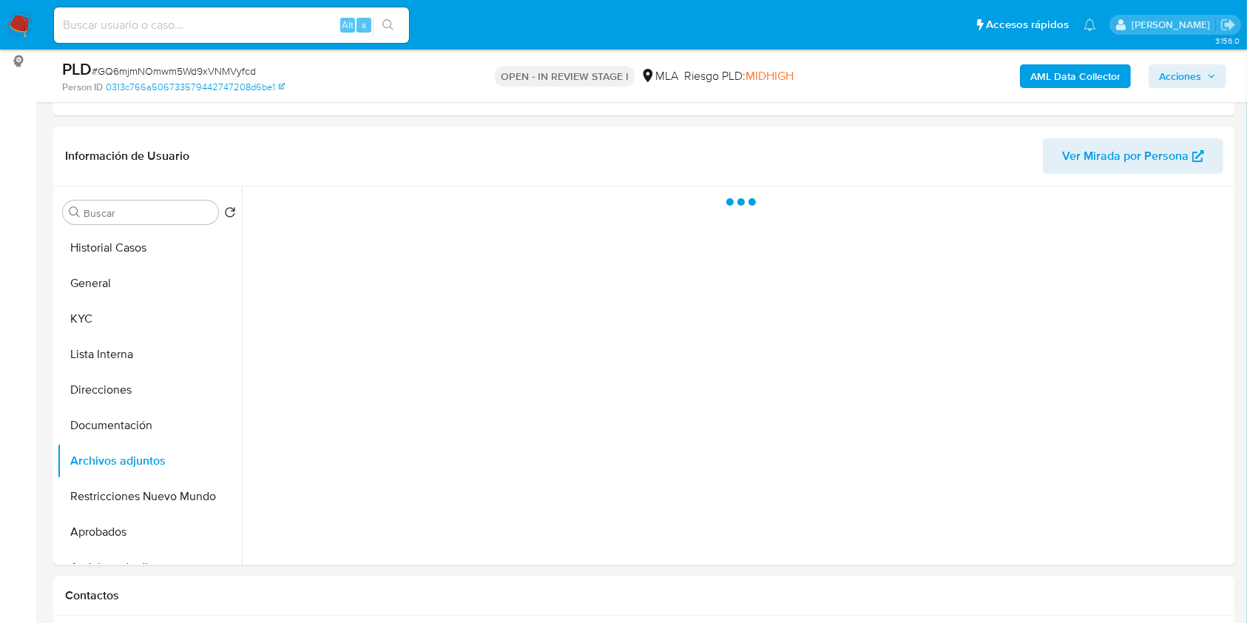
drag, startPoint x: 1168, startPoint y: 68, endPoint x: 1027, endPoint y: 88, distance: 142.7
click at [1168, 67] on span "Acciones" at bounding box center [1180, 76] width 42 height 24
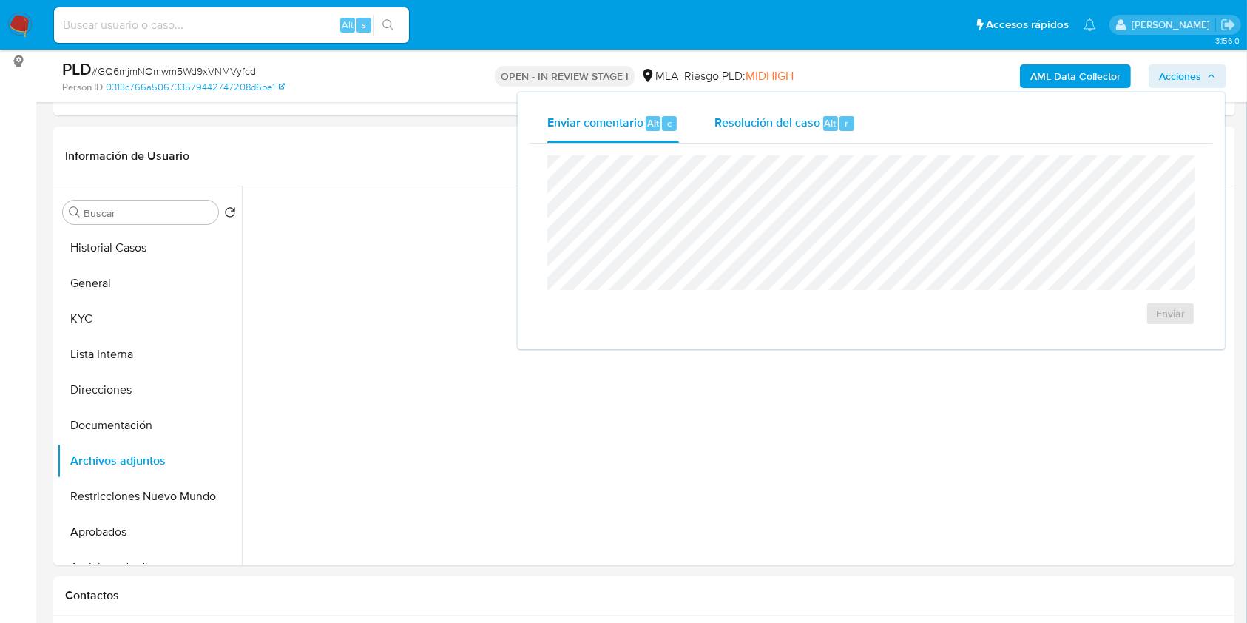
click at [803, 115] on div "Resolución del caso Alt r" at bounding box center [785, 123] width 141 height 38
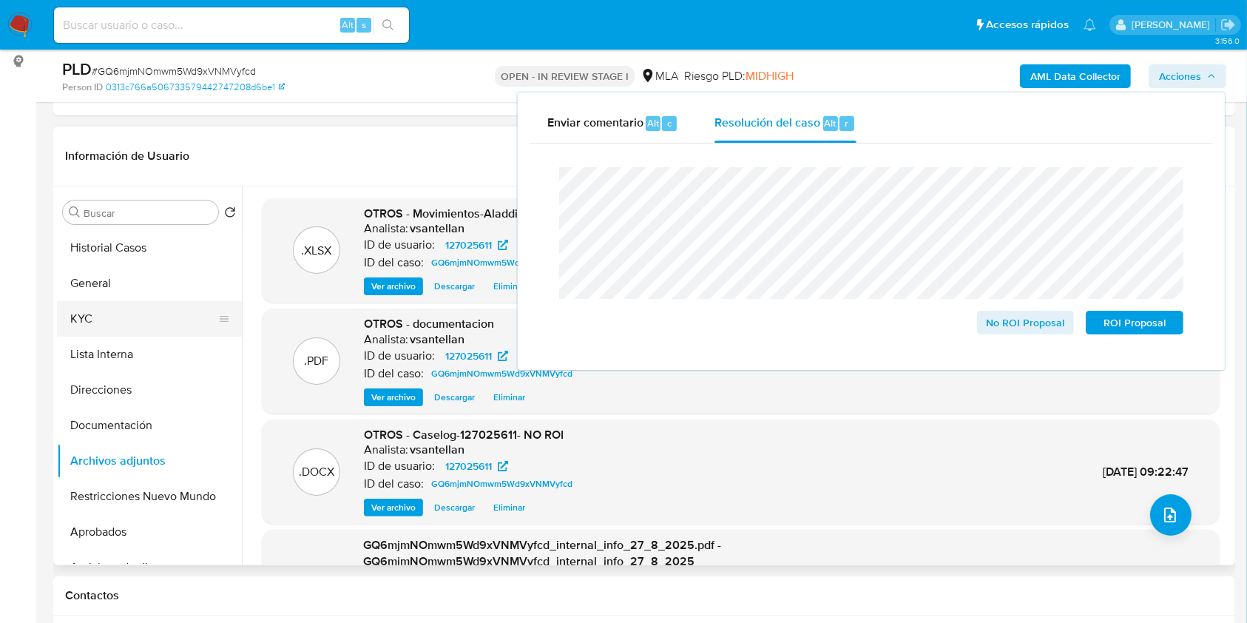
drag, startPoint x: 84, startPoint y: 270, endPoint x: 103, endPoint y: 323, distance: 55.9
click at [84, 271] on button "General" at bounding box center [149, 284] width 185 height 36
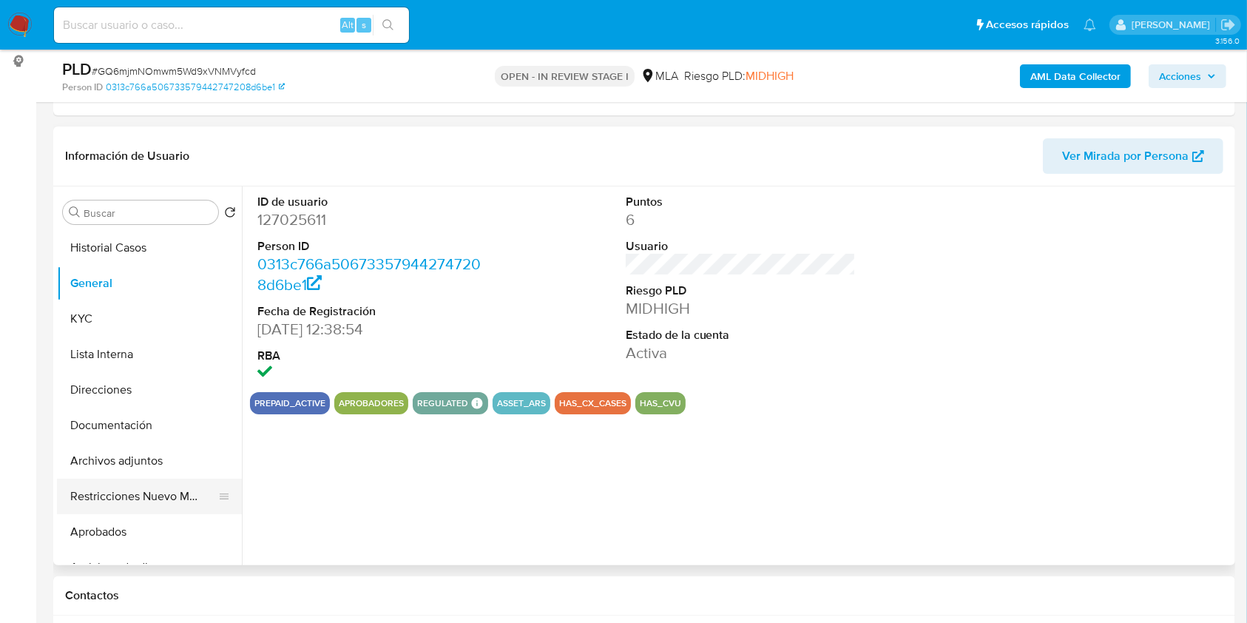
click at [168, 486] on button "Restricciones Nuevo Mundo" at bounding box center [143, 497] width 173 height 36
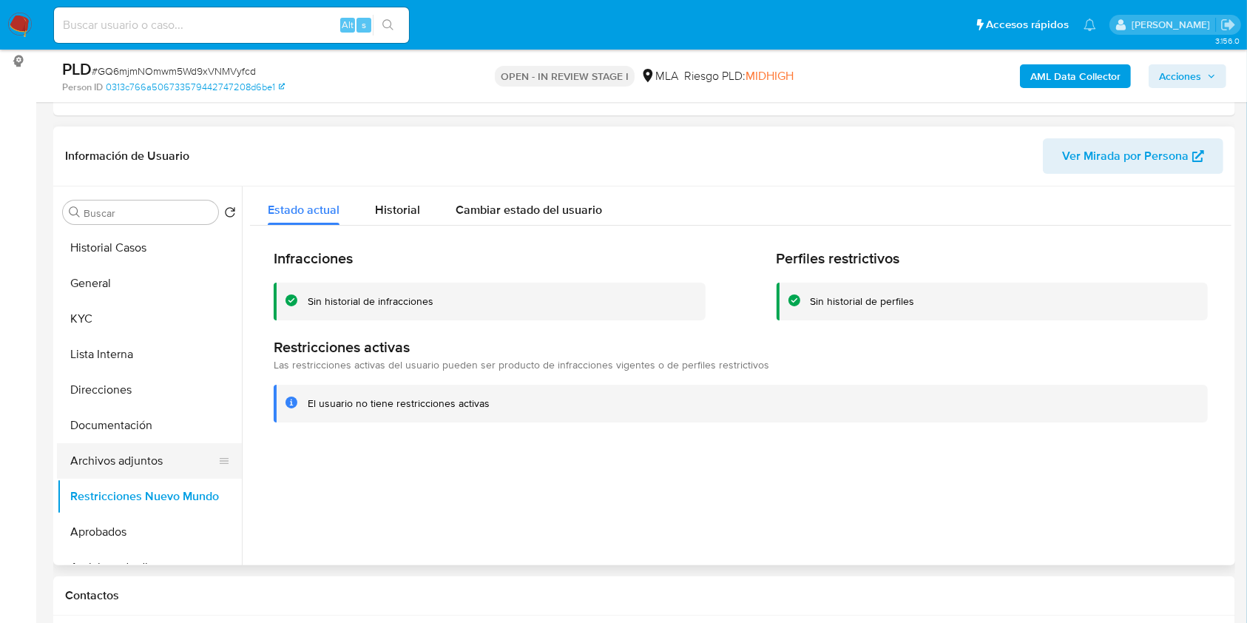
click at [155, 448] on button "Archivos adjuntos" at bounding box center [143, 461] width 173 height 36
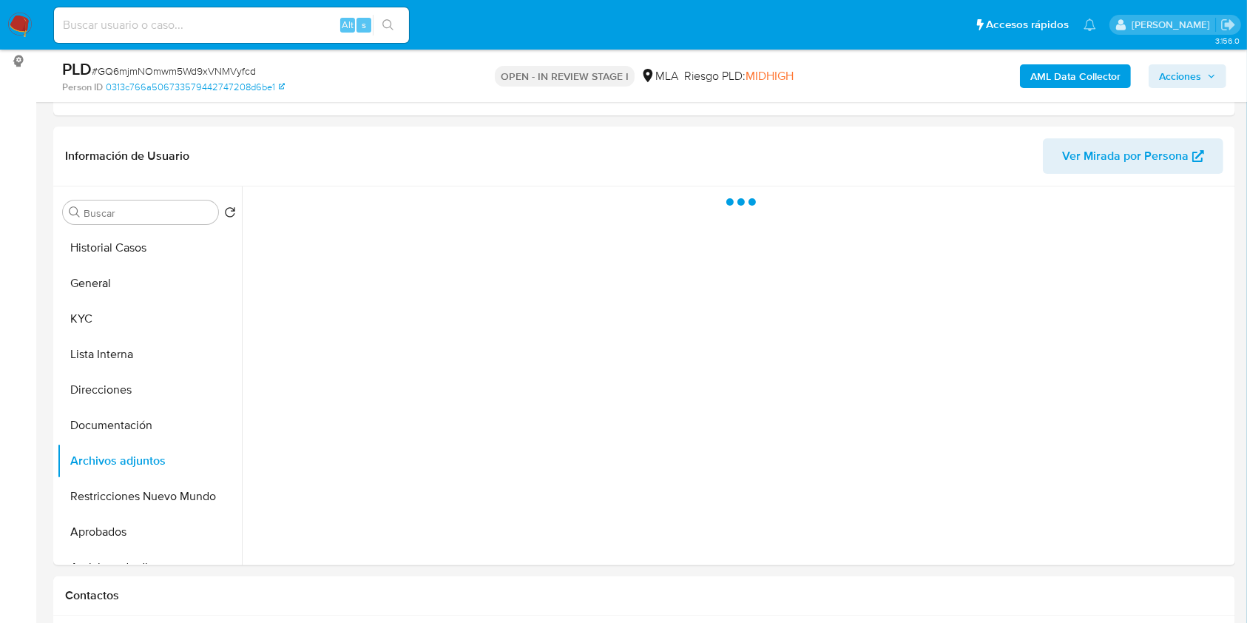
drag, startPoint x: 1184, startPoint y: 71, endPoint x: 1261, endPoint y: 92, distance: 80.6
click at [1185, 72] on span "Acciones" at bounding box center [1180, 76] width 42 height 24
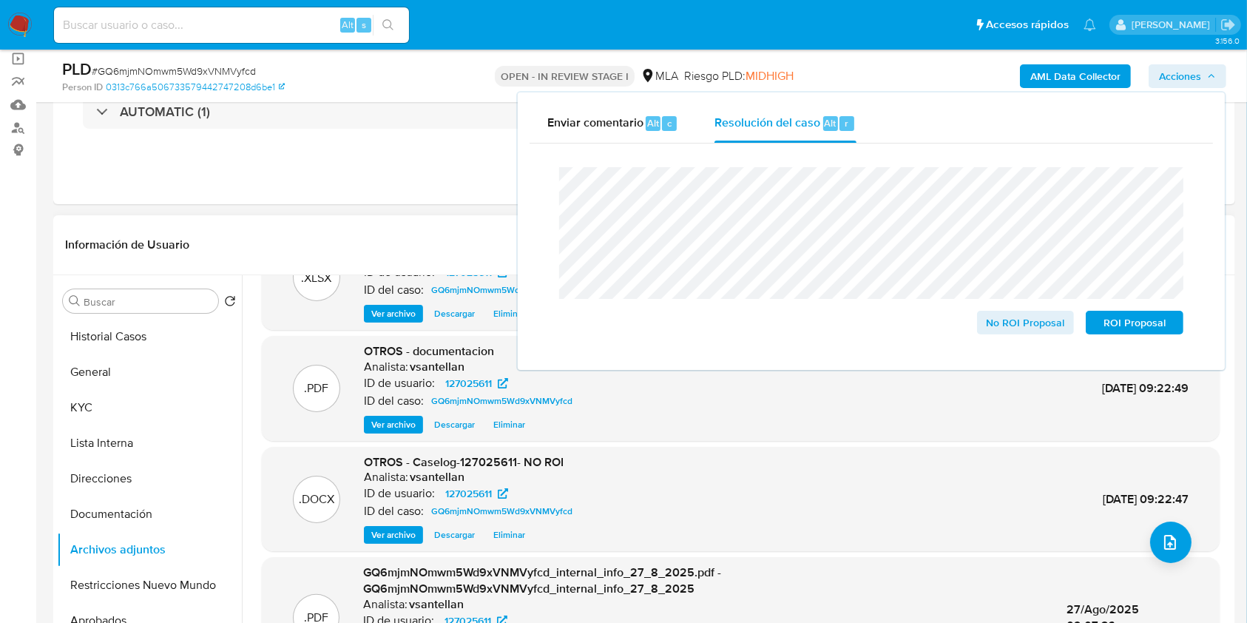
scroll to position [141, 0]
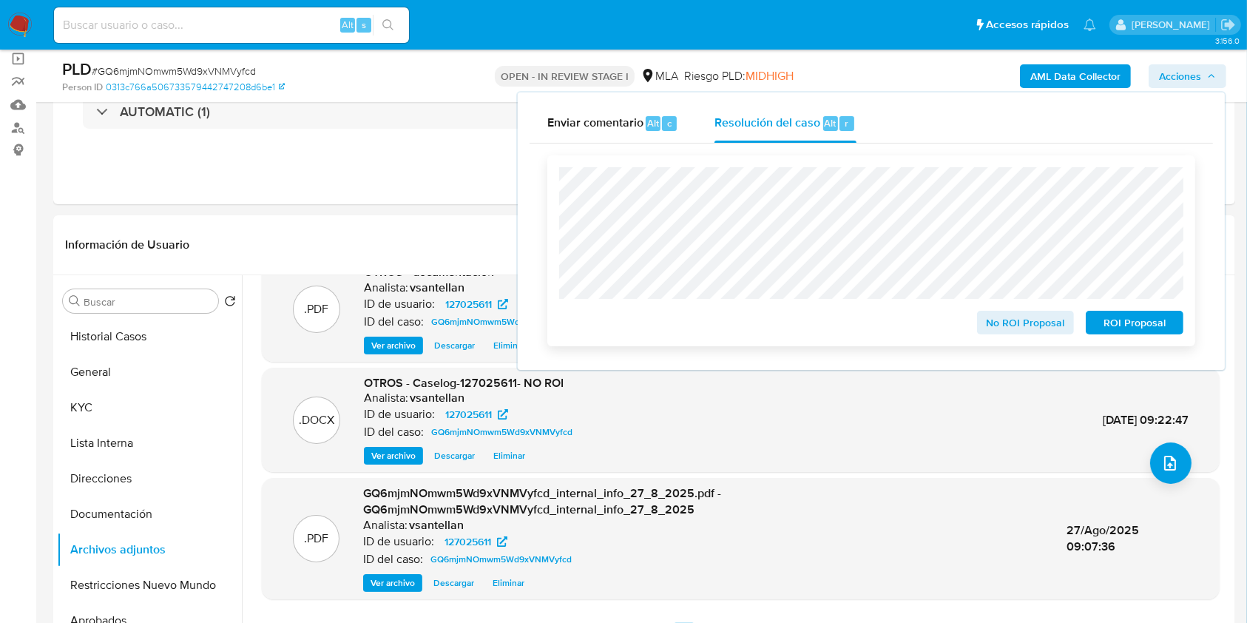
drag, startPoint x: 1012, startPoint y: 316, endPoint x: 1179, endPoint y: 326, distance: 167.5
click at [1012, 317] on span "No ROI Proposal" at bounding box center [1026, 322] width 77 height 21
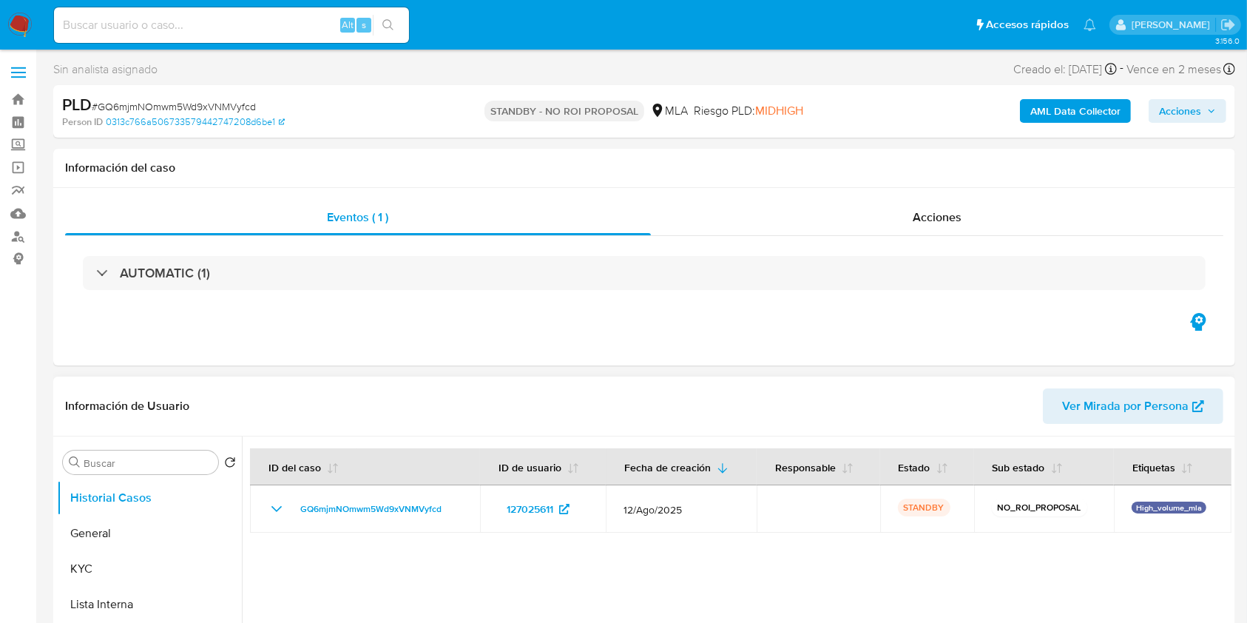
select select "10"
click at [456, 416] on header "Información de Usuario Ver Mirada por Persona" at bounding box center [644, 406] width 1159 height 36
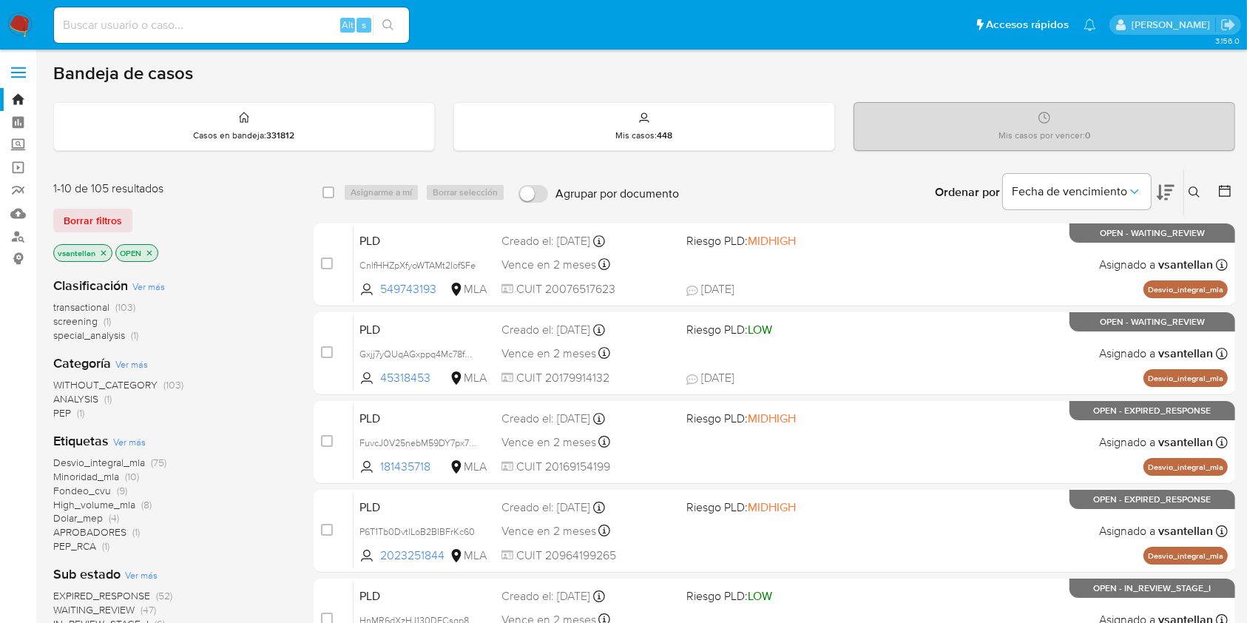
click at [1193, 186] on icon at bounding box center [1195, 192] width 12 height 12
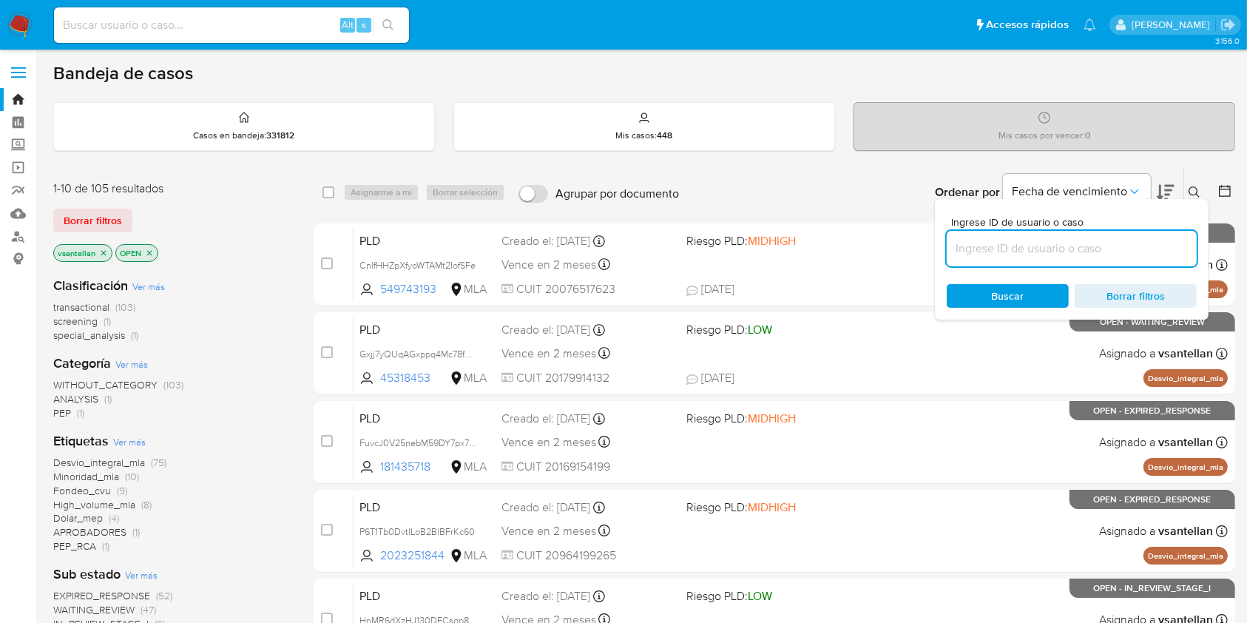
click at [1072, 252] on input at bounding box center [1072, 248] width 250 height 19
type input "90262631"
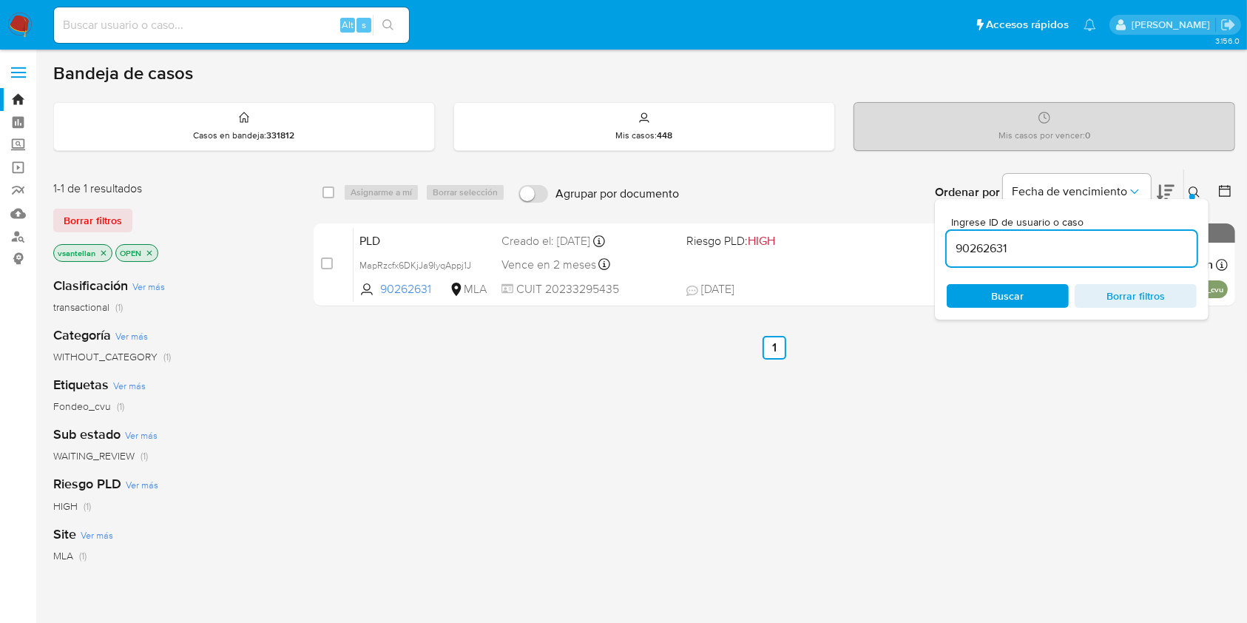
click at [1196, 190] on icon at bounding box center [1195, 192] width 12 height 12
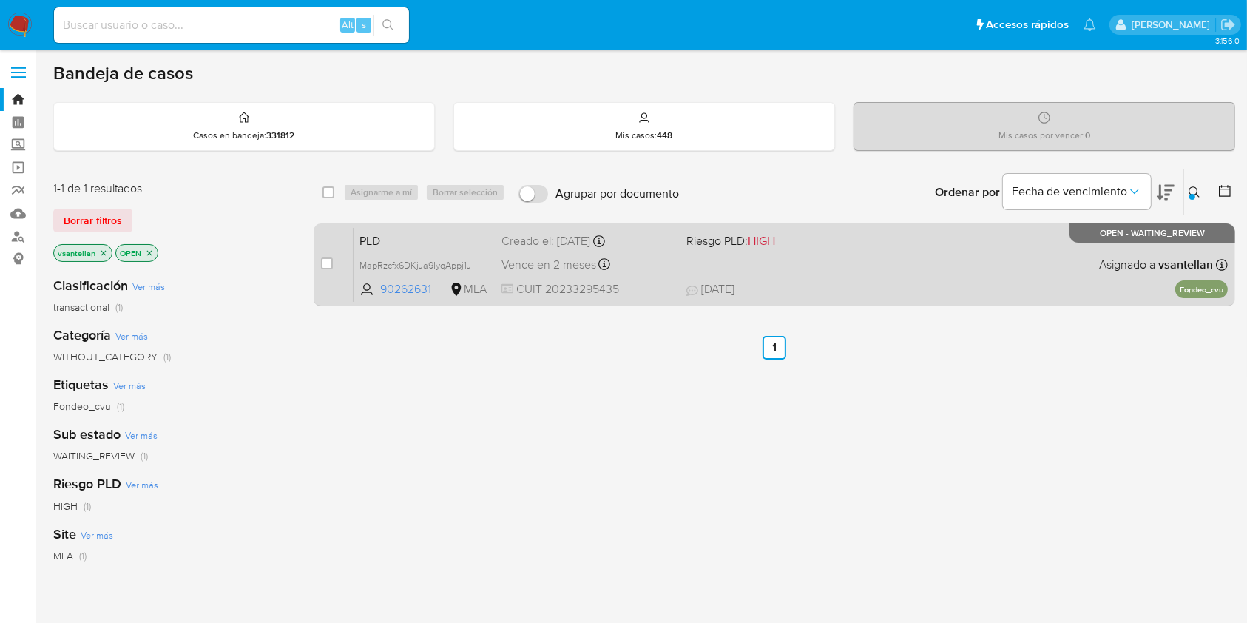
click at [973, 259] on div "PLD MapRzcfx6DKjJa9IyqAppj1J 90262631 MLA Riesgo PLD: HIGH Creado el: [DATE] Cr…" at bounding box center [791, 264] width 874 height 75
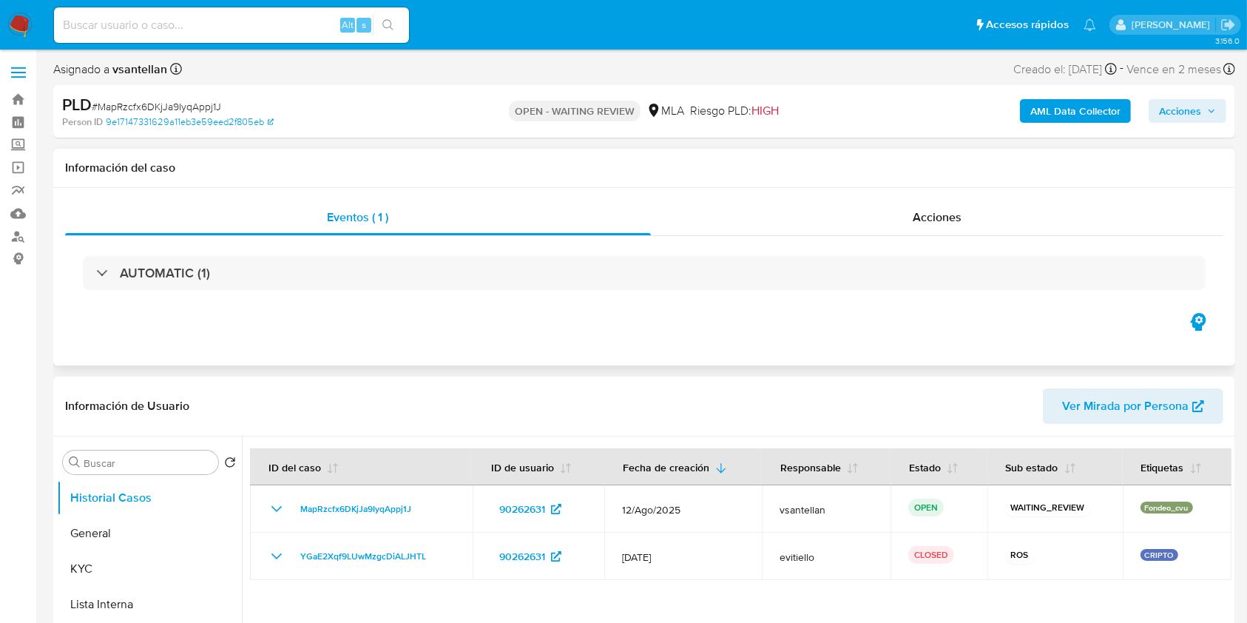
select select "10"
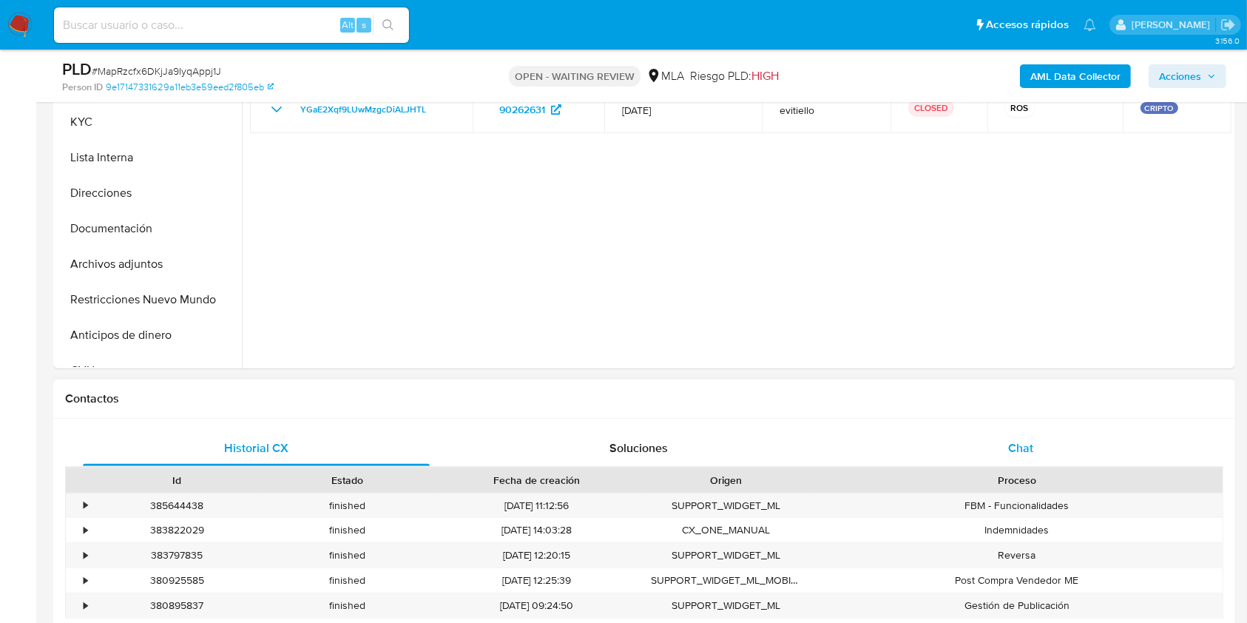
click at [1043, 448] on div "Chat" at bounding box center [1021, 449] width 347 height 36
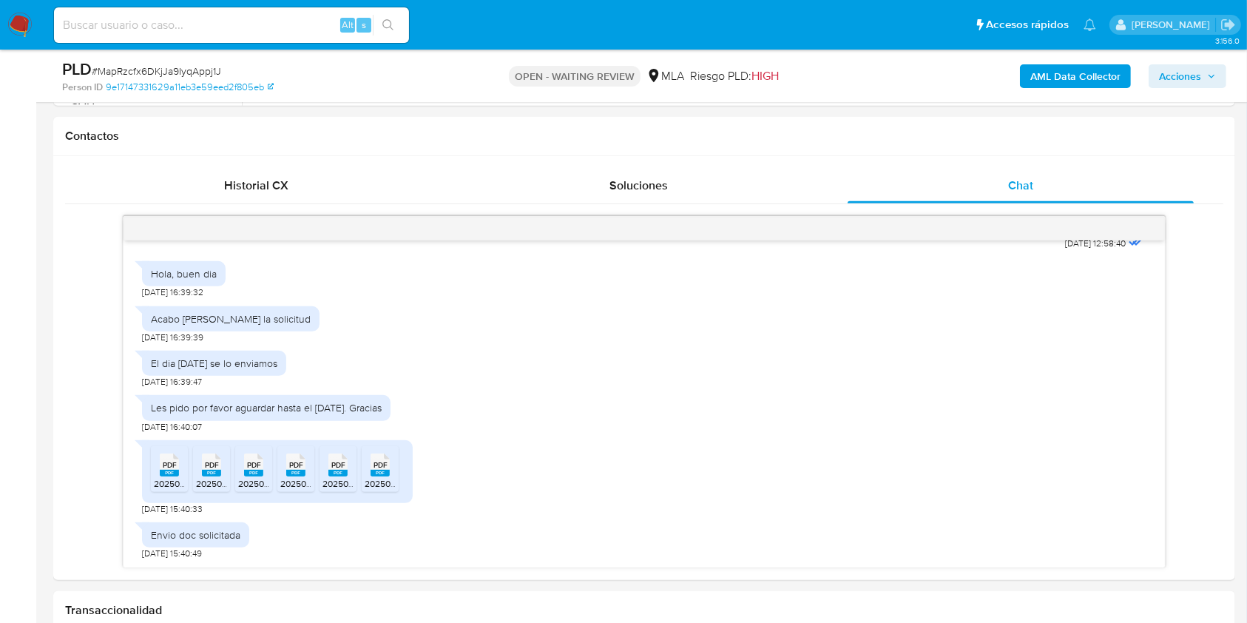
scroll to position [673, 0]
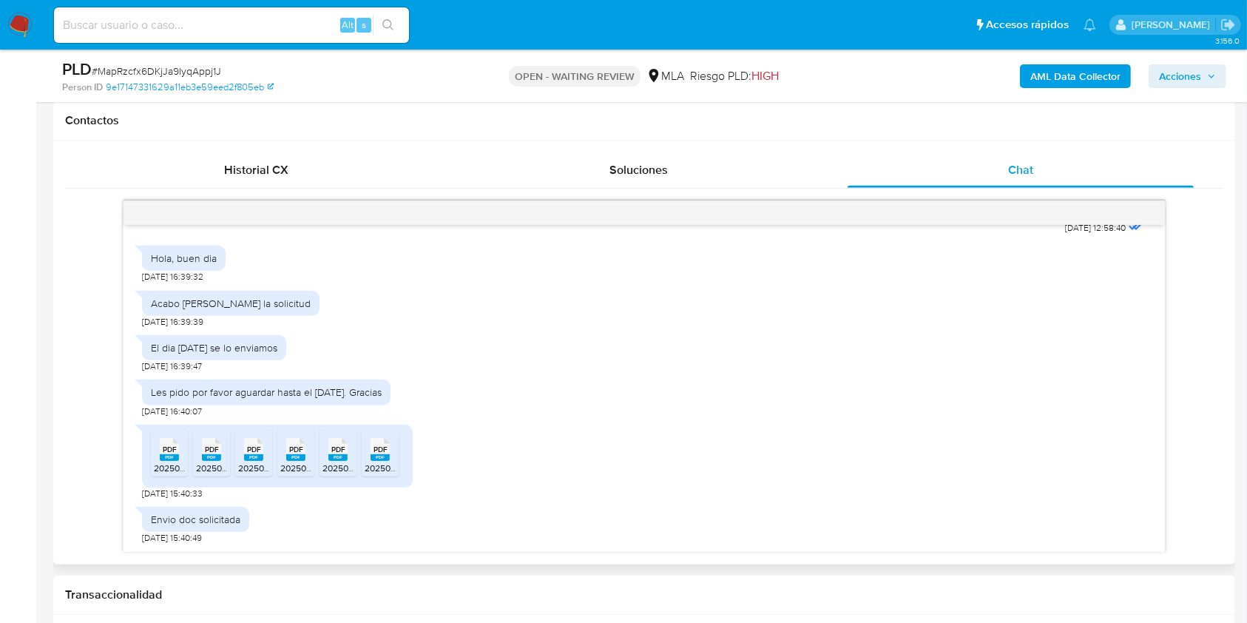
click at [173, 454] on rect at bounding box center [169, 457] width 19 height 7
click at [218, 451] on span "PDF" at bounding box center [212, 450] width 14 height 10
click at [248, 454] on span "PDF" at bounding box center [254, 450] width 14 height 10
click at [291, 455] on rect at bounding box center [295, 457] width 19 height 7
click at [328, 455] on icon "PDF" at bounding box center [337, 450] width 19 height 26
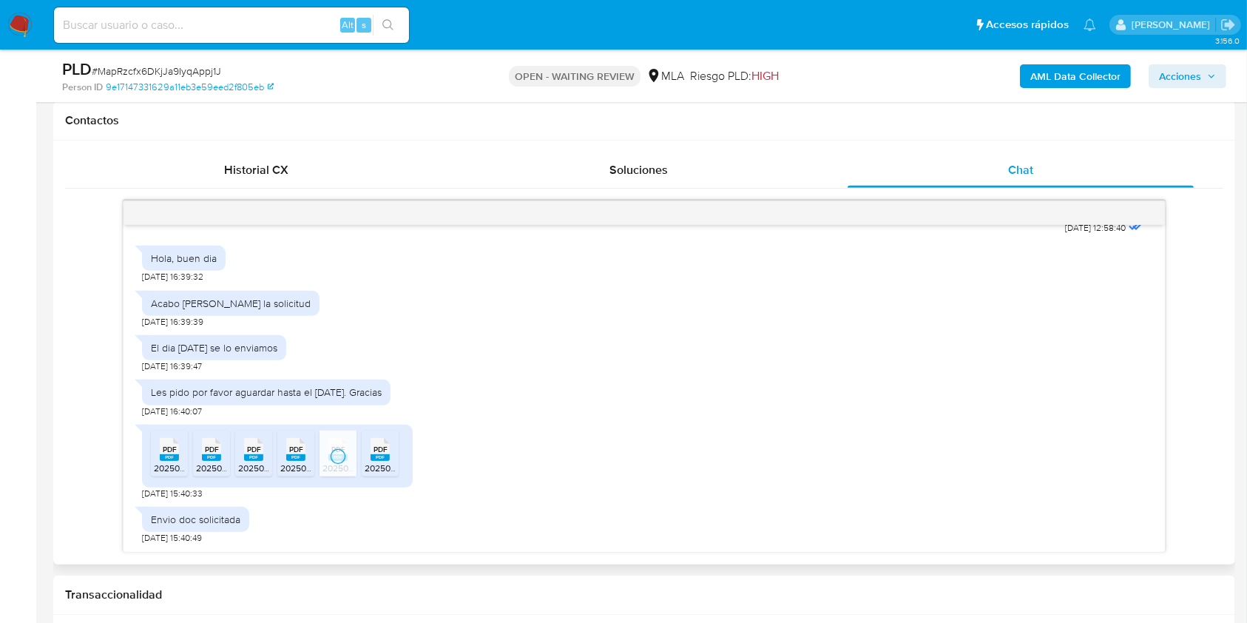
click at [377, 459] on rect at bounding box center [380, 457] width 19 height 7
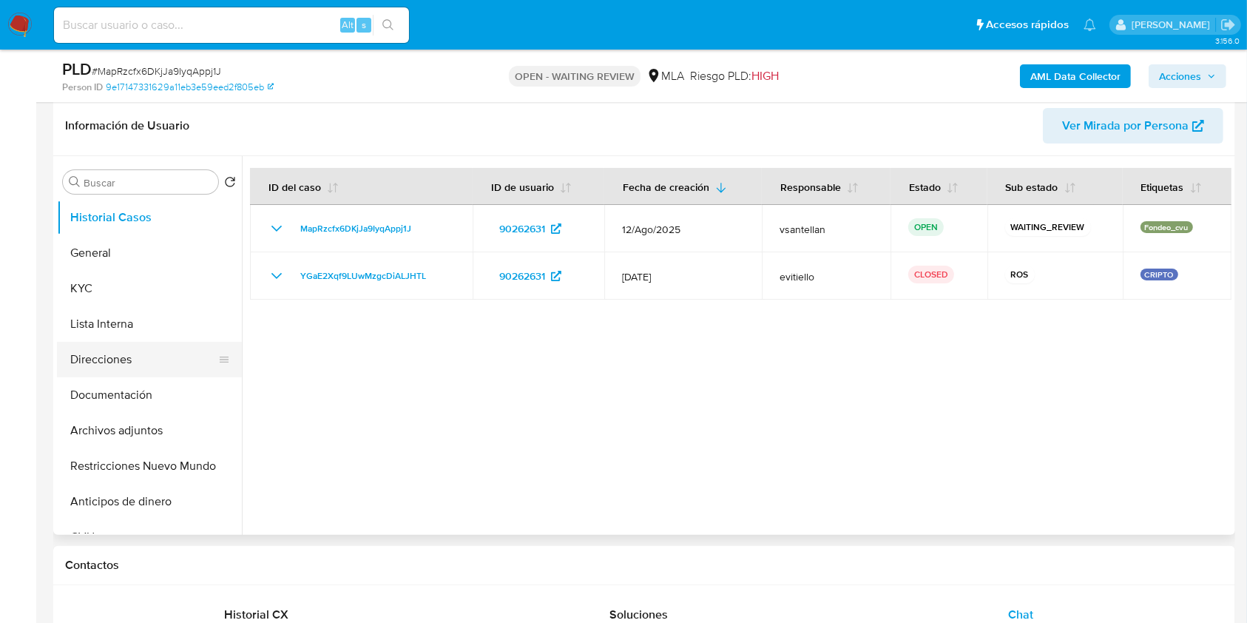
scroll to position [225, 0]
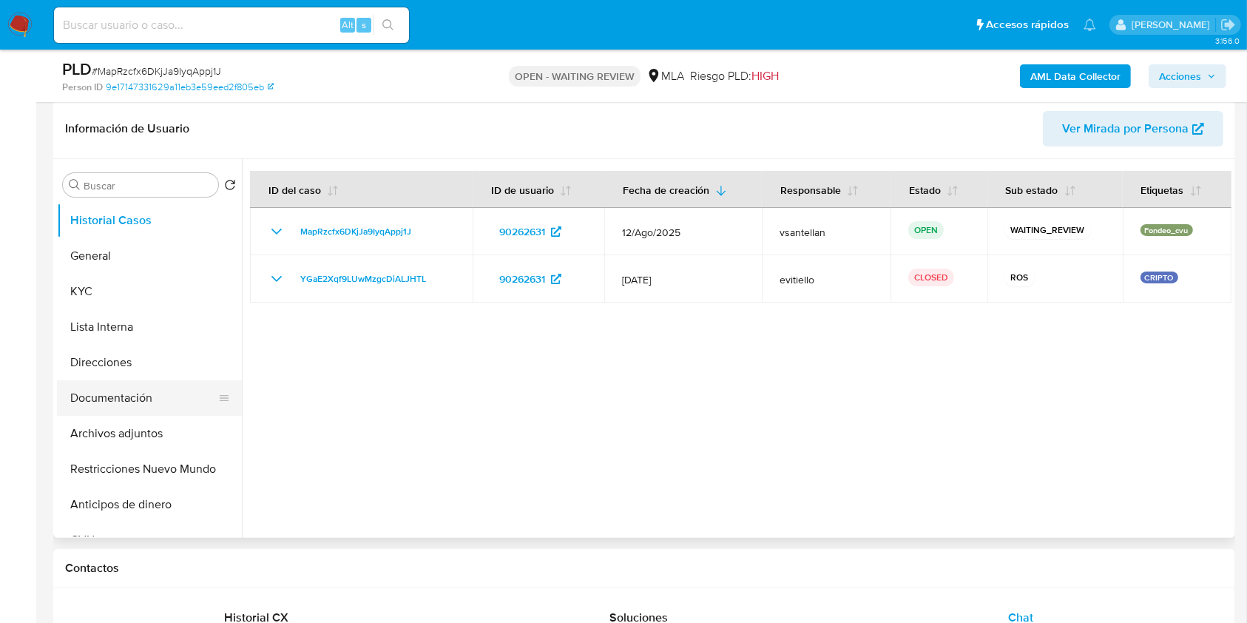
click at [81, 408] on button "Documentación" at bounding box center [143, 398] width 173 height 36
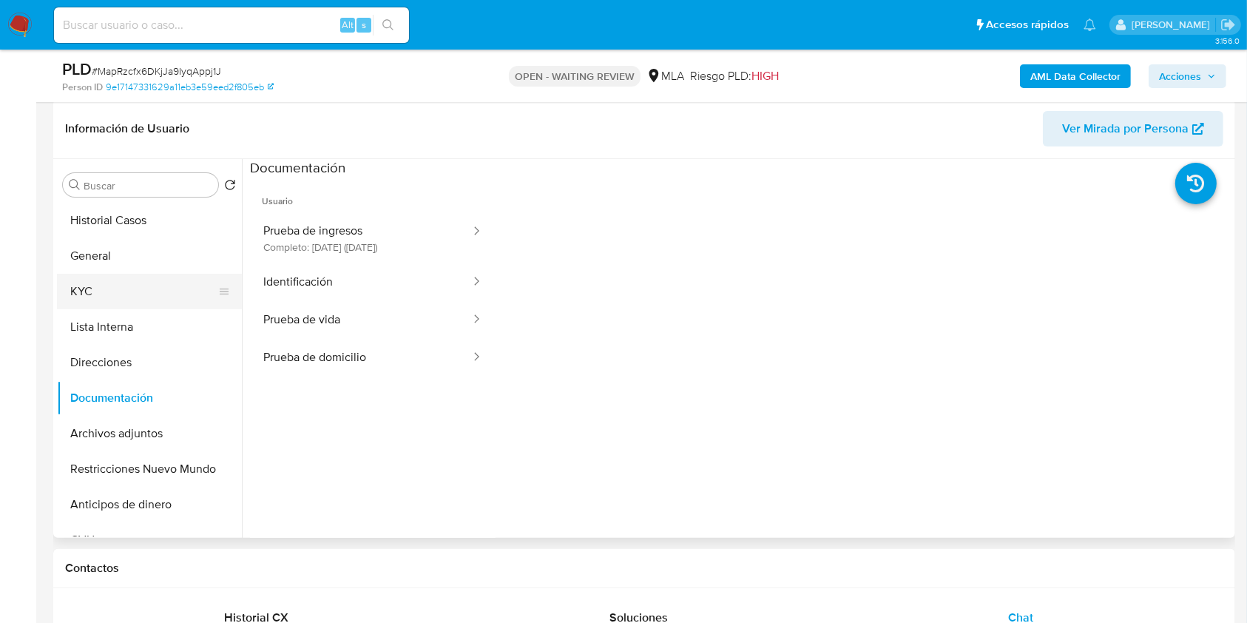
click at [91, 299] on button "KYC" at bounding box center [143, 292] width 173 height 36
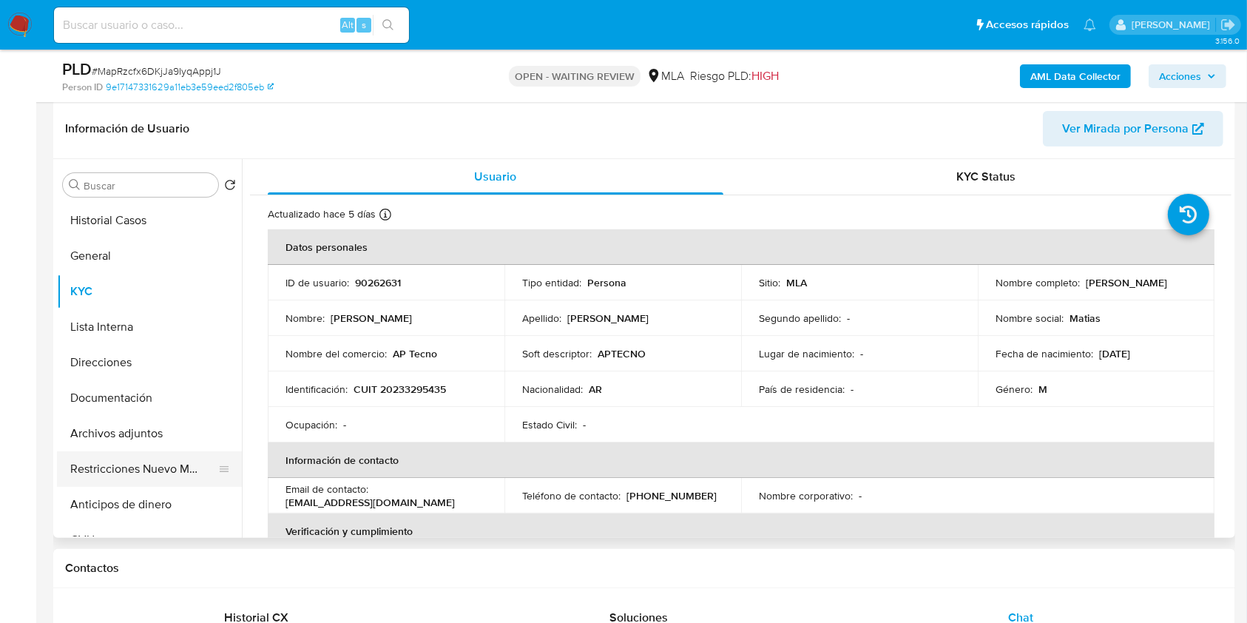
click at [163, 459] on button "Restricciones Nuevo Mundo" at bounding box center [143, 469] width 173 height 36
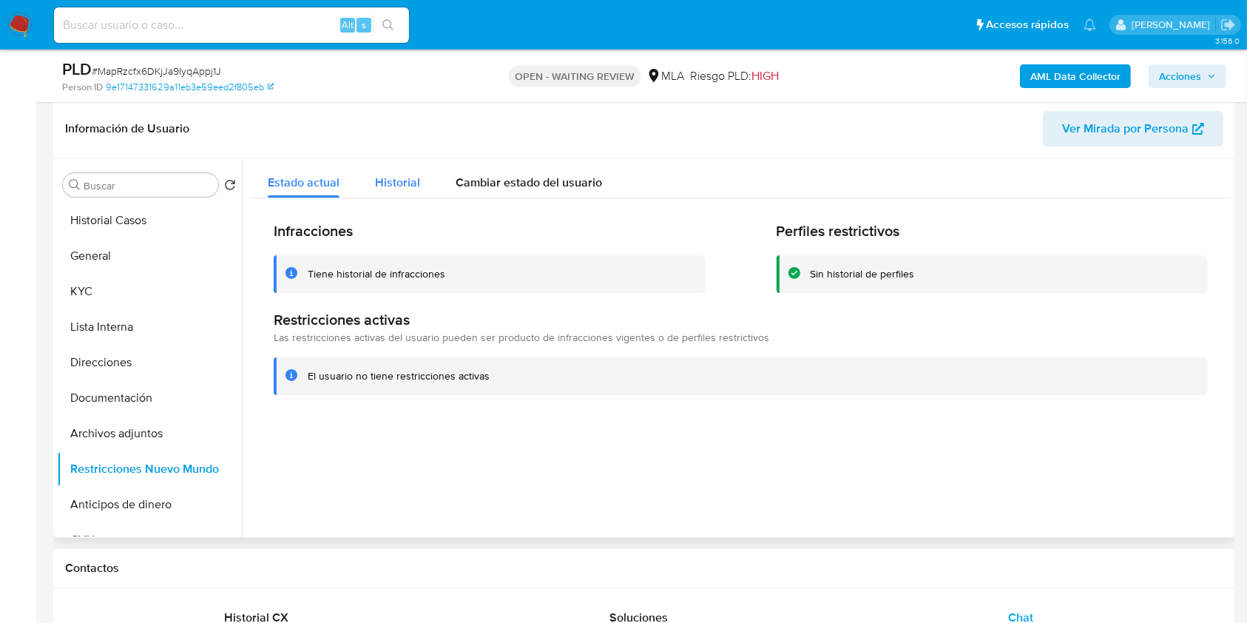
click at [402, 197] on div "Estado actual Historial Cambiar estado del usuario Infracciones Tiene historial…" at bounding box center [741, 289] width 982 height 260
drag, startPoint x: 395, startPoint y: 179, endPoint x: 415, endPoint y: 211, distance: 37.6
click at [394, 179] on span "Historial" at bounding box center [397, 182] width 45 height 17
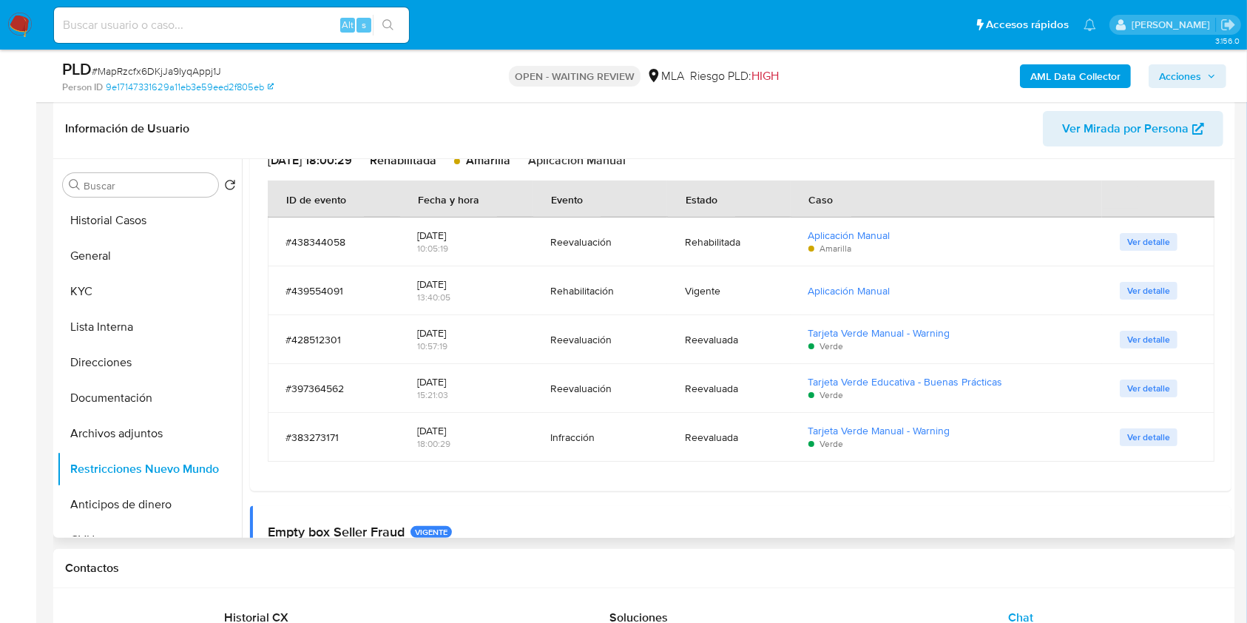
scroll to position [690, 0]
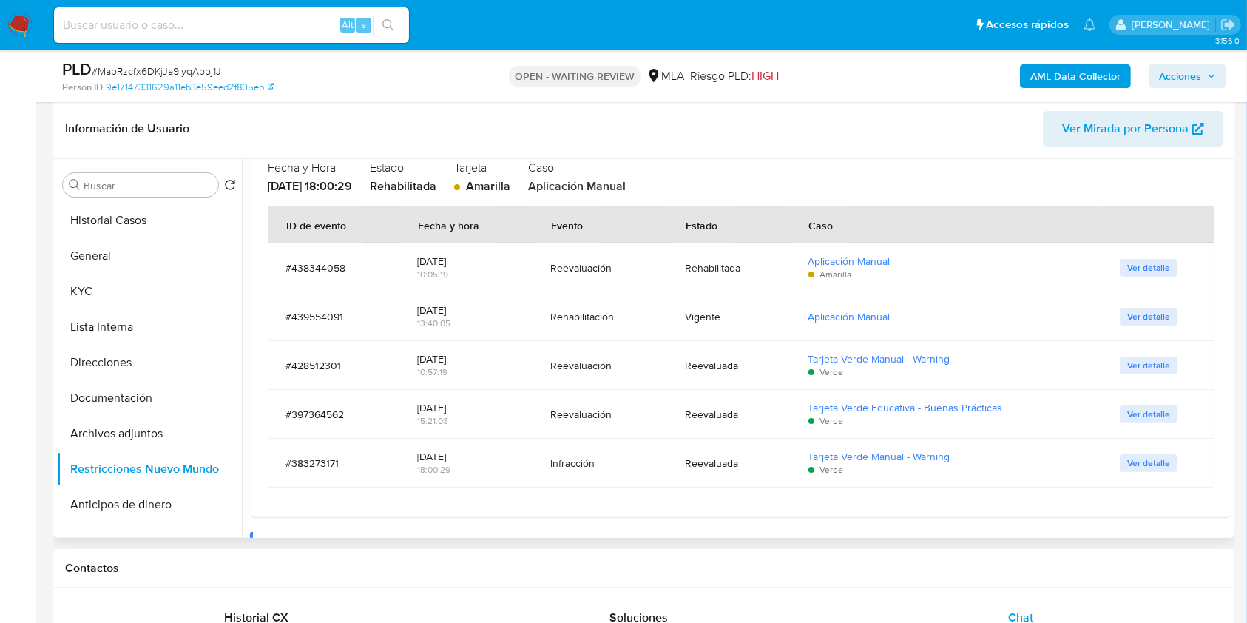
drag, startPoint x: 1223, startPoint y: 247, endPoint x: 1224, endPoint y: 263, distance: 15.6
click at [1221, 277] on div "Seller Failed Returns Fraud #383273171 Fecha y Hora [DATE] 18:00:29 Estado Reha…" at bounding box center [741, 306] width 982 height 422
click at [1229, 263] on div at bounding box center [737, 348] width 990 height 379
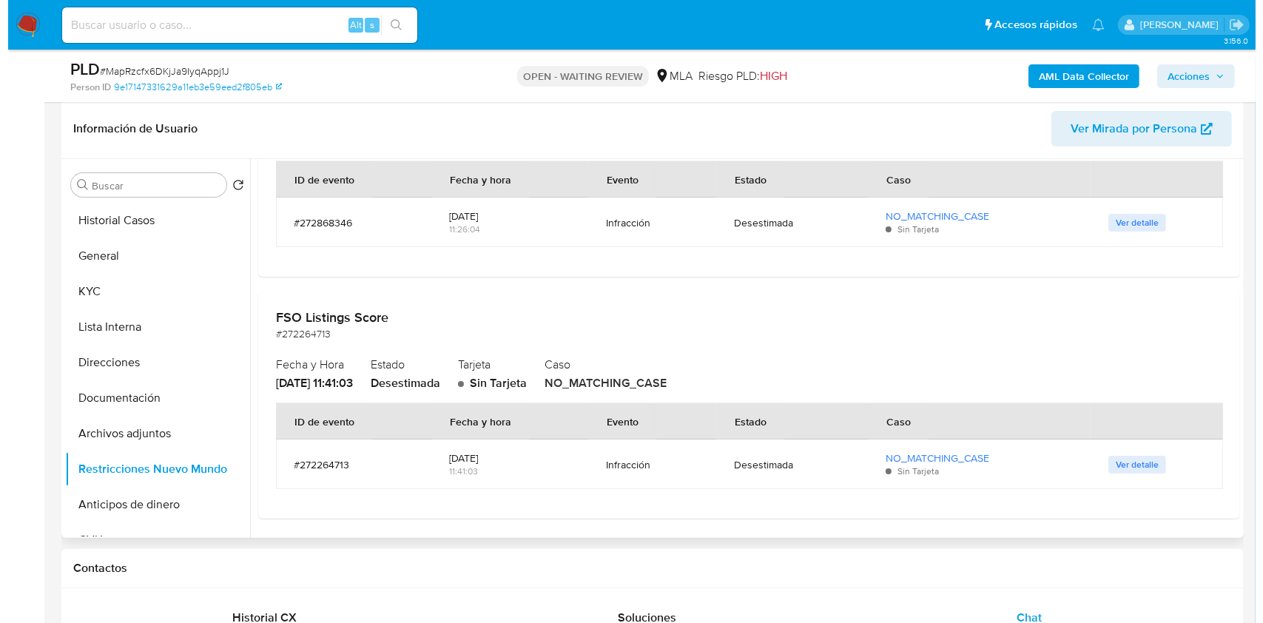
scroll to position [0, 0]
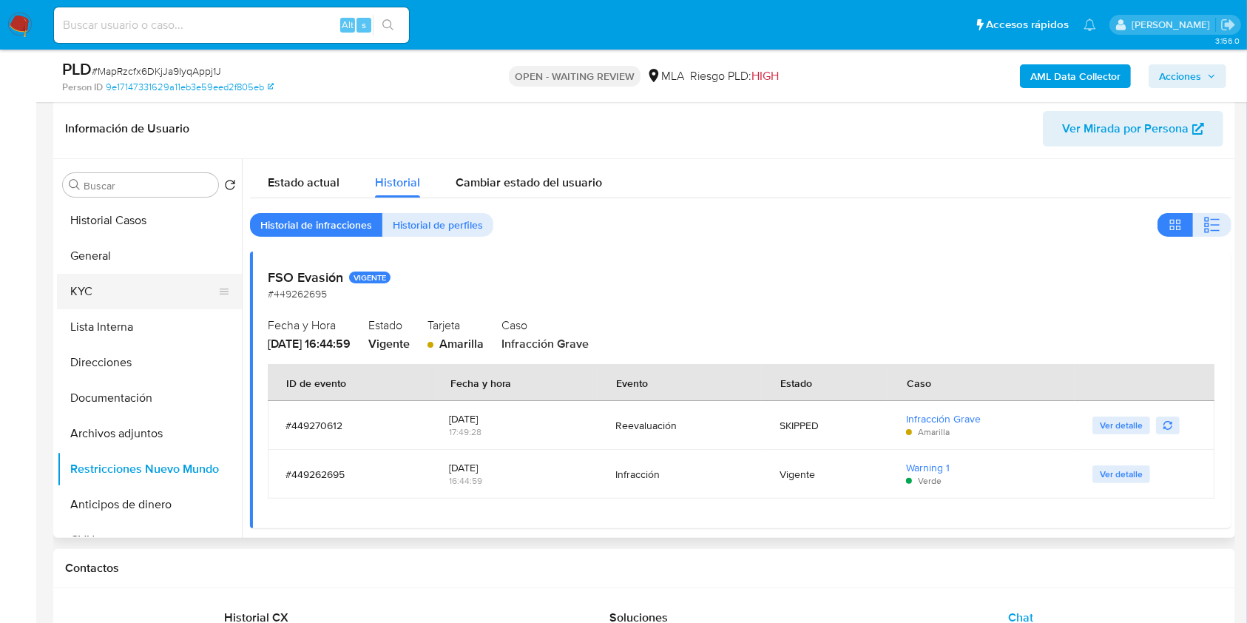
click at [155, 301] on button "KYC" at bounding box center [143, 292] width 173 height 36
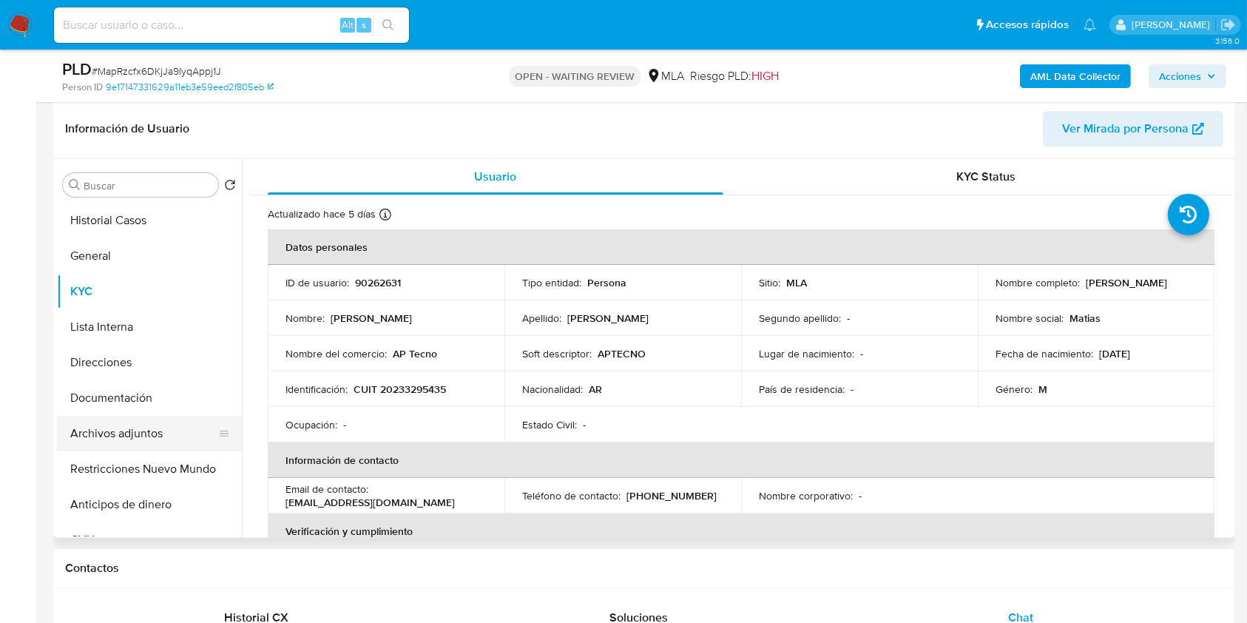
click at [171, 439] on button "Archivos adjuntos" at bounding box center [143, 434] width 173 height 36
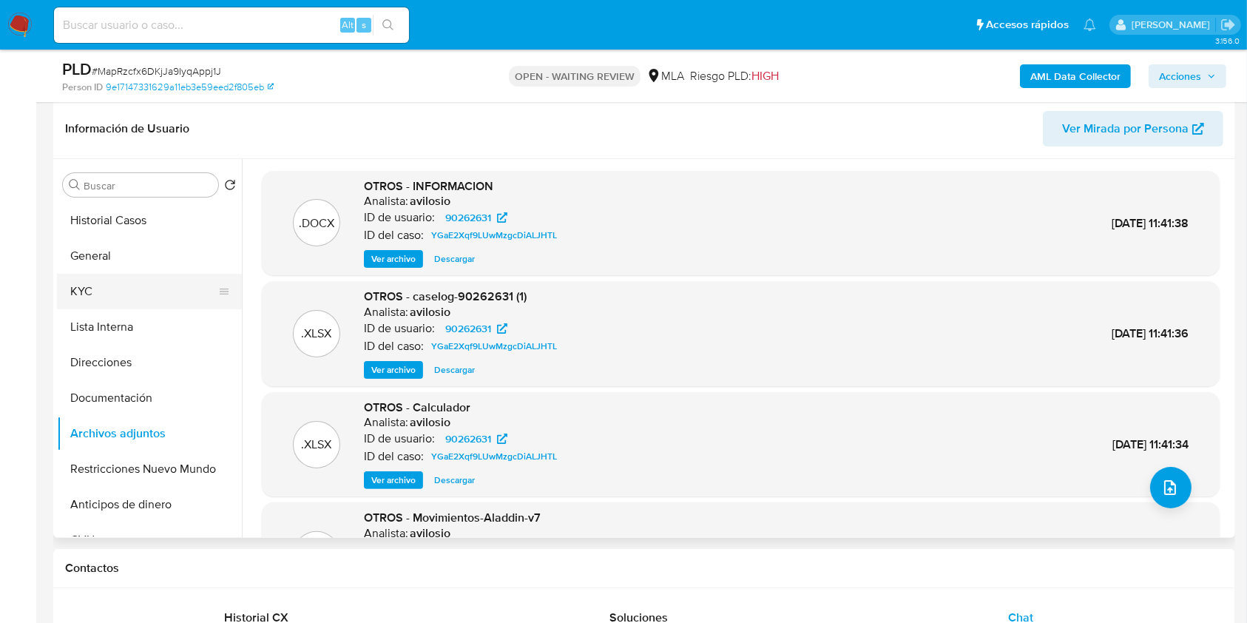
click at [105, 288] on button "KYC" at bounding box center [143, 292] width 173 height 36
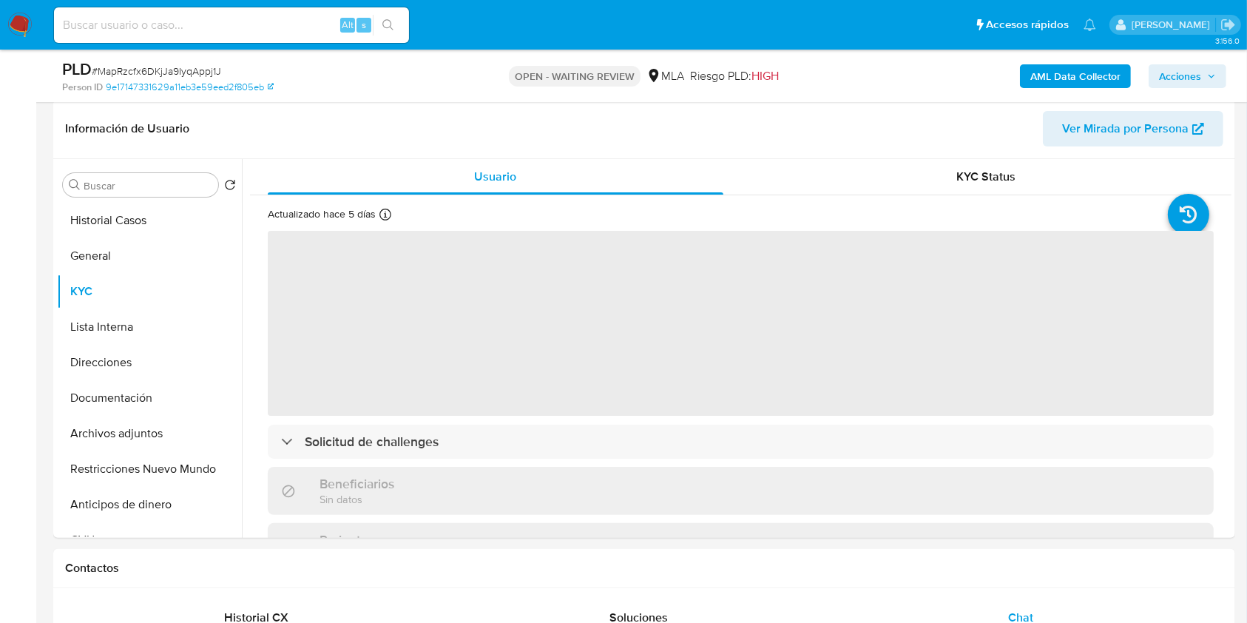
click at [1063, 72] on b "AML Data Collector" at bounding box center [1076, 76] width 90 height 24
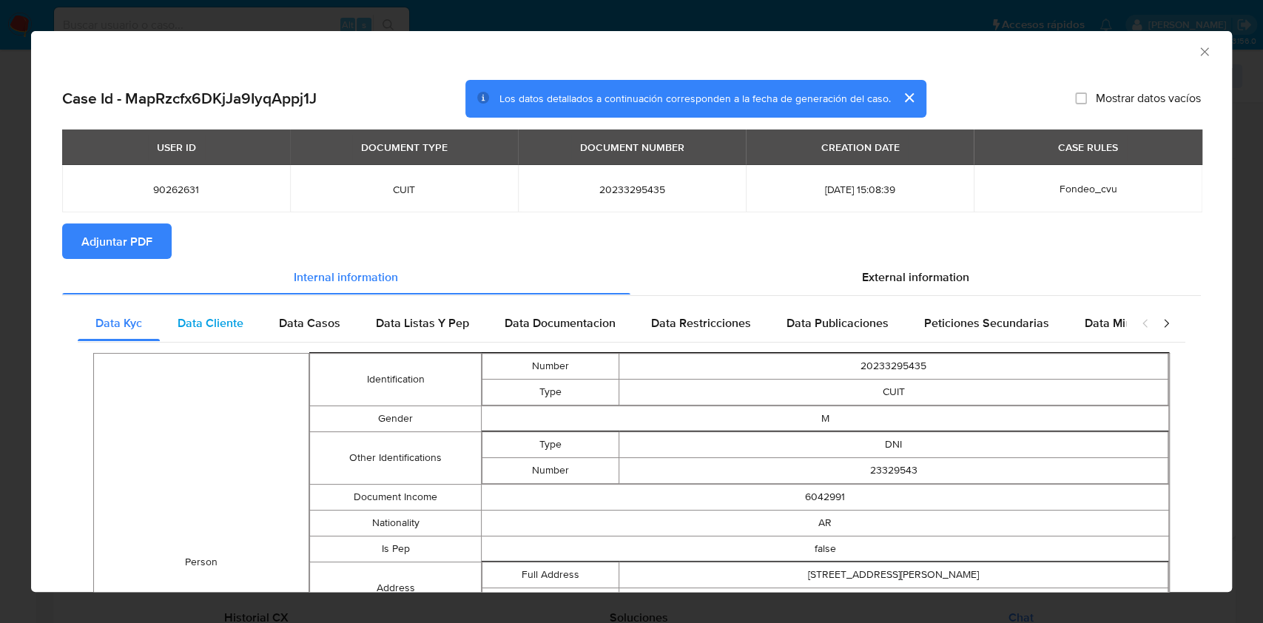
click at [244, 323] on div "Data Cliente" at bounding box center [210, 324] width 101 height 36
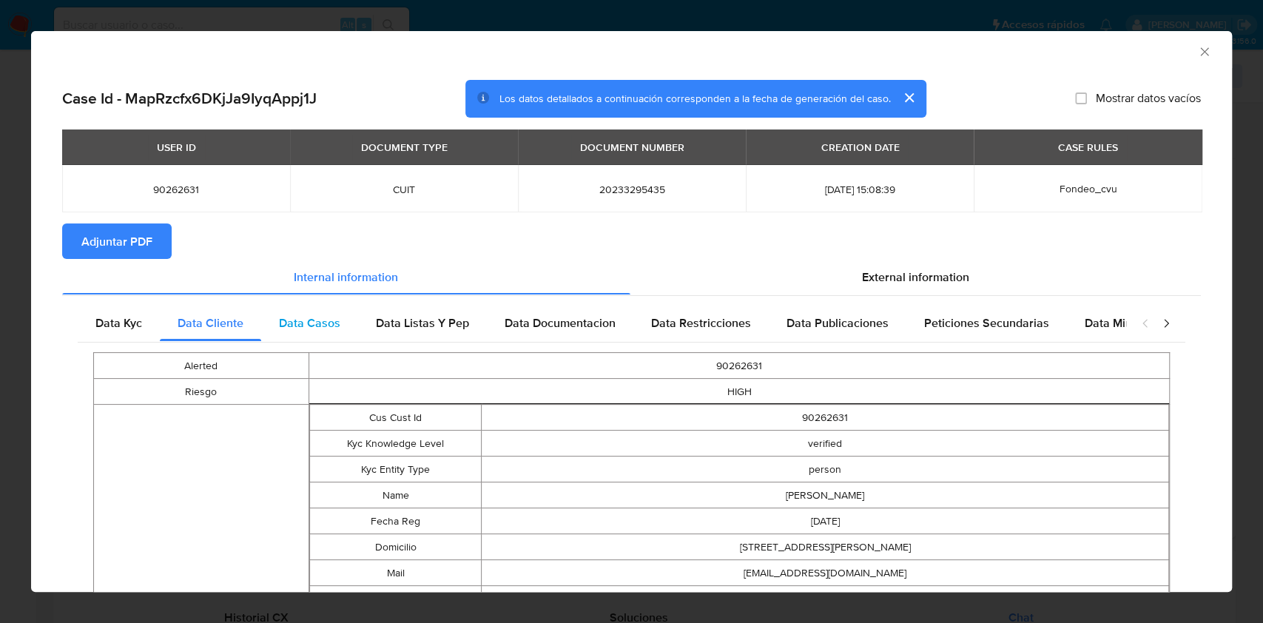
click at [328, 323] on span "Data Casos" at bounding box center [309, 322] width 61 height 17
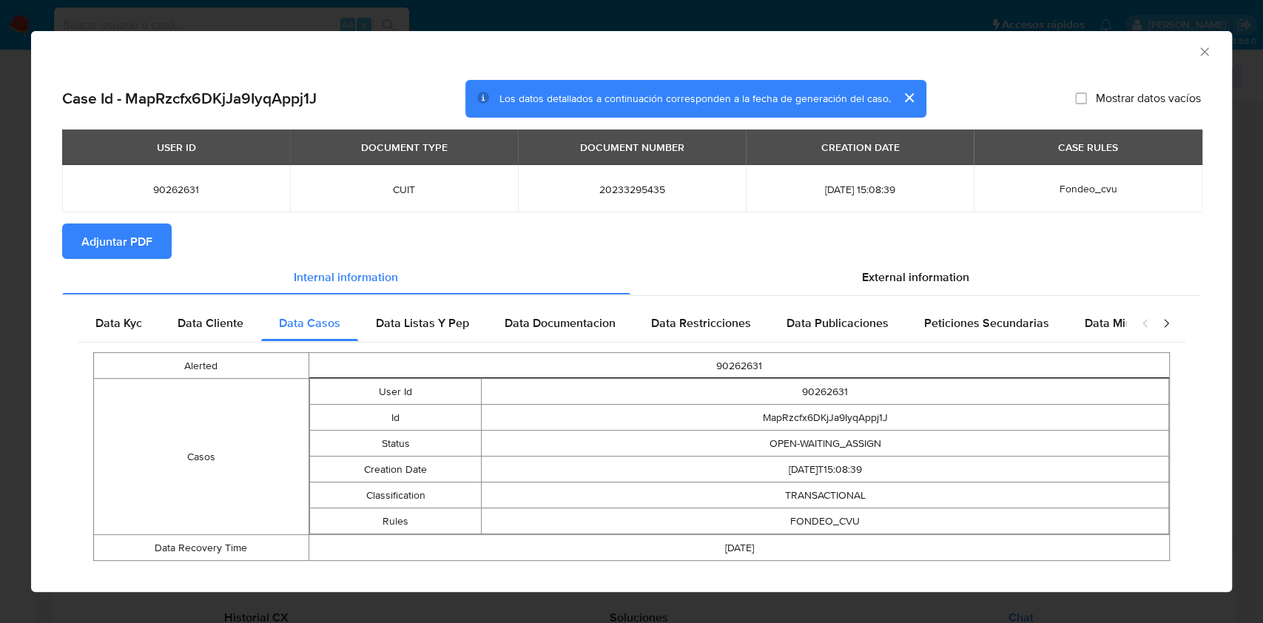
drag, startPoint x: 416, startPoint y: 297, endPoint x: 422, endPoint y: 303, distance: 8.9
click at [415, 297] on div "Data Kyc Data Cliente Data Casos Data Listas Y Pep Data Documentacion Data Rest…" at bounding box center [631, 438] width 1139 height 286
click at [446, 317] on span "Data Listas Y Pep" at bounding box center [422, 322] width 93 height 17
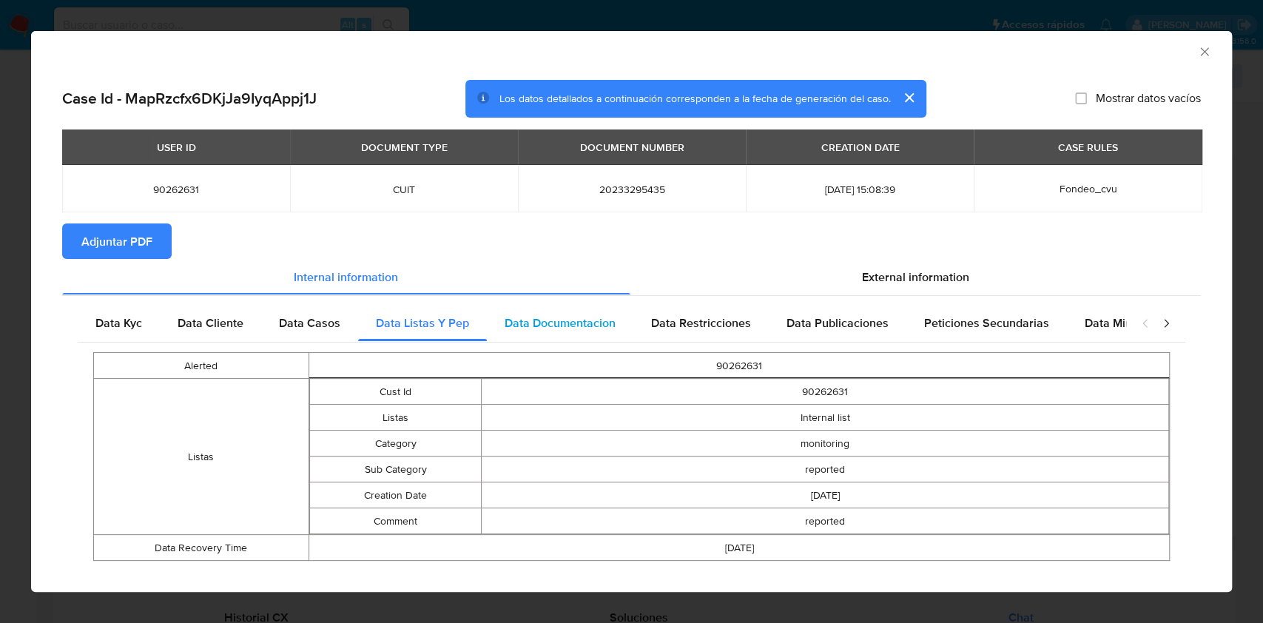
click at [544, 334] on div "Data Documentacion" at bounding box center [560, 324] width 146 height 36
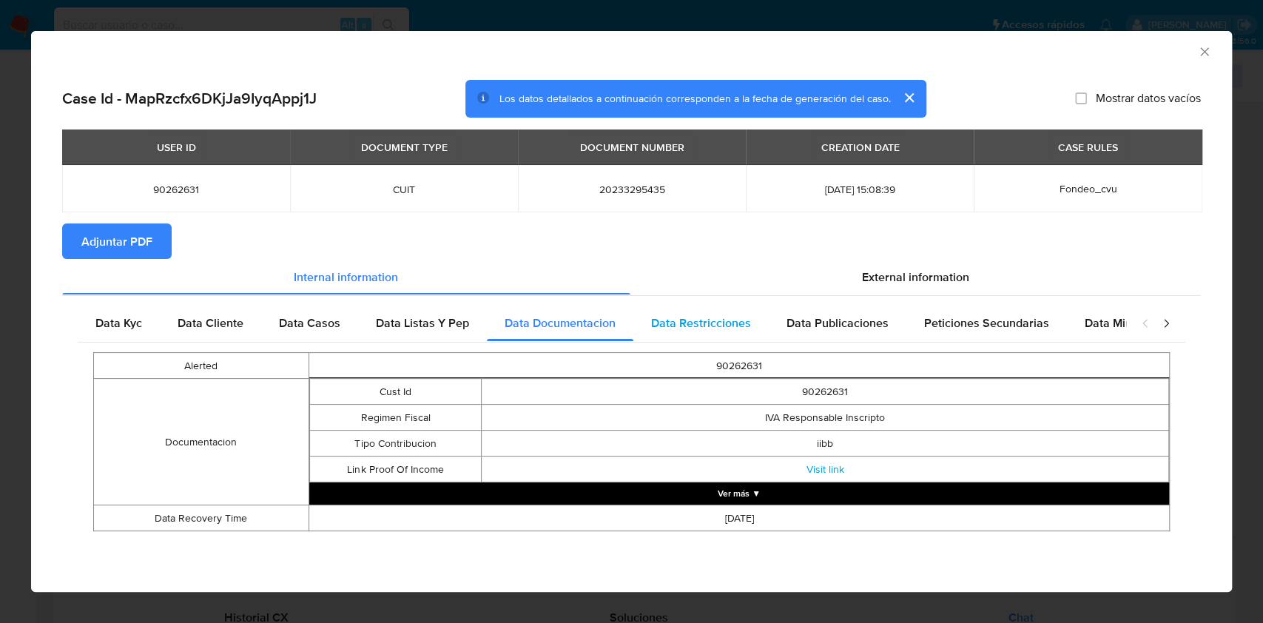
drag, startPoint x: 704, startPoint y: 312, endPoint x: 733, endPoint y: 312, distance: 29.6
click at [704, 311] on div "Data Restricciones" at bounding box center [700, 324] width 135 height 36
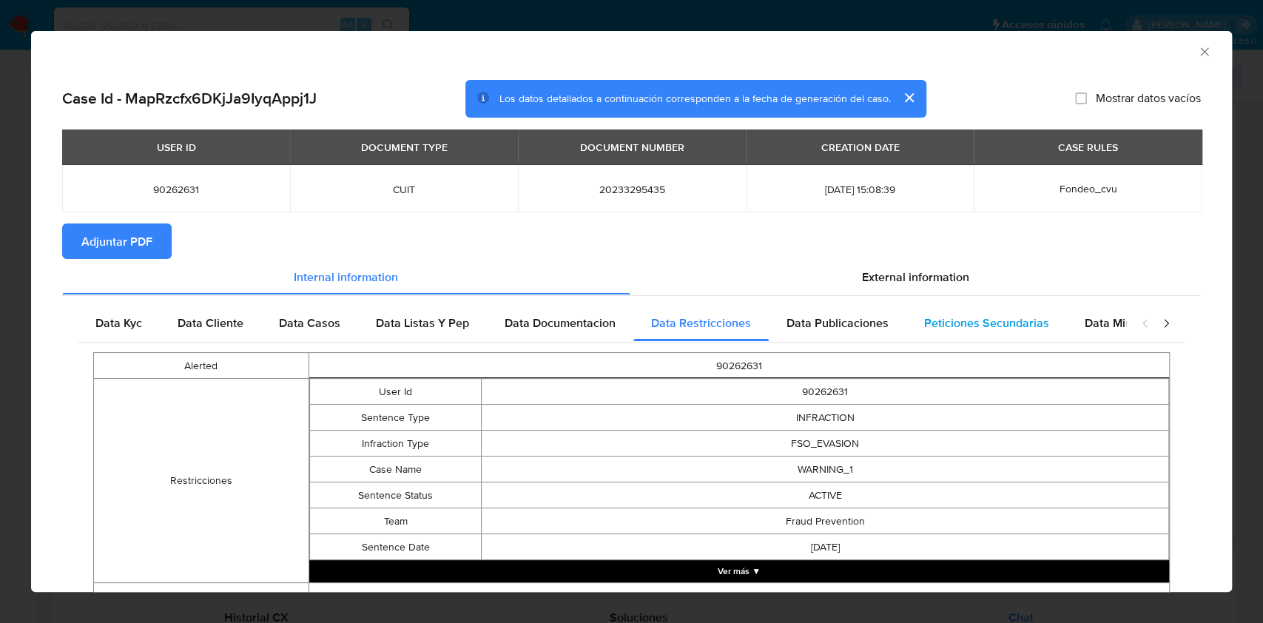
drag, startPoint x: 846, startPoint y: 332, endPoint x: 988, endPoint y: 320, distance: 143.3
click at [846, 333] on div "Data Publicaciones" at bounding box center [838, 324] width 138 height 36
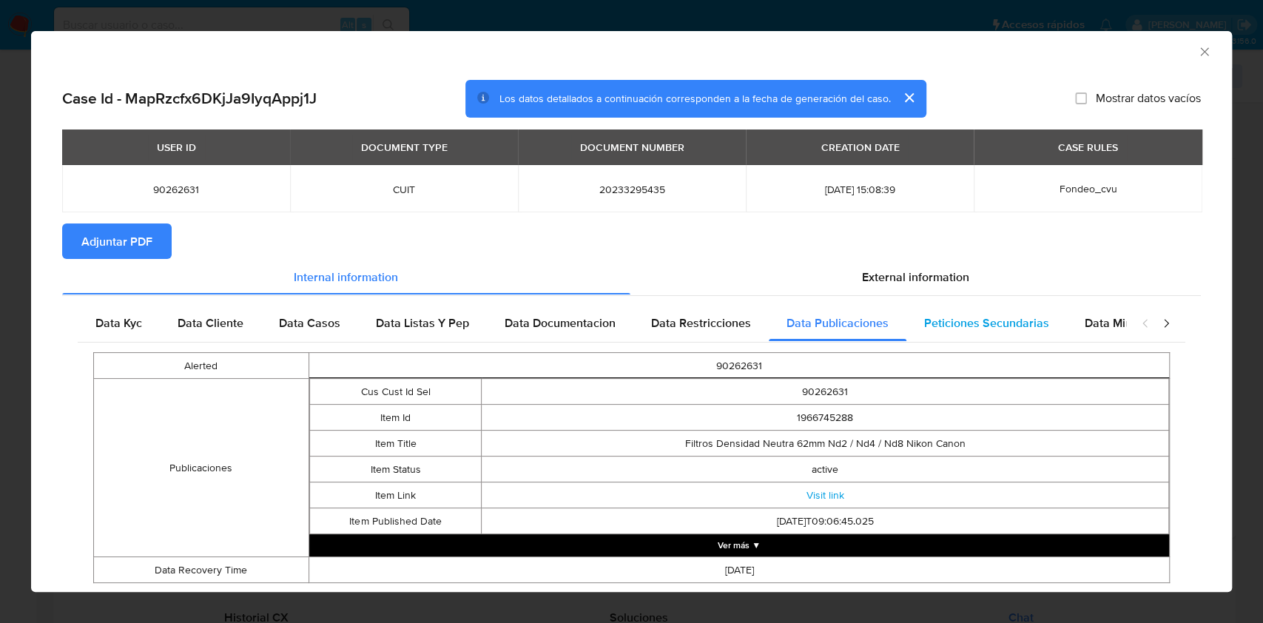
click at [988, 317] on span "Peticiones Secundarias" at bounding box center [986, 322] width 125 height 17
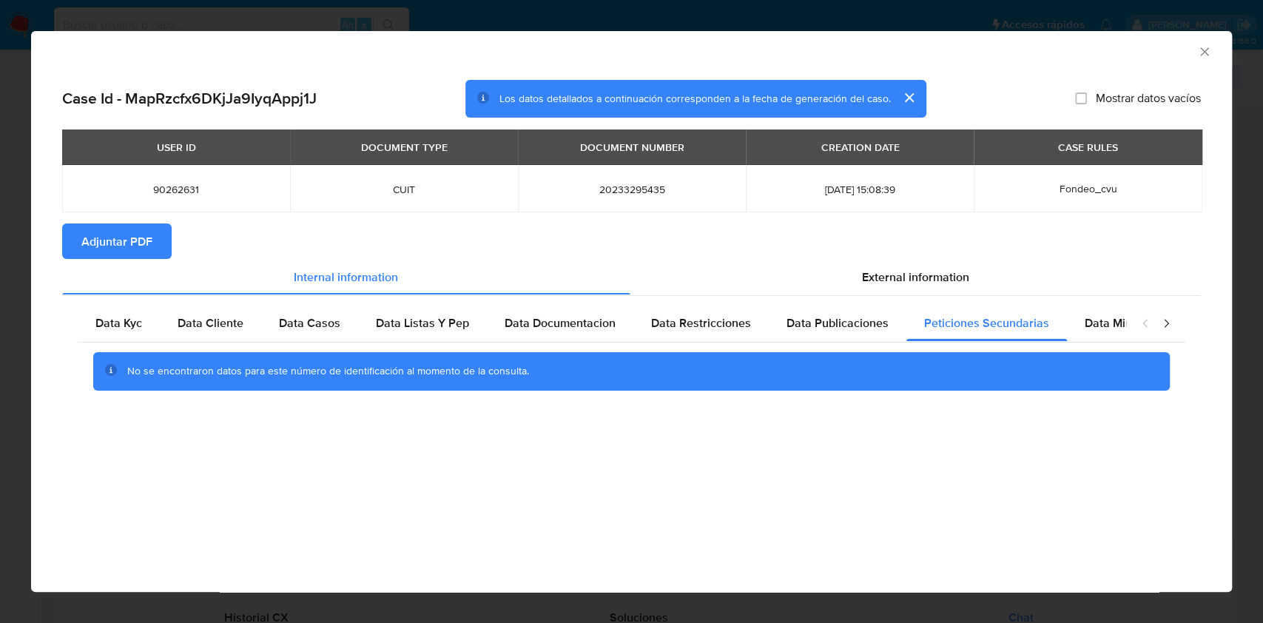
drag, startPoint x: 1150, startPoint y: 328, endPoint x: 1167, endPoint y: 330, distance: 16.3
click at [1155, 330] on div "closure-recommendation-modal" at bounding box center [1155, 324] width 59 height 36
click at [1167, 329] on icon "closure-recommendation-modal" at bounding box center [1166, 323] width 15 height 15
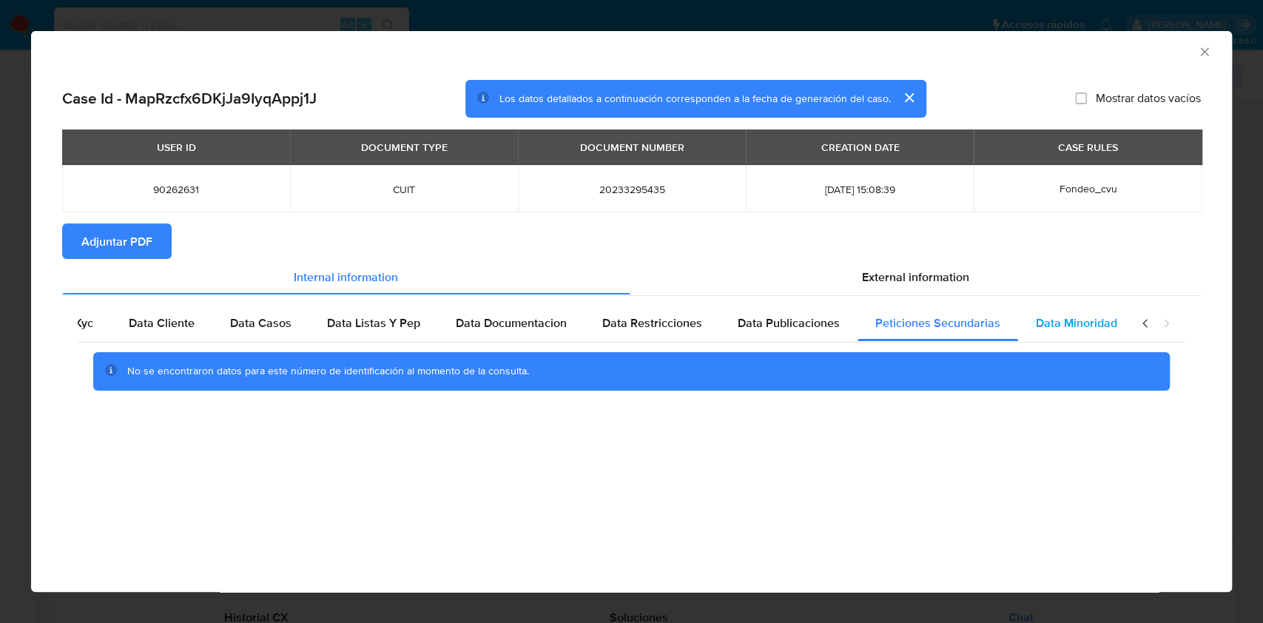
scroll to position [0, 50]
click at [1022, 336] on div "Data Minoridad" at bounding box center [1075, 324] width 117 height 36
click at [880, 285] on div "External information" at bounding box center [915, 277] width 571 height 36
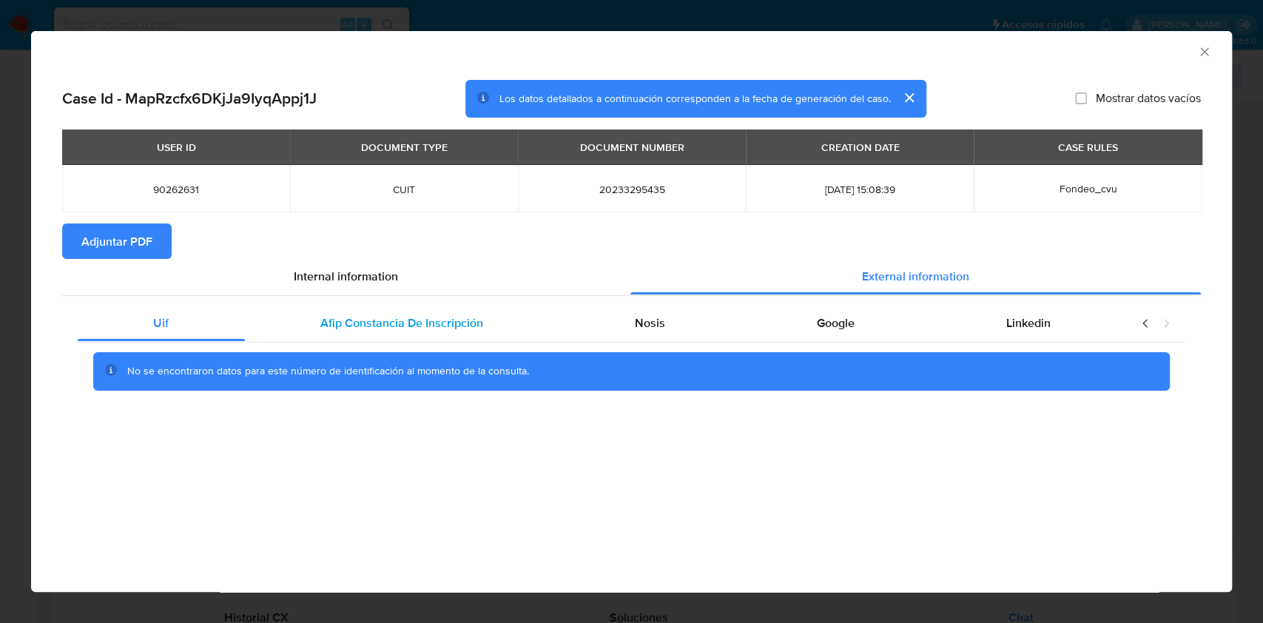
drag, startPoint x: 418, startPoint y: 324, endPoint x: 441, endPoint y: 324, distance: 22.9
click at [418, 326] on span "Afip Constancia De Inscripción" at bounding box center [401, 322] width 163 height 17
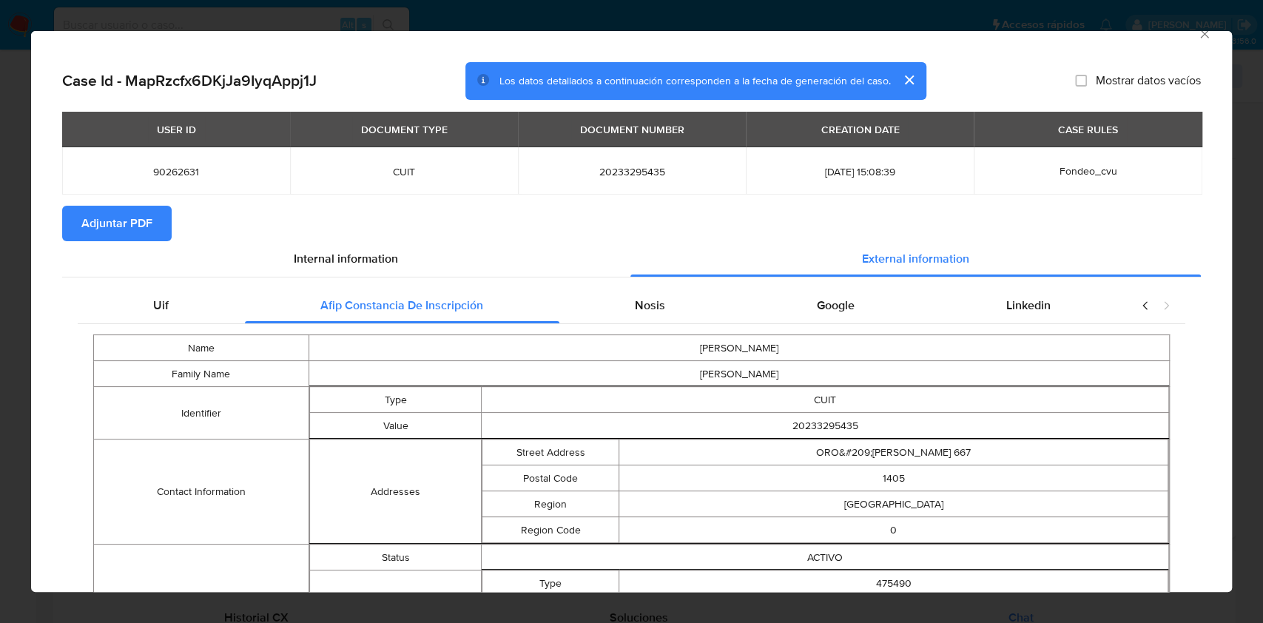
scroll to position [13, 0]
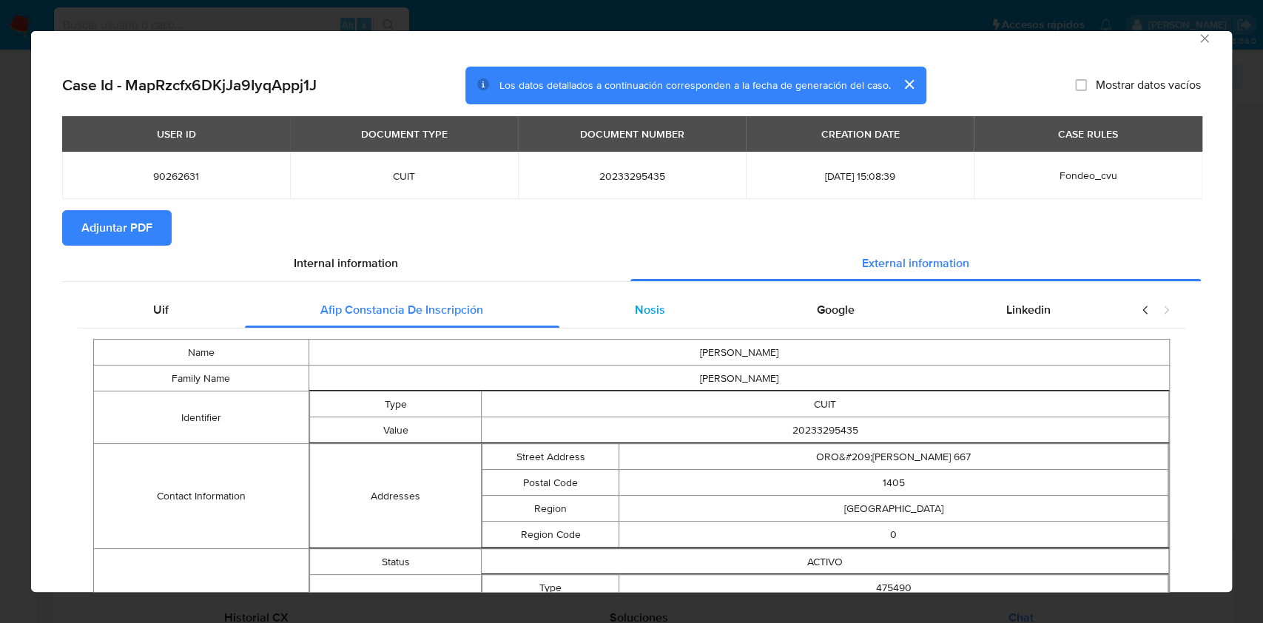
click at [675, 302] on div "Nosis" at bounding box center [650, 310] width 182 height 36
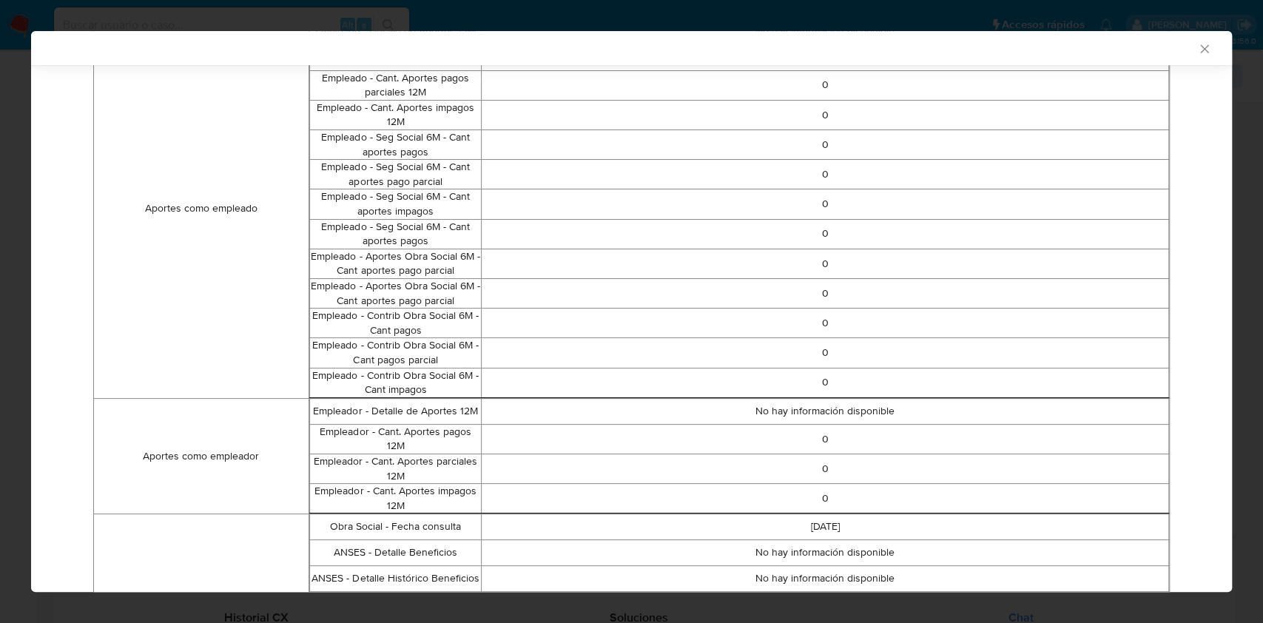
scroll to position [0, 0]
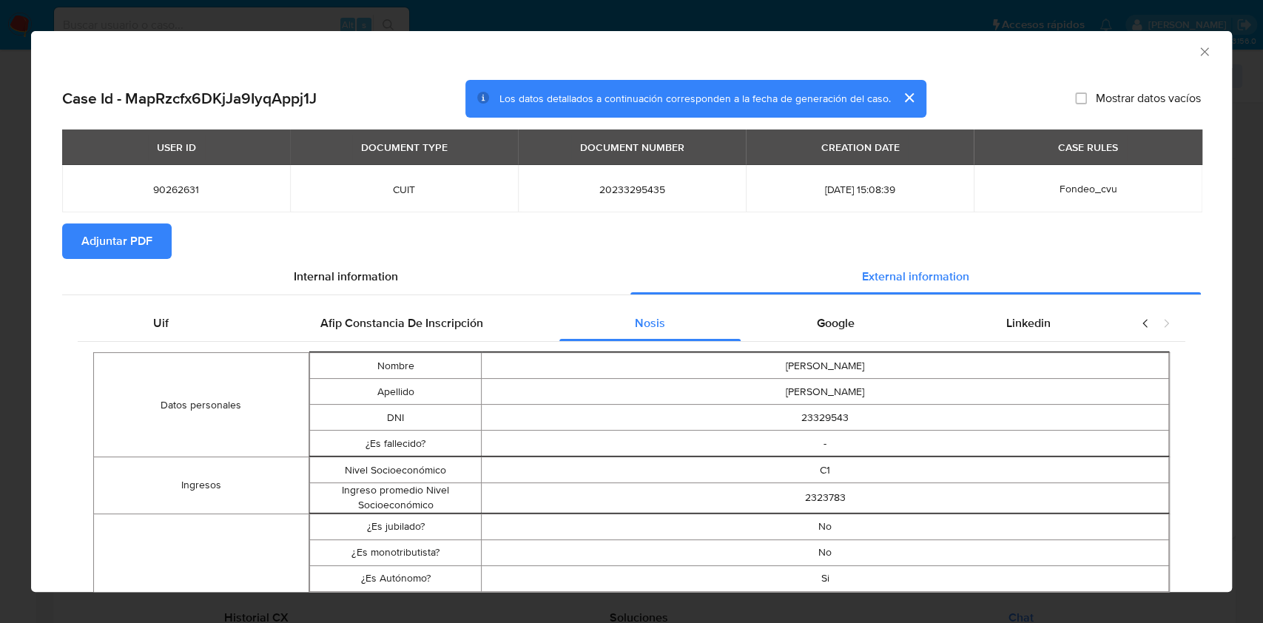
drag, startPoint x: 859, startPoint y: 322, endPoint x: 973, endPoint y: 346, distance: 116.4
click at [859, 323] on div "Google" at bounding box center [835, 324] width 189 height 36
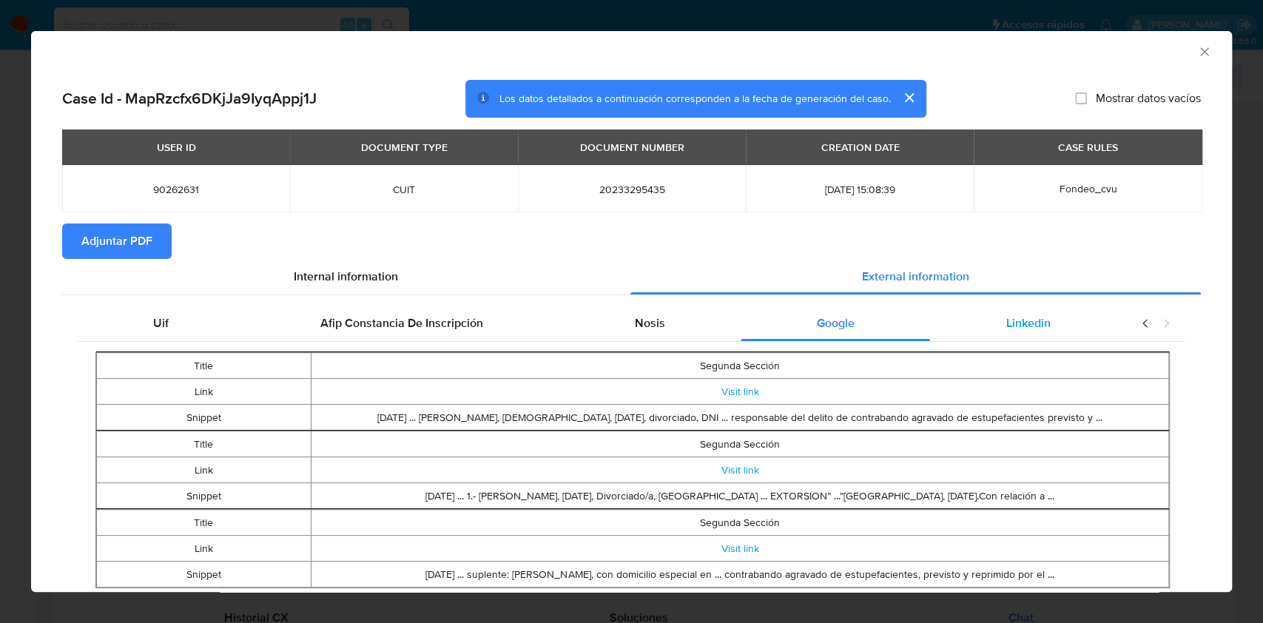
click at [1043, 326] on div "Linkedin" at bounding box center [1028, 324] width 196 height 36
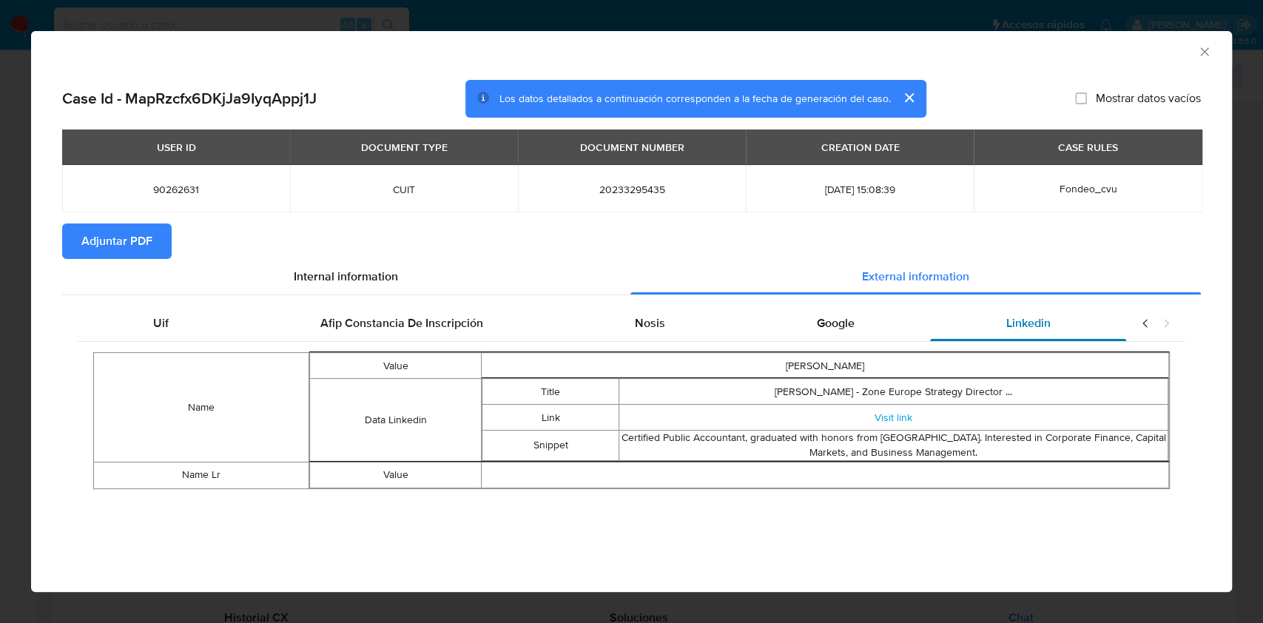
drag, startPoint x: 844, startPoint y: 328, endPoint x: 1050, endPoint y: 311, distance: 206.4
click at [846, 328] on span "Google" at bounding box center [836, 322] width 38 height 17
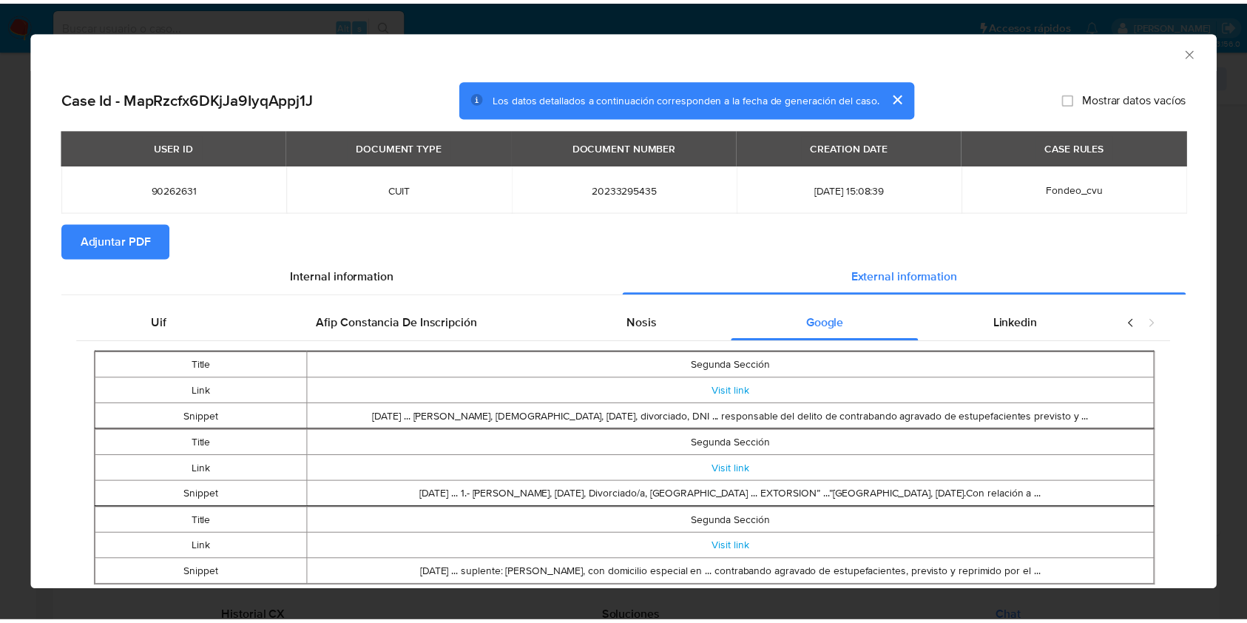
scroll to position [44, 0]
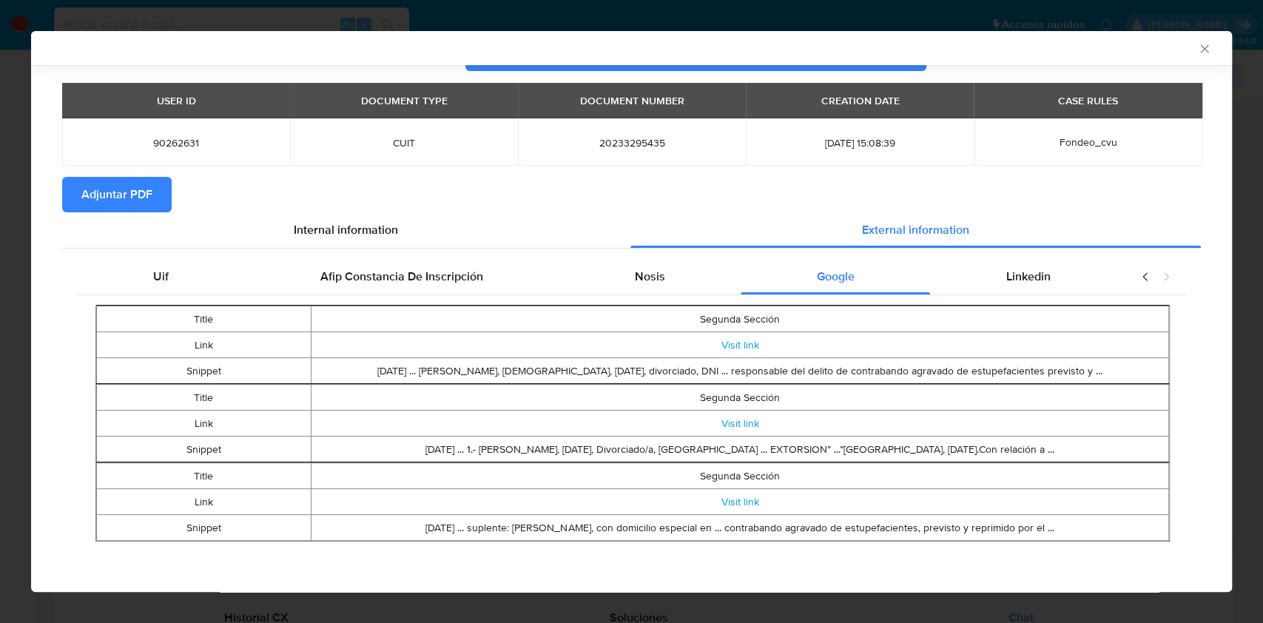
click at [132, 200] on span "Adjuntar PDF" at bounding box center [116, 194] width 71 height 33
click at [1199, 39] on div "AML Data Collector" at bounding box center [631, 48] width 1201 height 34
drag, startPoint x: 1190, startPoint y: 44, endPoint x: 1187, endPoint y: 54, distance: 9.9
click at [1197, 44] on icon "Cerrar ventana" at bounding box center [1204, 48] width 15 height 15
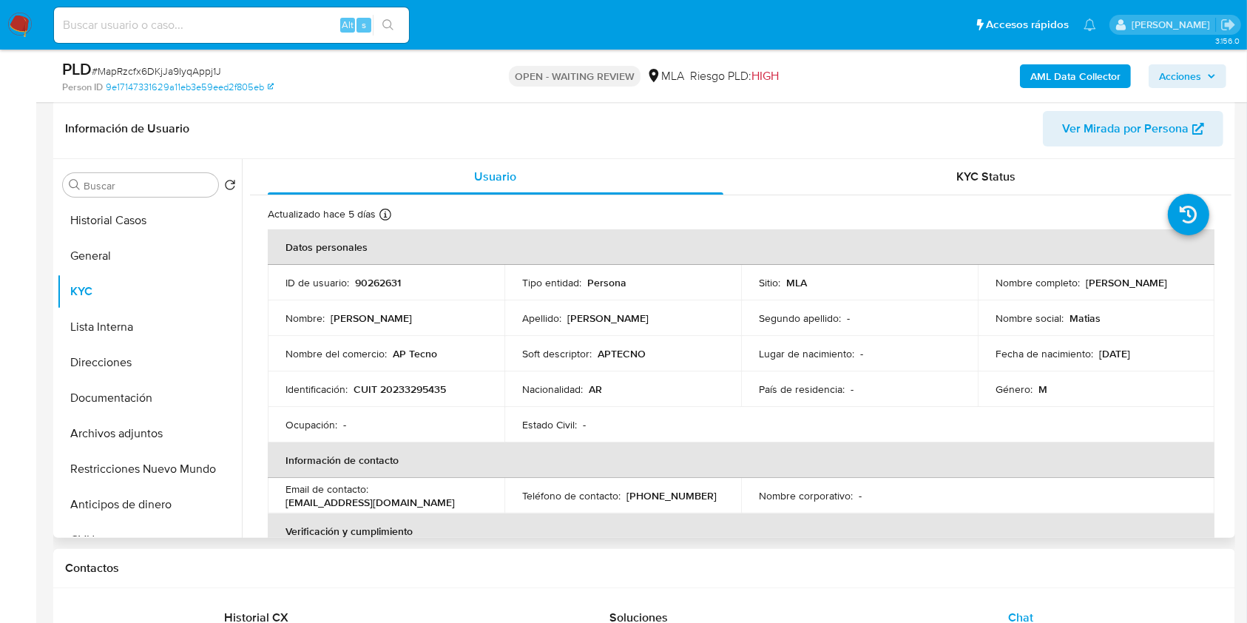
drag, startPoint x: 1095, startPoint y: 292, endPoint x: 983, endPoint y: 292, distance: 111.7
click at [983, 292] on td "Nombre completo : [PERSON_NAME]" at bounding box center [1096, 283] width 237 height 36
copy p "[PERSON_NAME]"
click at [118, 401] on button "Documentación" at bounding box center [143, 398] width 173 height 36
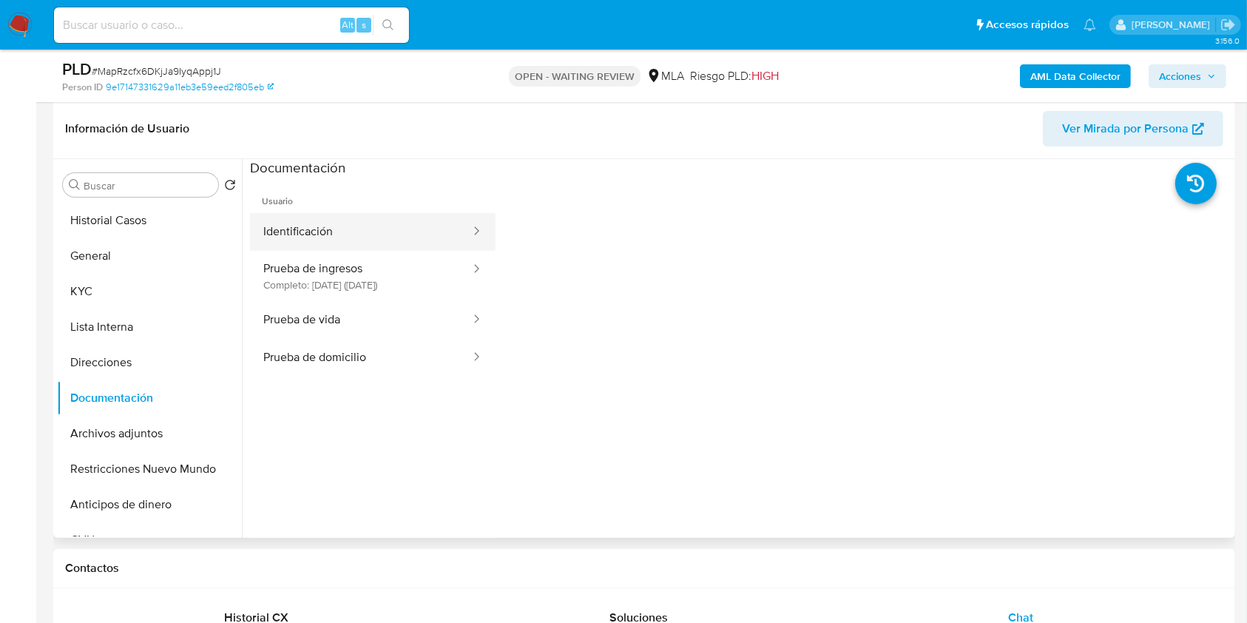
click at [344, 228] on button "Identificación" at bounding box center [361, 232] width 222 height 38
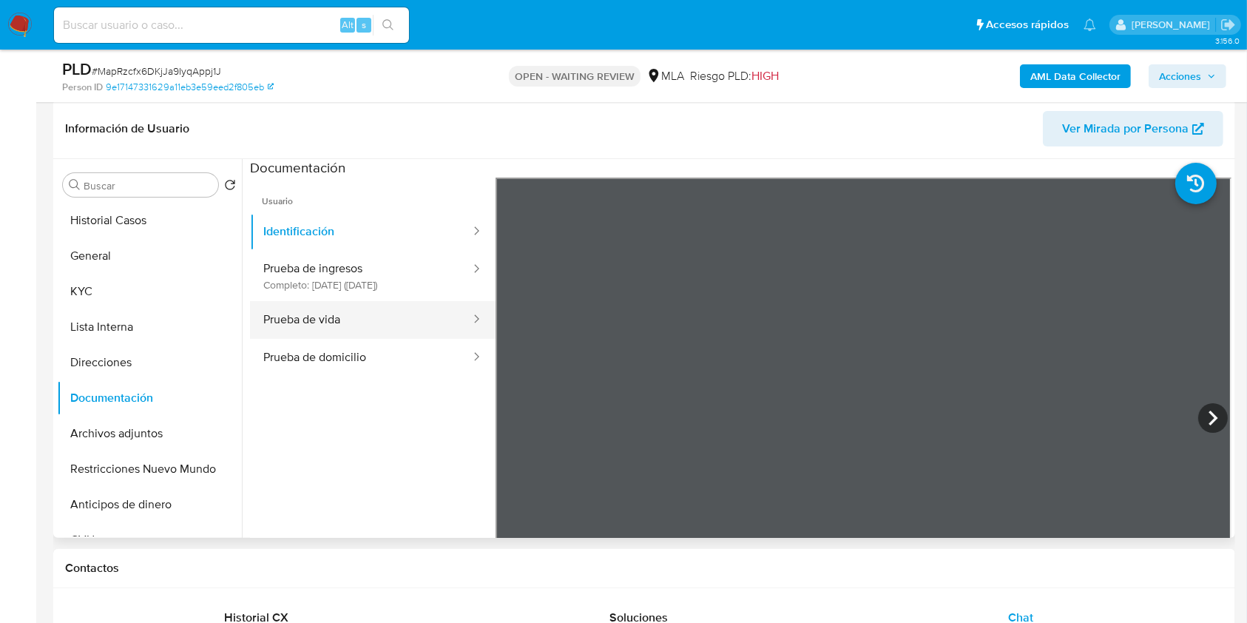
click at [417, 316] on button "Prueba de vida" at bounding box center [361, 320] width 222 height 38
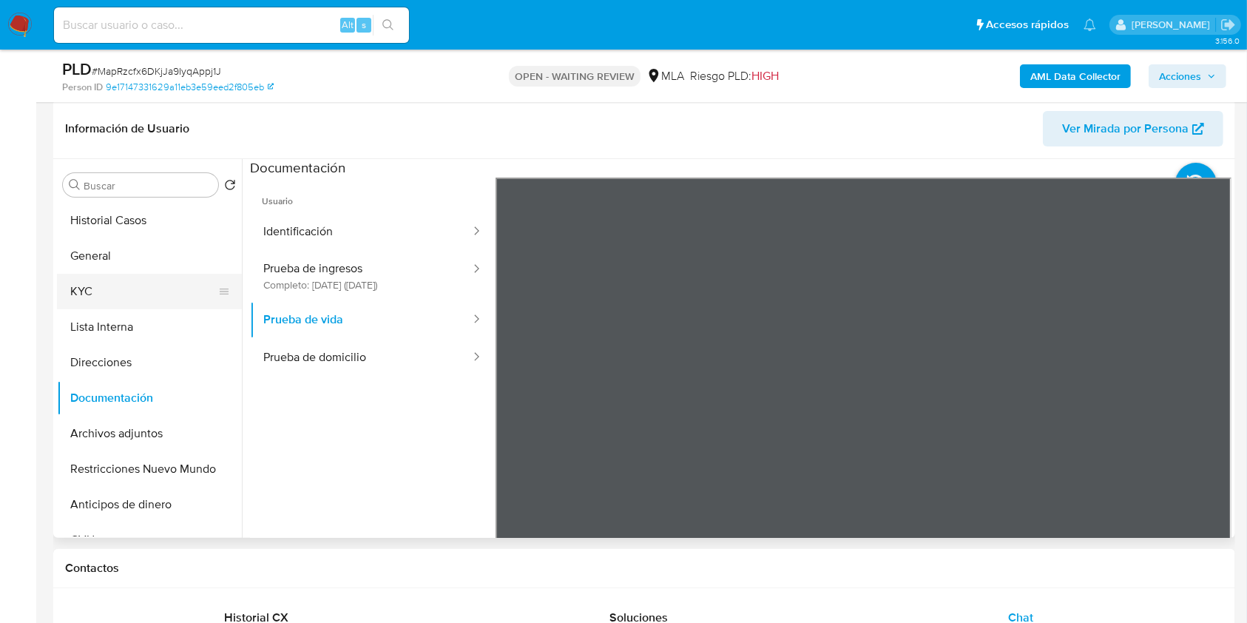
click at [135, 293] on button "KYC" at bounding box center [143, 292] width 173 height 36
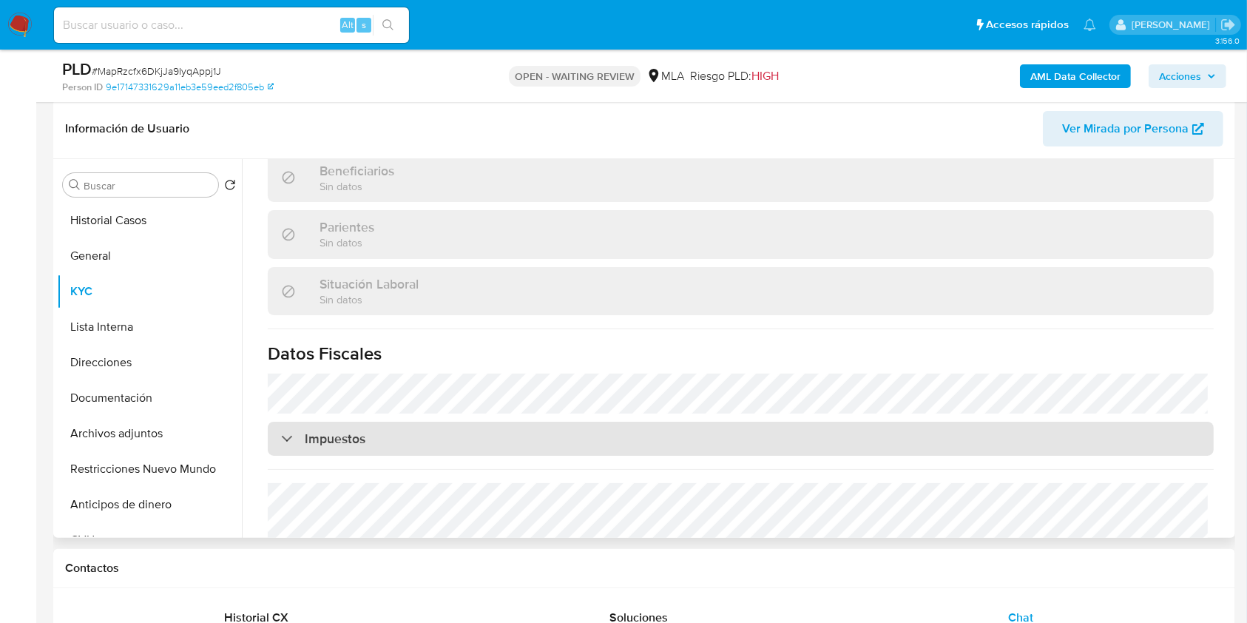
scroll to position [778, 0]
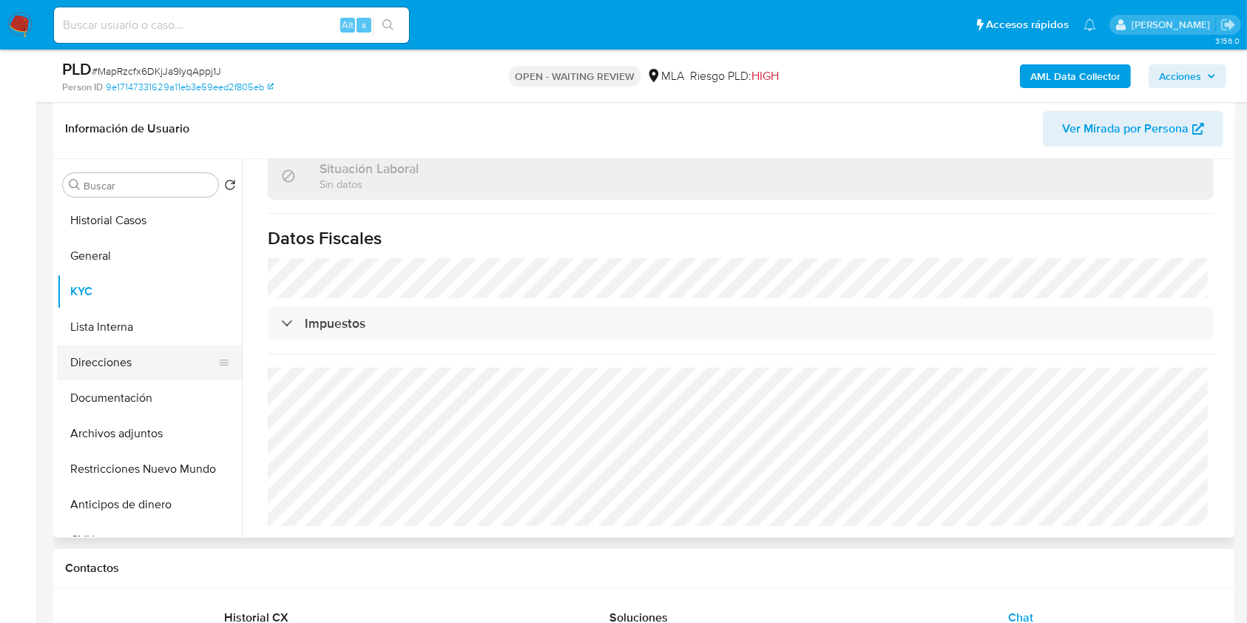
click at [118, 361] on button "Direcciones" at bounding box center [143, 363] width 173 height 36
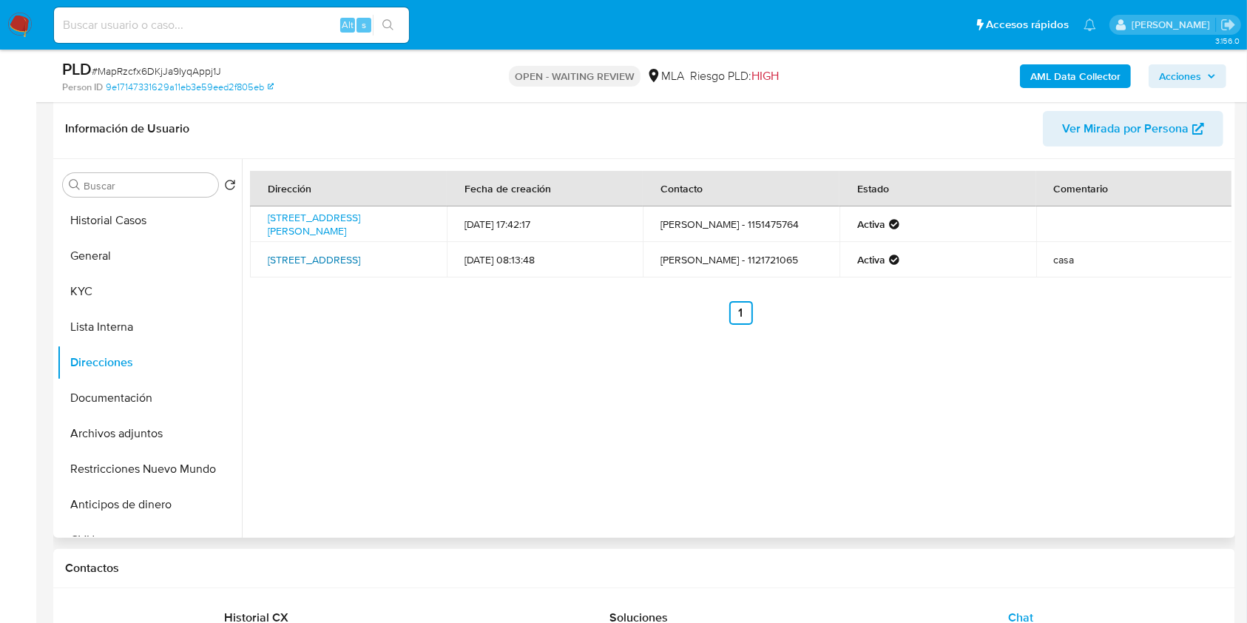
click at [351, 262] on link "[STREET_ADDRESS]" at bounding box center [314, 259] width 92 height 15
click at [158, 309] on ul "Historial Casos General KYC Lista Interna Direcciones Documentación Archivos ad…" at bounding box center [149, 370] width 185 height 334
click at [112, 282] on button "KYC" at bounding box center [143, 292] width 173 height 36
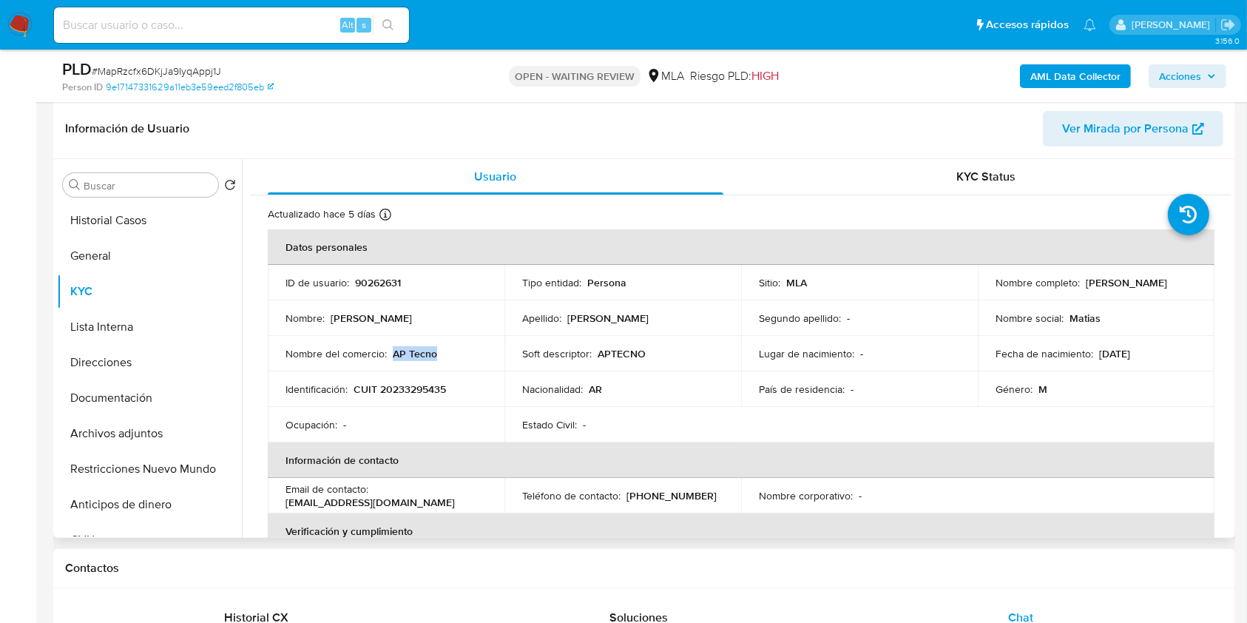
drag, startPoint x: 437, startPoint y: 356, endPoint x: 392, endPoint y: 357, distance: 44.4
click at [392, 357] on div "Nombre del comercio : AP Tecno" at bounding box center [386, 353] width 201 height 13
copy p "AP Tecno"
click at [656, 494] on p "[PHONE_NUMBER]" at bounding box center [672, 495] width 90 height 13
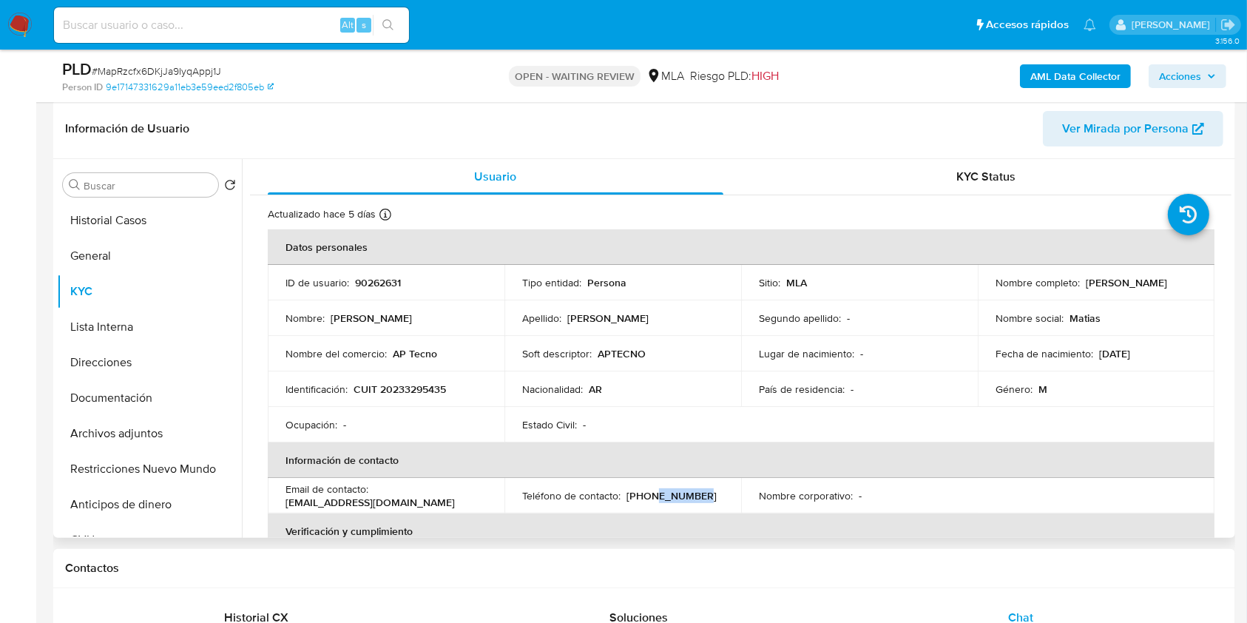
copy p "59206729"
drag, startPoint x: 413, startPoint y: 504, endPoint x: 270, endPoint y: 500, distance: 142.8
click at [270, 500] on td "Email de contacto : [EMAIL_ADDRESS][DOMAIN_NAME]" at bounding box center [386, 496] width 237 height 36
copy p "[EMAIL_ADDRESS][DOMAIN_NAME]"
click at [146, 442] on button "Archivos adjuntos" at bounding box center [143, 434] width 173 height 36
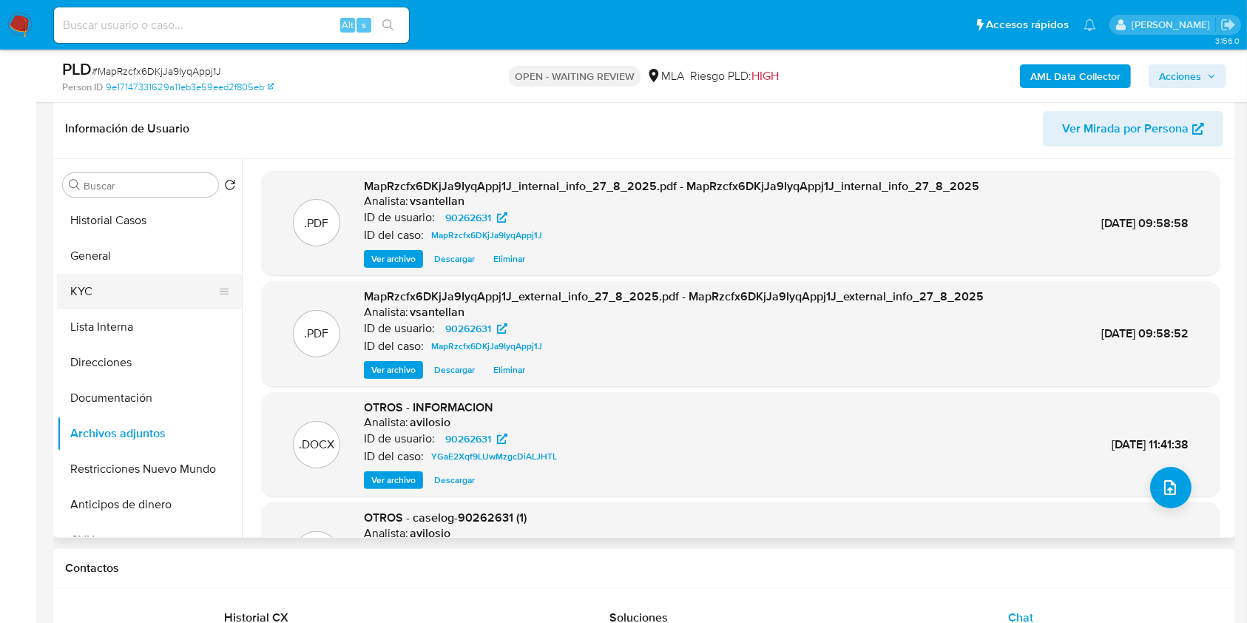
click at [84, 294] on button "KYC" at bounding box center [143, 292] width 173 height 36
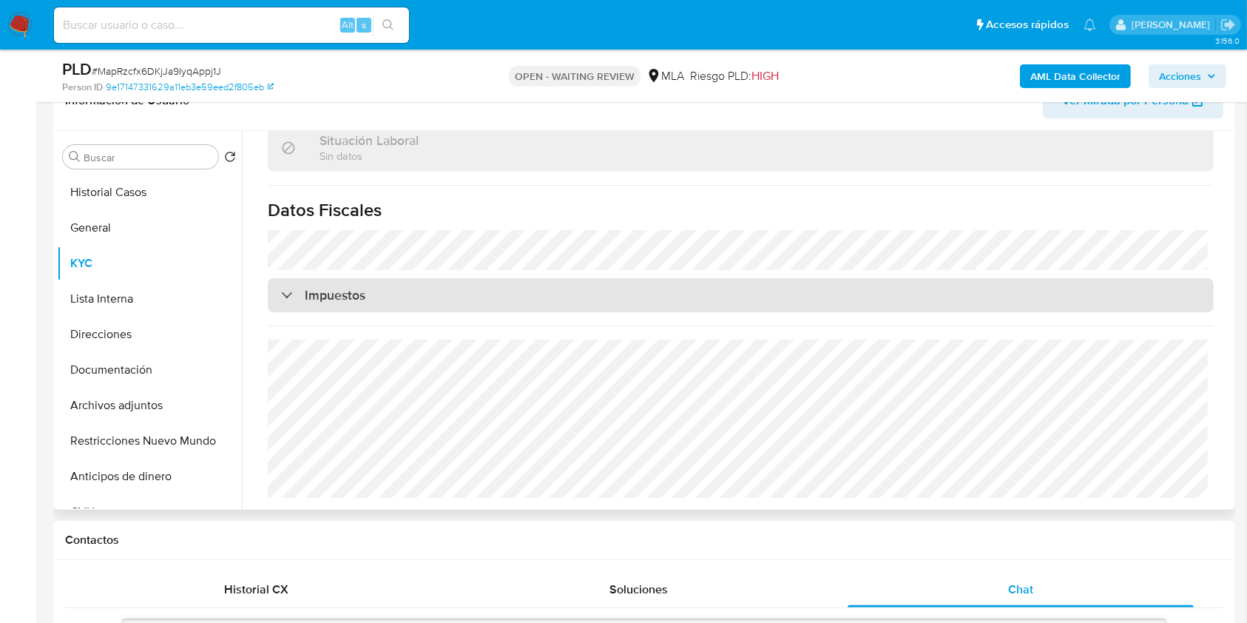
scroll to position [127, 0]
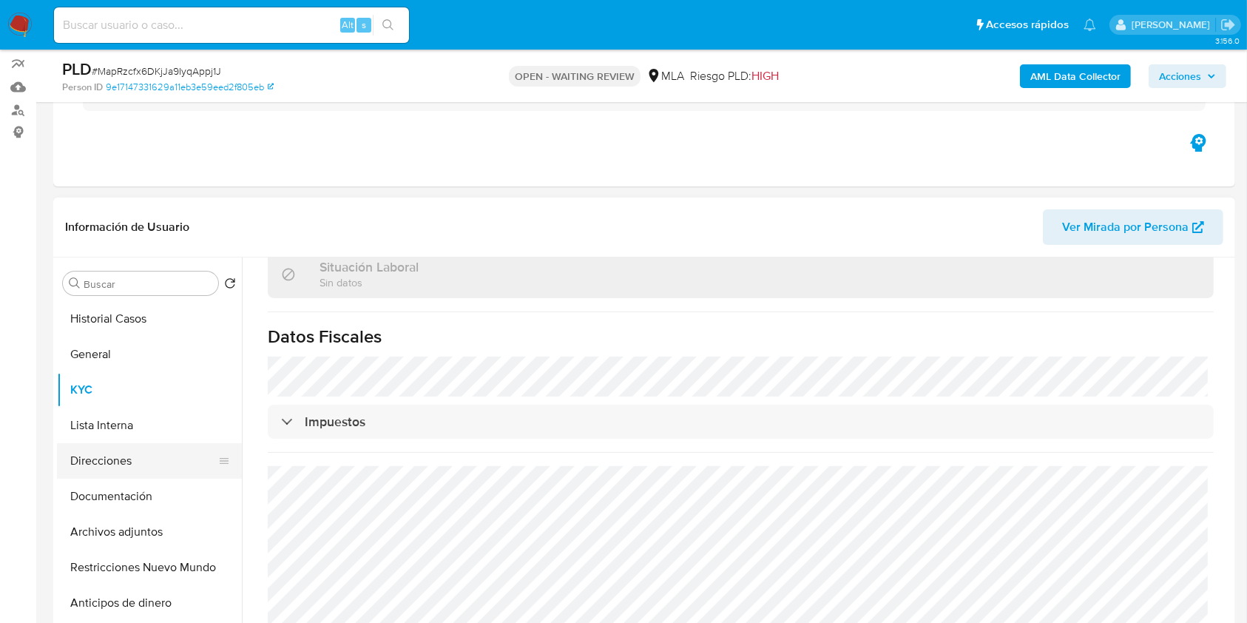
click at [128, 465] on button "Direcciones" at bounding box center [143, 461] width 173 height 36
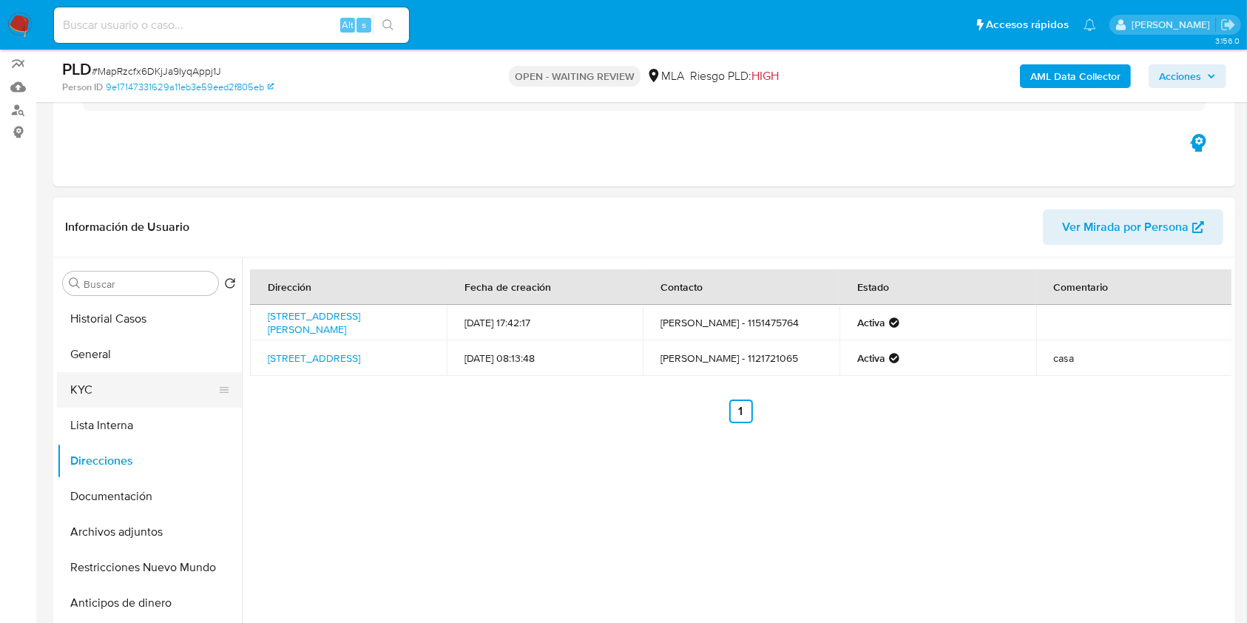
click at [81, 387] on button "KYC" at bounding box center [143, 390] width 173 height 36
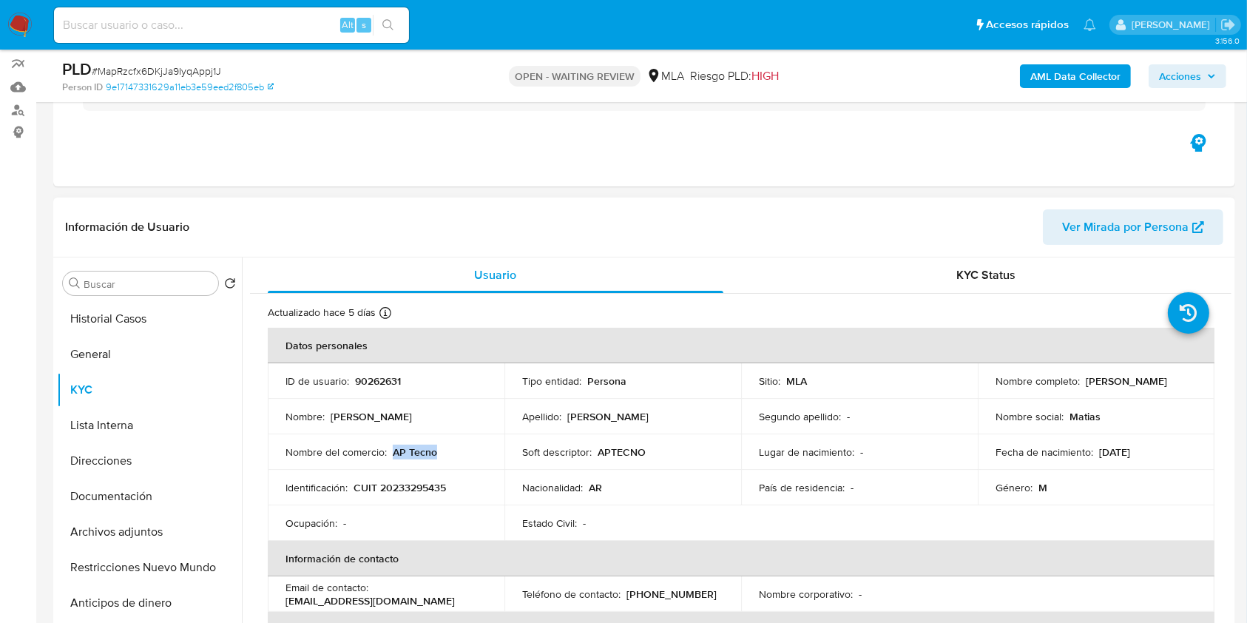
drag, startPoint x: 434, startPoint y: 452, endPoint x: 391, endPoint y: 453, distance: 43.7
click at [391, 453] on div "Nombre del comercio : AP Tecno" at bounding box center [386, 451] width 201 height 13
copy p "AP Tecno"
click at [414, 502] on td "Identificación : CUIT 20233295435" at bounding box center [386, 488] width 237 height 36
click at [408, 486] on p "CUIT 20233295435" at bounding box center [400, 487] width 92 height 13
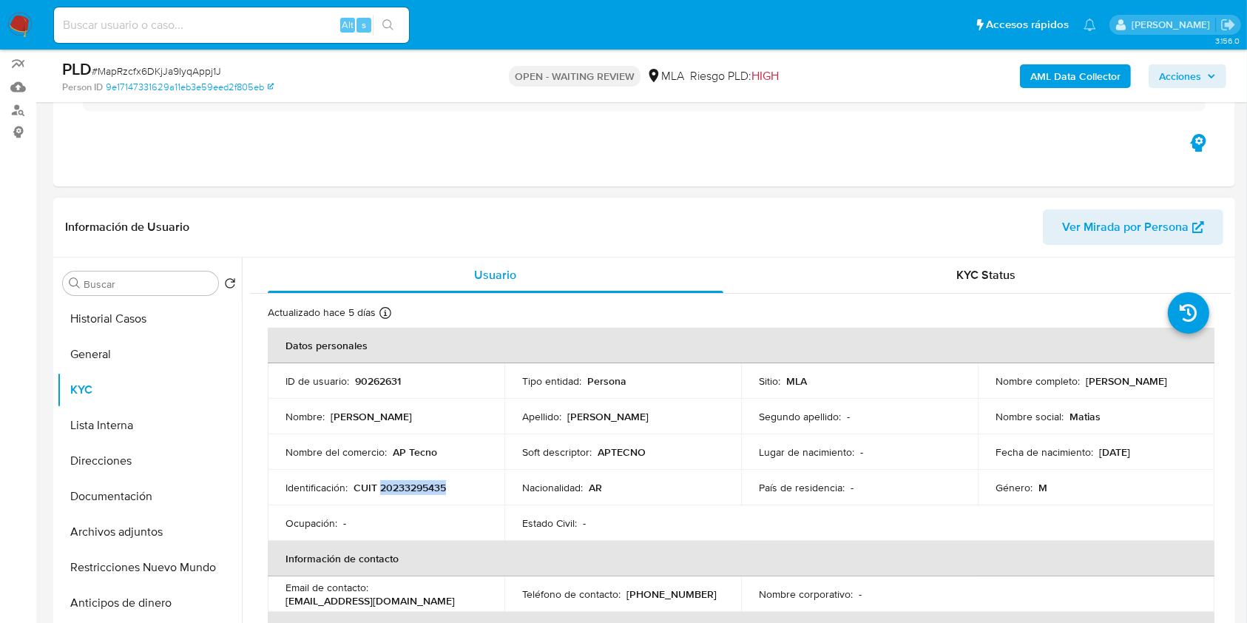
click at [408, 486] on p "CUIT 20233295435" at bounding box center [400, 487] width 92 height 13
copy p "20233295435"
